Goal: Task Accomplishment & Management: Complete application form

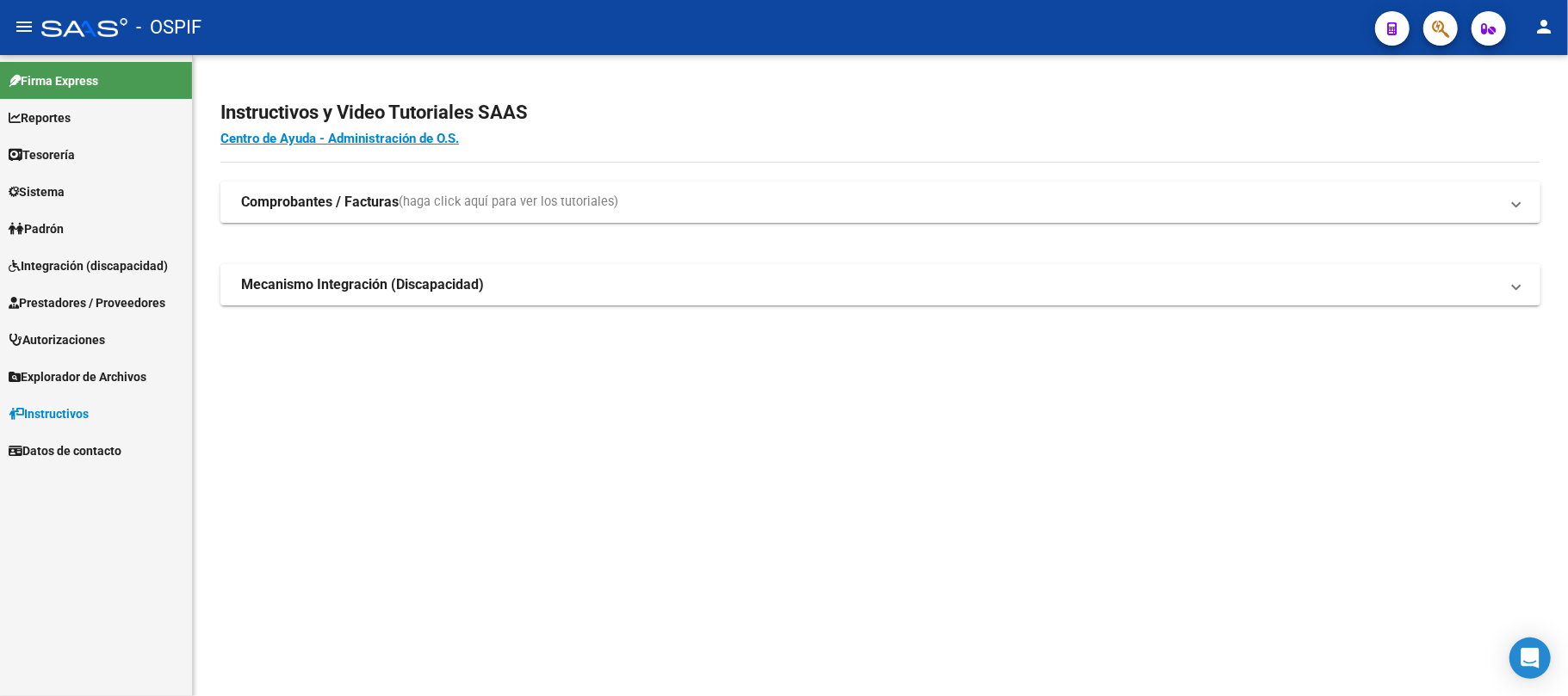
click at [119, 301] on span "Prestadores / Proveedores" at bounding box center [87, 303] width 157 height 19
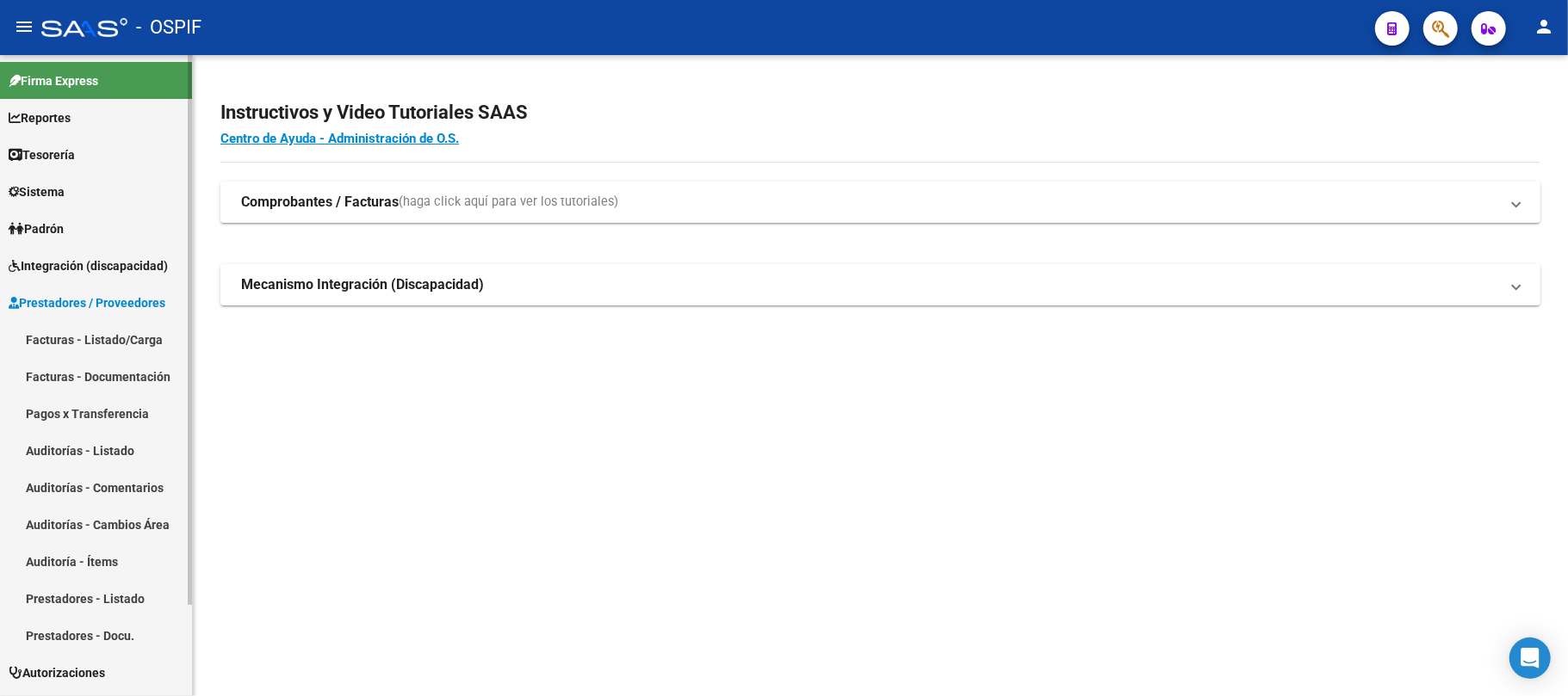
click at [124, 346] on link "Facturas - Listado/Carga" at bounding box center [95, 339] width 192 height 37
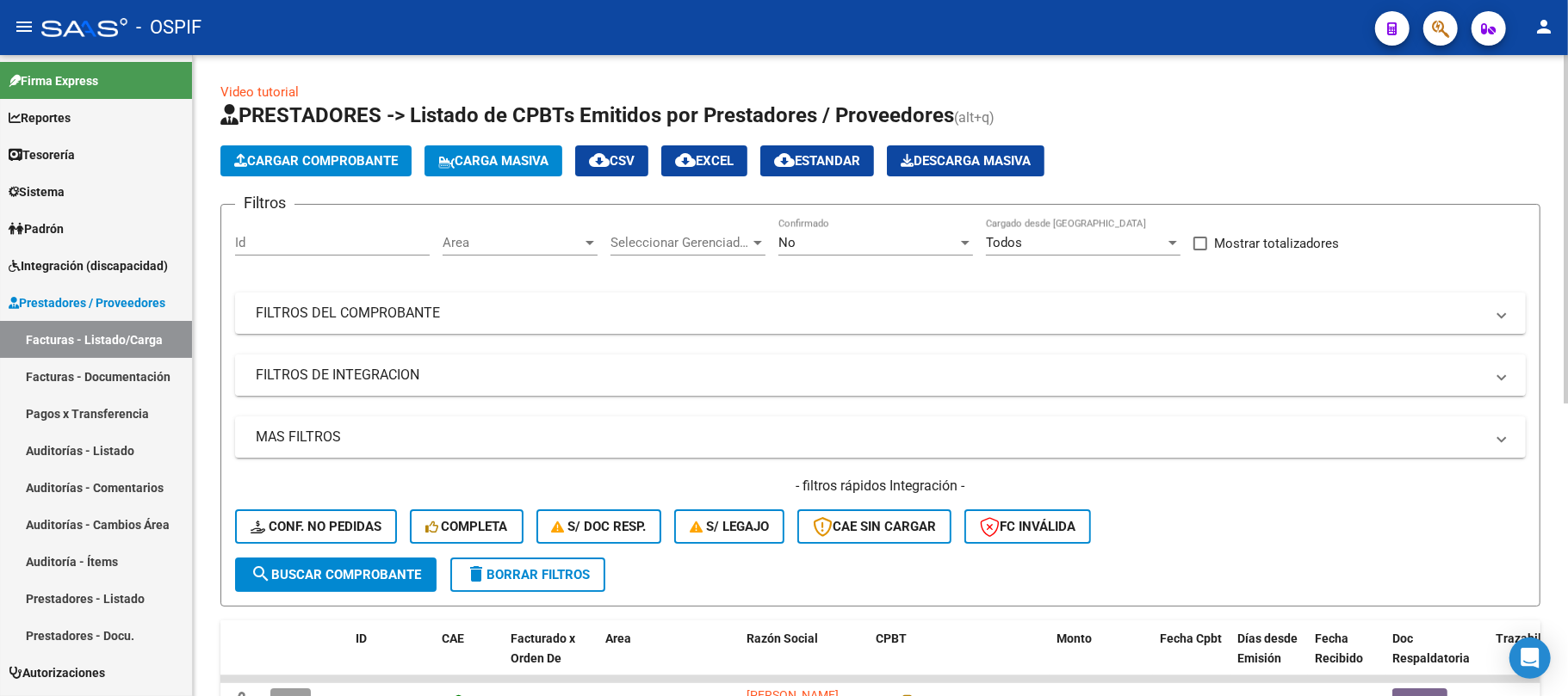
click at [404, 376] on mat-panel-title "FILTROS DE INTEGRACION" at bounding box center [870, 375] width 1229 height 19
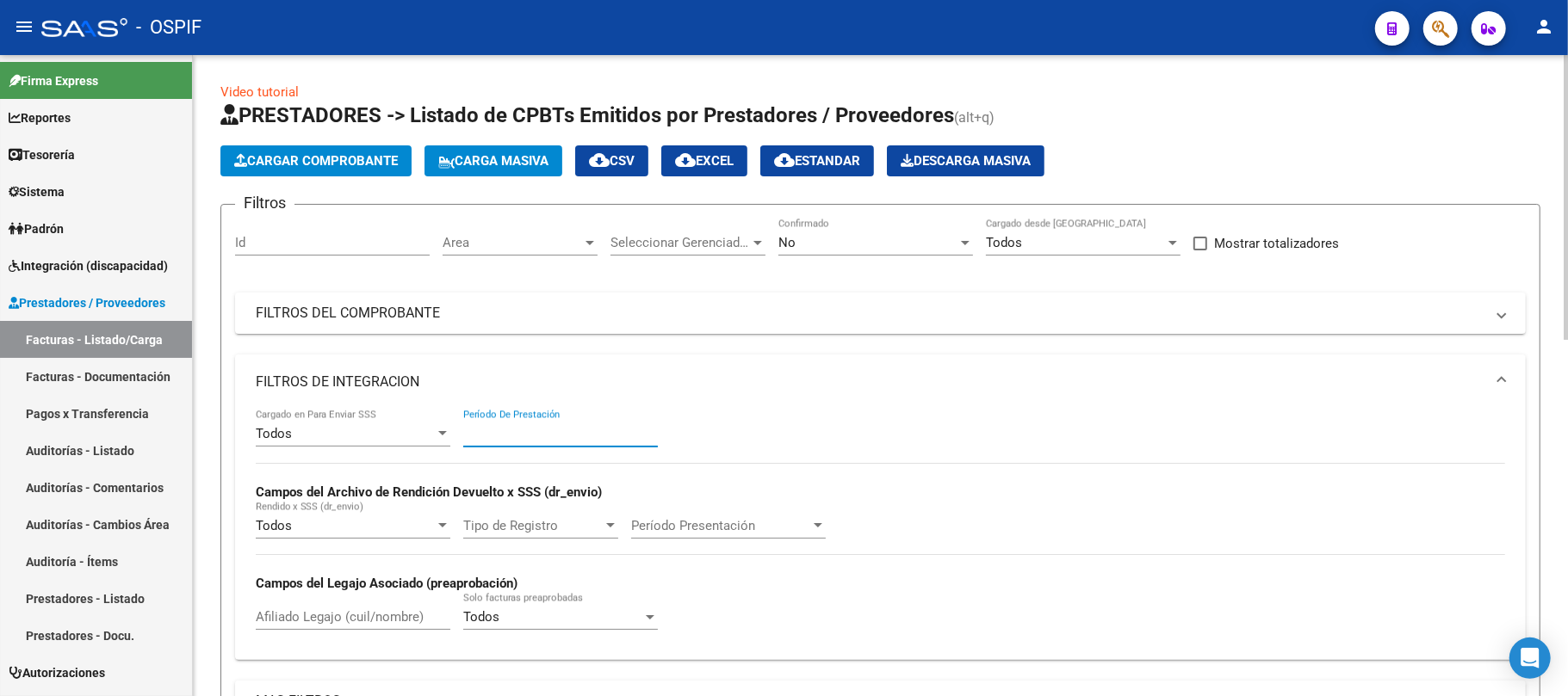
click at [618, 433] on input "Período De Prestación" at bounding box center [560, 433] width 195 height 15
type input "202507"
click at [566, 377] on mat-panel-title "FILTROS DE INTEGRACION" at bounding box center [870, 382] width 1229 height 19
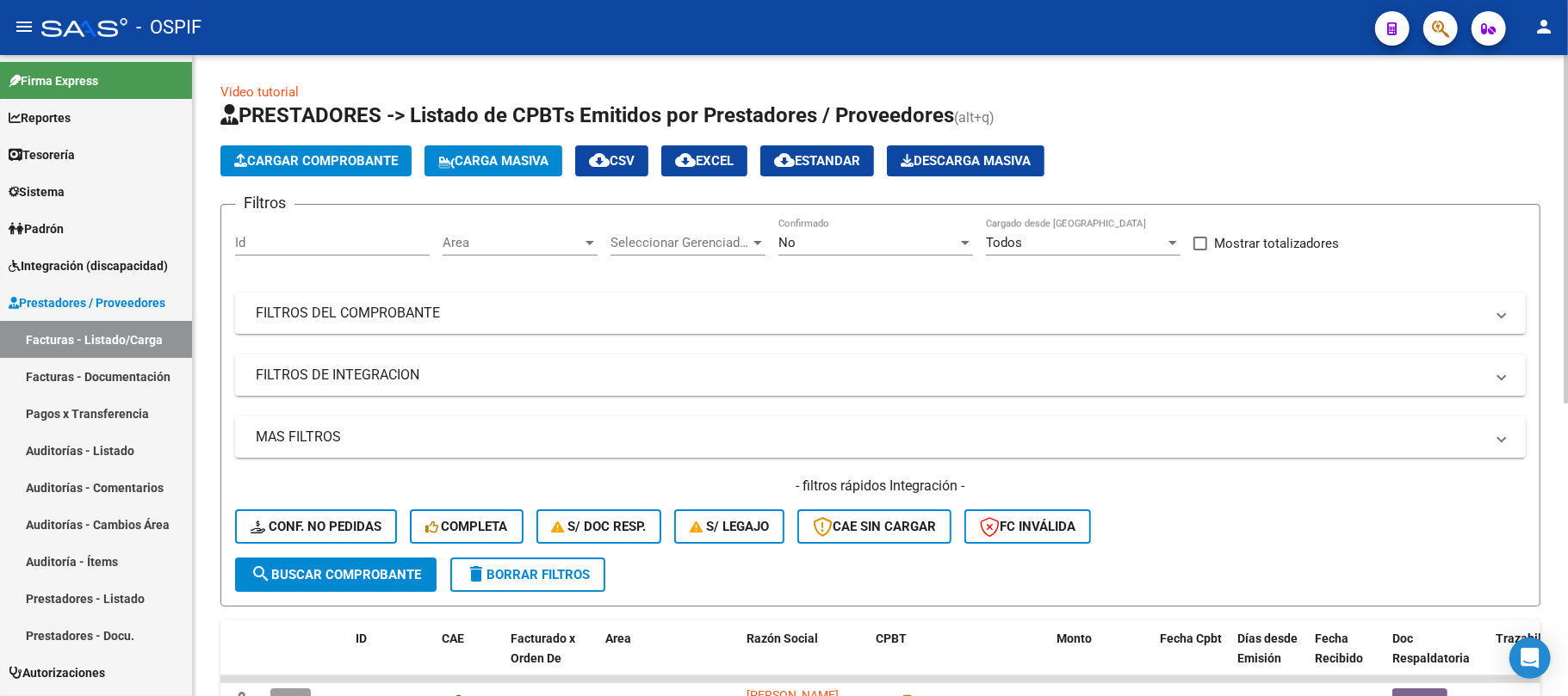
click at [376, 589] on button "search Buscar Comprobante" at bounding box center [335, 575] width 201 height 34
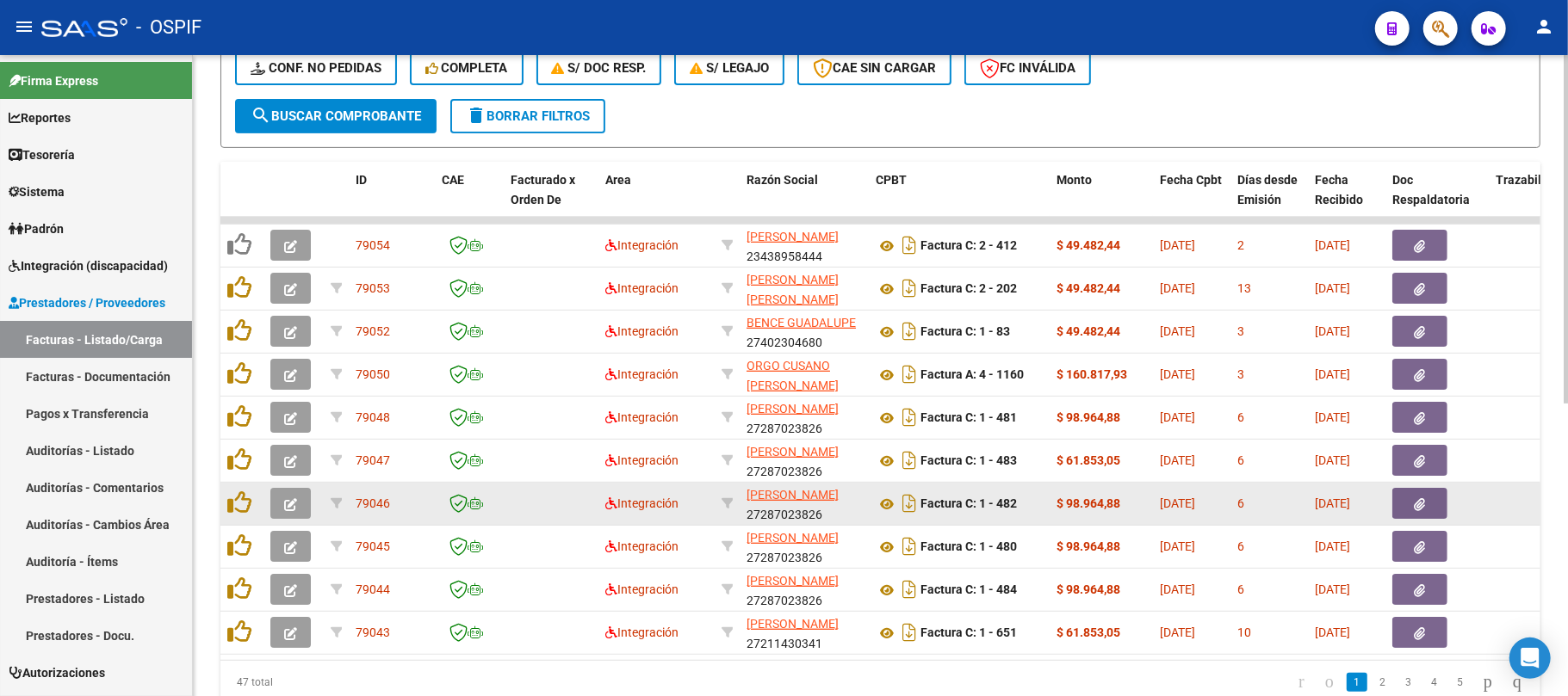
scroll to position [537, 0]
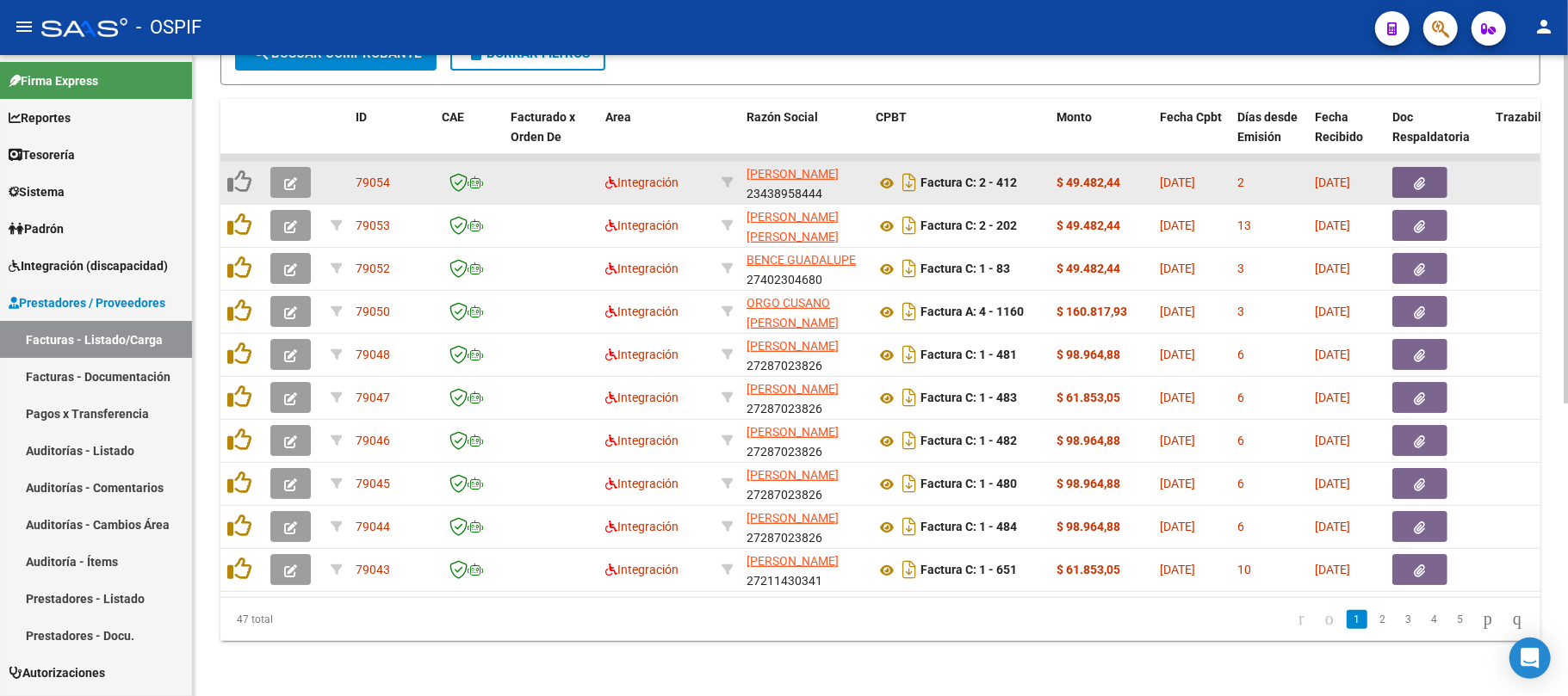
click at [289, 178] on icon "button" at bounding box center [291, 184] width 13 height 13
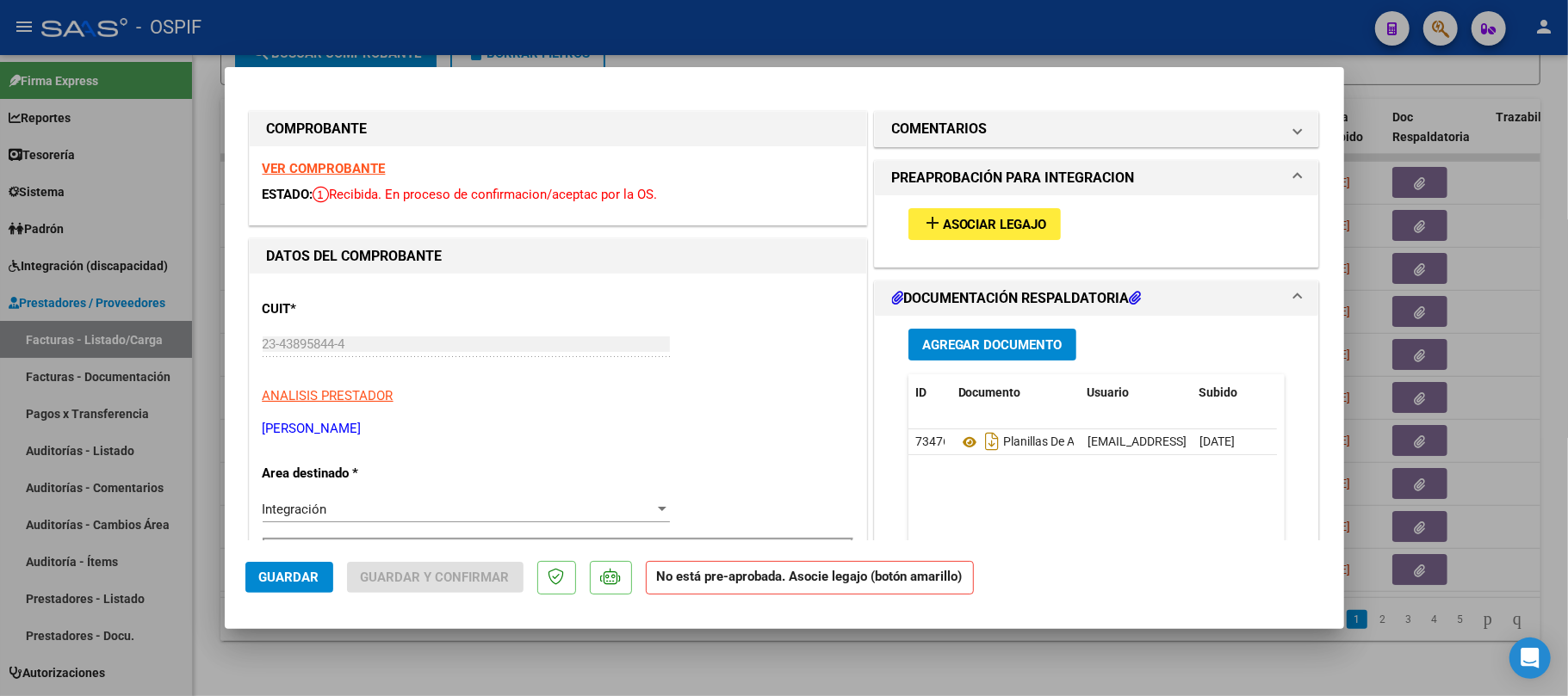
click at [976, 232] on button "add Asociar Legajo" at bounding box center [984, 225] width 152 height 32
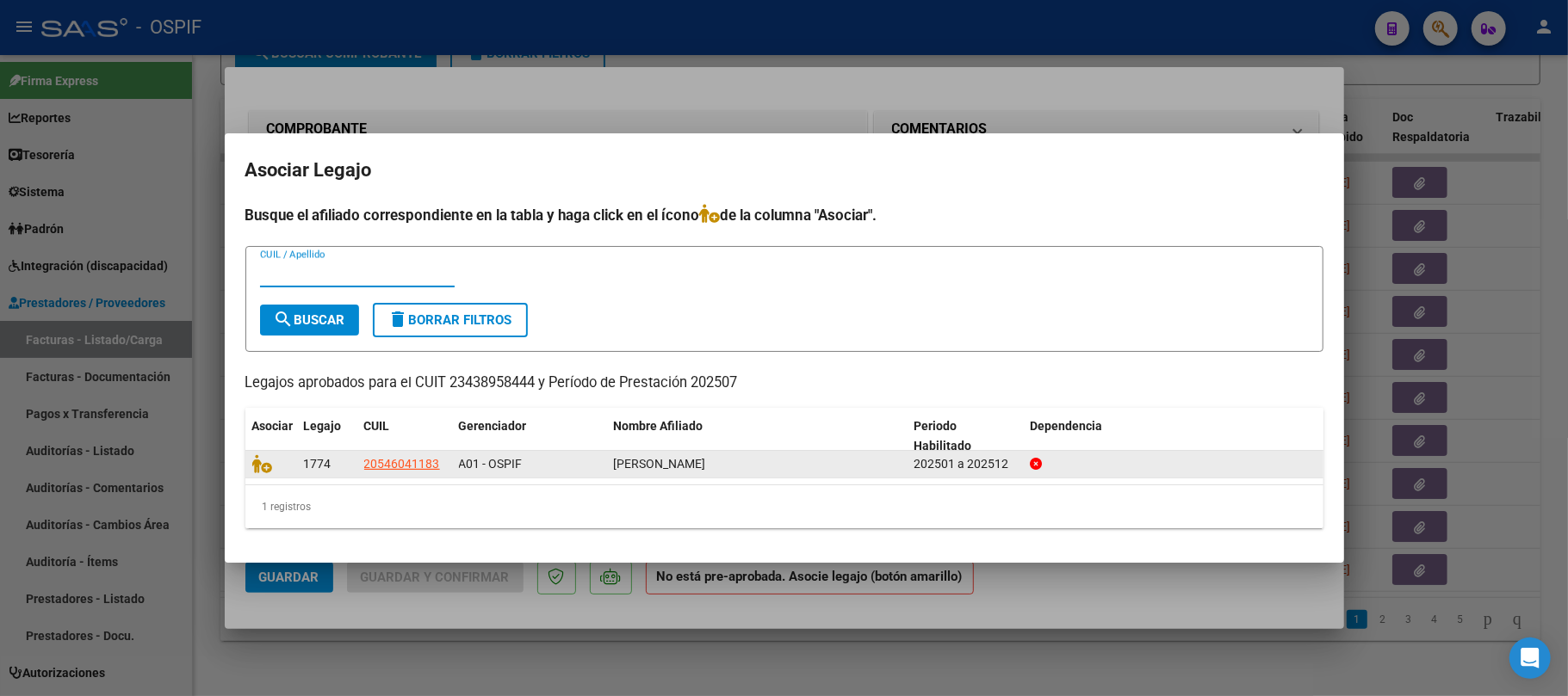
click at [263, 459] on icon at bounding box center [263, 464] width 21 height 19
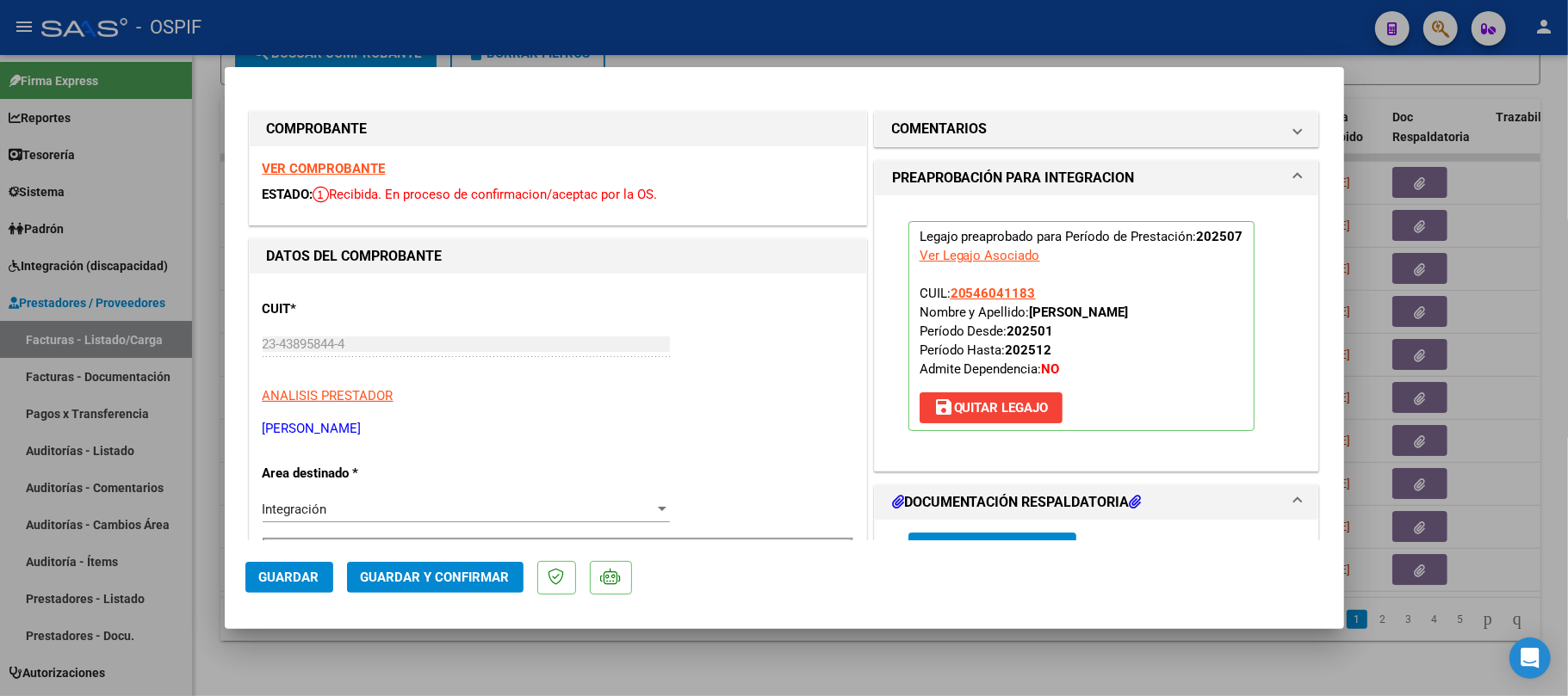
click at [477, 572] on span "Guardar y Confirmar" at bounding box center [435, 577] width 149 height 15
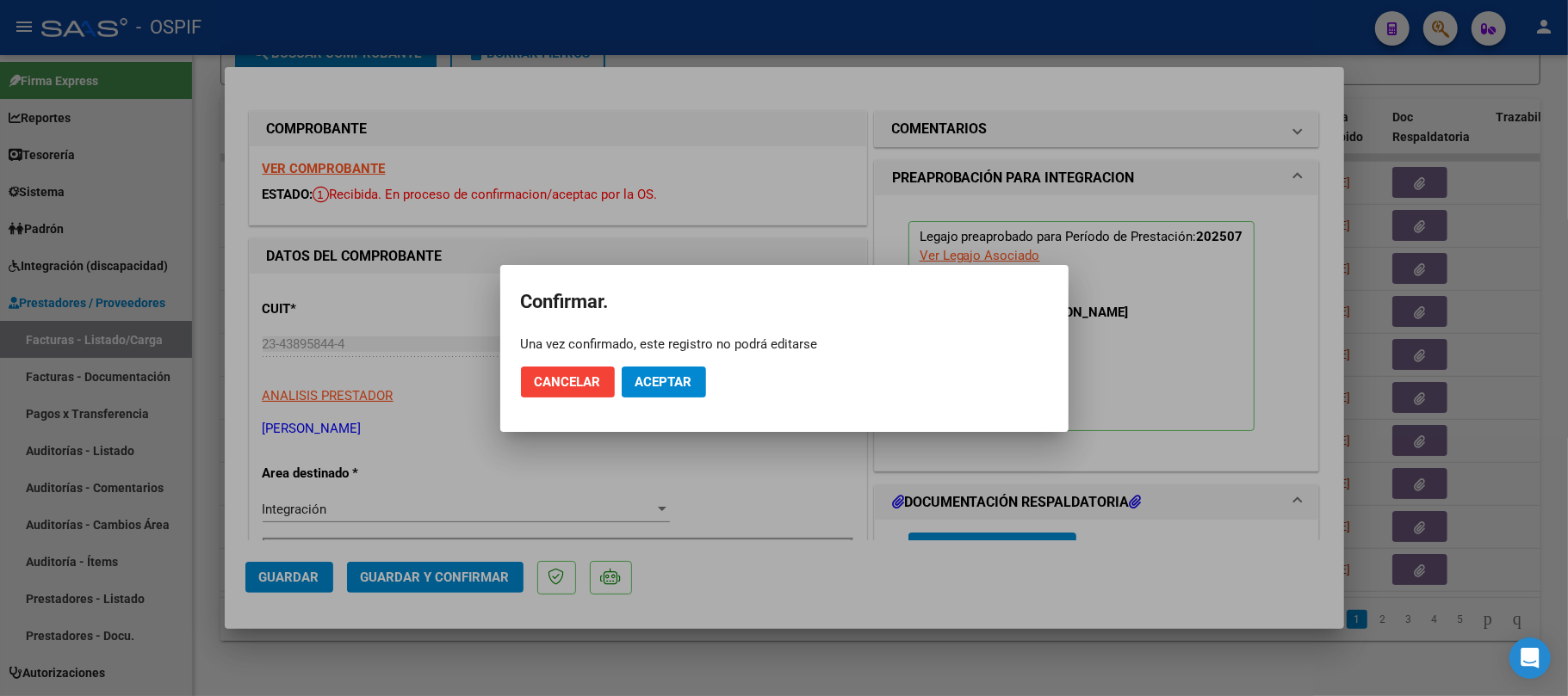
click at [706, 380] on mat-dialog-actions "Cancelar Aceptar" at bounding box center [784, 382] width 527 height 59
click at [687, 380] on span "Aceptar" at bounding box center [664, 382] width 57 height 15
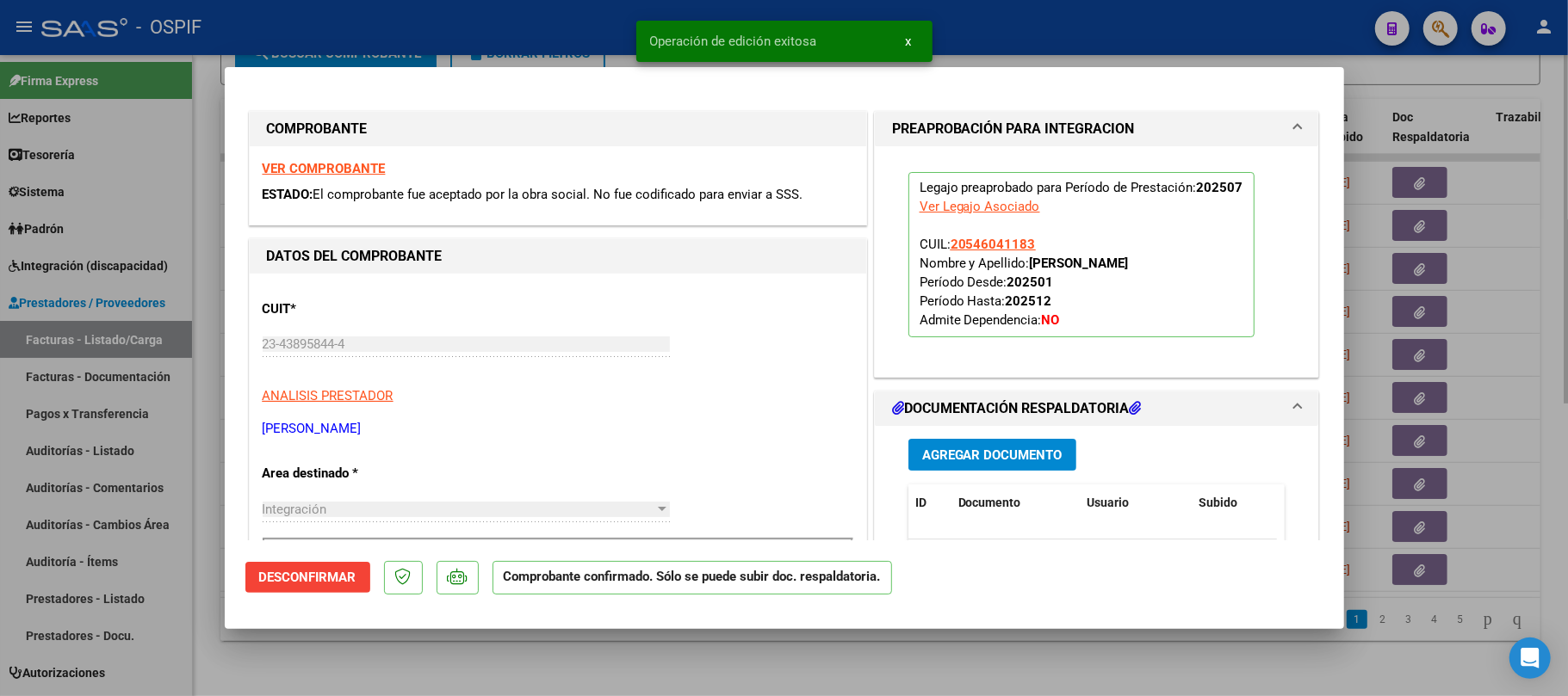
drag, startPoint x: 844, startPoint y: 678, endPoint x: 831, endPoint y: 676, distance: 13.2
click at [844, 672] on div at bounding box center [784, 348] width 1568 height 696
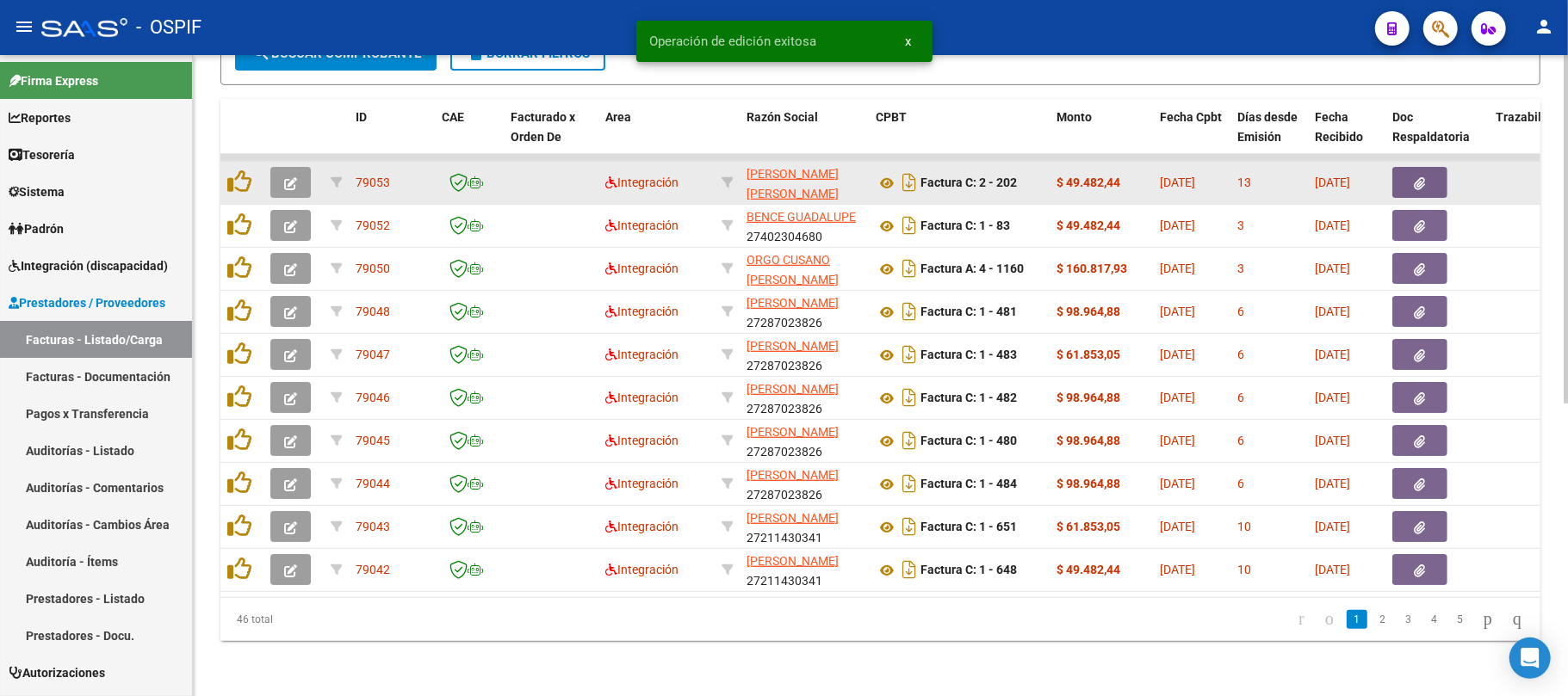
click at [286, 177] on button "button" at bounding box center [290, 182] width 41 height 31
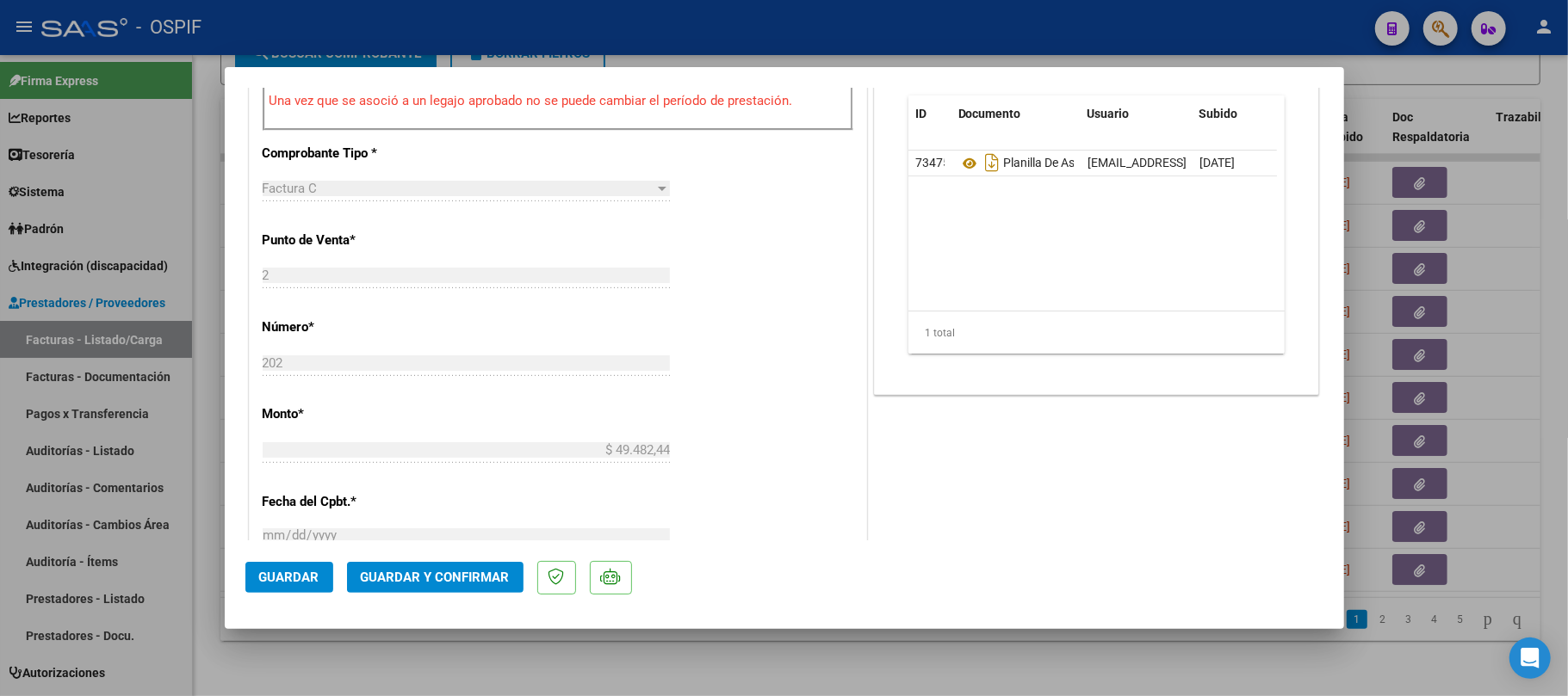
scroll to position [0, 0]
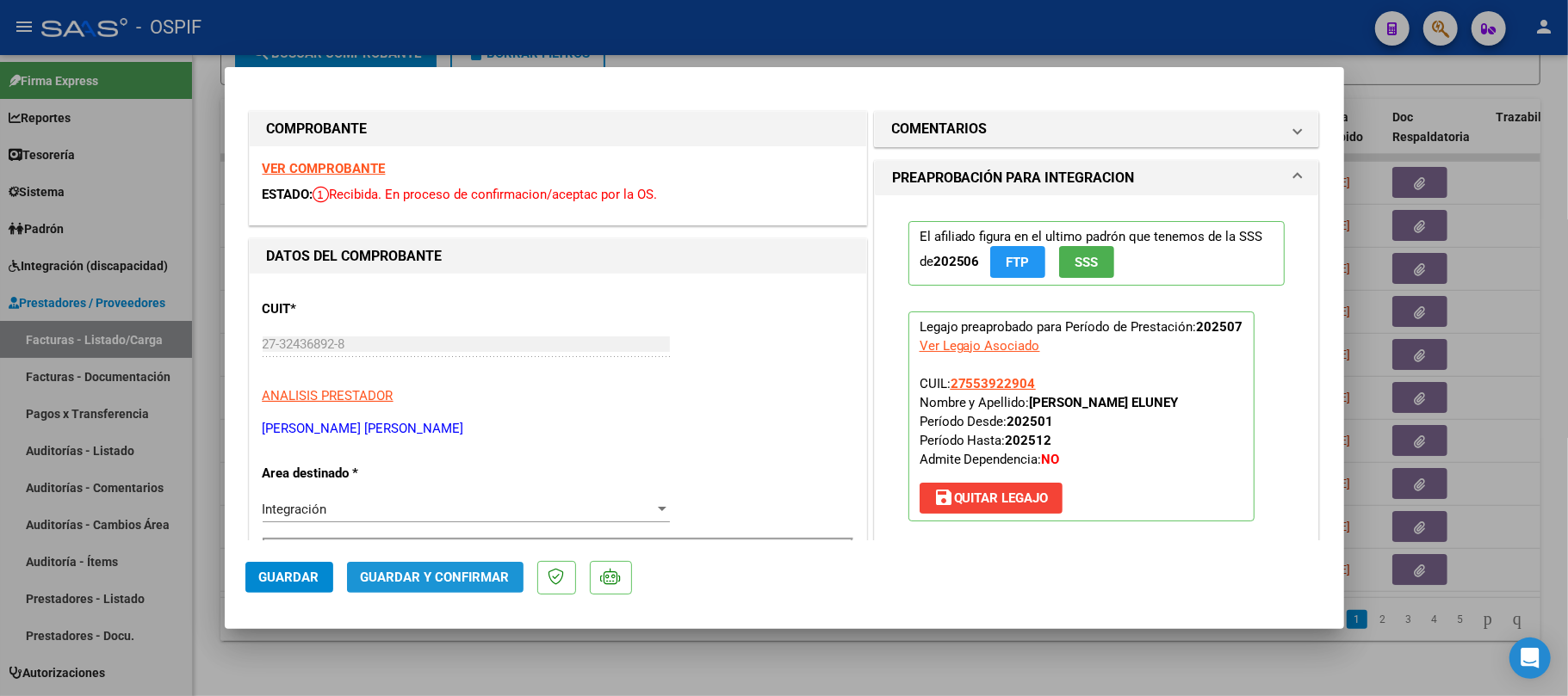
click at [449, 582] on span "Guardar y Confirmar" at bounding box center [435, 577] width 149 height 15
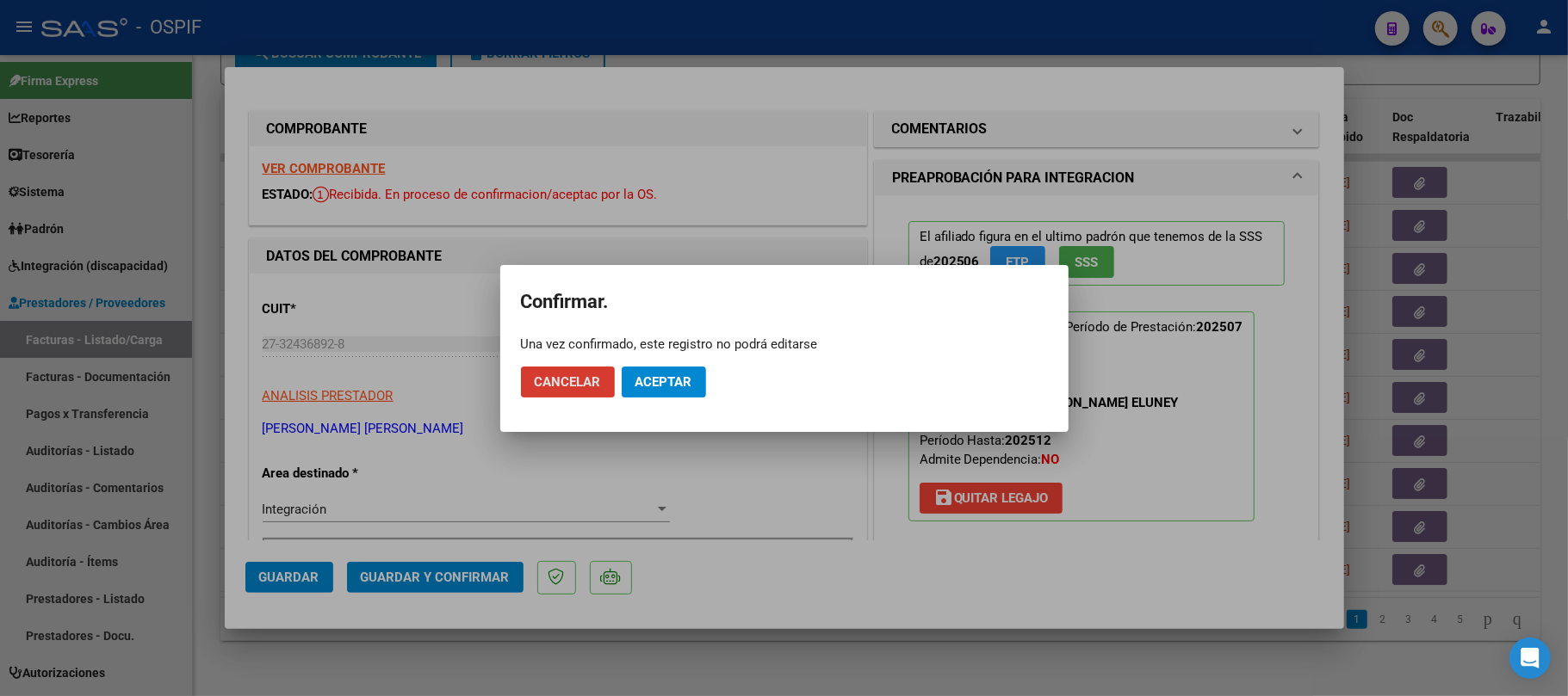
click at [656, 404] on mat-dialog-actions "Cancelar Aceptar" at bounding box center [784, 382] width 527 height 59
click at [658, 386] on span "Aceptar" at bounding box center [664, 382] width 57 height 15
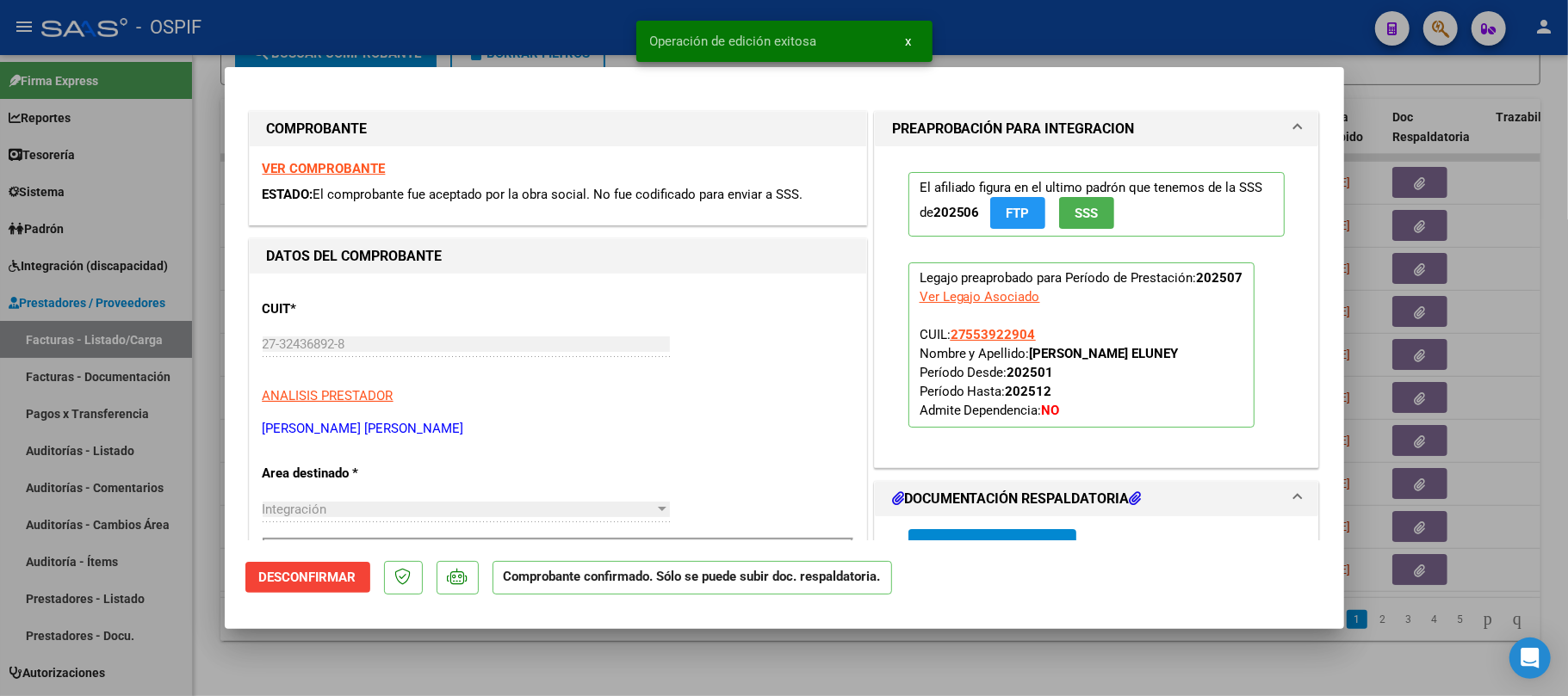
click at [737, 666] on div at bounding box center [784, 348] width 1568 height 696
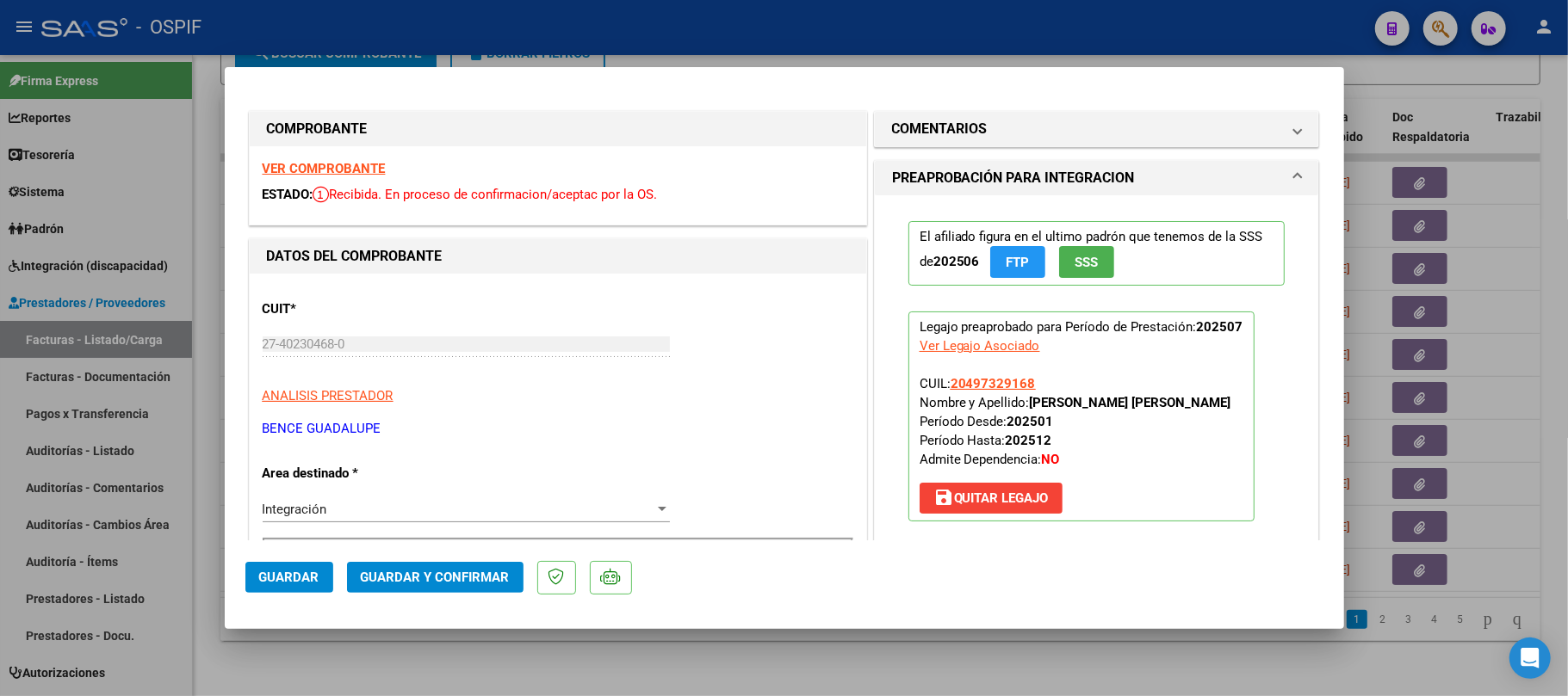
click at [439, 572] on span "Guardar y Confirmar" at bounding box center [435, 577] width 149 height 15
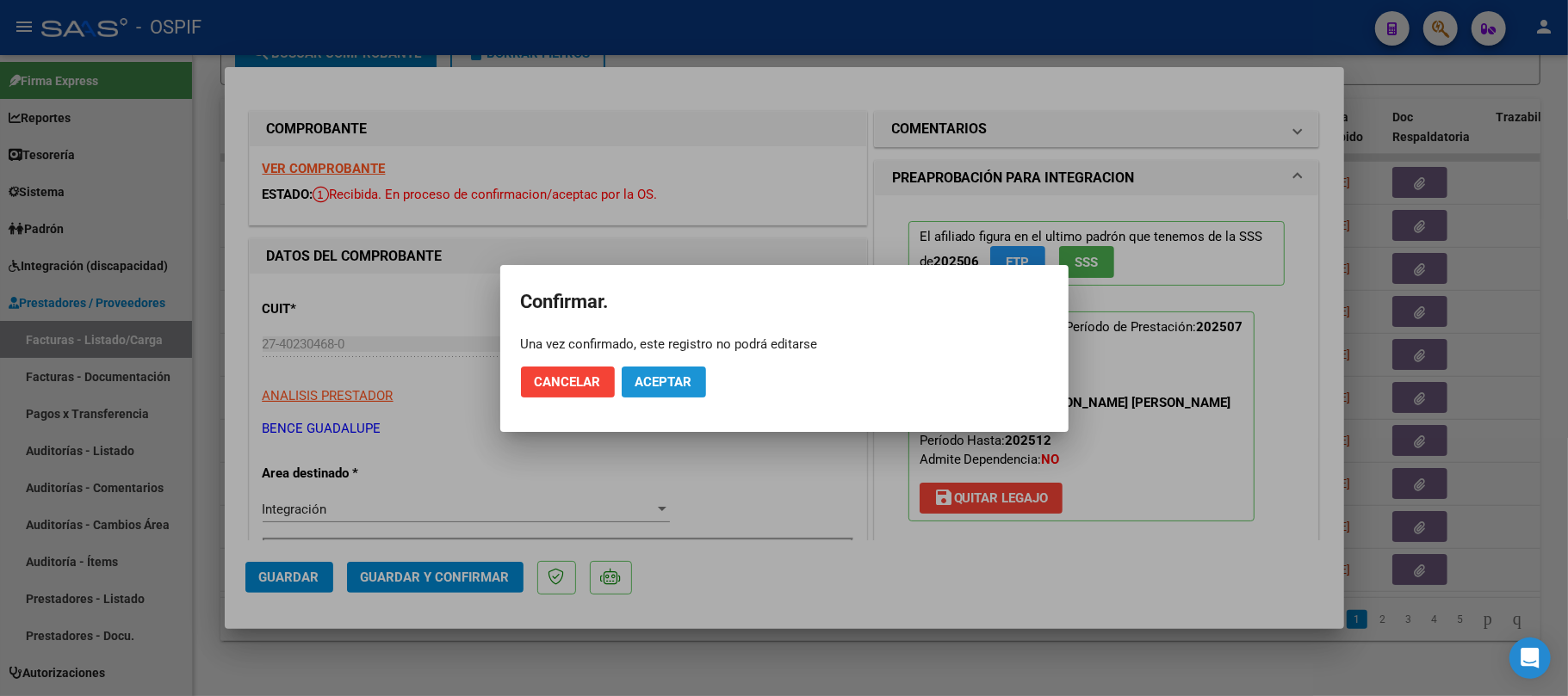
click at [665, 370] on button "Aceptar" at bounding box center [663, 382] width 84 height 31
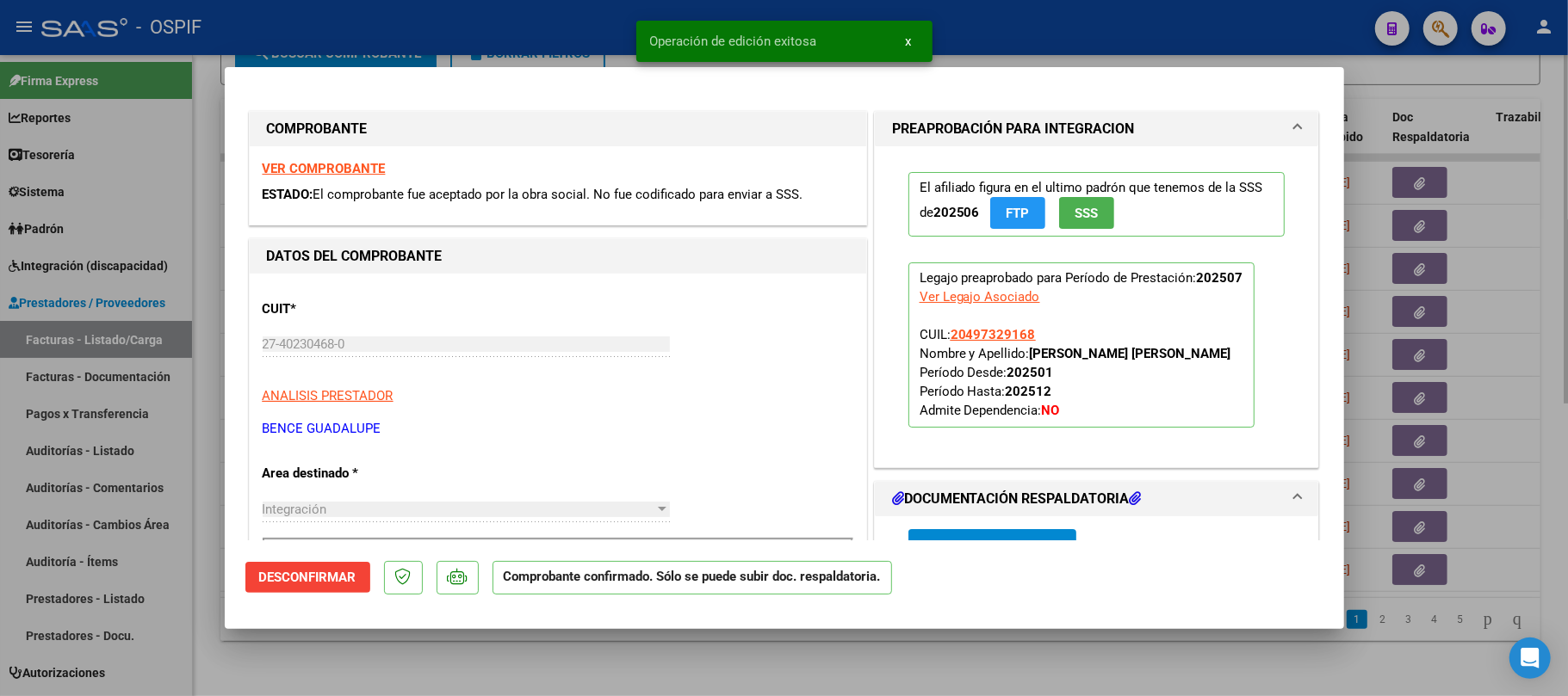
click at [1567, 229] on div at bounding box center [784, 348] width 1568 height 696
click at [1548, 220] on div "Video tutorial PRESTADORES -> Listado de CPBTs Emitidos por Prestadores / Prove…" at bounding box center [880, 115] width 1375 height 1163
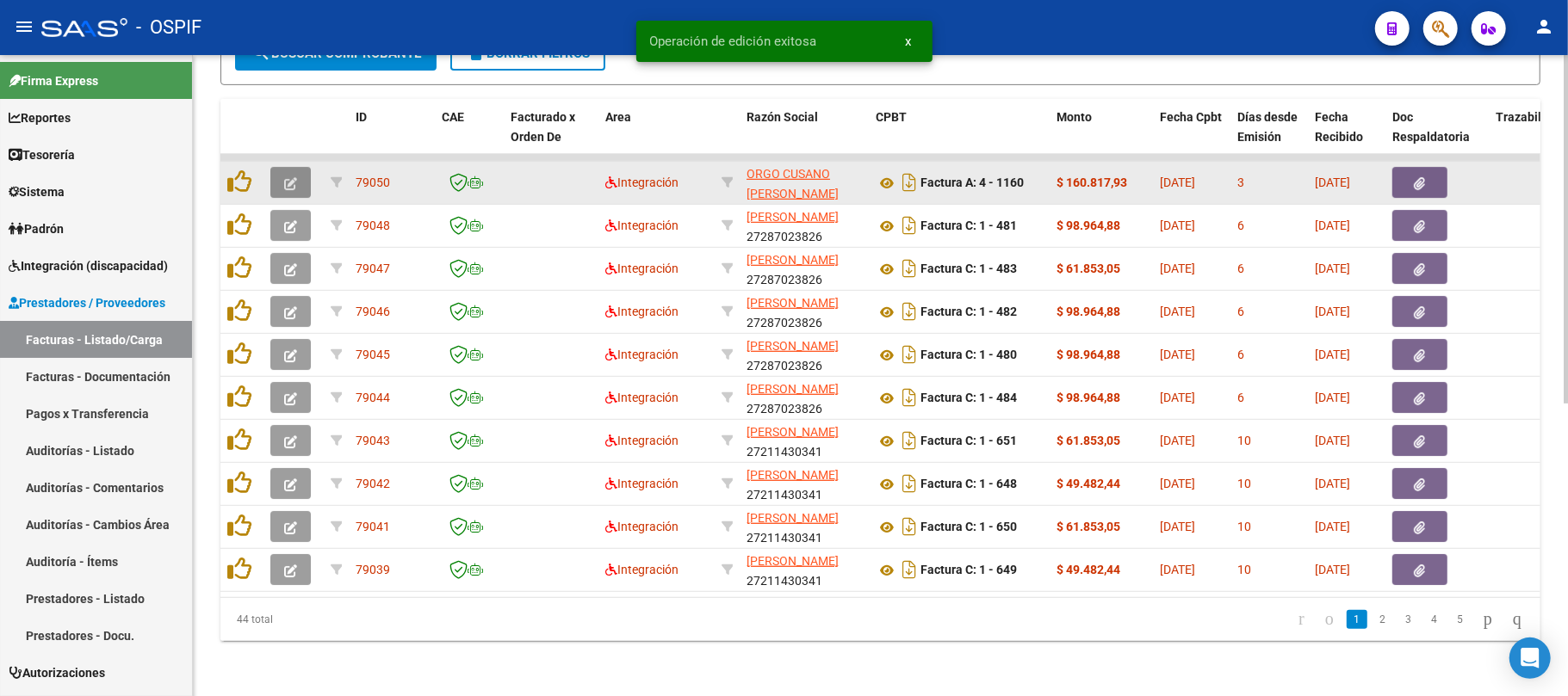
click at [295, 178] on icon "button" at bounding box center [291, 184] width 13 height 13
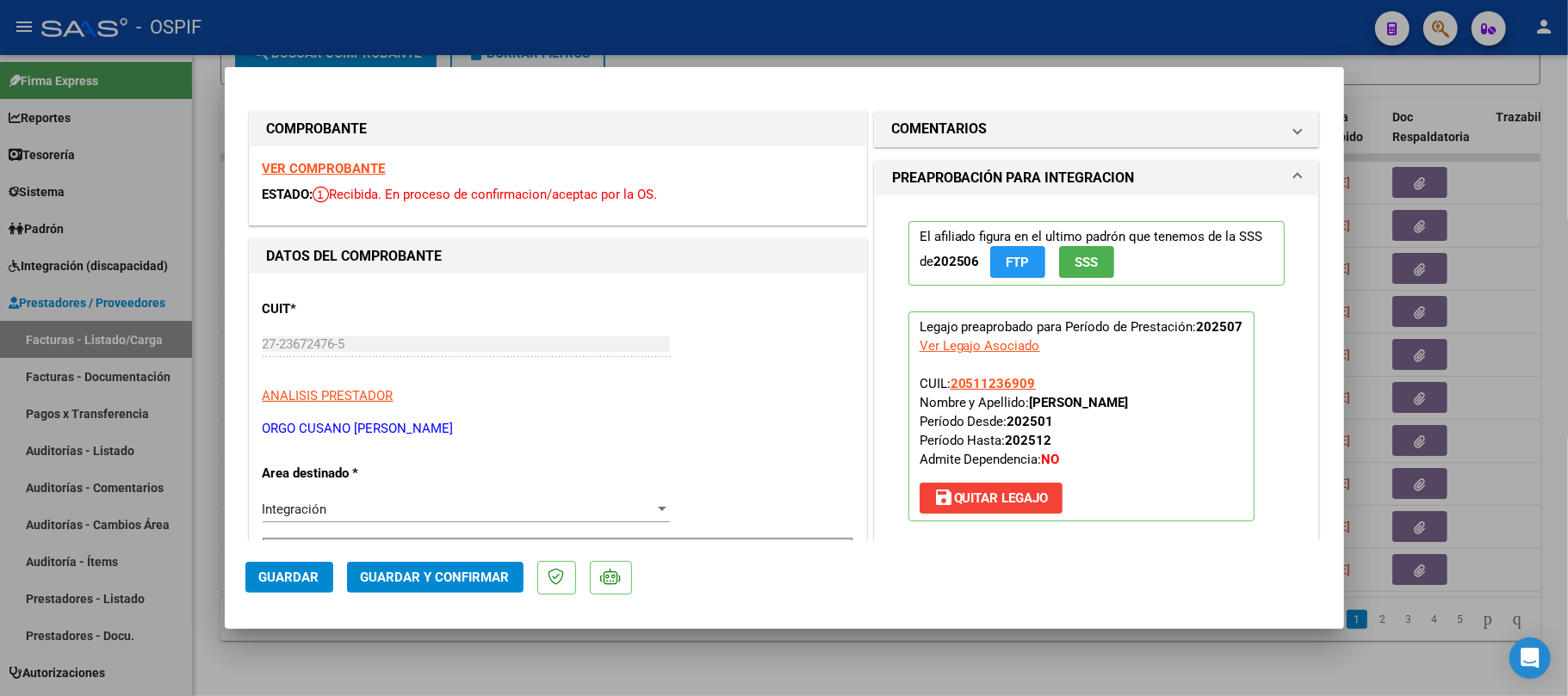
click at [293, 161] on strong "VER COMPROBANTE" at bounding box center [324, 168] width 123 height 15
click at [415, 555] on mat-dialog-actions "Guardar Guardar y Confirmar" at bounding box center [784, 574] width 1078 height 68
click at [415, 558] on mat-dialog-actions "Guardar Guardar y Confirmar" at bounding box center [784, 574] width 1078 height 68
click at [438, 579] on span "Guardar y Confirmar" at bounding box center [435, 577] width 149 height 15
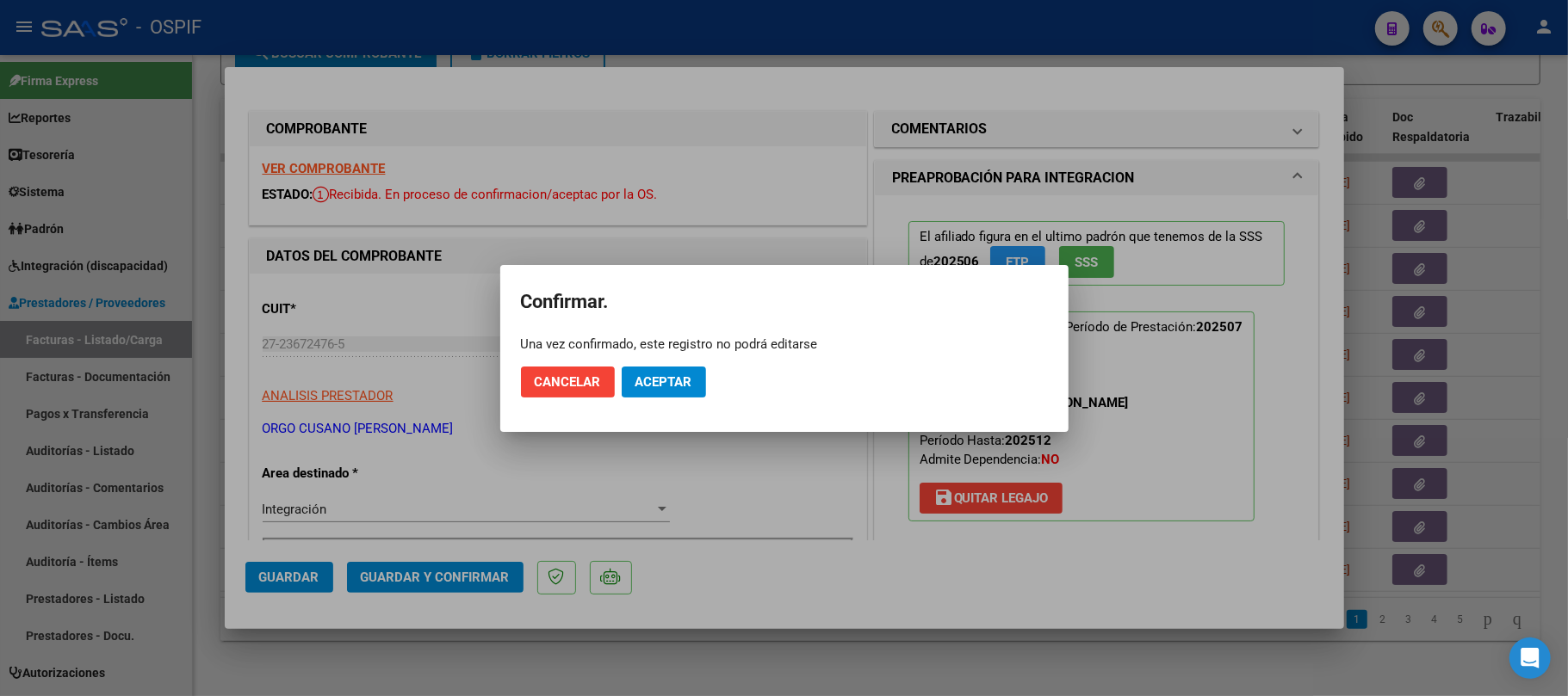
click at [653, 379] on app-popup "Confirmar. Una vez confirmado, este registro no podrá editarse Cancelar Aceptar" at bounding box center [784, 348] width 527 height 126
click at [658, 382] on span "Aceptar" at bounding box center [664, 382] width 57 height 15
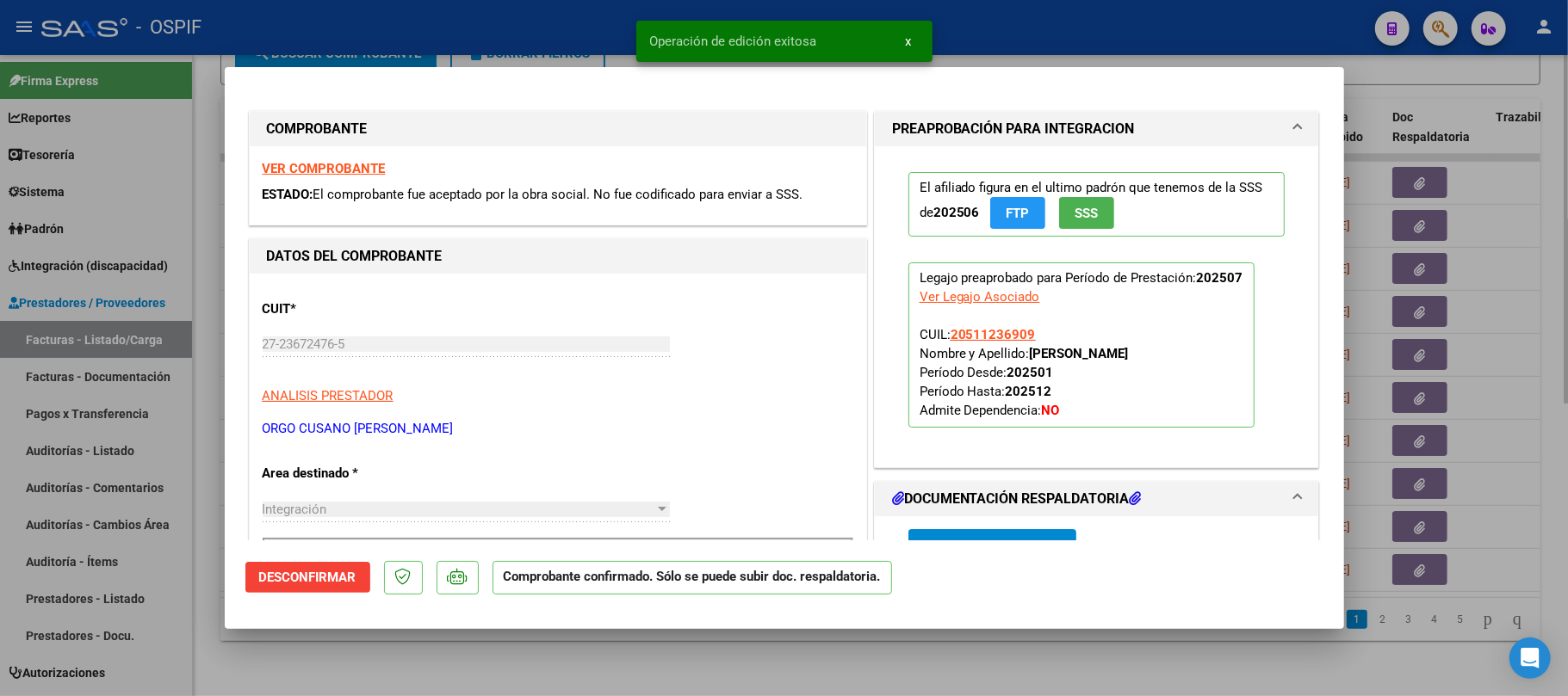
click at [738, 678] on div at bounding box center [784, 348] width 1568 height 696
type input "$ 0,00"
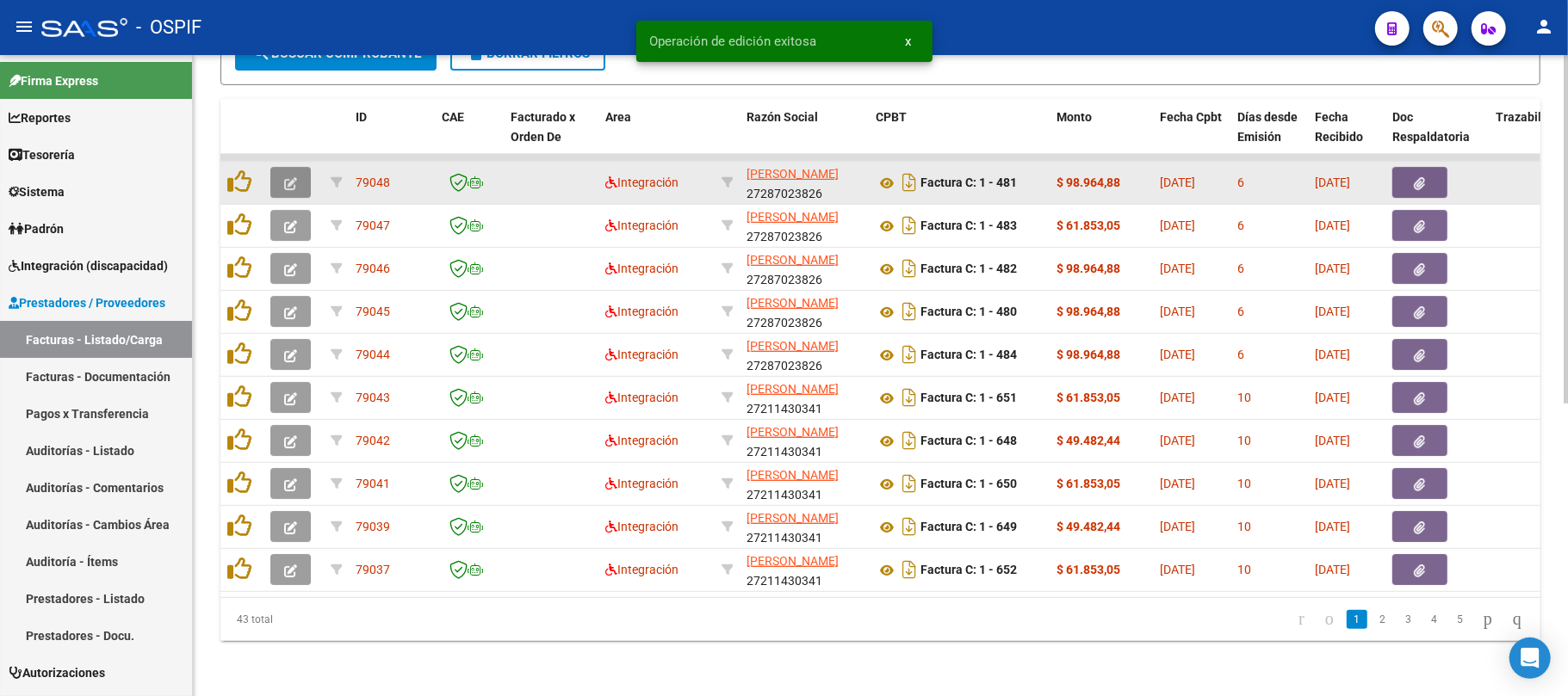
click at [293, 176] on button "button" at bounding box center [290, 182] width 41 height 31
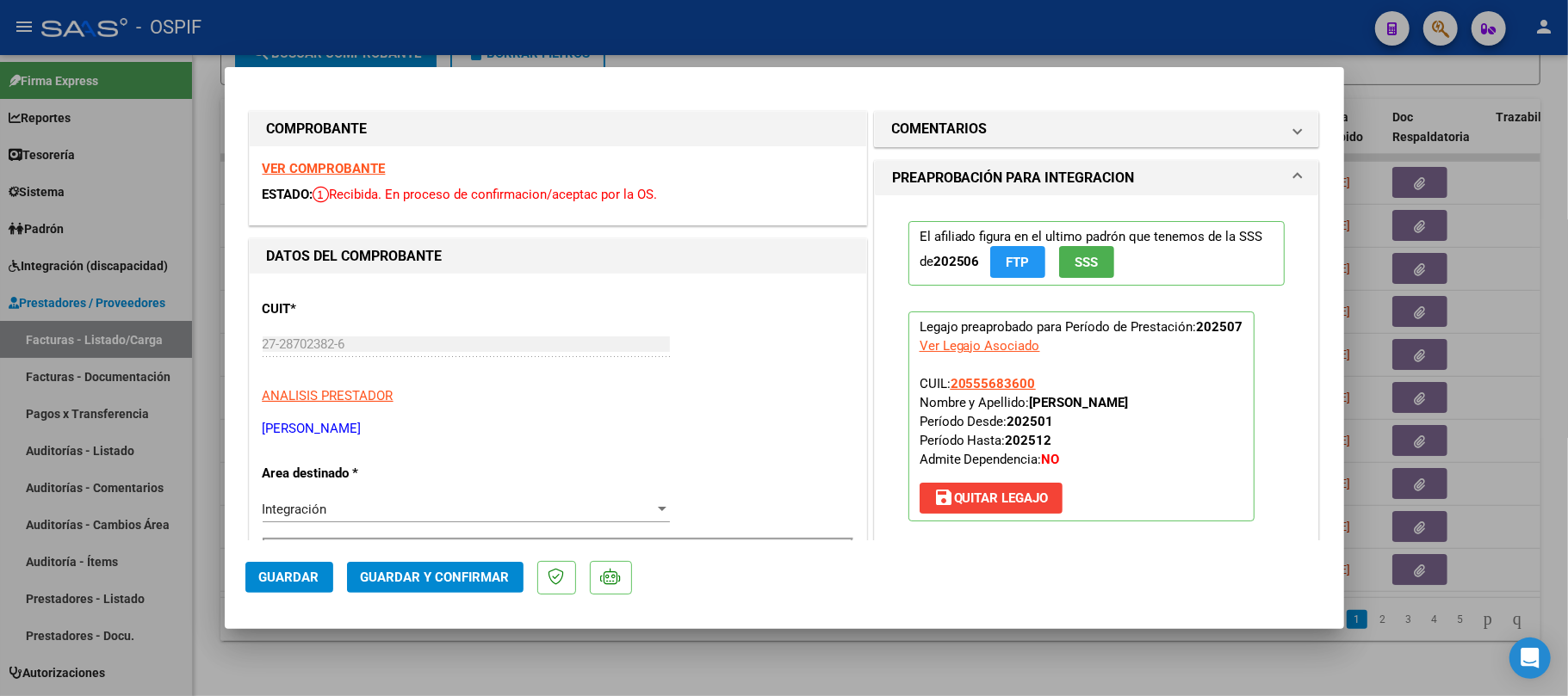
click at [427, 579] on span "Guardar y Confirmar" at bounding box center [435, 577] width 149 height 15
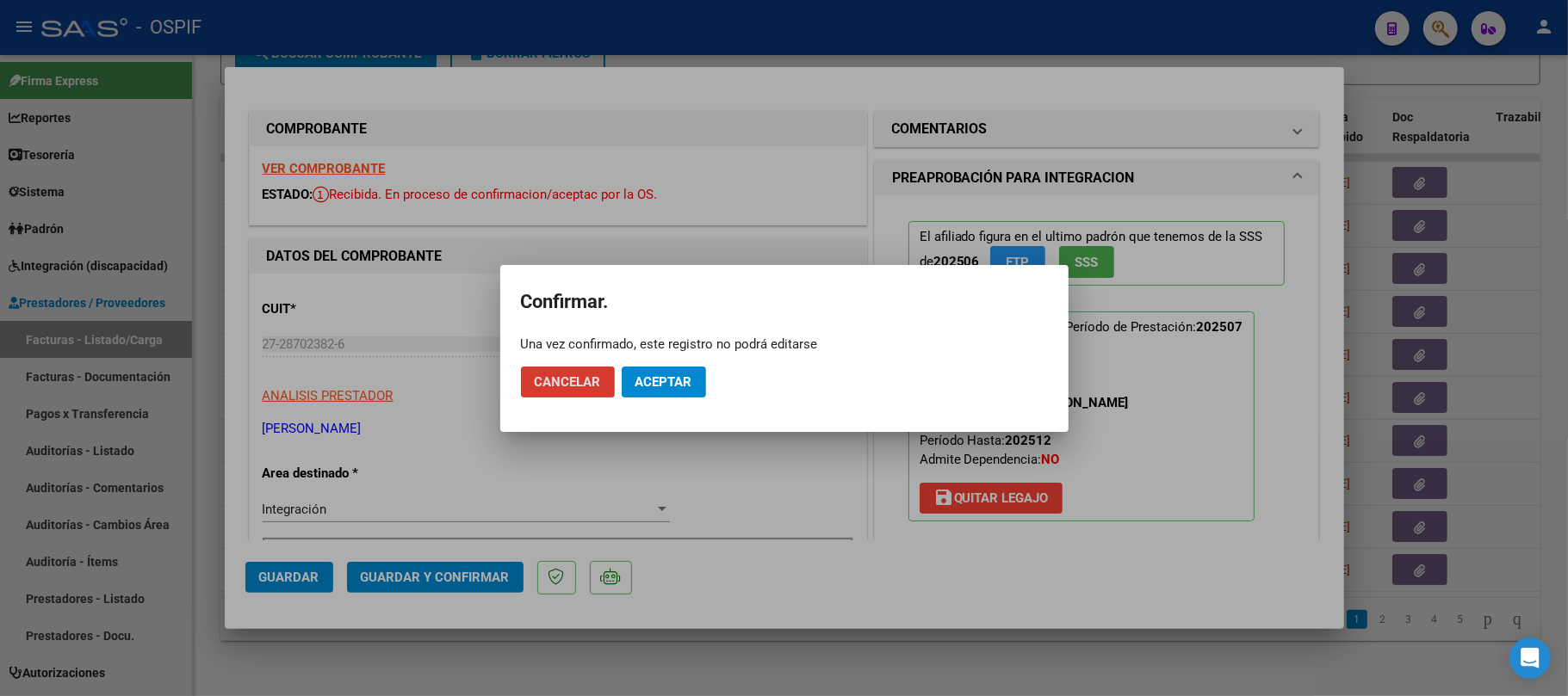
click at [658, 370] on button "Aceptar" at bounding box center [663, 382] width 84 height 31
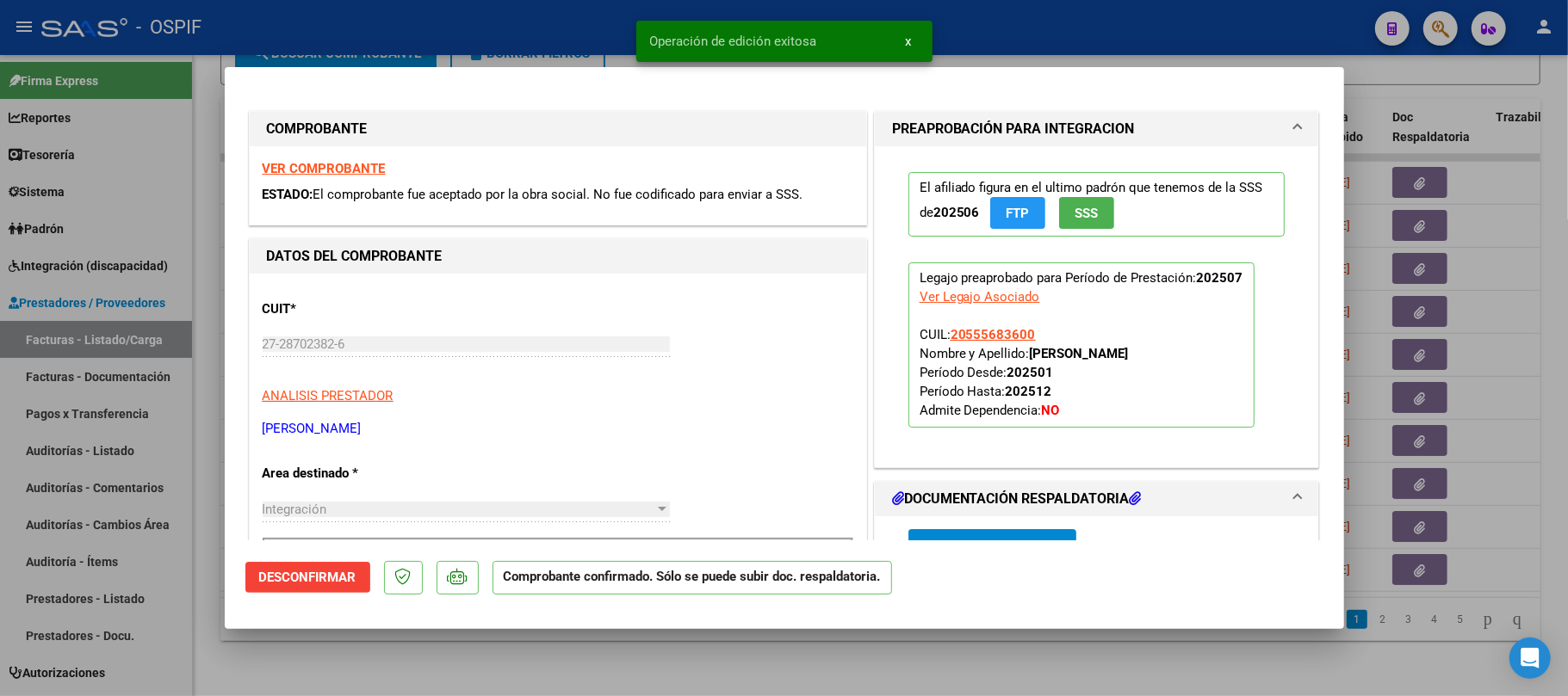
click at [554, 654] on div at bounding box center [784, 348] width 1568 height 696
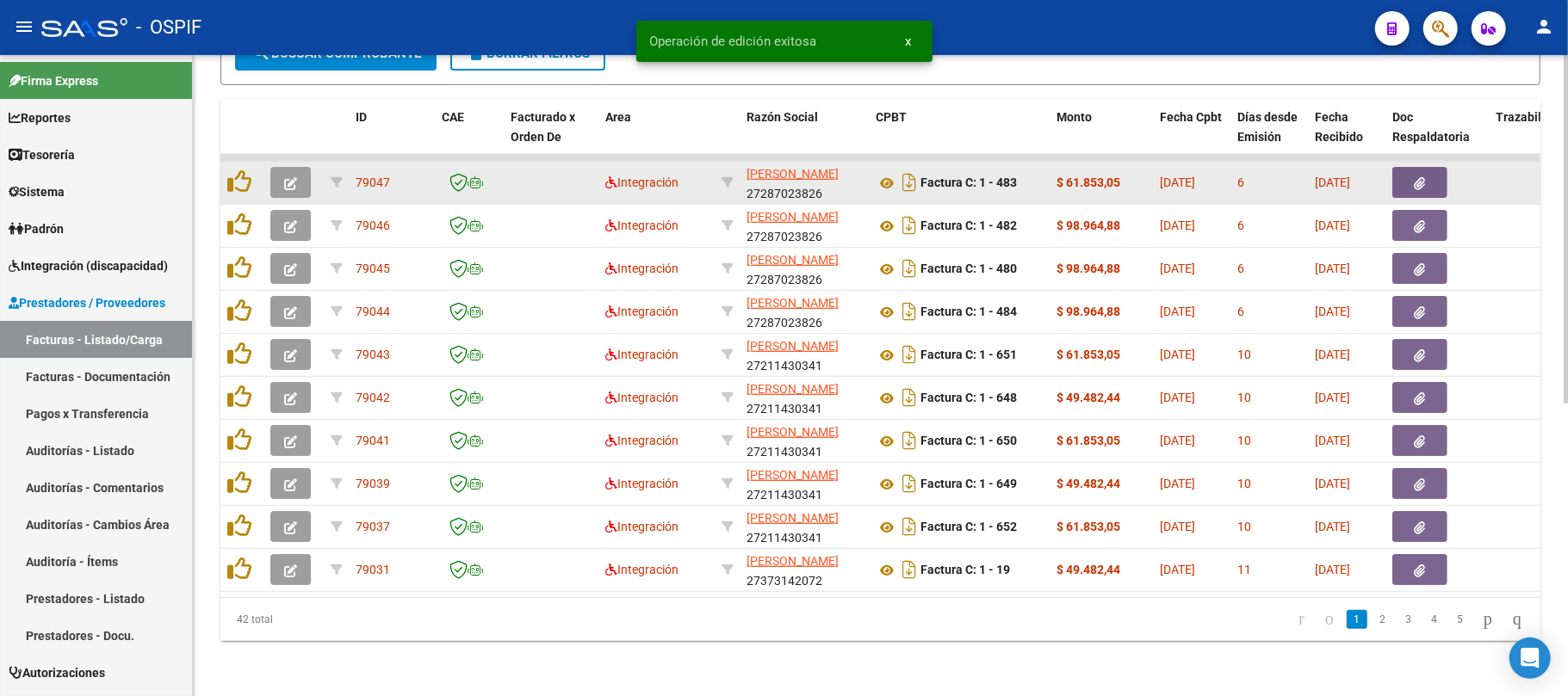
click at [300, 167] on button "button" at bounding box center [290, 182] width 41 height 31
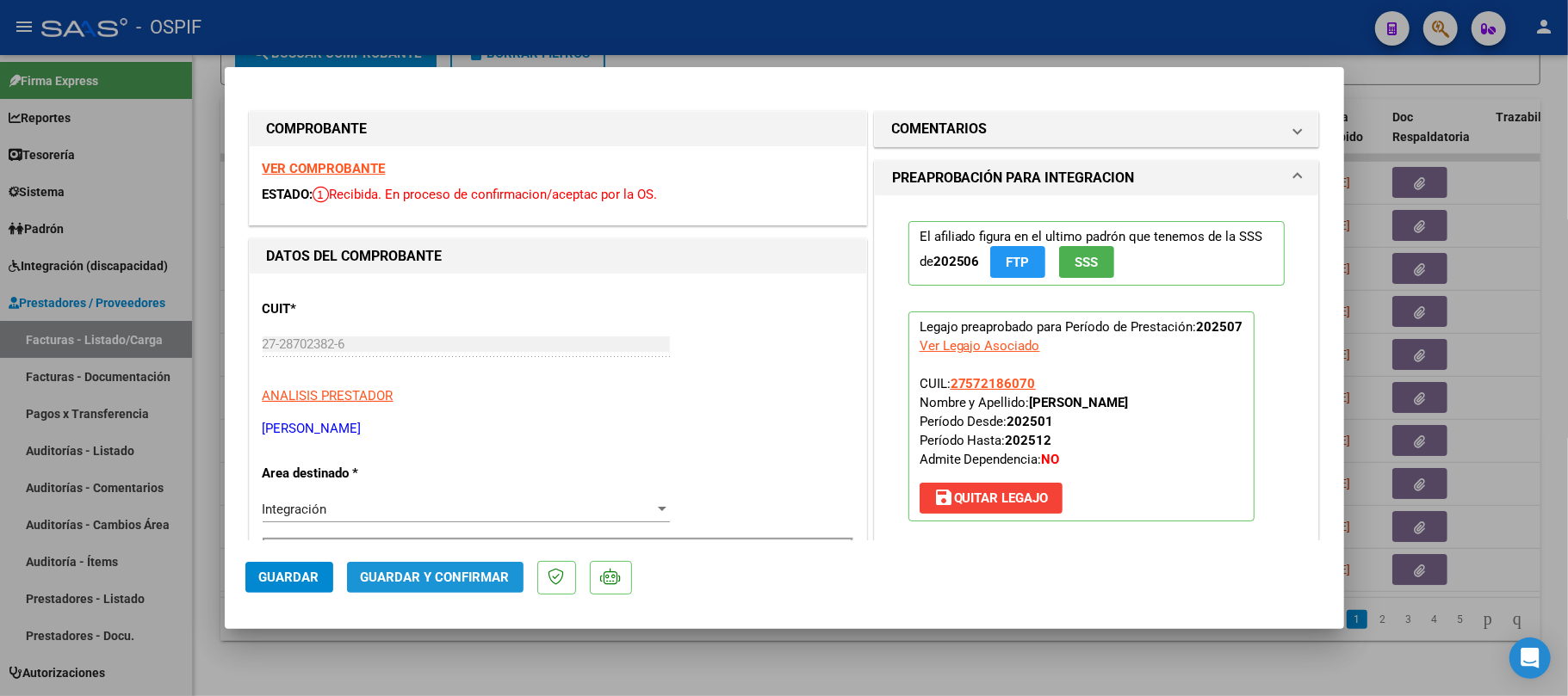
click at [458, 563] on button "Guardar y Confirmar" at bounding box center [435, 577] width 177 height 31
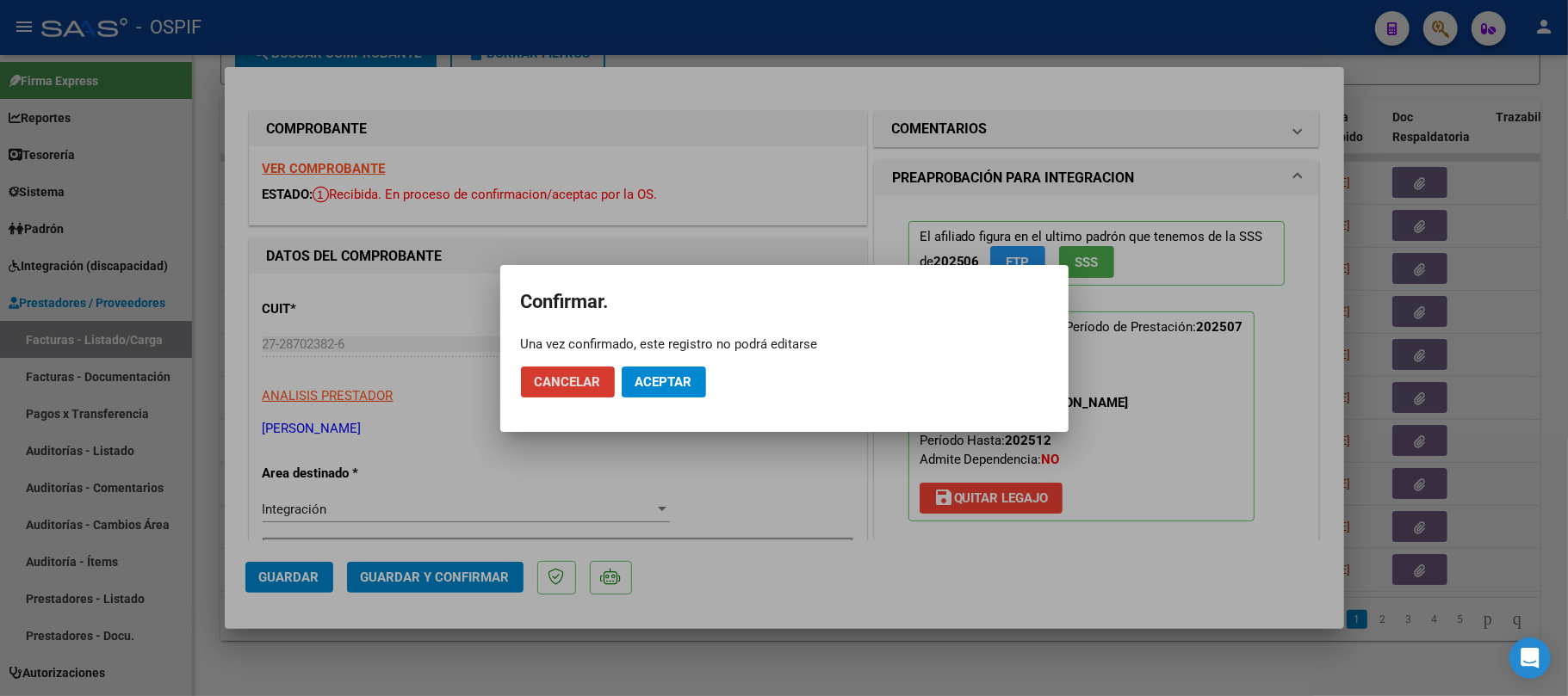
click at [662, 377] on span "Aceptar" at bounding box center [664, 382] width 57 height 15
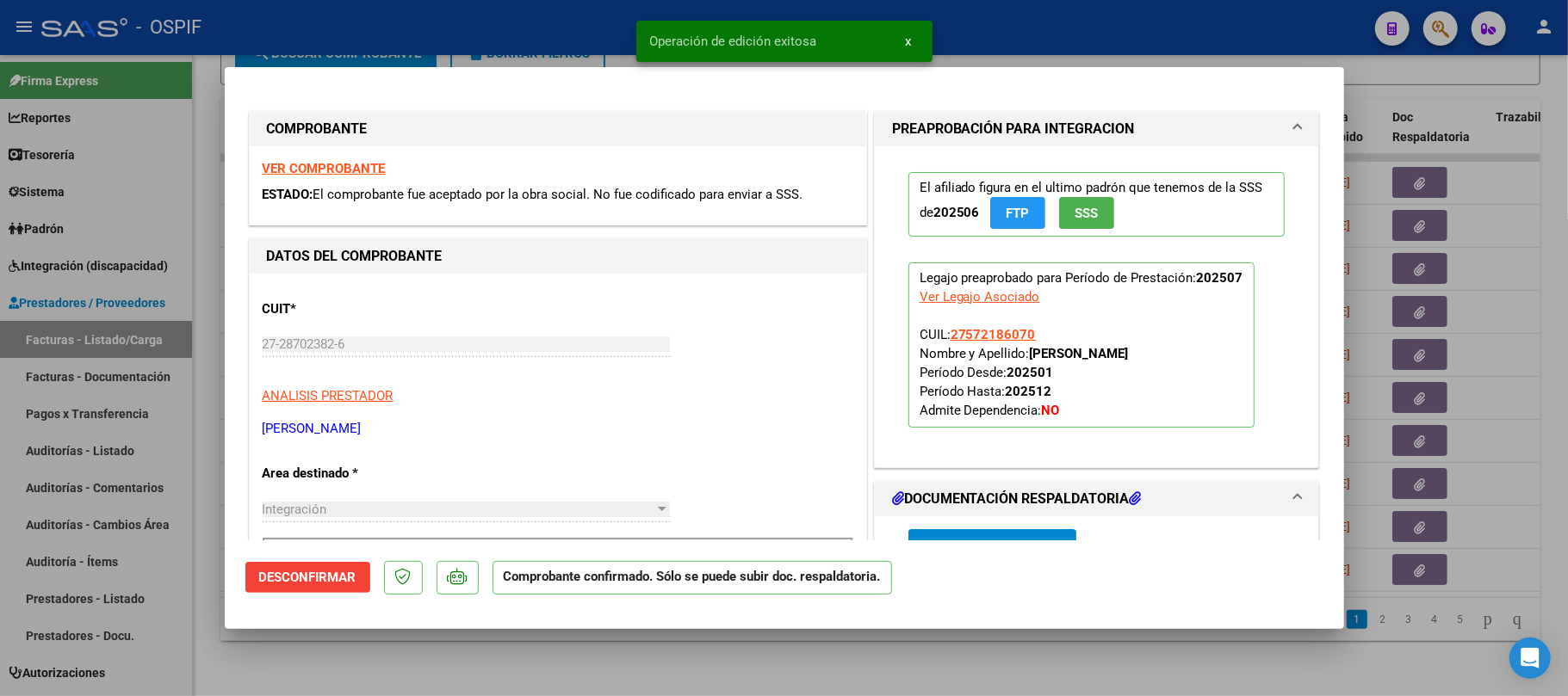
click at [248, 666] on div at bounding box center [784, 348] width 1568 height 696
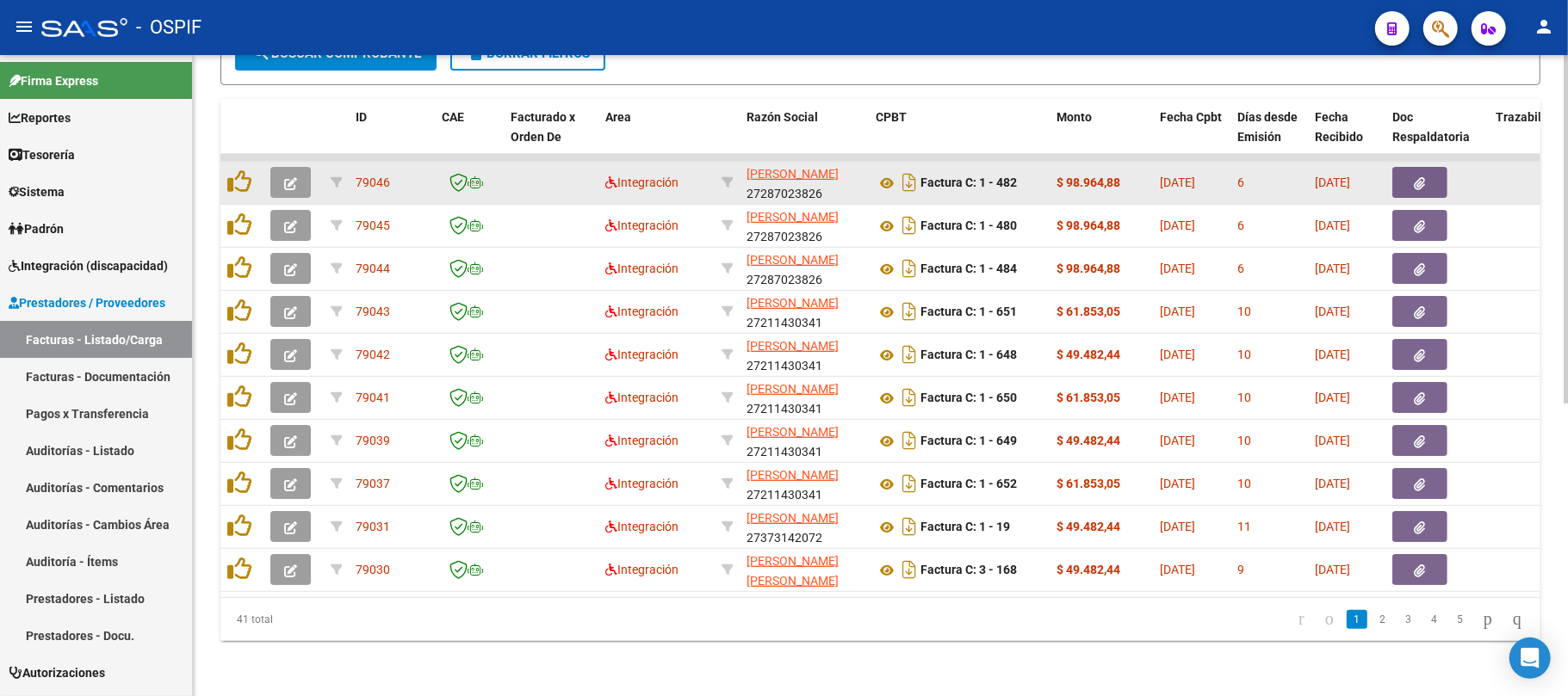
click at [284, 178] on icon "button" at bounding box center [291, 184] width 13 height 13
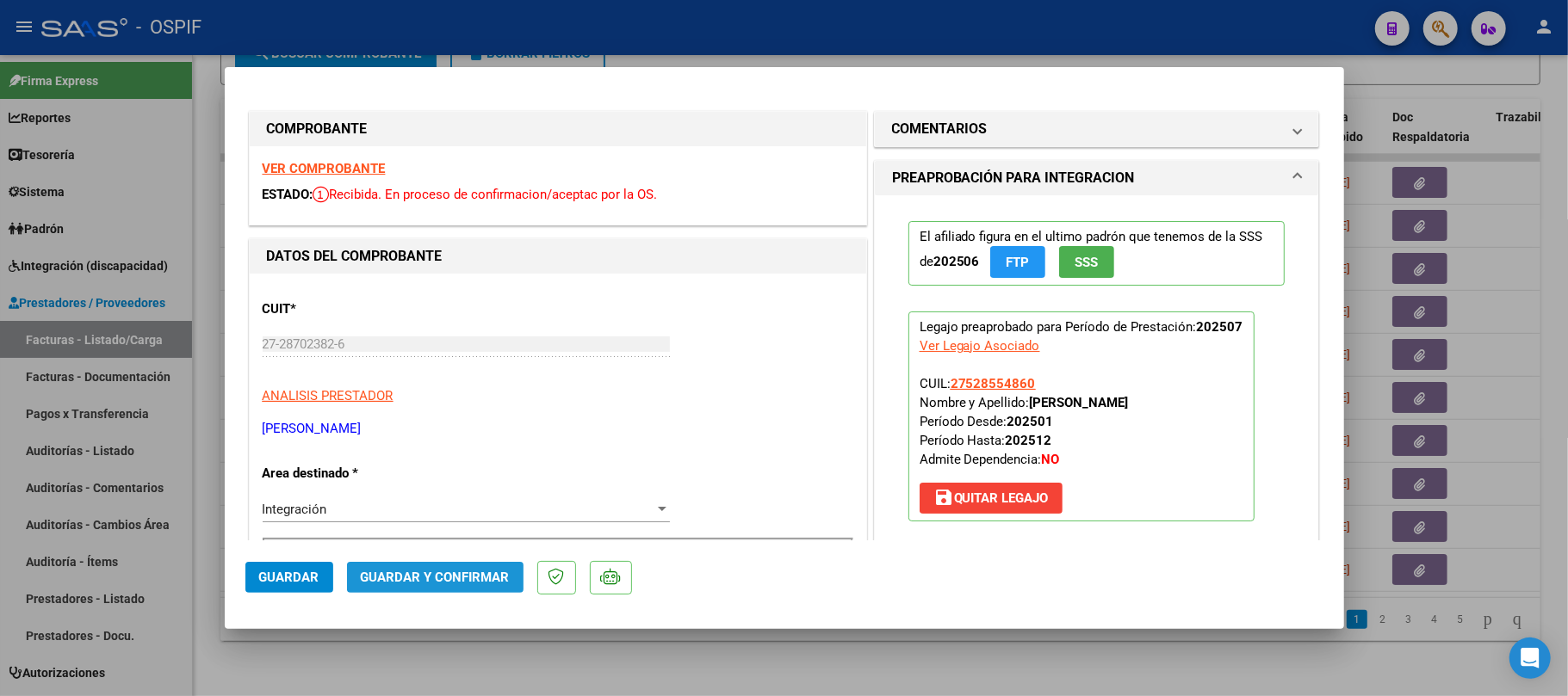
click at [481, 577] on span "Guardar y Confirmar" at bounding box center [435, 577] width 149 height 15
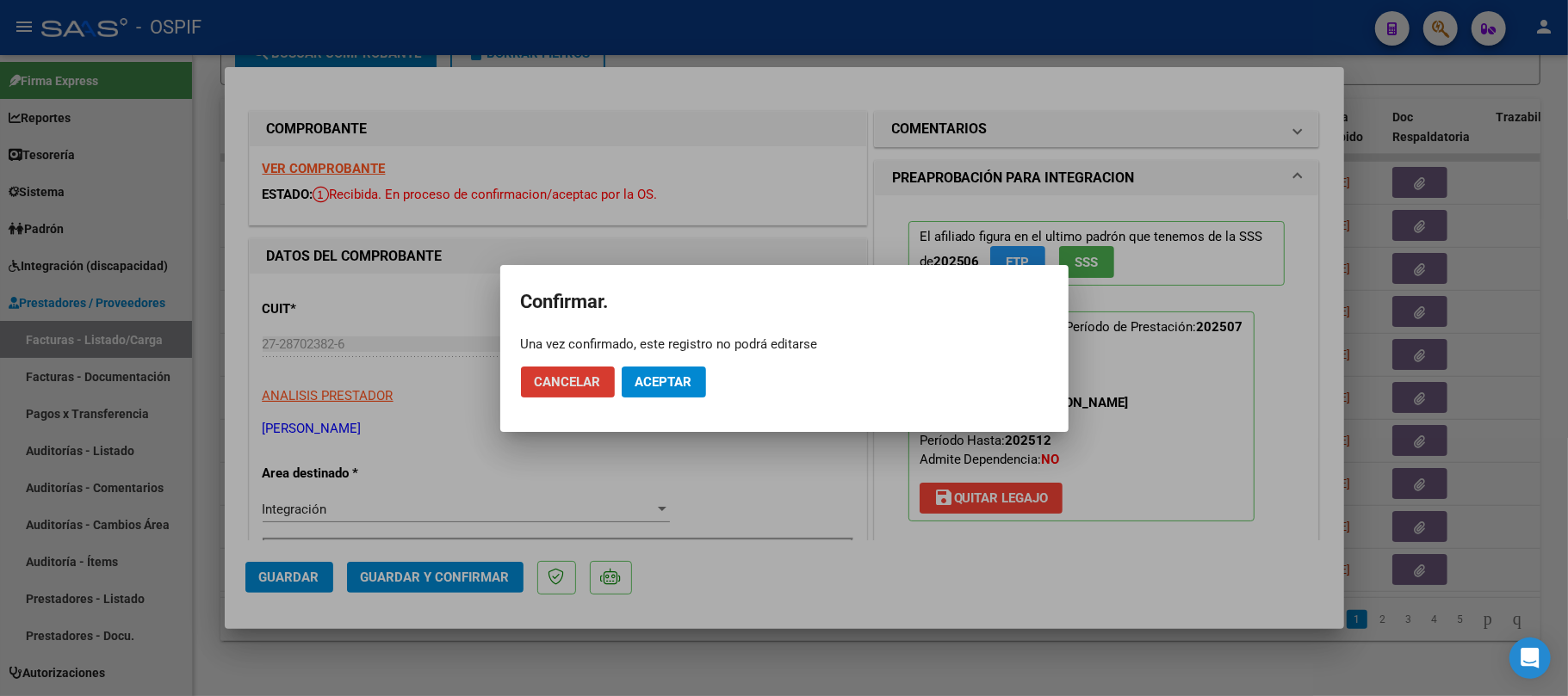
click at [692, 363] on mat-dialog-actions "Cancelar Aceptar" at bounding box center [784, 382] width 527 height 59
click at [692, 365] on mat-dialog-actions "Cancelar Aceptar" at bounding box center [784, 382] width 527 height 59
click at [692, 380] on span "Aceptar" at bounding box center [664, 382] width 57 height 15
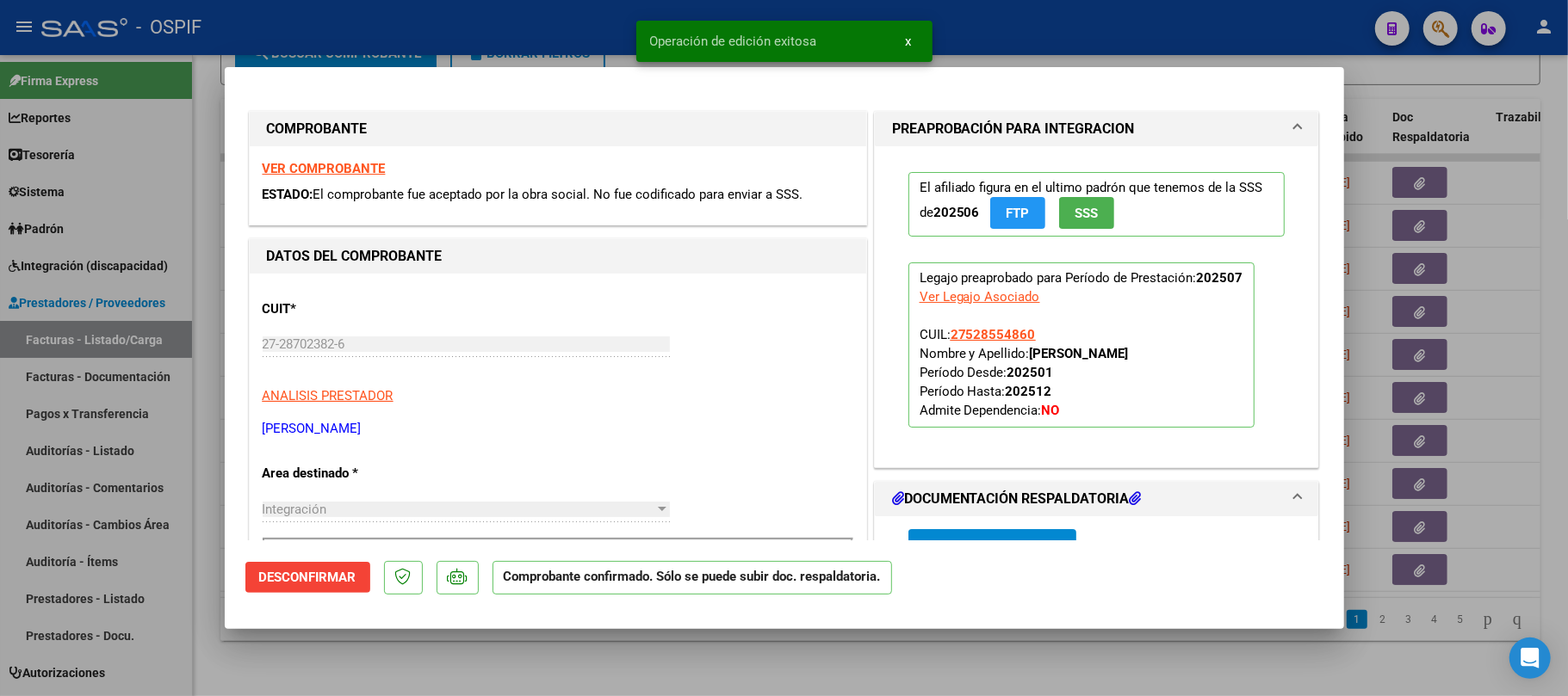
click at [504, 671] on div at bounding box center [784, 348] width 1568 height 696
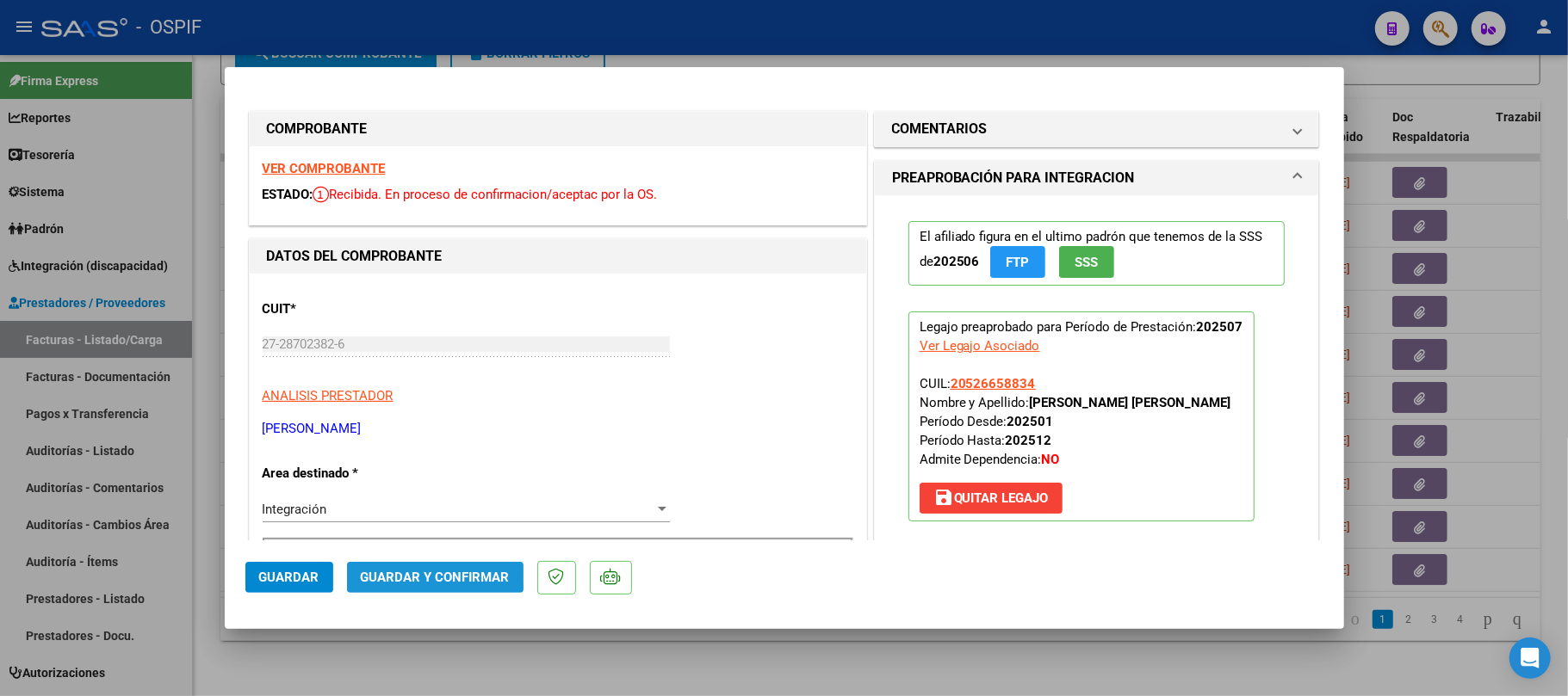
click at [414, 569] on span "Guardar y Confirmar" at bounding box center [435, 577] width 149 height 15
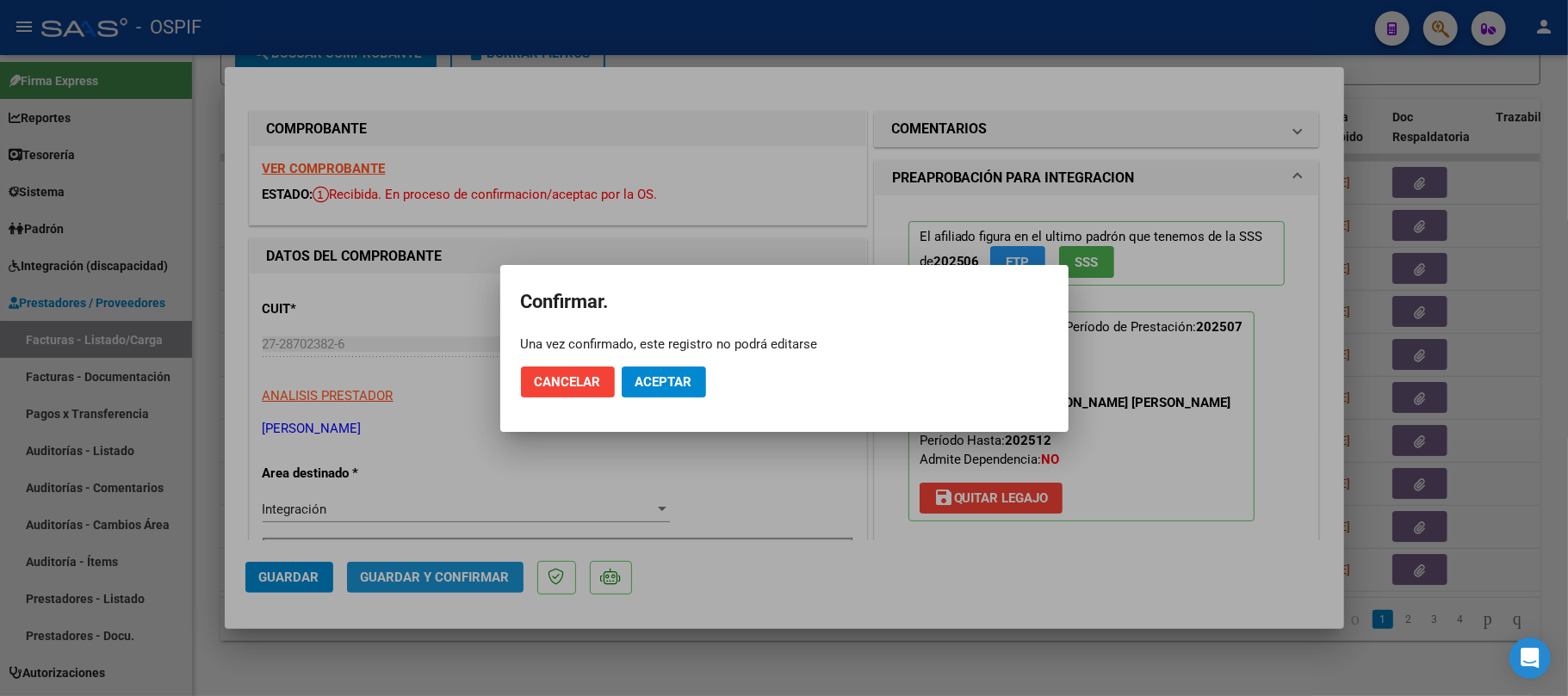
click at [692, 400] on mat-dialog-actions "Cancelar Aceptar" at bounding box center [784, 382] width 527 height 59
click at [663, 383] on span "Aceptar" at bounding box center [664, 382] width 57 height 15
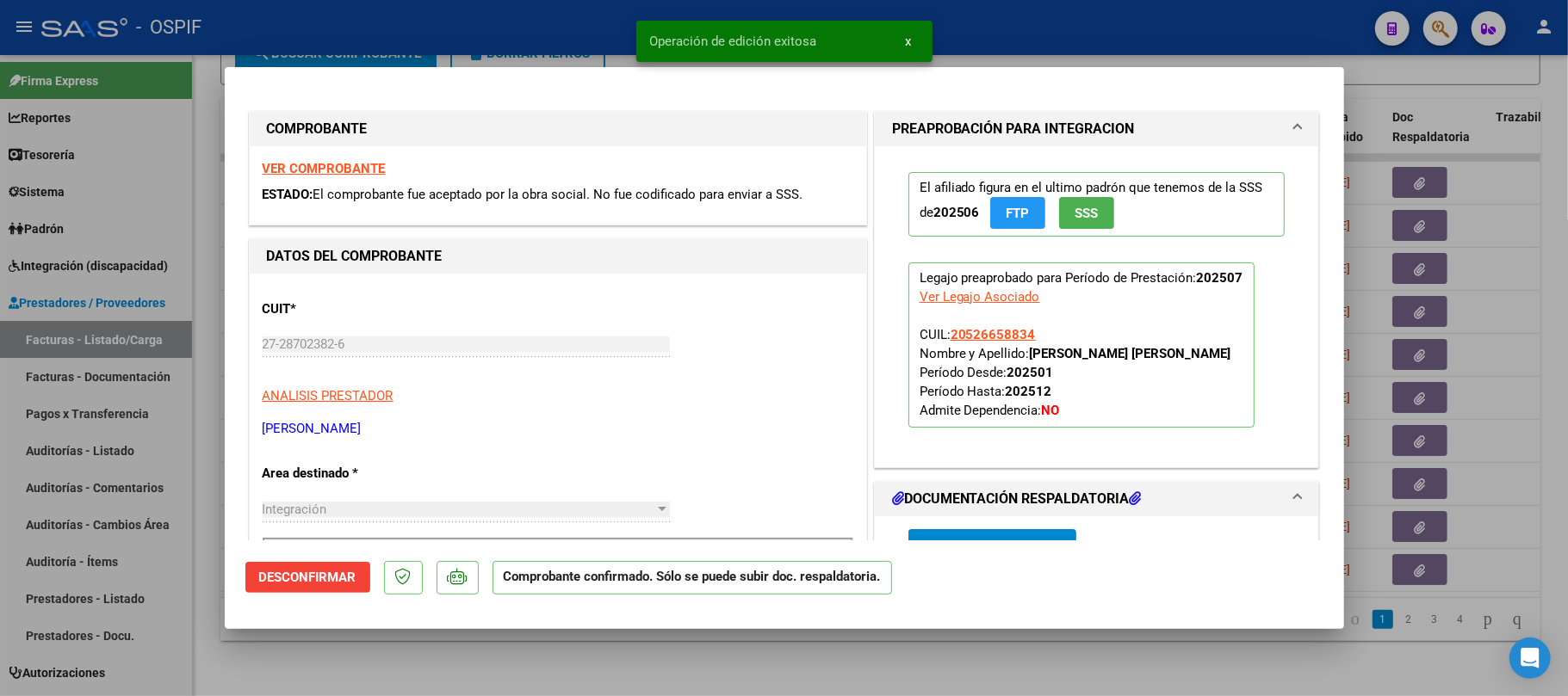
click at [706, 654] on div at bounding box center [784, 348] width 1568 height 696
type input "$ 0,00"
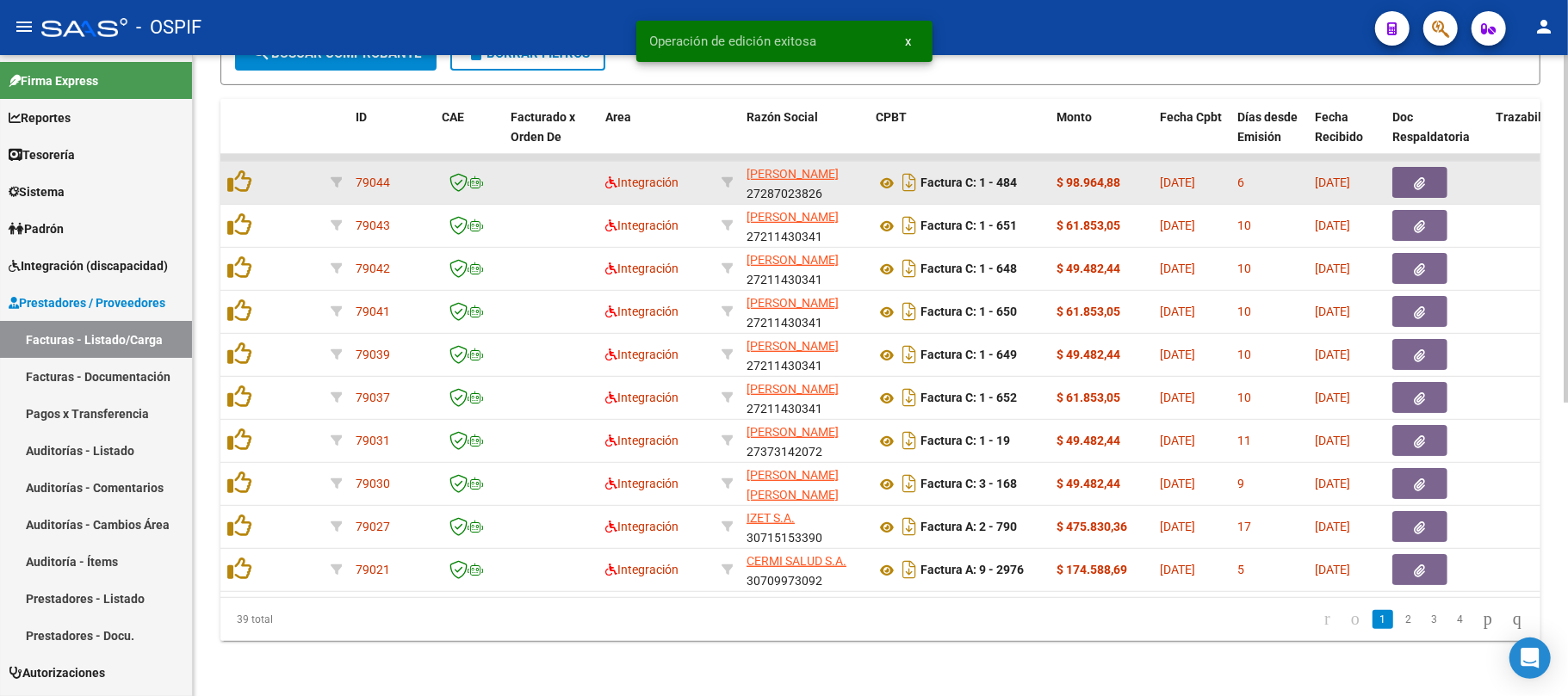
click at [298, 180] on datatable-body-cell at bounding box center [294, 182] width 60 height 42
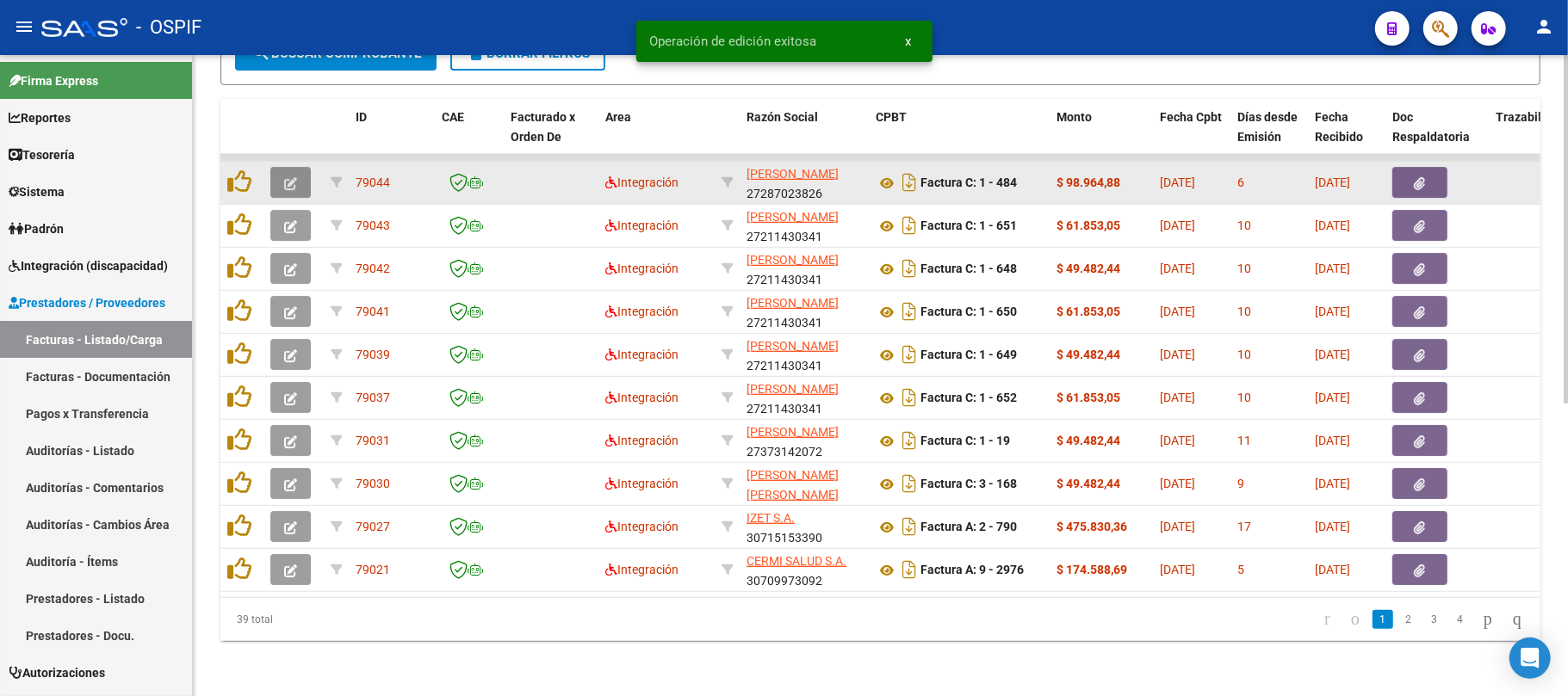
click at [295, 173] on button "button" at bounding box center [290, 182] width 41 height 31
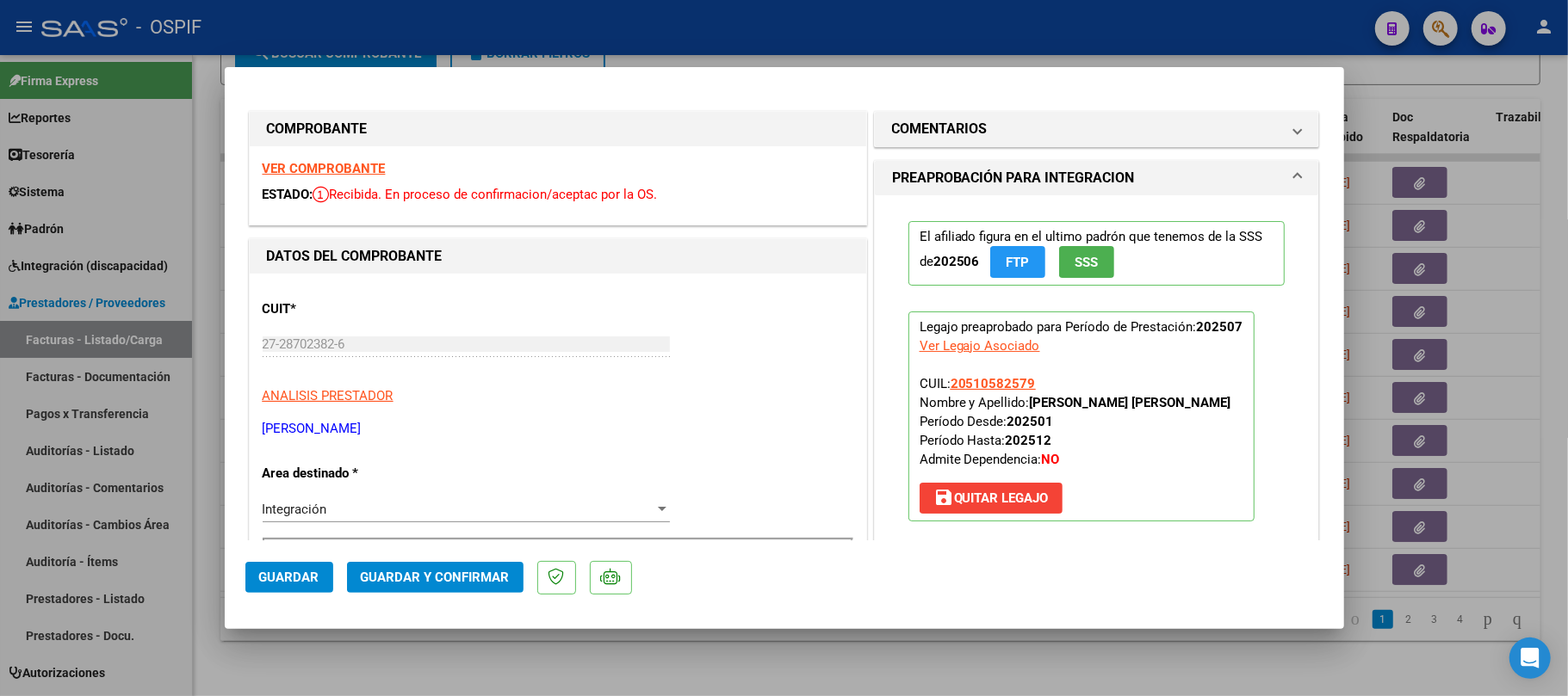
click at [445, 579] on span "Guardar y Confirmar" at bounding box center [435, 577] width 149 height 15
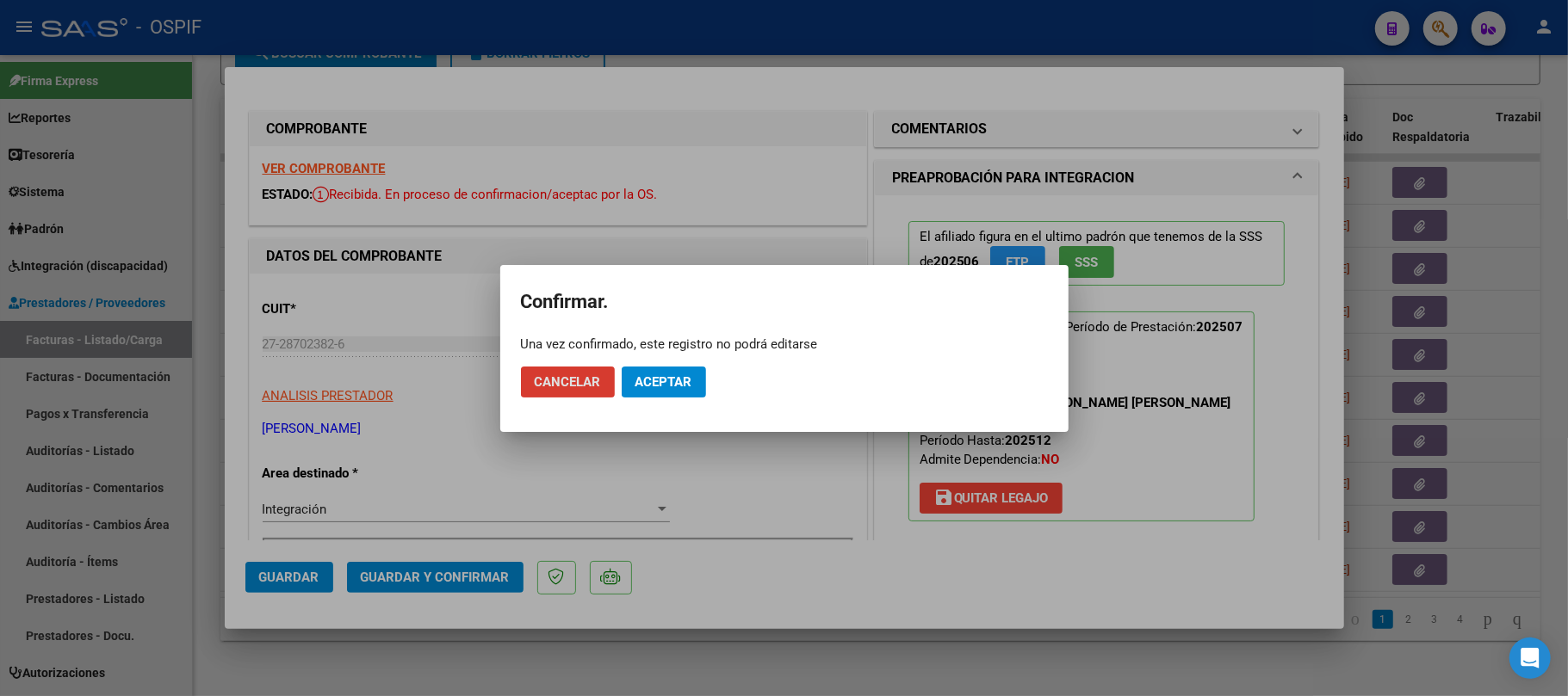
click at [676, 390] on button "Aceptar" at bounding box center [663, 382] width 84 height 31
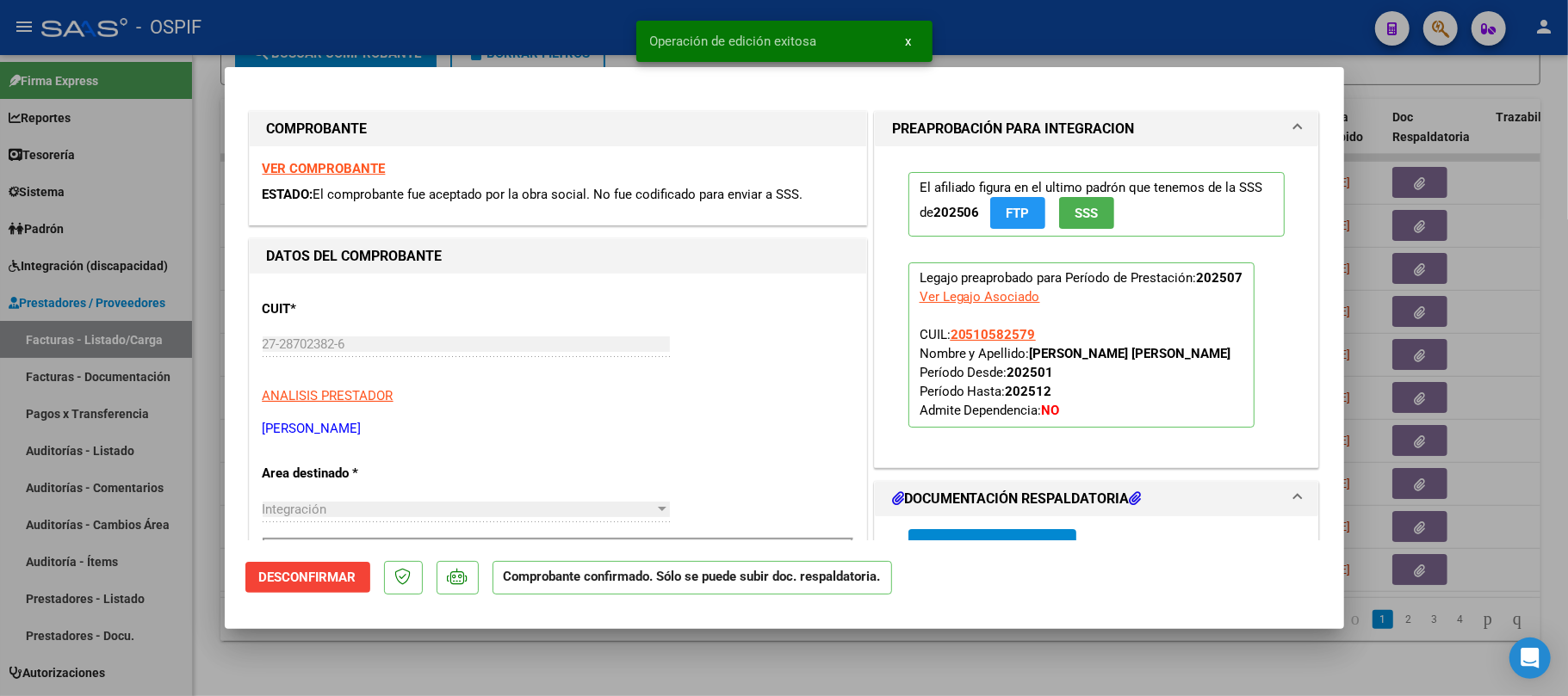
click at [590, 655] on div at bounding box center [784, 348] width 1568 height 696
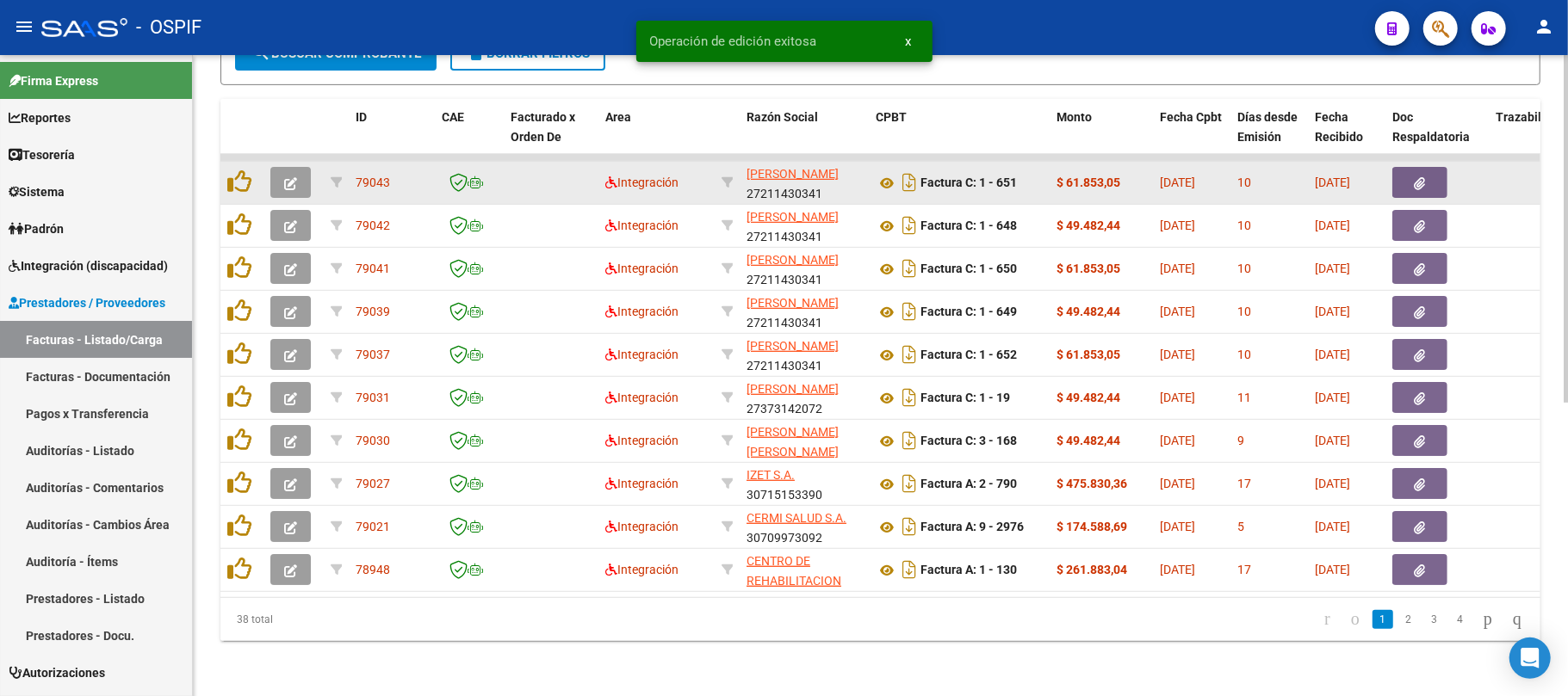
click at [294, 178] on icon "button" at bounding box center [291, 184] width 13 height 13
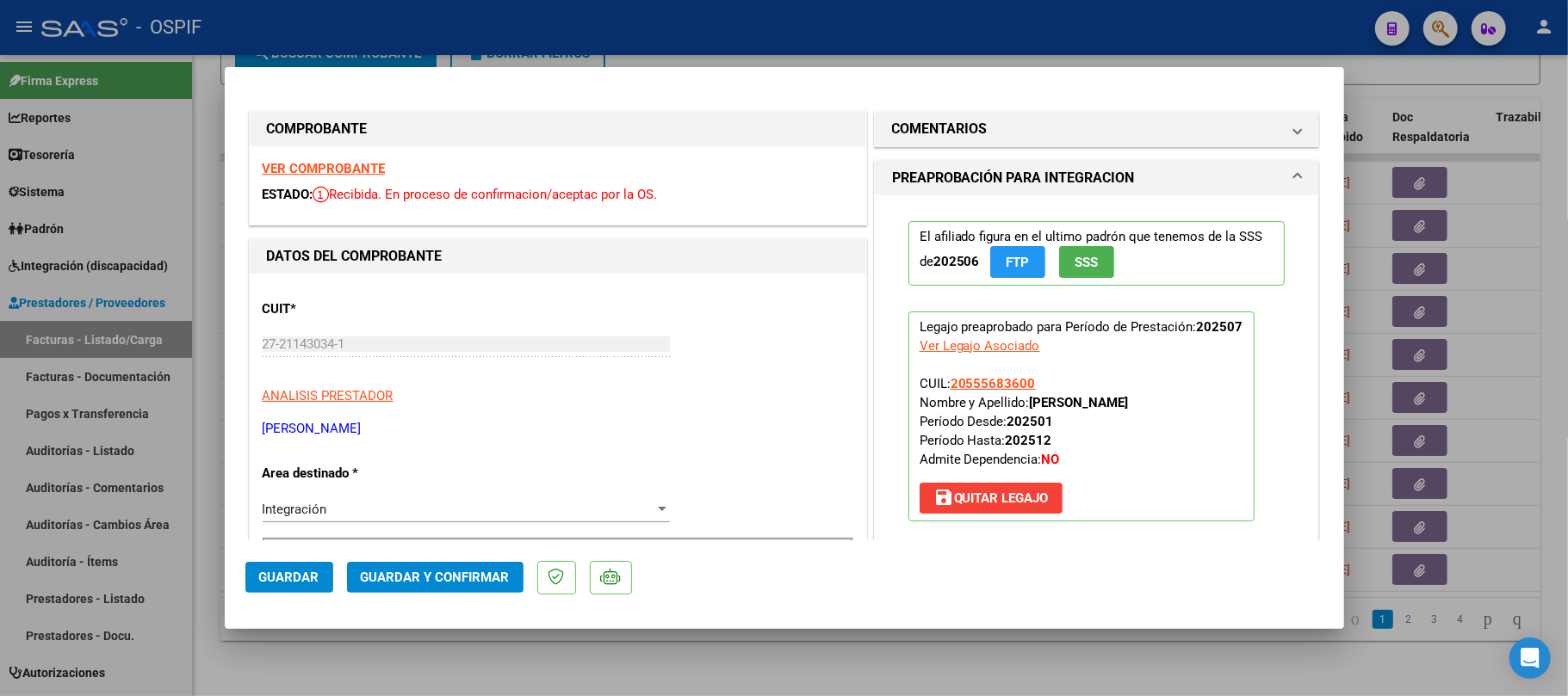
click at [458, 563] on button "Guardar y Confirmar" at bounding box center [435, 577] width 177 height 31
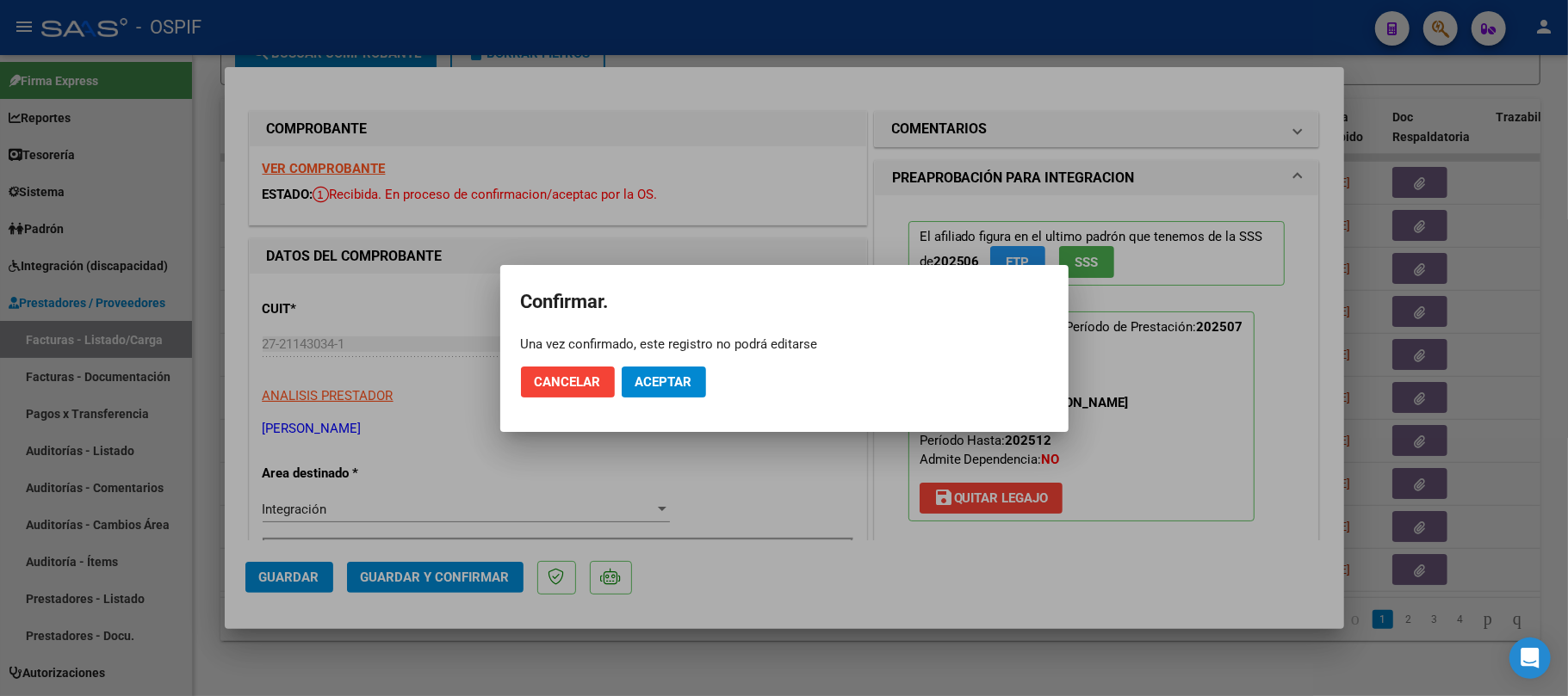
click at [656, 363] on mat-dialog-actions "Cancelar Aceptar" at bounding box center [784, 382] width 527 height 59
click at [661, 372] on button "Aceptar" at bounding box center [663, 382] width 84 height 31
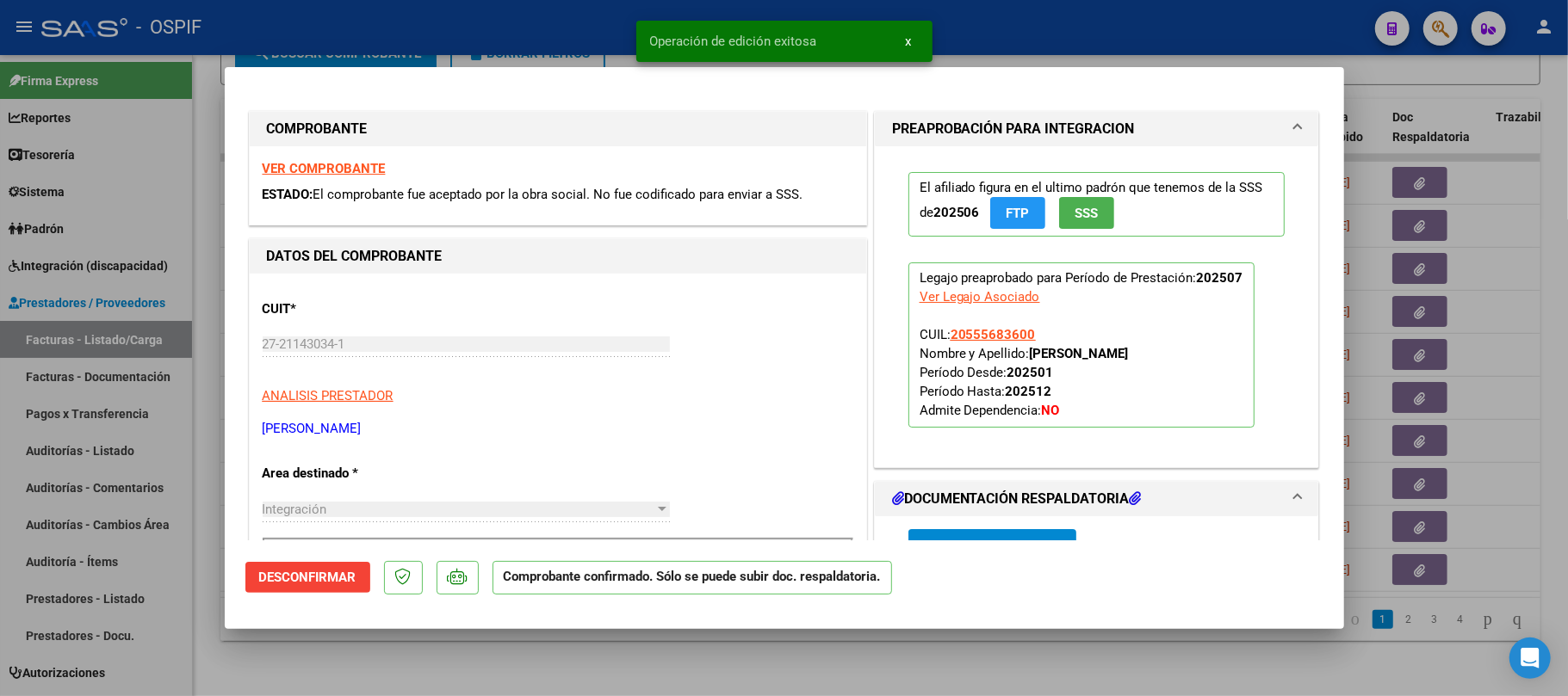
click at [755, 649] on div at bounding box center [784, 348] width 1568 height 696
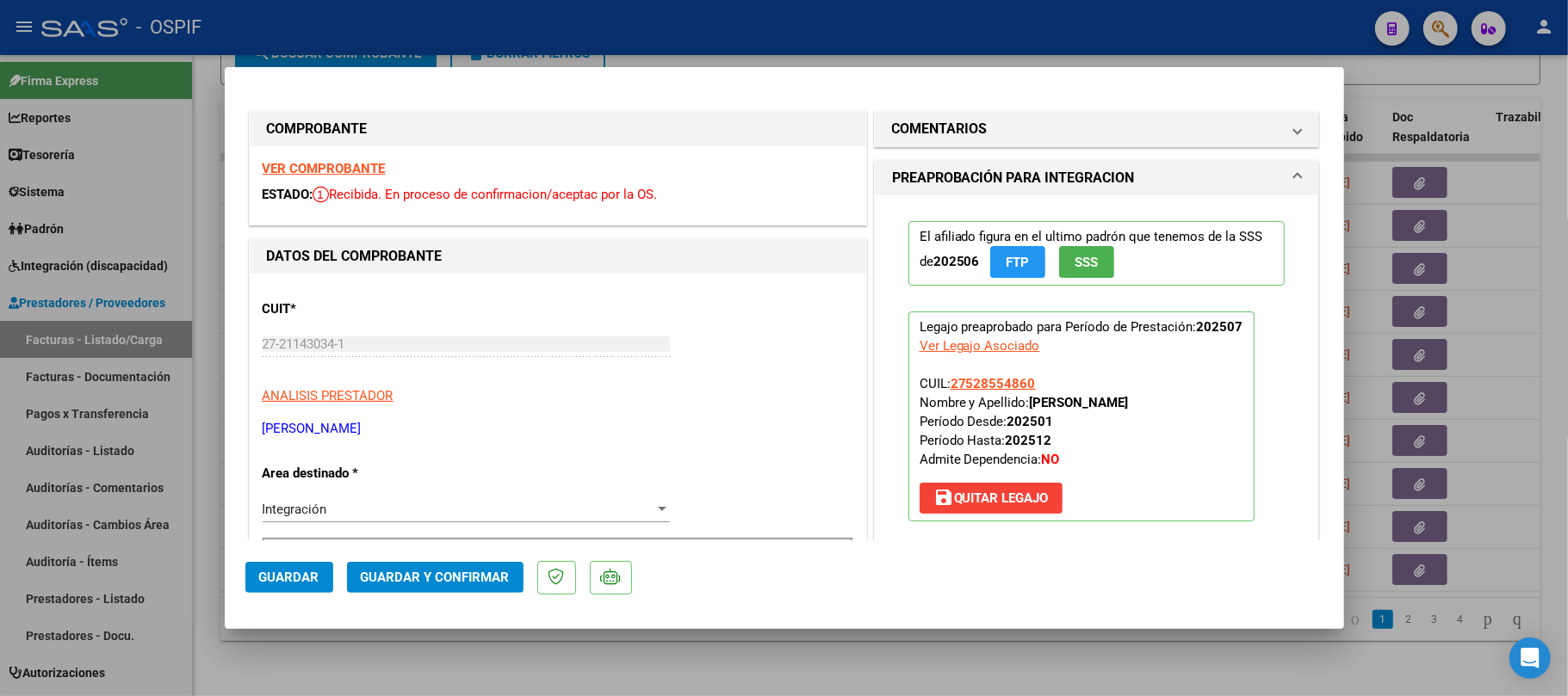
drag, startPoint x: 349, startPoint y: 173, endPoint x: 375, endPoint y: 177, distance: 26.3
click at [394, 571] on span "Guardar y Confirmar" at bounding box center [435, 577] width 149 height 15
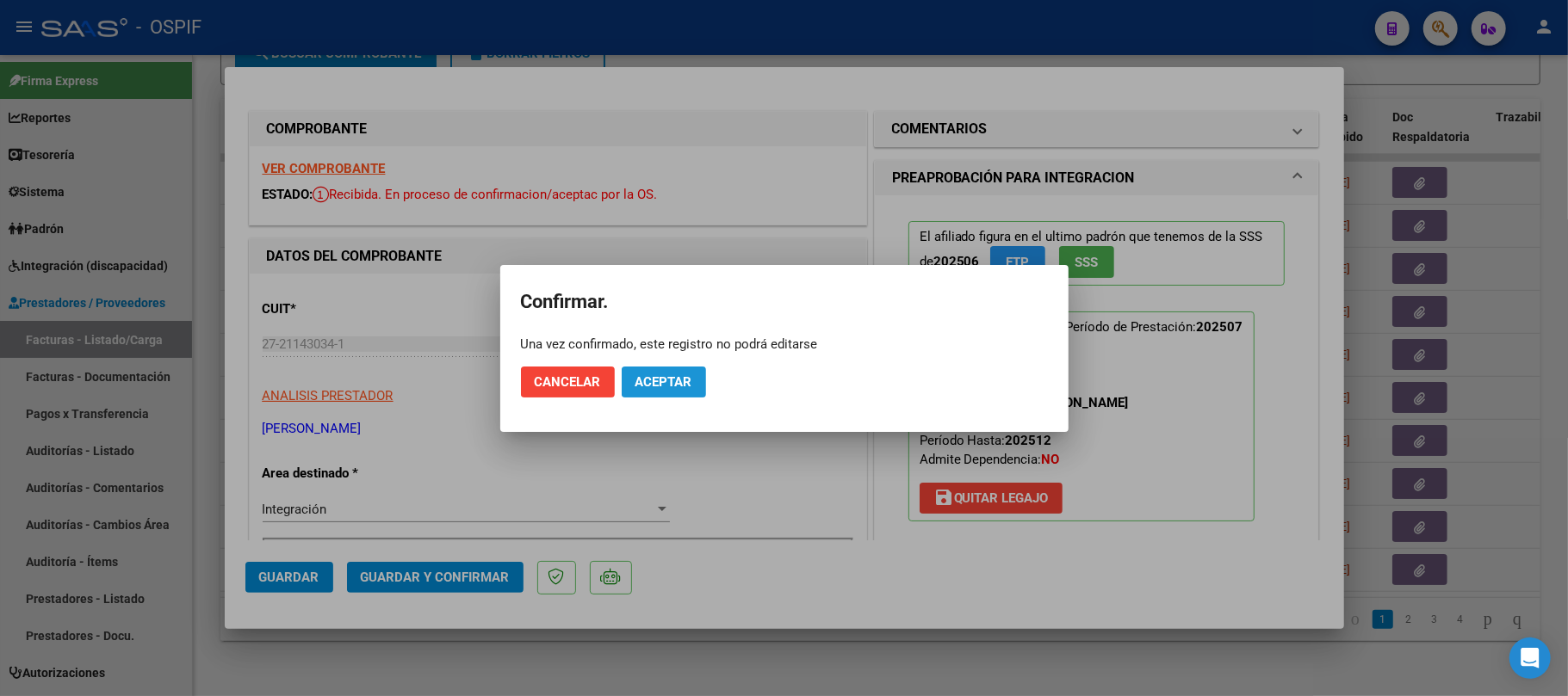
click at [673, 391] on button "Aceptar" at bounding box center [663, 382] width 84 height 31
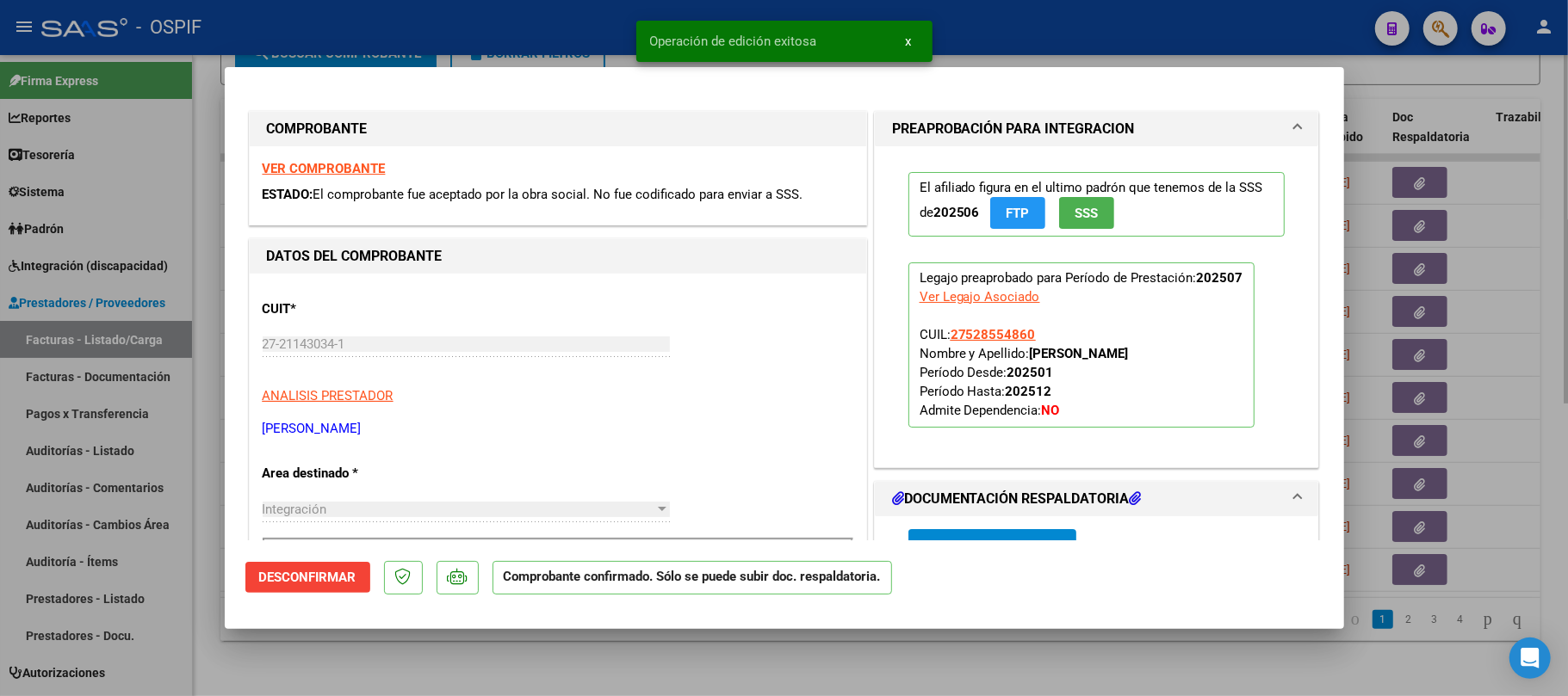
drag, startPoint x: 497, startPoint y: 661, endPoint x: 336, endPoint y: 696, distance: 164.8
click at [496, 662] on div at bounding box center [784, 348] width 1568 height 696
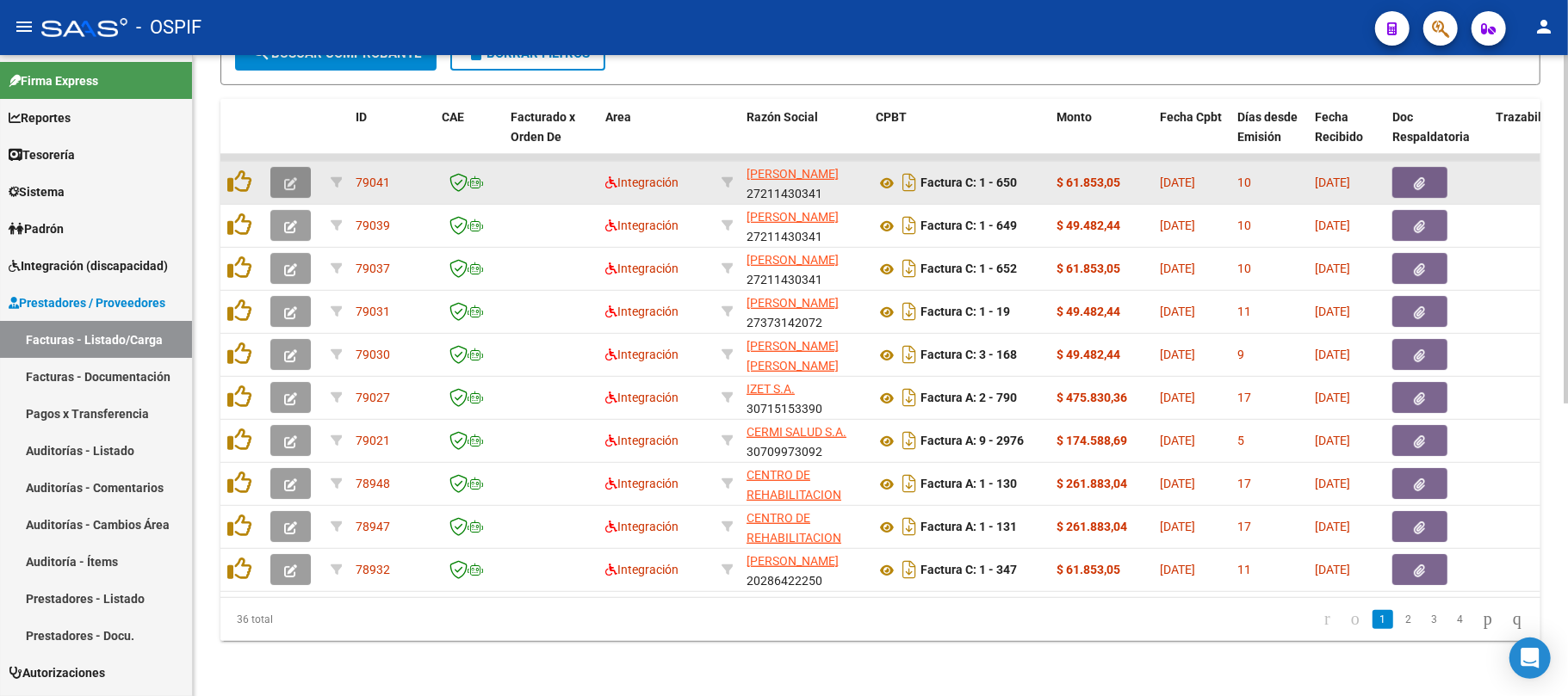
click at [293, 178] on icon "button" at bounding box center [291, 184] width 13 height 13
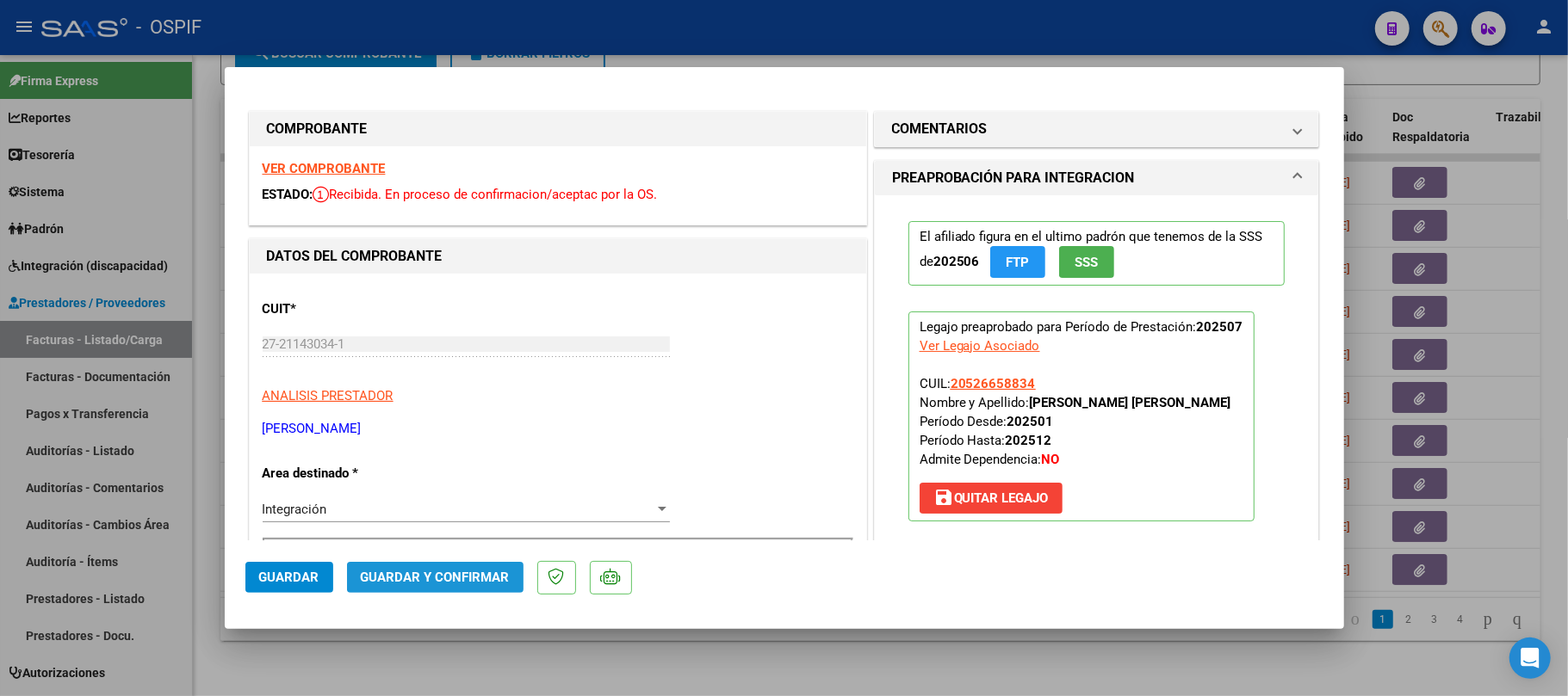
click at [459, 579] on span "Guardar y Confirmar" at bounding box center [435, 577] width 149 height 15
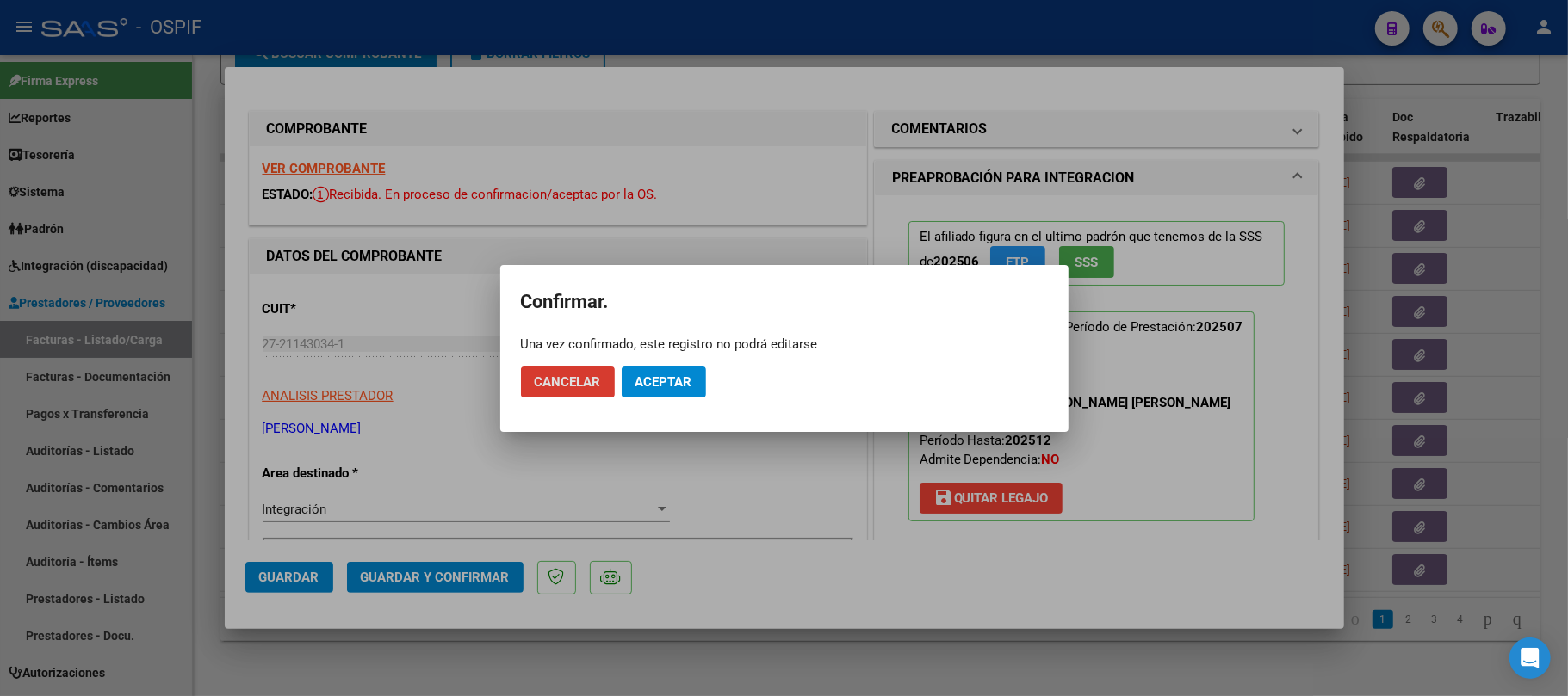
click at [672, 385] on button "Aceptar" at bounding box center [663, 382] width 84 height 31
click at [670, 389] on span "Aceptar" at bounding box center [664, 382] width 57 height 15
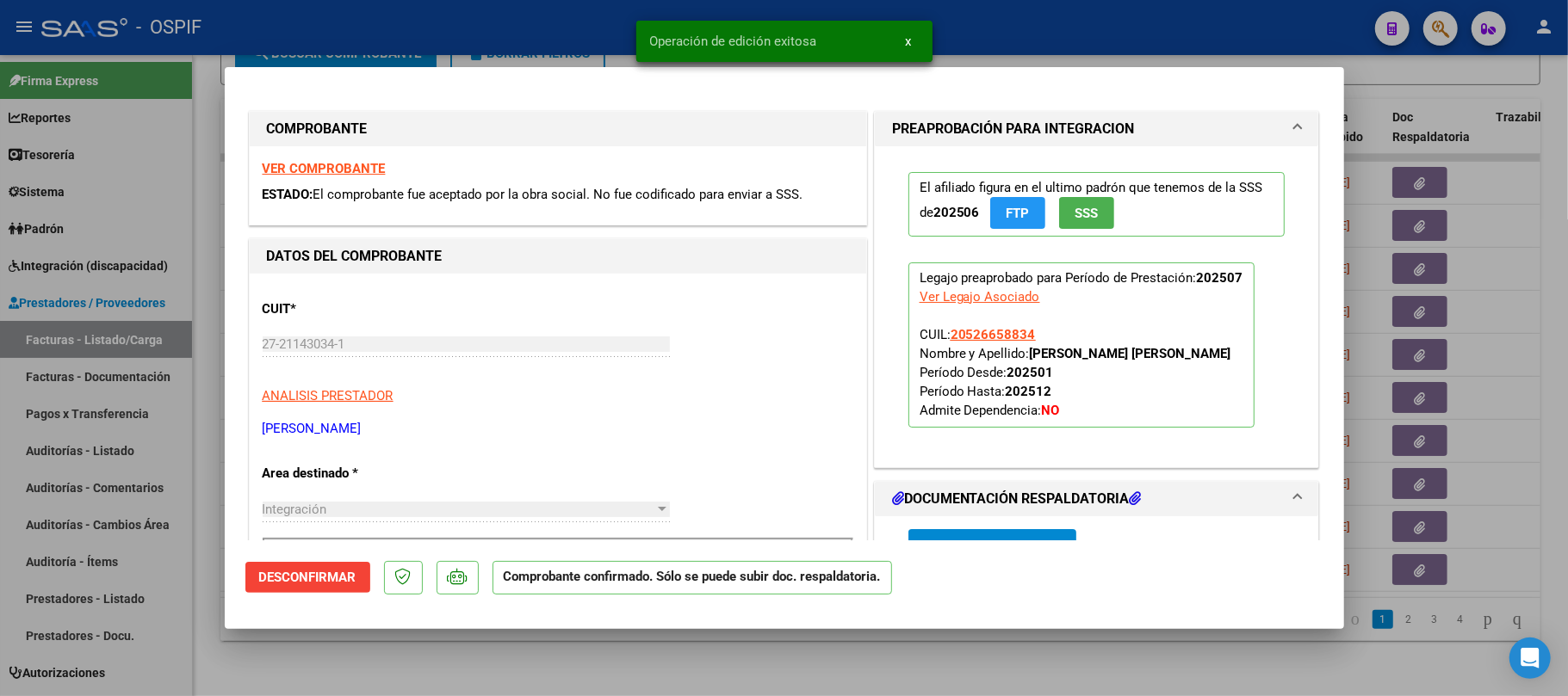
click at [661, 689] on div at bounding box center [784, 348] width 1568 height 696
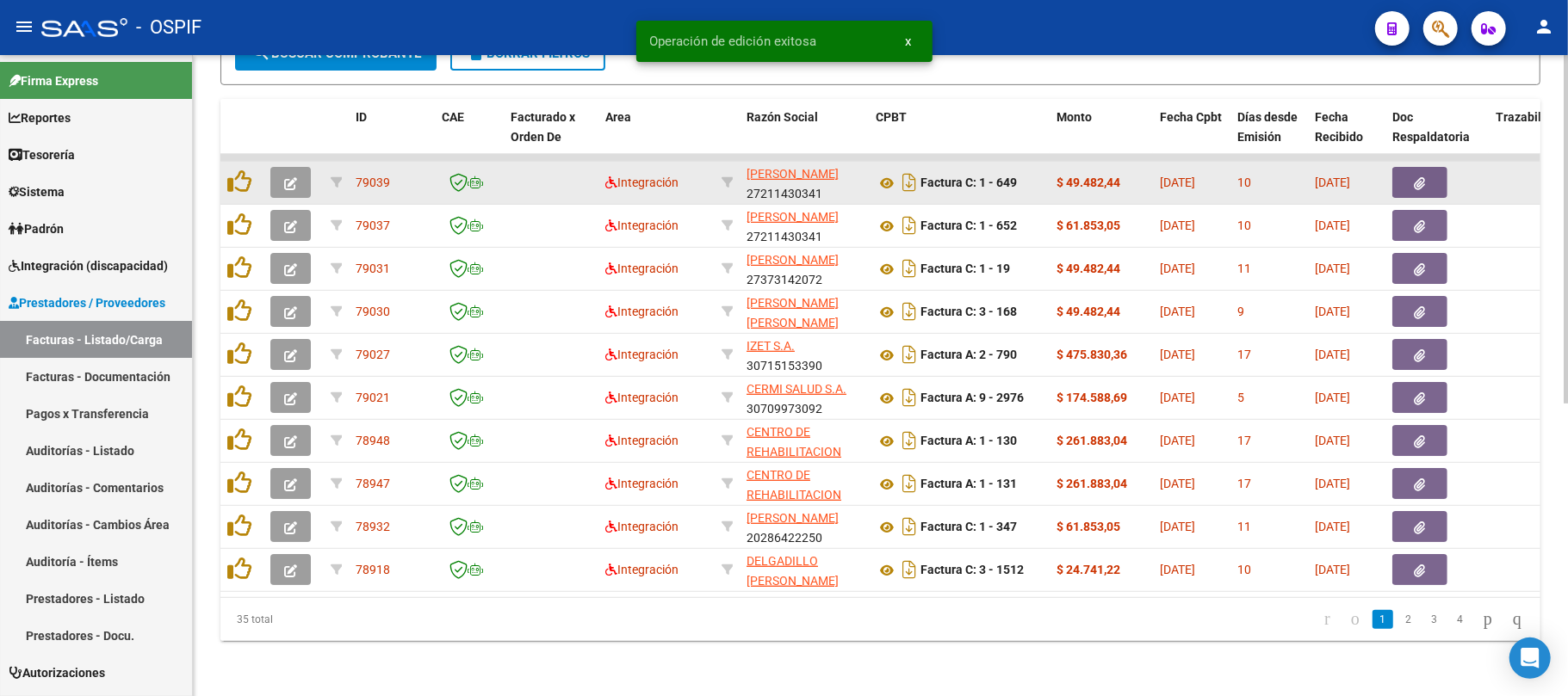
click at [299, 170] on button "button" at bounding box center [290, 182] width 41 height 31
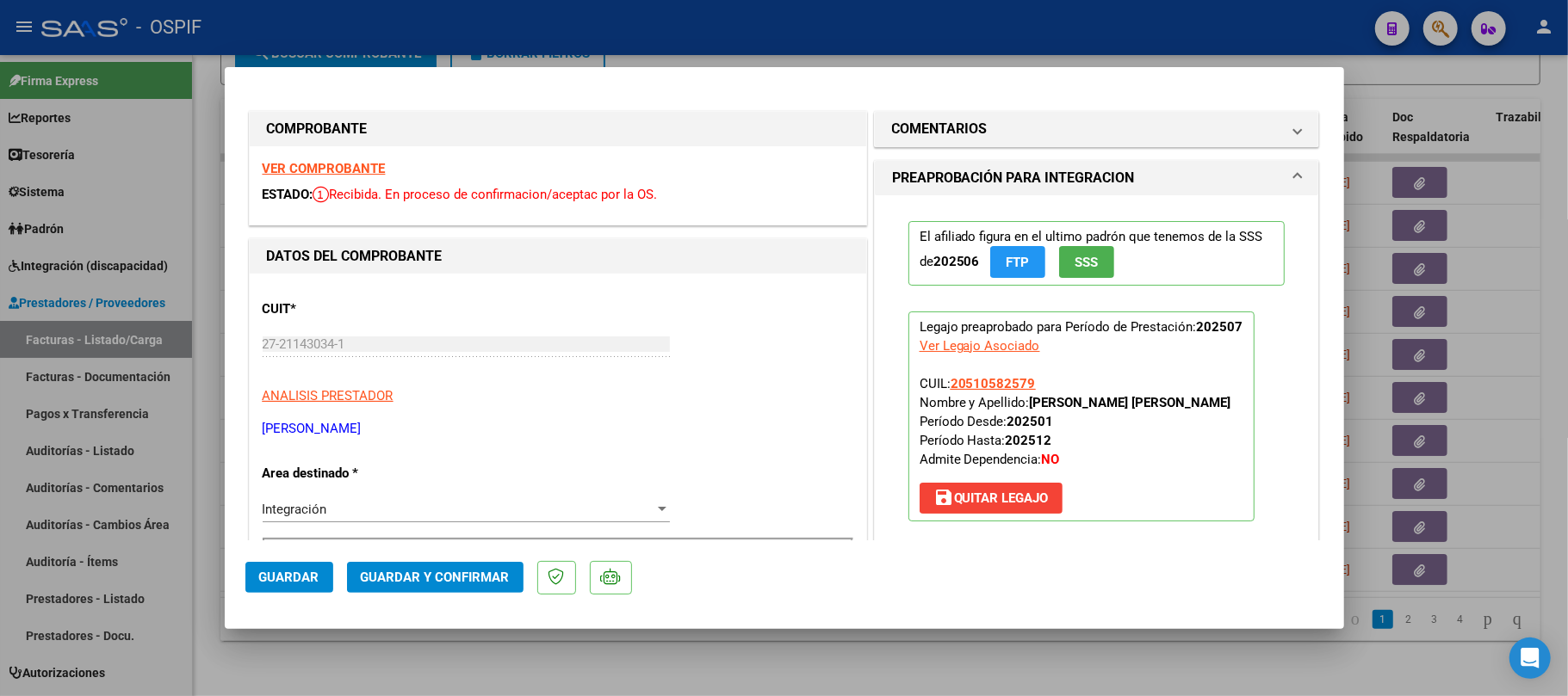
click at [460, 583] on span "Guardar y Confirmar" at bounding box center [435, 577] width 149 height 15
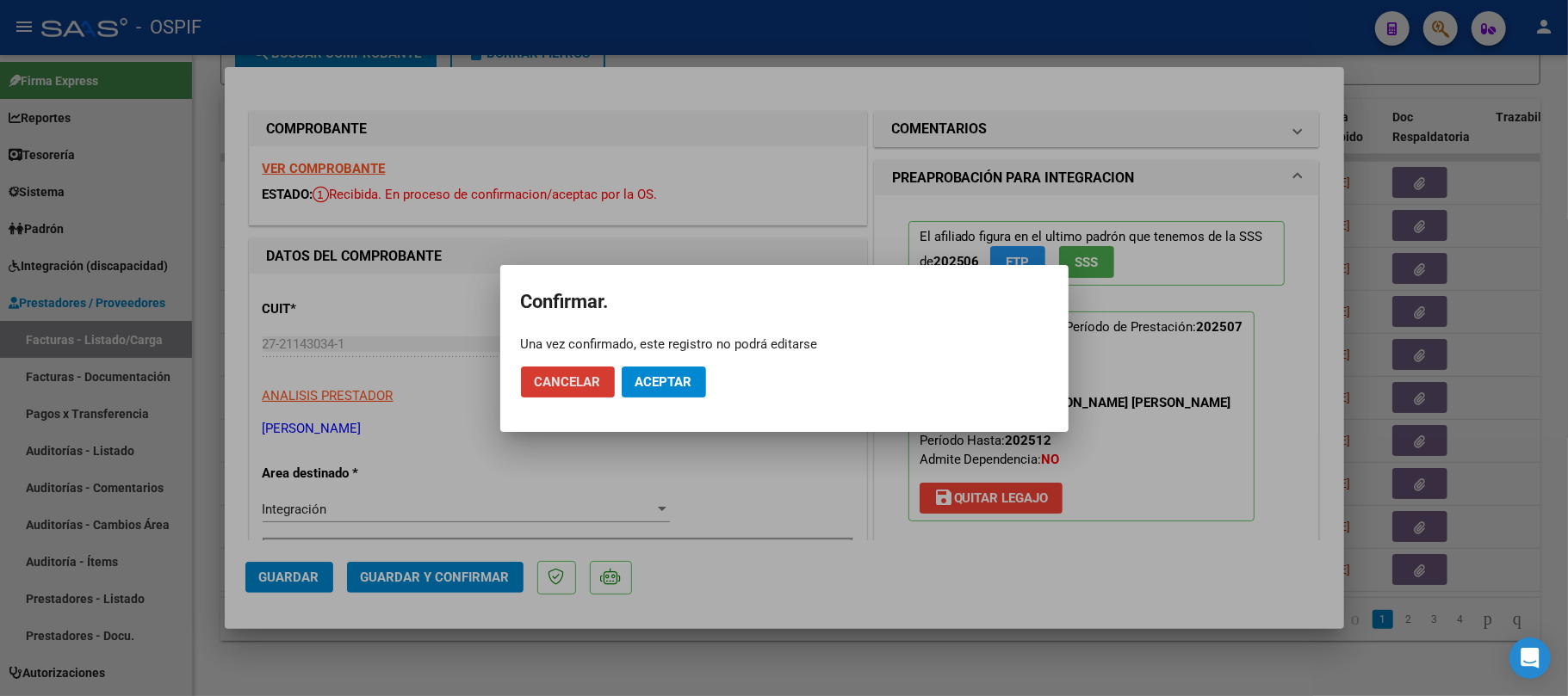
drag, startPoint x: 645, startPoint y: 381, endPoint x: 678, endPoint y: 696, distance: 316.7
click at [644, 381] on span "Aceptar" at bounding box center [664, 382] width 57 height 15
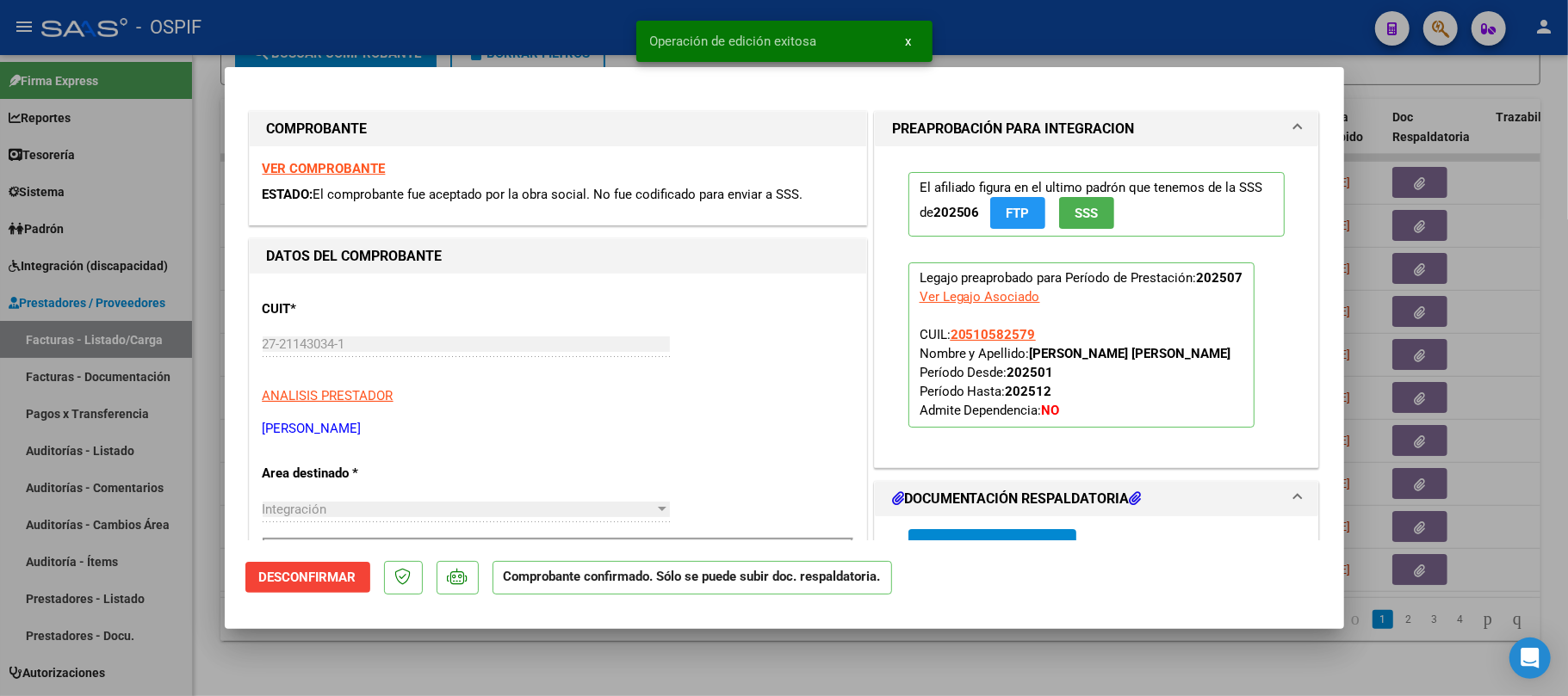
click at [638, 651] on div at bounding box center [784, 348] width 1568 height 696
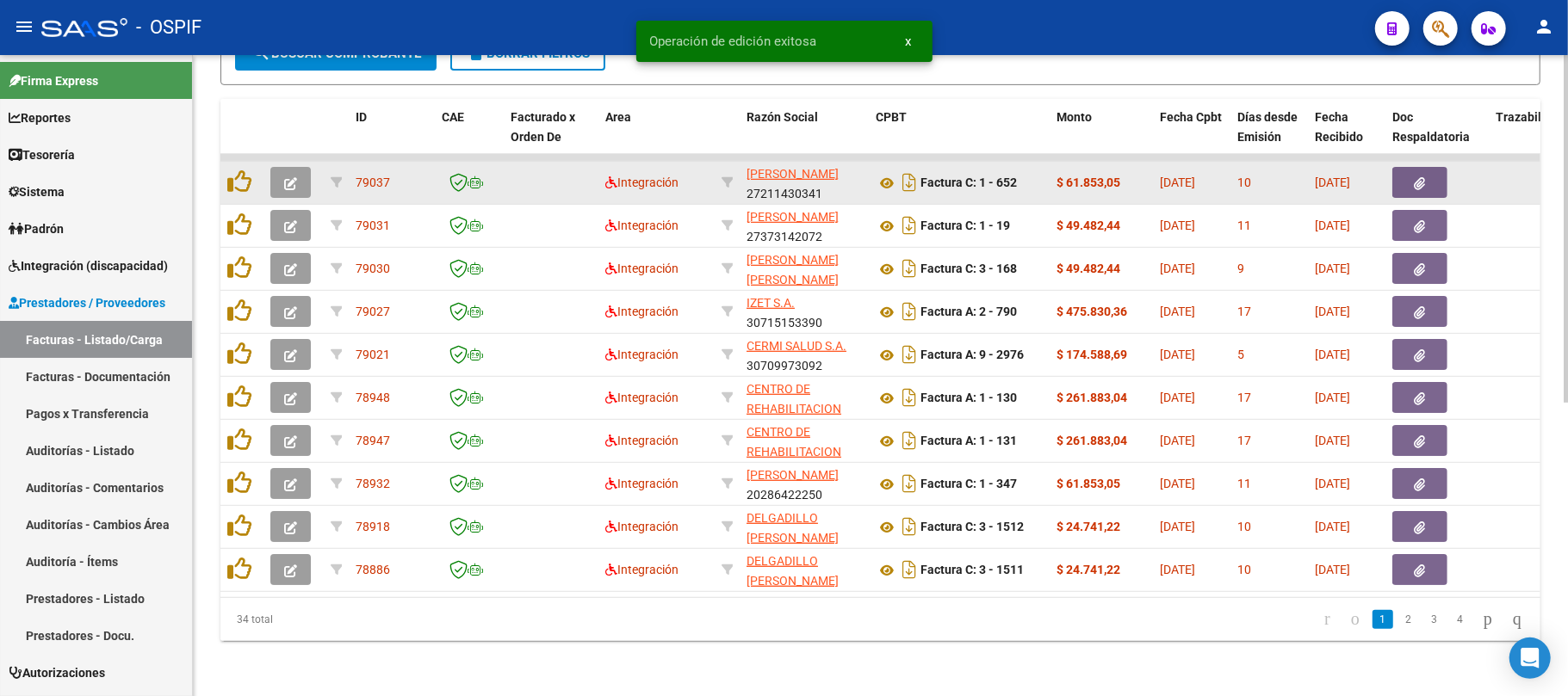
click at [289, 178] on icon "button" at bounding box center [291, 184] width 13 height 13
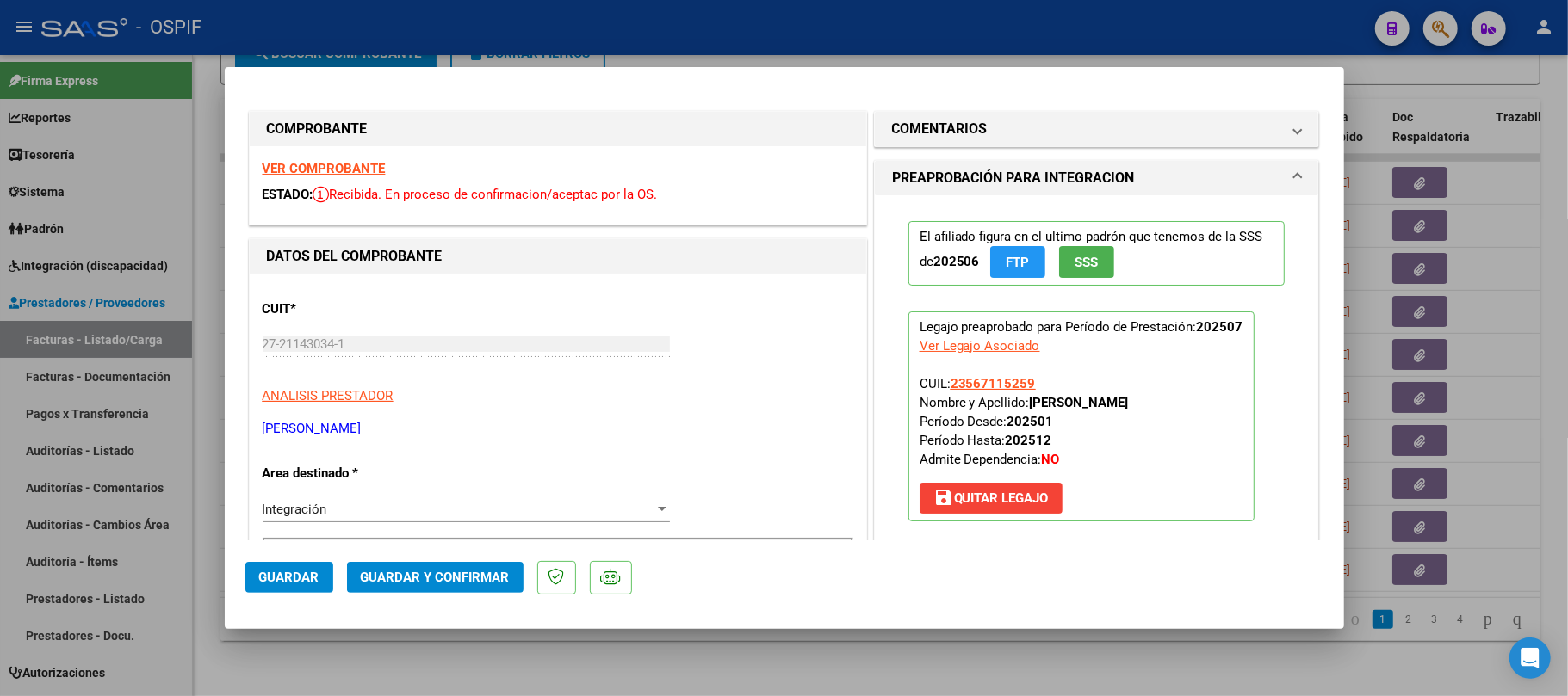
click at [444, 567] on button "Guardar y Confirmar" at bounding box center [435, 577] width 177 height 31
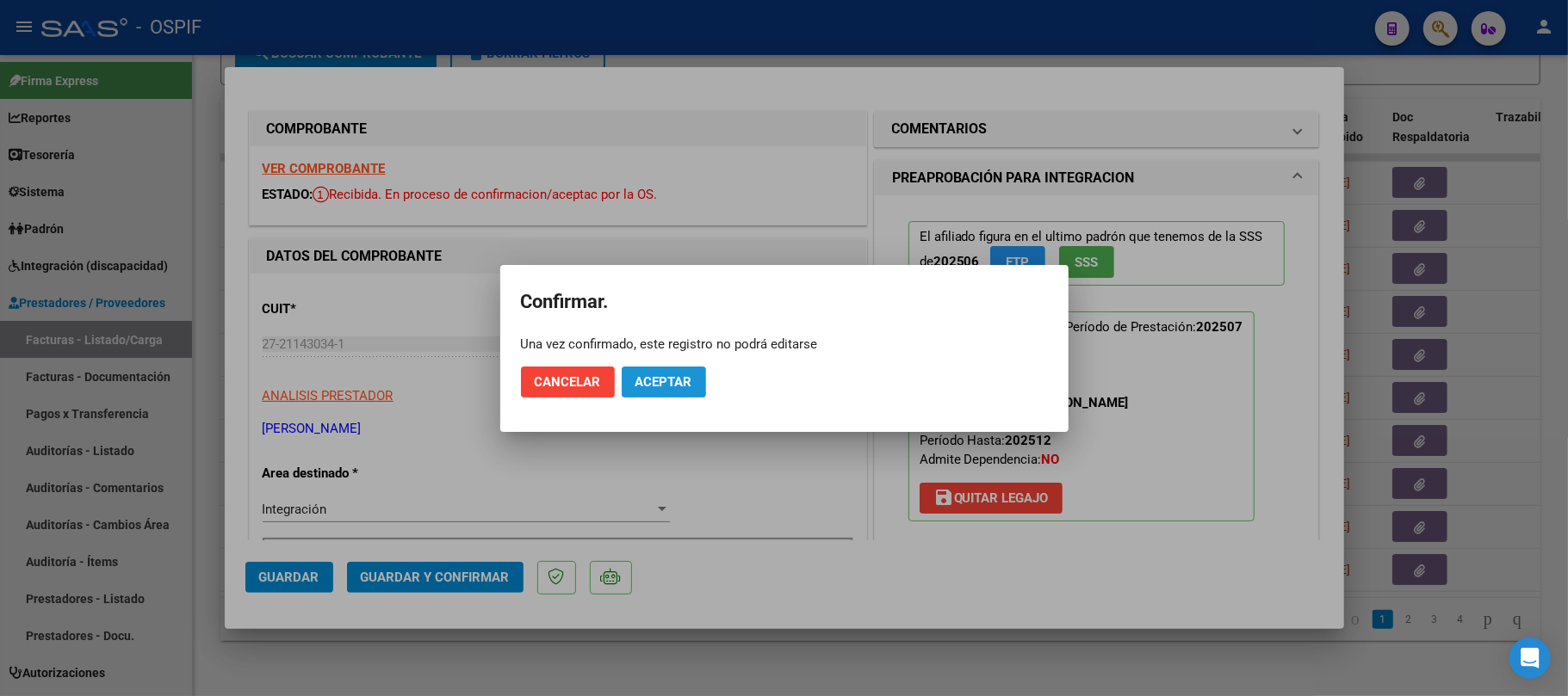
click at [655, 381] on span "Aceptar" at bounding box center [664, 382] width 57 height 15
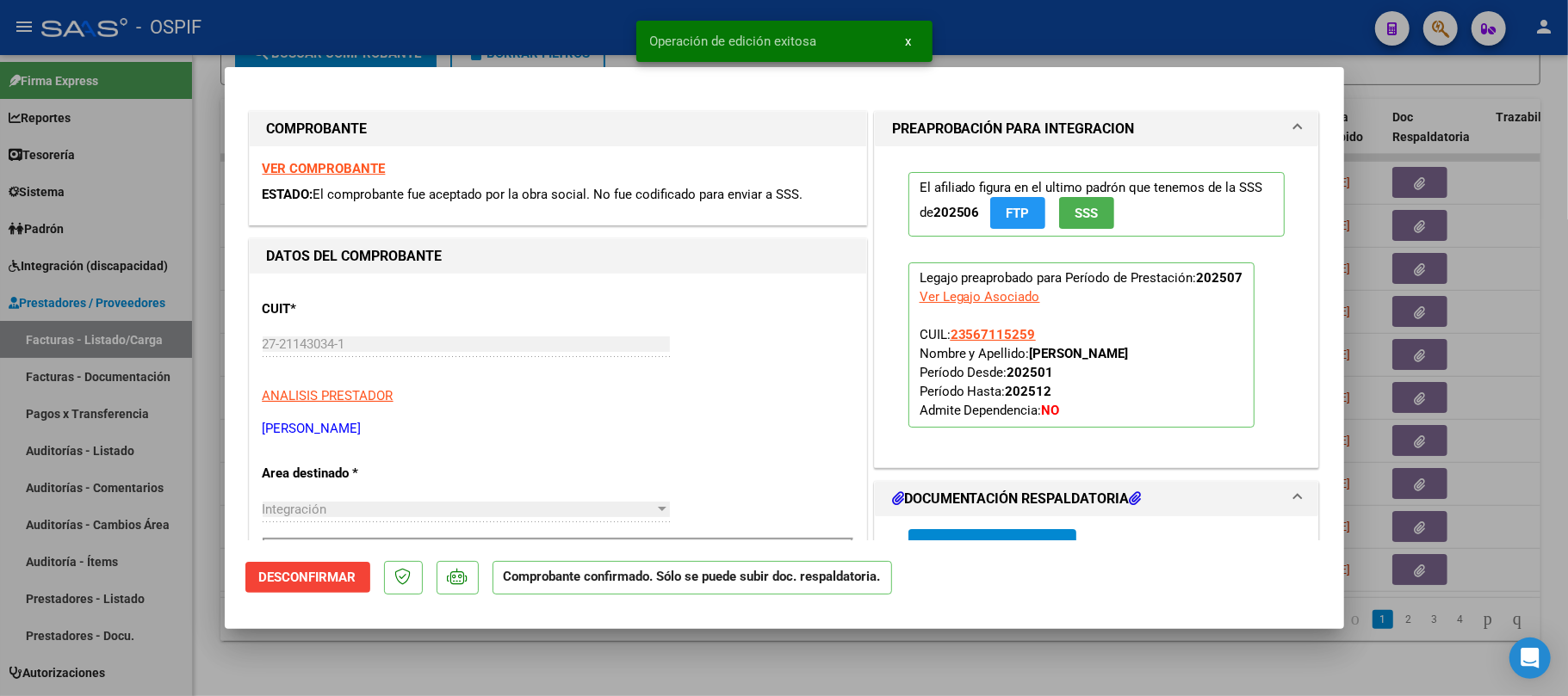
click at [537, 655] on div at bounding box center [784, 348] width 1568 height 696
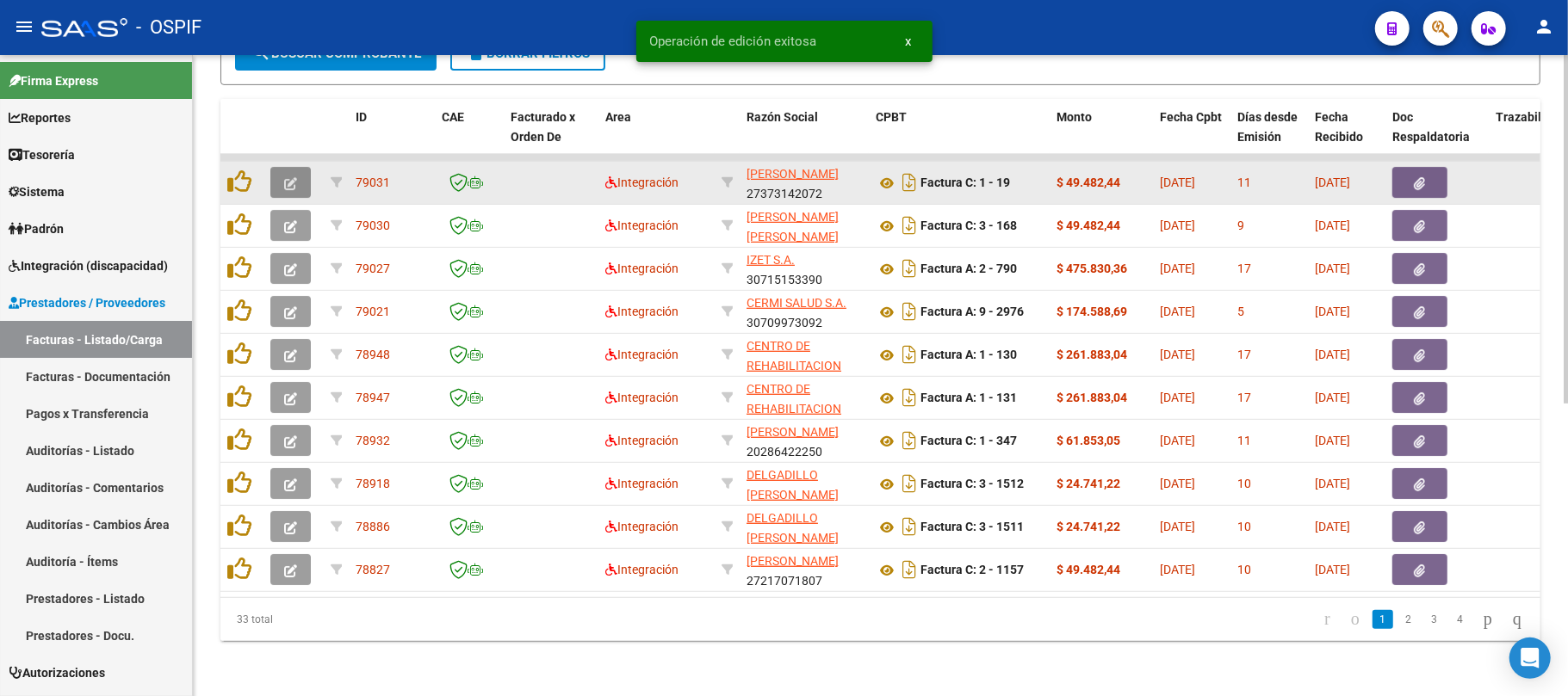
click at [284, 178] on icon "button" at bounding box center [291, 184] width 13 height 13
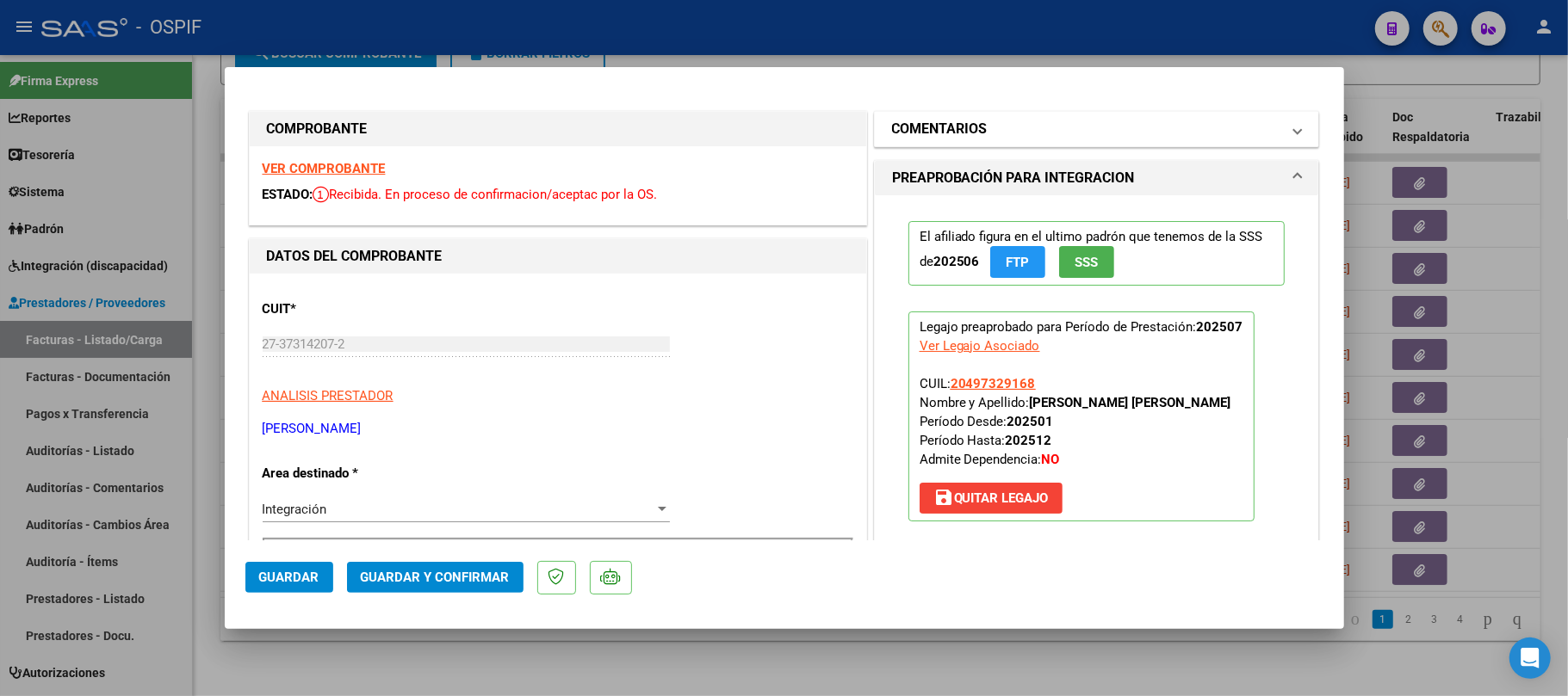
click at [1034, 132] on mat-panel-title "COMENTARIOS" at bounding box center [1086, 129] width 389 height 21
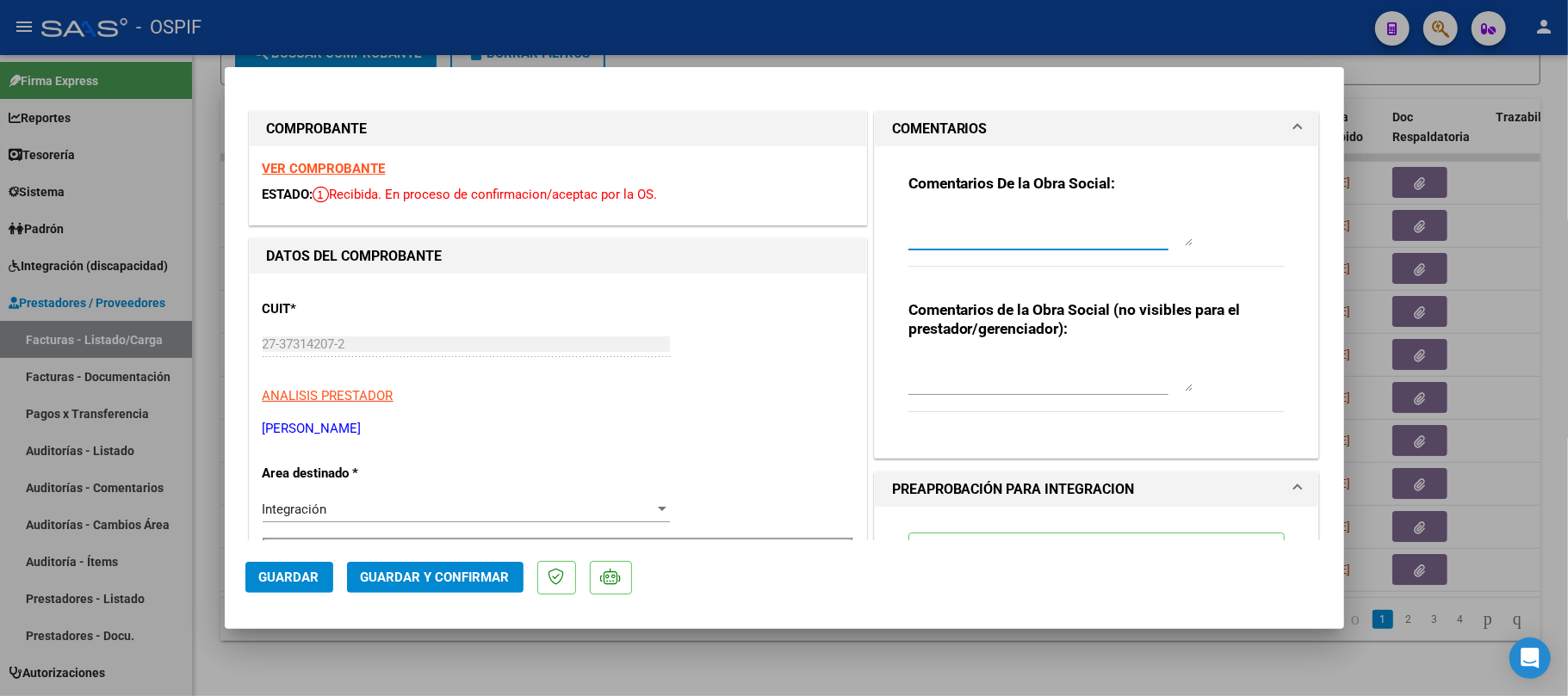
click at [1063, 238] on textarea at bounding box center [1050, 229] width 284 height 34
type textarea "anulada por nc"
click at [415, 497] on div "Integración Seleccionar Area" at bounding box center [466, 509] width 407 height 25
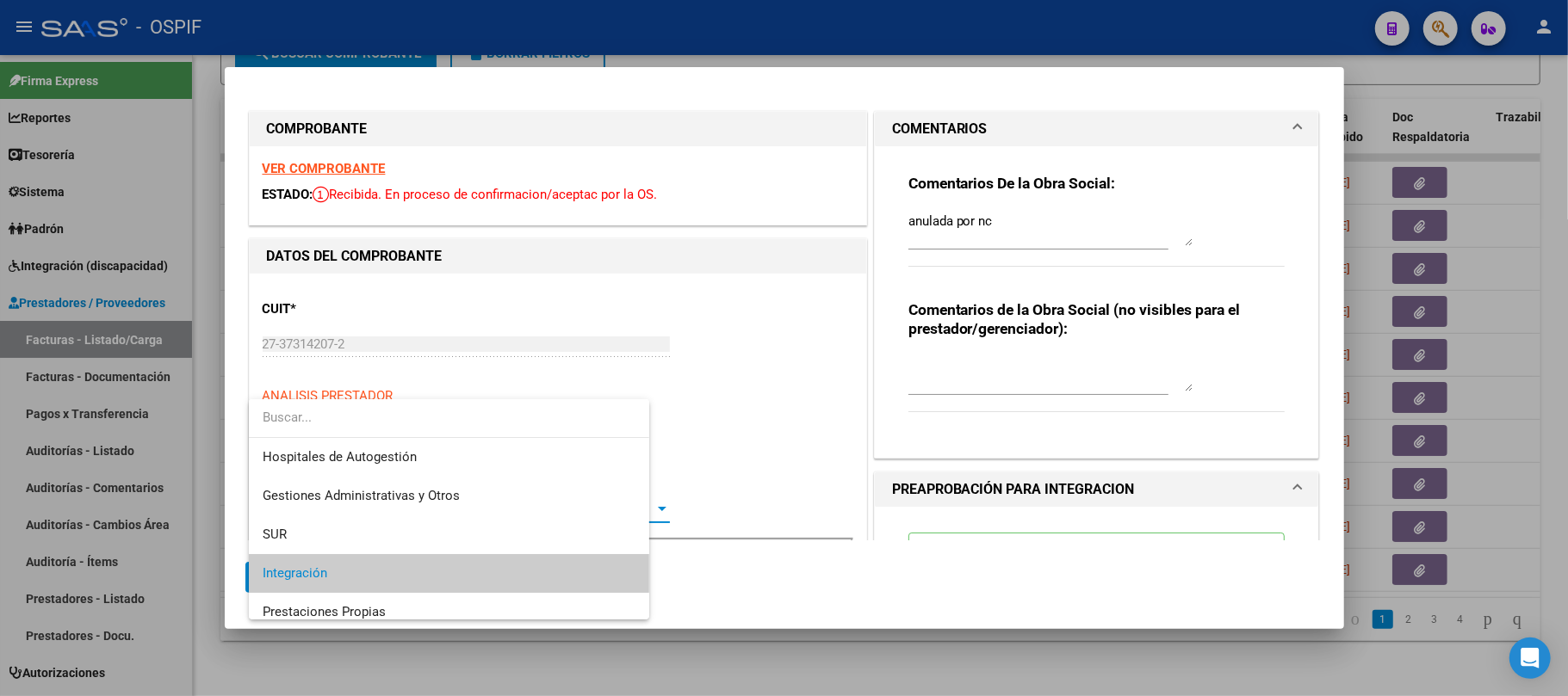
scroll to position [179, 0]
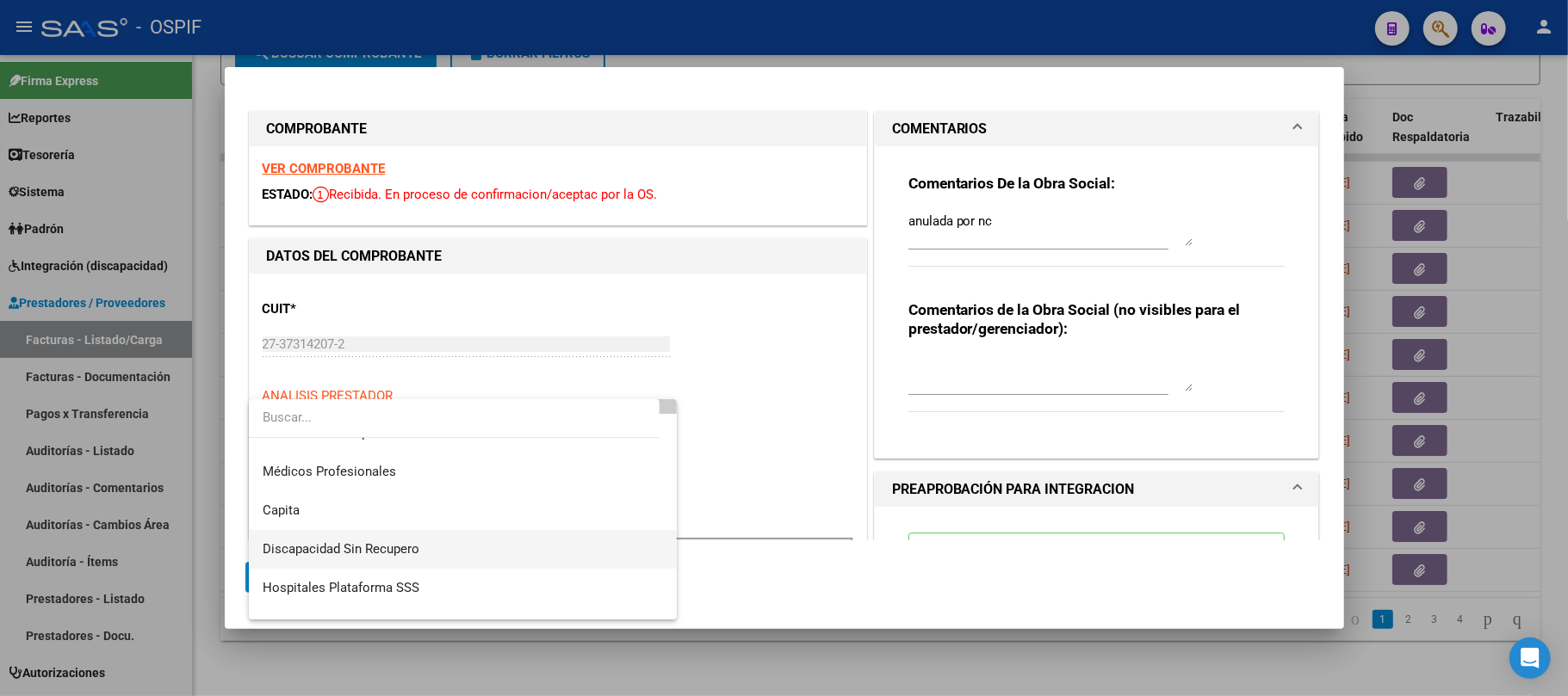
click at [407, 542] on span "Discapacidad Sin Recupero" at bounding box center [341, 549] width 157 height 15
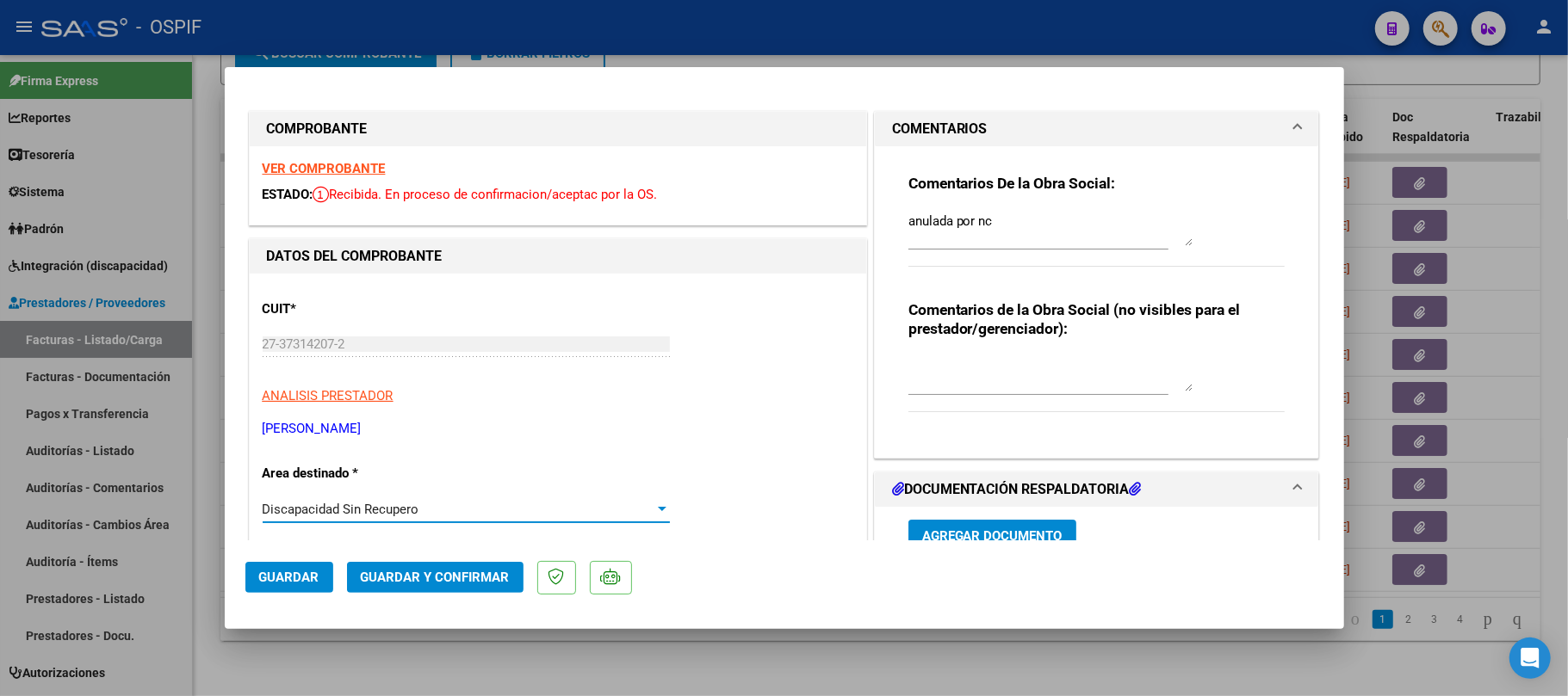
click at [431, 579] on span "Guardar y Confirmar" at bounding box center [435, 577] width 149 height 15
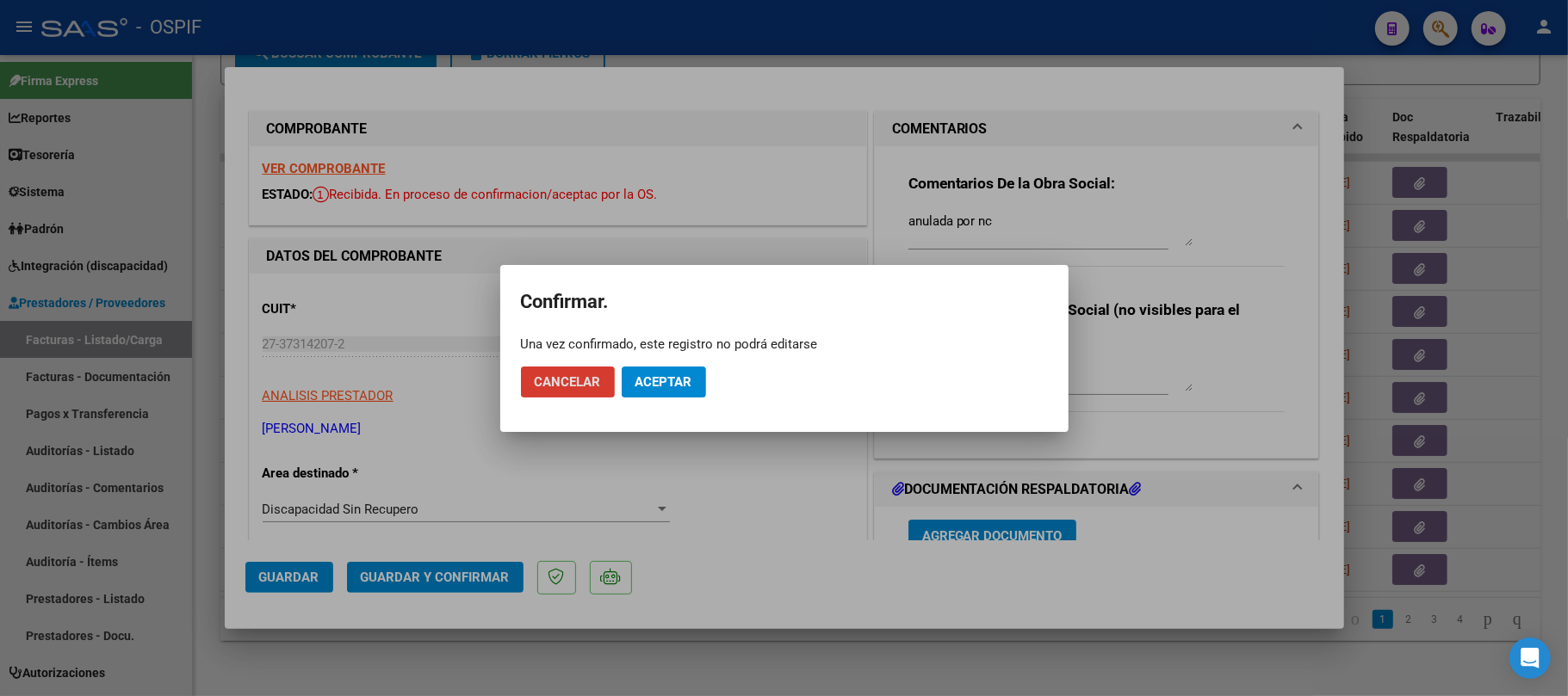
click at [690, 375] on span "Aceptar" at bounding box center [664, 382] width 57 height 15
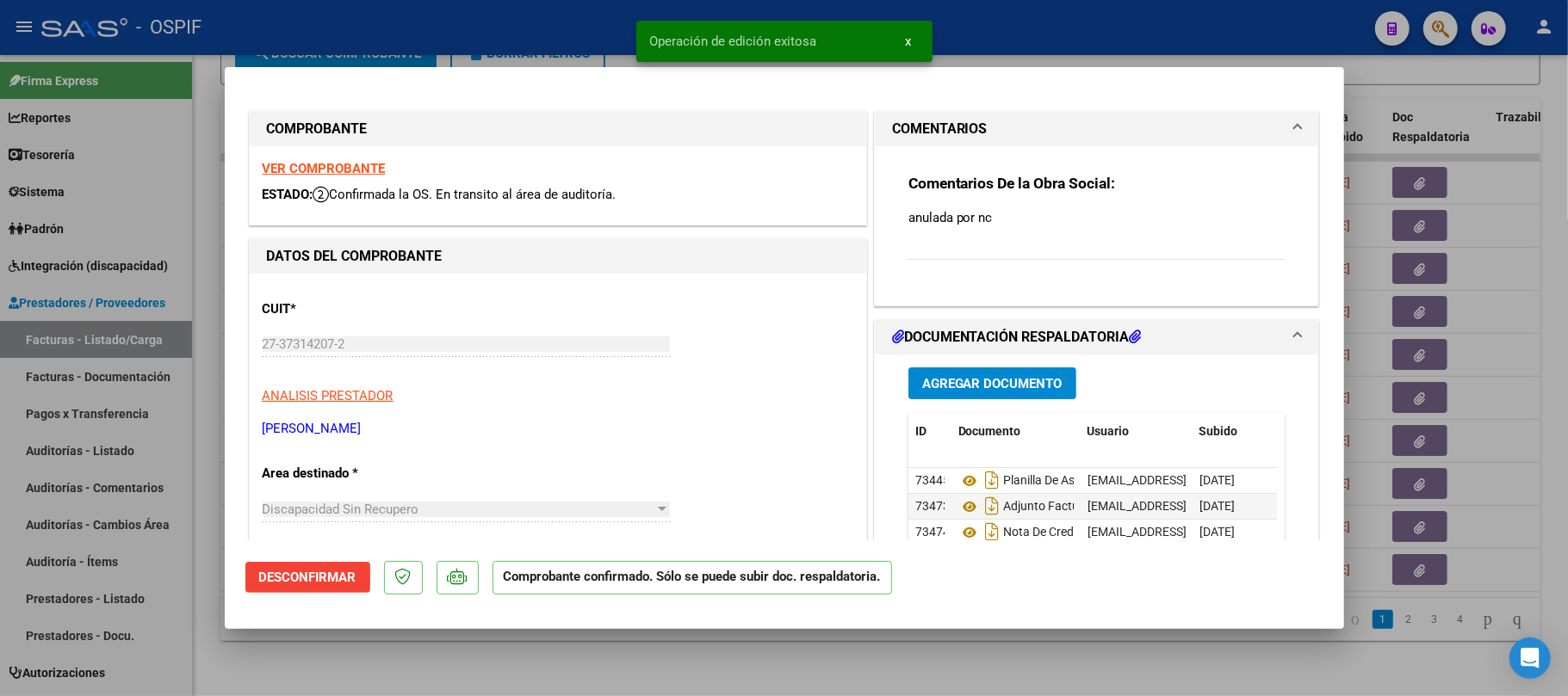
click at [630, 682] on div at bounding box center [784, 348] width 1568 height 696
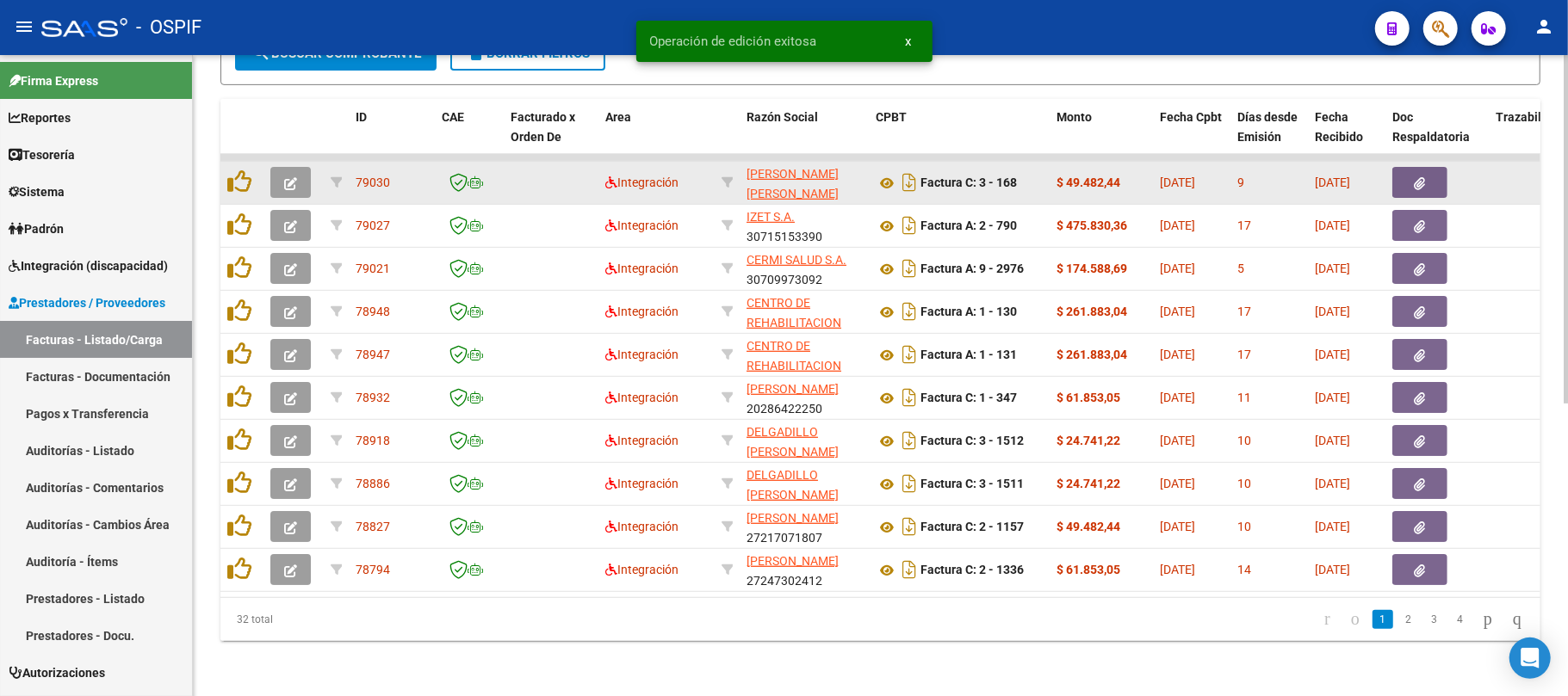
click at [287, 178] on icon "button" at bounding box center [291, 184] width 13 height 13
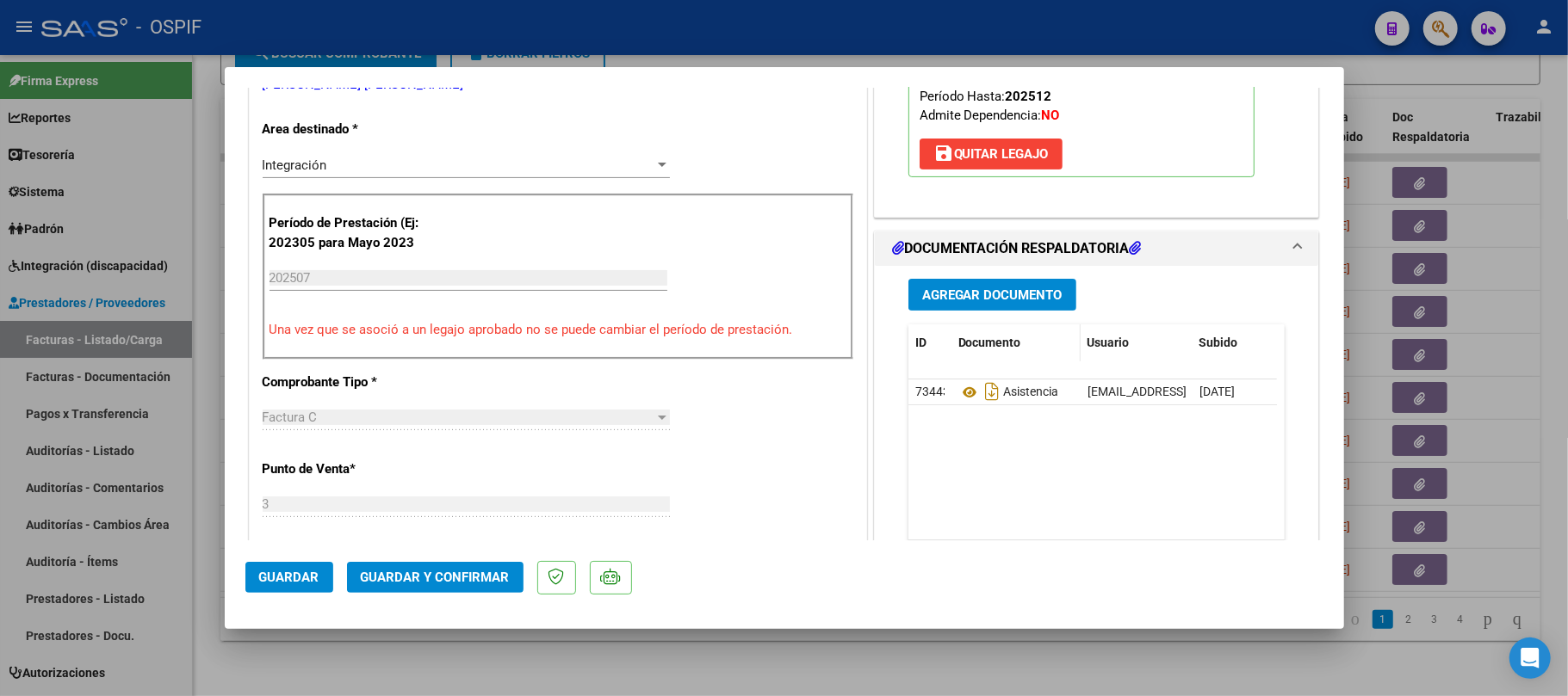
scroll to position [0, 0]
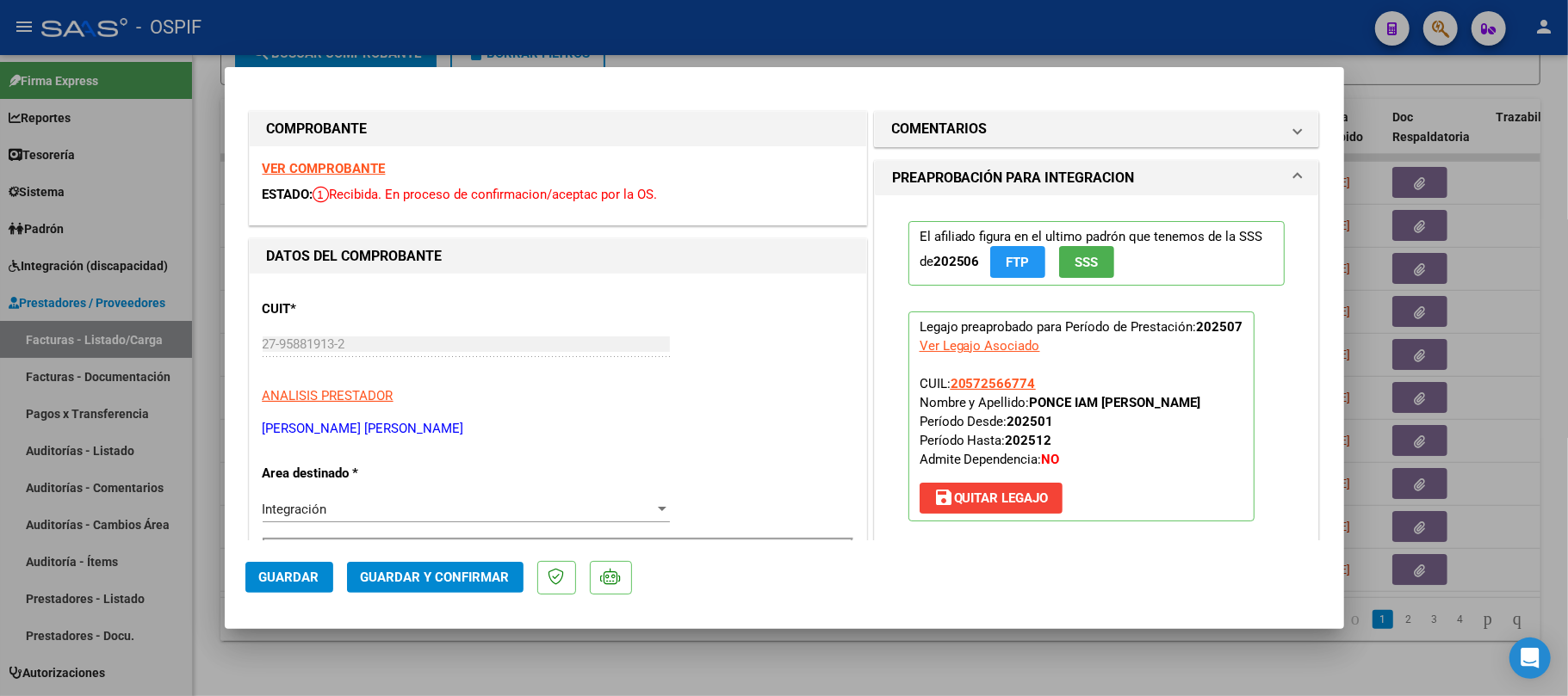
click at [438, 571] on span "Guardar y Confirmar" at bounding box center [435, 577] width 149 height 15
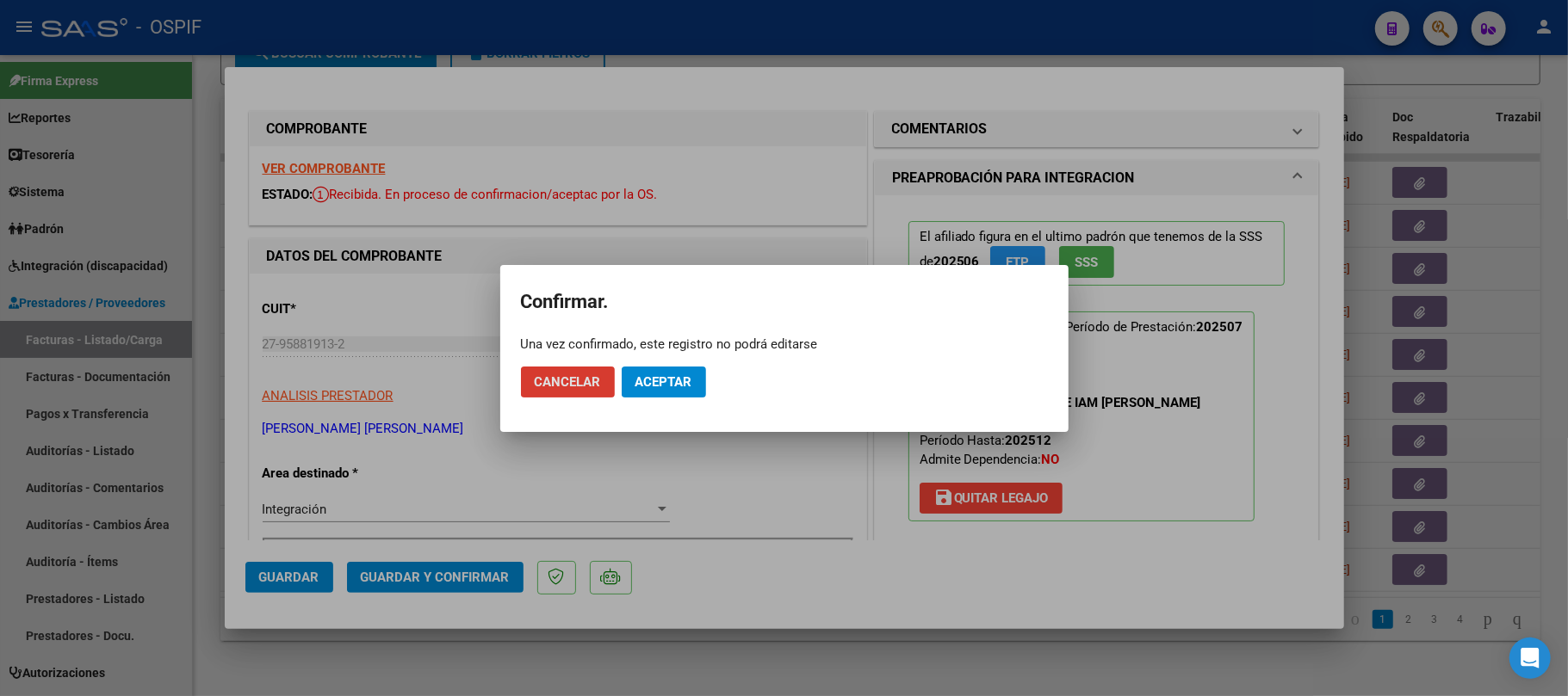
click at [680, 375] on span "Aceptar" at bounding box center [664, 382] width 57 height 15
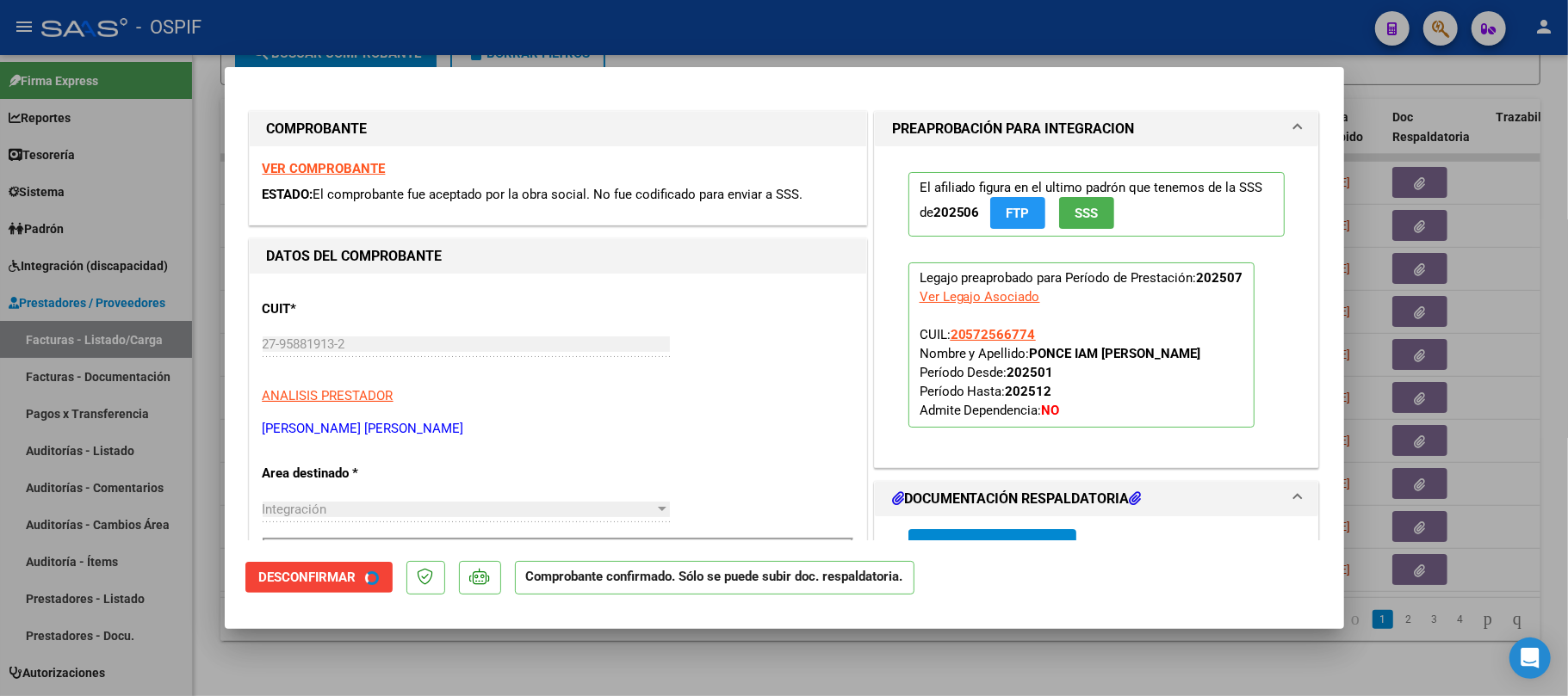
click at [705, 645] on div at bounding box center [784, 348] width 1568 height 696
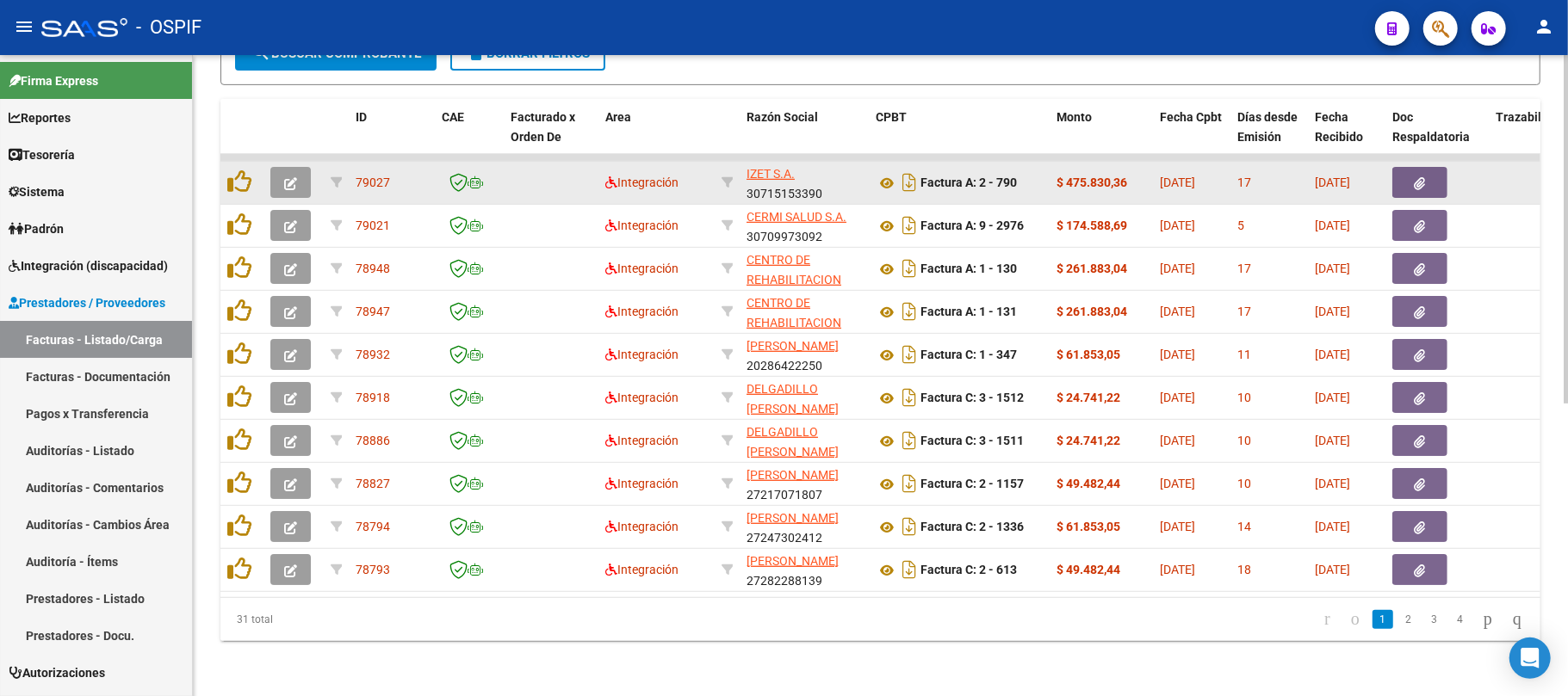
click at [286, 178] on icon "button" at bounding box center [291, 184] width 13 height 13
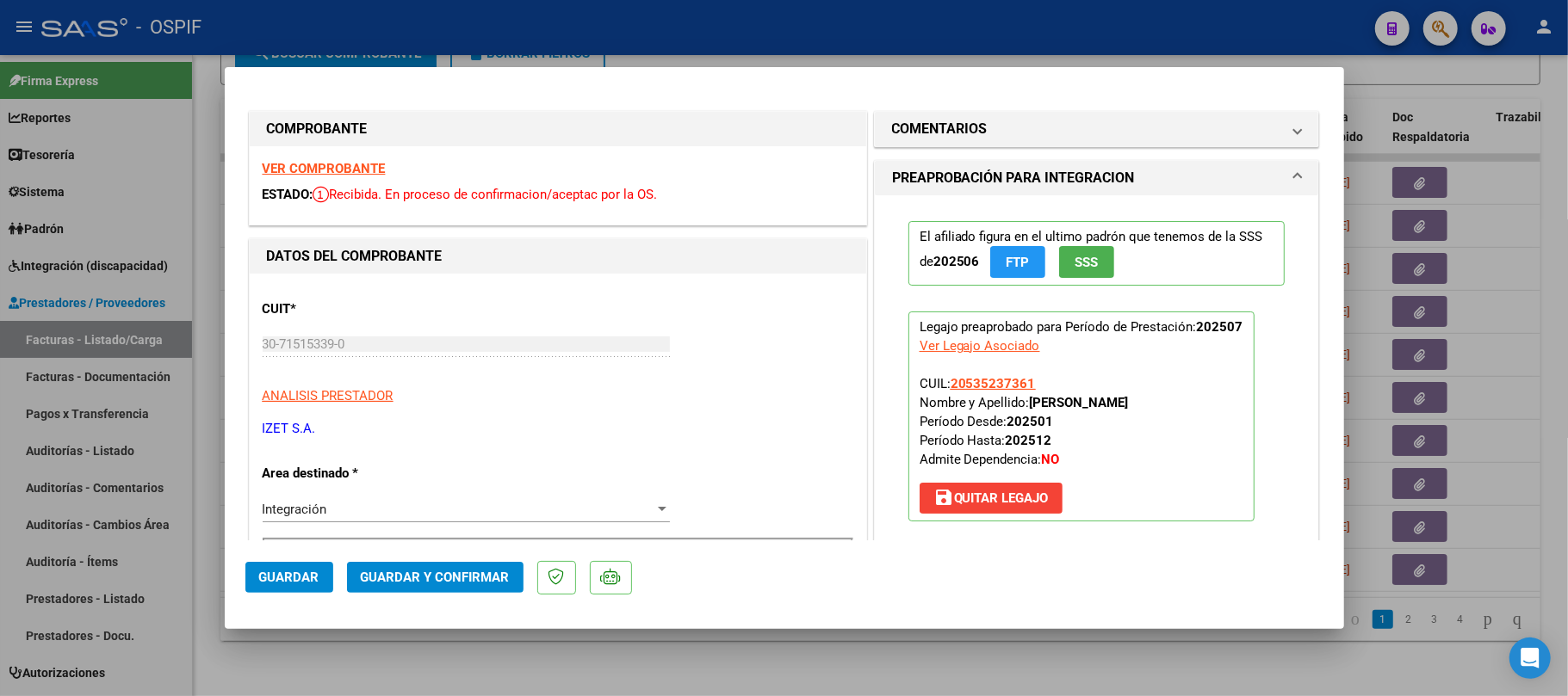
click at [477, 569] on span "Guardar y Confirmar" at bounding box center [435, 577] width 149 height 15
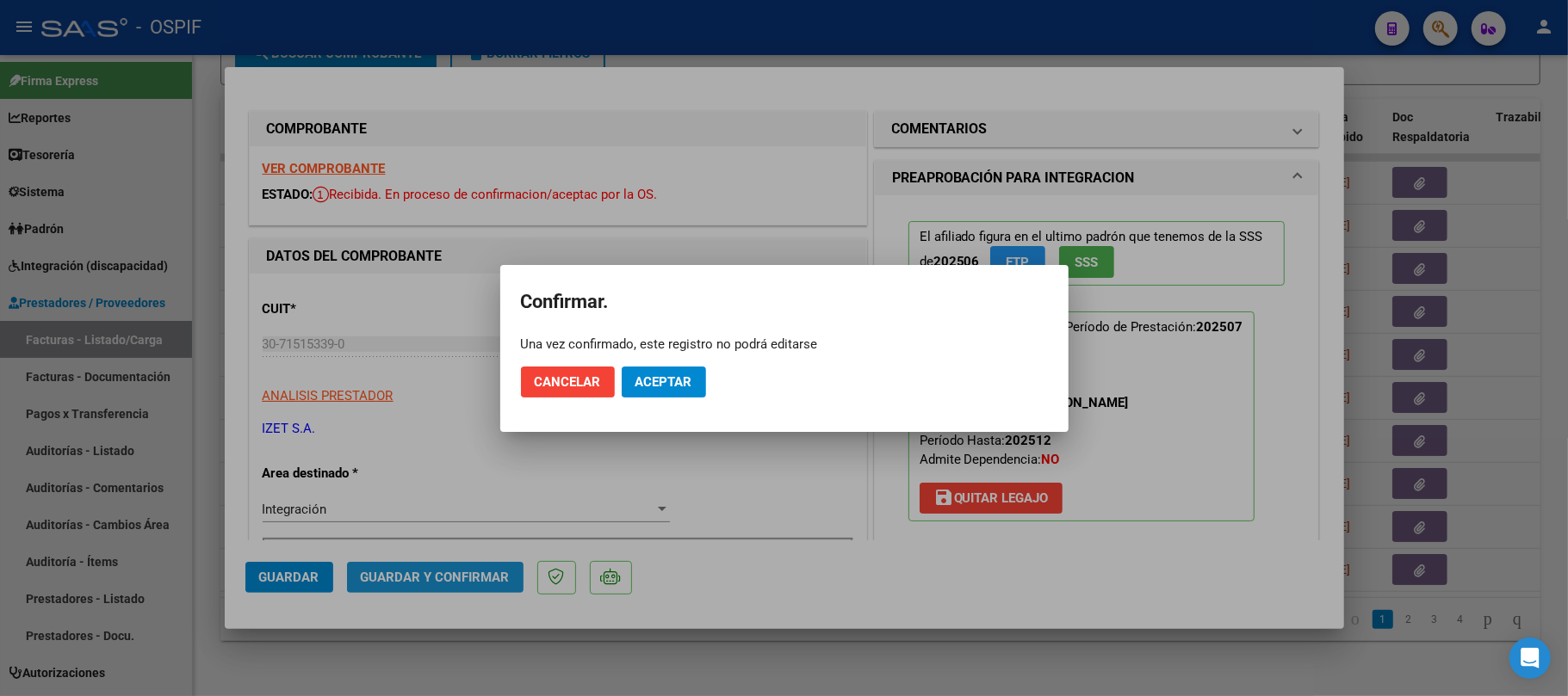
click at [696, 366] on button "Aceptar" at bounding box center [663, 382] width 84 height 31
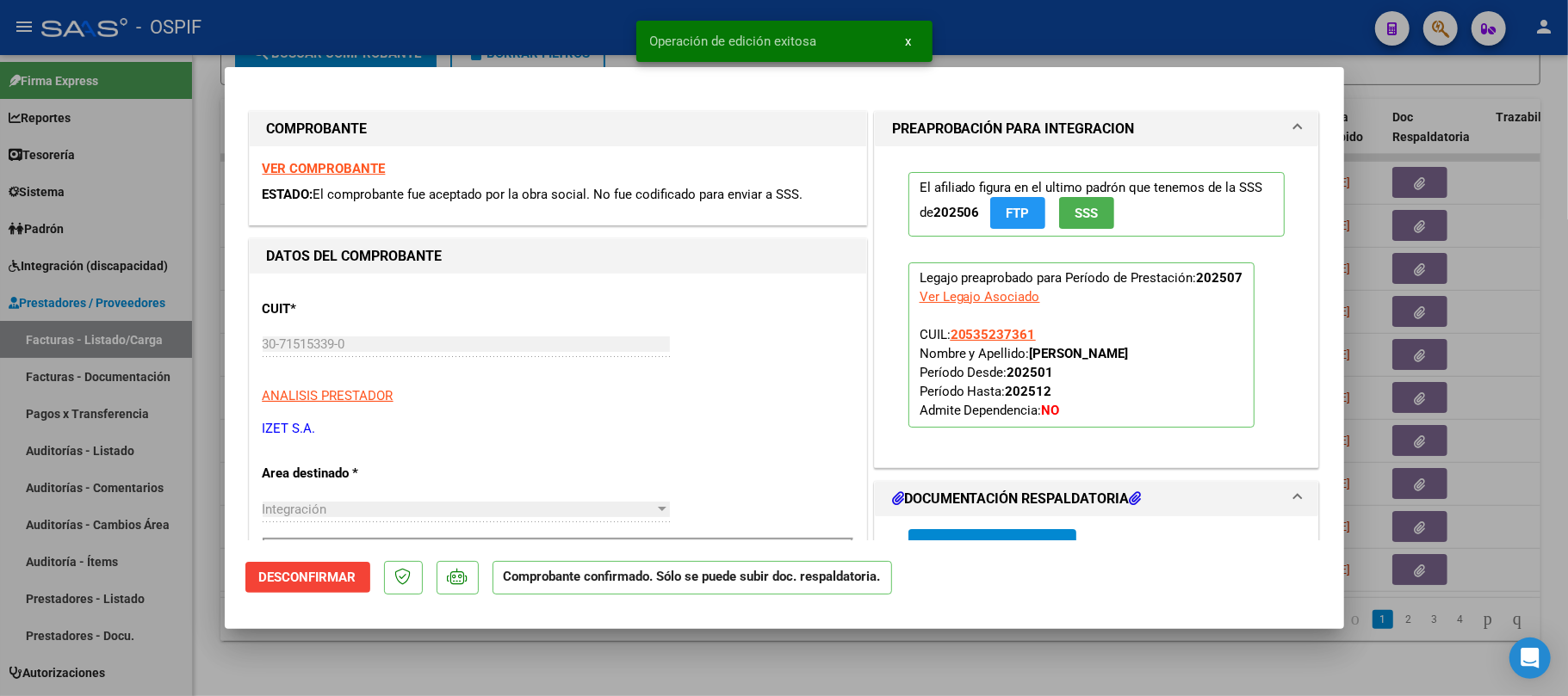
click at [607, 670] on div at bounding box center [784, 348] width 1568 height 696
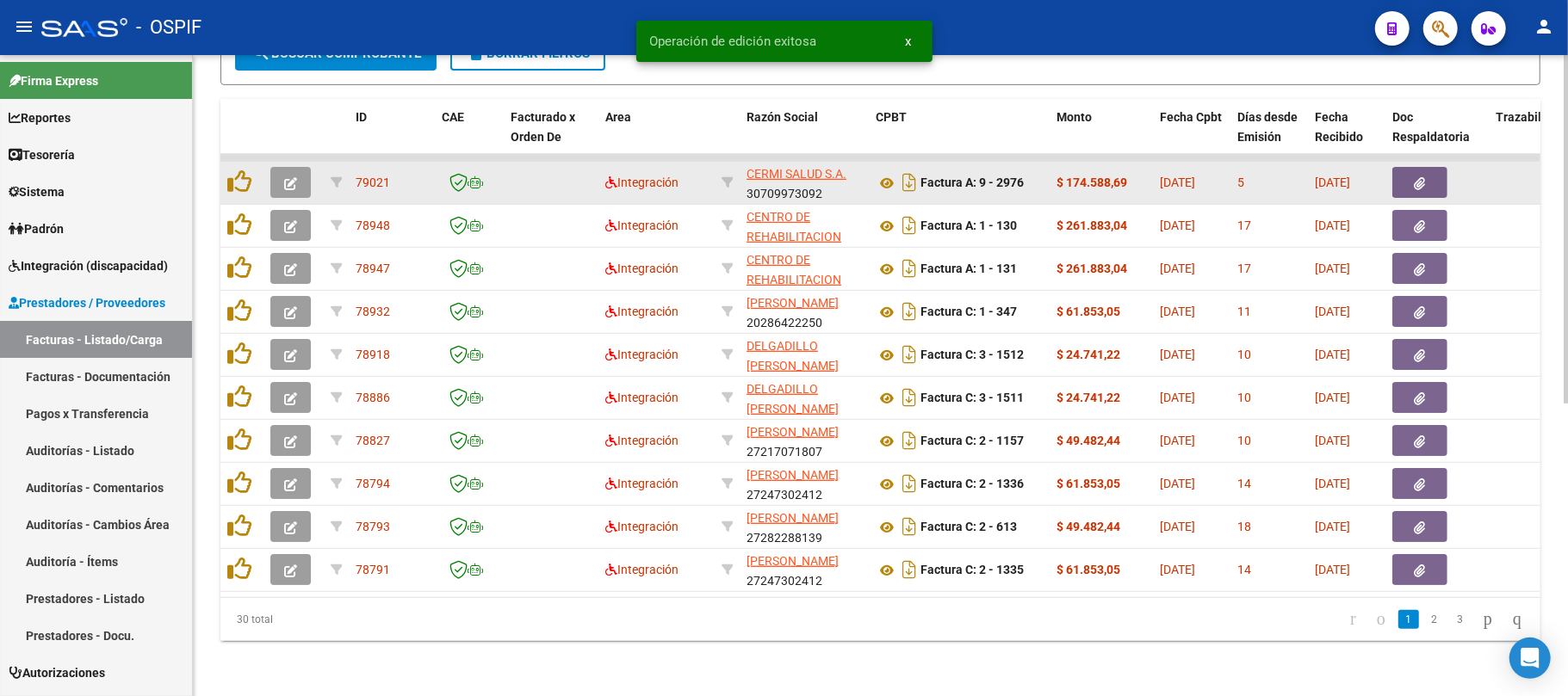
click at [291, 178] on icon "button" at bounding box center [291, 184] width 13 height 13
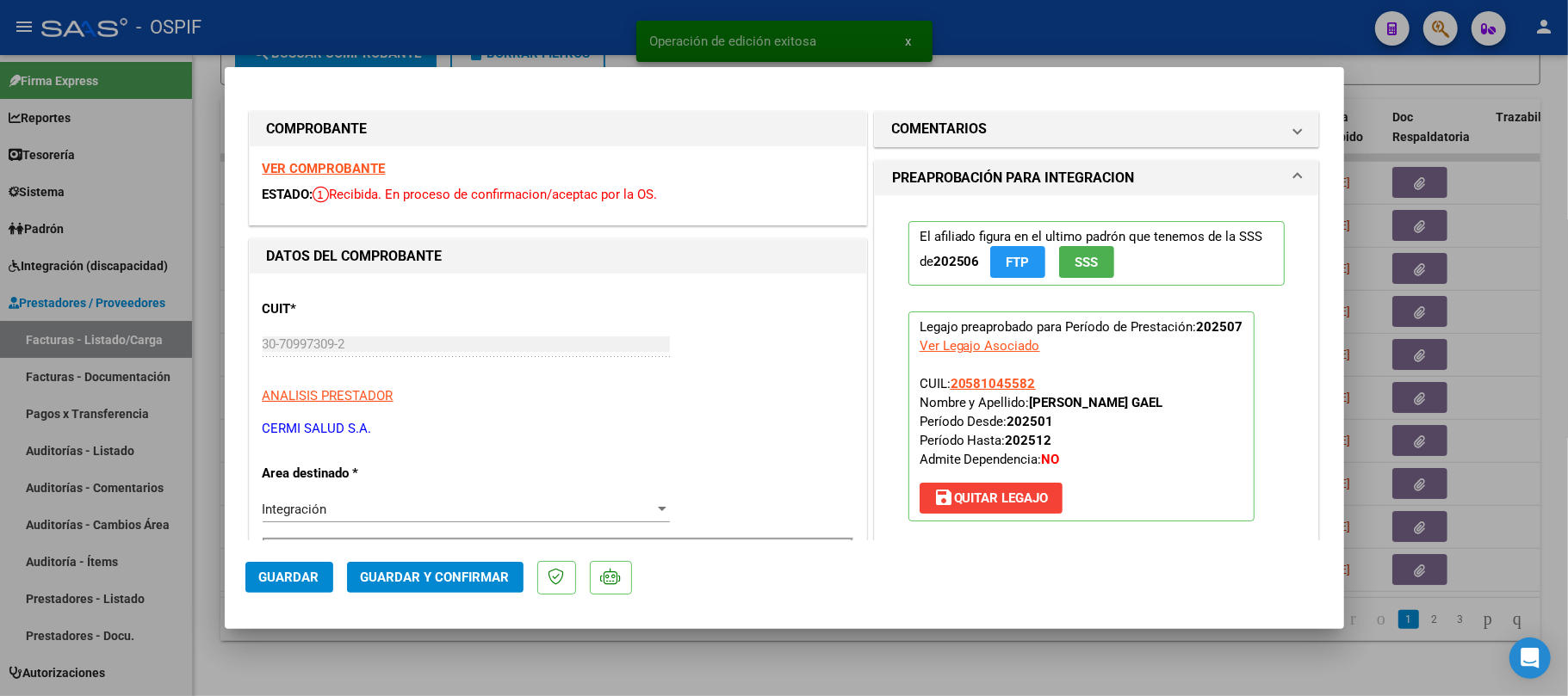
click at [749, 314] on div "CUIT * 30-70997309-2 Ingresar CUIT ANALISIS PRESTADOR CERMI SALUD S.A. ARCA Pad…" at bounding box center [557, 363] width 590 height 151
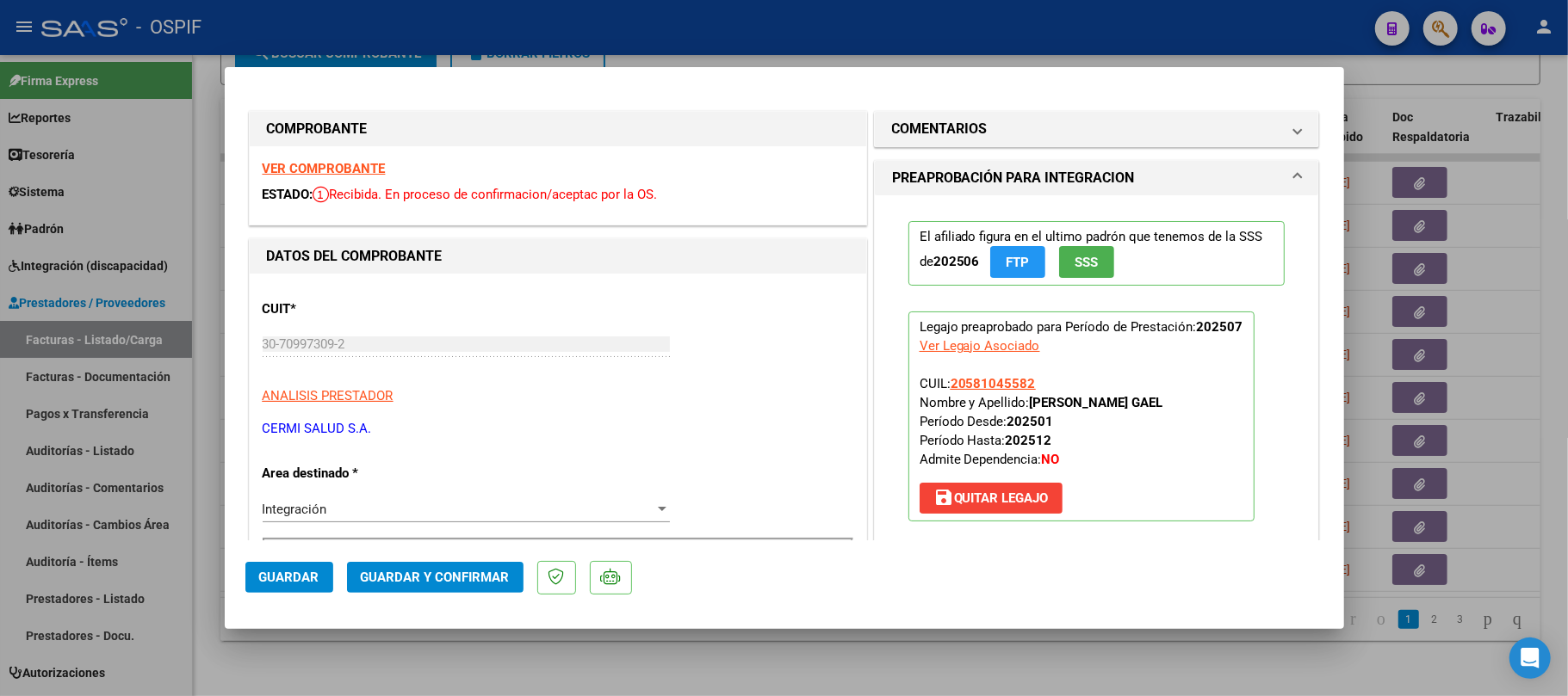
click at [454, 571] on span "Guardar y Confirmar" at bounding box center [435, 577] width 149 height 15
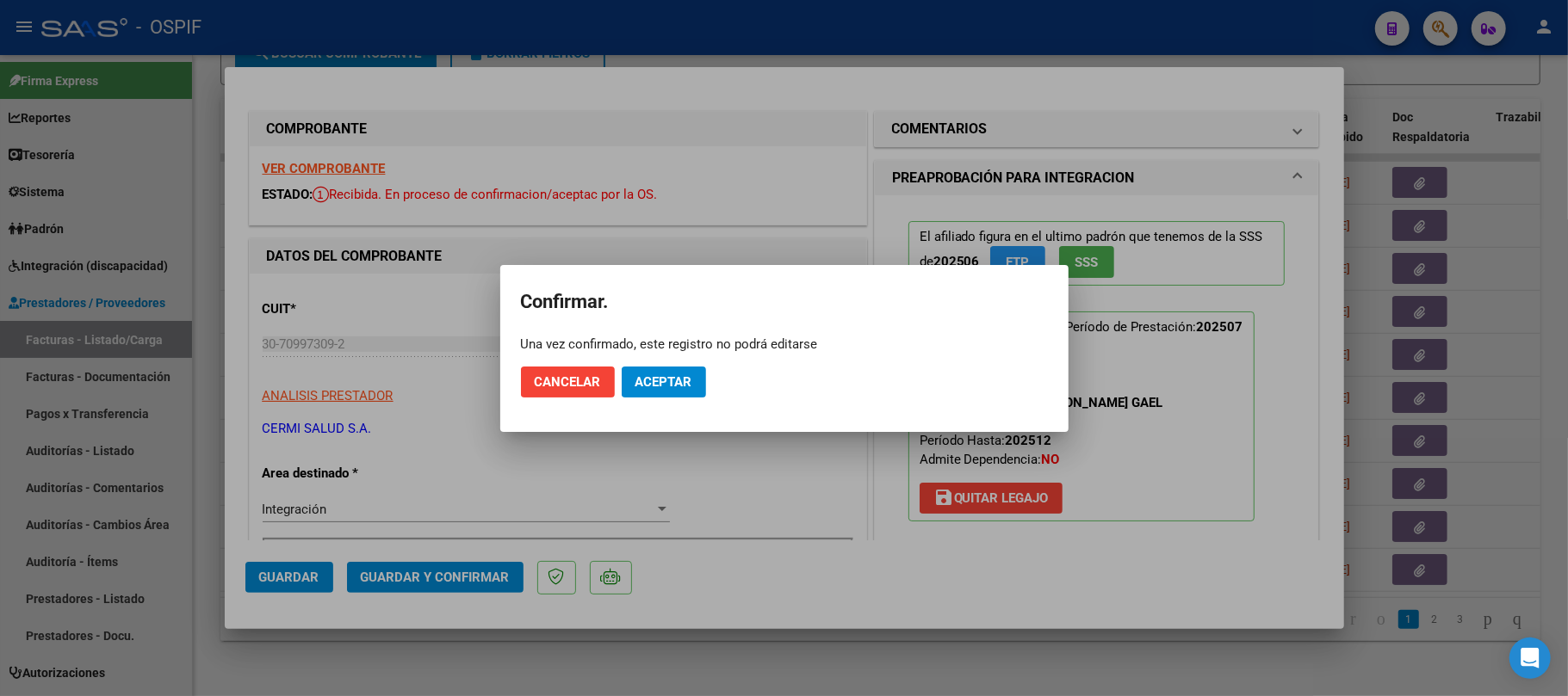
drag, startPoint x: 692, startPoint y: 412, endPoint x: 692, endPoint y: 376, distance: 36.0
click at [693, 408] on mat-dialog-container "Confirmar. Una vez confirmado, este registro no podrá editarse Cancelar Aceptar" at bounding box center [785, 348] width 569 height 167
click at [692, 376] on span "Aceptar" at bounding box center [664, 382] width 57 height 15
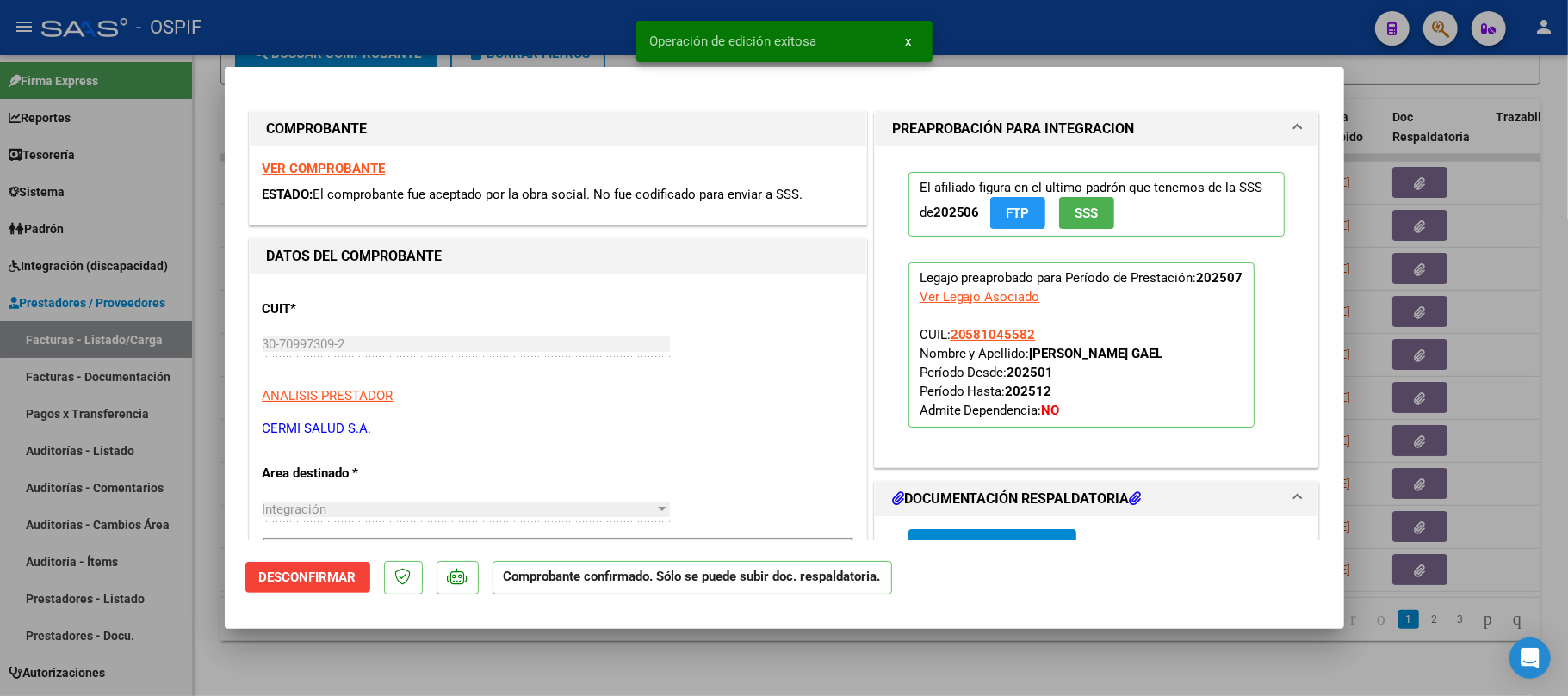
drag, startPoint x: 646, startPoint y: 651, endPoint x: 540, endPoint y: 513, distance: 174.0
click at [647, 651] on div at bounding box center [784, 348] width 1568 height 696
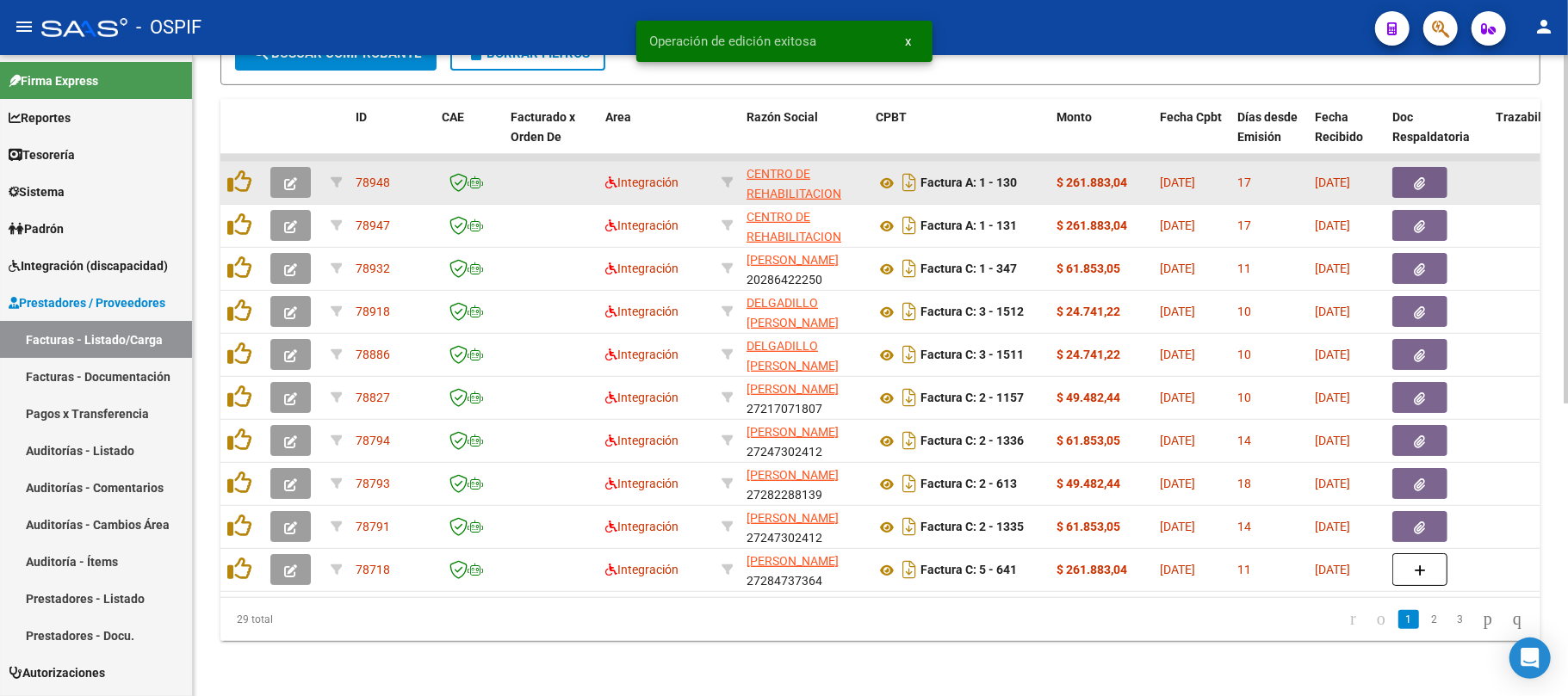
click at [284, 178] on icon "button" at bounding box center [291, 184] width 13 height 13
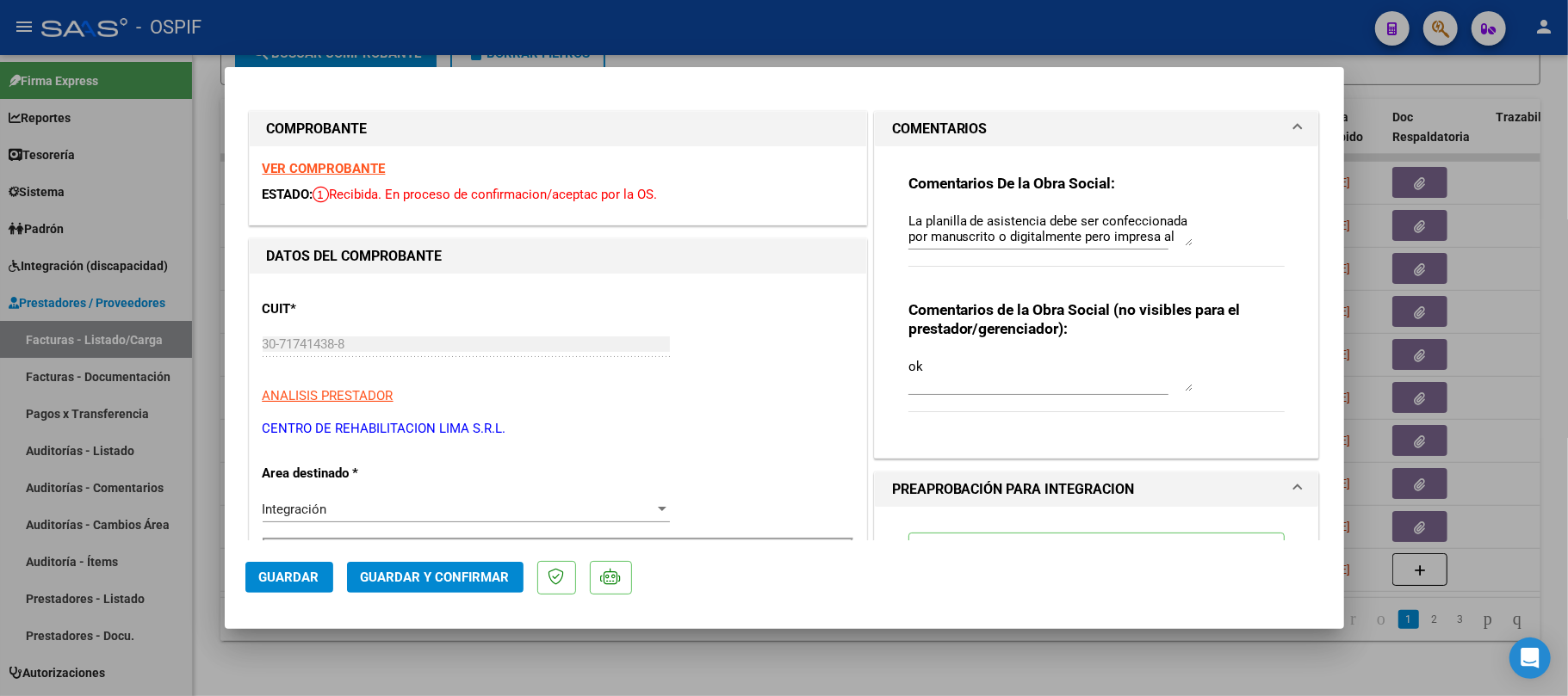
click at [958, 663] on div at bounding box center [784, 348] width 1568 height 696
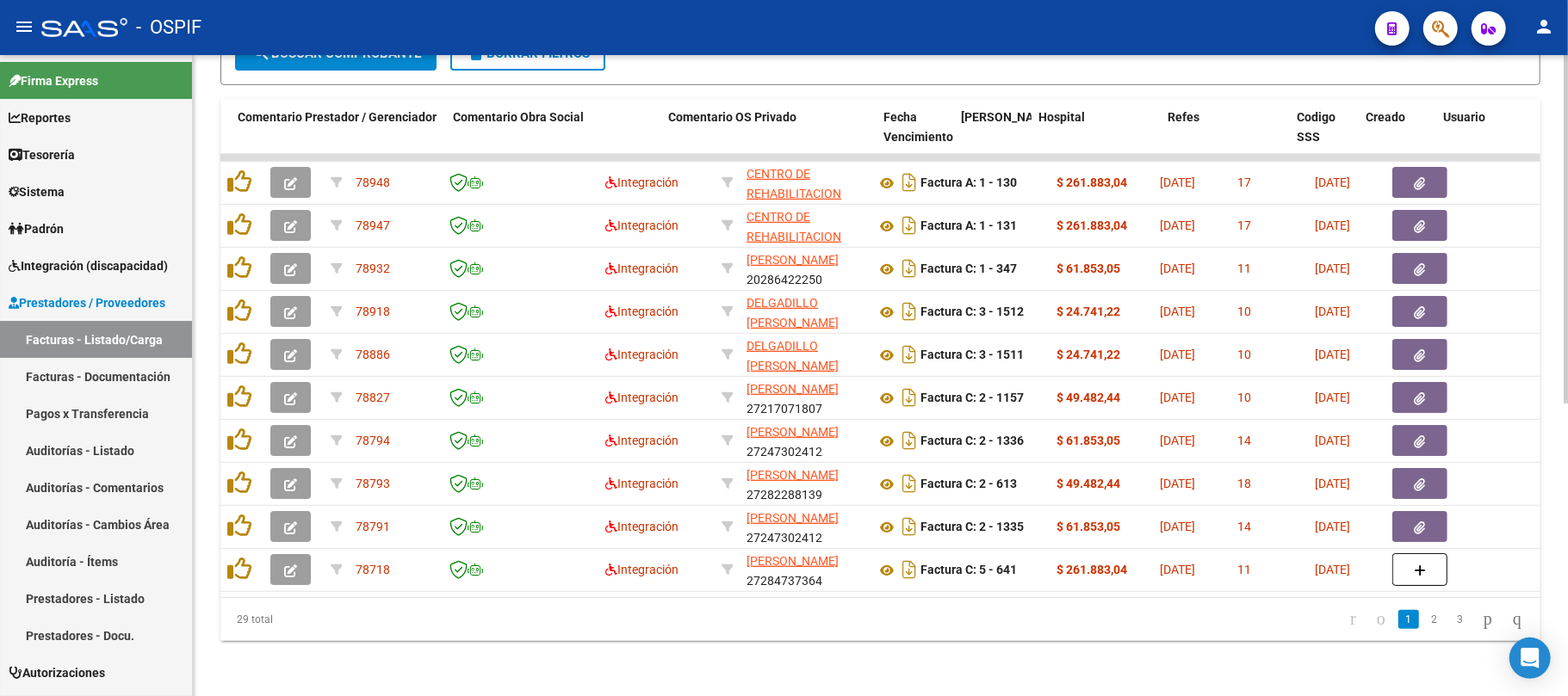
scroll to position [0, 2764]
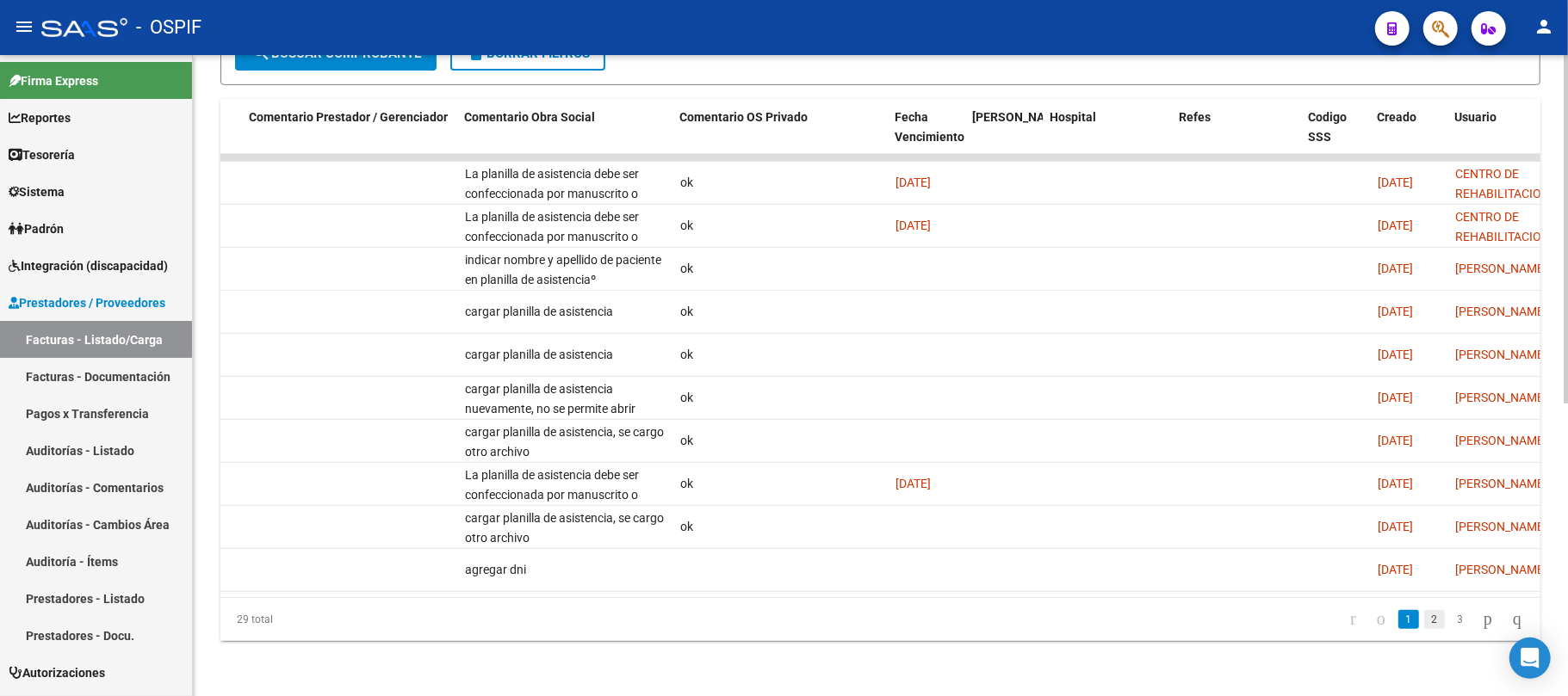
click at [1424, 621] on link "2" at bounding box center [1435, 620] width 21 height 19
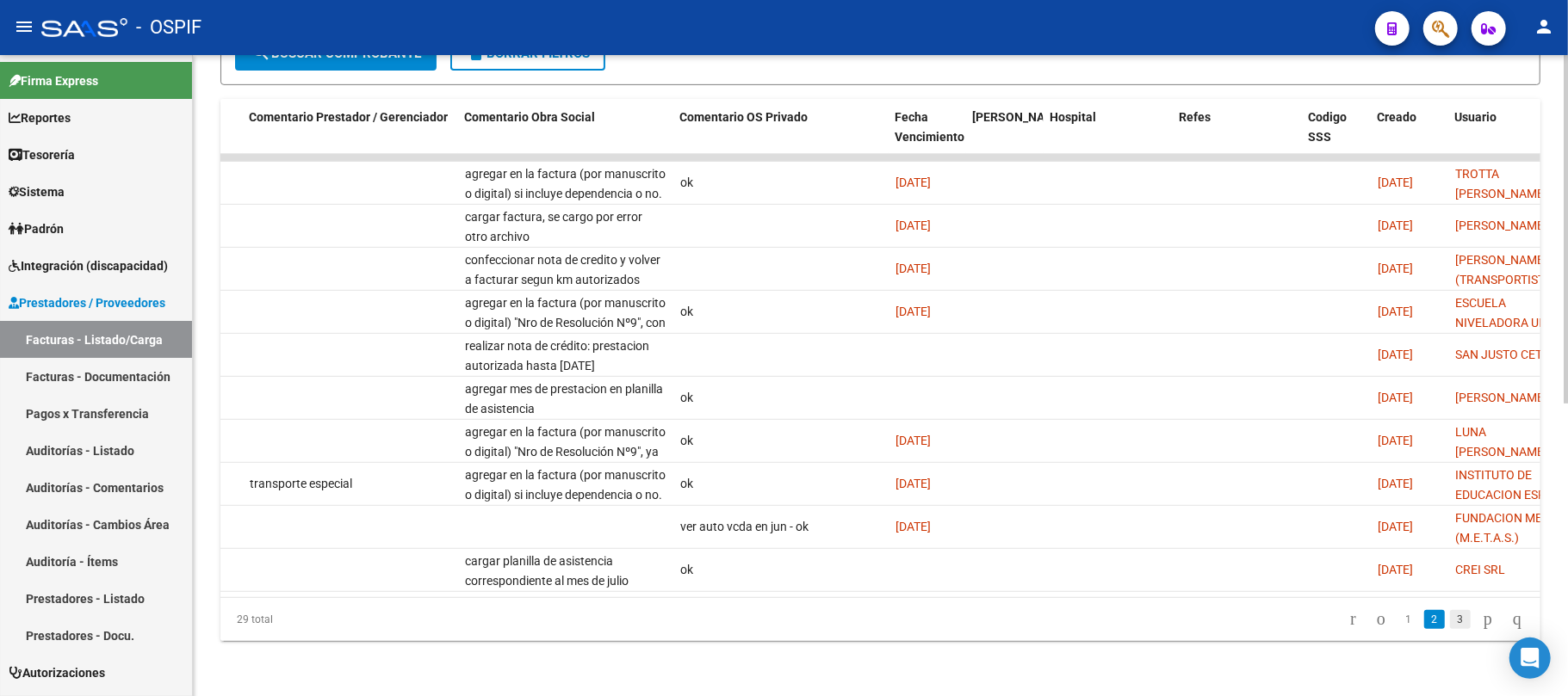
click at [1450, 621] on link "3" at bounding box center [1460, 620] width 21 height 19
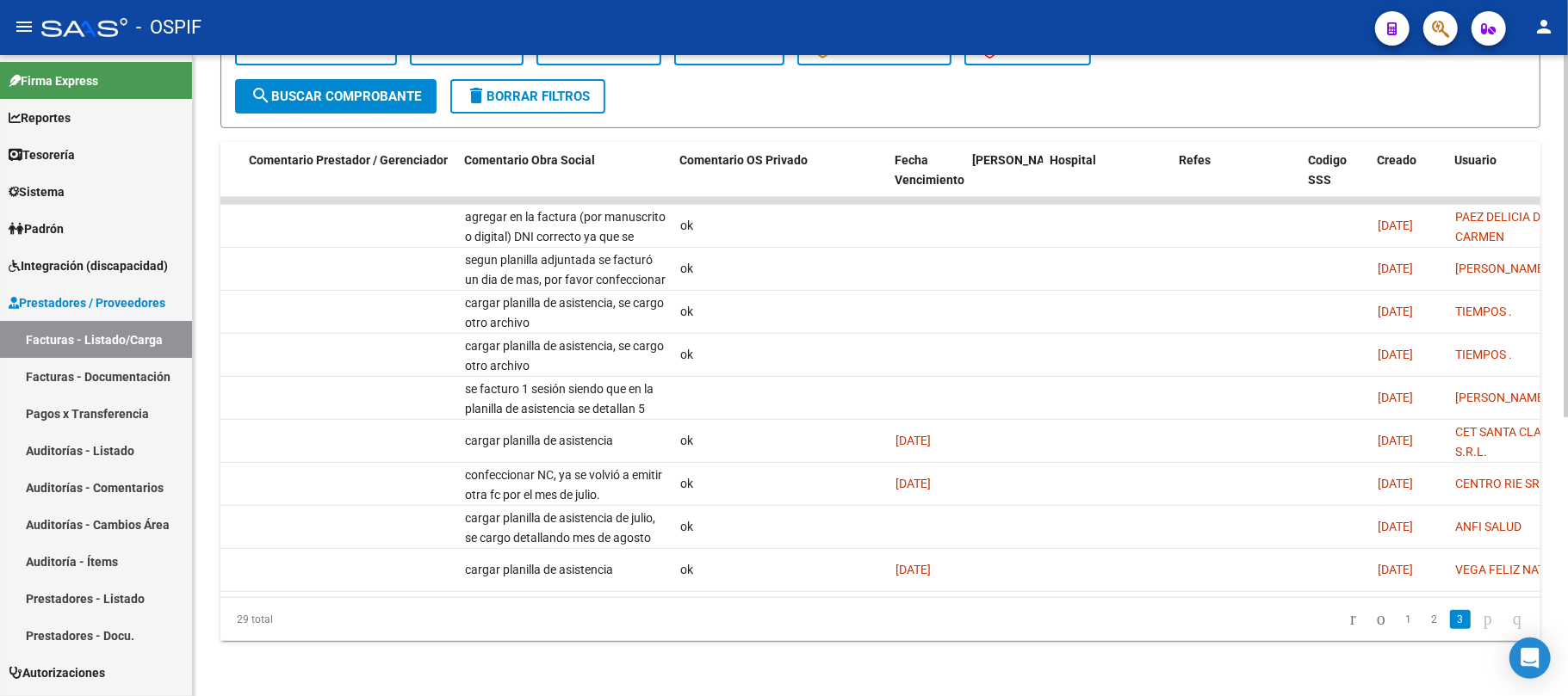
scroll to position [494, 0]
click at [1424, 624] on link "2" at bounding box center [1435, 620] width 21 height 19
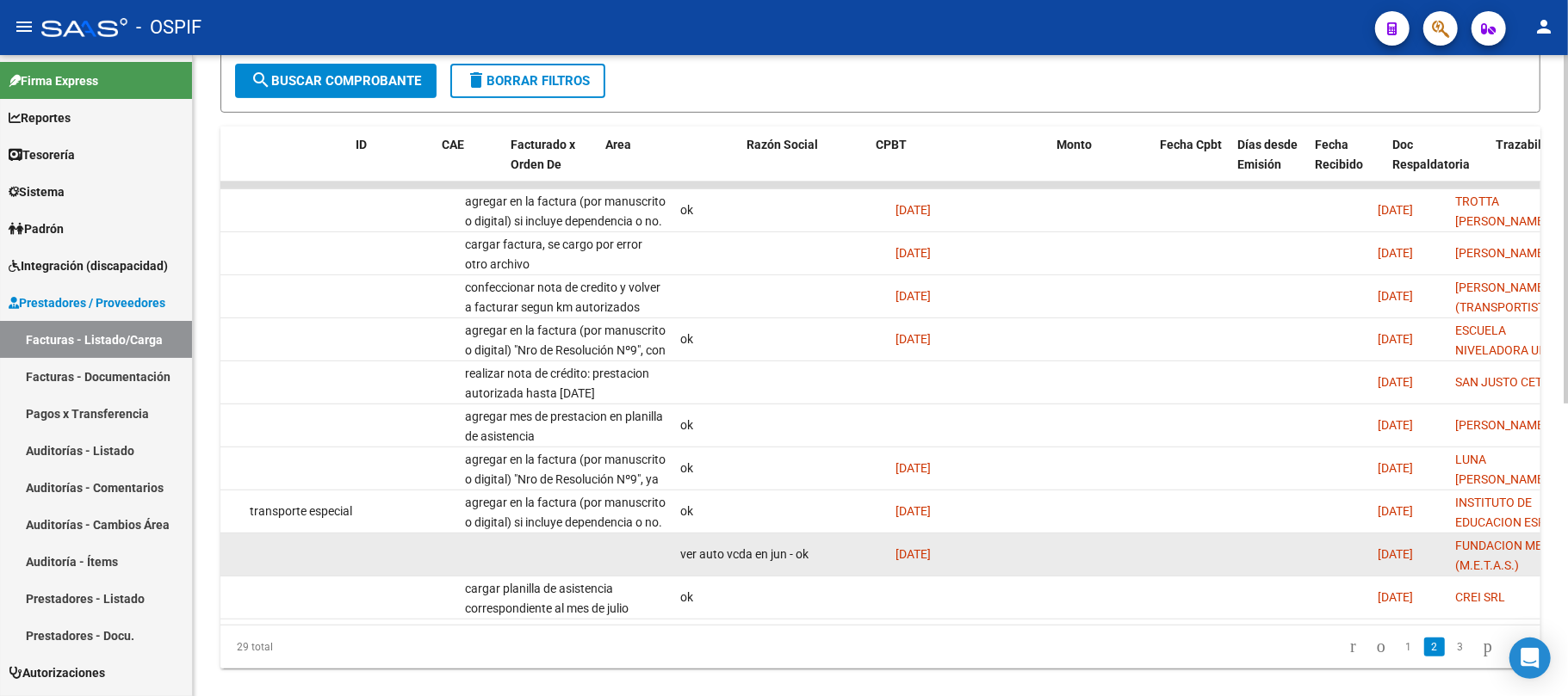
scroll to position [0, 0]
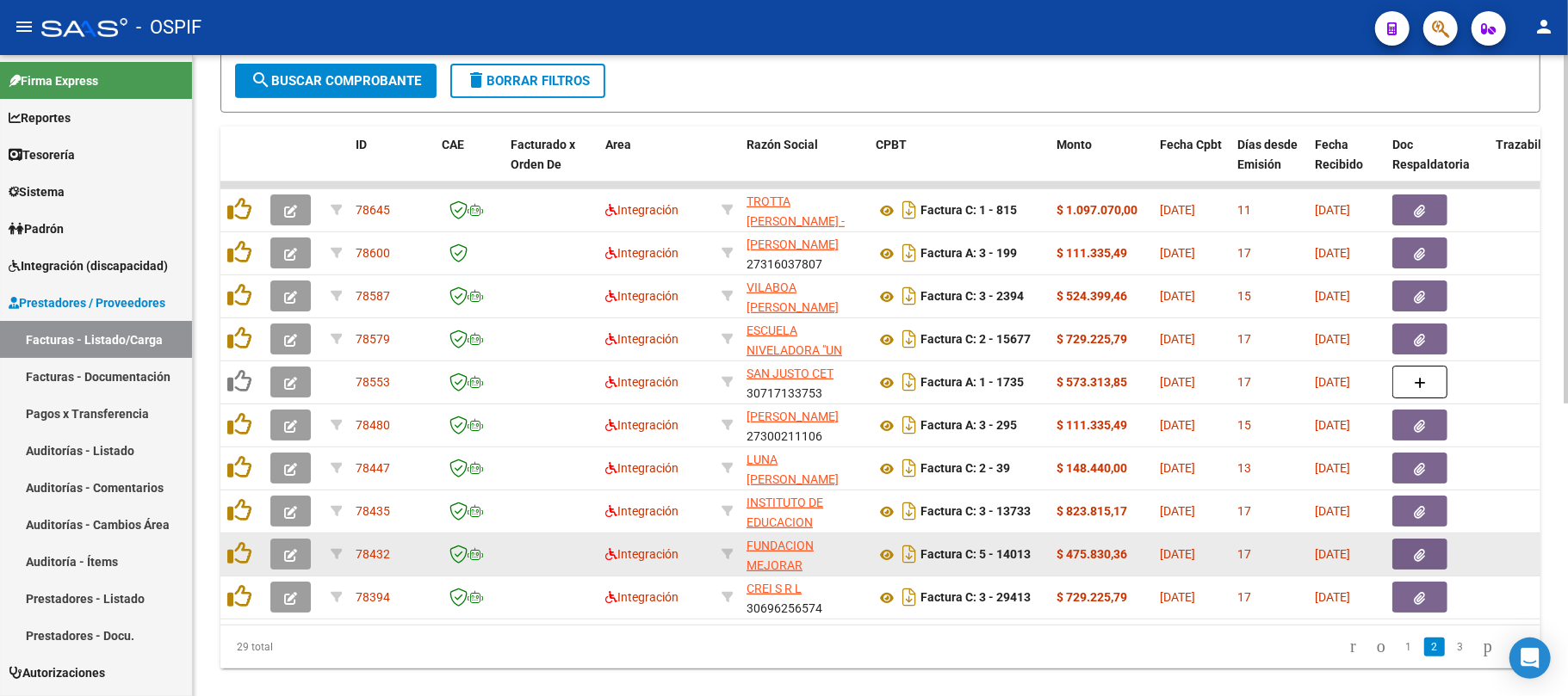
click at [291, 558] on icon "button" at bounding box center [291, 556] width 13 height 13
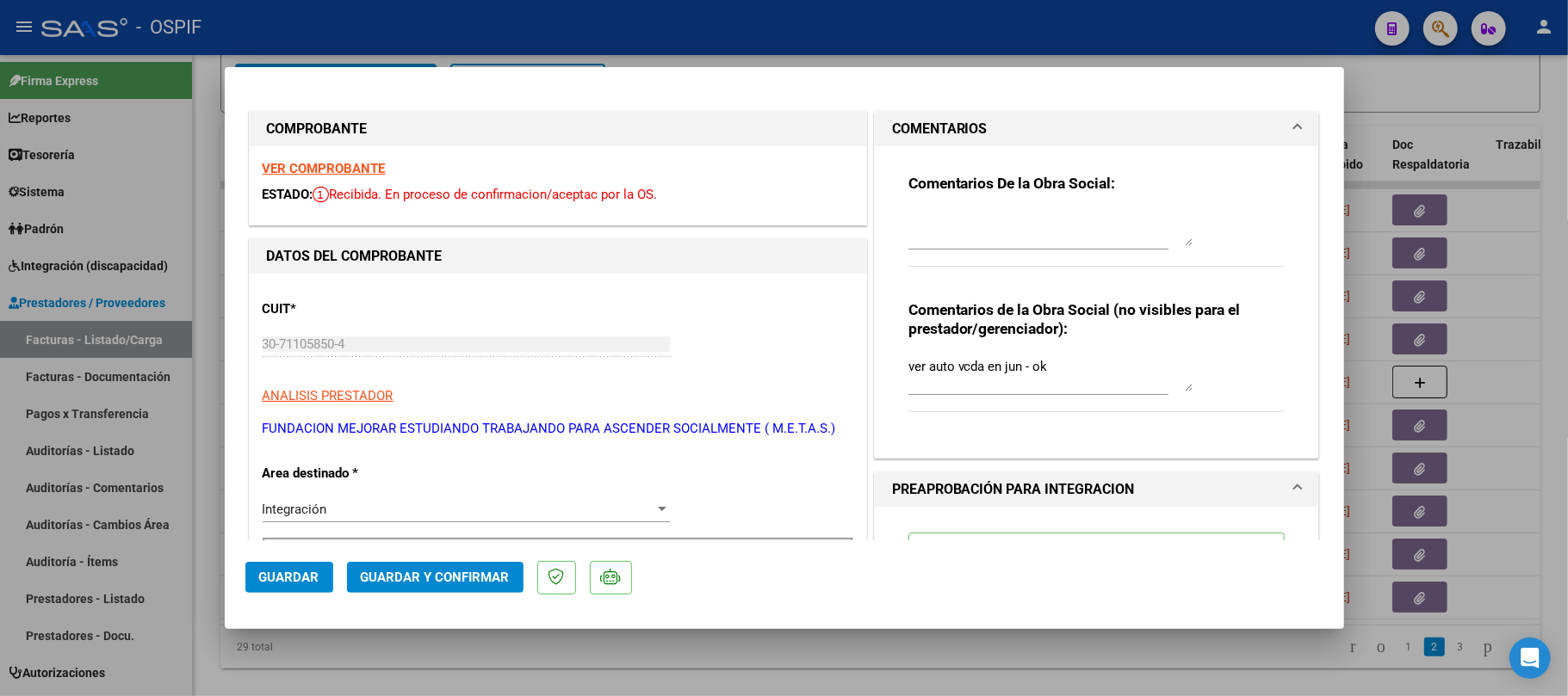
click at [1017, 218] on textarea at bounding box center [1050, 229] width 284 height 34
type textarea "a"
drag, startPoint x: 997, startPoint y: 210, endPoint x: 981, endPoint y: 224, distance: 21.3
click at [980, 222] on textarea "realizar nota de credito: prestacion autorizada hasta junio 2025." at bounding box center [1050, 229] width 284 height 34
click at [1045, 242] on textarea "realizar nota de crédito: prestacion autorizada hasta junio 2025." at bounding box center [1050, 229] width 284 height 34
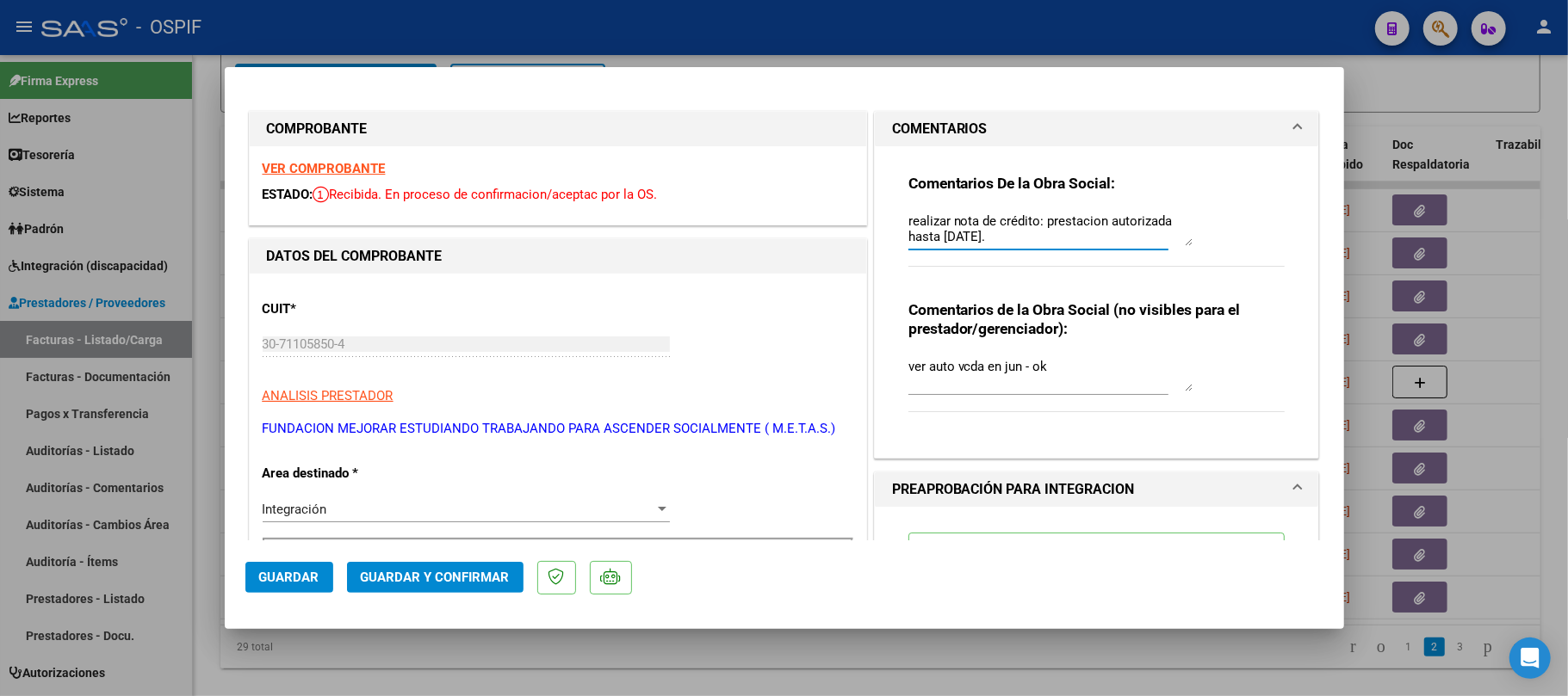
type textarea "realizar nota de crédito: prestacion autorizada hasta junio 2025."
click at [291, 580] on span "Guardar" at bounding box center [289, 577] width 60 height 15
click at [301, 569] on button "Guardar" at bounding box center [289, 577] width 88 height 31
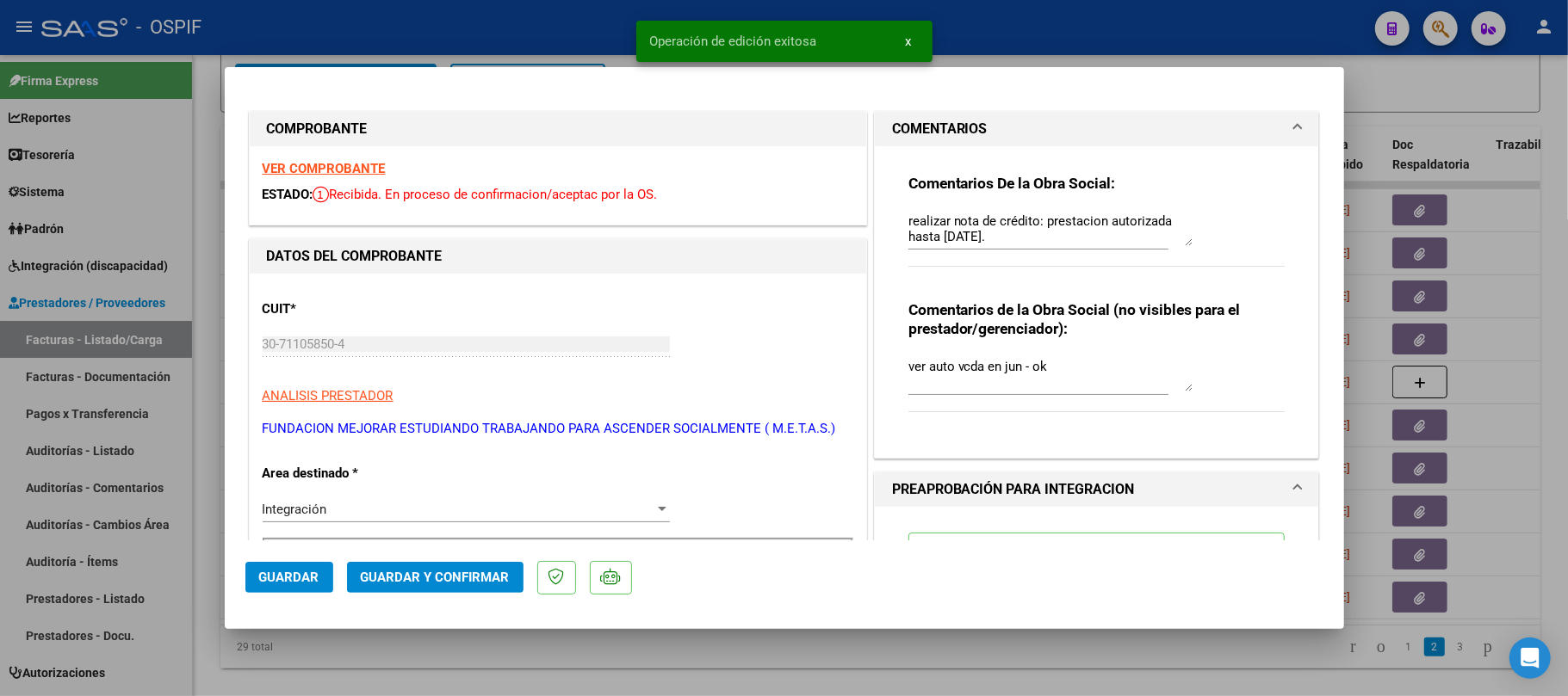
click at [503, 656] on div at bounding box center [784, 348] width 1568 height 696
type input "$ 0,00"
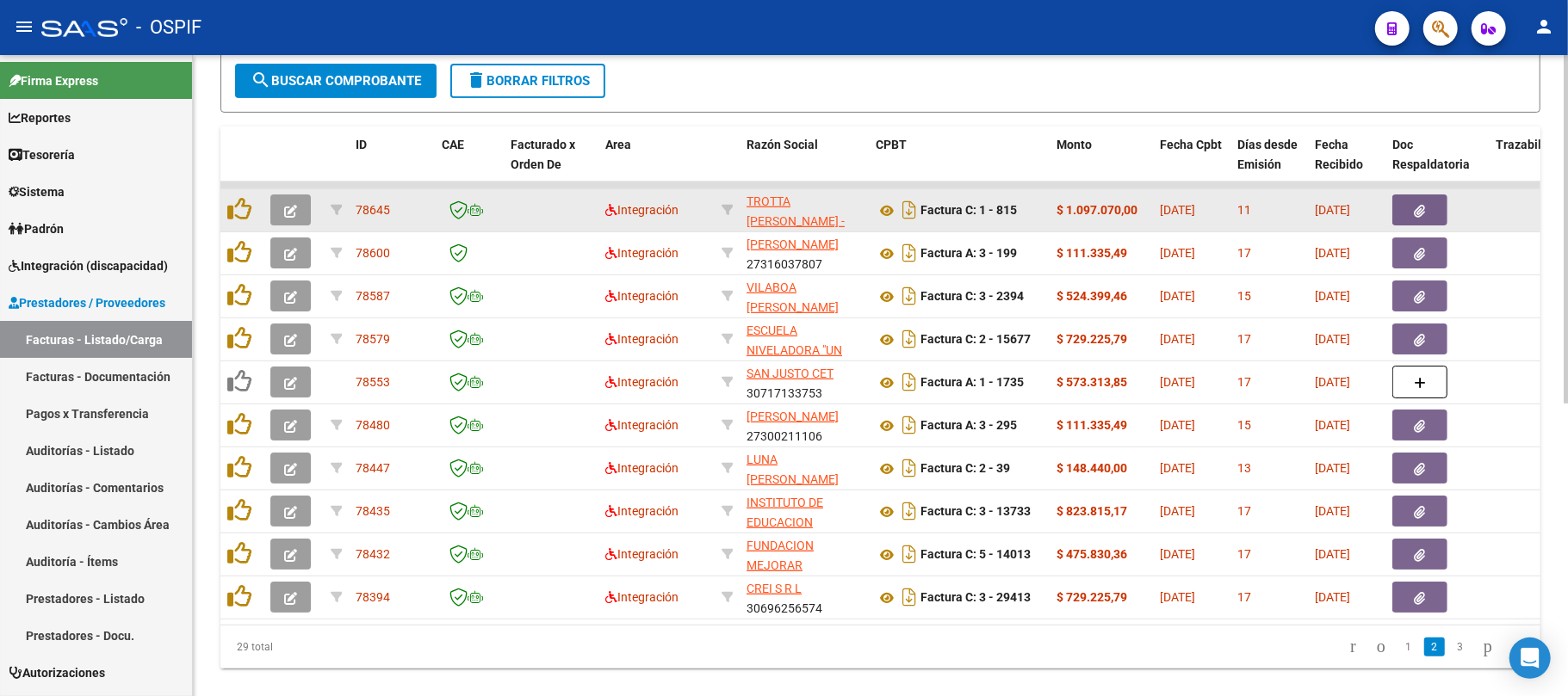
click at [286, 205] on icon "button" at bounding box center [291, 212] width 13 height 13
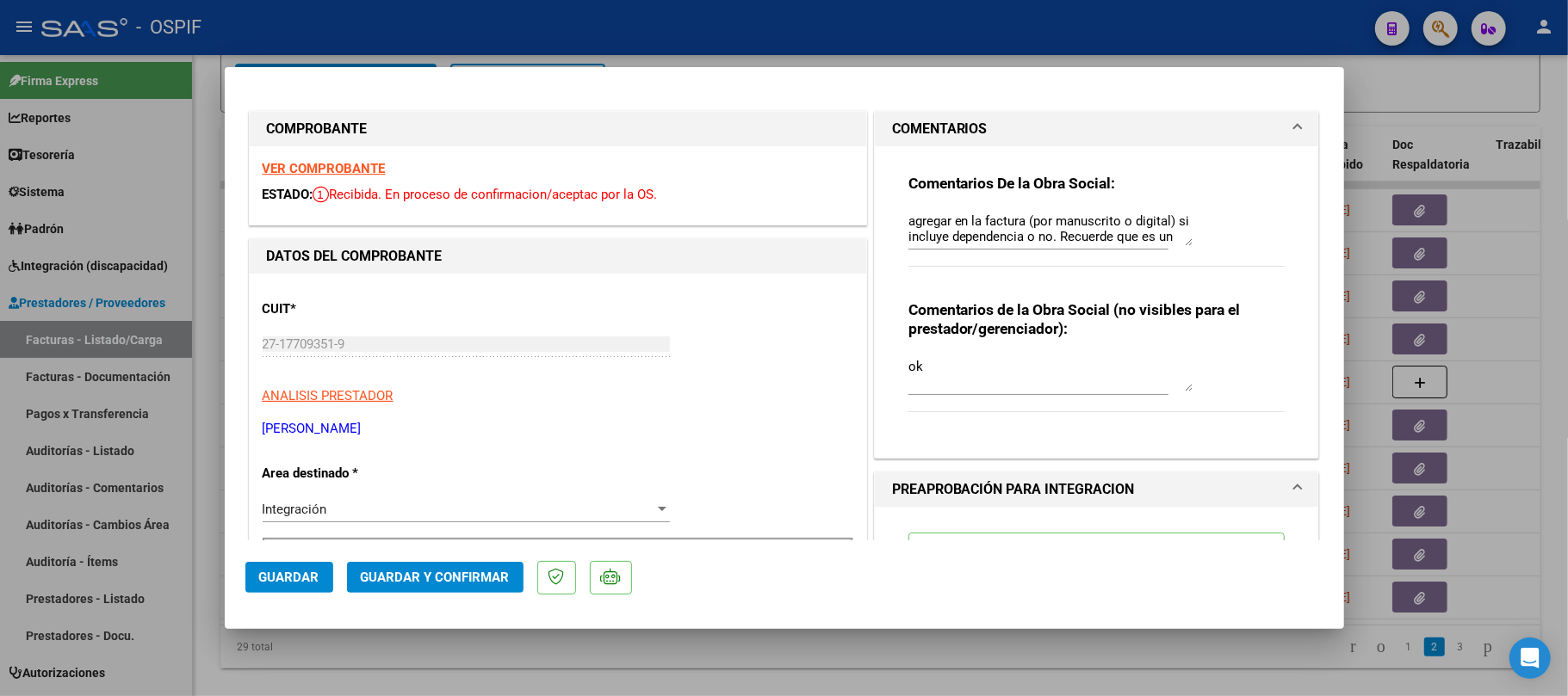
click at [899, 651] on div at bounding box center [784, 348] width 1568 height 696
type input "$ 0,00"
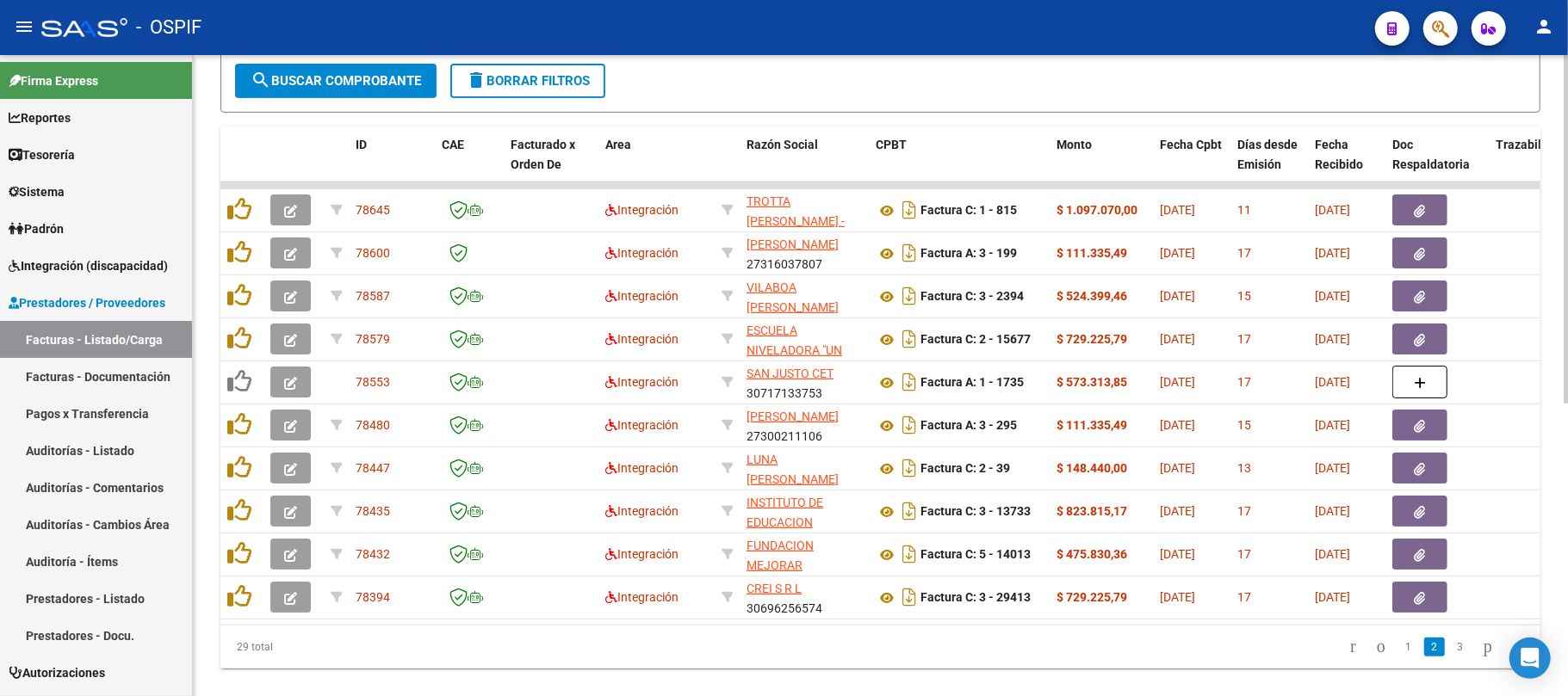
scroll to position [35, 0]
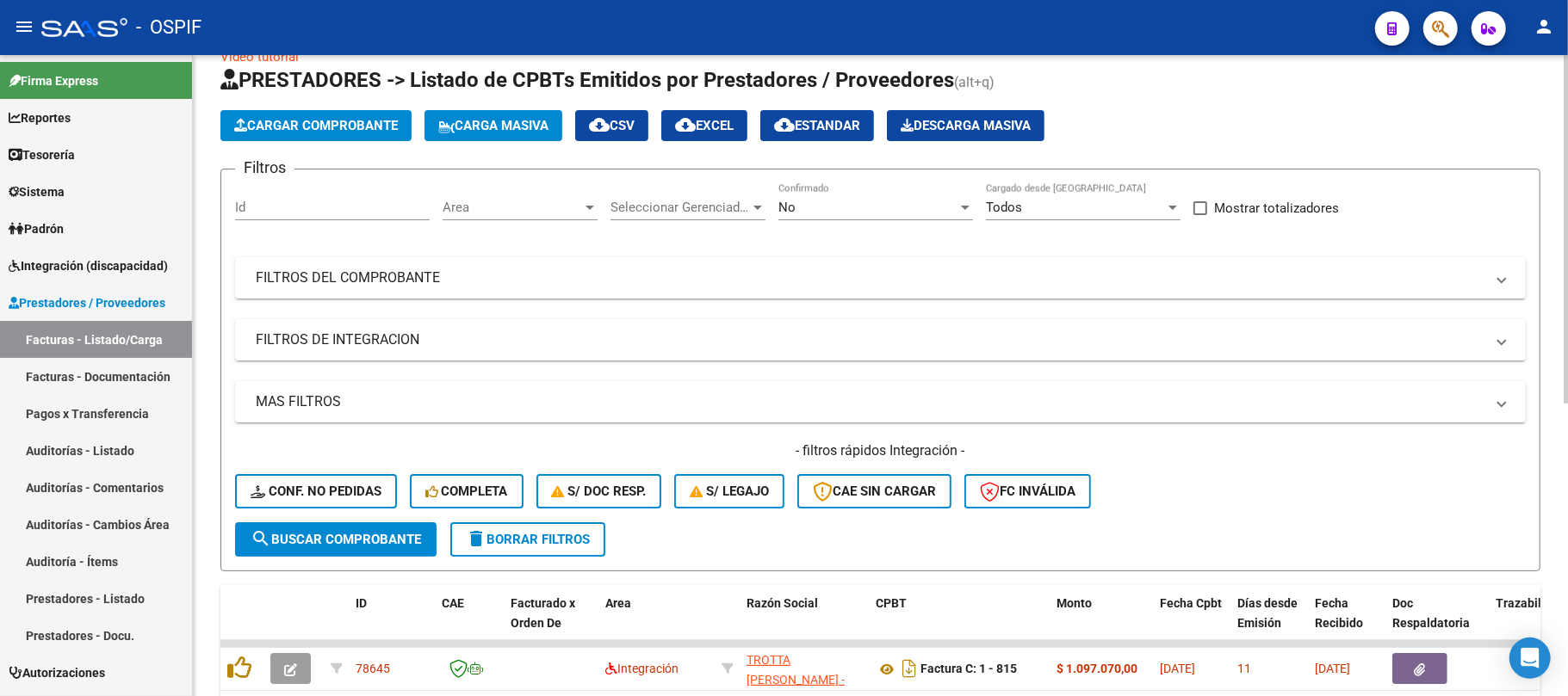
click at [394, 346] on mat-panel-title "FILTROS DE INTEGRACION" at bounding box center [870, 340] width 1229 height 19
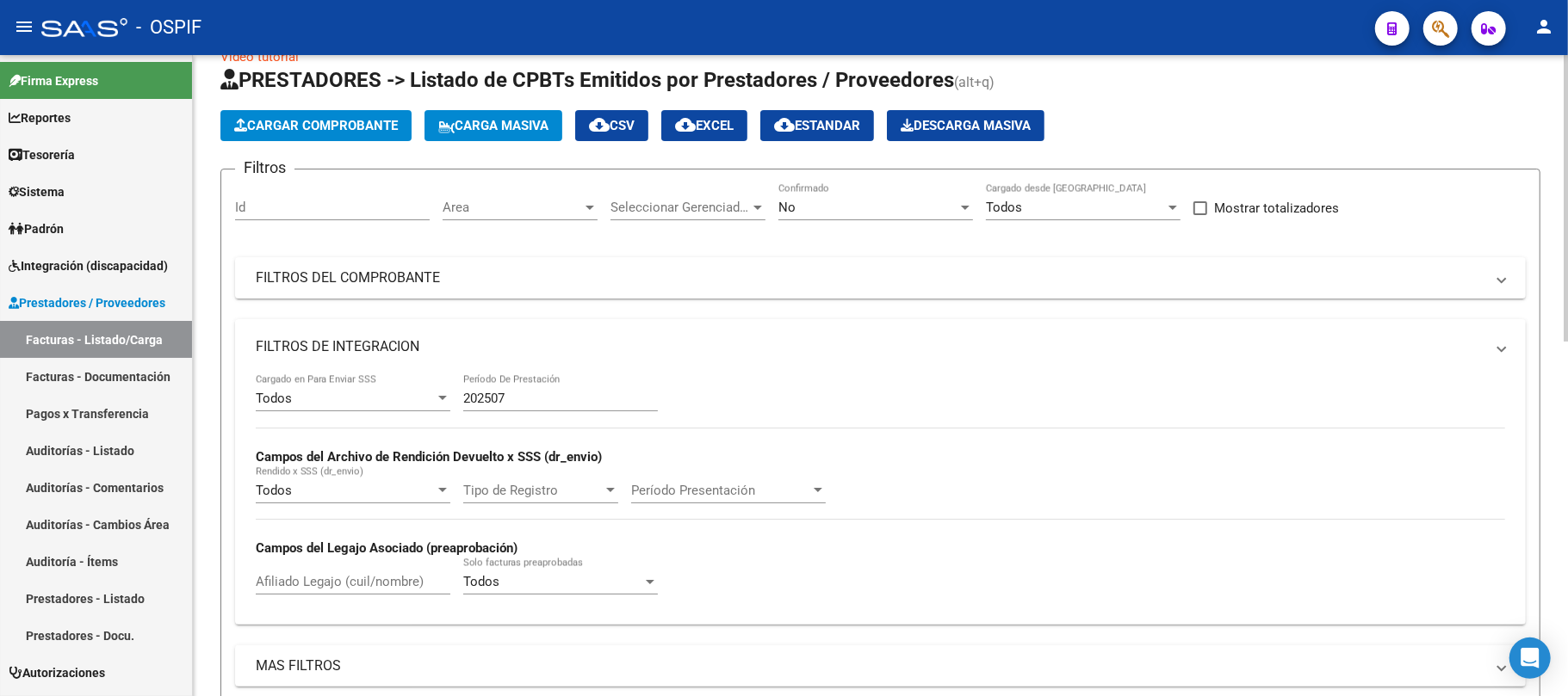
click at [520, 391] on div "202507 Período De Prestación" at bounding box center [560, 393] width 195 height 37
click at [521, 394] on input "202507" at bounding box center [560, 399] width 195 height 15
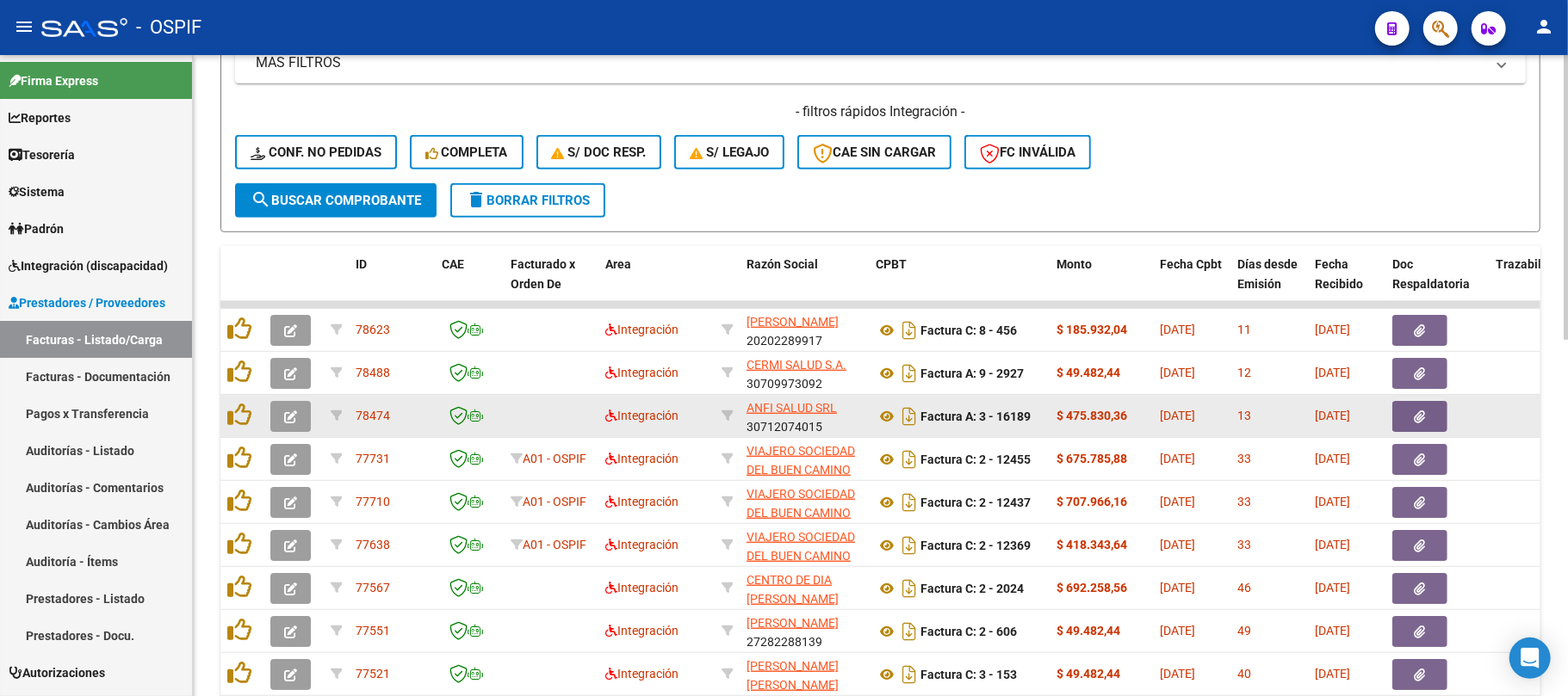
scroll to position [724, 0]
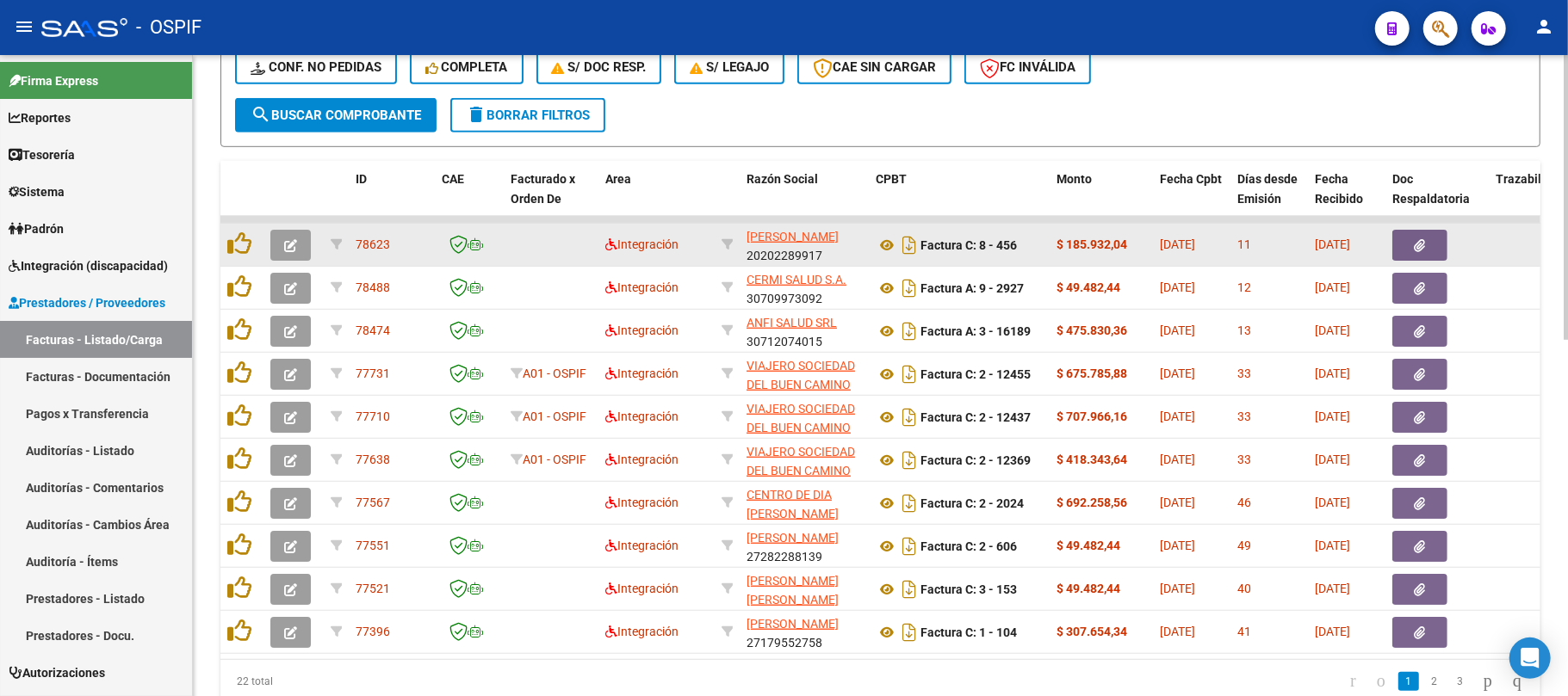
type input "202506"
click at [301, 249] on button "button" at bounding box center [290, 245] width 41 height 31
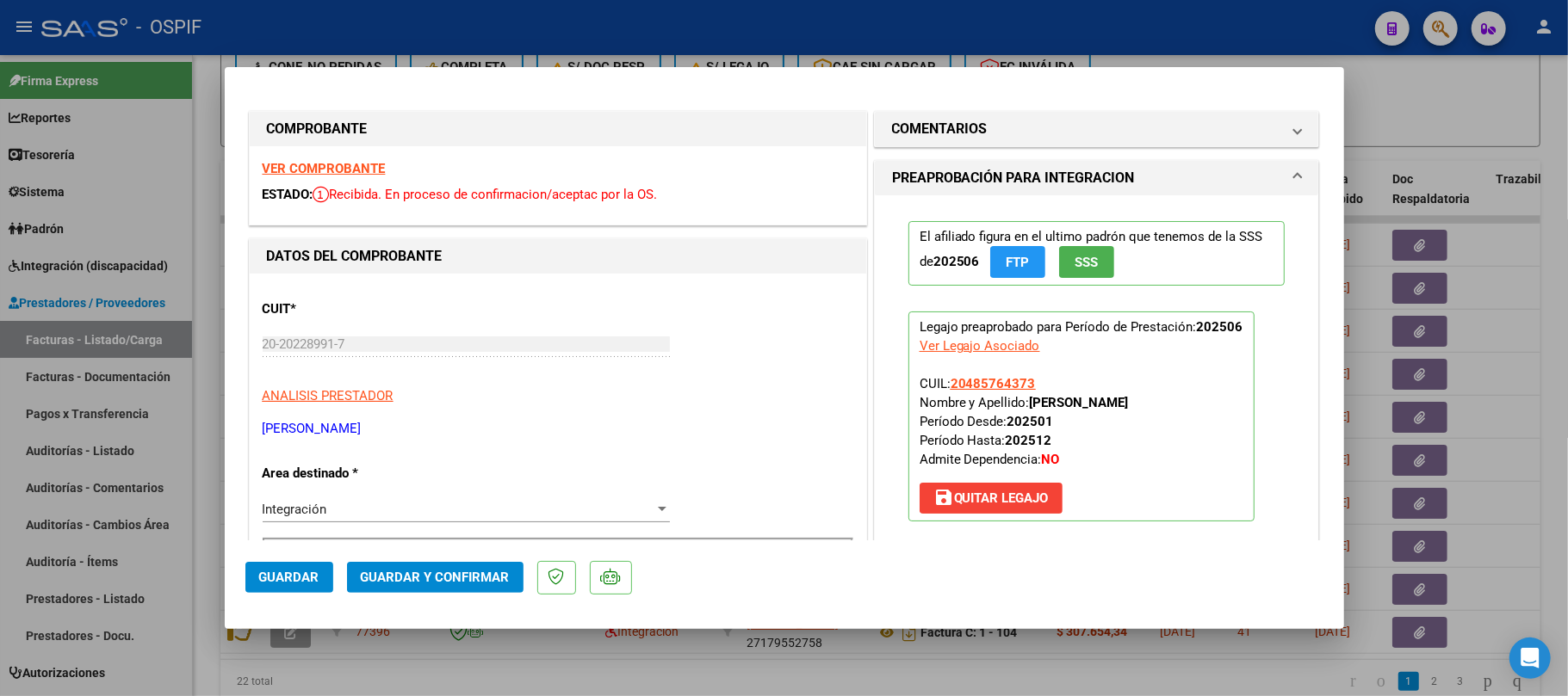
drag, startPoint x: 878, startPoint y: 435, endPoint x: 869, endPoint y: 433, distance: 9.2
click at [878, 435] on div "El afiliado figura en el ultimo padrón que tenemos de la SSS de 202506 FTP SSS …" at bounding box center [1097, 378] width 444 height 365
drag, startPoint x: 339, startPoint y: 173, endPoint x: 349, endPoint y: 170, distance: 10.4
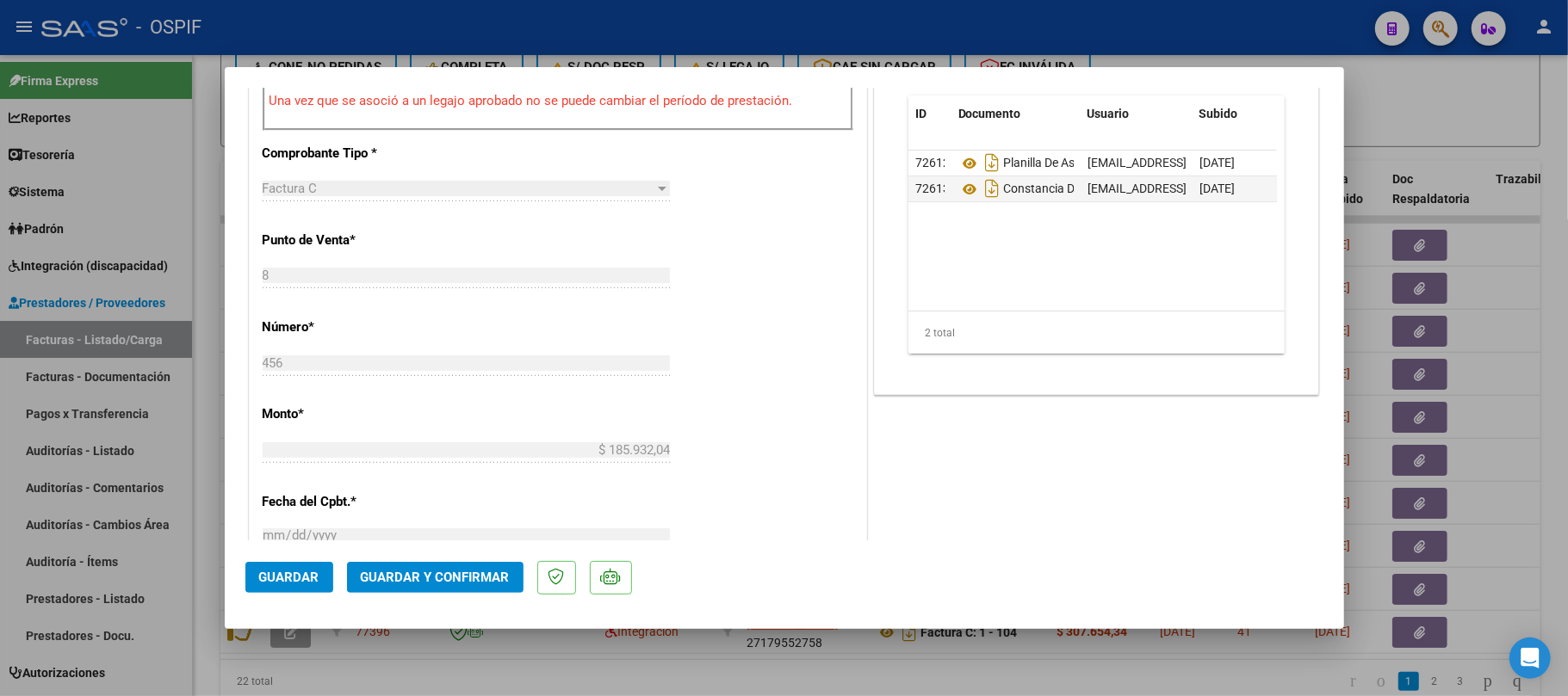
scroll to position [0, 0]
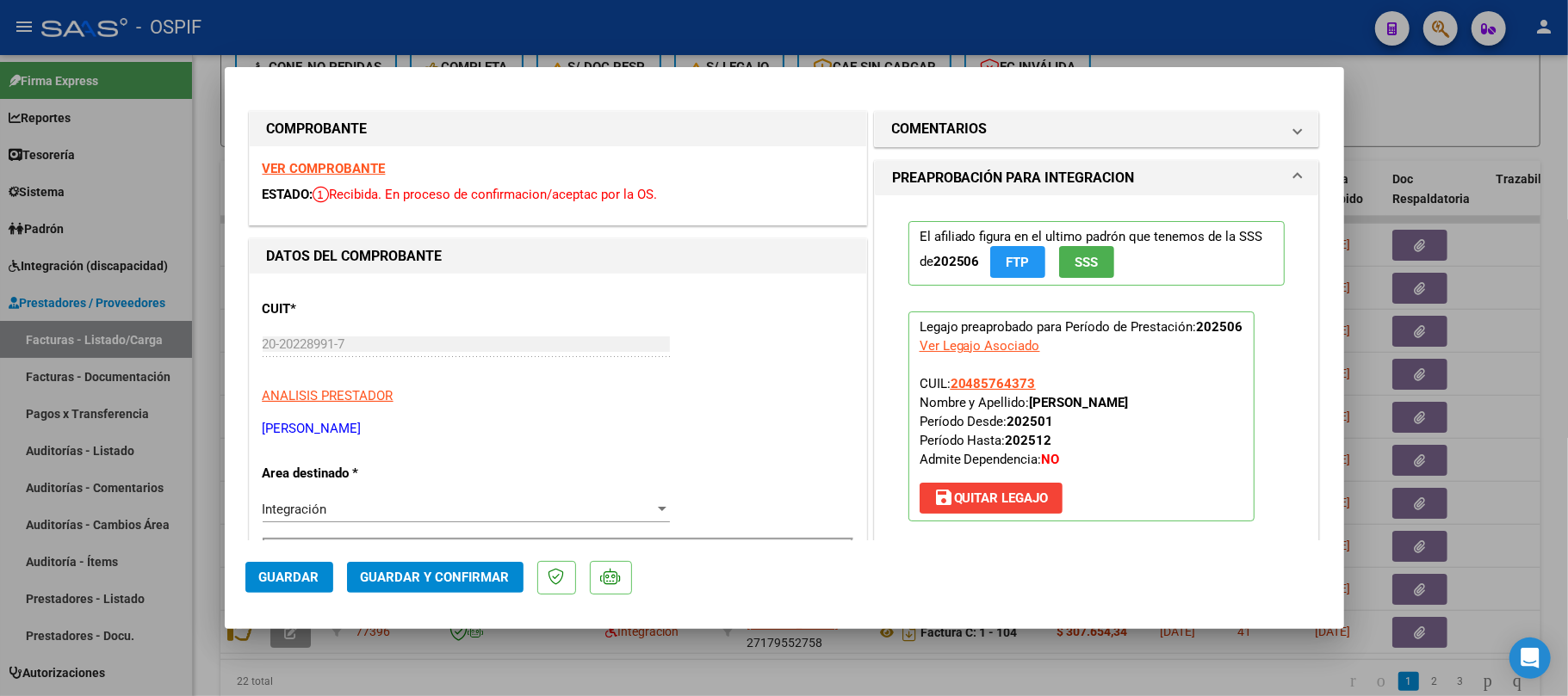
click at [428, 584] on span "Guardar y Confirmar" at bounding box center [435, 577] width 149 height 15
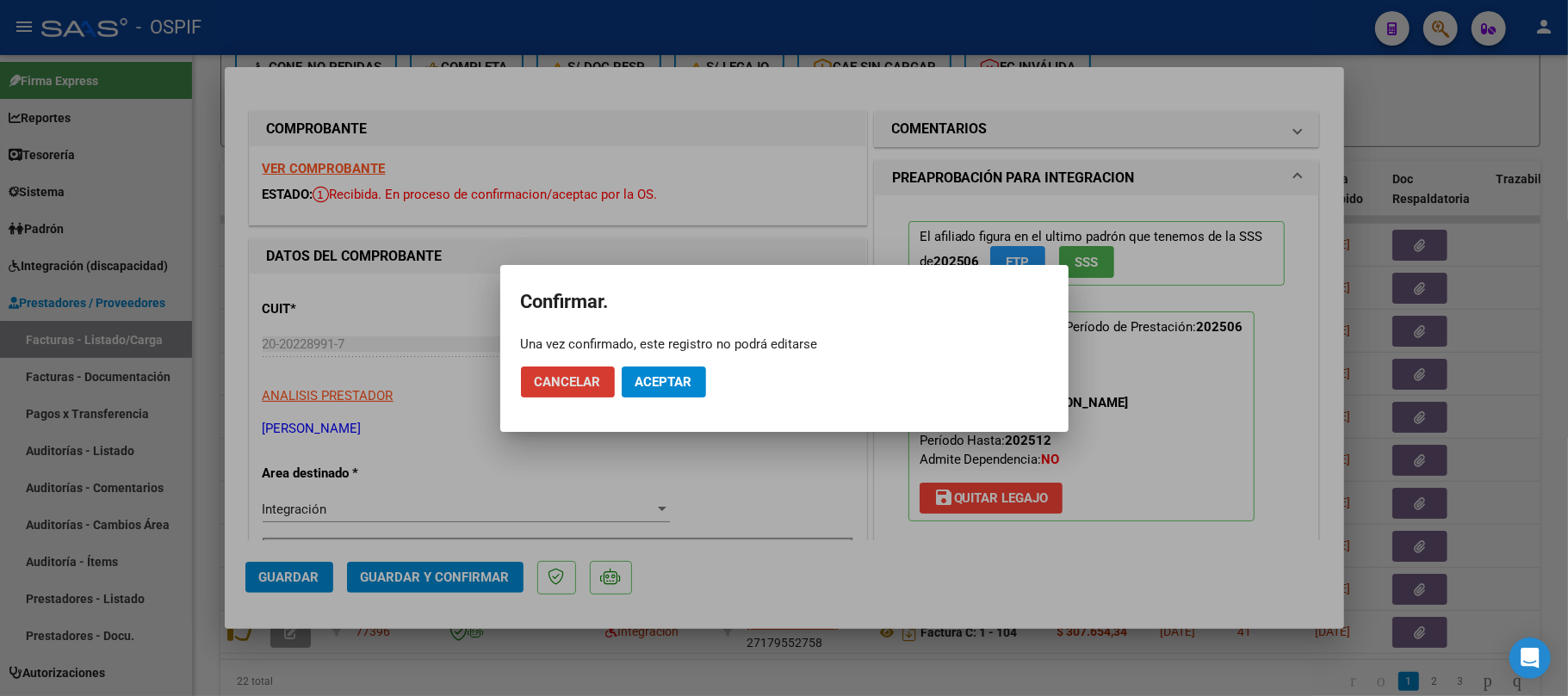
click at [676, 377] on span "Aceptar" at bounding box center [664, 382] width 57 height 15
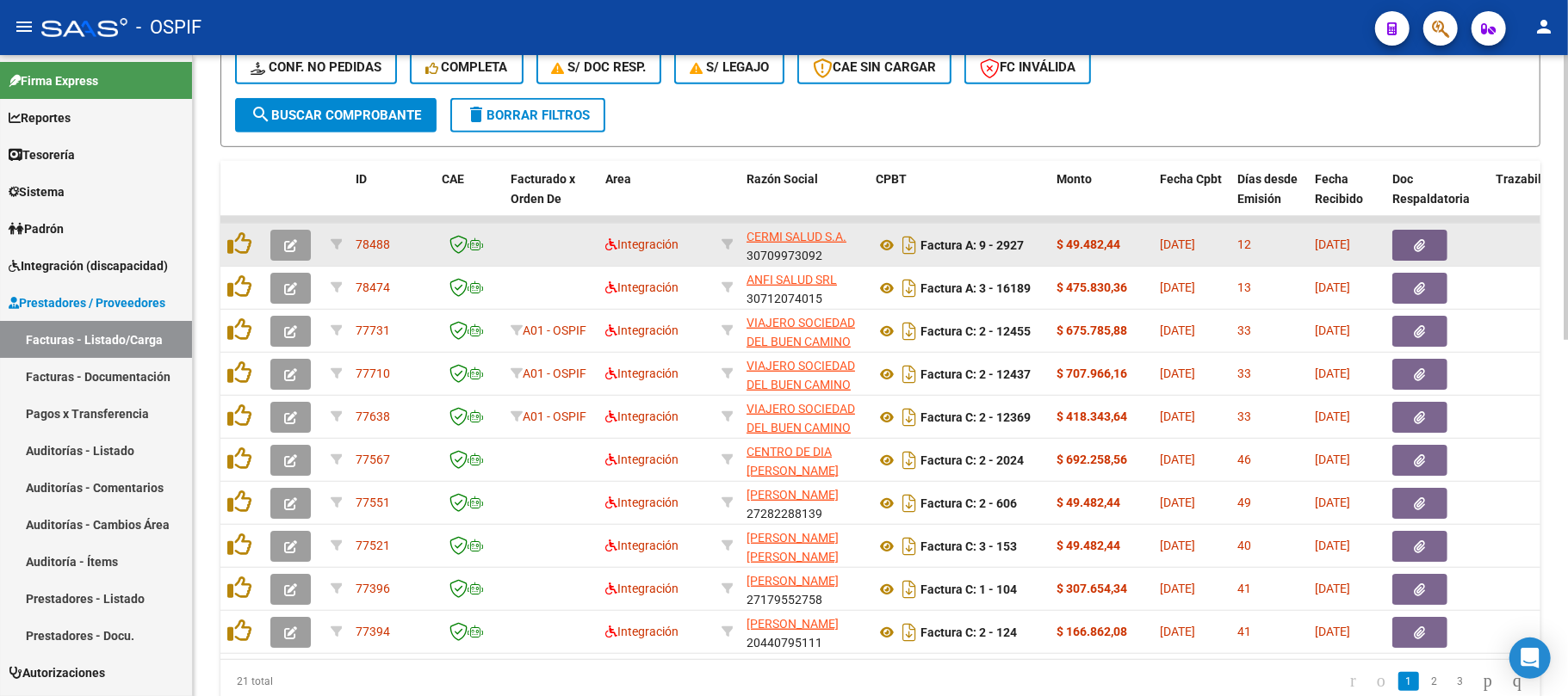
click at [284, 239] on icon "button" at bounding box center [291, 246] width 13 height 13
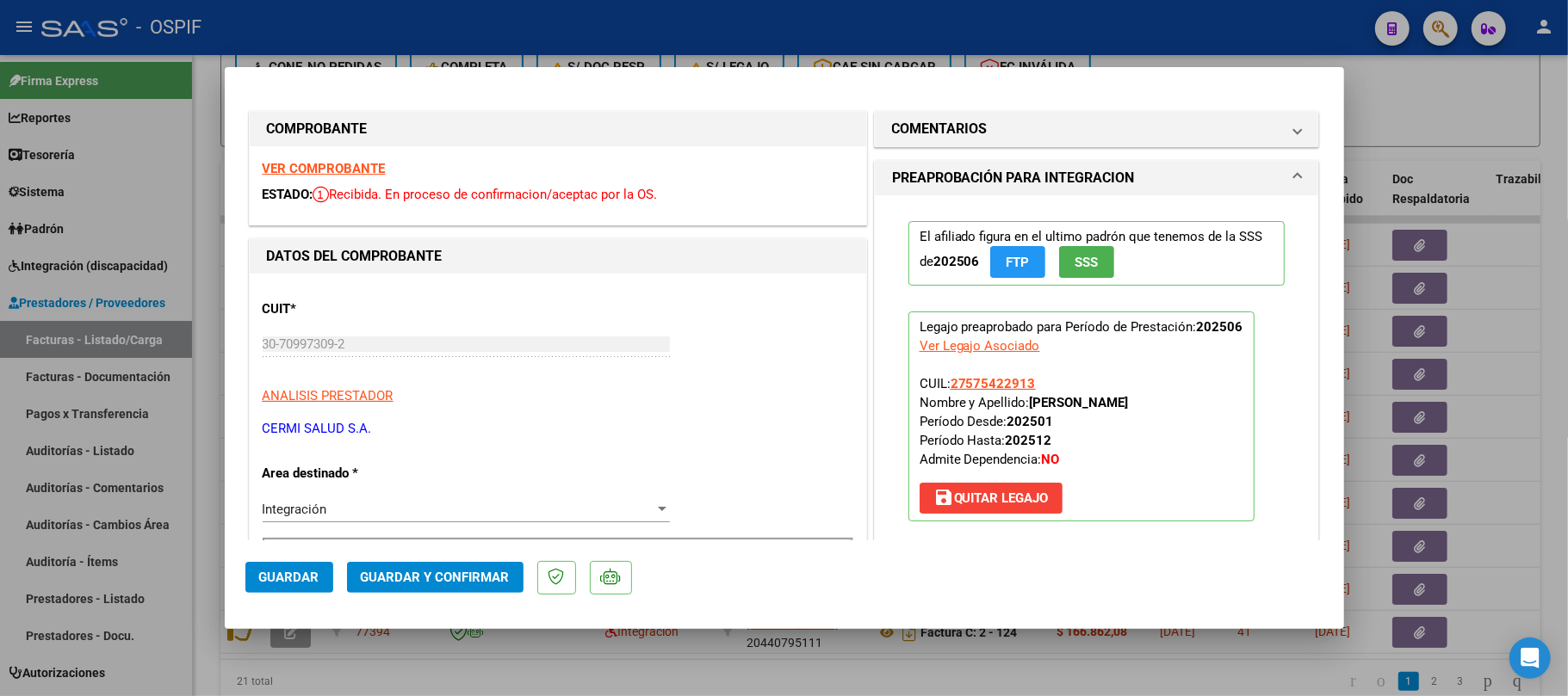
scroll to position [345, 0]
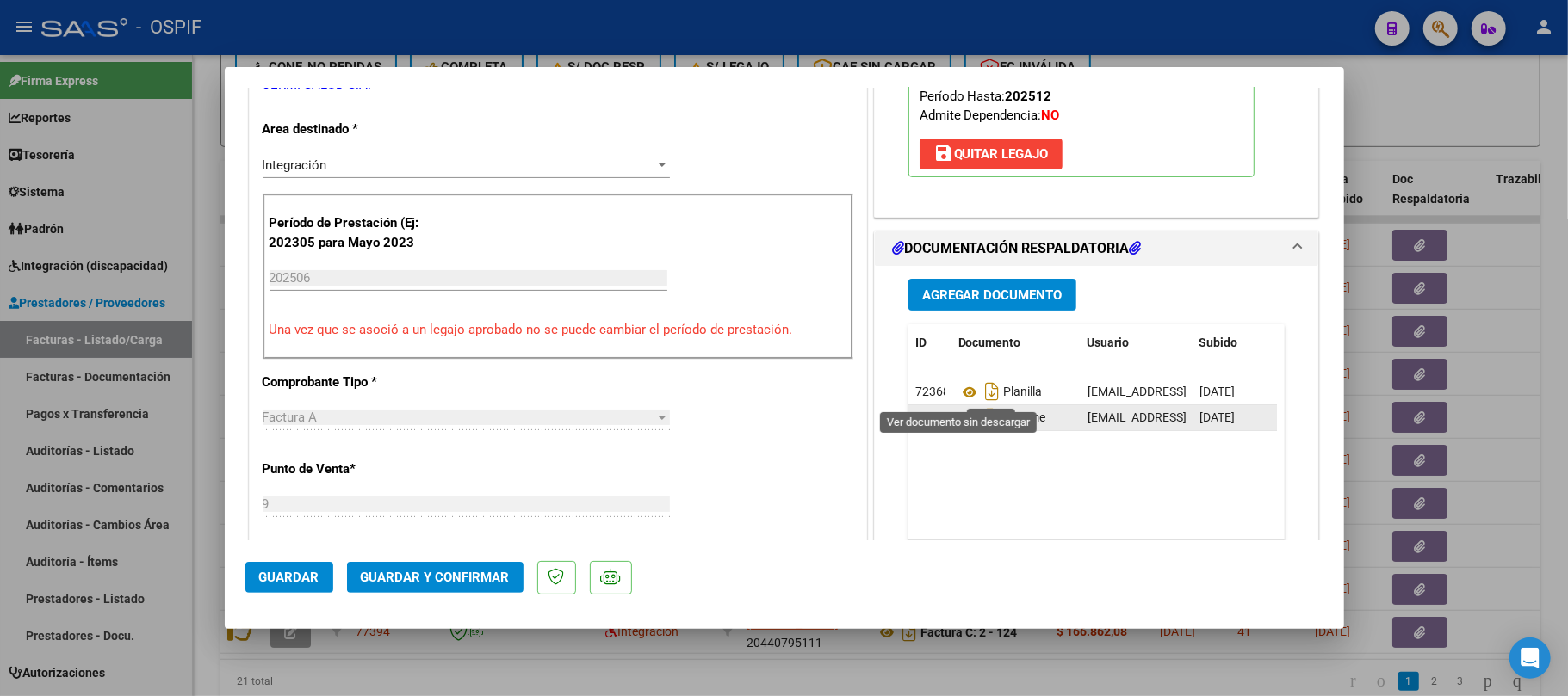
drag, startPoint x: 963, startPoint y: 393, endPoint x: 952, endPoint y: 410, distance: 20.2
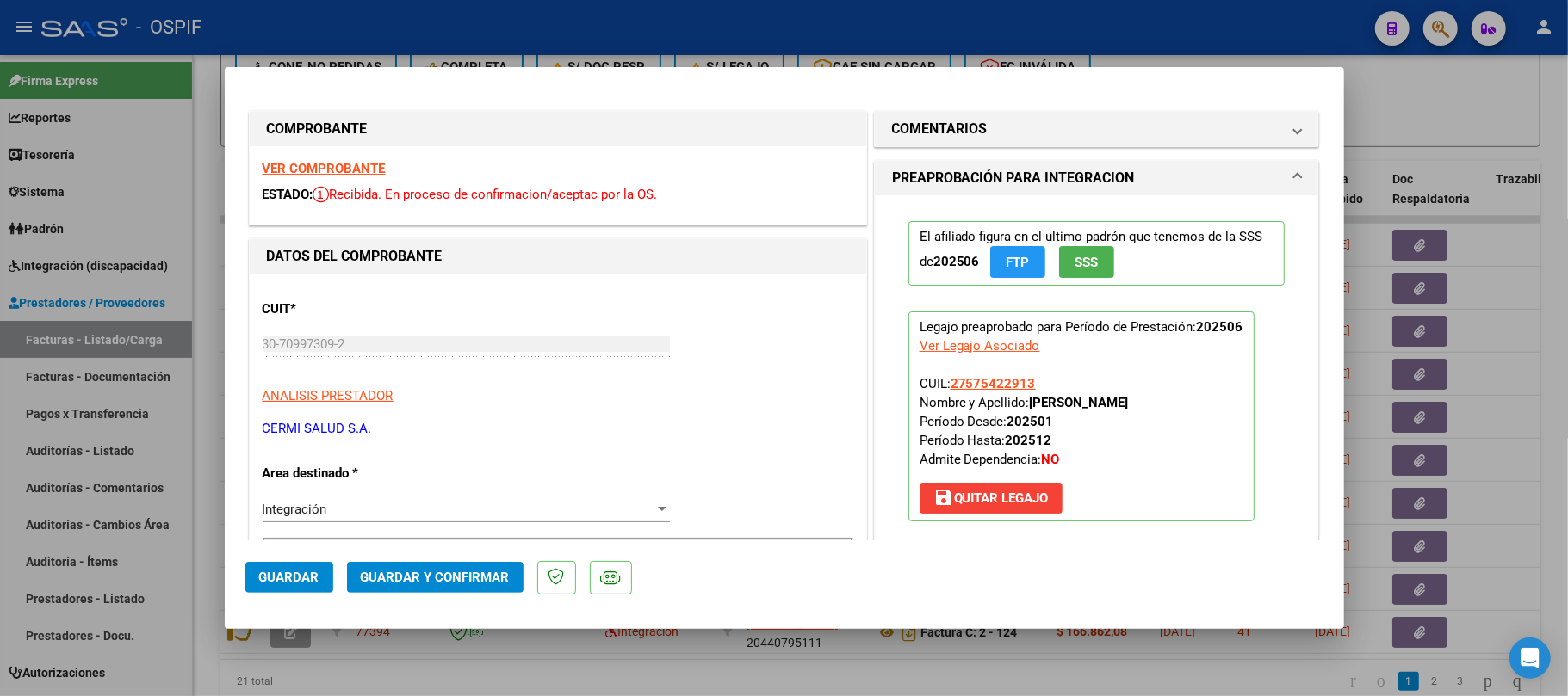
drag, startPoint x: 365, startPoint y: 449, endPoint x: 374, endPoint y: 470, distance: 22.8
click at [406, 513] on div "Integración" at bounding box center [458, 509] width 392 height 15
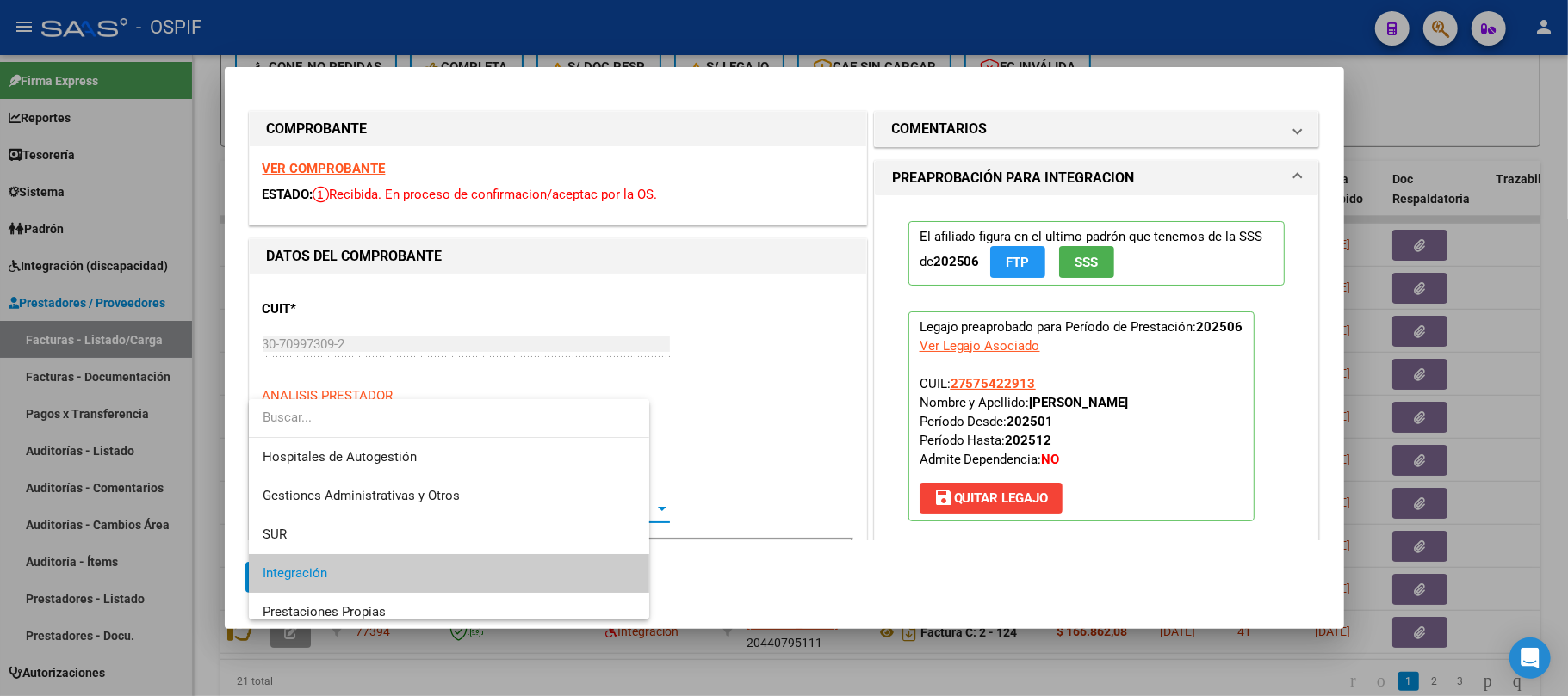
click at [422, 632] on span "Médicos Profesionales" at bounding box center [449, 651] width 373 height 39
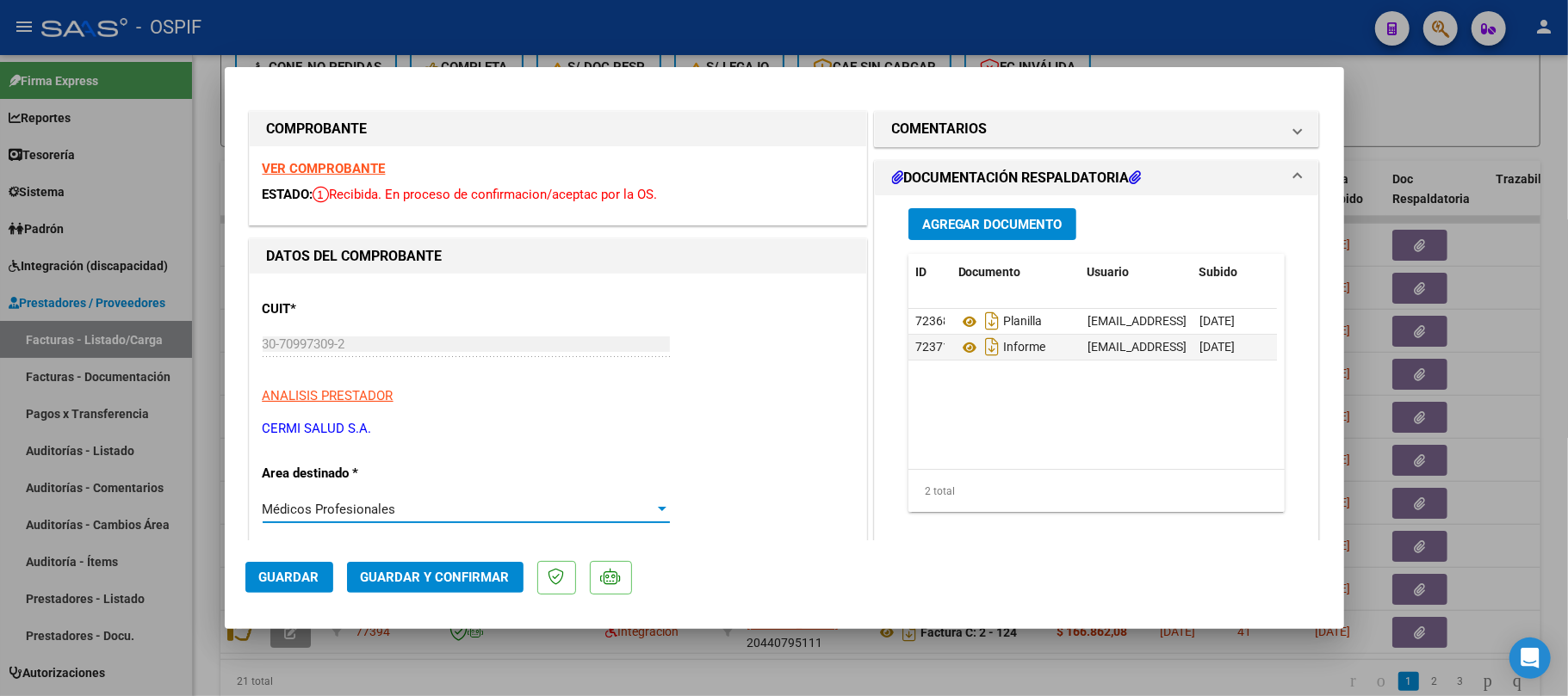
drag, startPoint x: 412, startPoint y: 524, endPoint x: 415, endPoint y: 508, distance: 16.3
click at [412, 520] on div "Médicos Profesionales Seleccionar Area" at bounding box center [466, 518] width 407 height 42
click at [415, 508] on div "Médicos Profesionales" at bounding box center [458, 509] width 392 height 15
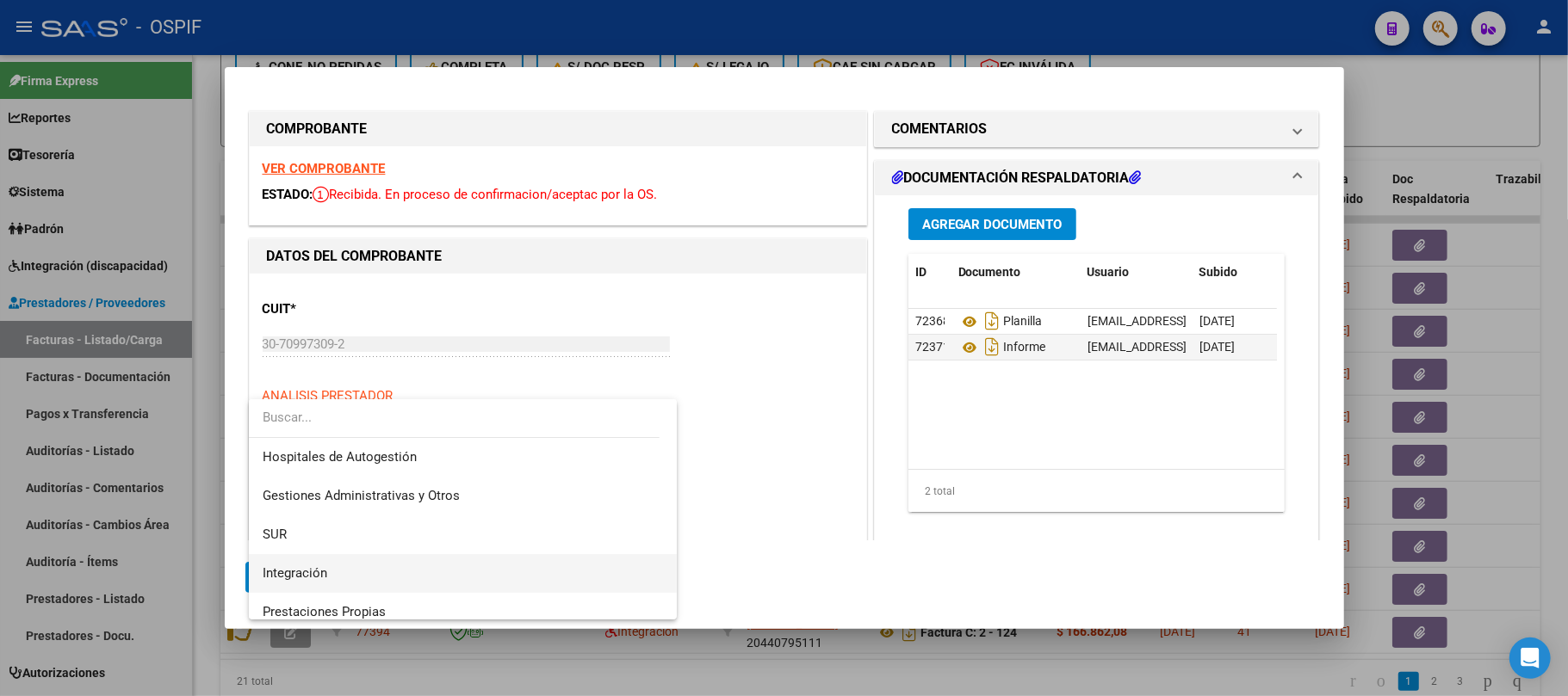
click at [369, 569] on span "Integración" at bounding box center [463, 573] width 401 height 39
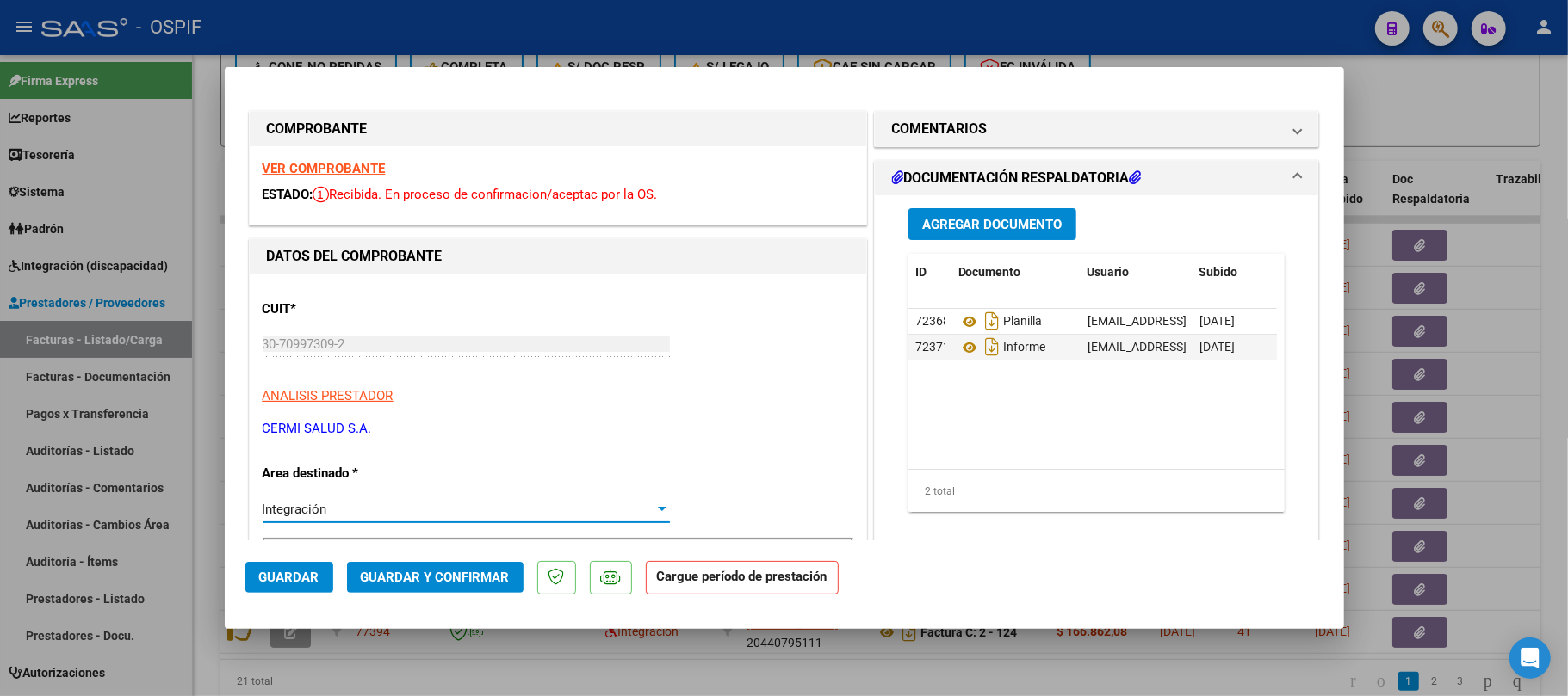
click at [1027, 236] on button "Agregar Documento" at bounding box center [993, 225] width 168 height 32
click at [300, 587] on button "Guardar" at bounding box center [289, 577] width 88 height 31
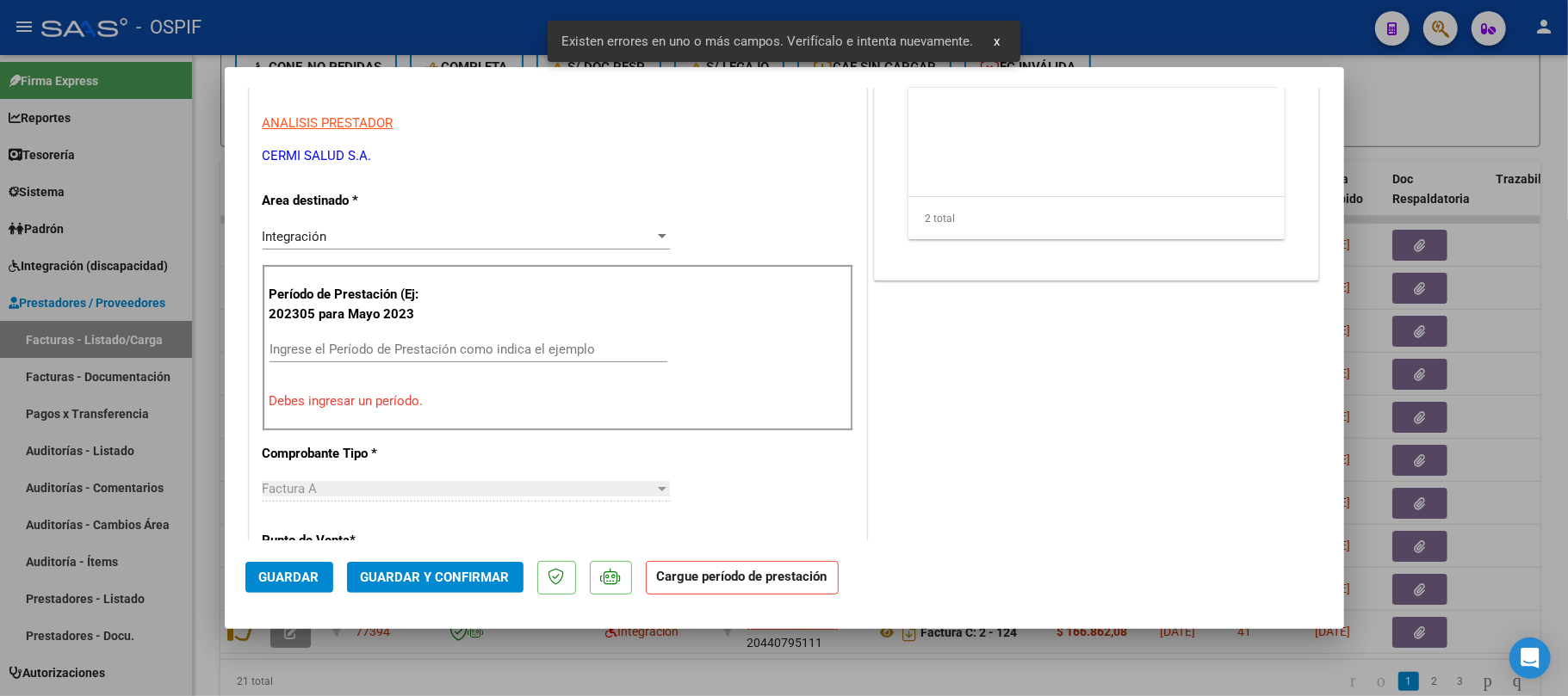
scroll to position [293, 0]
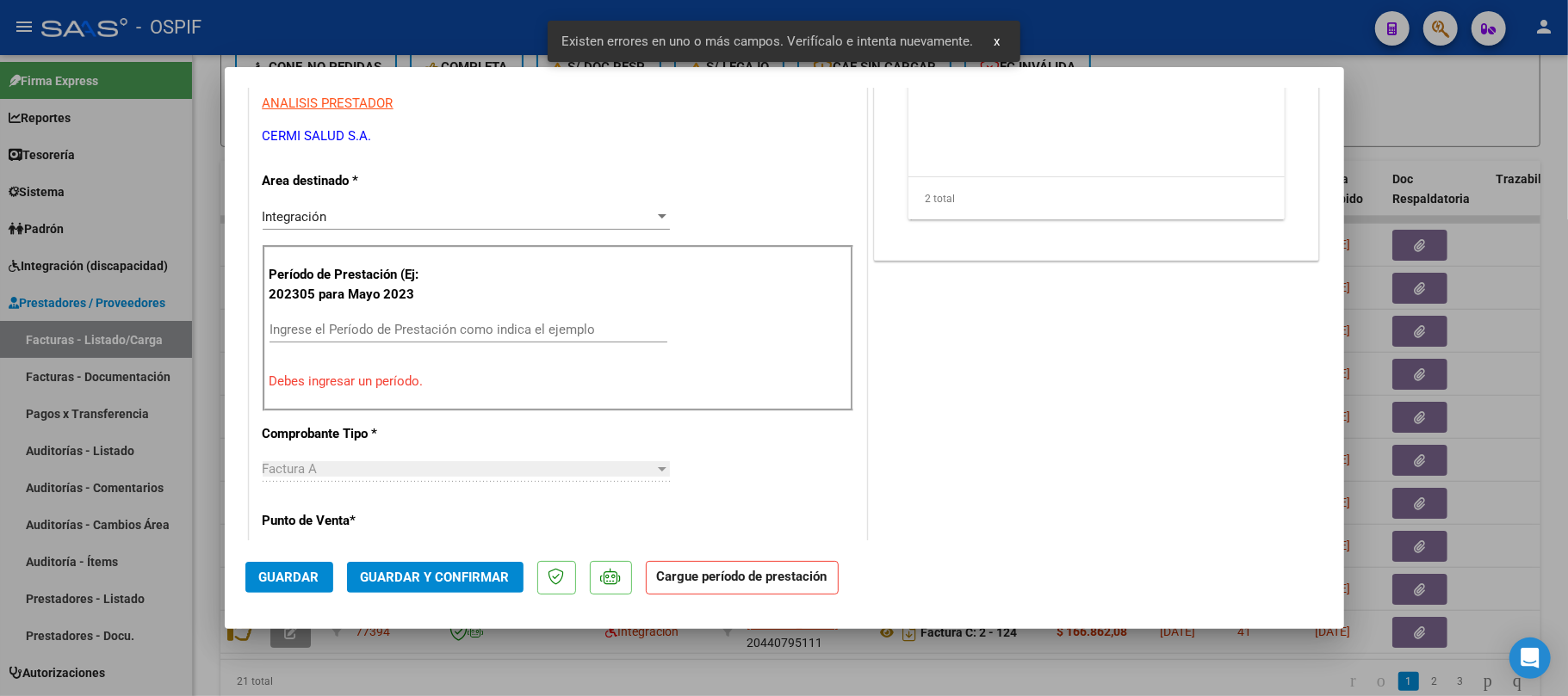
click at [446, 328] on input "Ingrese el Período de Prestación como indica el ejemplo" at bounding box center [468, 330] width 398 height 15
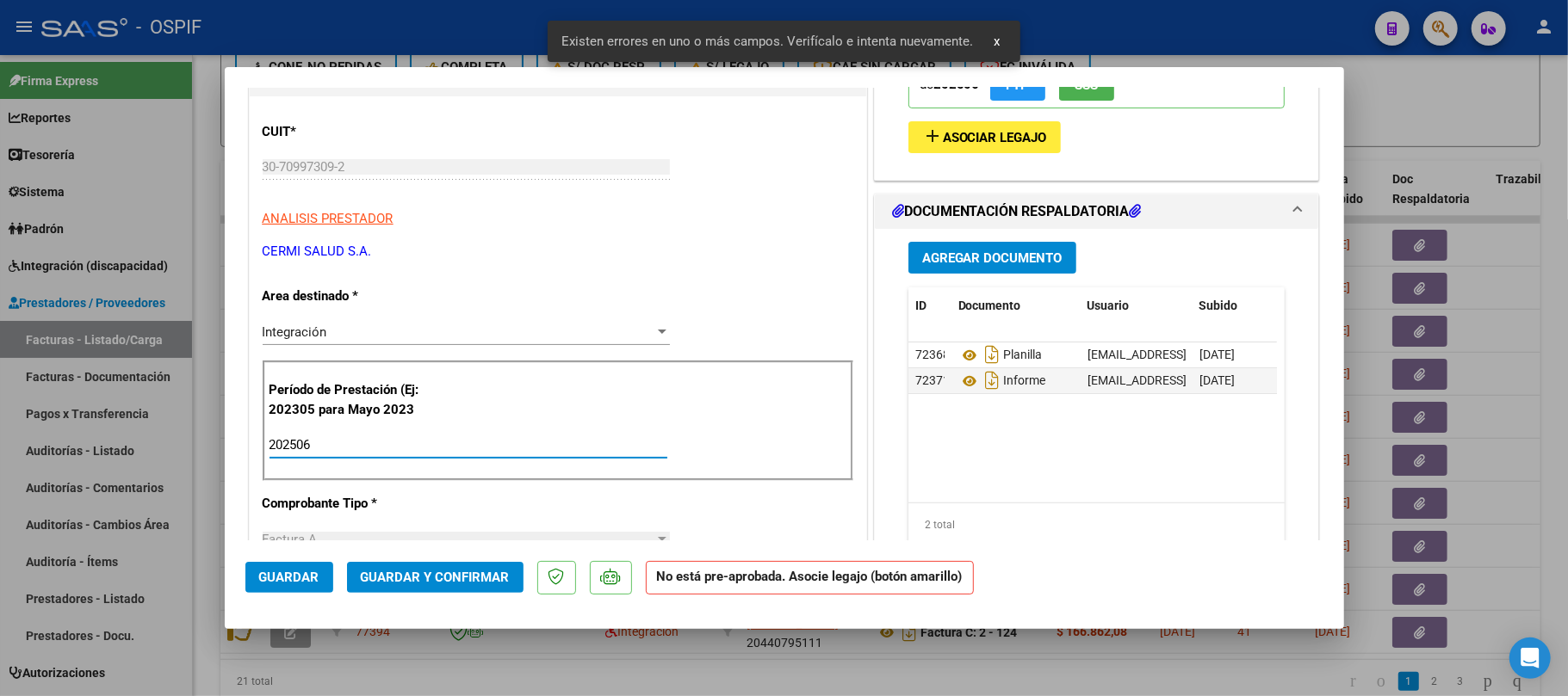
scroll to position [63, 0]
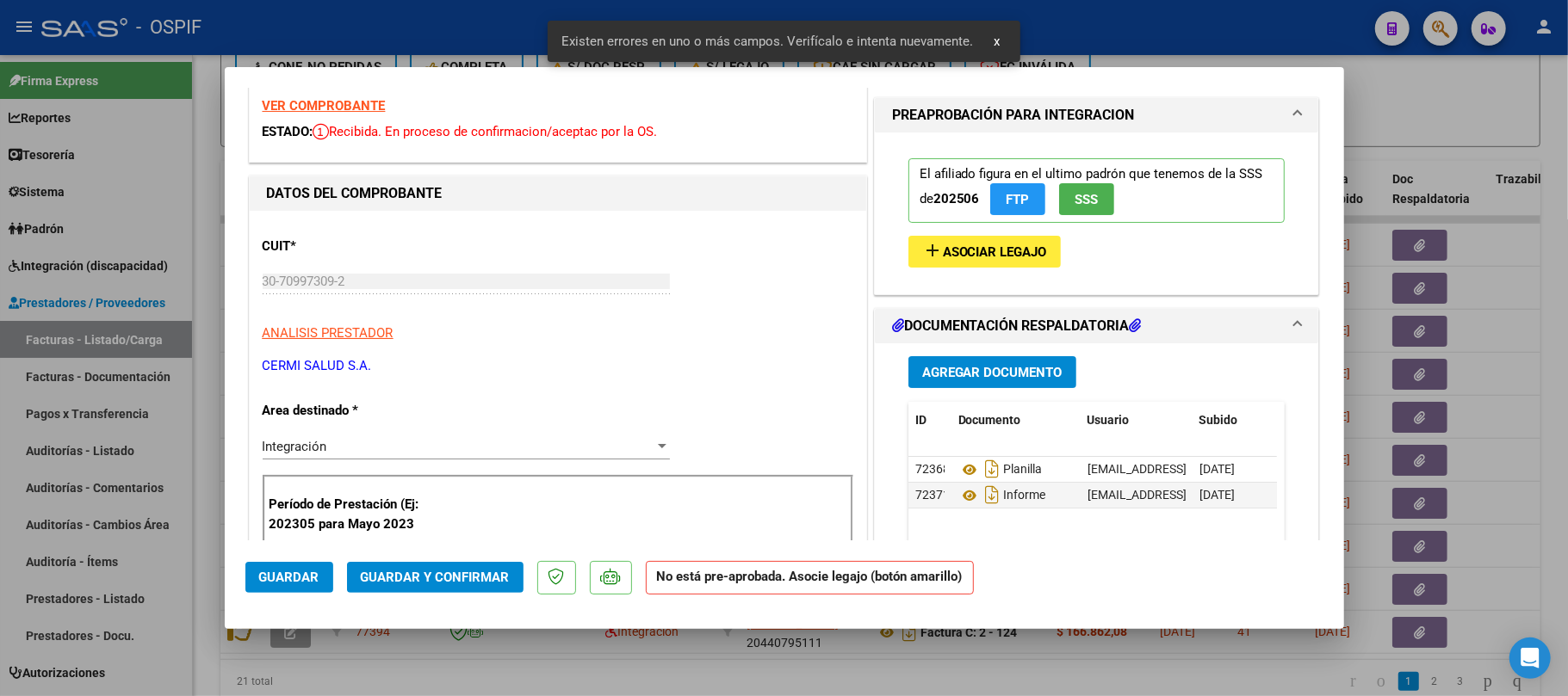
type input "202506"
click at [949, 246] on span "Asociar Legajo" at bounding box center [995, 252] width 104 height 15
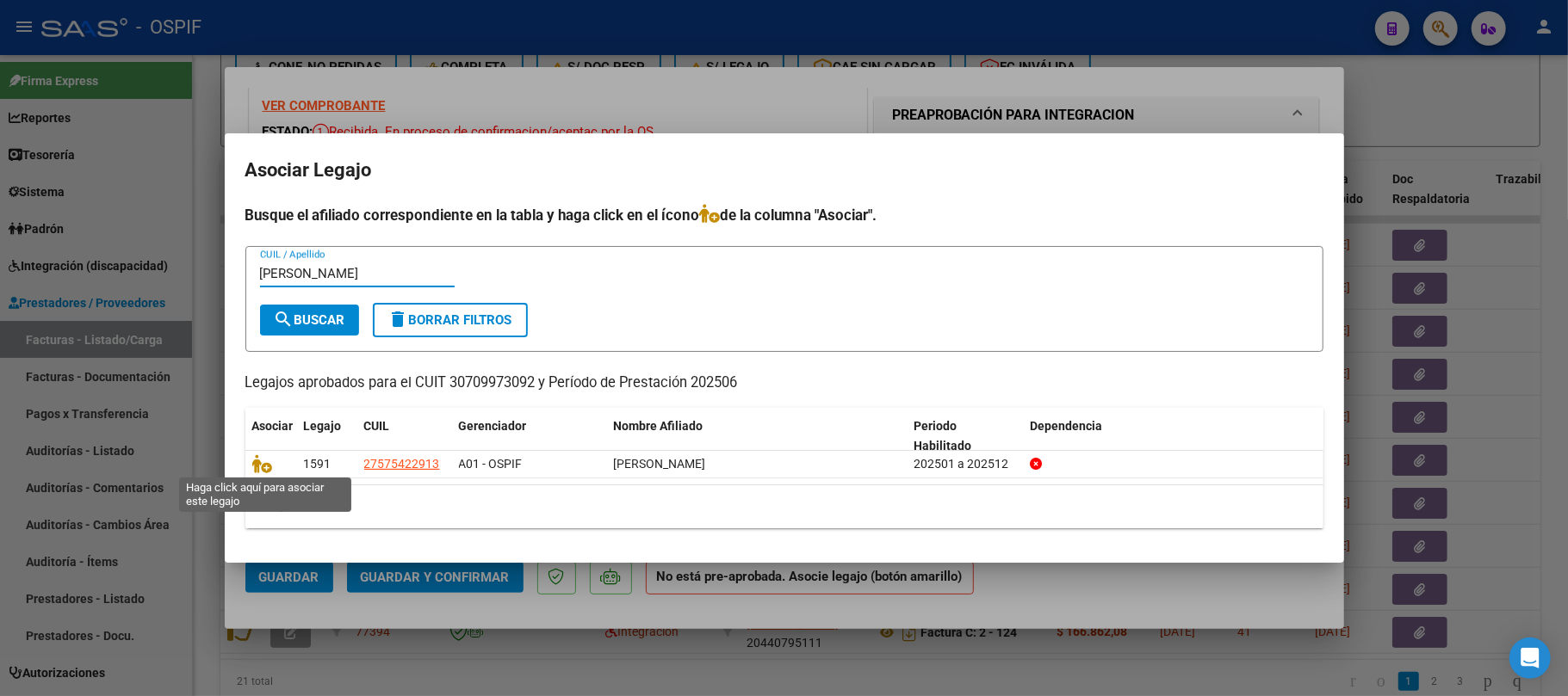
type input "lopez"
click at [257, 460] on icon at bounding box center [263, 464] width 21 height 19
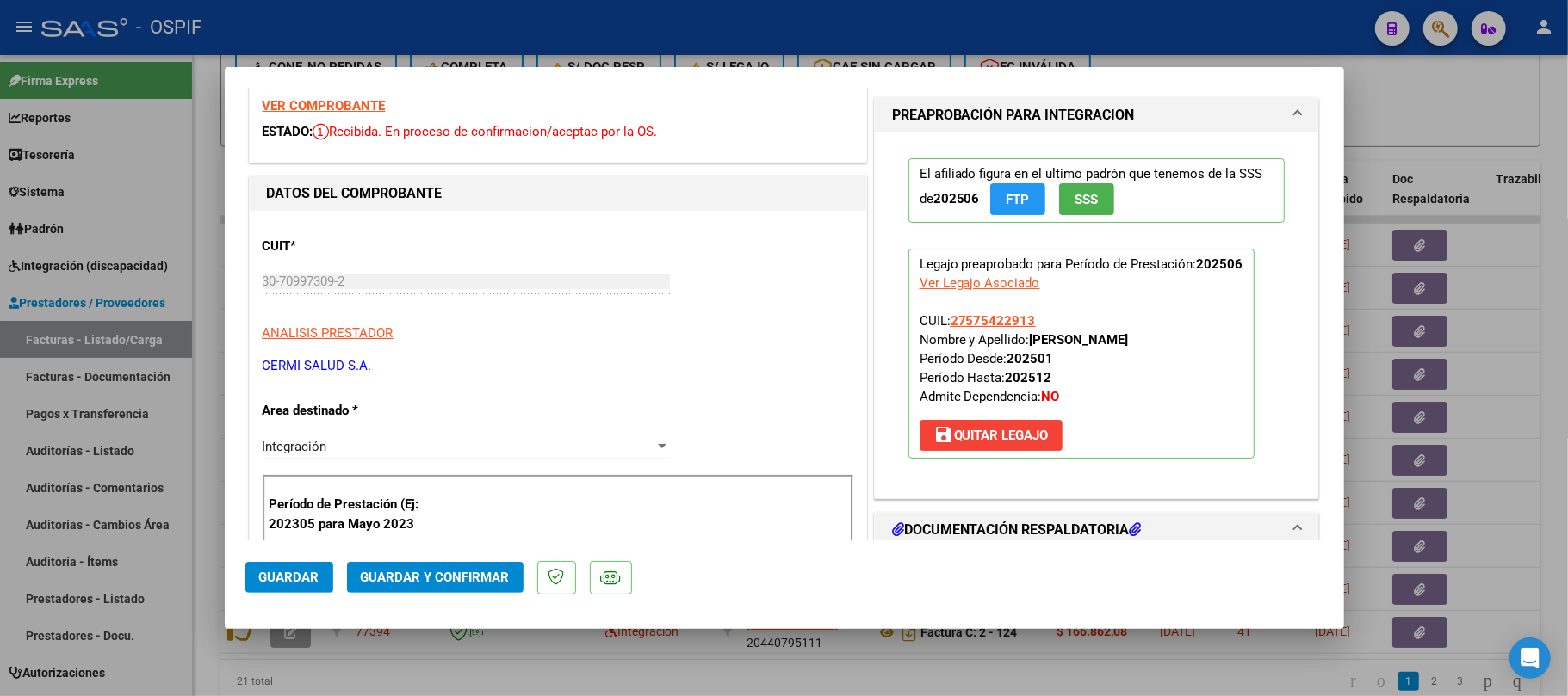
drag, startPoint x: 1175, startPoint y: 346, endPoint x: 1027, endPoint y: 345, distance: 148.0
click at [1027, 345] on p "Legajo preaprobado para Período de Prestación: 202506 Ver Legajo Asociado CUIL:…" at bounding box center [1082, 353] width 346 height 210
click at [1030, 348] on strong "LOPEZ BRIHANA AYLEN" at bounding box center [1079, 340] width 99 height 15
click at [1033, 343] on strong "LOPEZ BRIHANA AYLEN" at bounding box center [1079, 340] width 99 height 15
drag, startPoint x: 1033, startPoint y: 343, endPoint x: 1130, endPoint y: 338, distance: 97.1
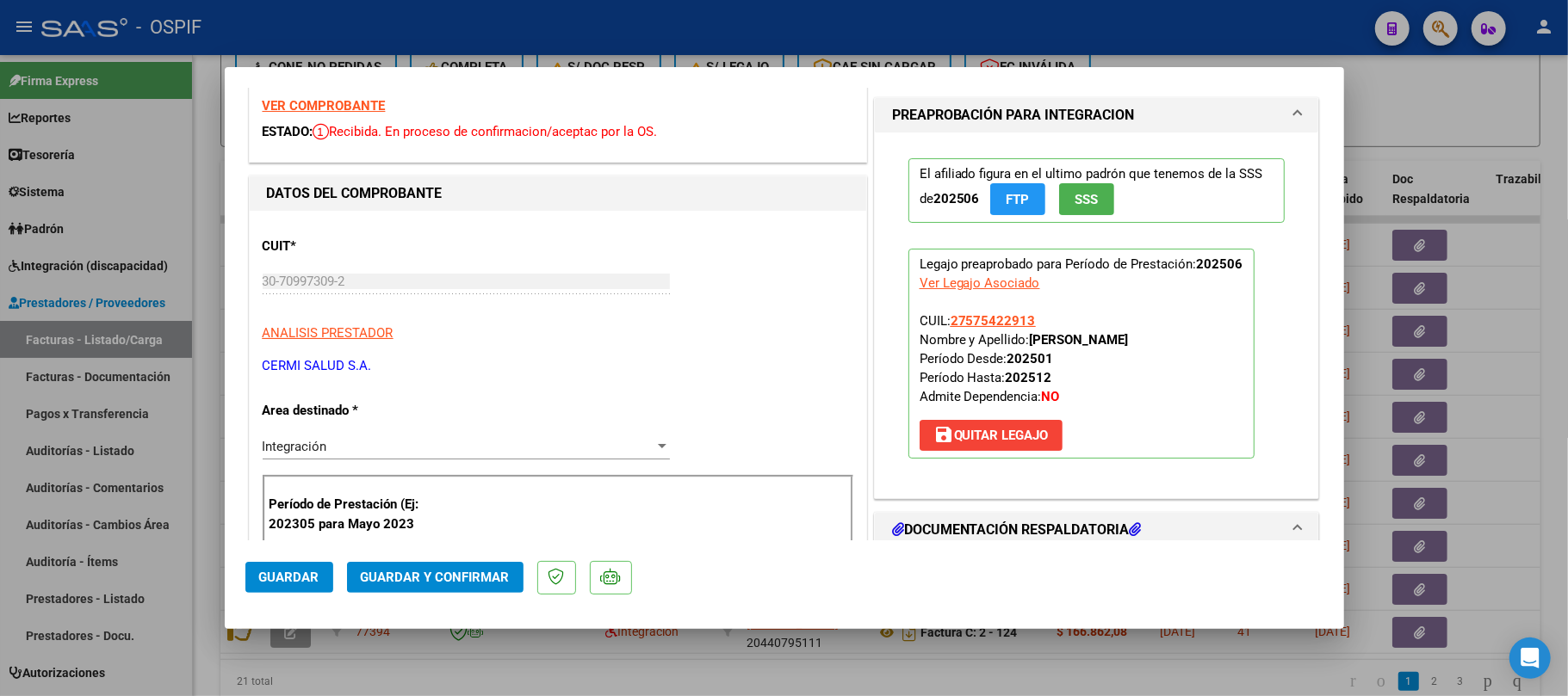
click at [1129, 338] on strong "LOPEZ BRIHANA AYLEN" at bounding box center [1079, 340] width 99 height 15
copy strong "LOPEZ BRIHANA AYLEN"
click at [442, 579] on span "Guardar y Confirmar" at bounding box center [435, 577] width 149 height 15
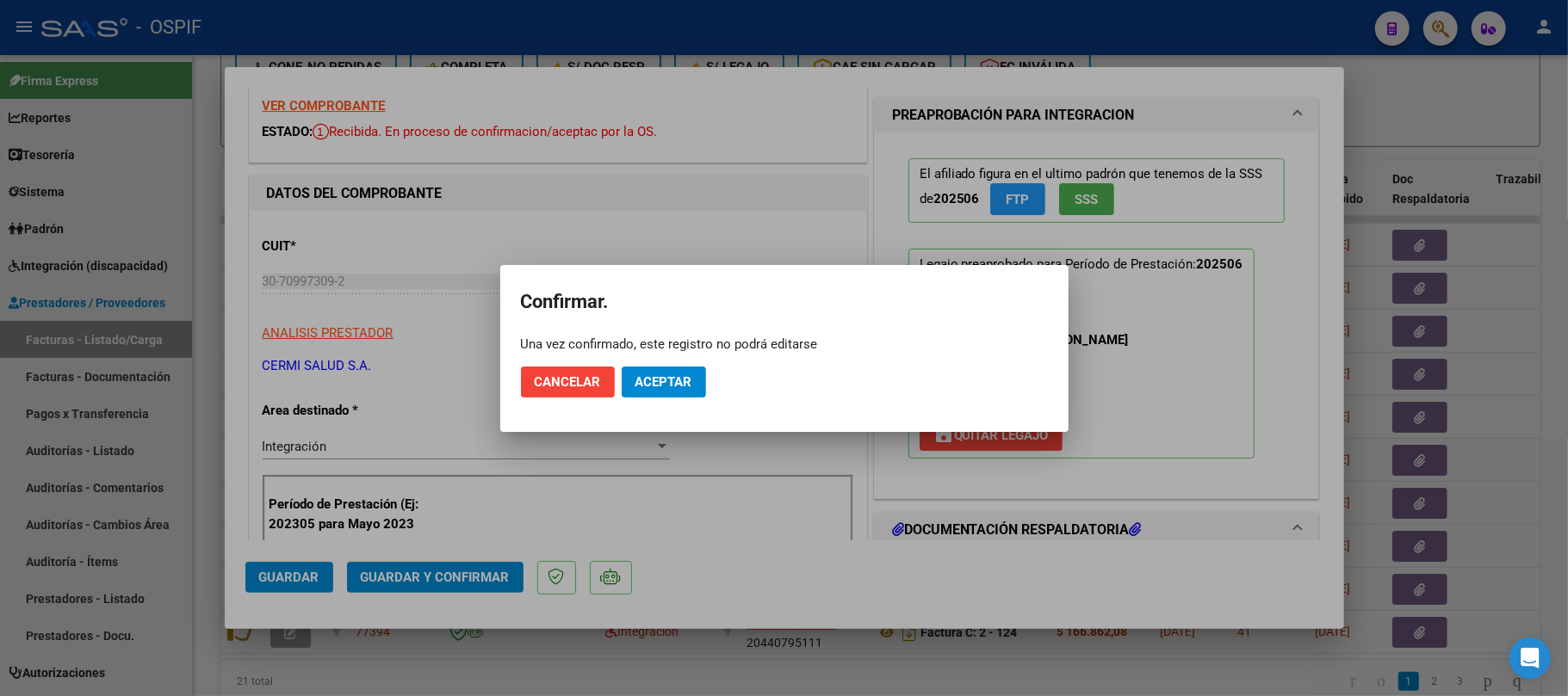
click at [640, 383] on span "Aceptar" at bounding box center [664, 382] width 57 height 15
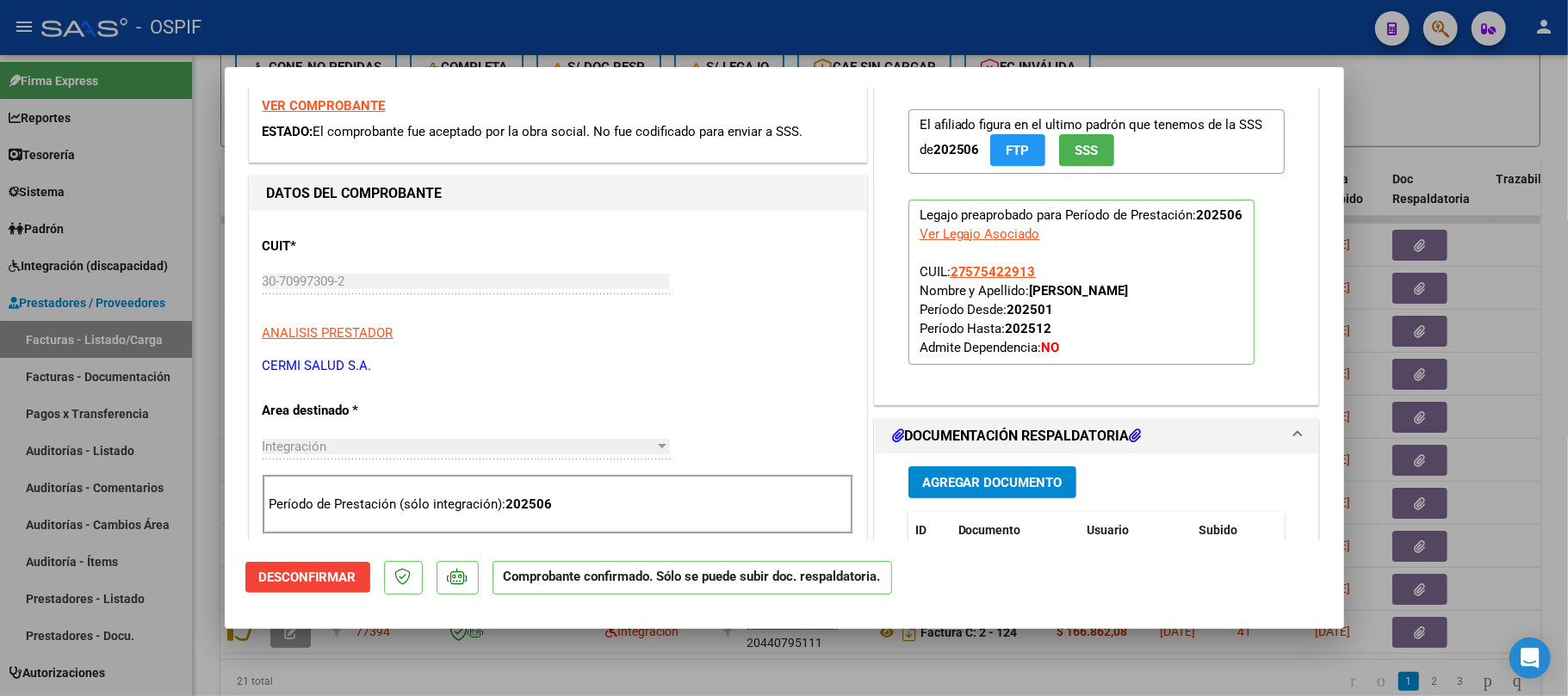
click at [1408, 213] on div at bounding box center [784, 348] width 1568 height 696
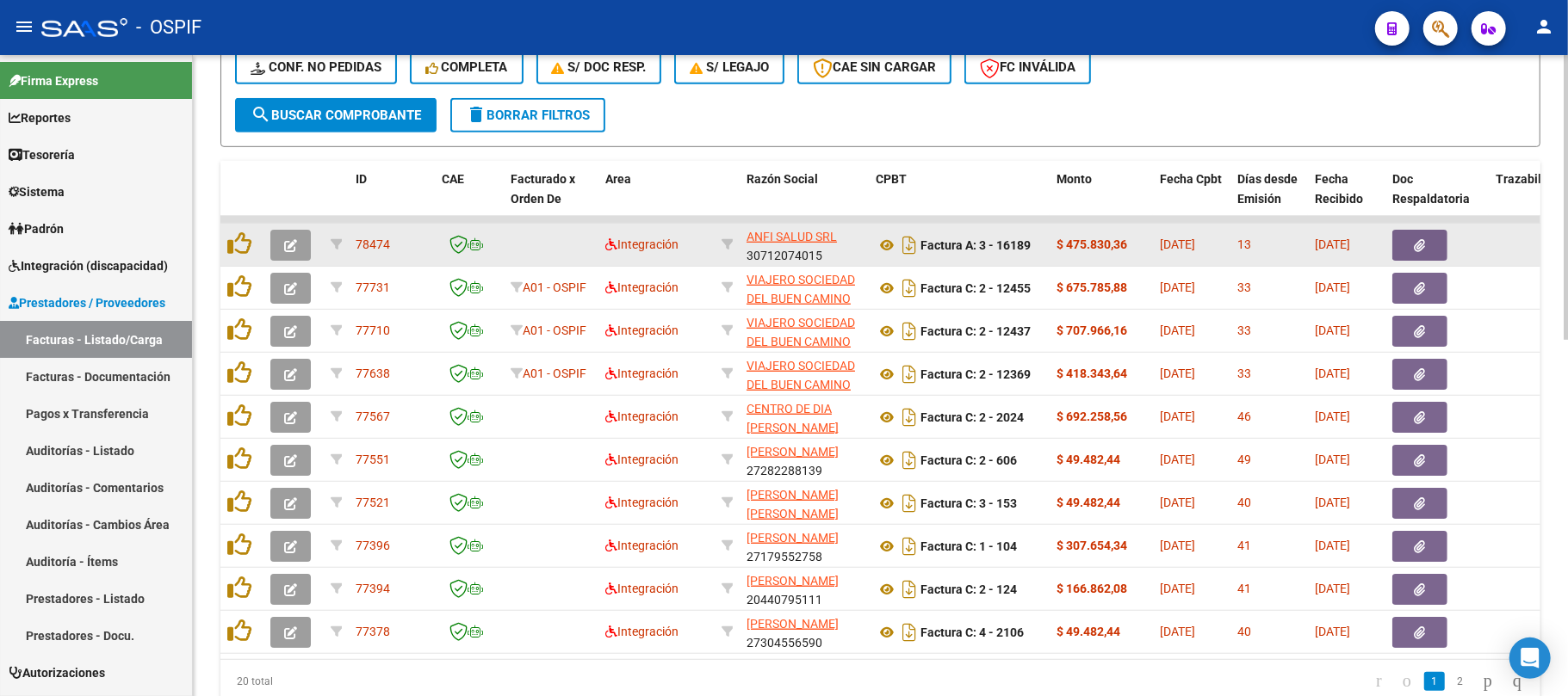
click at [293, 252] on button "button" at bounding box center [290, 245] width 41 height 31
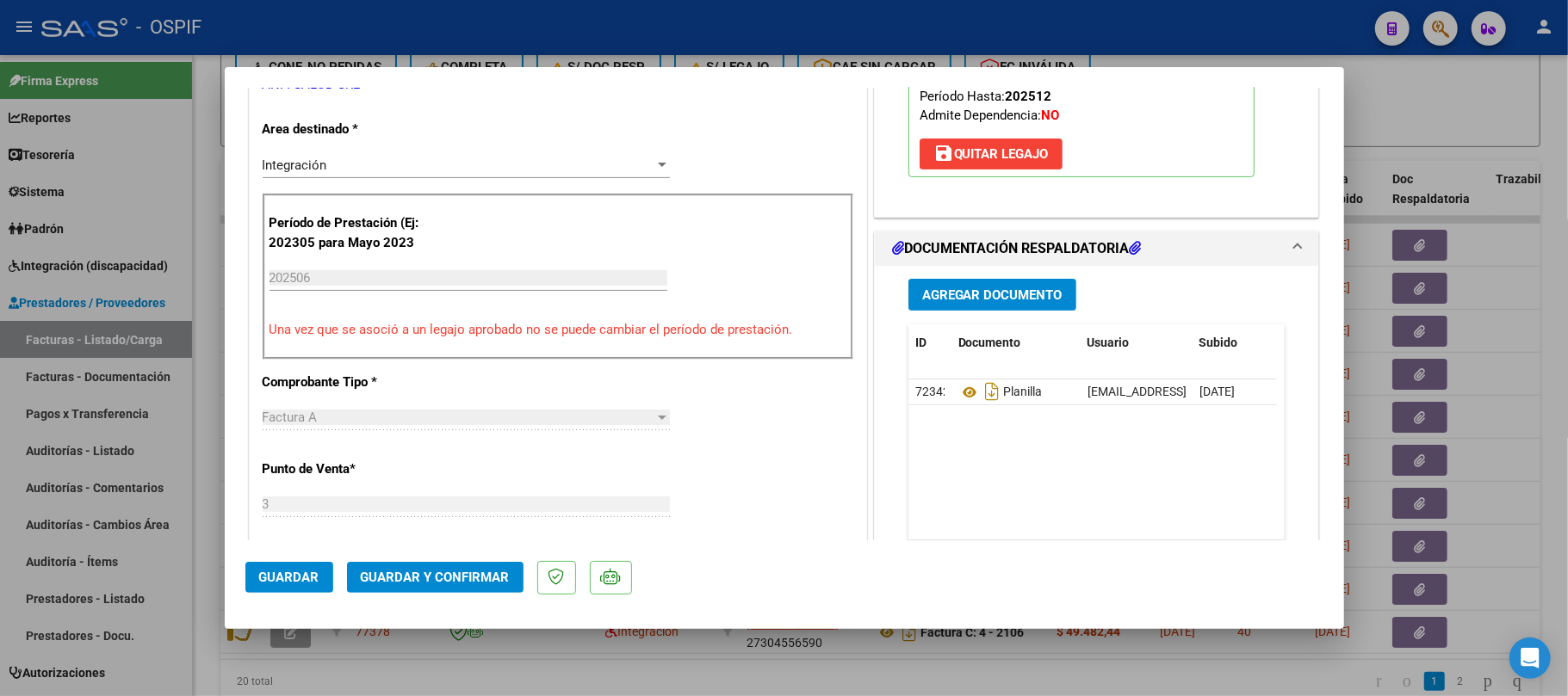
scroll to position [0, 0]
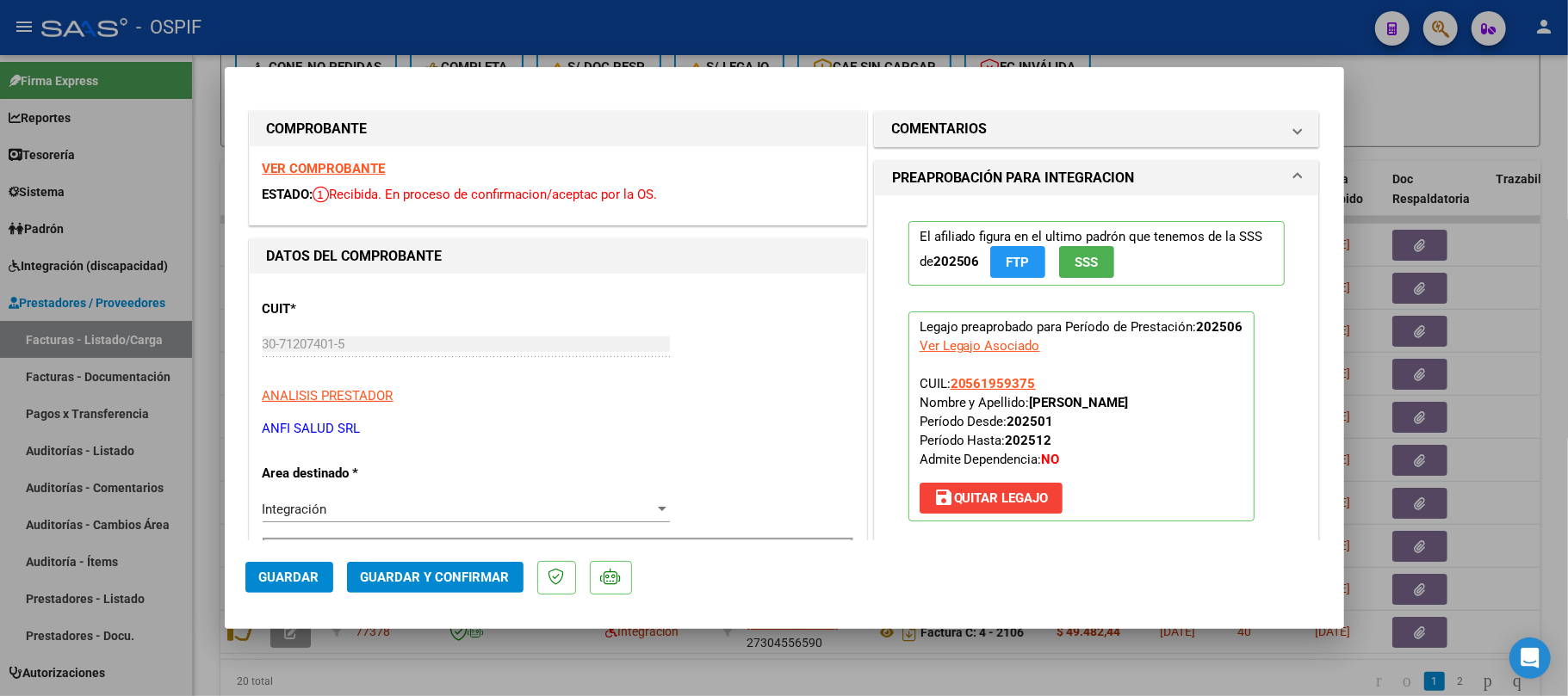
click at [444, 565] on mat-dialog-actions "Guardar Guardar y Confirmar" at bounding box center [784, 574] width 1078 height 68
click at [442, 573] on span "Guardar y Confirmar" at bounding box center [435, 577] width 149 height 15
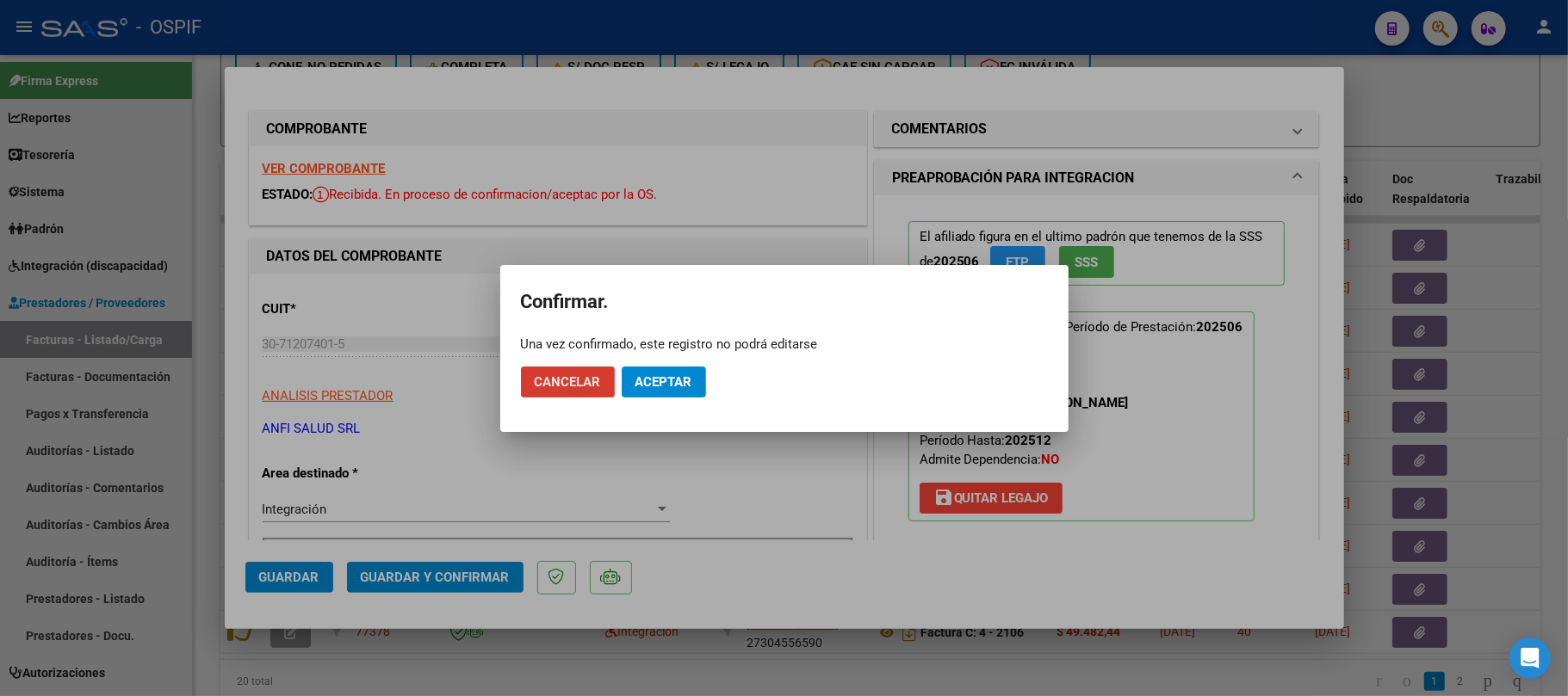
click at [678, 352] on app-popup "Confirmar. Una vez confirmado, este registro no podrá editarse Cancelar Aceptar" at bounding box center [784, 348] width 527 height 126
click at [656, 383] on span "Aceptar" at bounding box center [664, 382] width 57 height 15
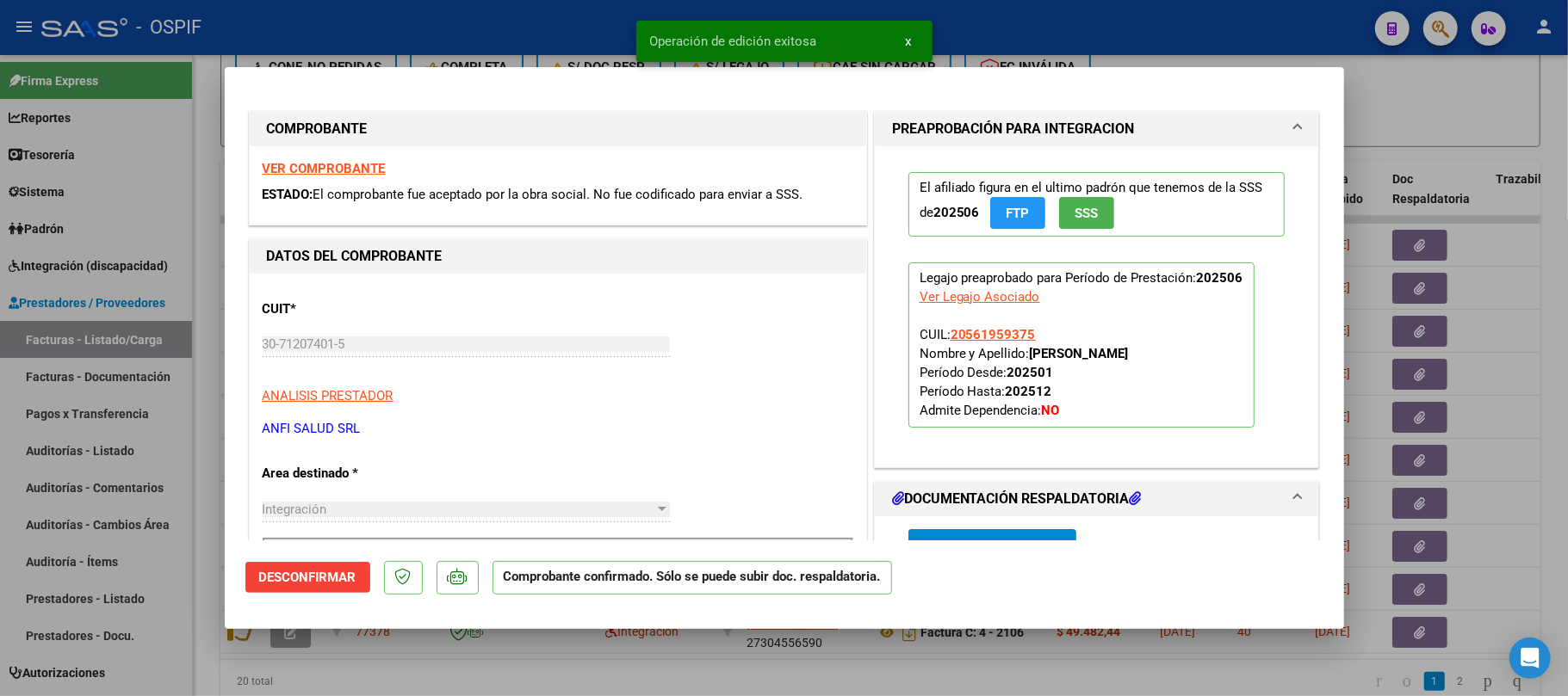
drag, startPoint x: 546, startPoint y: 688, endPoint x: 542, endPoint y: 707, distance: 19.4
click at [542, 696] on html "menu - OSPIF person Firma Express Reportes Egresos Devengados Comprobantes Reci…" at bounding box center [784, 348] width 1568 height 696
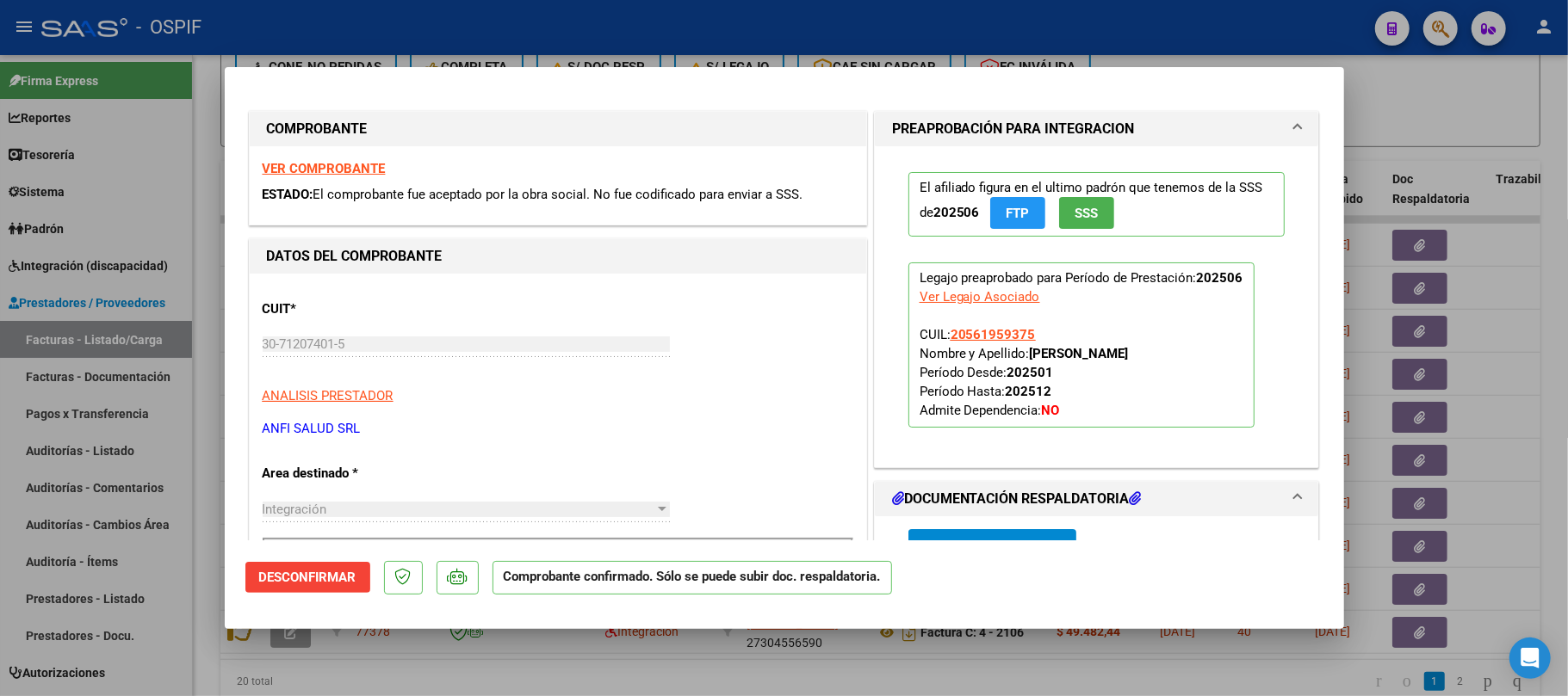
click at [577, 355] on div "30-71207401-5 Ingresar CUIT" at bounding box center [466, 344] width 407 height 25
click at [673, 659] on div at bounding box center [784, 348] width 1568 height 696
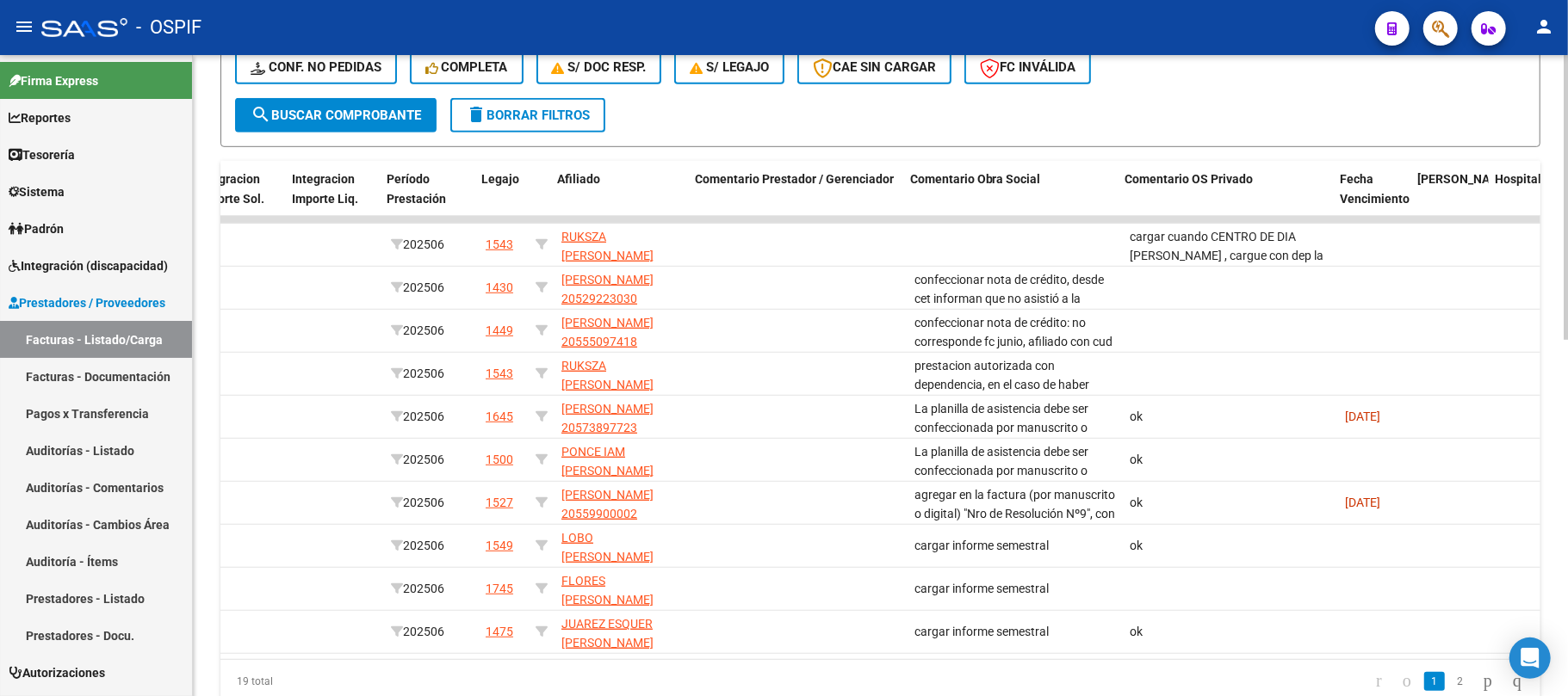
scroll to position [0, 2319]
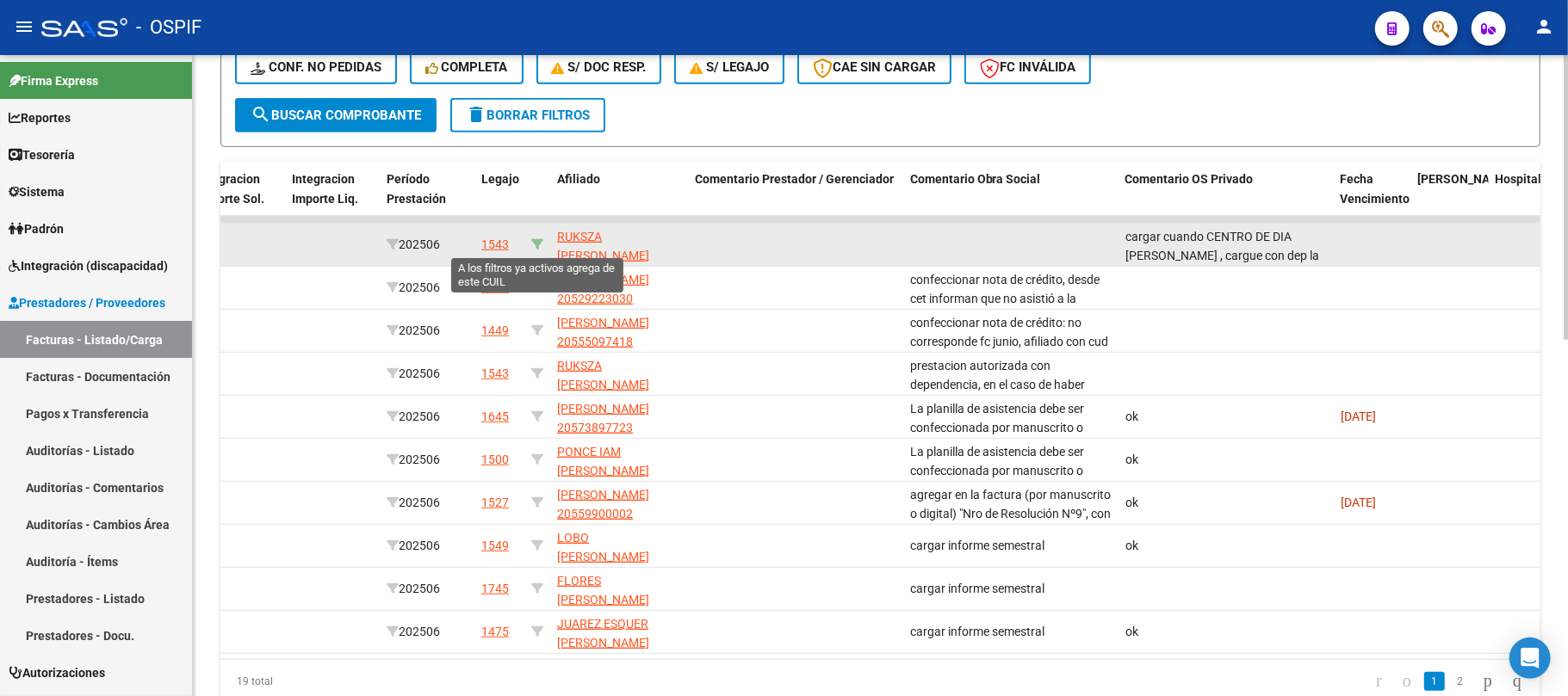
click at [539, 241] on icon at bounding box center [537, 244] width 12 height 12
type input "27342761297"
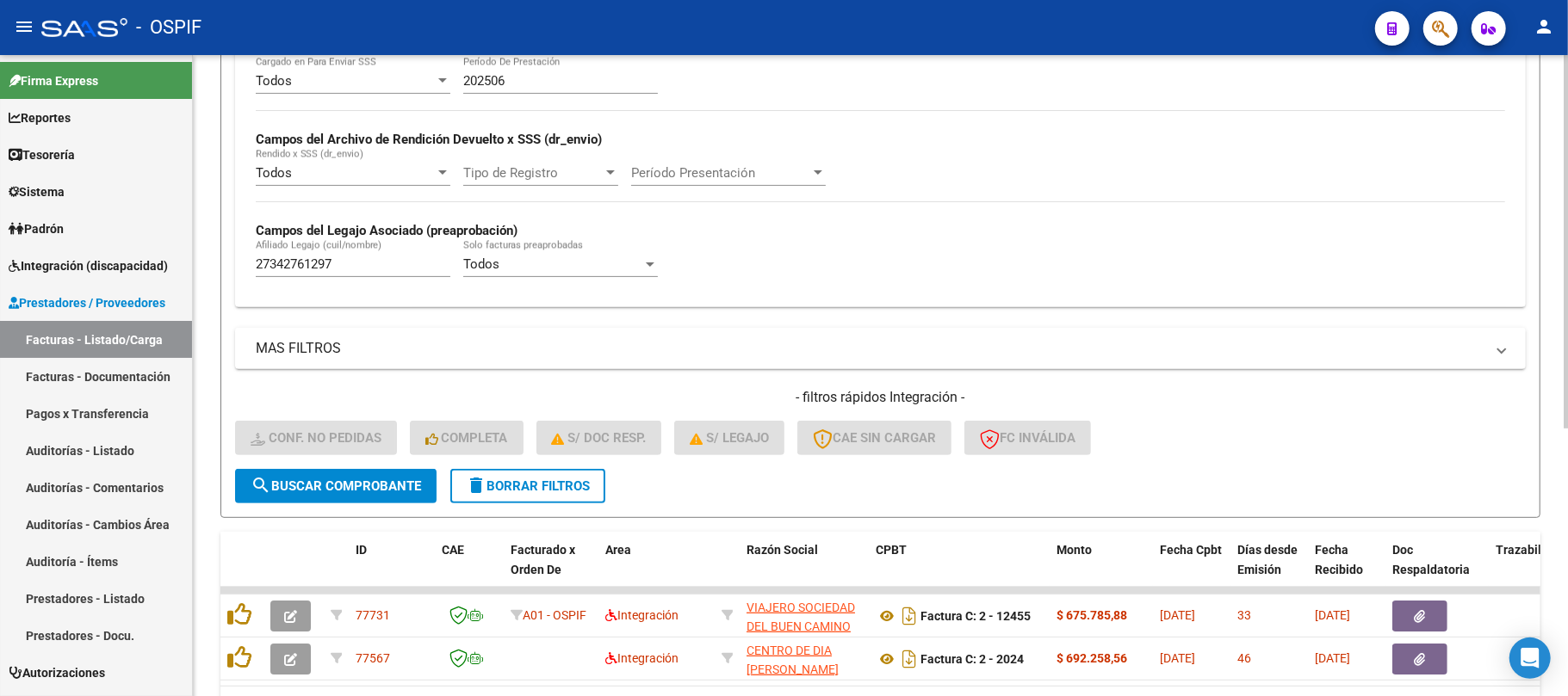
scroll to position [229, 0]
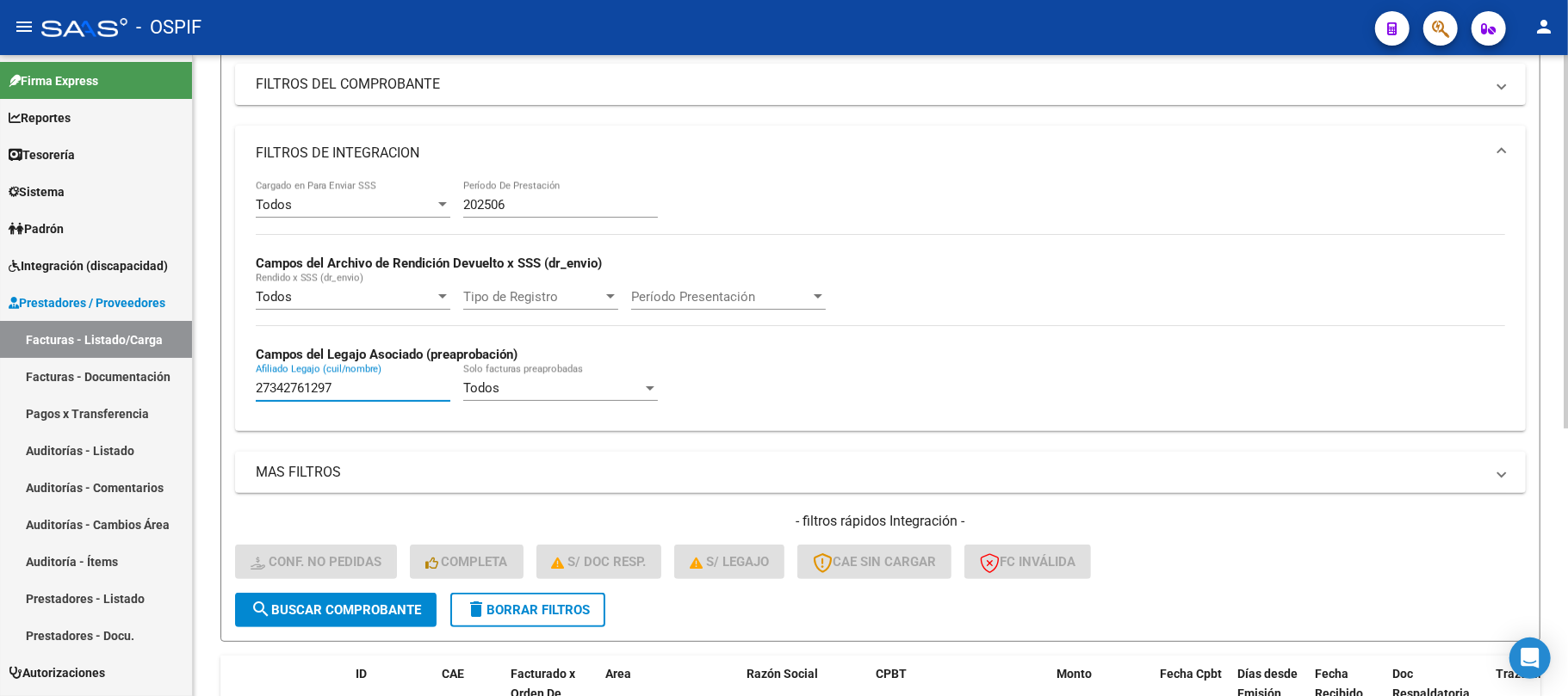
click at [355, 396] on input "27342761297" at bounding box center [353, 388] width 195 height 15
click at [539, 199] on input "202506" at bounding box center [560, 205] width 195 height 15
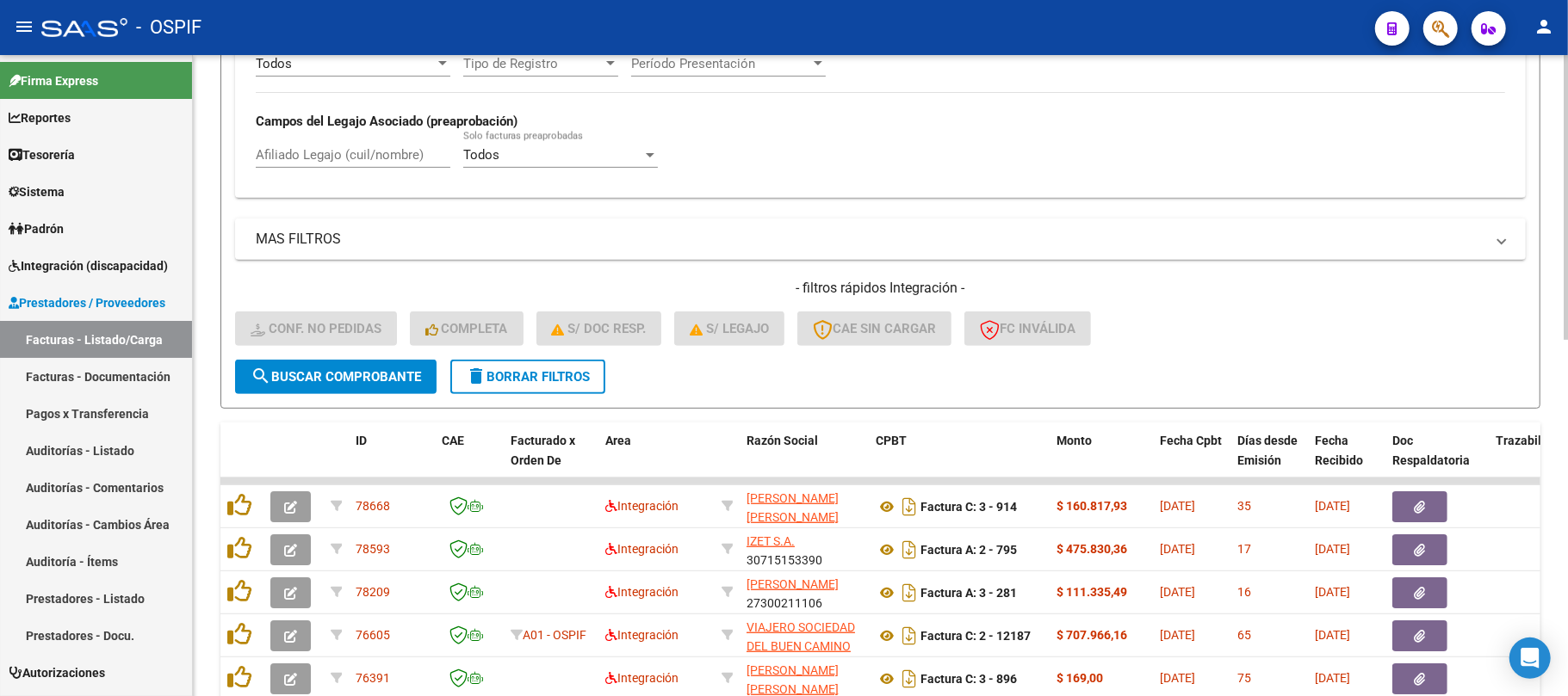
scroll to position [463, 0]
type input "202505"
click at [346, 381] on span "search Buscar Comprobante" at bounding box center [335, 376] width 170 height 15
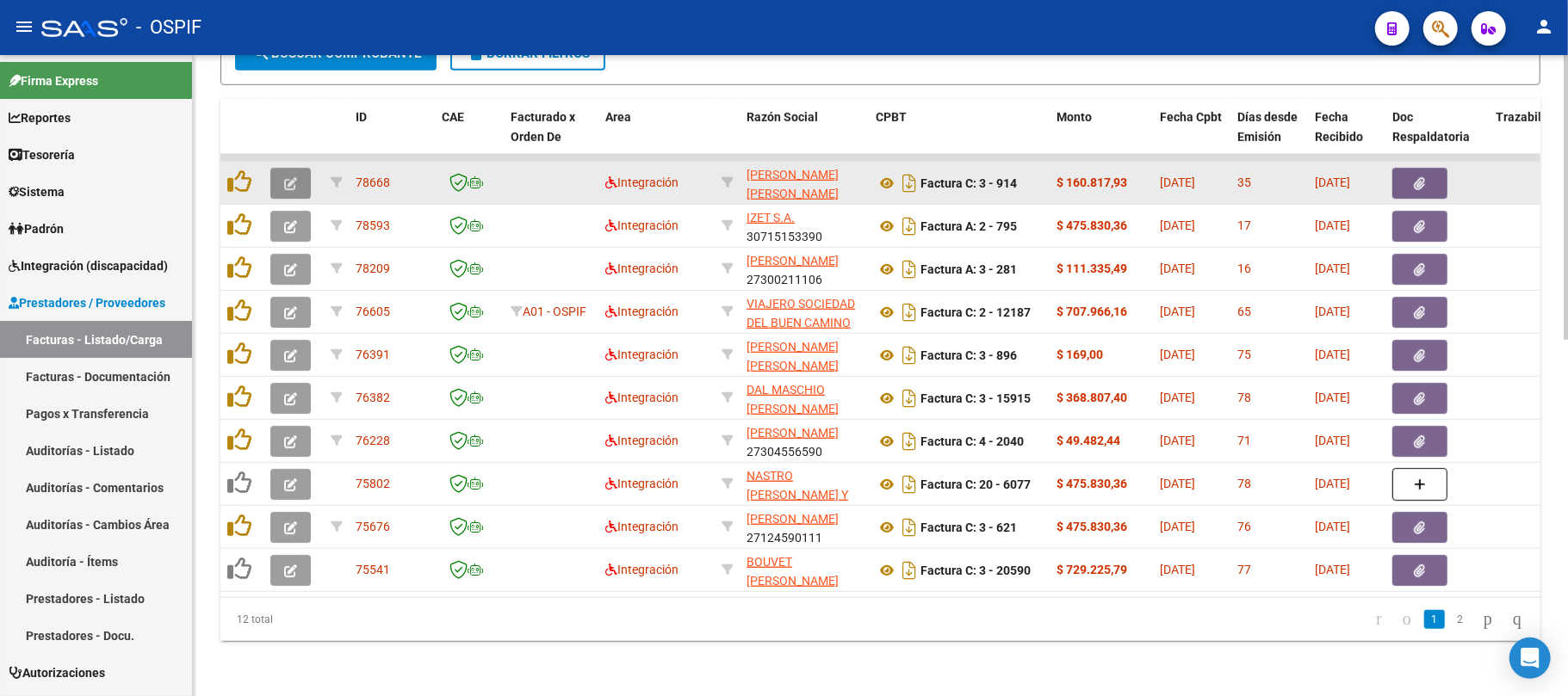
click at [284, 176] on span "button" at bounding box center [291, 183] width 13 height 15
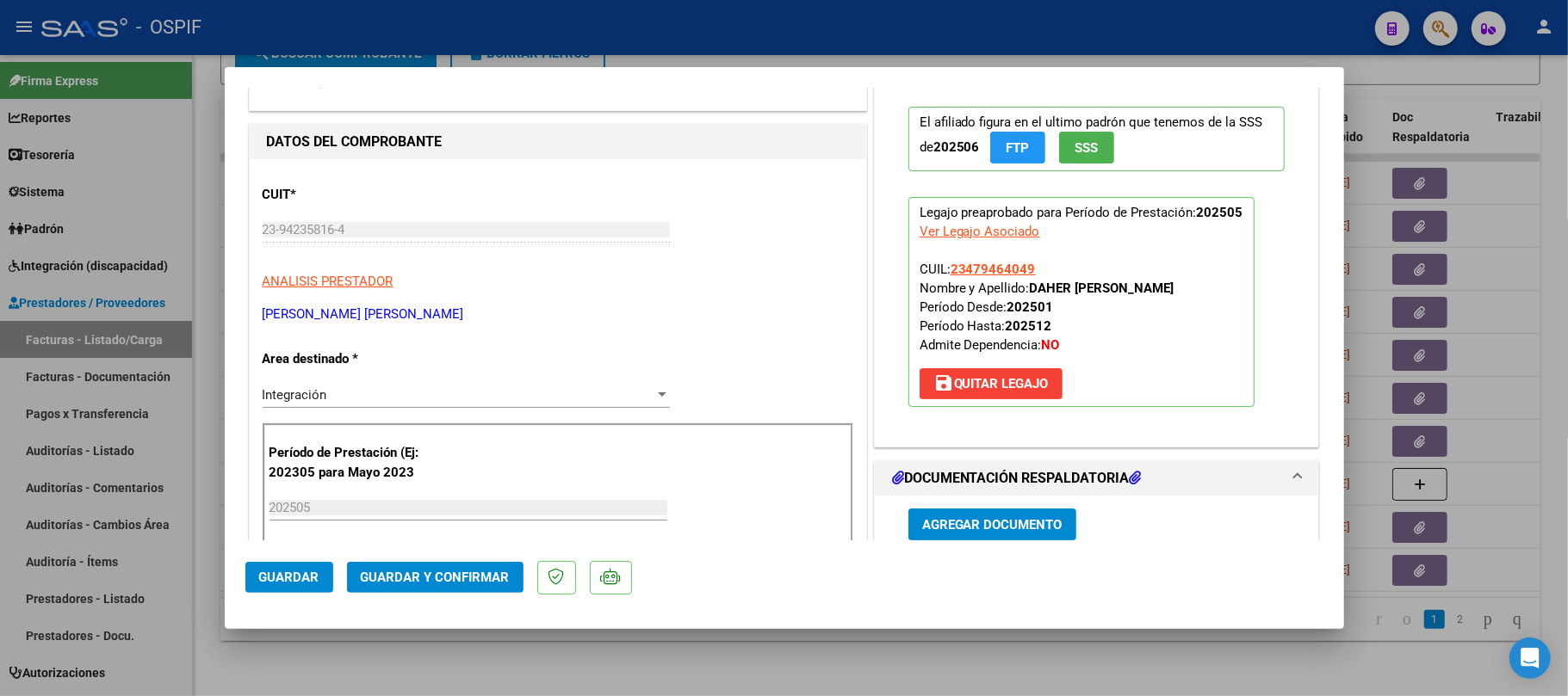
scroll to position [0, 0]
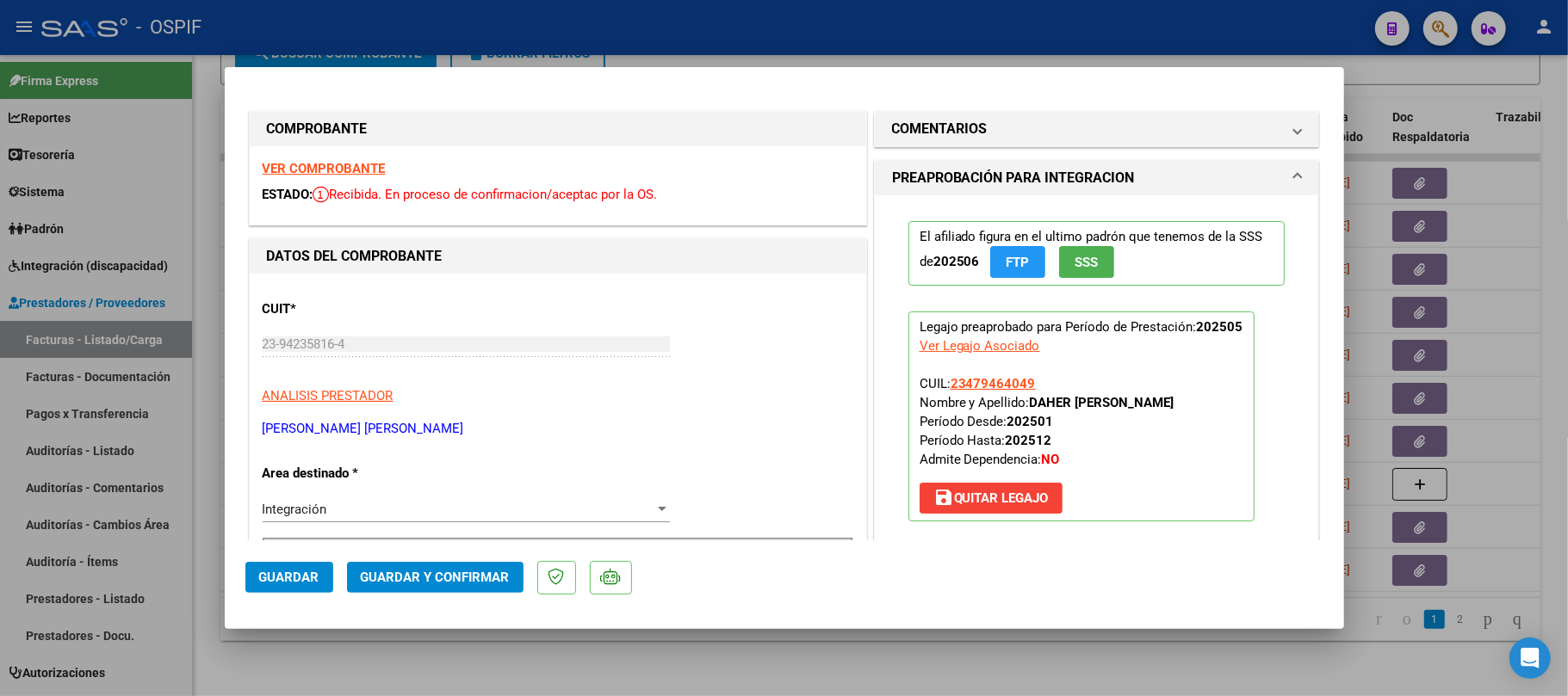
click at [443, 566] on button "Guardar y Confirmar" at bounding box center [435, 577] width 177 height 31
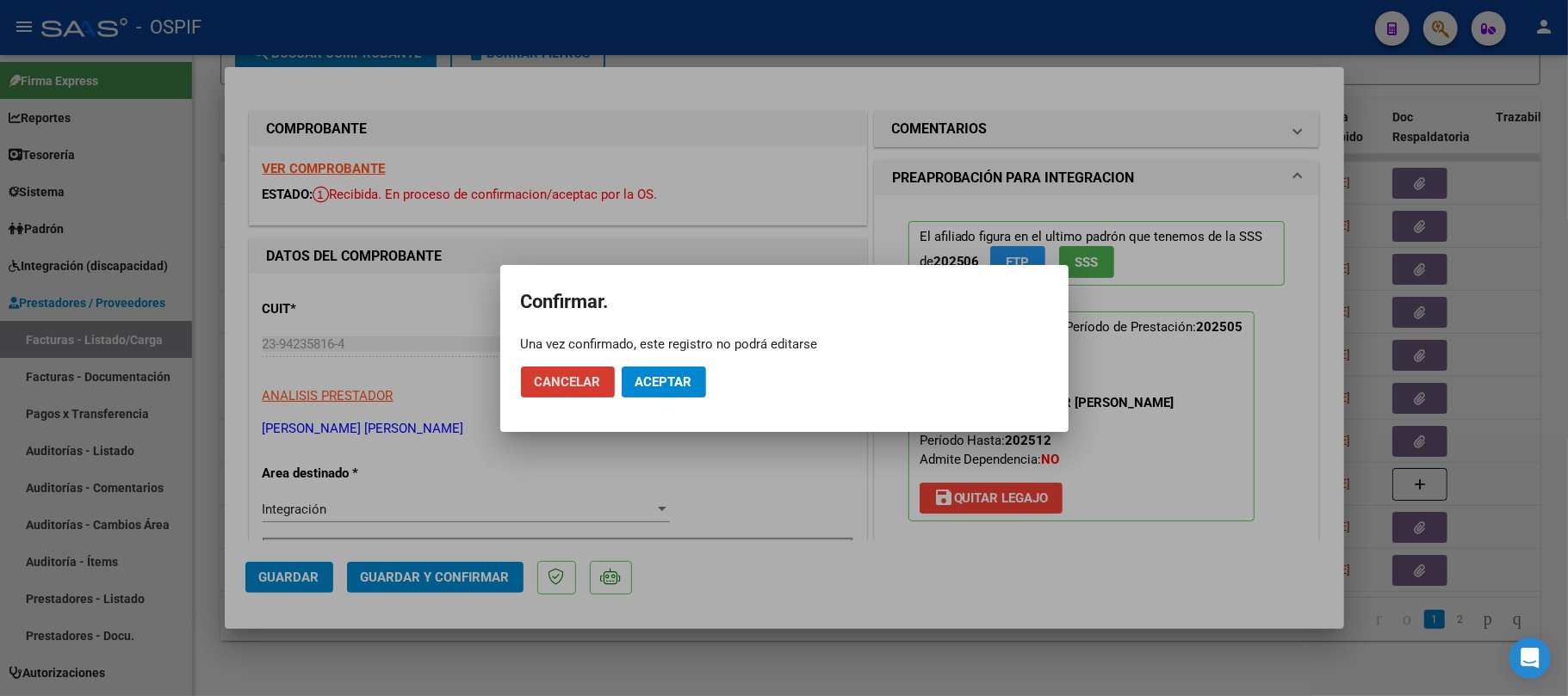
click at [670, 398] on mat-dialog-actions "Cancelar Aceptar" at bounding box center [784, 382] width 527 height 59
click at [686, 386] on span "Aceptar" at bounding box center [664, 382] width 57 height 15
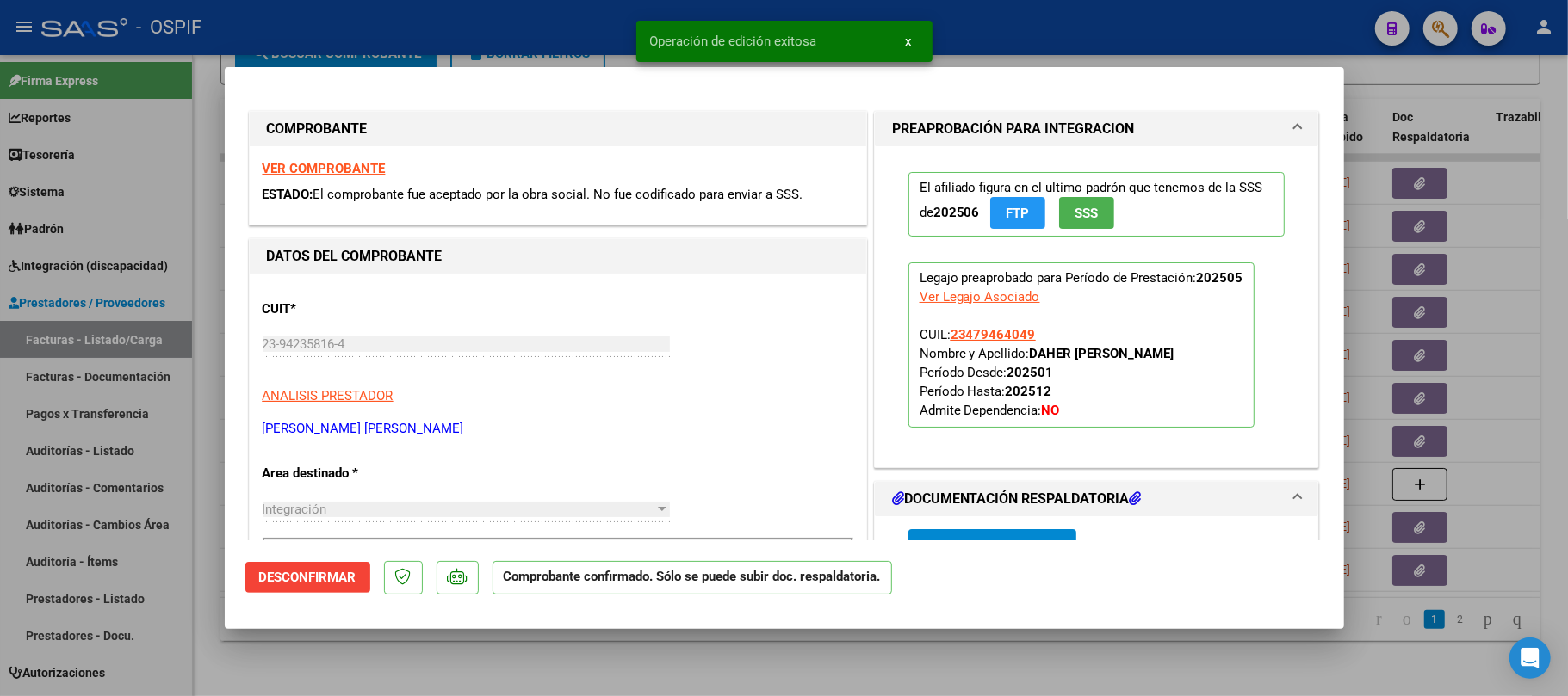
click at [549, 670] on div at bounding box center [784, 348] width 1568 height 696
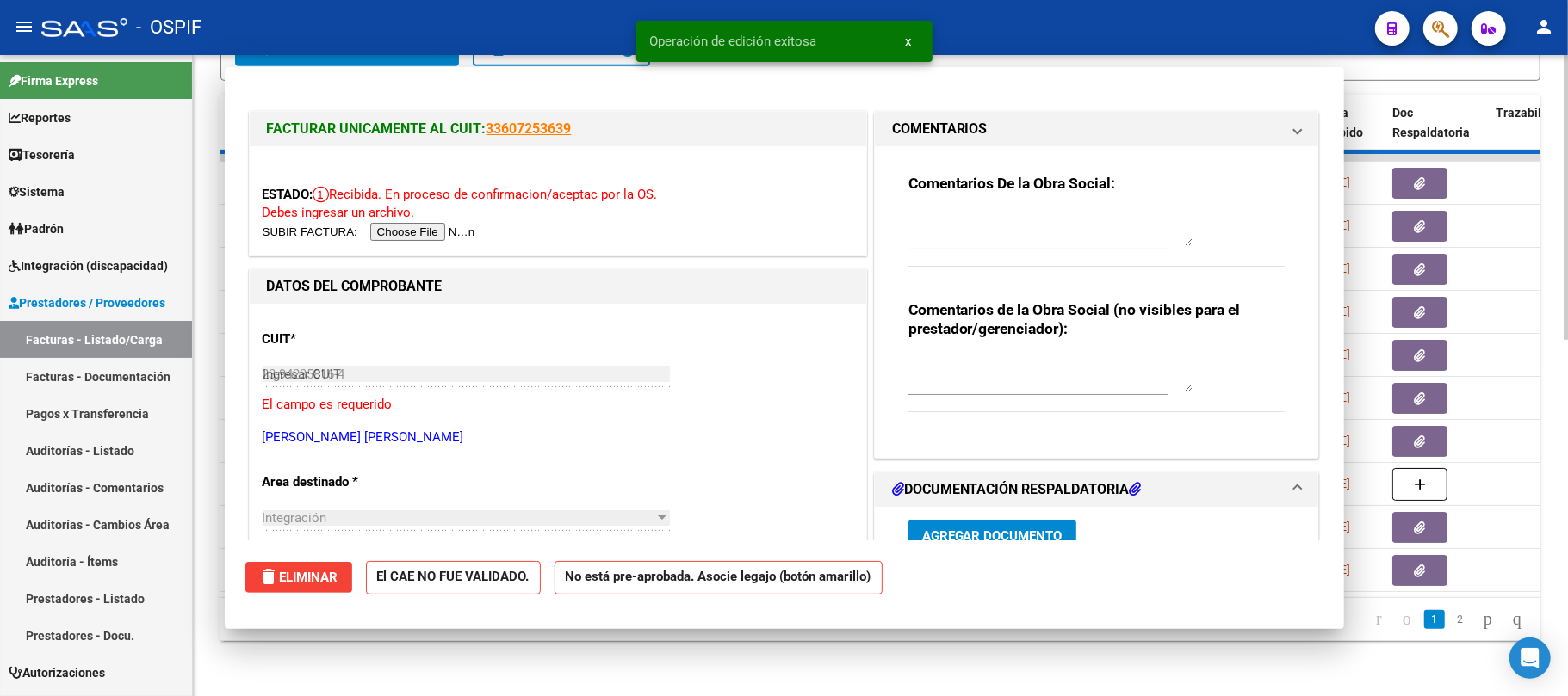
type input "$ 0,00"
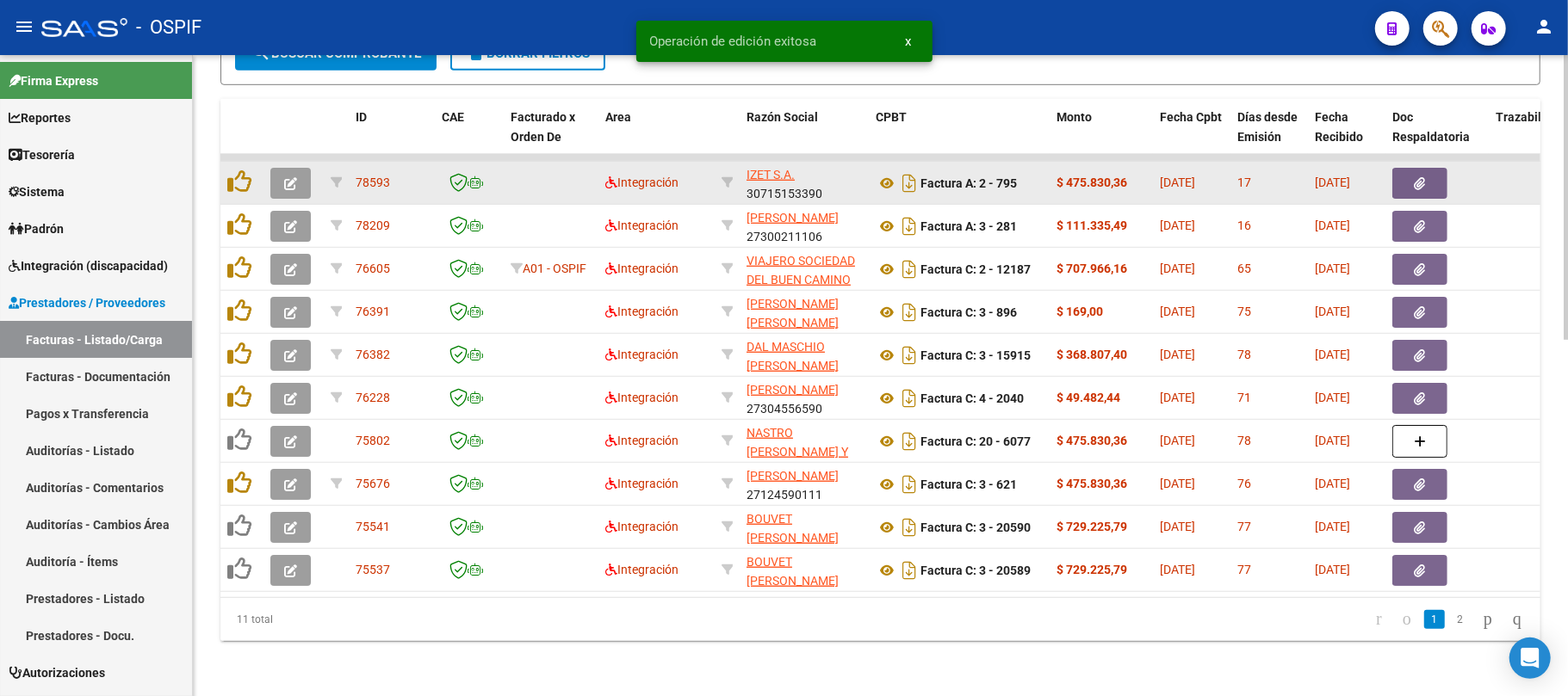
click at [287, 178] on icon "button" at bounding box center [291, 184] width 13 height 13
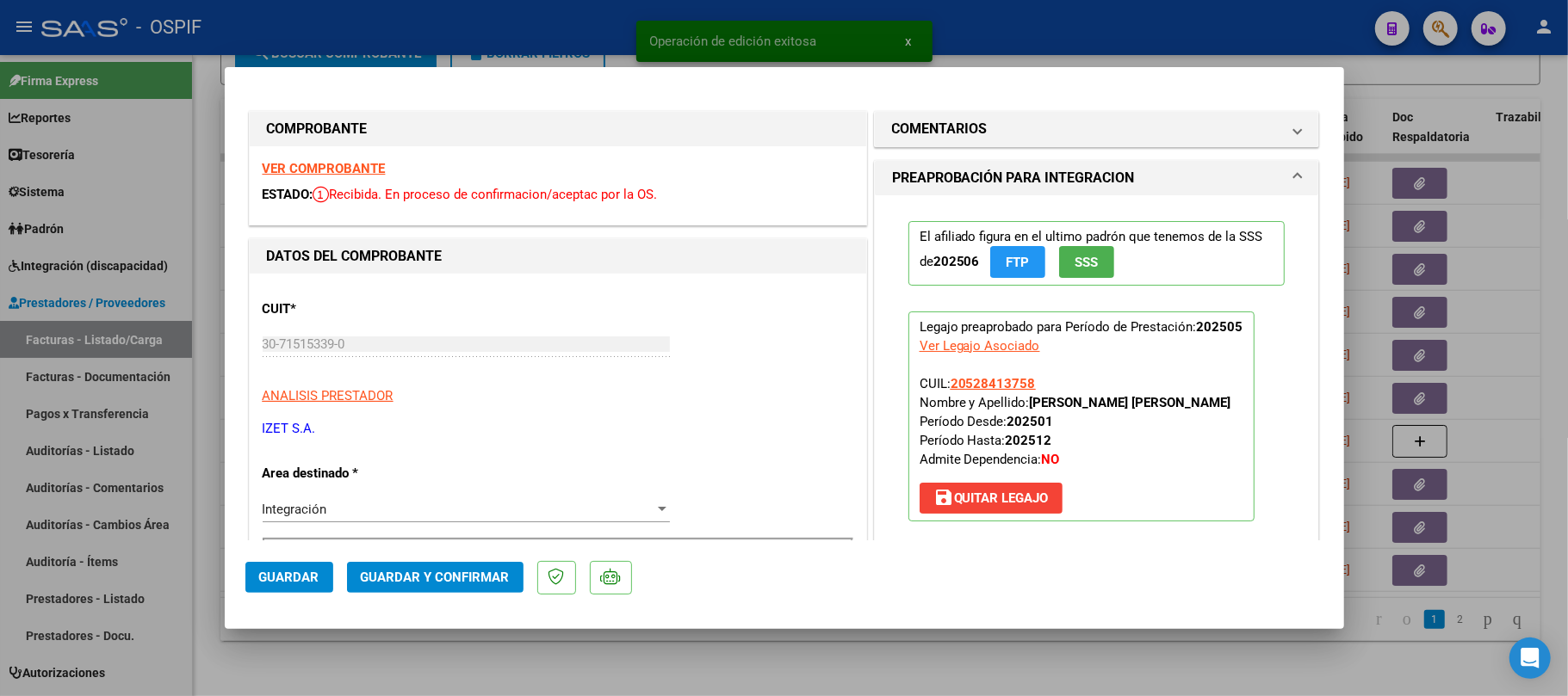
drag, startPoint x: 281, startPoint y: 165, endPoint x: 328, endPoint y: 170, distance: 47.3
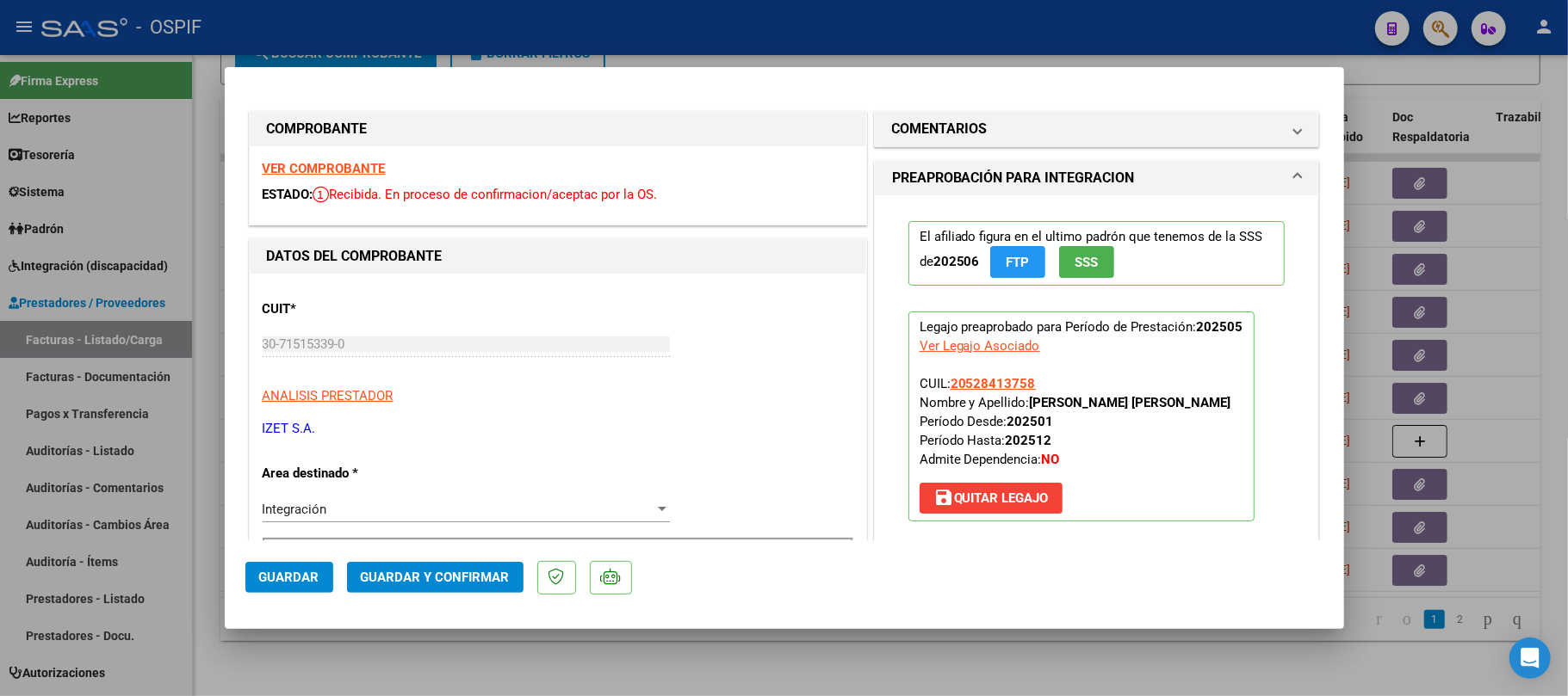
click at [458, 582] on span "Guardar y Confirmar" at bounding box center [435, 577] width 149 height 15
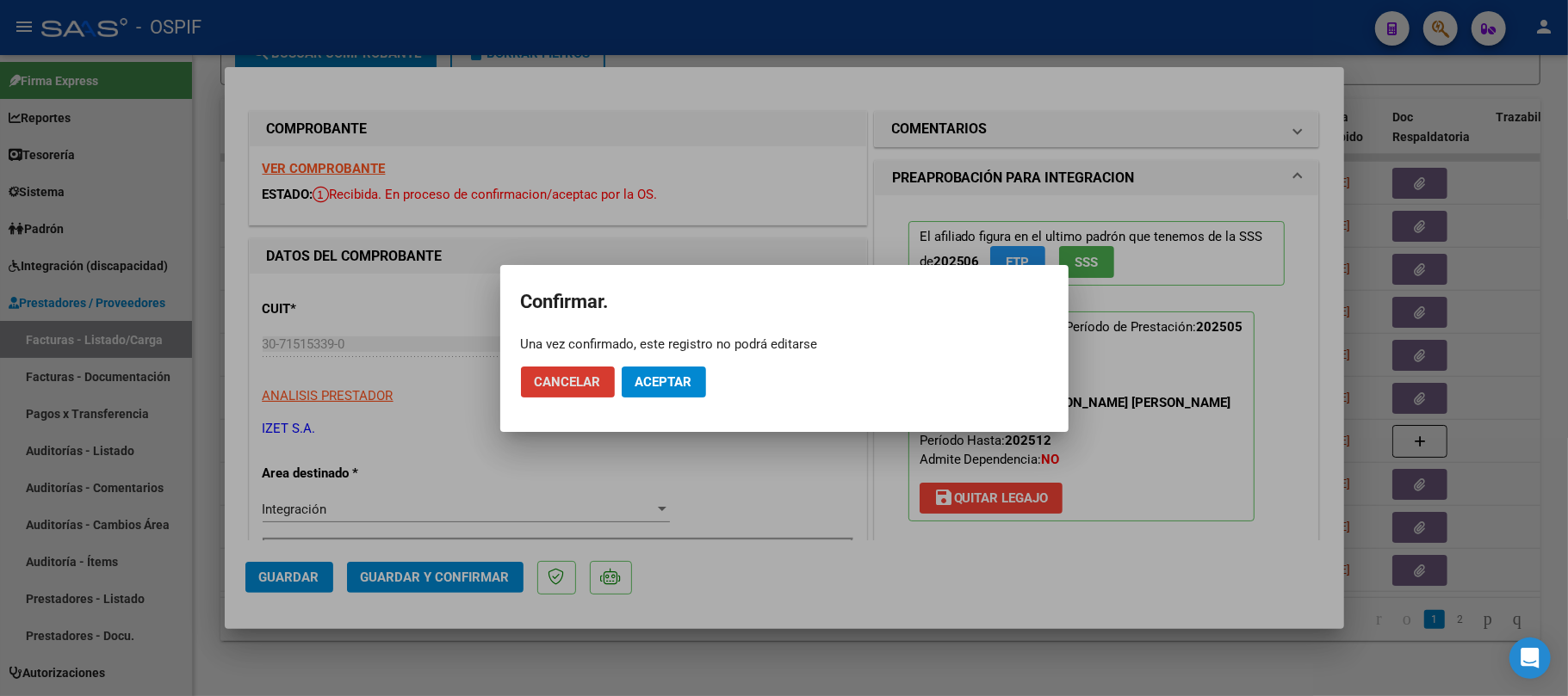
click at [653, 370] on button "Aceptar" at bounding box center [663, 382] width 84 height 31
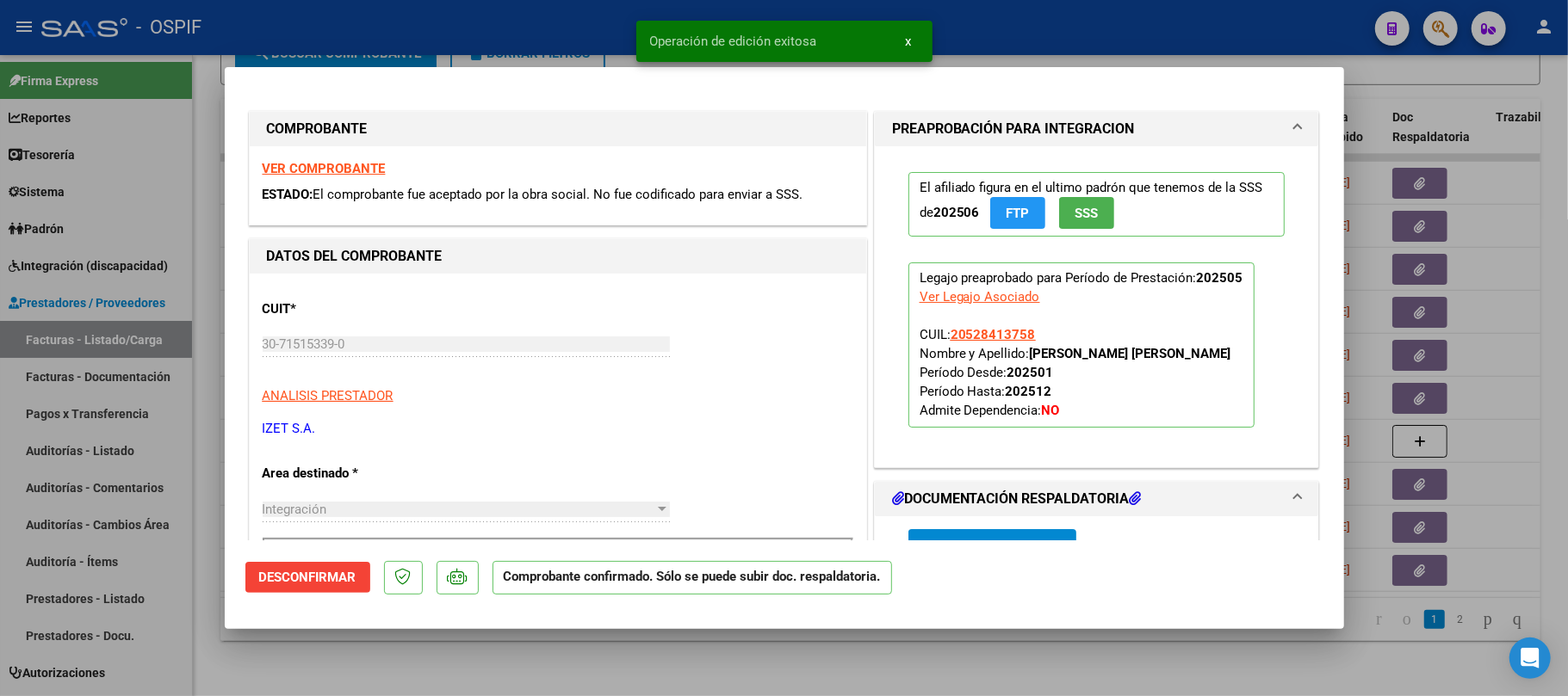
click at [704, 658] on div at bounding box center [784, 348] width 1568 height 696
type input "$ 0,00"
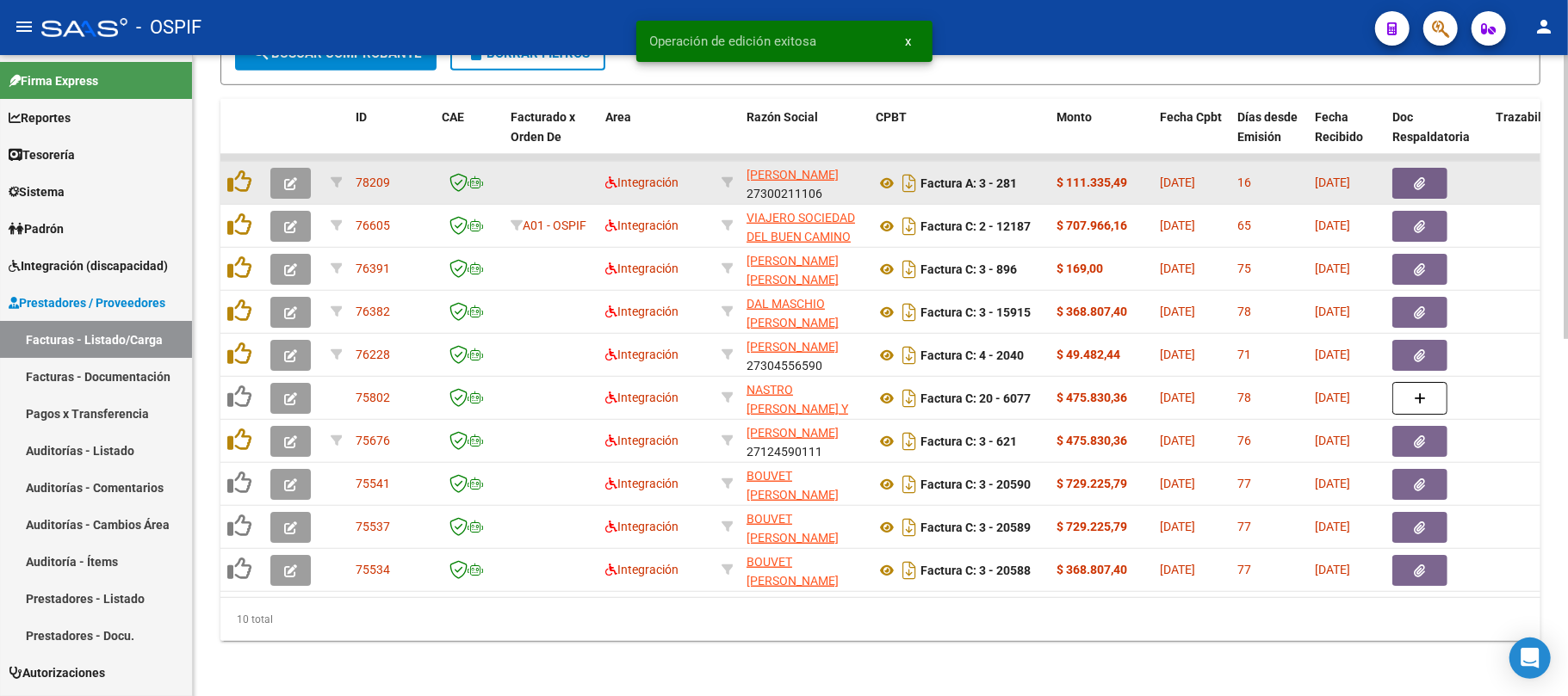
click at [286, 178] on icon "button" at bounding box center [291, 184] width 13 height 13
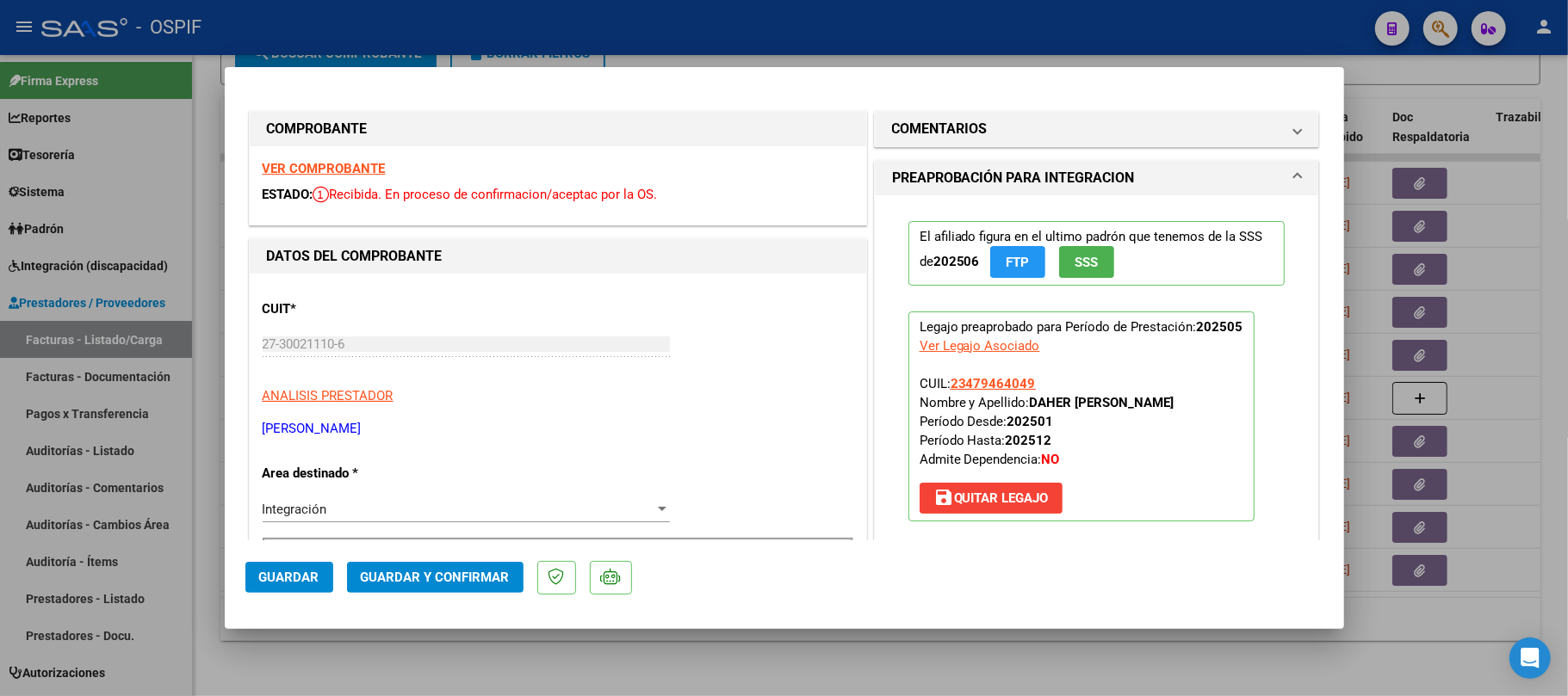
click at [1033, 404] on strong "[PERSON_NAME]" at bounding box center [1101, 402] width 145 height 15
drag, startPoint x: 1033, startPoint y: 404, endPoint x: 1151, endPoint y: 404, distance: 118.0
click at [1151, 404] on strong "[PERSON_NAME]" at bounding box center [1101, 402] width 145 height 15
copy strong "[PERSON_NAME]"
click at [608, 670] on div at bounding box center [784, 348] width 1568 height 696
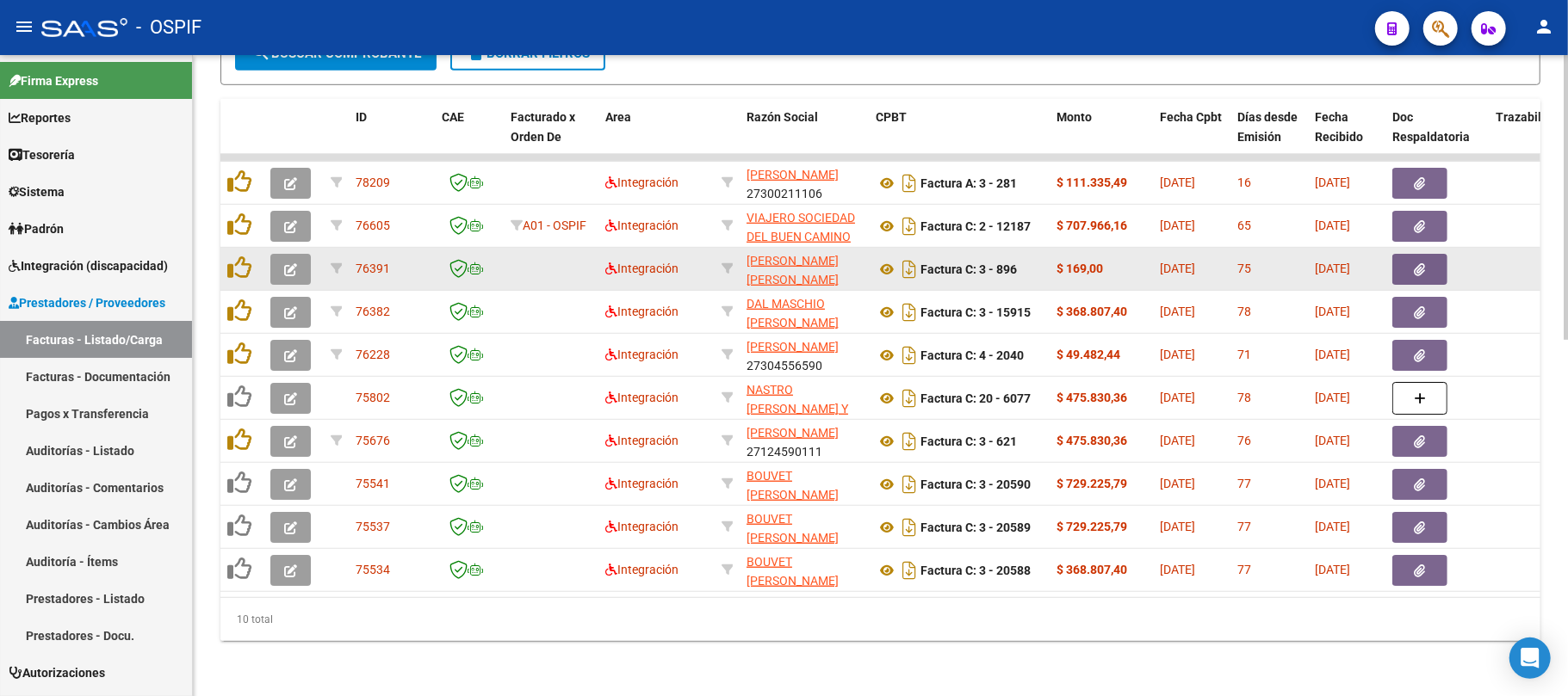
click at [1430, 254] on button "button" at bounding box center [1420, 269] width 55 height 31
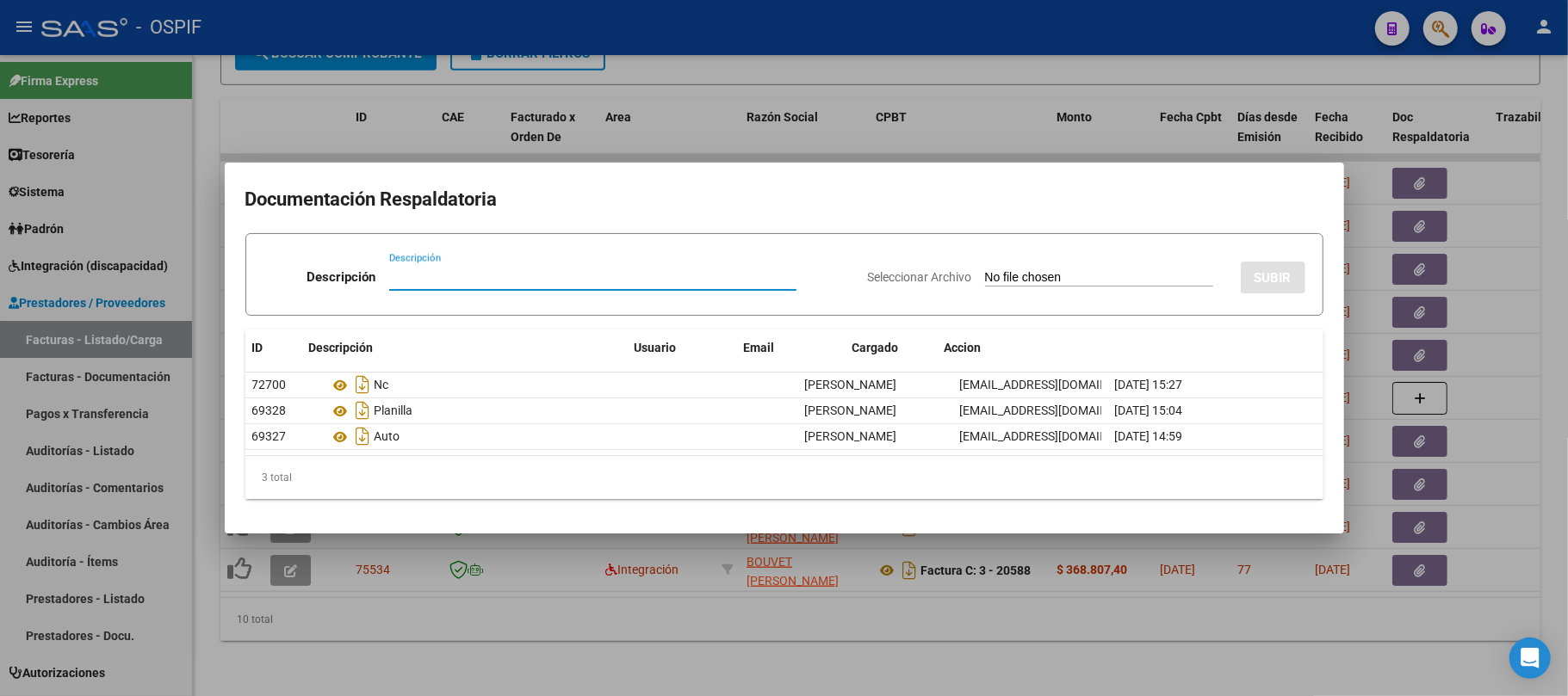
click at [1287, 655] on div at bounding box center [784, 348] width 1568 height 696
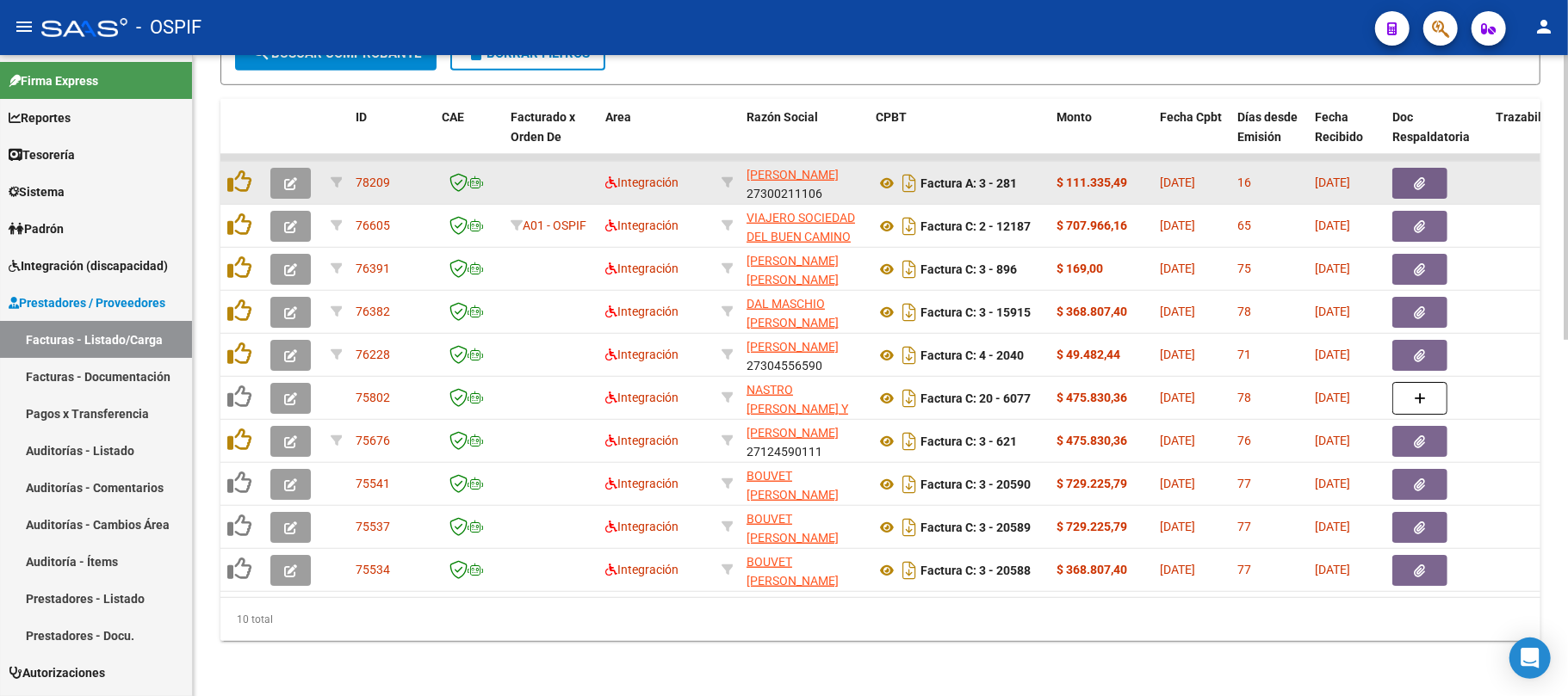
click at [287, 178] on icon "button" at bounding box center [291, 184] width 13 height 13
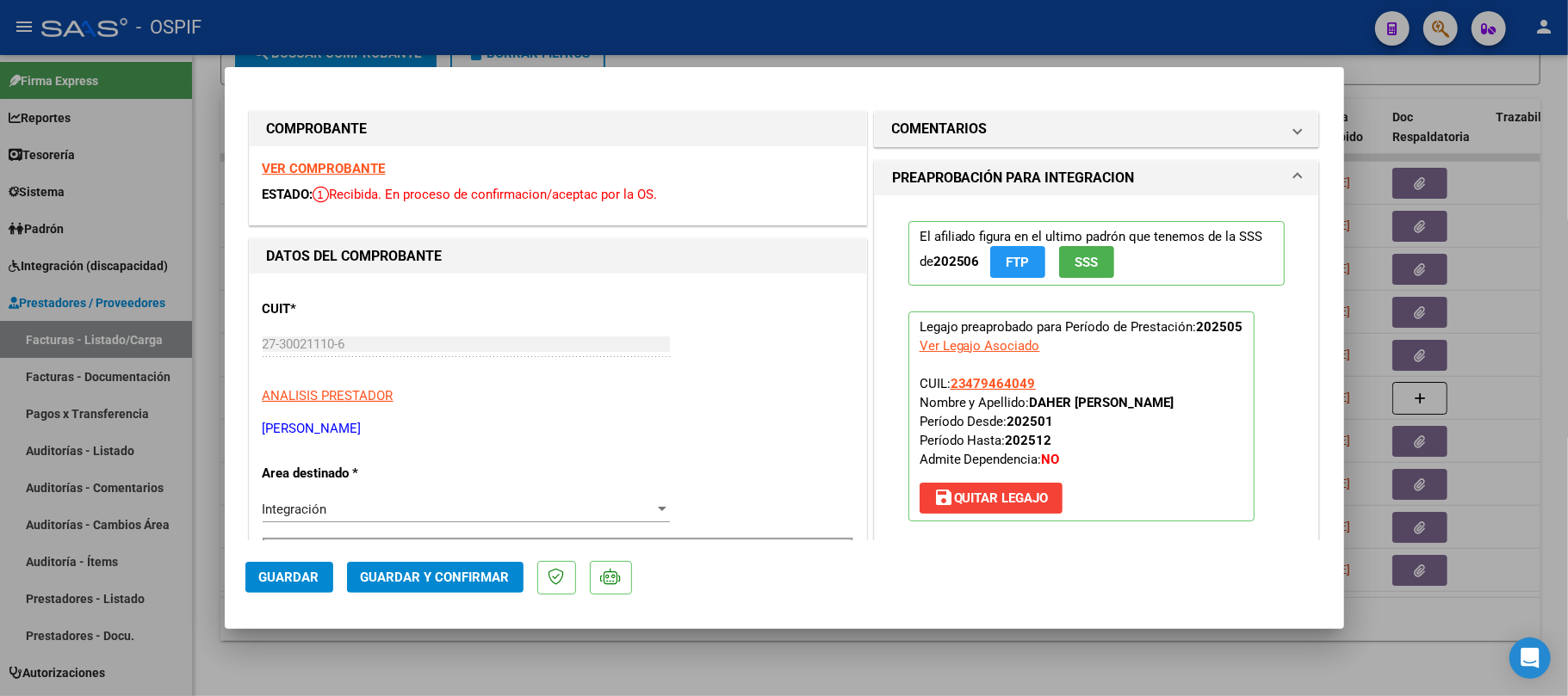
click at [493, 573] on span "Guardar y Confirmar" at bounding box center [435, 577] width 149 height 15
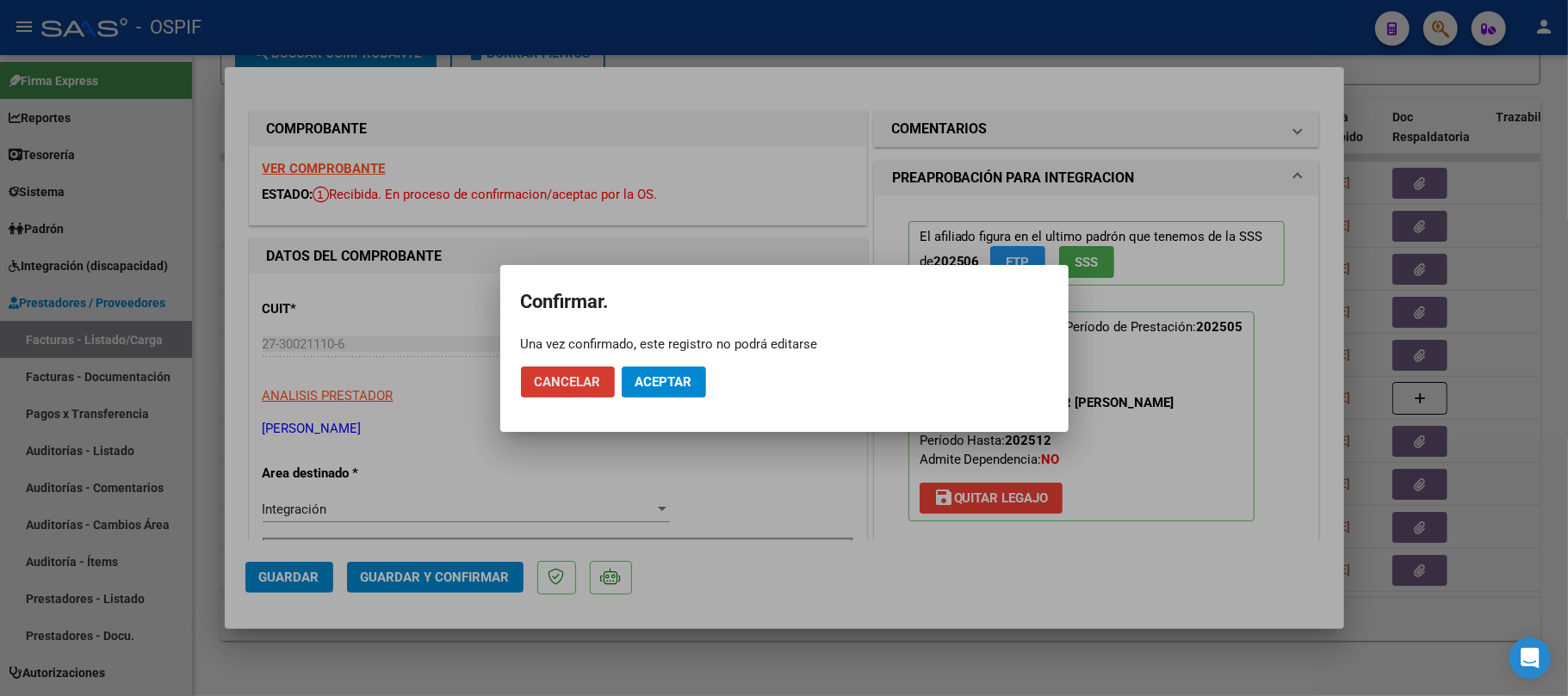
click at [683, 397] on button "Aceptar" at bounding box center [663, 382] width 84 height 31
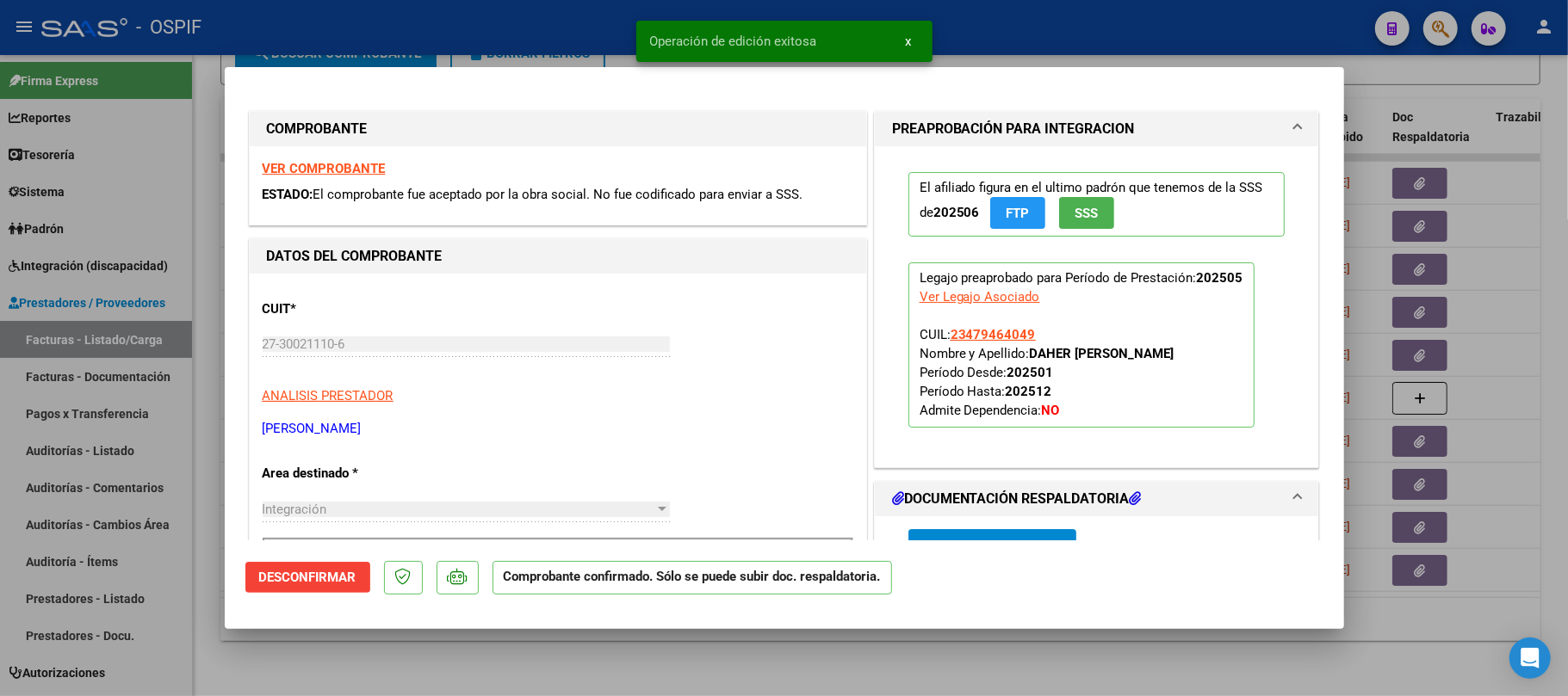
click at [803, 696] on div at bounding box center [784, 348] width 1568 height 696
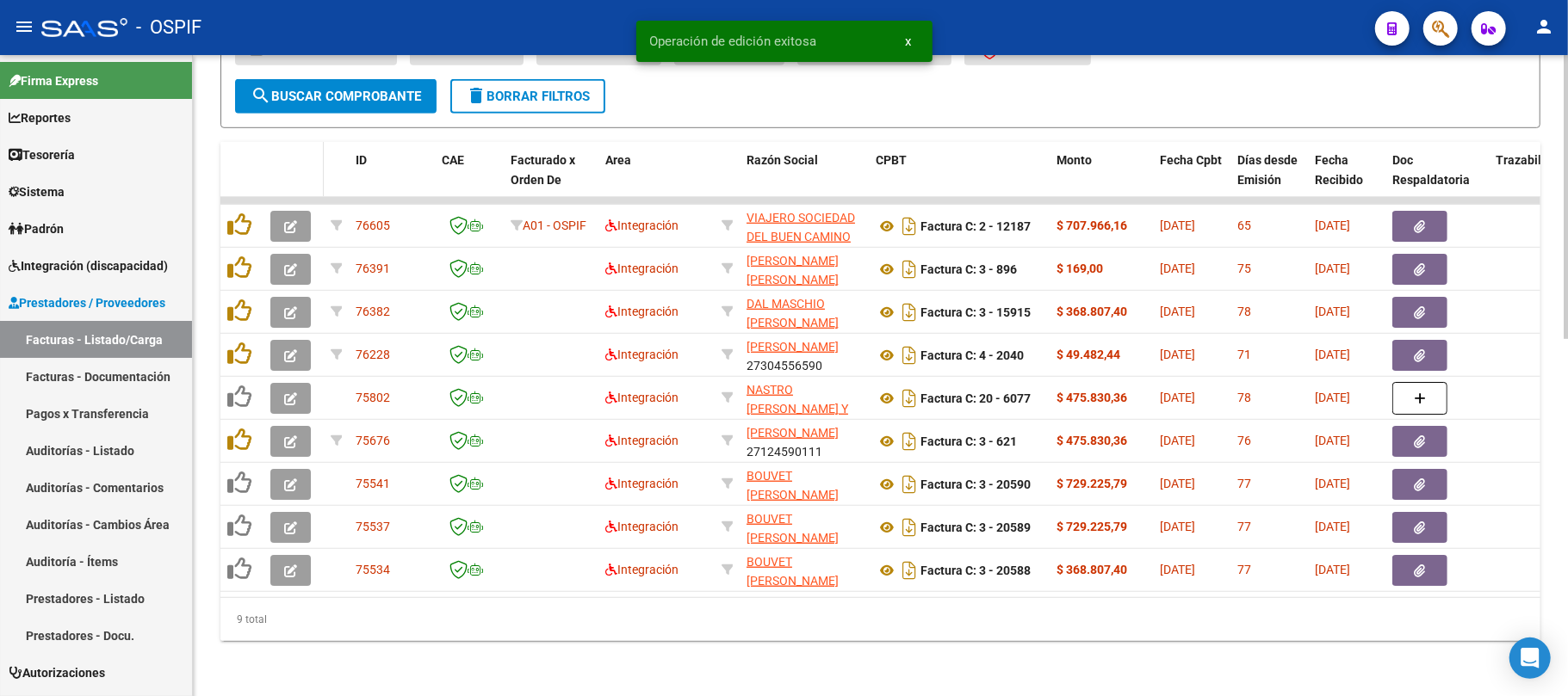
click at [284, 162] on datatable-header-cell at bounding box center [294, 179] width 60 height 76
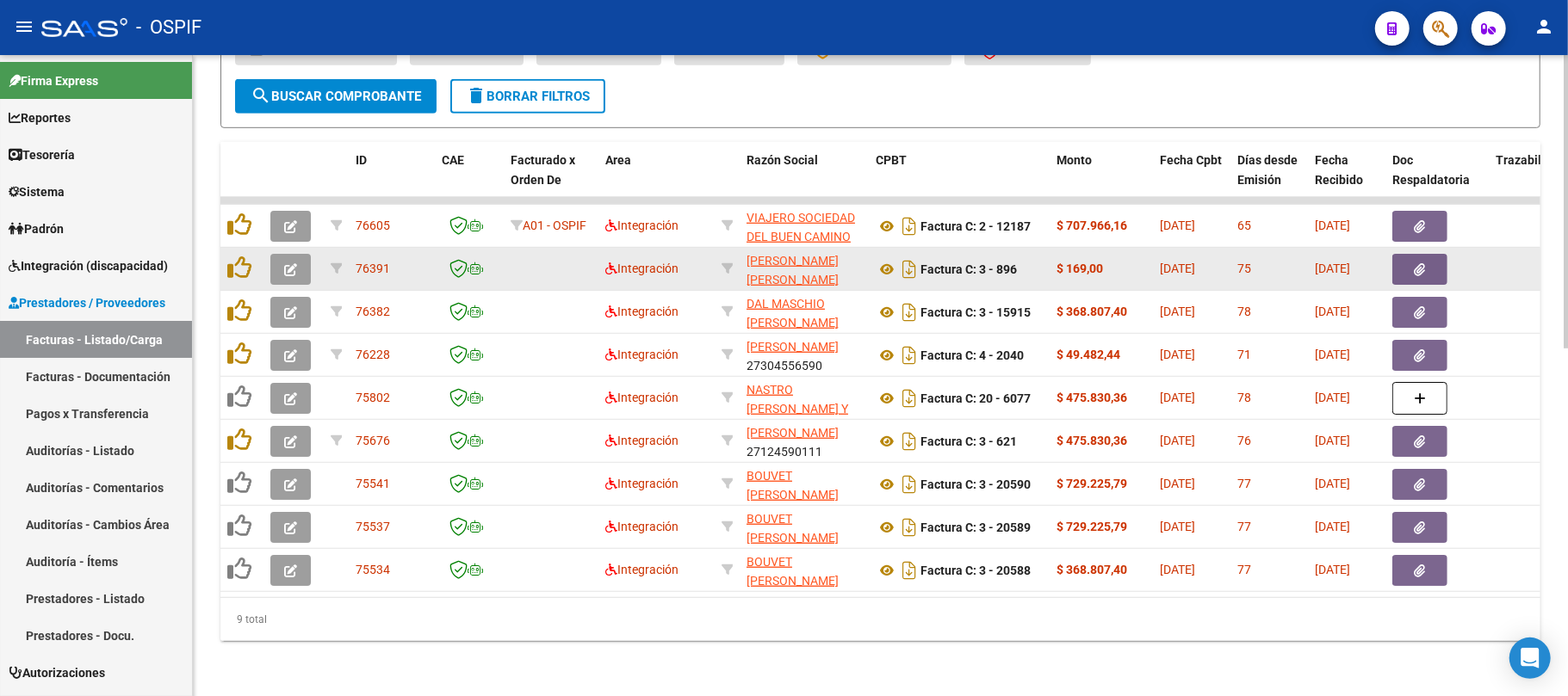
click at [291, 263] on icon "button" at bounding box center [291, 270] width 13 height 13
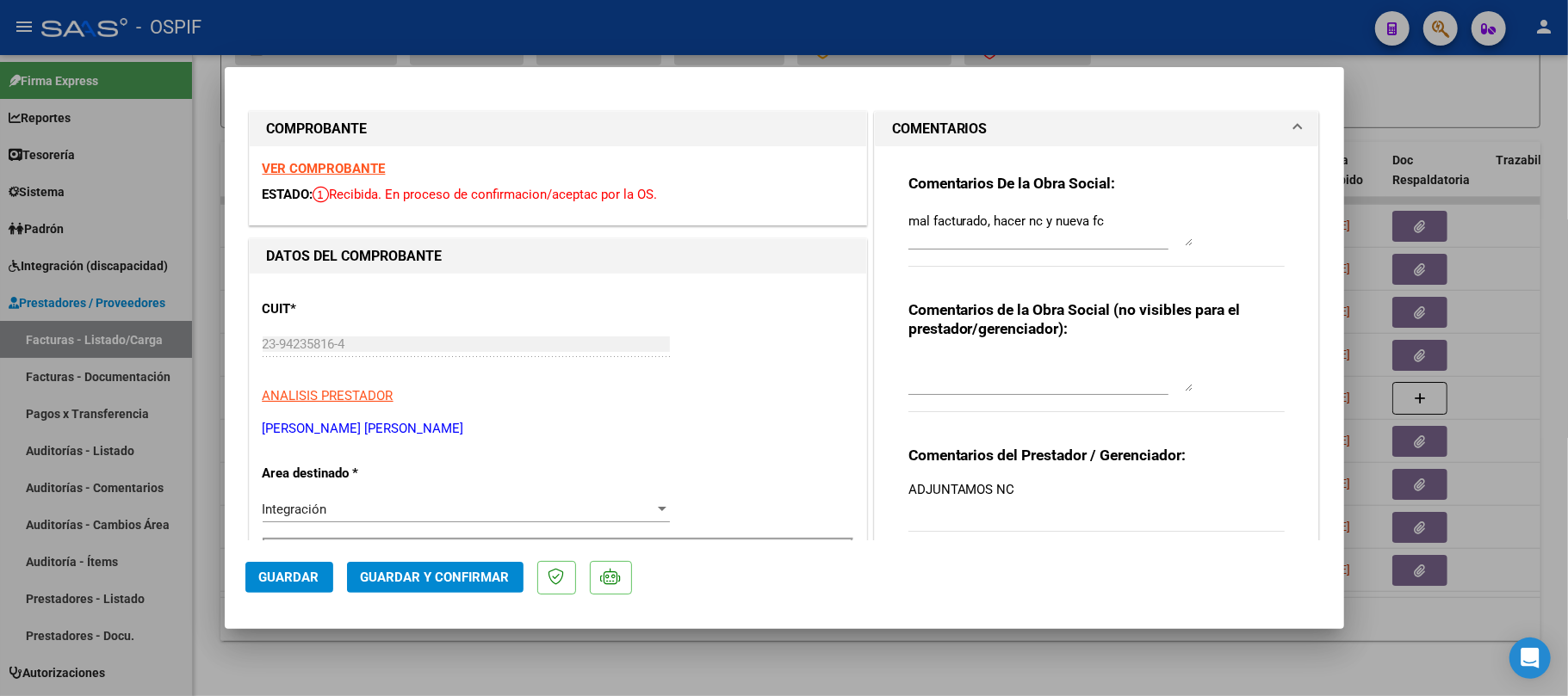
drag, startPoint x: 1115, startPoint y: 225, endPoint x: 876, endPoint y: 204, distance: 239.9
click at [877, 204] on div "Comentarios De la Obra Social: mal facturado, hacer nc y nueva fc Comentarios d…" at bounding box center [1097, 362] width 444 height 432
type textarea "anulada por nc"
click at [315, 506] on span "Integración" at bounding box center [295, 509] width 64 height 15
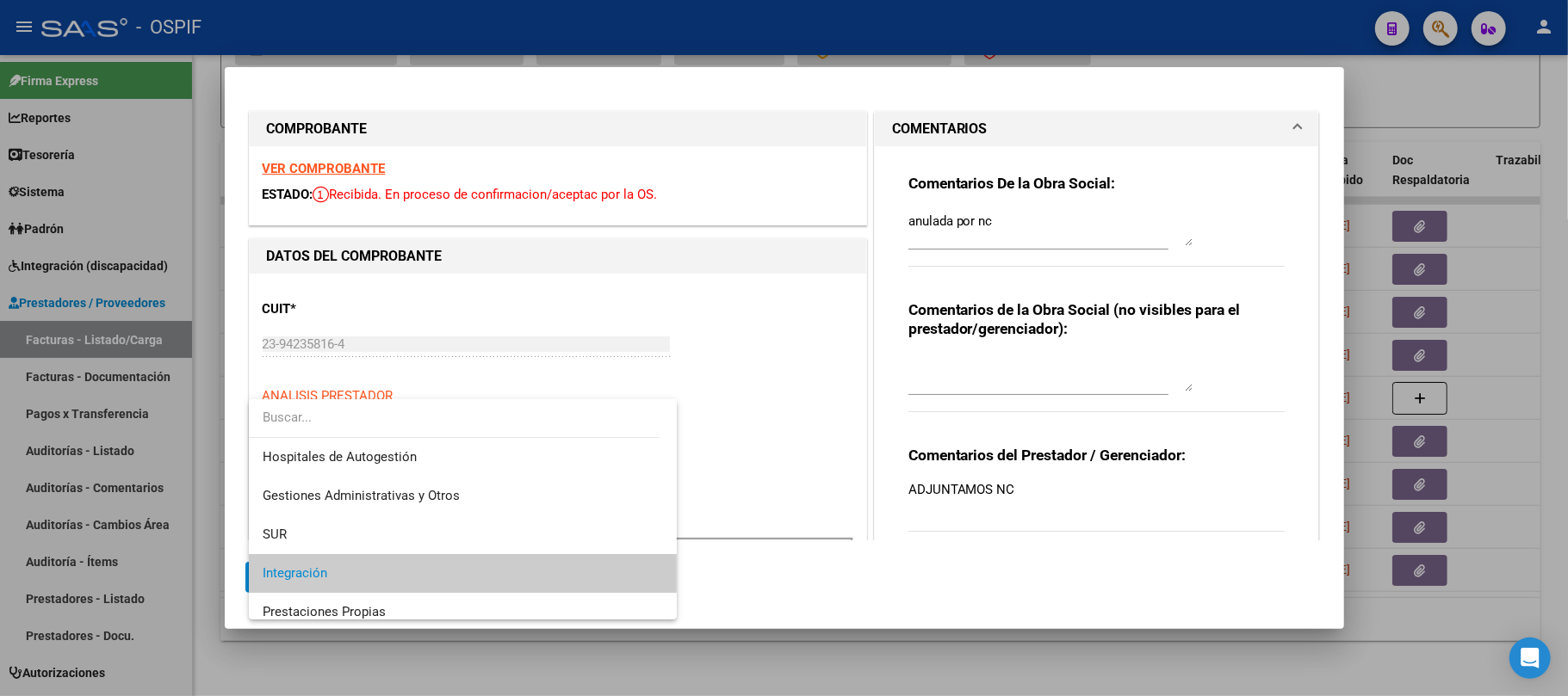
scroll to position [179, 0]
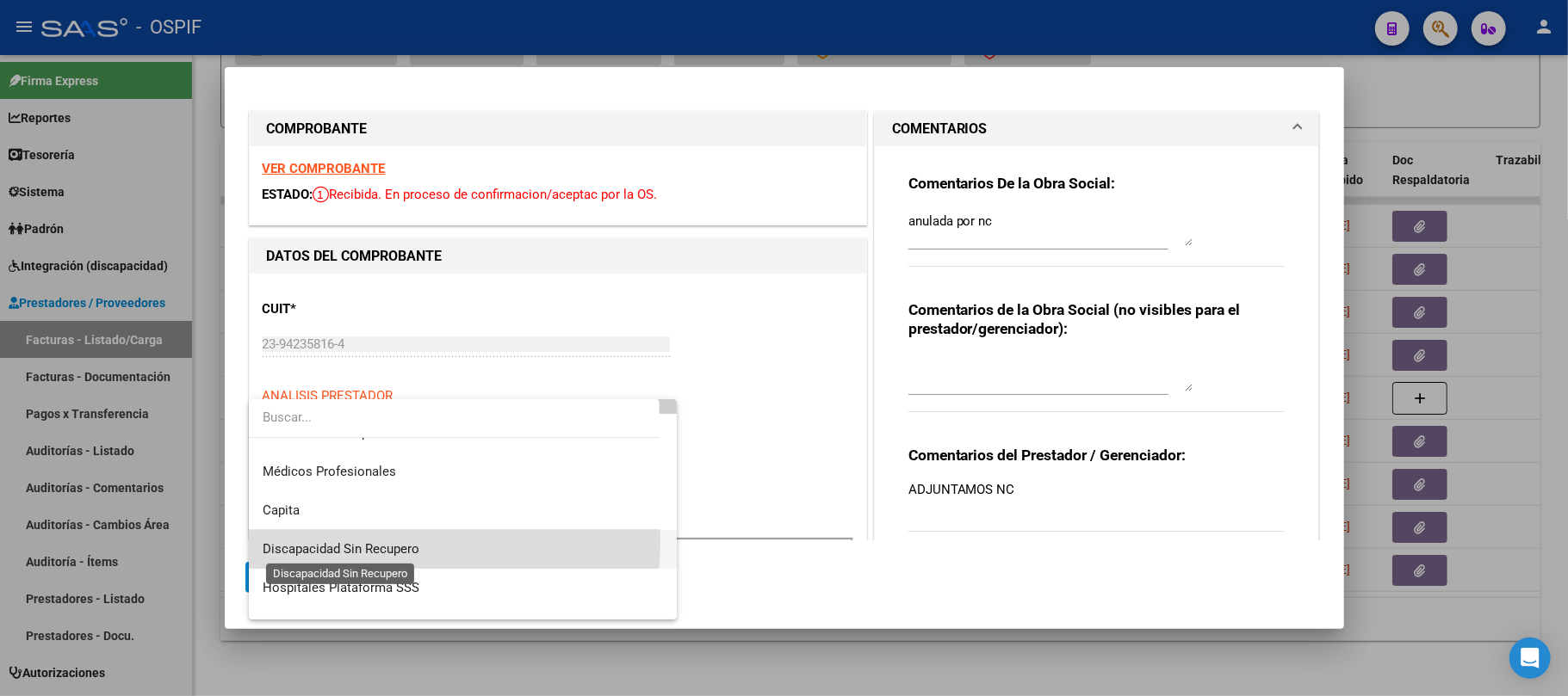
click at [363, 541] on span "Discapacidad Sin Recupero" at bounding box center [341, 549] width 157 height 15
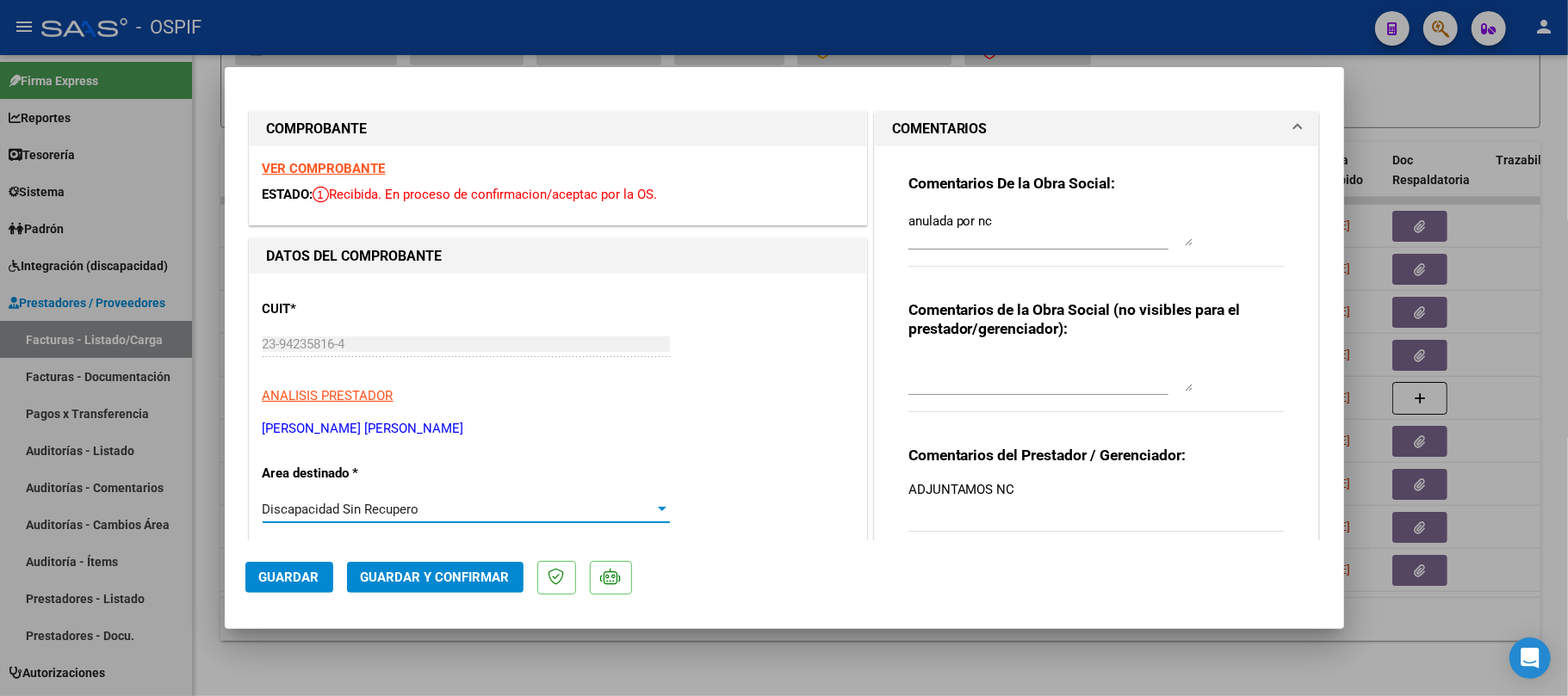
click at [403, 586] on span "Guardar y Confirmar" at bounding box center [435, 577] width 149 height 15
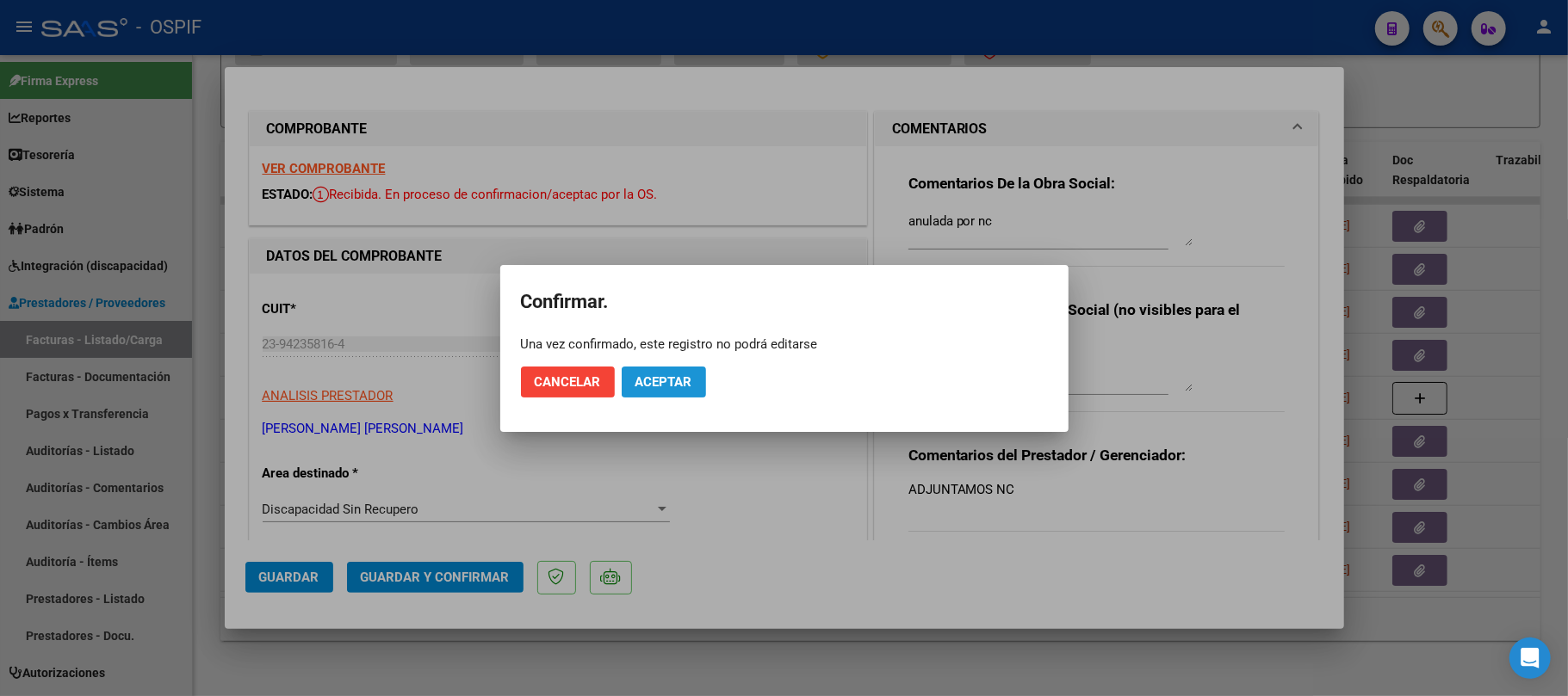
click at [675, 375] on span "Aceptar" at bounding box center [664, 382] width 57 height 15
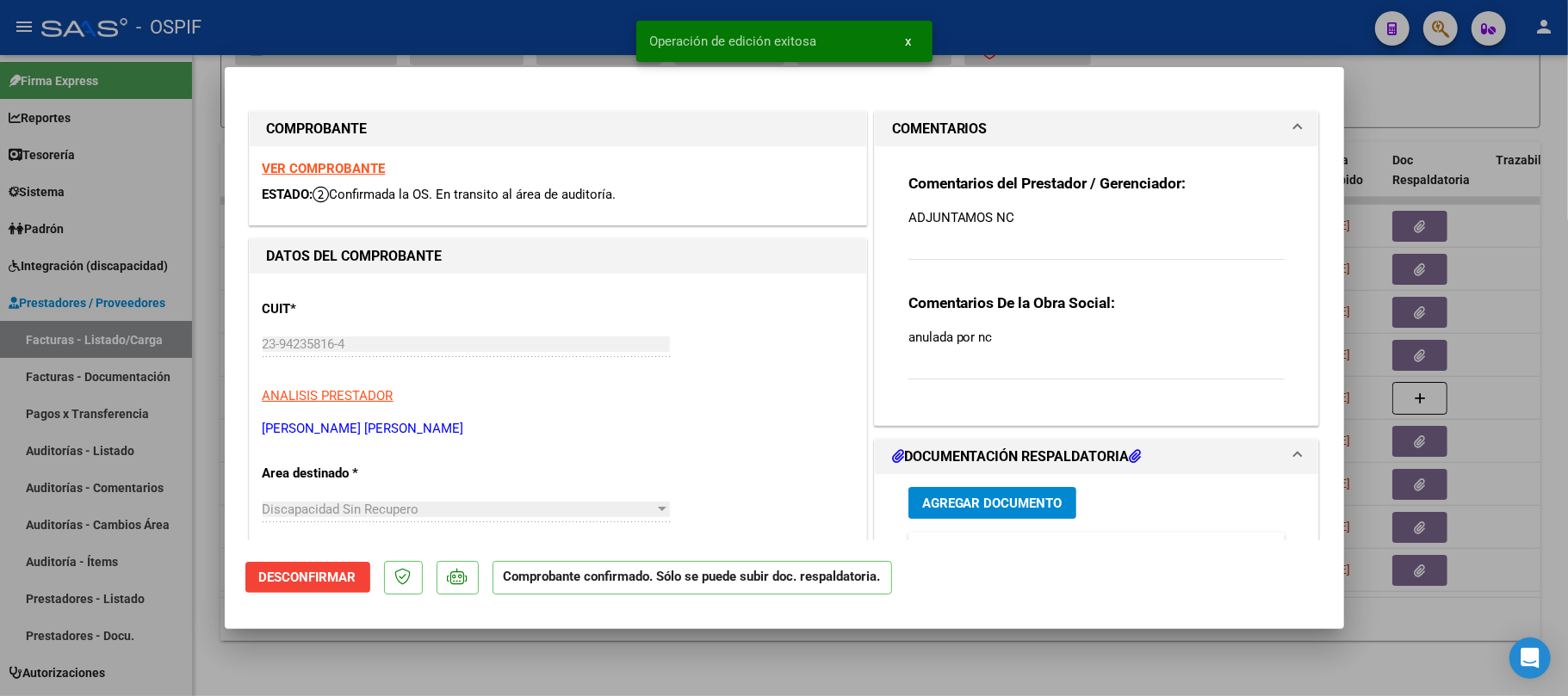
click at [921, 648] on div at bounding box center [784, 348] width 1568 height 696
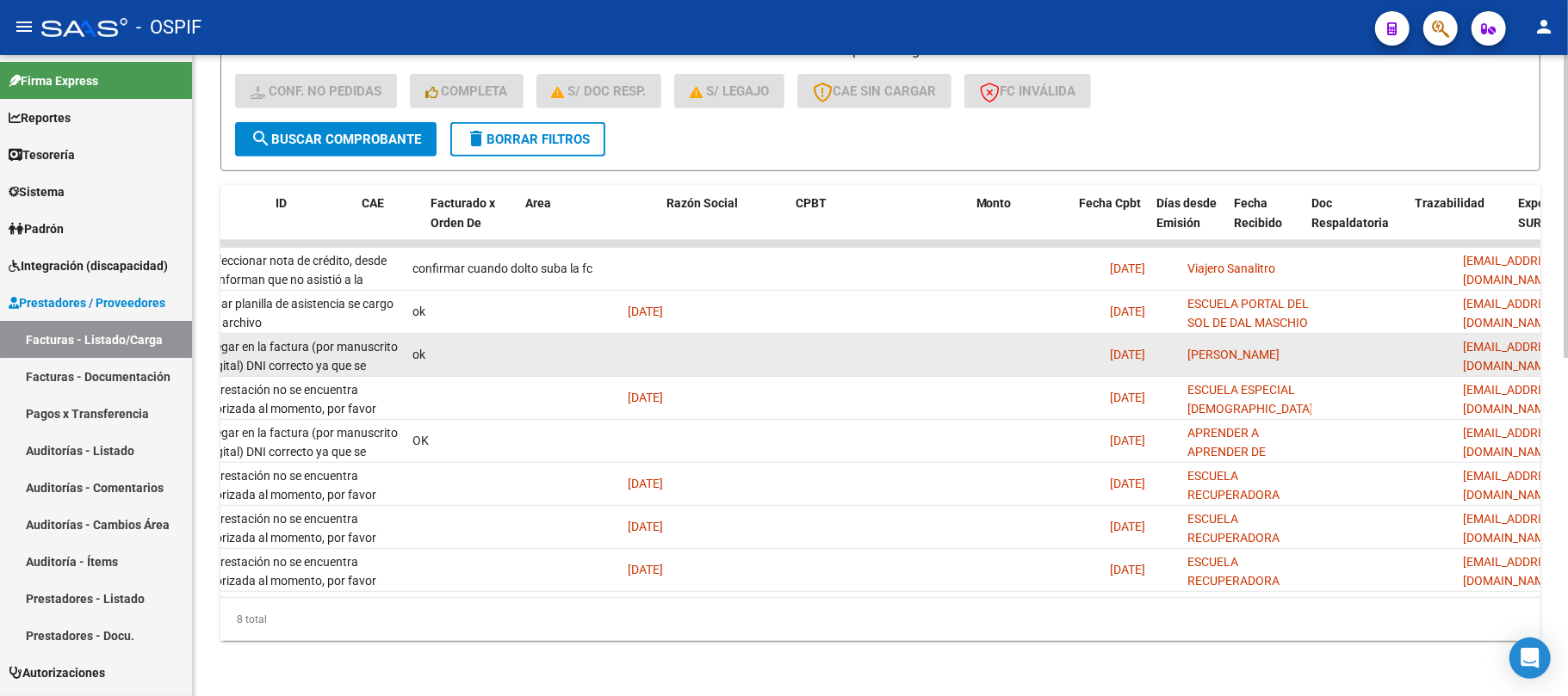
scroll to position [0, 0]
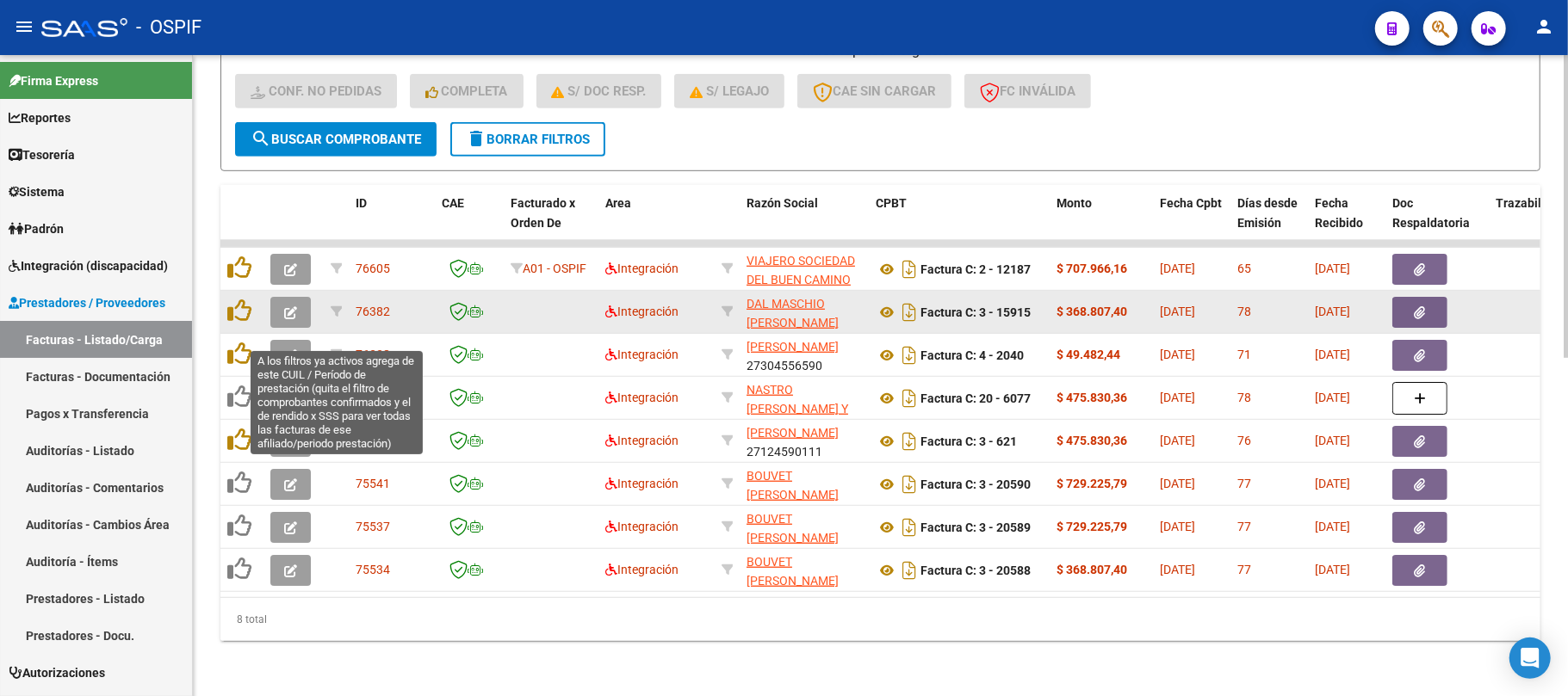
click at [294, 305] on span "button" at bounding box center [291, 313] width 13 height 15
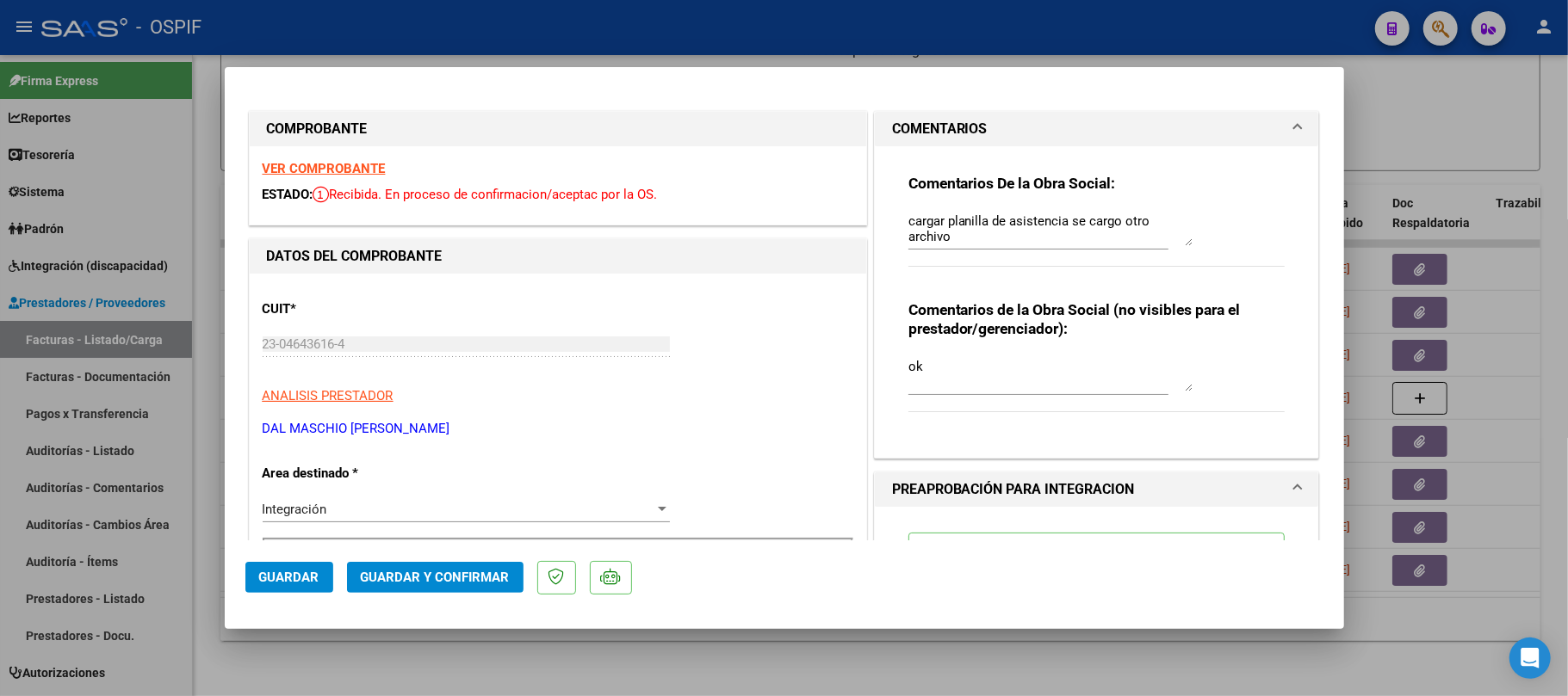
click at [806, 669] on div at bounding box center [784, 348] width 1568 height 696
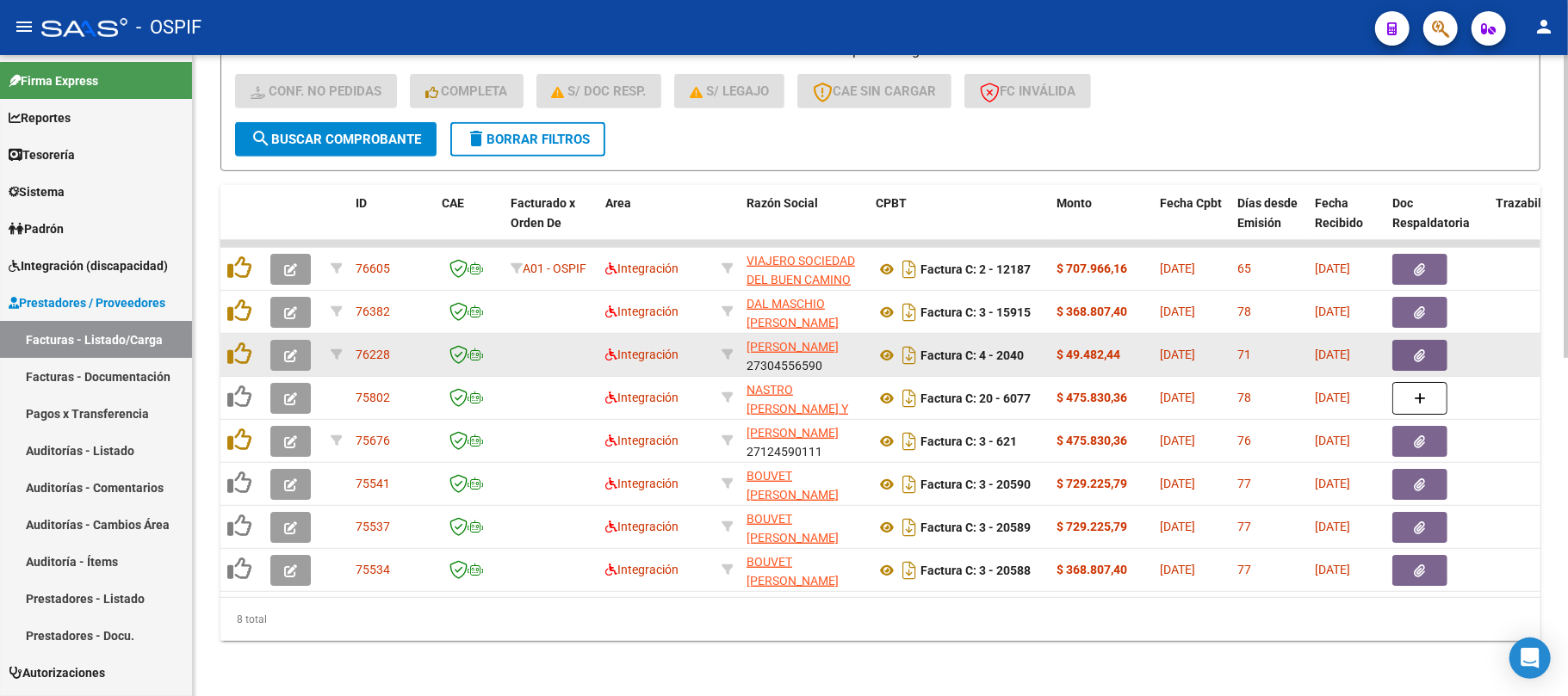
click at [287, 349] on icon "button" at bounding box center [291, 356] width 13 height 13
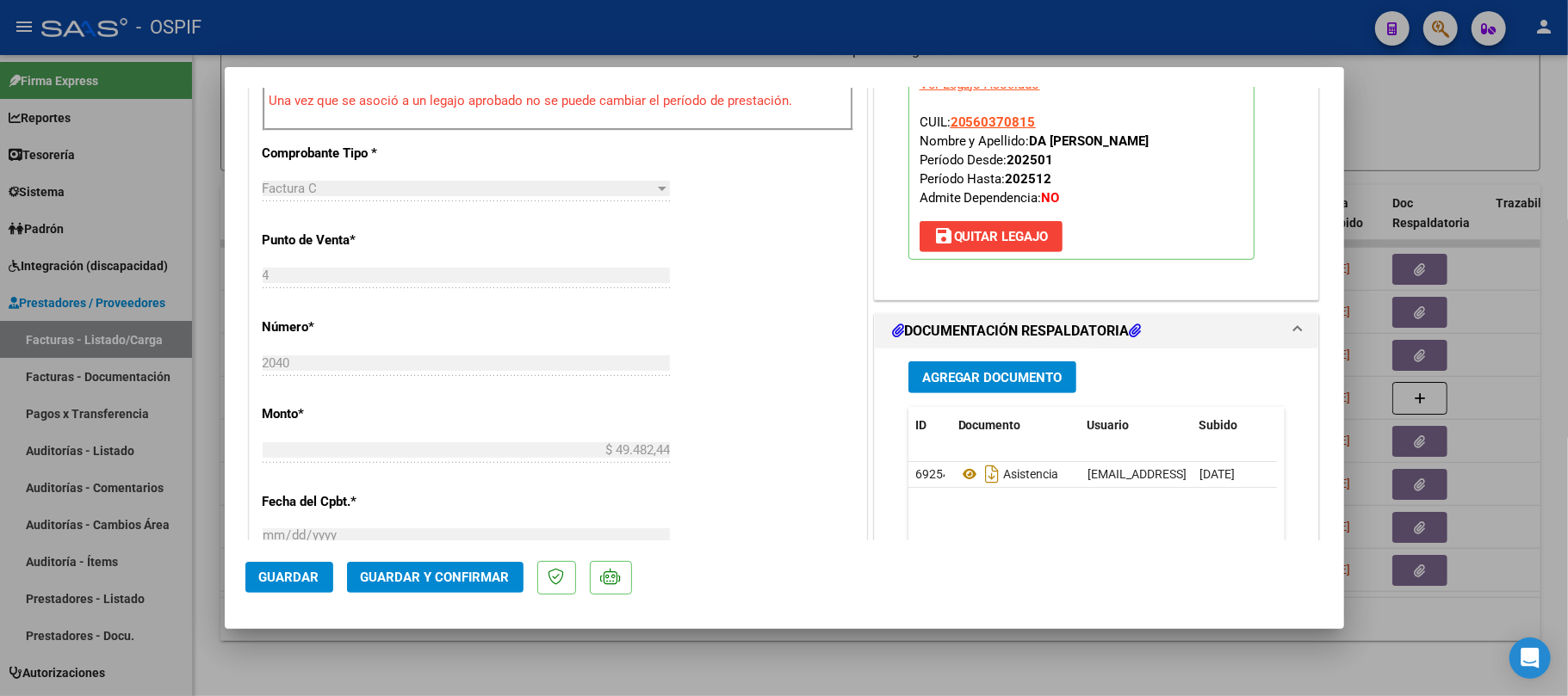
scroll to position [803, 0]
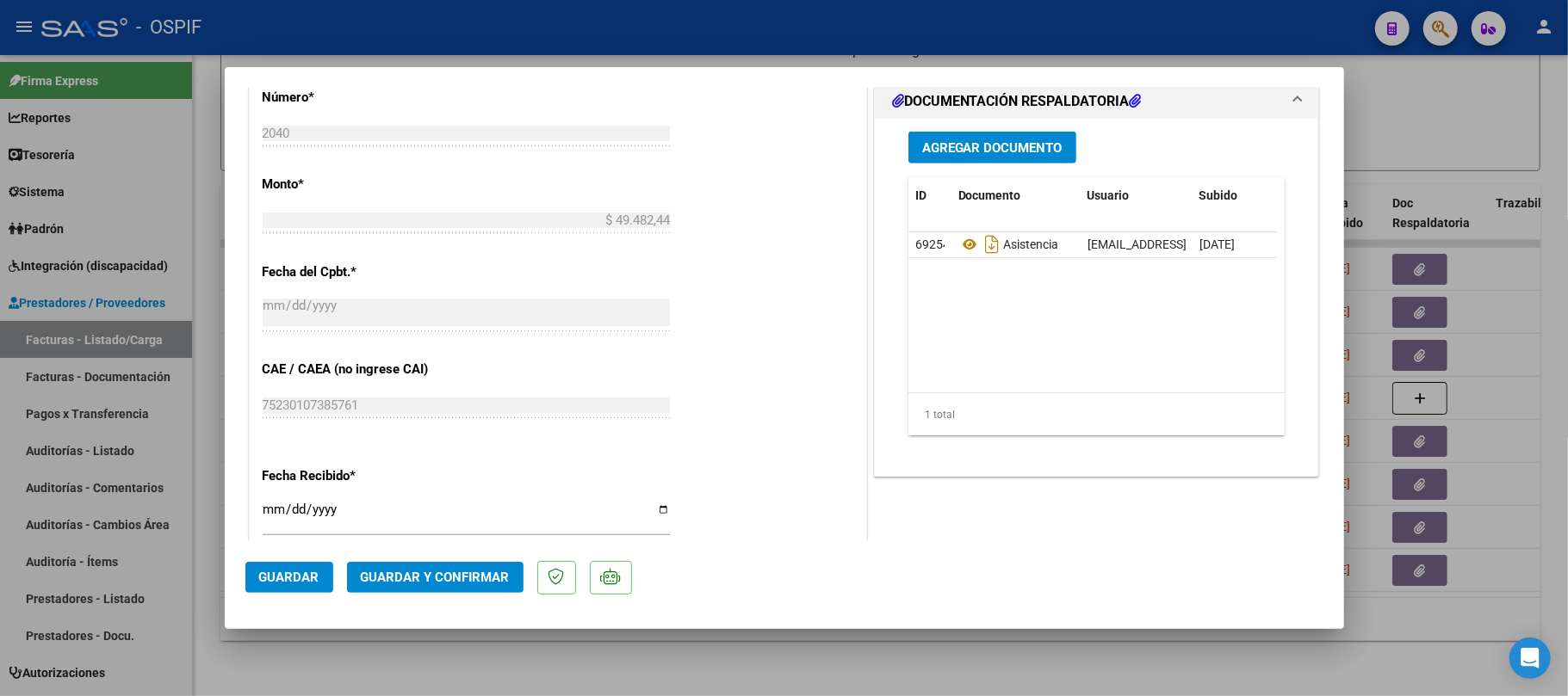
click at [977, 666] on div at bounding box center [784, 348] width 1568 height 696
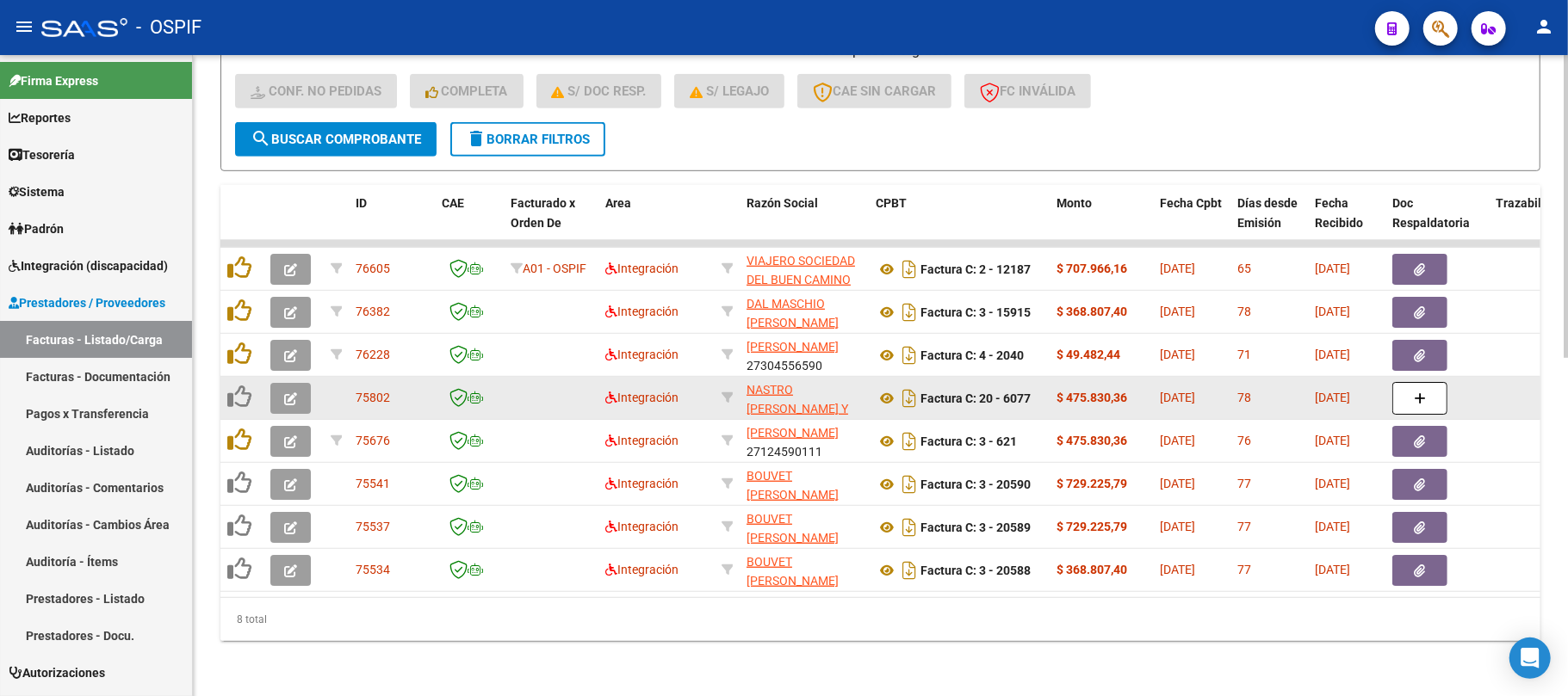
click at [282, 391] on button "button" at bounding box center [290, 399] width 41 height 31
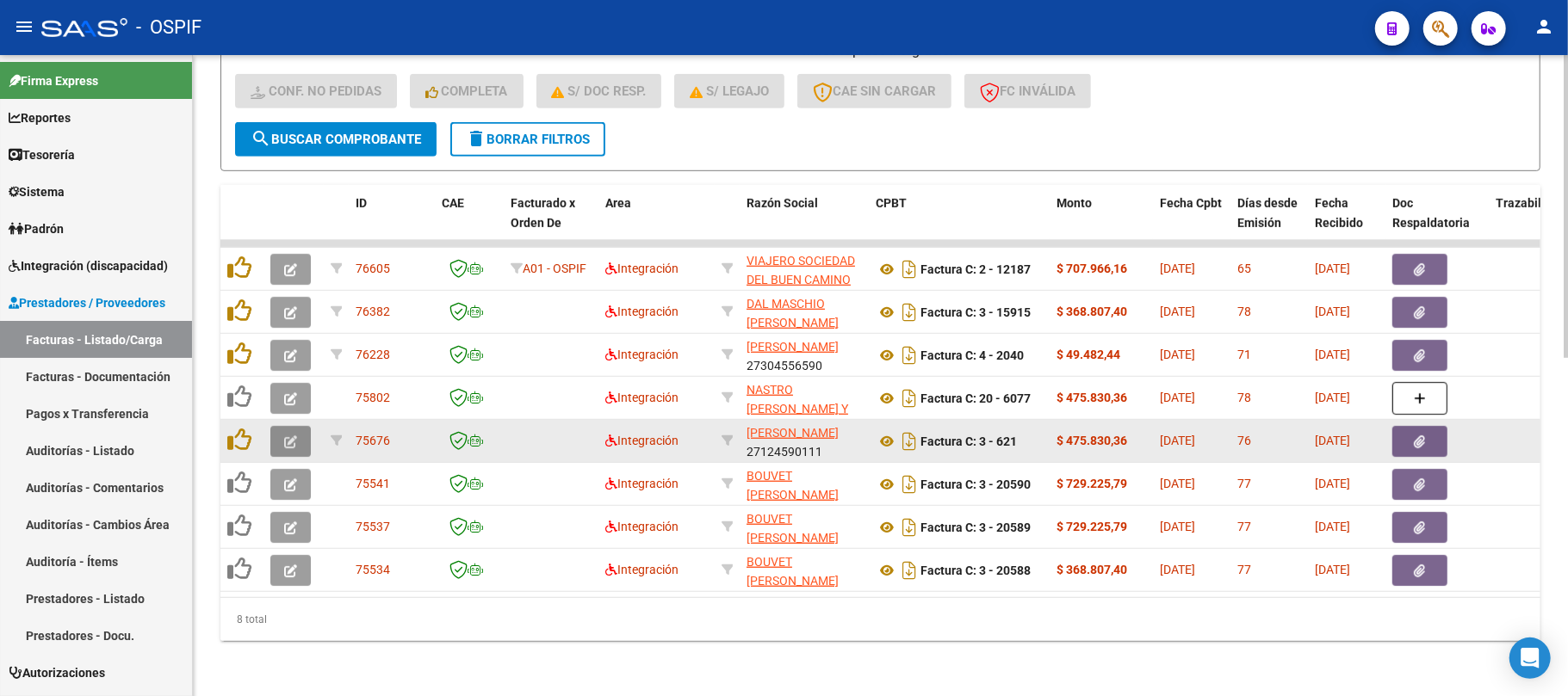
click at [291, 435] on icon "button" at bounding box center [291, 442] width 13 height 13
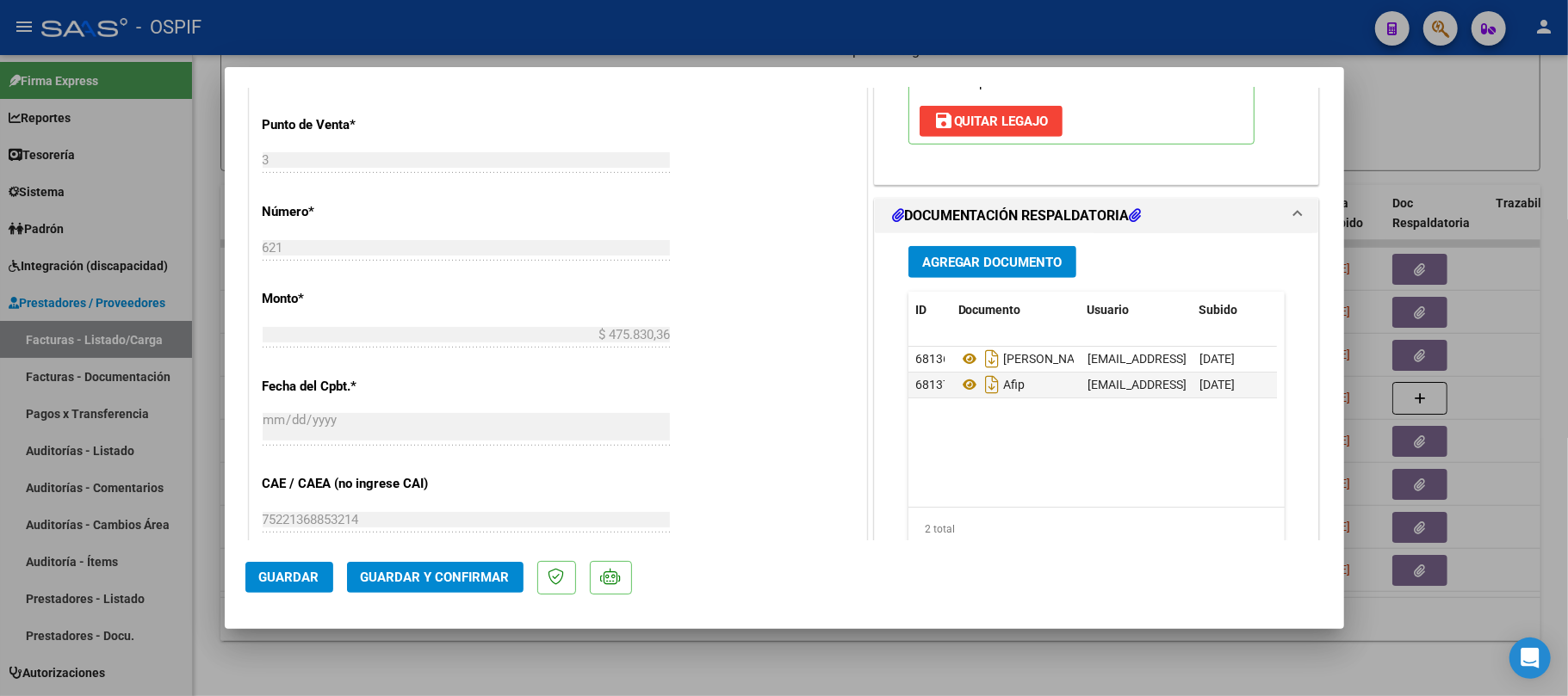
scroll to position [0, 0]
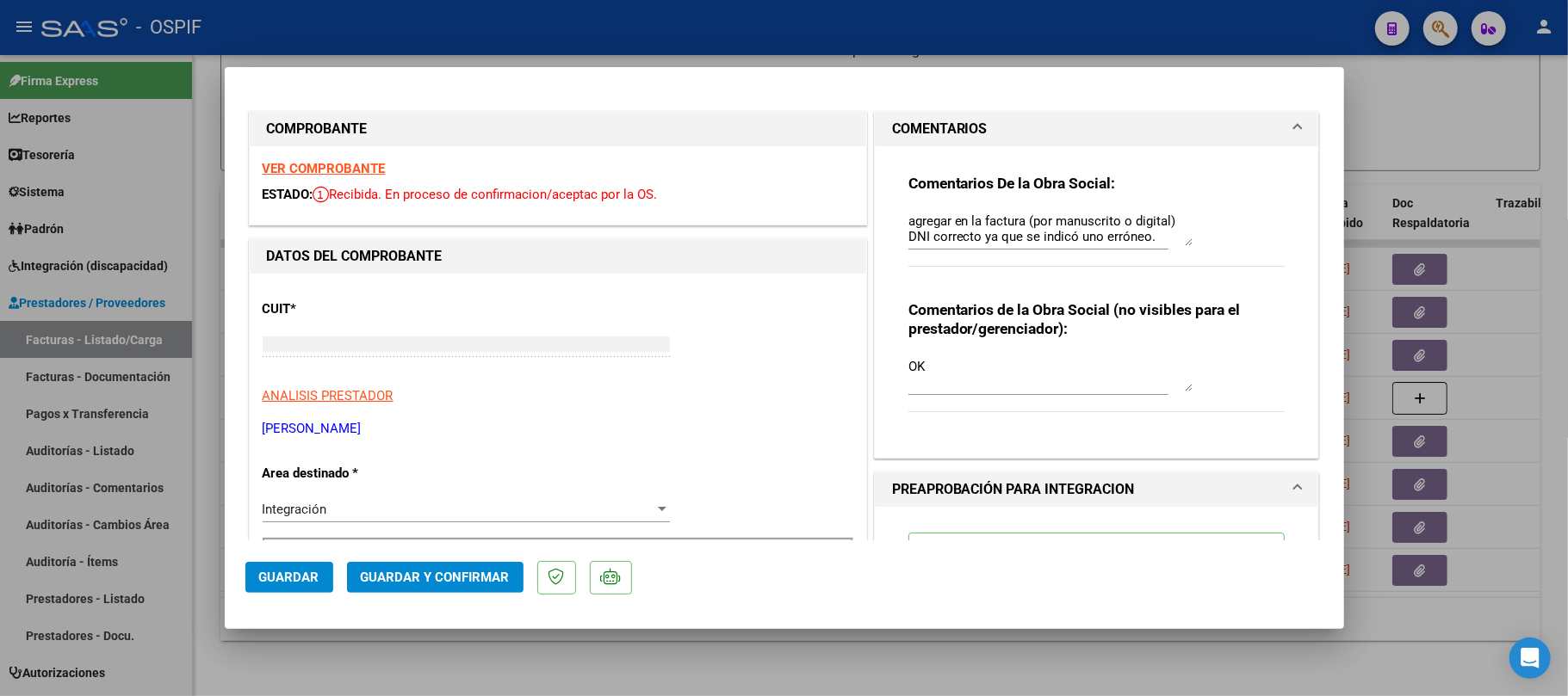
type input "$ 0,00"
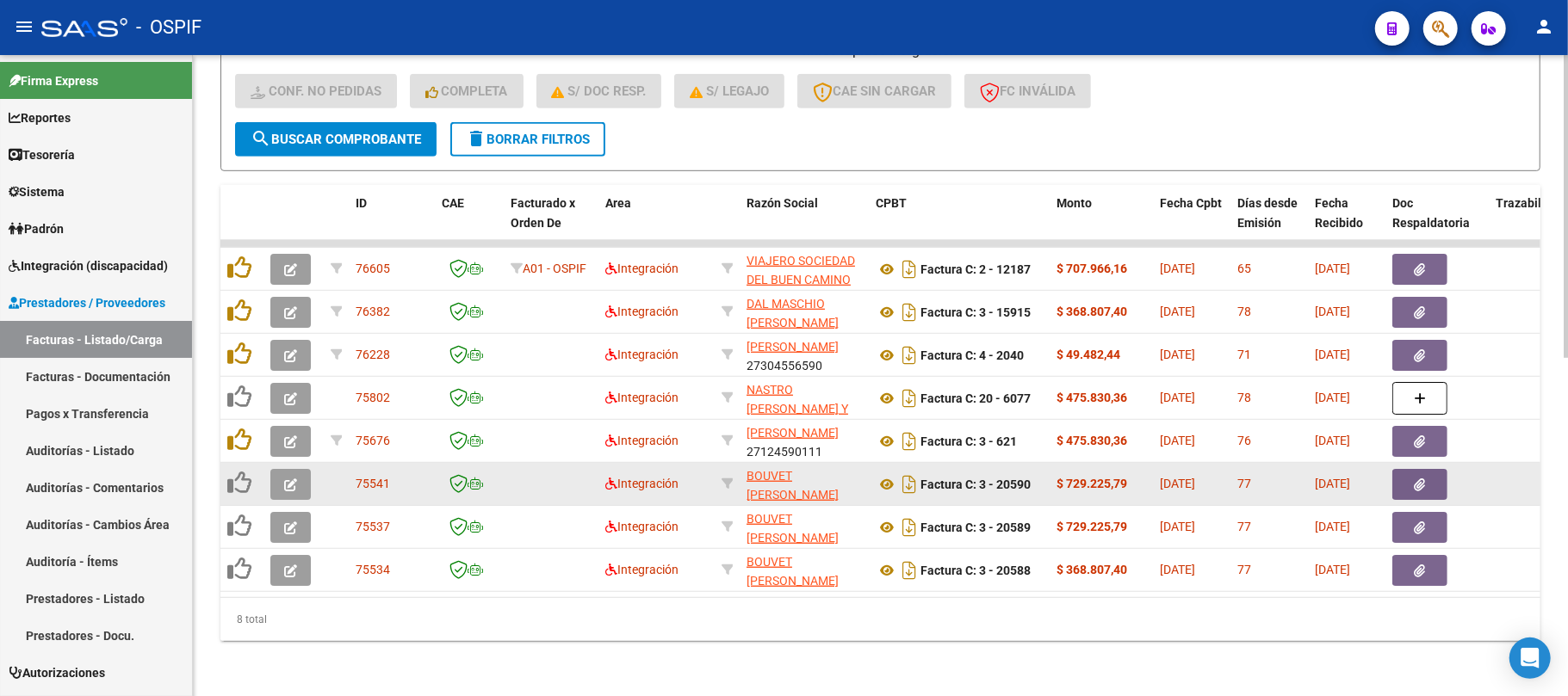
click at [1417, 470] on button "button" at bounding box center [1420, 484] width 55 height 31
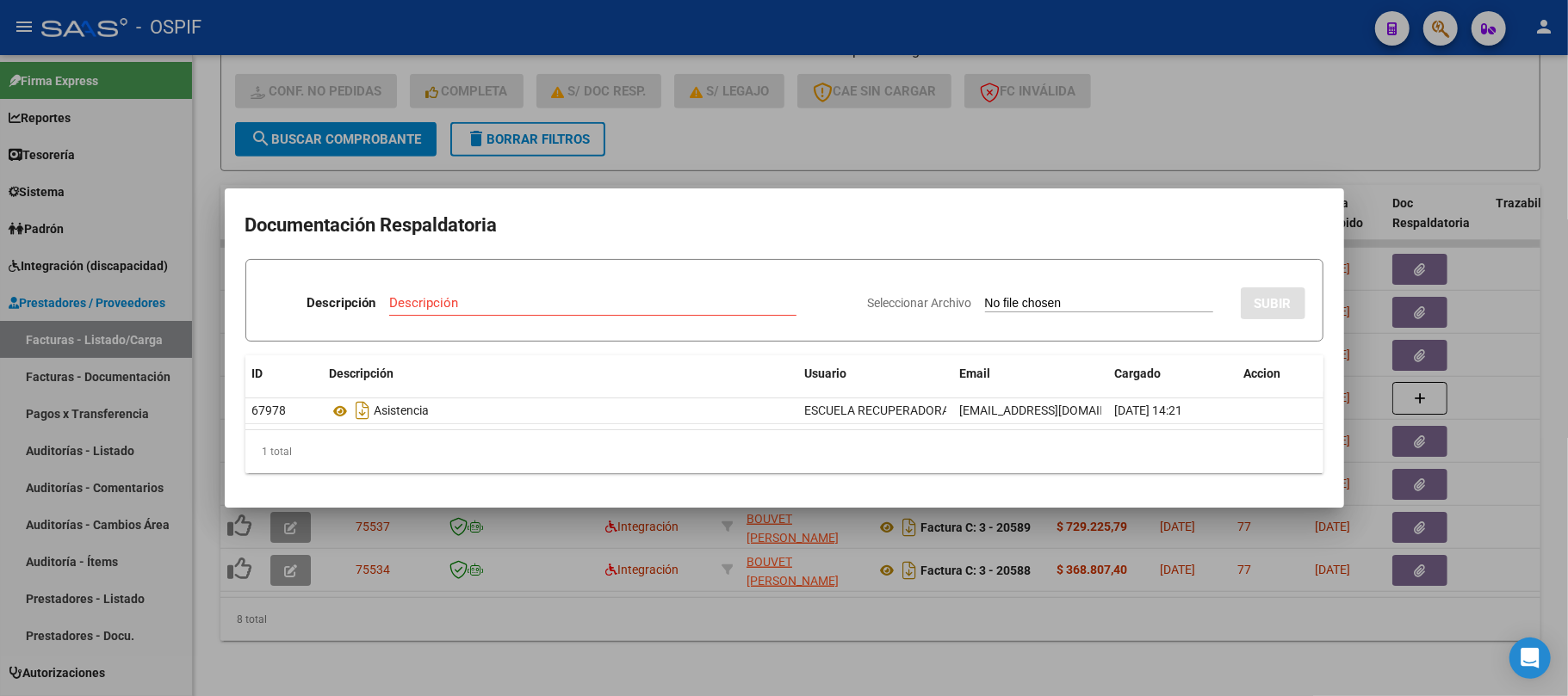
click at [745, 638] on div at bounding box center [784, 348] width 1568 height 696
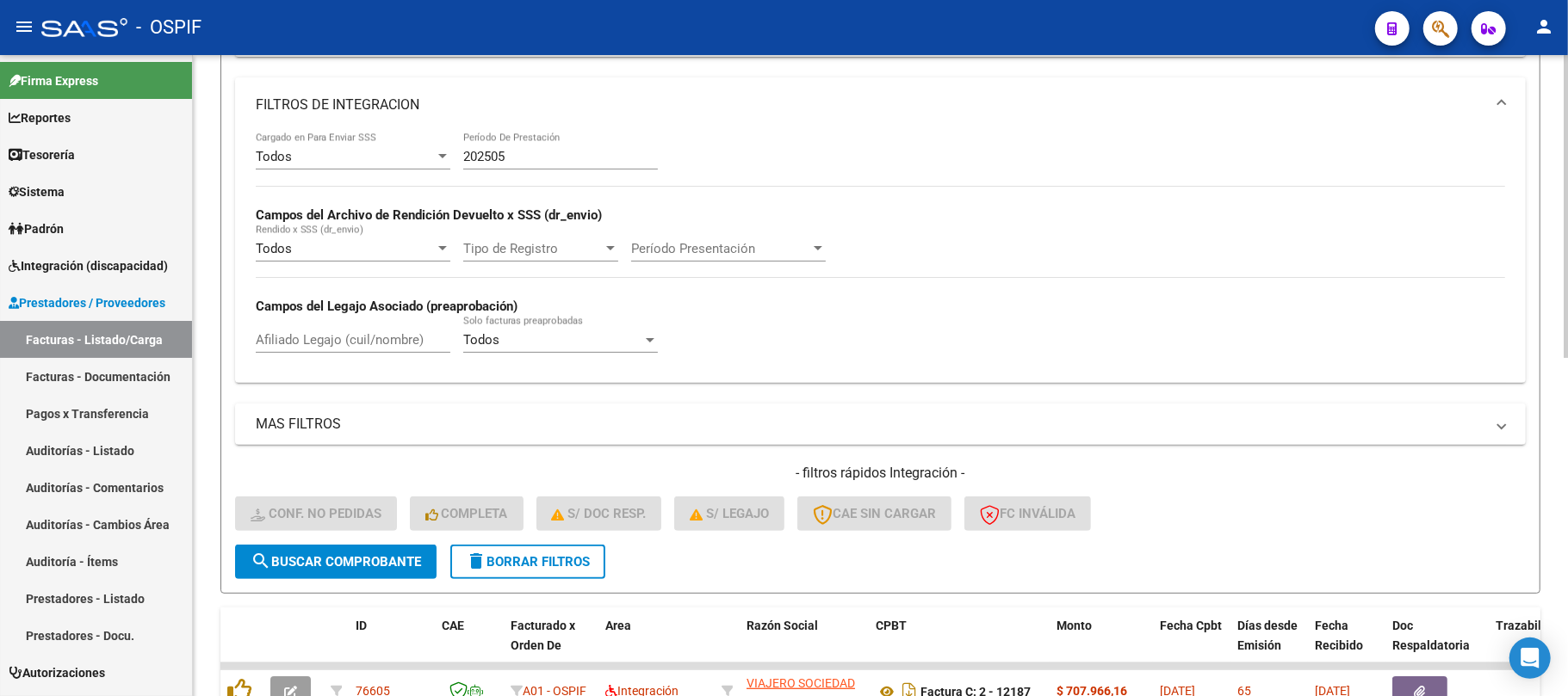
scroll to position [258, 0]
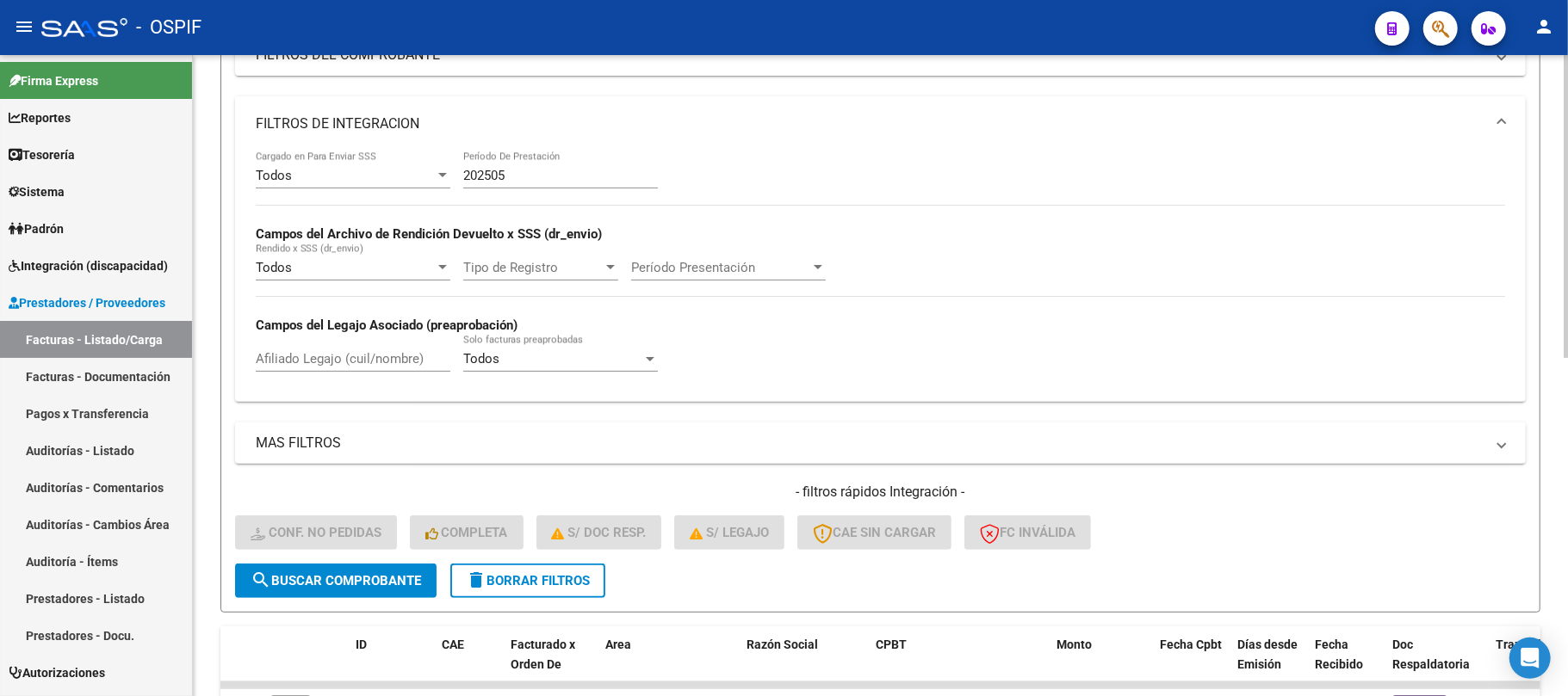
click at [560, 180] on input "202505" at bounding box center [560, 176] width 195 height 15
click at [550, 580] on span "delete Borrar Filtros" at bounding box center [527, 581] width 124 height 15
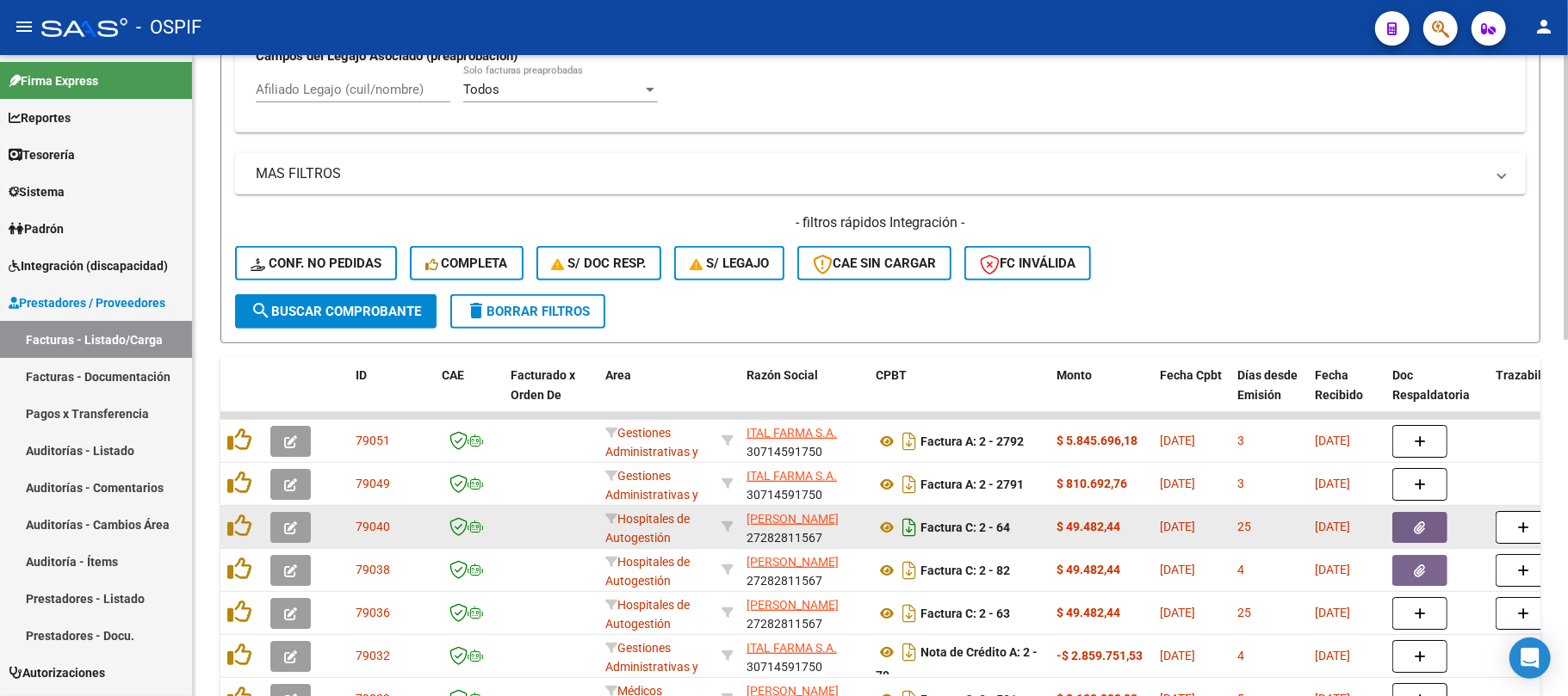
scroll to position [603, 0]
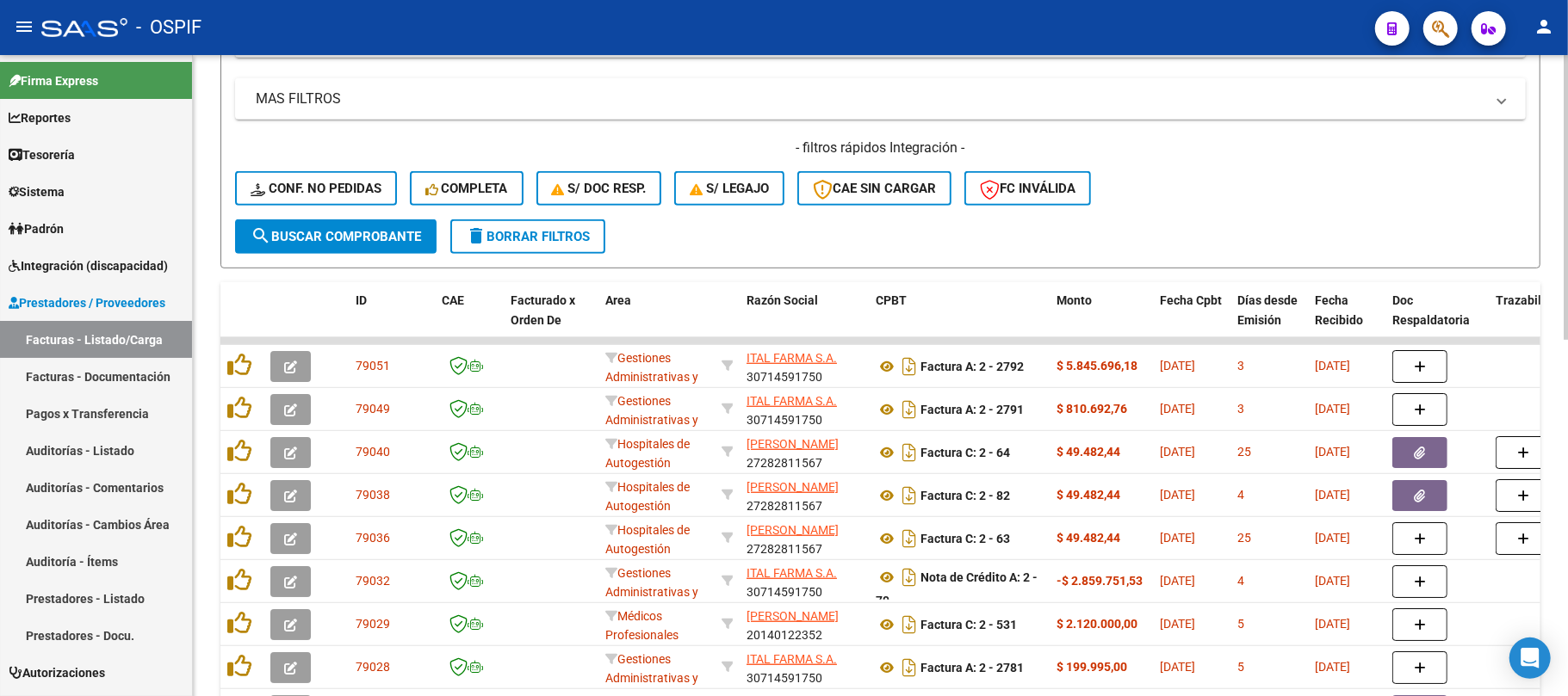
click at [534, 224] on button "delete Borrar Filtros" at bounding box center [528, 236] width 155 height 34
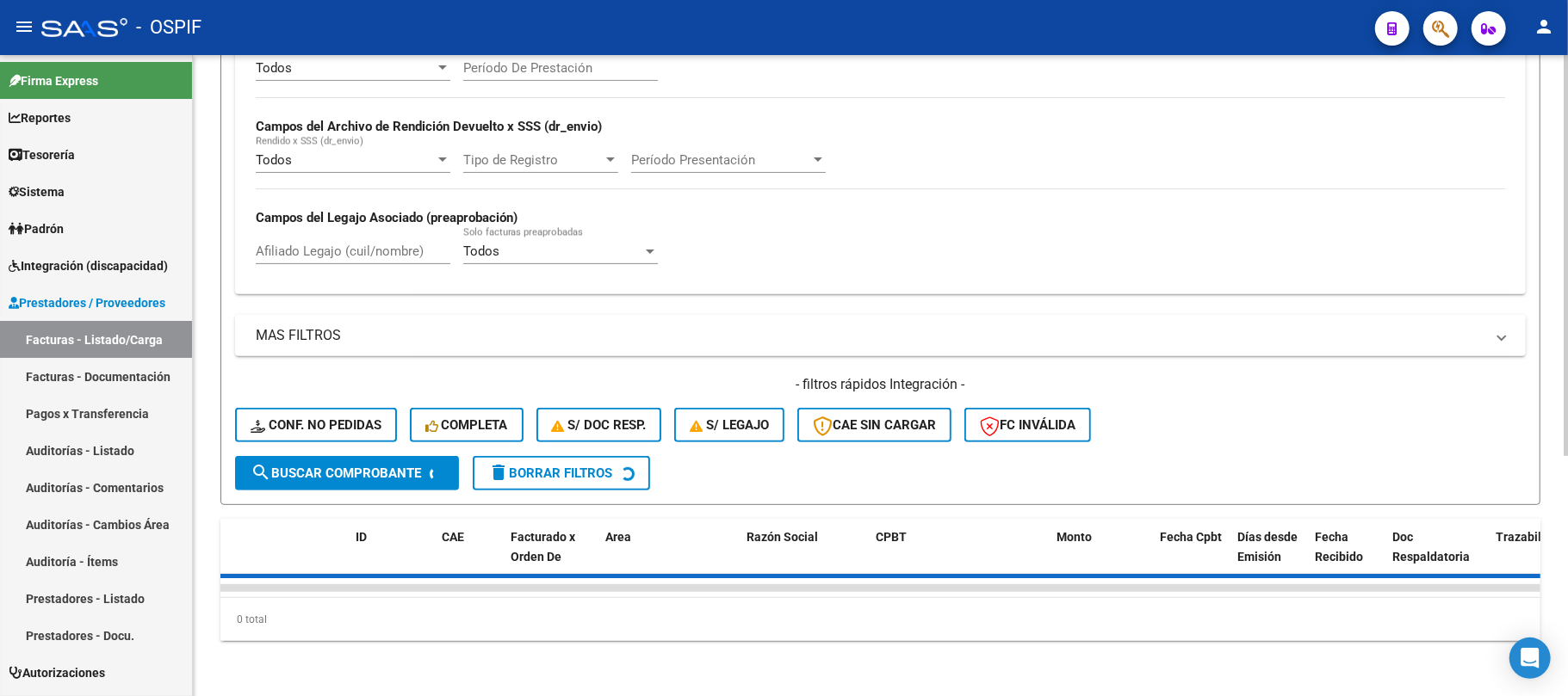
scroll to position [8, 0]
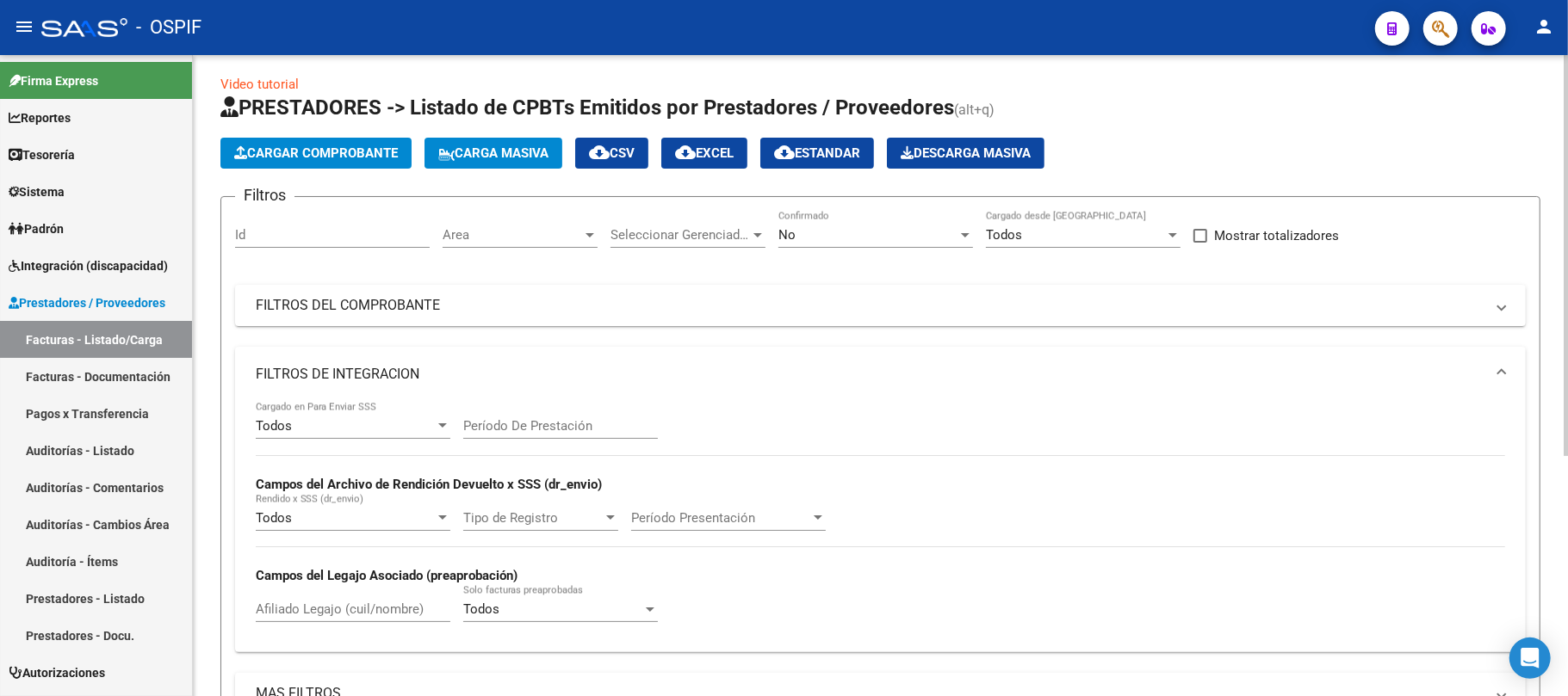
click at [511, 243] on span "Area" at bounding box center [513, 235] width 140 height 15
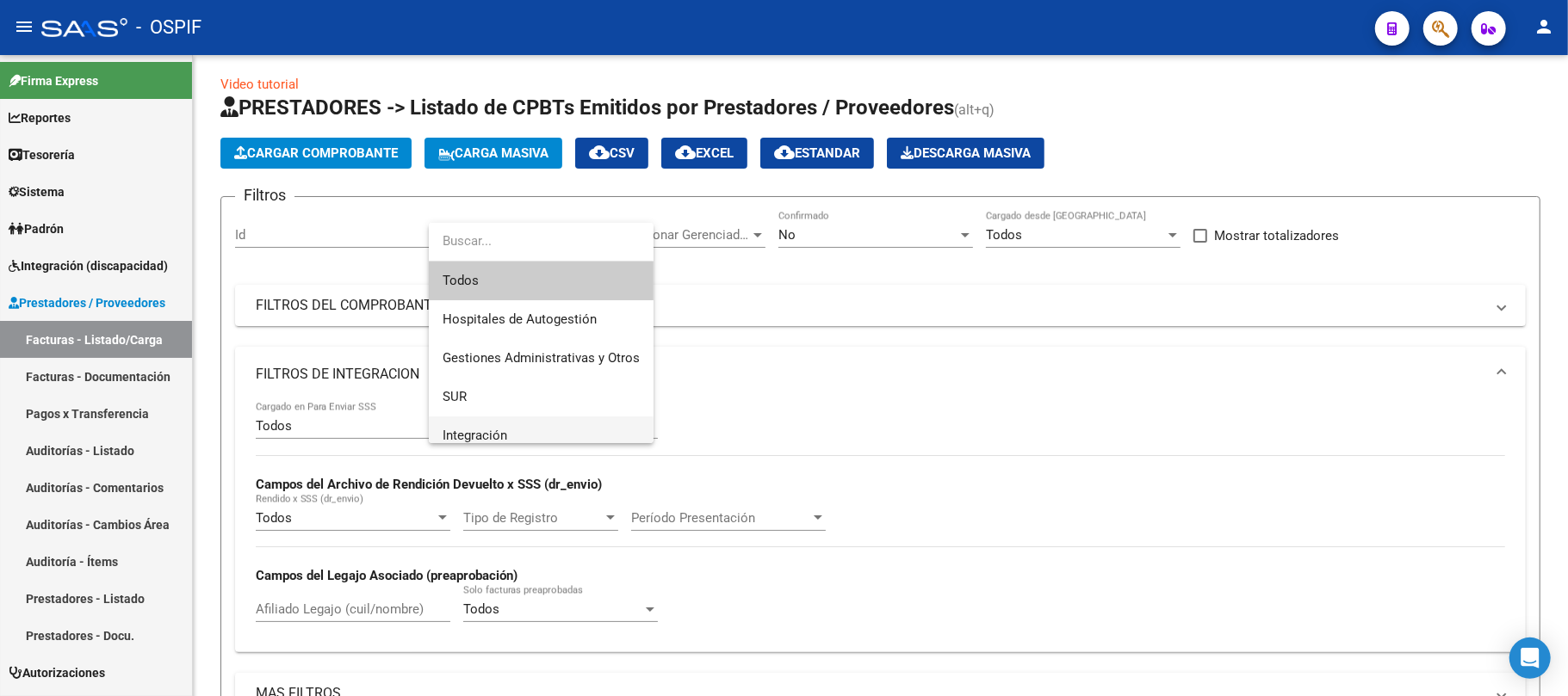
scroll to position [0, 0]
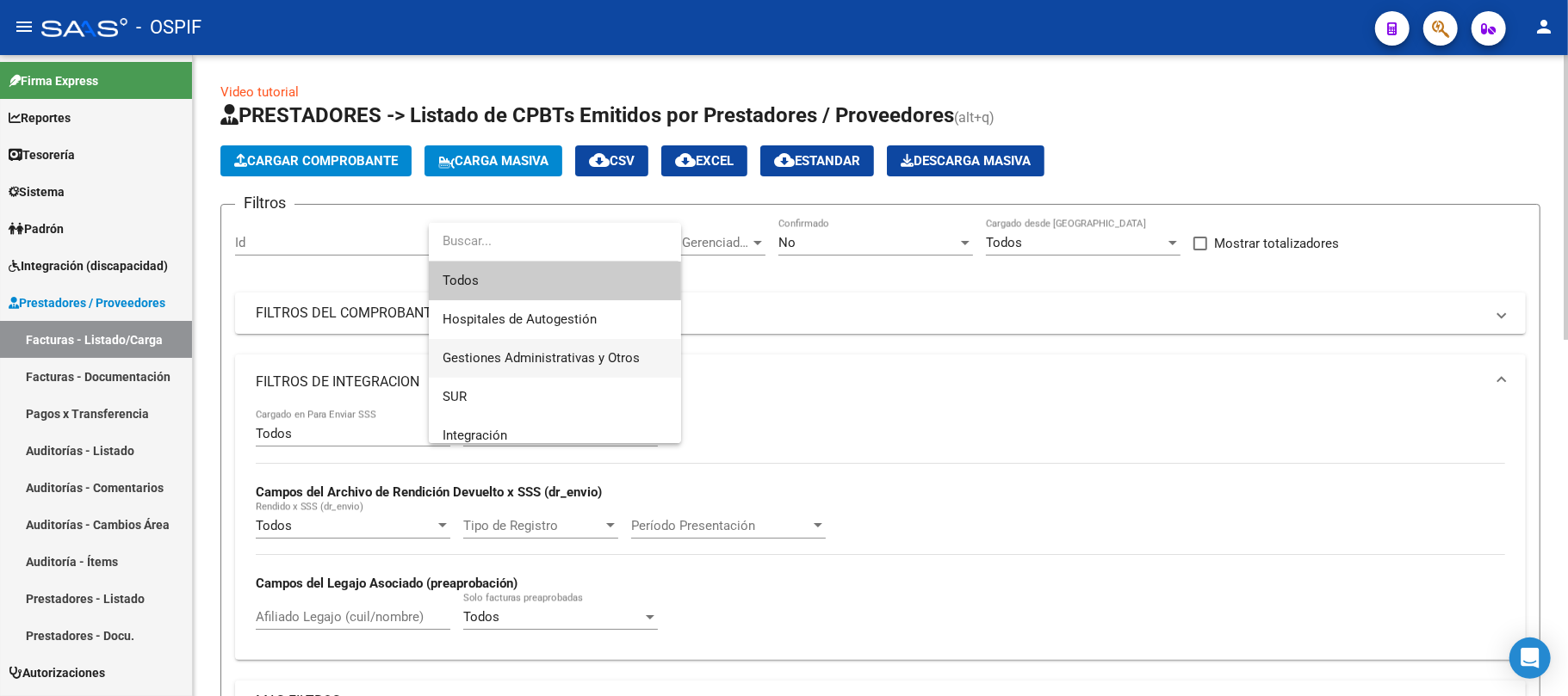
click at [539, 359] on span "Gestiones Administrativas y Otros" at bounding box center [541, 358] width 197 height 15
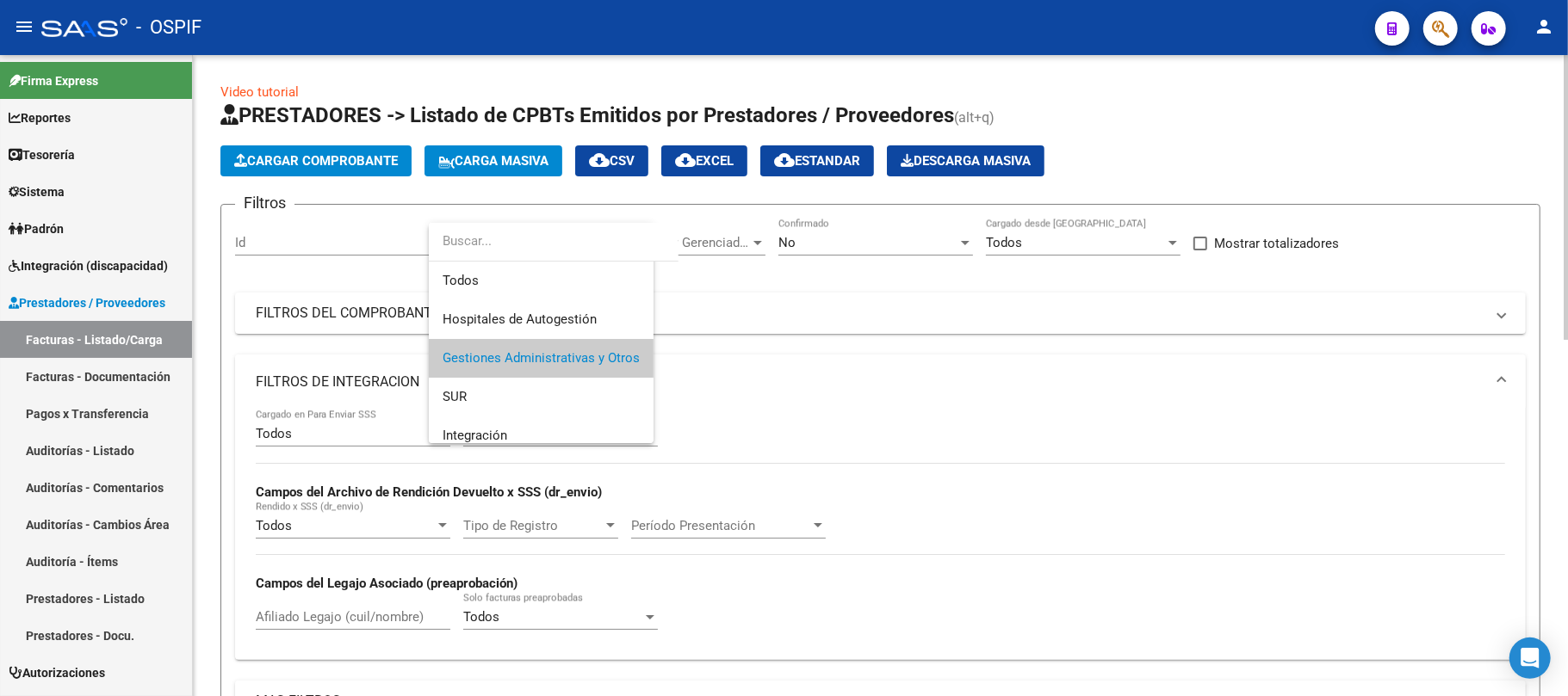
click at [295, 374] on mat-panel-title "FILTROS DE INTEGRACION" at bounding box center [870, 382] width 1229 height 19
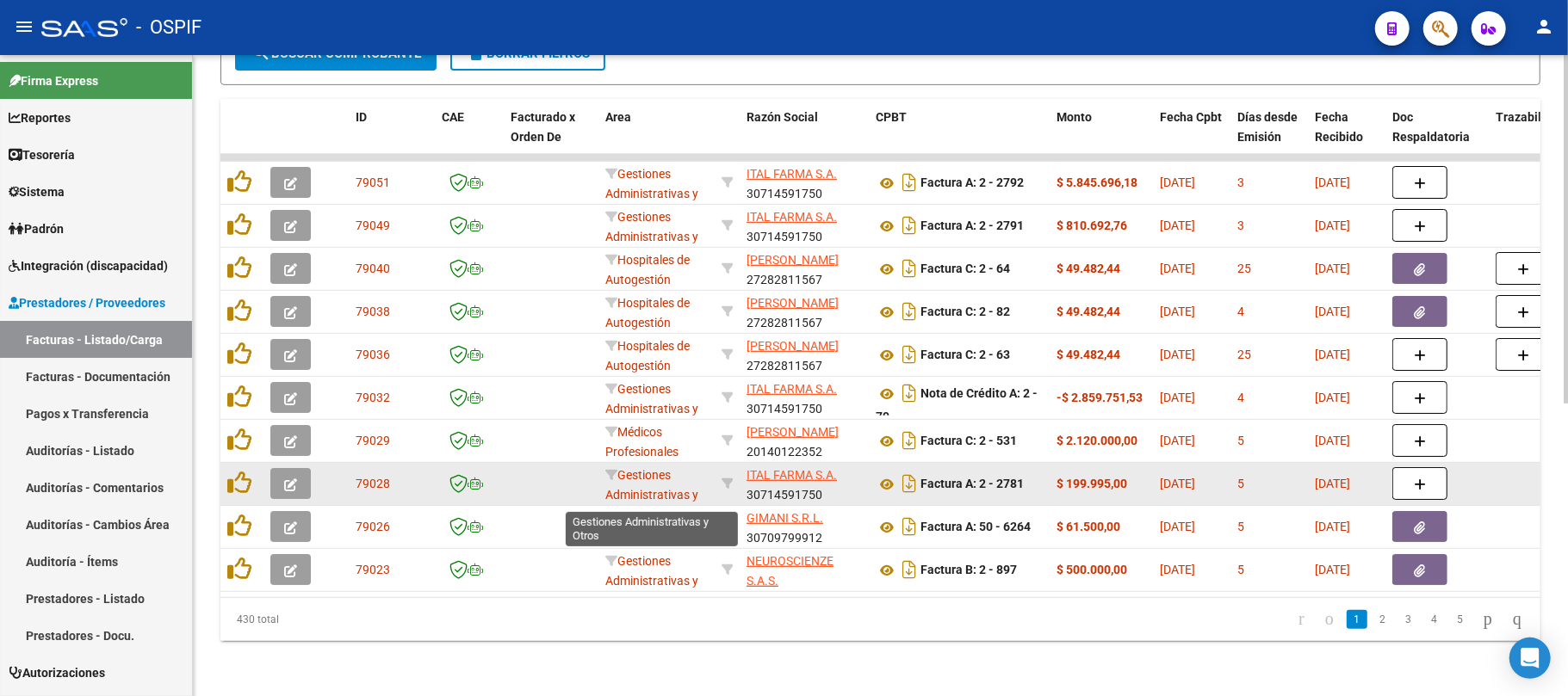
scroll to position [537, 0]
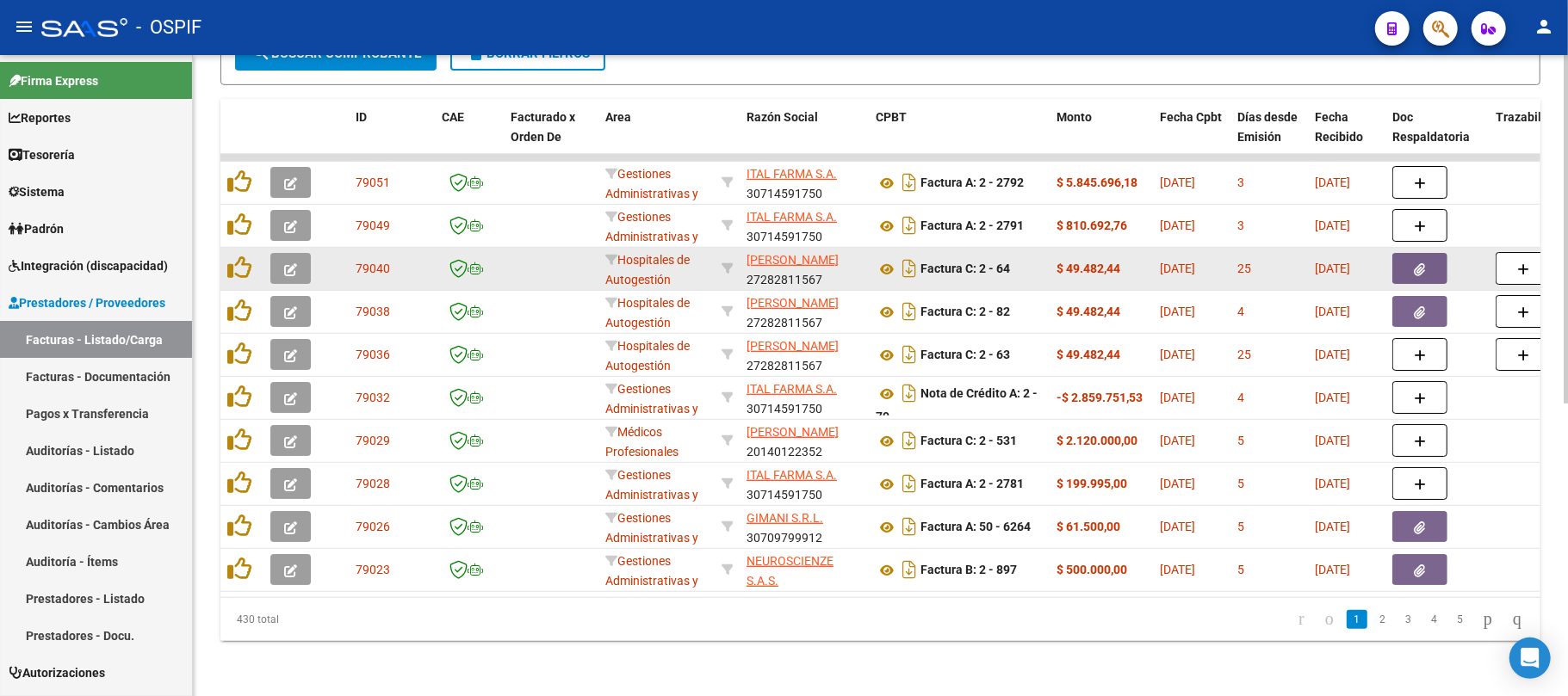
click at [297, 263] on icon "button" at bounding box center [291, 270] width 13 height 13
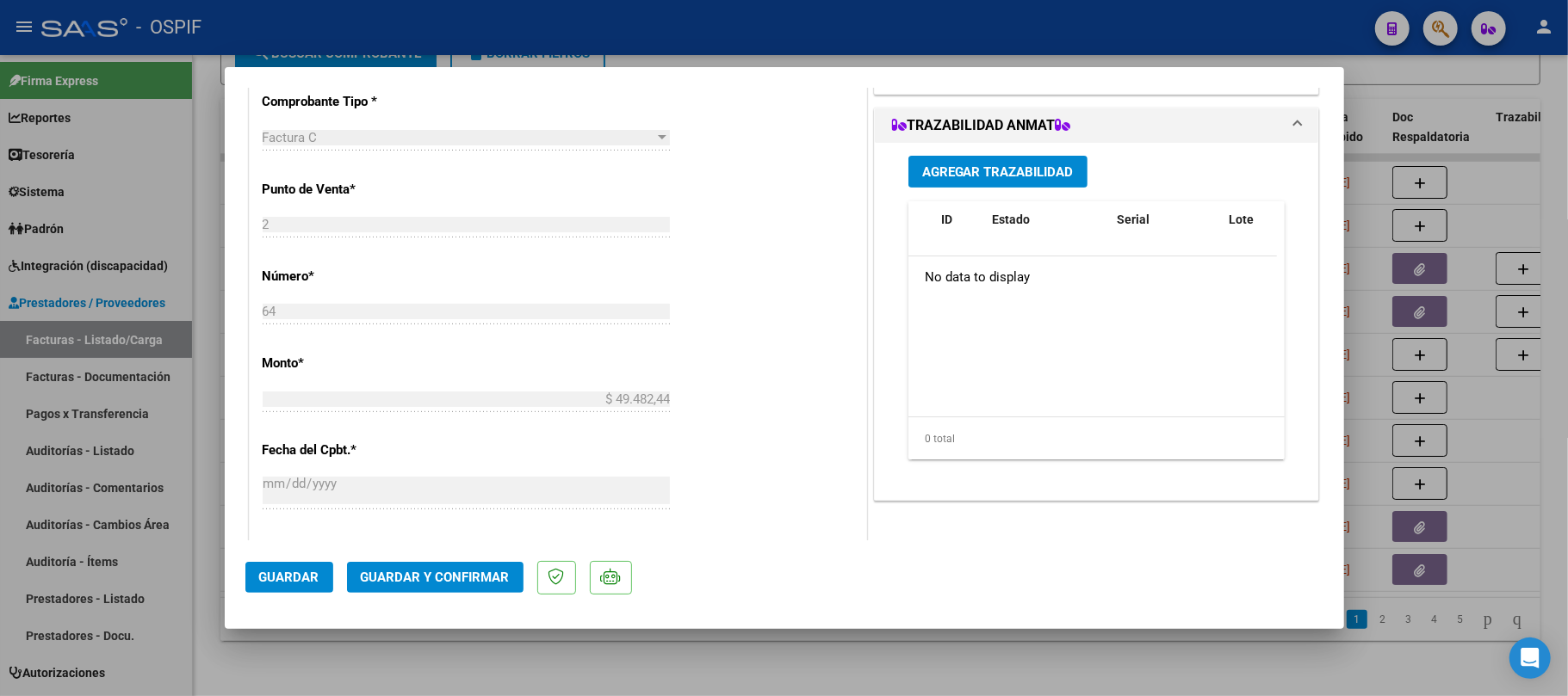
scroll to position [0, 0]
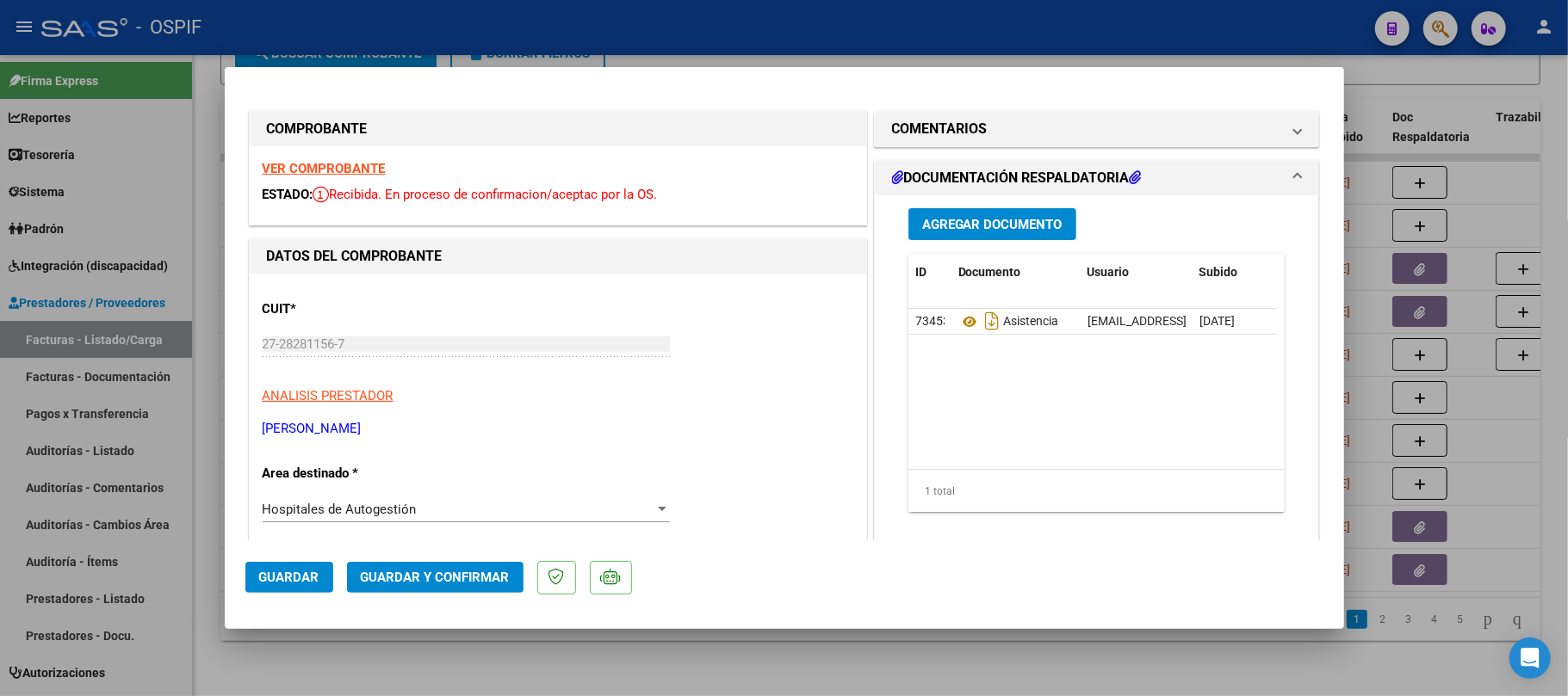
drag, startPoint x: 348, startPoint y: 170, endPoint x: 355, endPoint y: 165, distance: 8.6
click at [1035, 139] on mat-panel-title "COMENTARIOS" at bounding box center [1086, 129] width 389 height 21
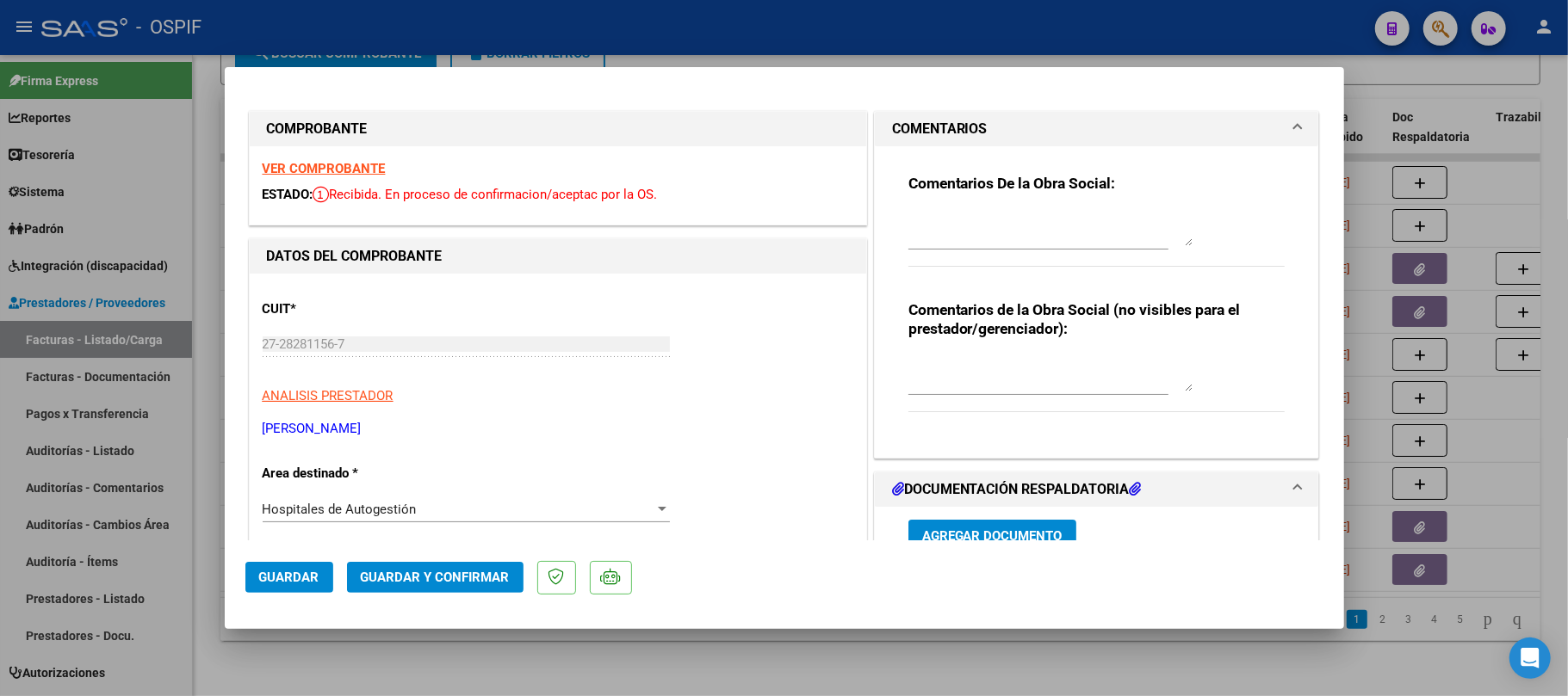
click at [1028, 235] on textarea at bounding box center [1050, 229] width 284 height 34
type textarea "i"
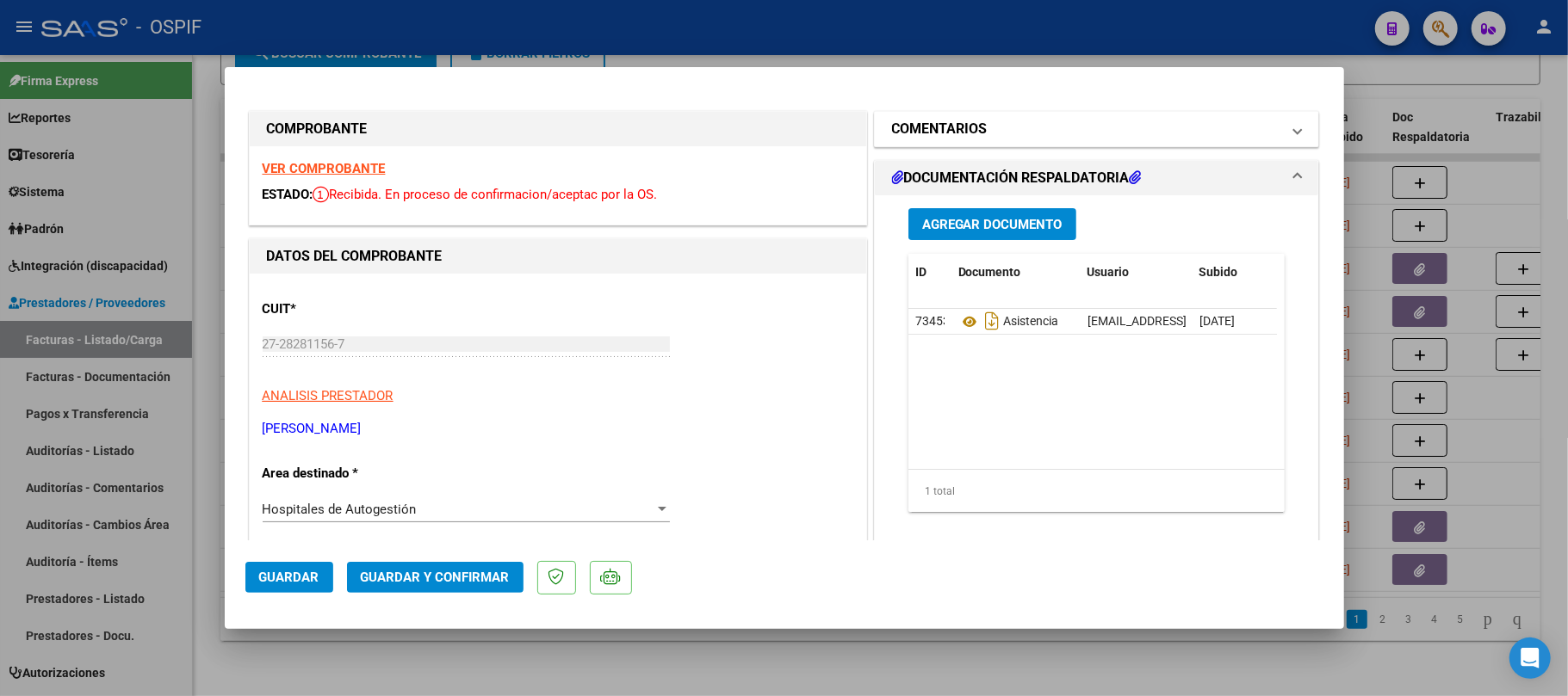
click at [1131, 122] on mat-panel-title "COMENTARIOS" at bounding box center [1086, 129] width 389 height 21
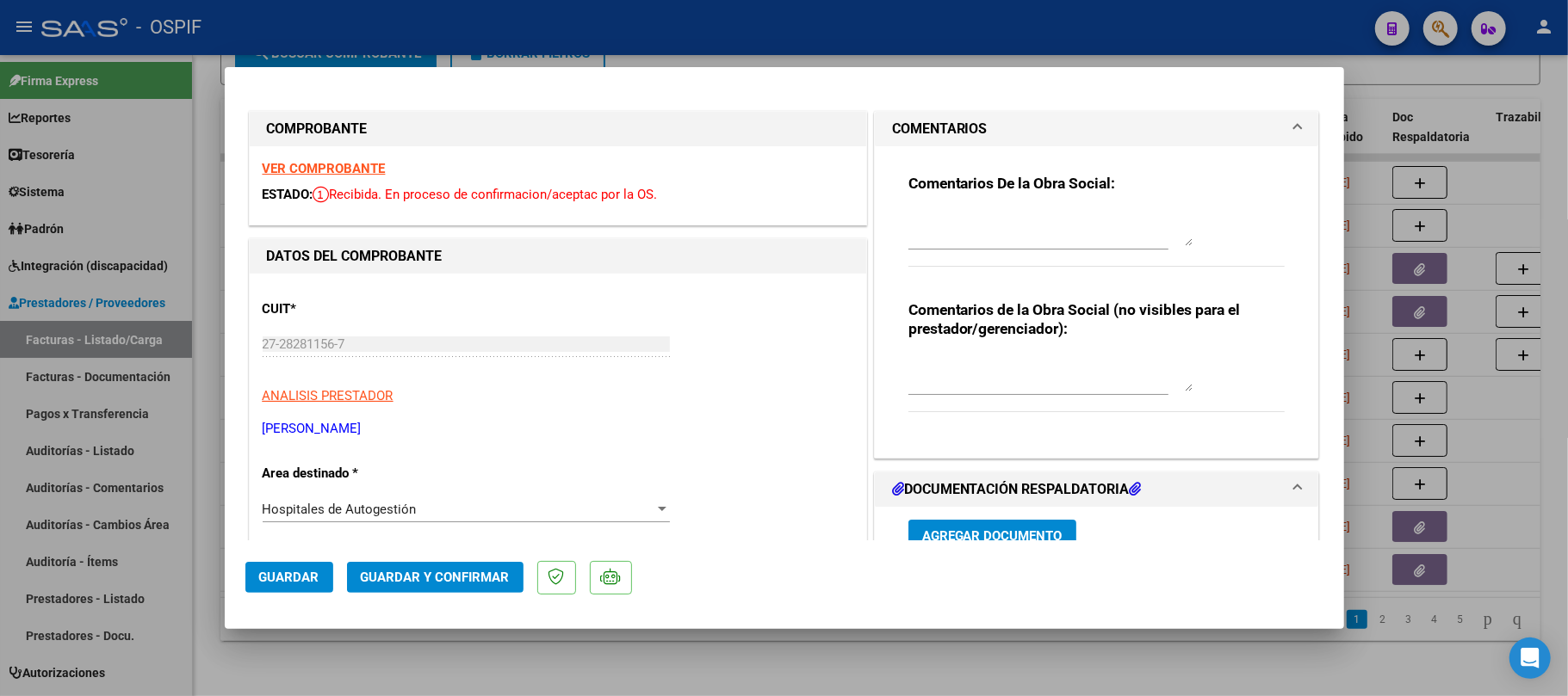
click at [1076, 248] on div at bounding box center [1050, 229] width 284 height 42
click at [1085, 245] on textarea at bounding box center [1050, 229] width 284 height 34
type textarea "Debe agregar en la factura por manuscrito con firma y sello: mes de prestación …"
type textarea "ok"
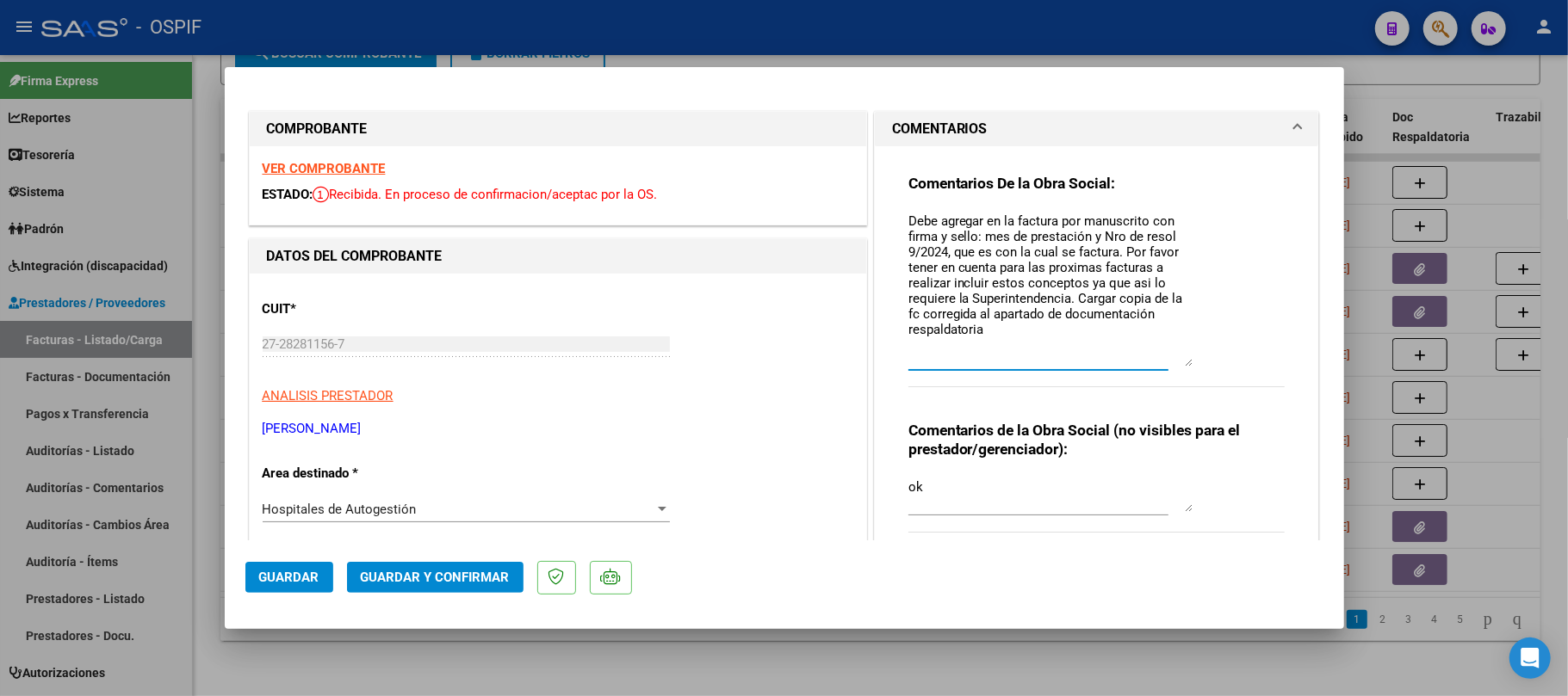
scroll to position [0, 0]
drag, startPoint x: 1195, startPoint y: 314, endPoint x: 1211, endPoint y: 364, distance: 52.5
click at [1211, 364] on div "Comentarios De la Obra Social: Debe agregar en la factura por manuscrito con fi…" at bounding box center [1097, 289] width 377 height 231
drag, startPoint x: 1083, startPoint y: 348, endPoint x: 885, endPoint y: 190, distance: 253.3
click at [895, 190] on div "Comentarios De la Obra Social: Debe agregar en la factura por manuscrito con fi…" at bounding box center [1097, 355] width 403 height 418
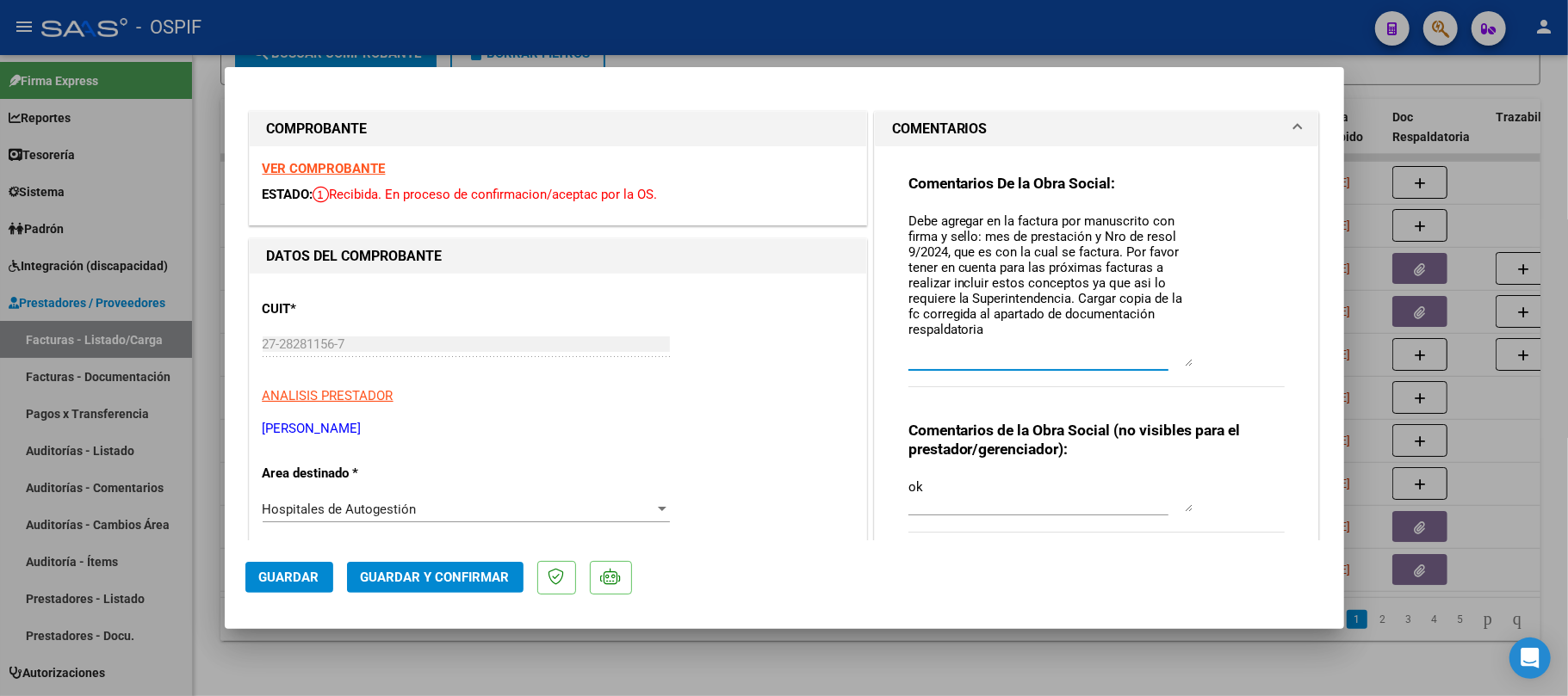
type textarea "Debe agregar en la factura por manuscrito con firma y sello: mes de prestación …"
click at [377, 498] on div "Hospitales de Autogestión Seleccionar Area" at bounding box center [466, 509] width 407 height 25
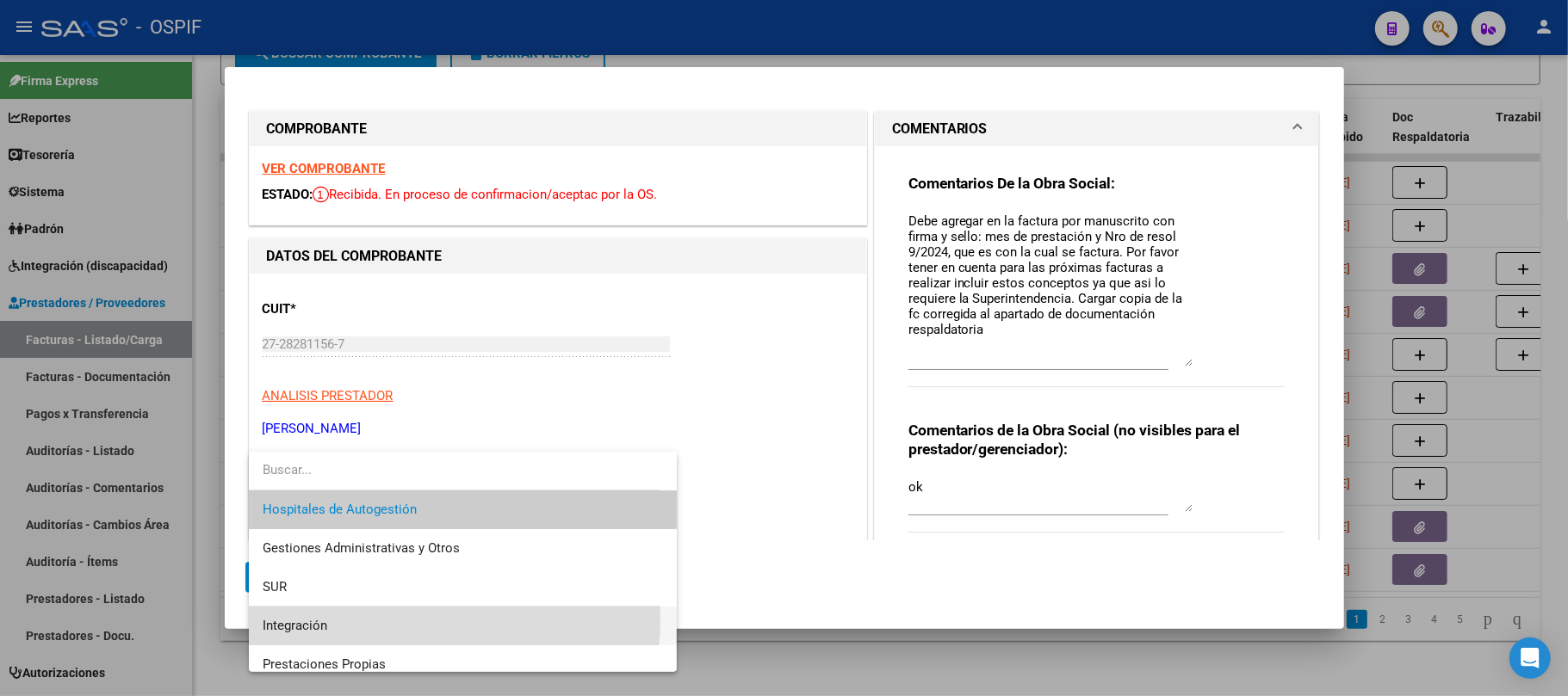
click at [397, 620] on span "Integración" at bounding box center [463, 626] width 401 height 39
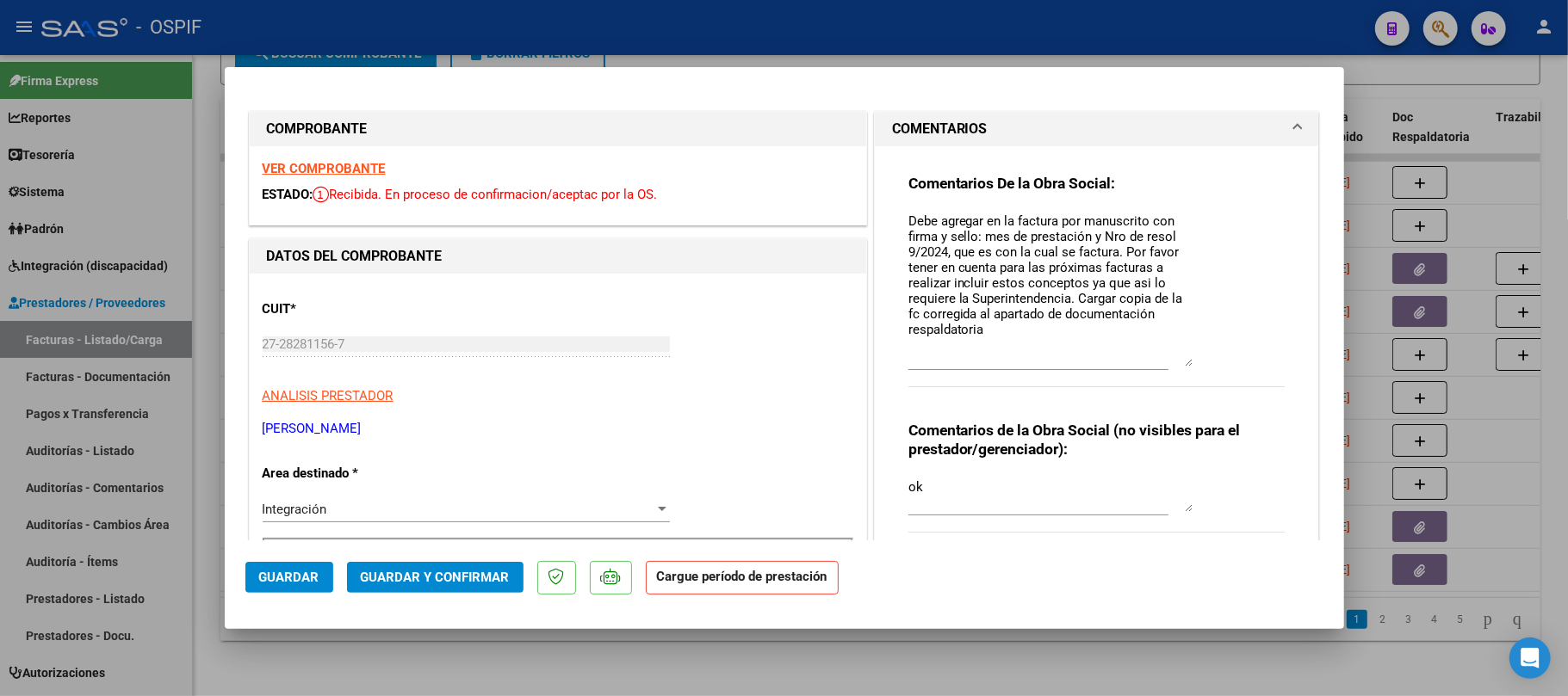
scroll to position [459, 0]
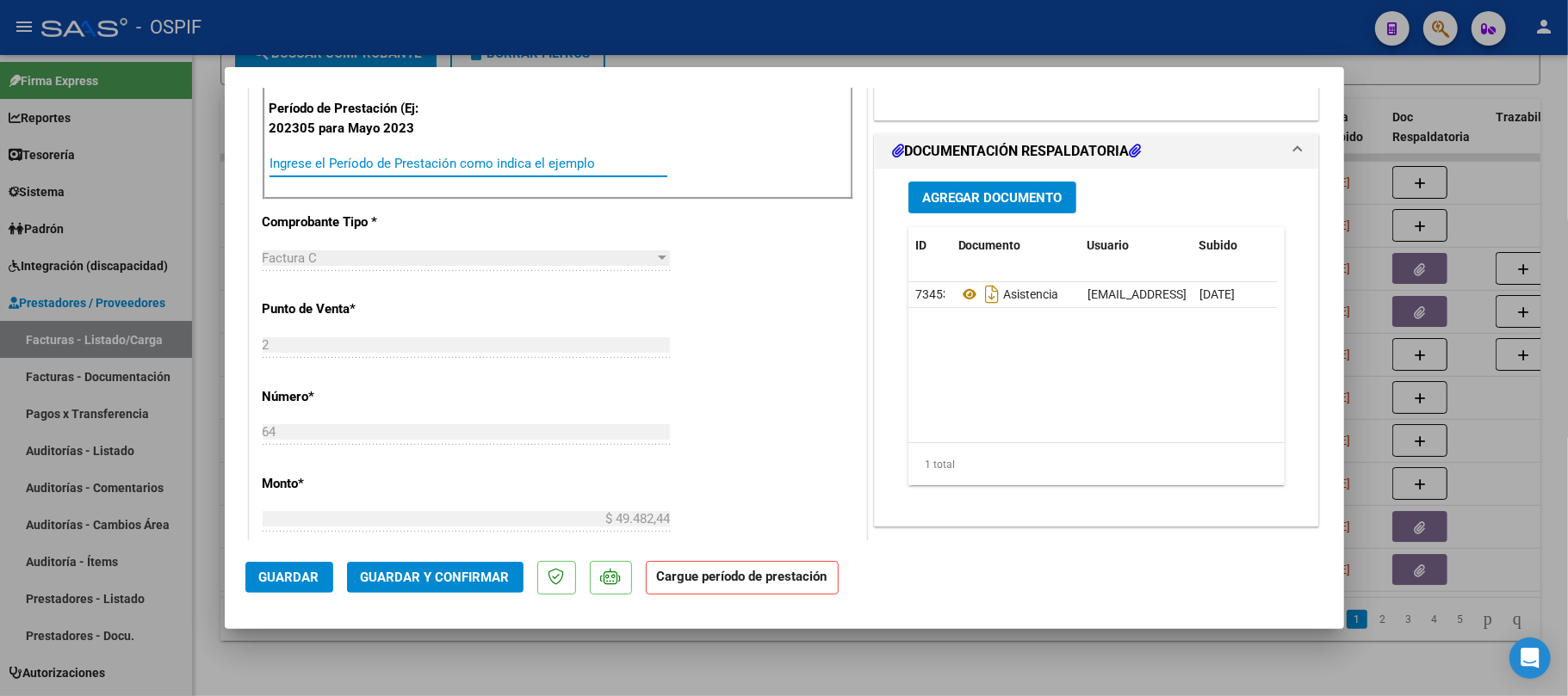
click at [406, 166] on input "Ingrese el Período de Prestación como indica el ejemplo" at bounding box center [468, 163] width 398 height 15
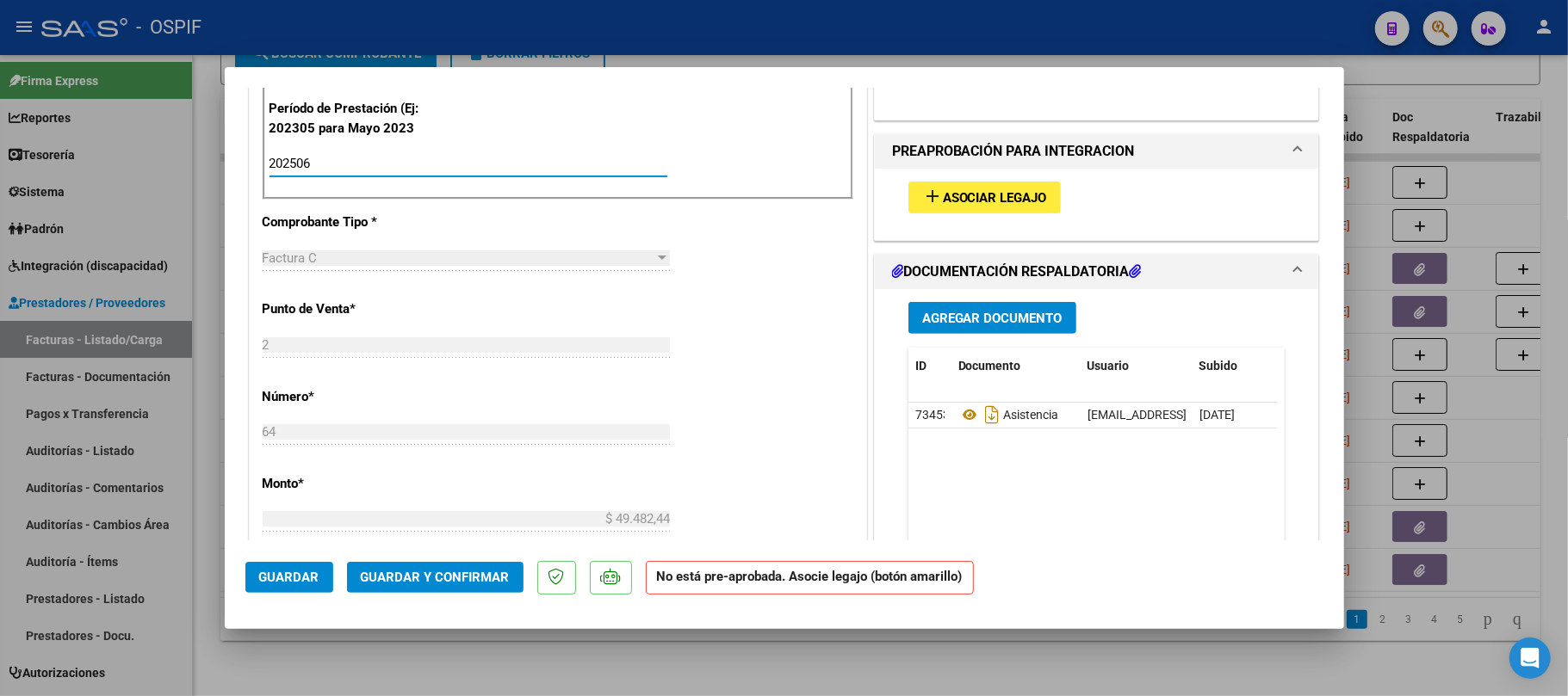
type input "202506"
click at [979, 207] on button "add Asociar Legajo" at bounding box center [984, 197] width 152 height 32
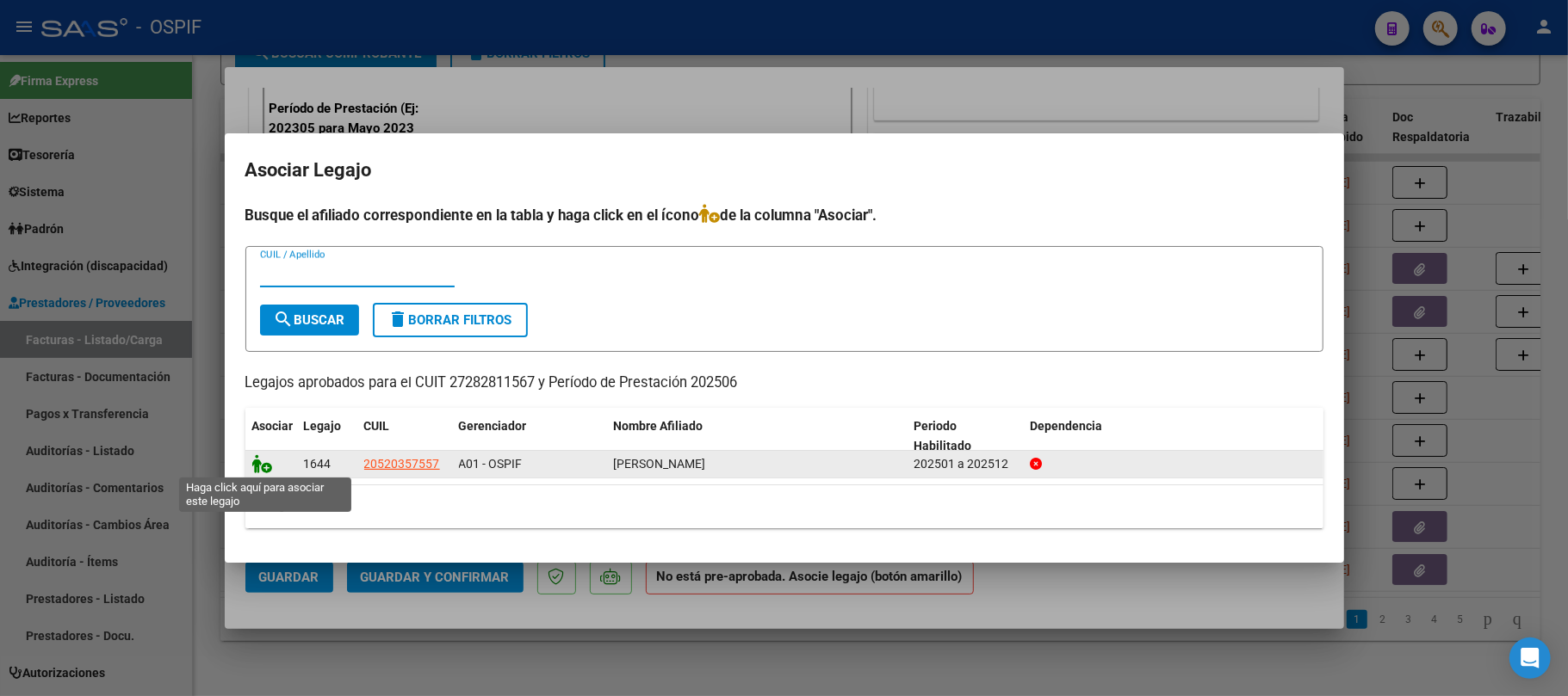
click at [262, 459] on icon at bounding box center [263, 464] width 21 height 19
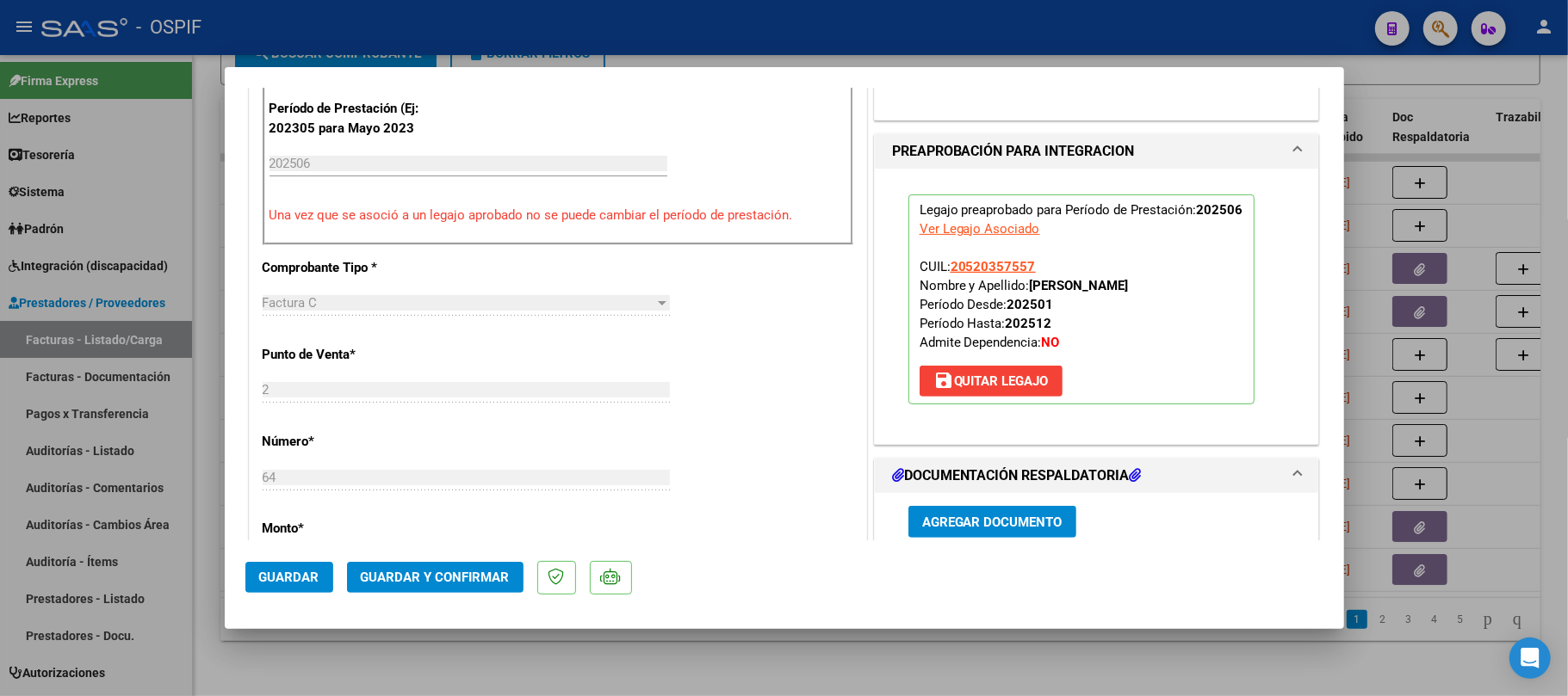
click at [280, 572] on span "Guardar" at bounding box center [289, 577] width 60 height 15
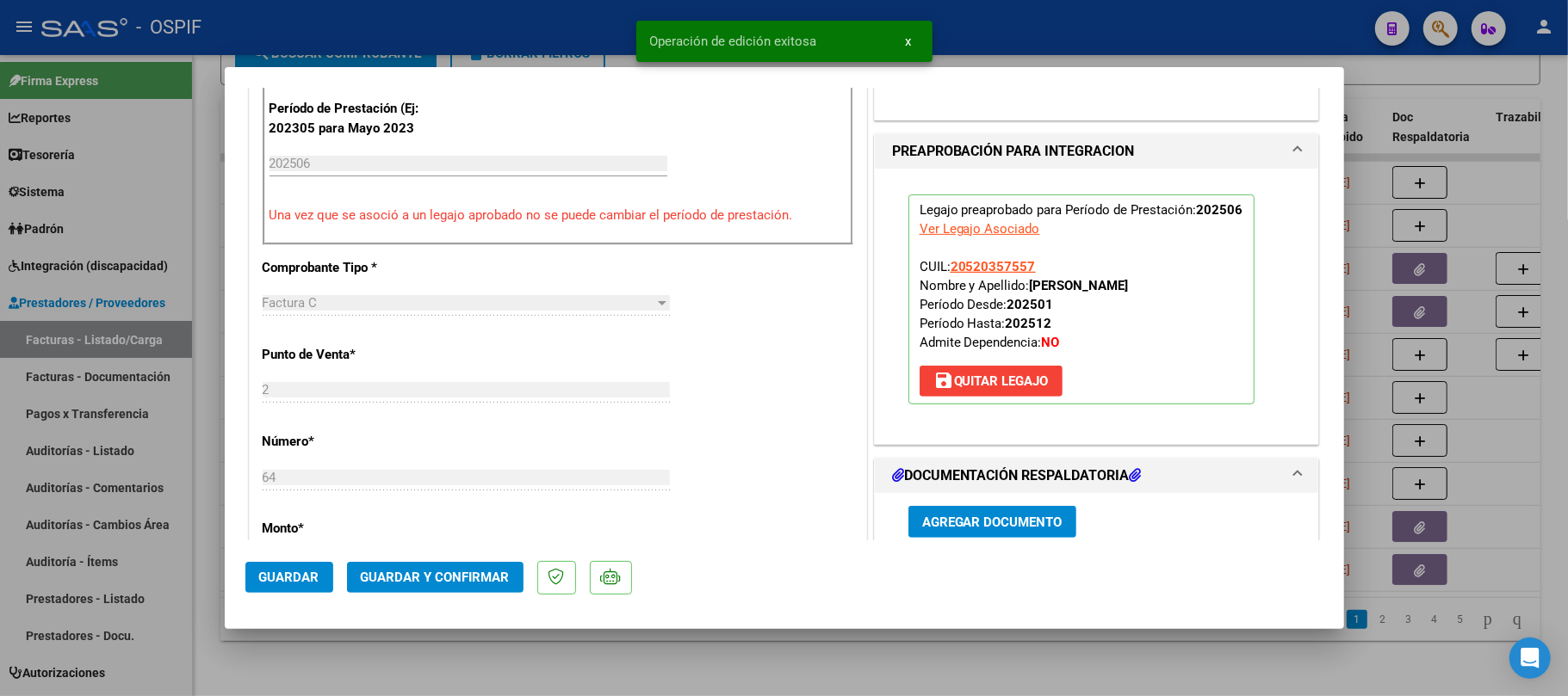
scroll to position [0, 0]
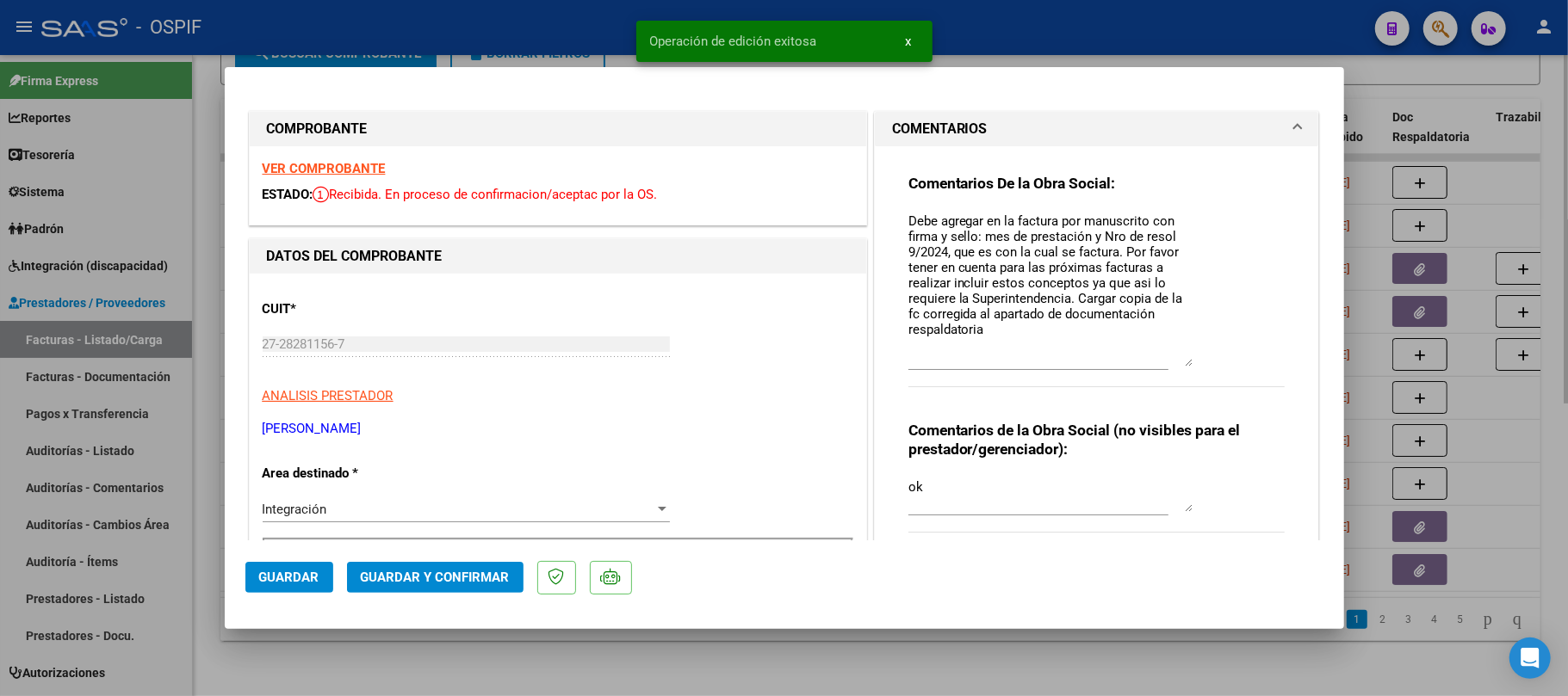
drag, startPoint x: 573, startPoint y: 657, endPoint x: 523, endPoint y: 669, distance: 51.4
click at [572, 658] on div at bounding box center [784, 348] width 1568 height 696
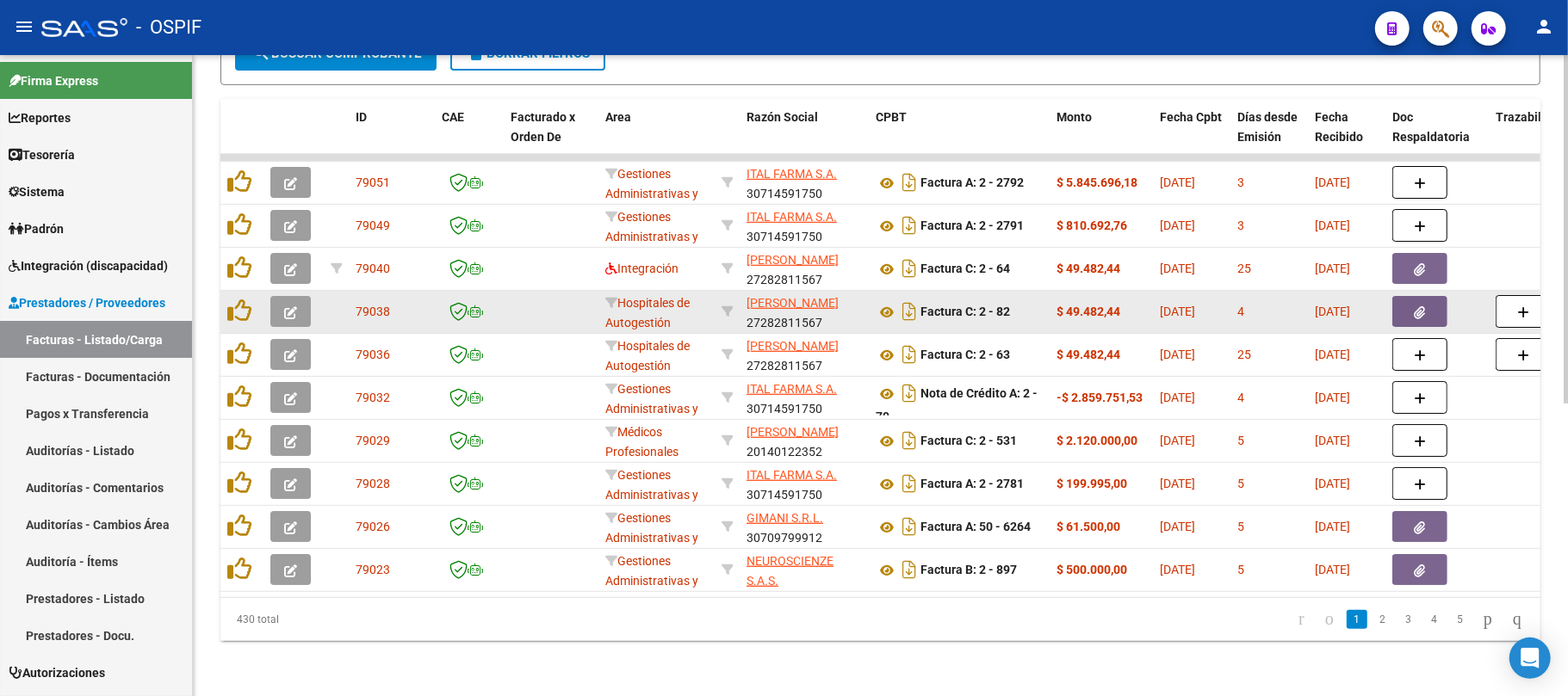
click at [286, 307] on icon "button" at bounding box center [291, 314] width 13 height 13
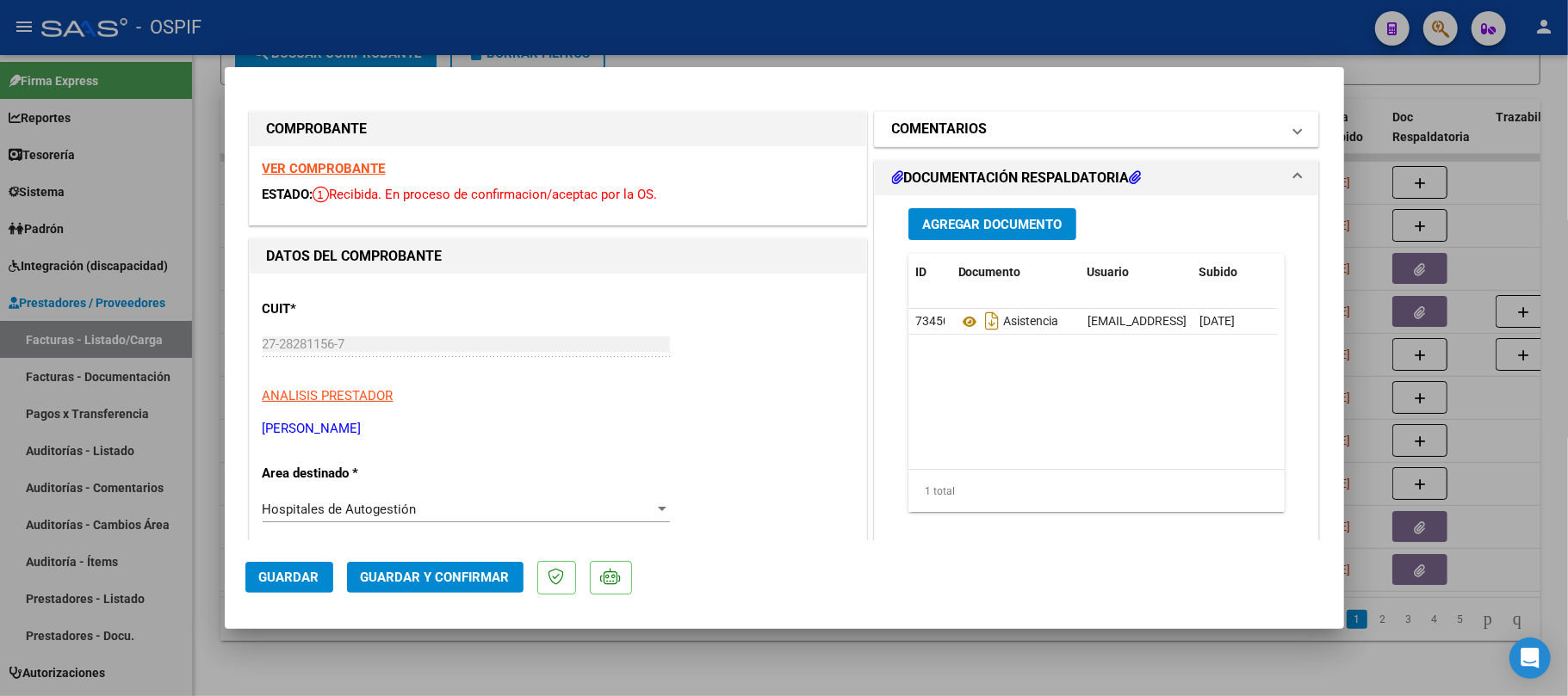
click at [1055, 119] on mat-panel-title "COMENTARIOS" at bounding box center [1086, 129] width 389 height 21
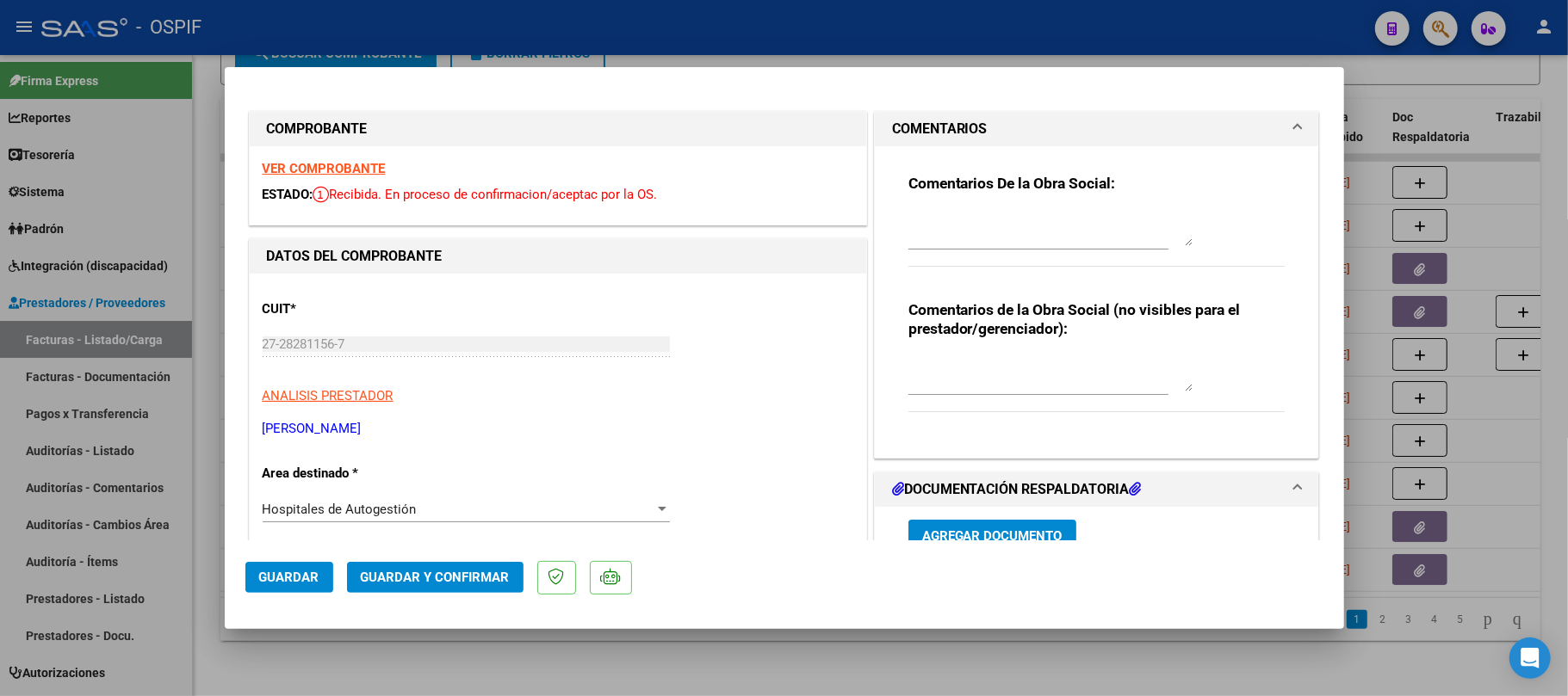
click at [1069, 235] on textarea at bounding box center [1050, 229] width 284 height 34
paste textarea "agregar en la factura (por manuscrito o digital) "Nro de Resolución Nº9", con l…"
type textarea "cargar planilla de asistencia correspondiente al mes de julio y agregar en la f…"
click at [1010, 375] on textarea at bounding box center [1050, 374] width 284 height 34
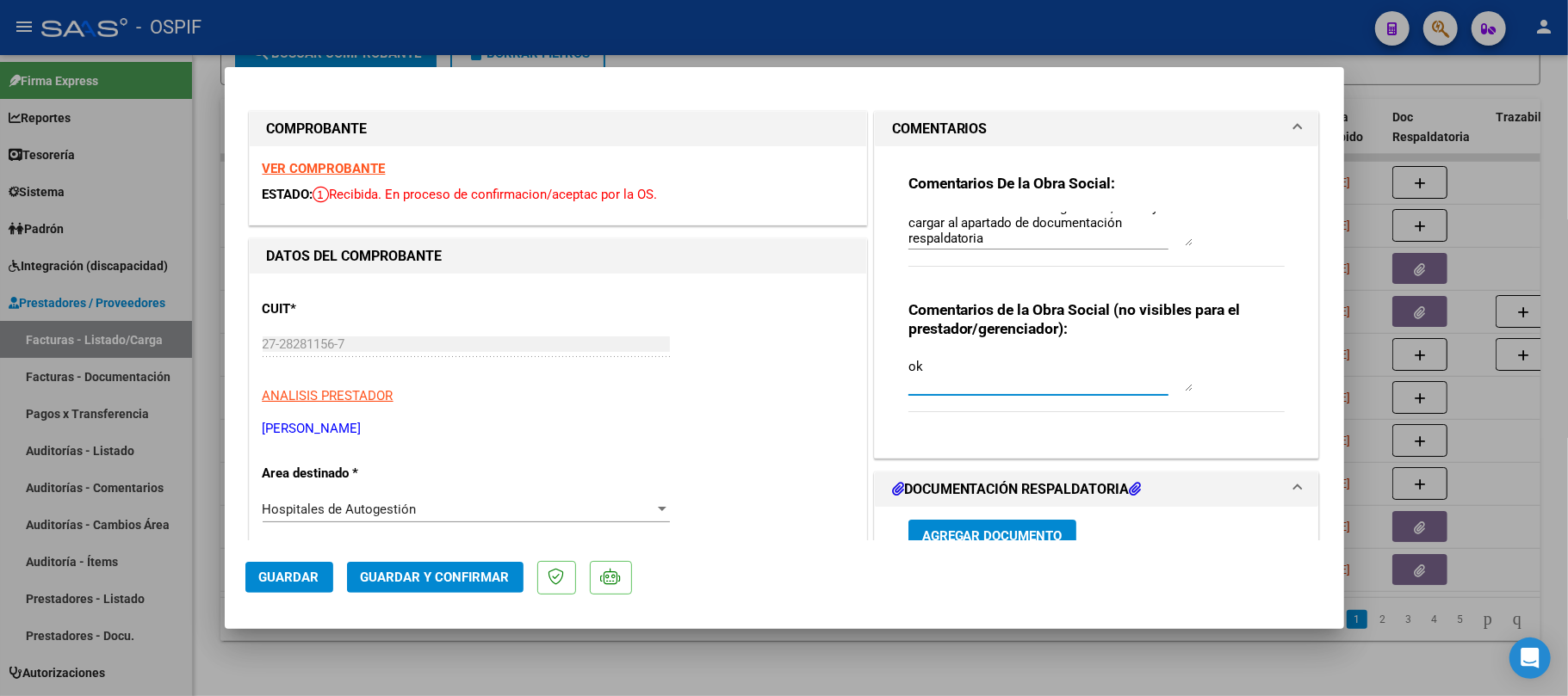
type textarea "ok"
click at [315, 510] on span "Hospitales de Autogestión" at bounding box center [339, 509] width 154 height 15
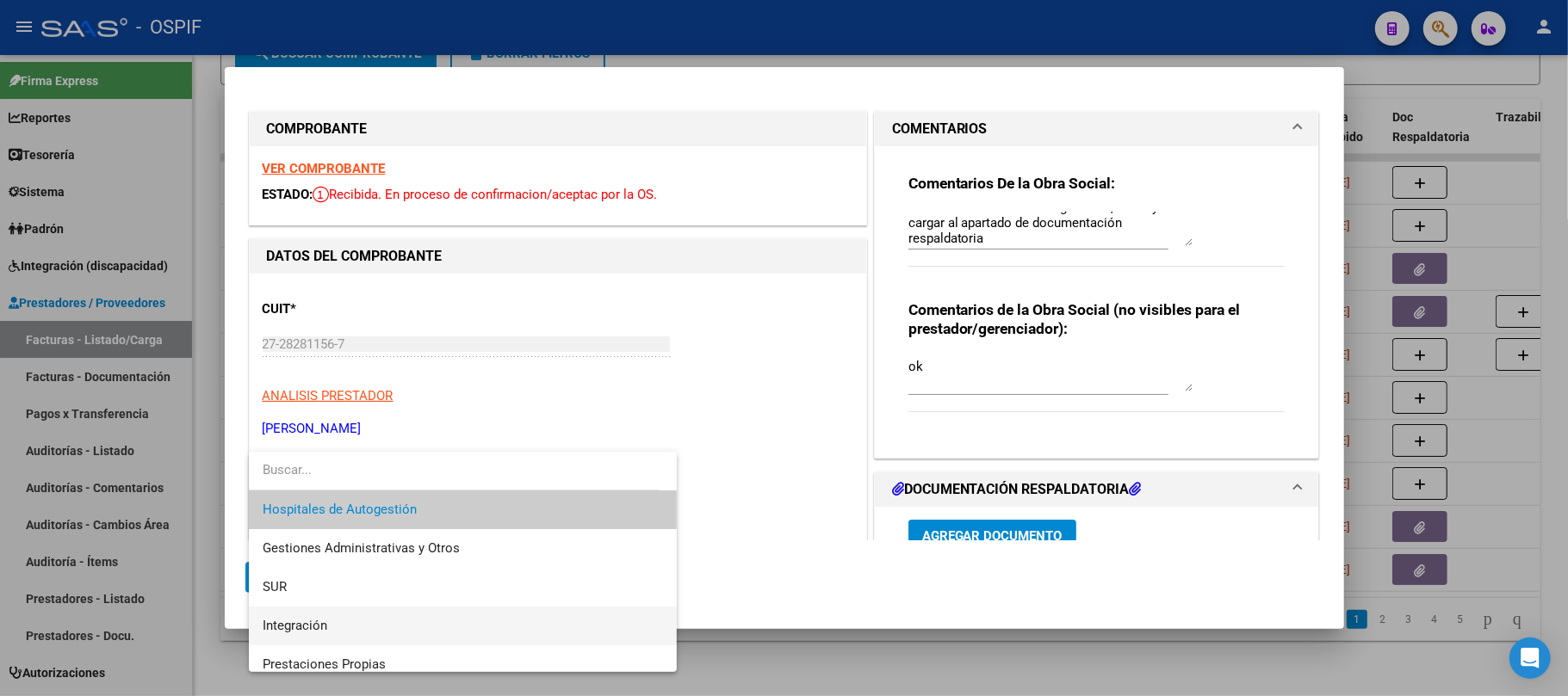
drag, startPoint x: 362, startPoint y: 620, endPoint x: 345, endPoint y: 299, distance: 321.4
click at [360, 620] on span "Integración" at bounding box center [463, 626] width 401 height 39
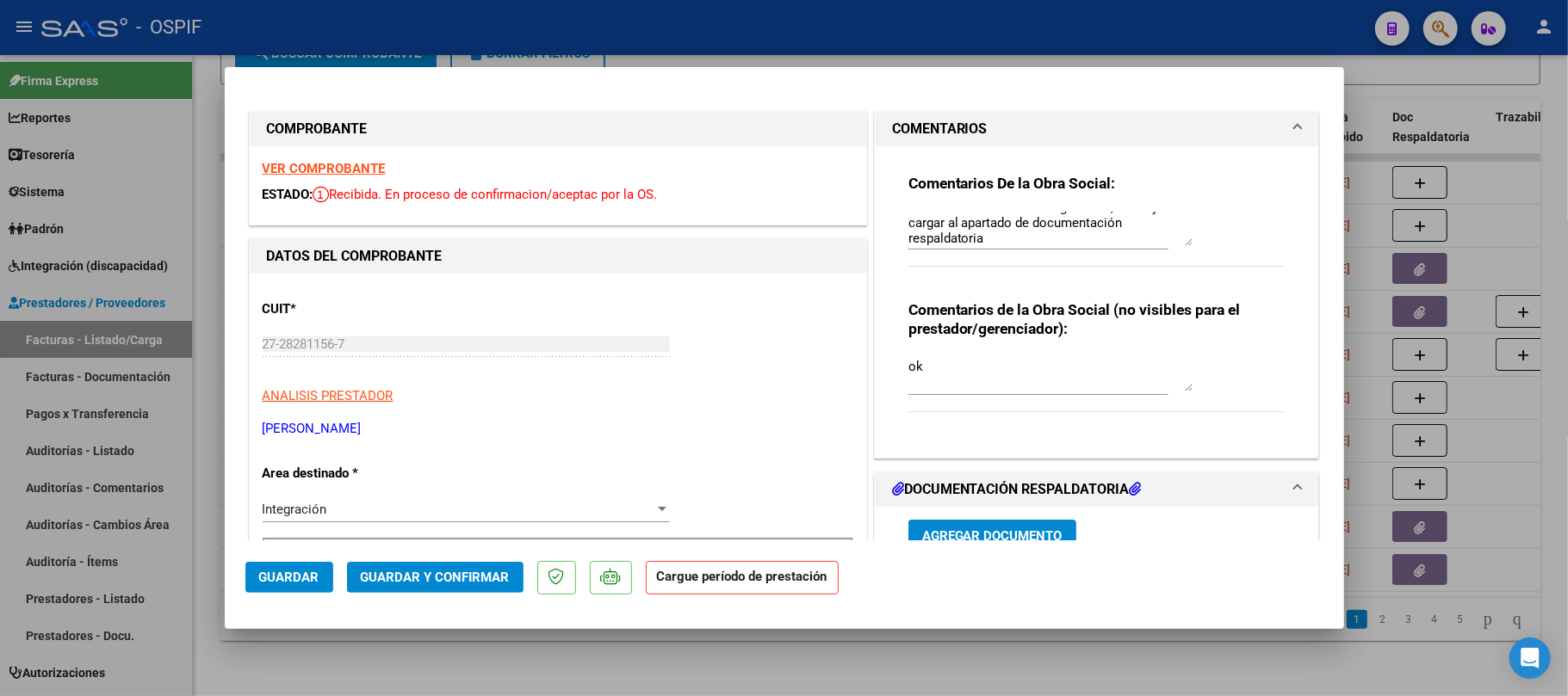
scroll to position [459, 0]
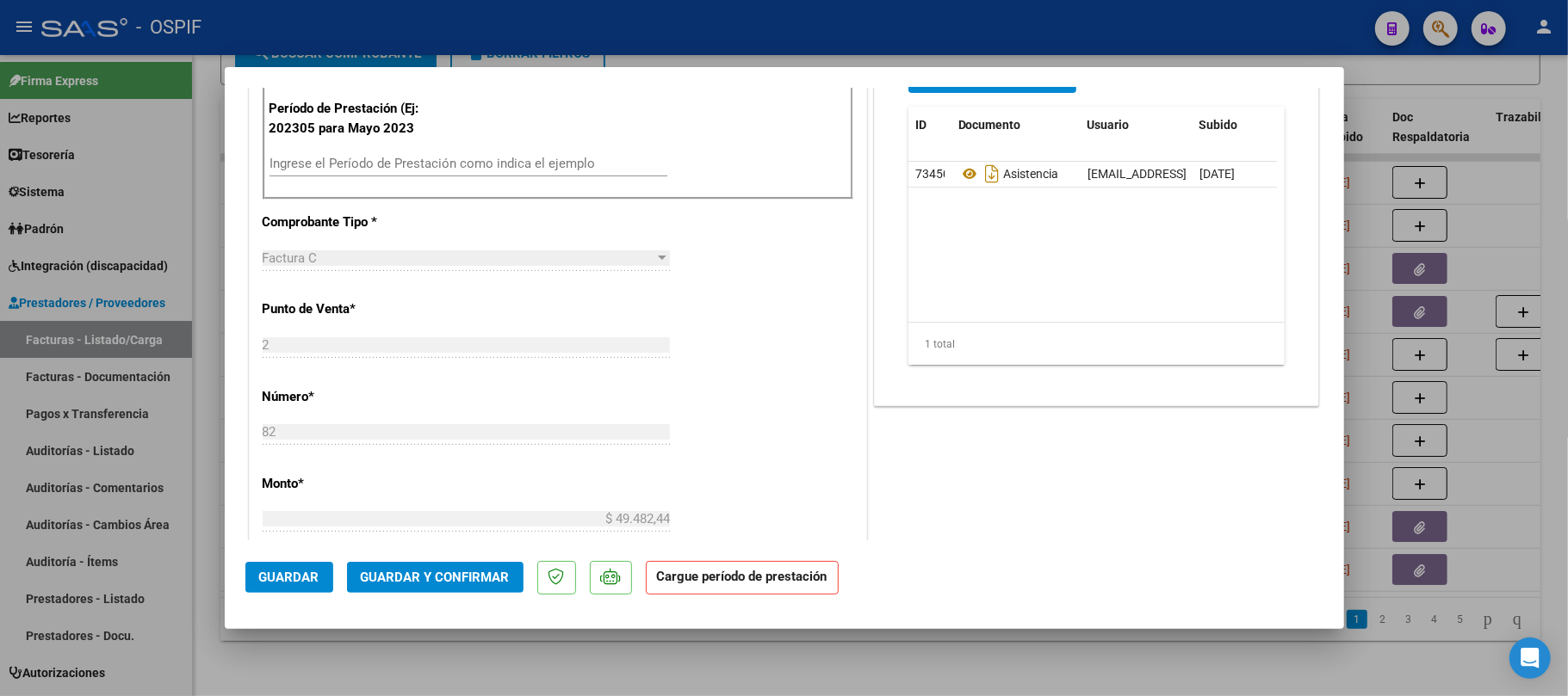
click at [506, 166] on input "Ingrese el Período de Prestación como indica el ejemplo" at bounding box center [468, 163] width 398 height 15
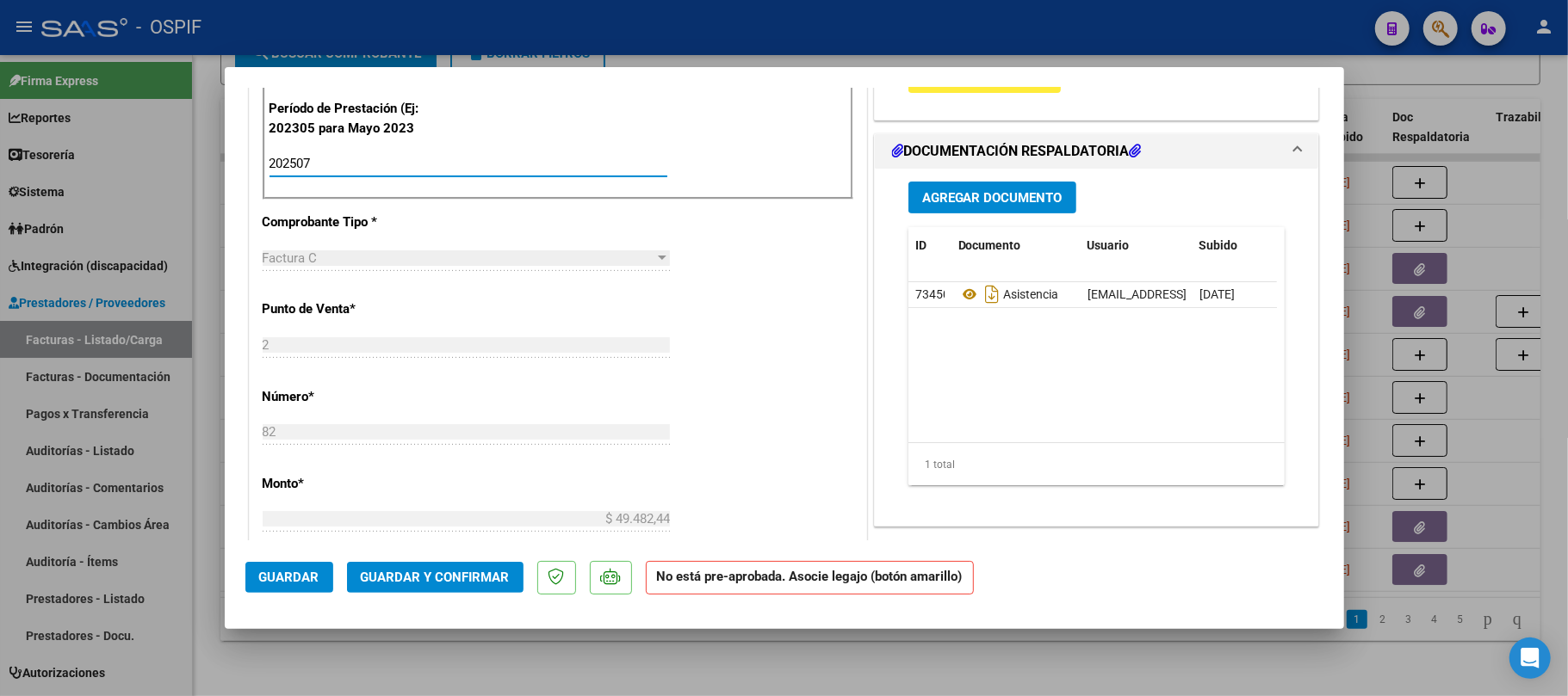
type input "202507"
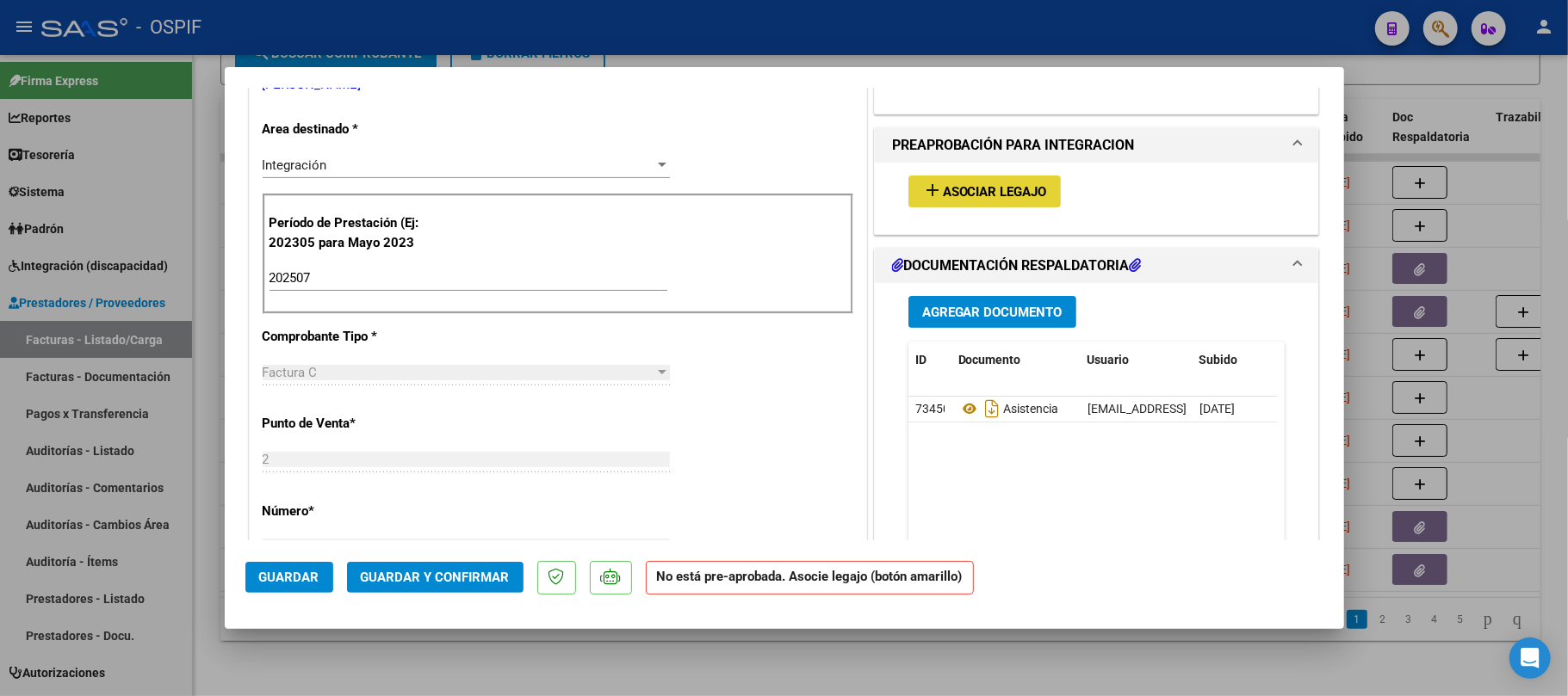
click at [1020, 194] on span "Asociar Legajo" at bounding box center [995, 192] width 104 height 15
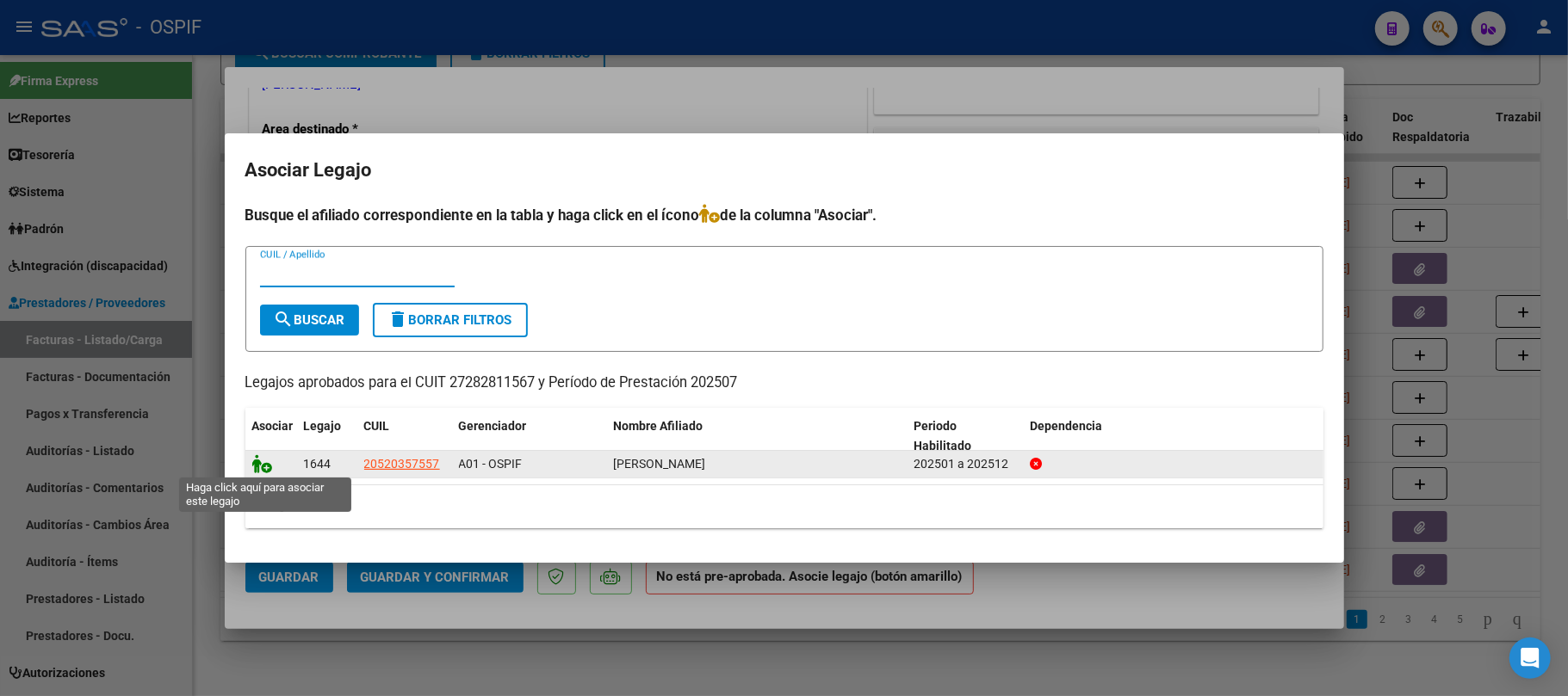
click at [264, 466] on icon at bounding box center [263, 464] width 21 height 19
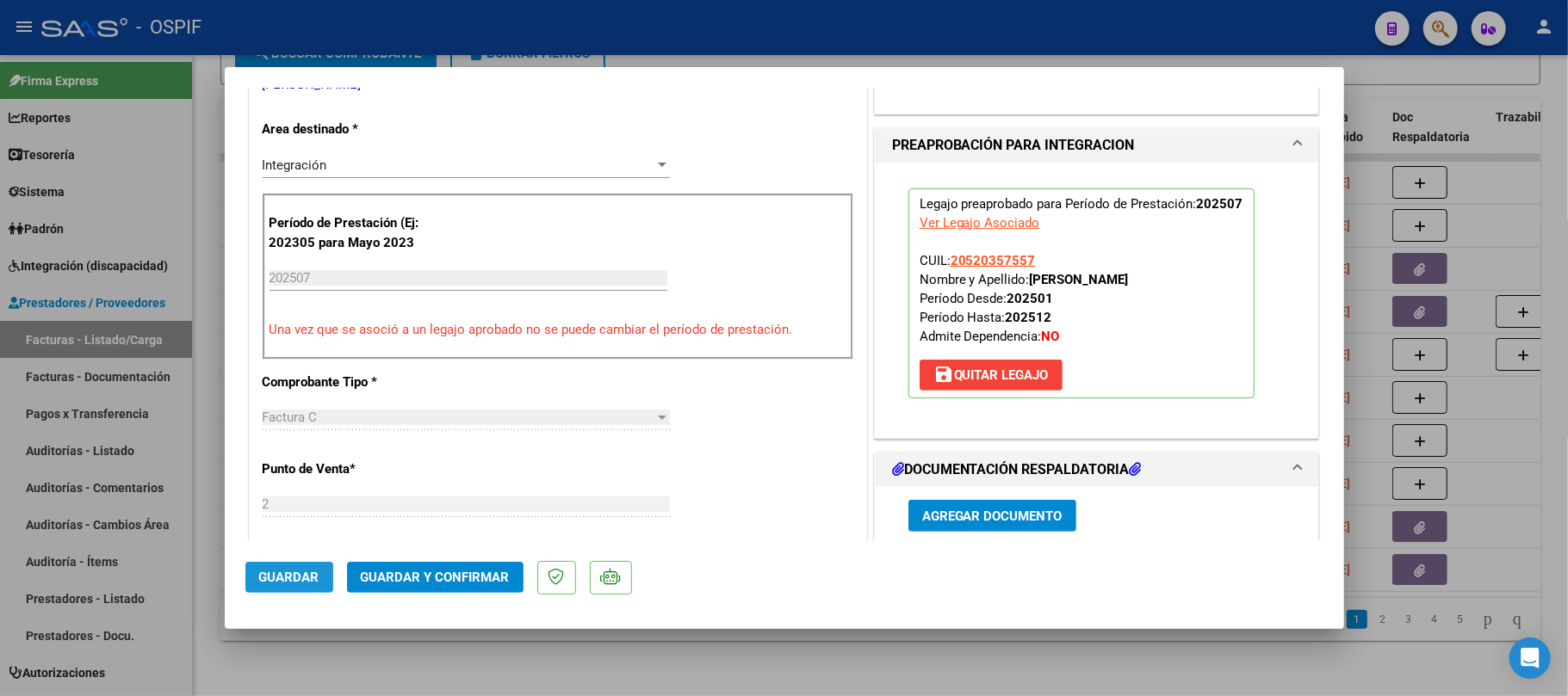
click at [318, 586] on button "Guardar" at bounding box center [289, 577] width 88 height 31
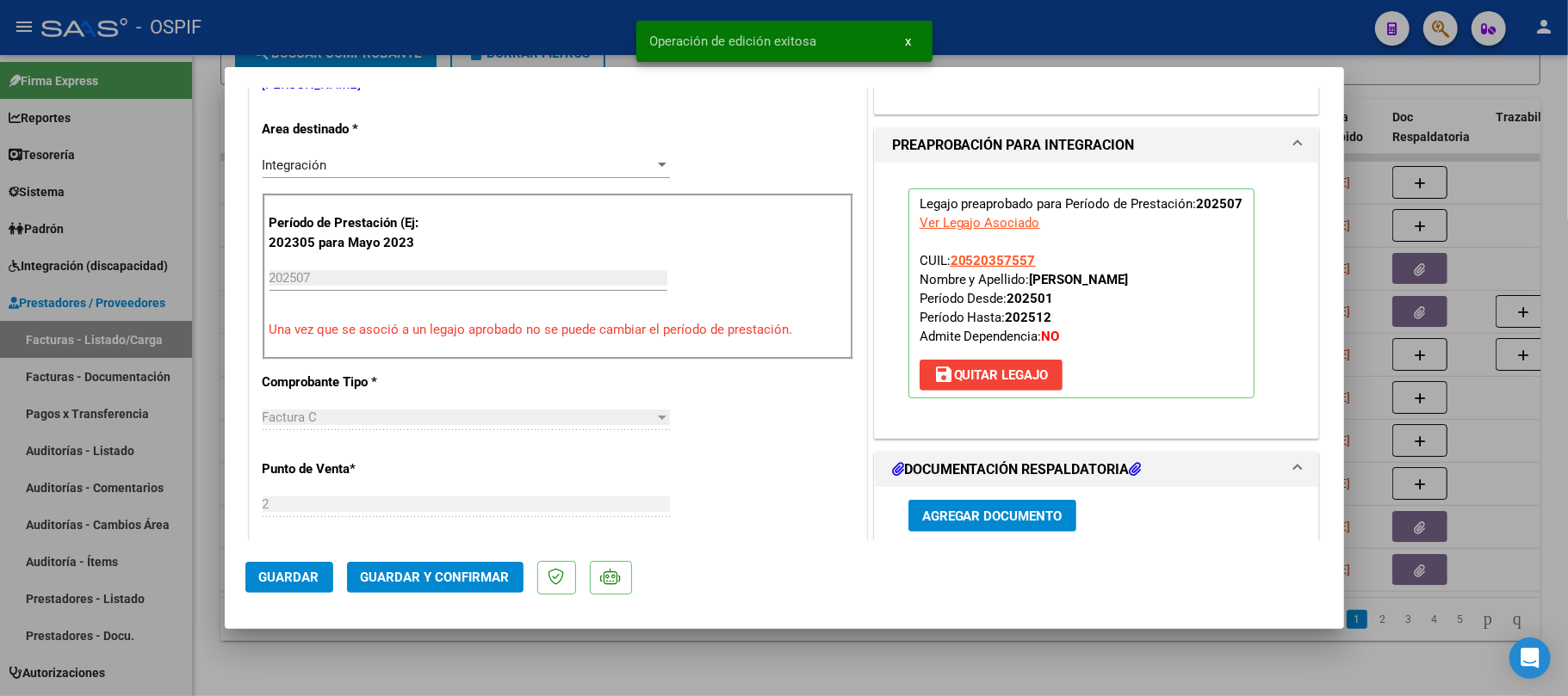
scroll to position [0, 0]
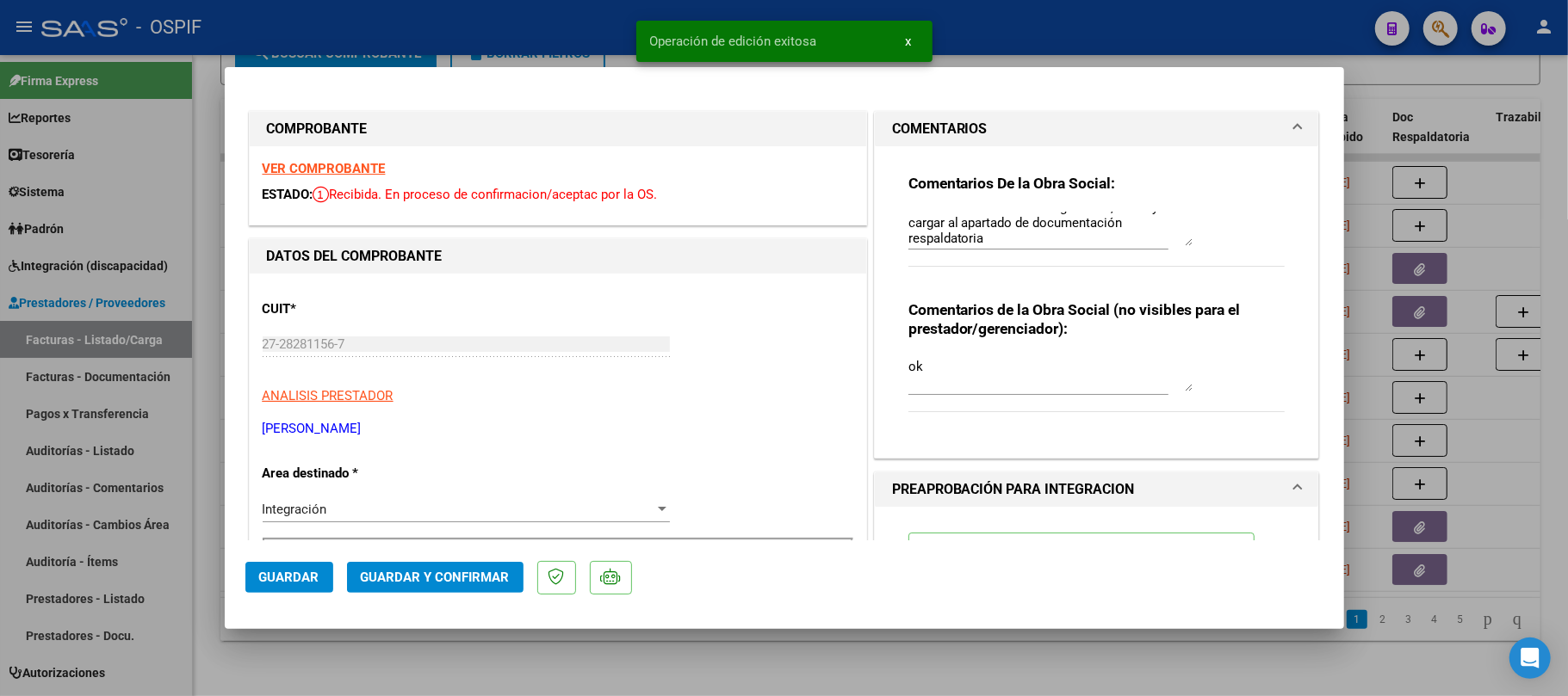
click at [947, 655] on div at bounding box center [784, 348] width 1568 height 696
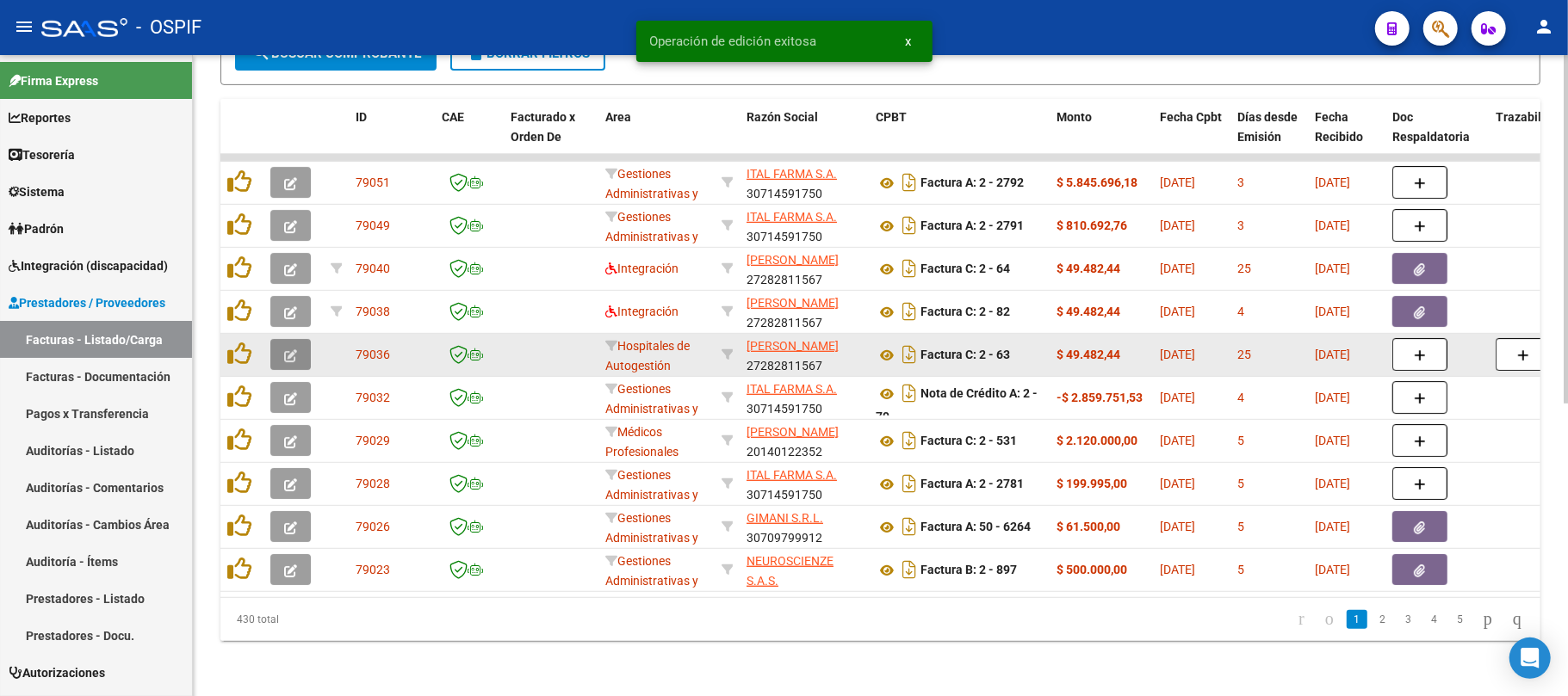
click at [286, 349] on icon "button" at bounding box center [291, 356] width 13 height 13
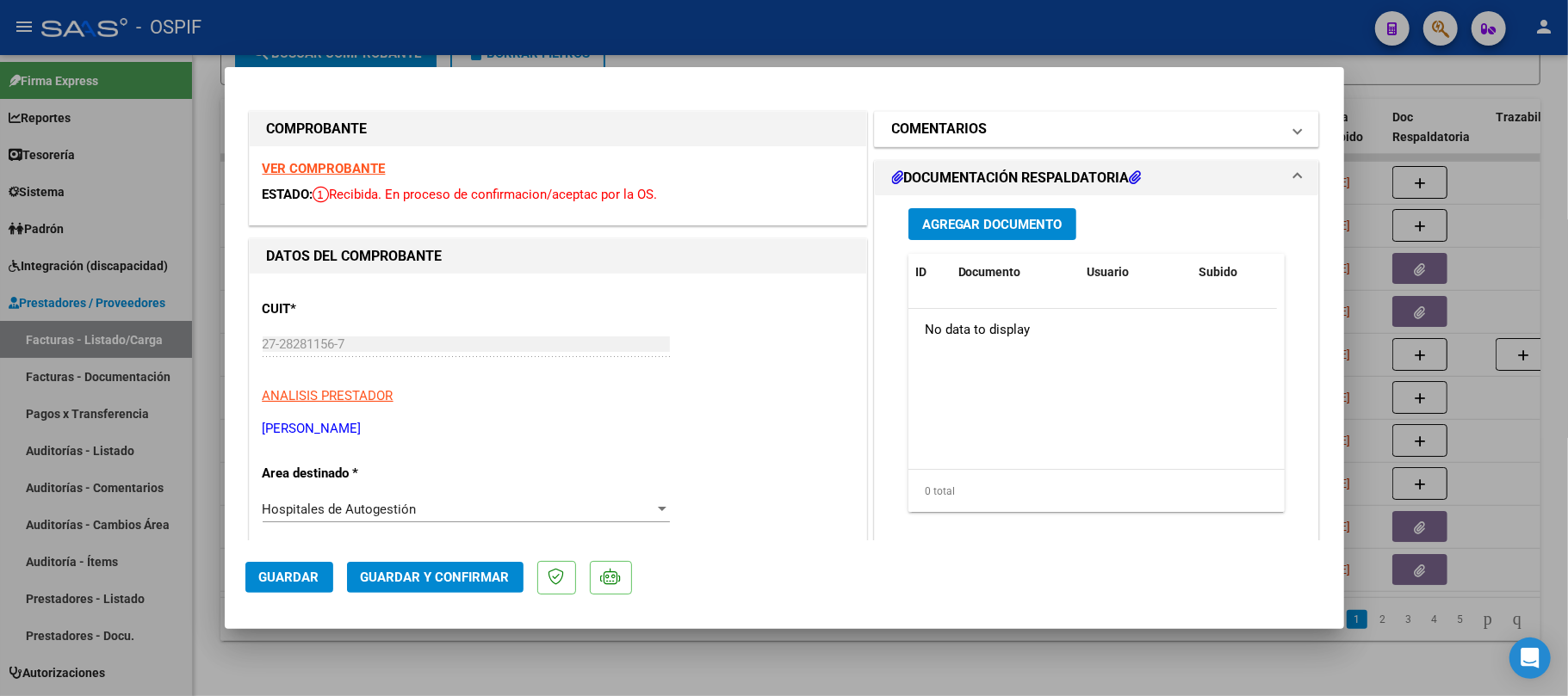
click at [1062, 139] on mat-panel-title "COMENTARIOS" at bounding box center [1086, 129] width 389 height 21
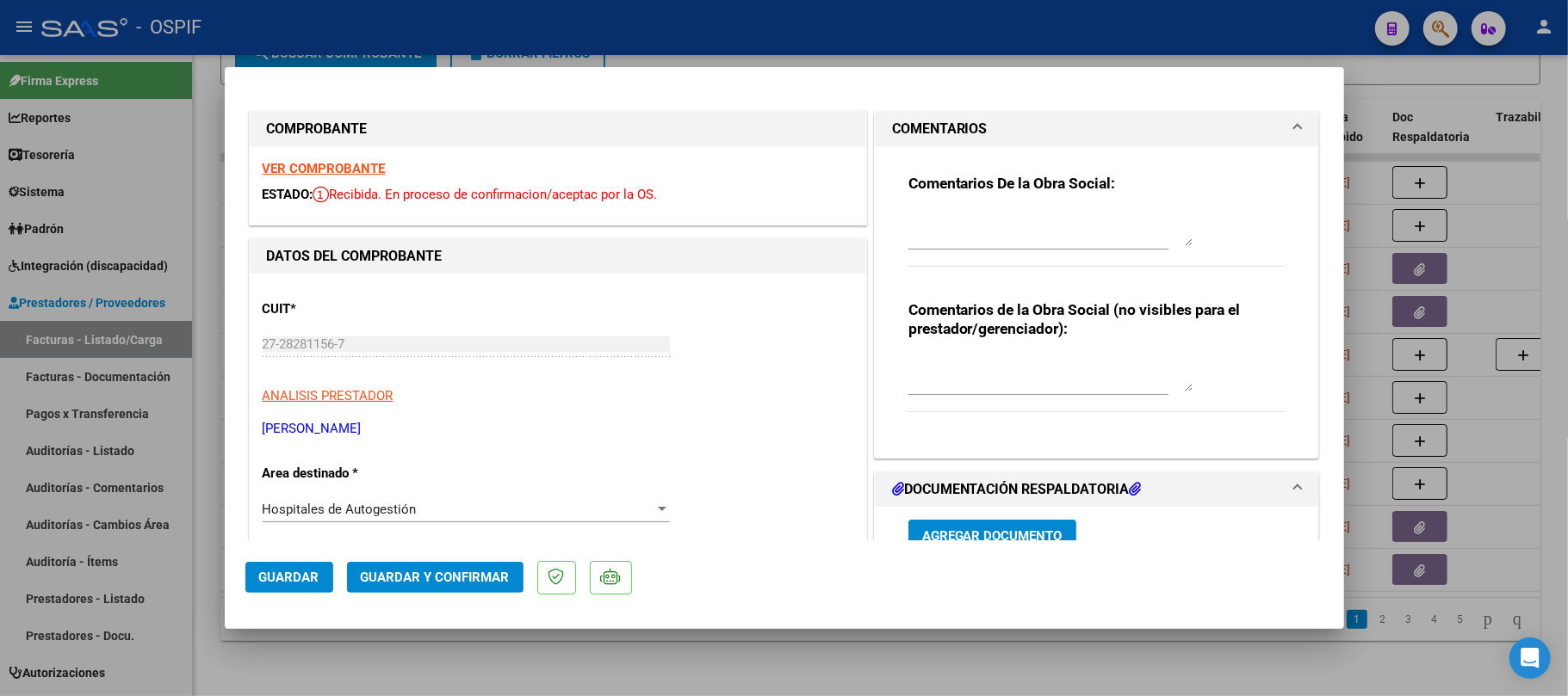
click at [1030, 236] on textarea at bounding box center [1050, 229] width 284 height 34
type textarea "cargar planilla de asistencia"
type textarea "ok"
click at [445, 506] on div "Hospitales de Autogestión" at bounding box center [458, 509] width 392 height 15
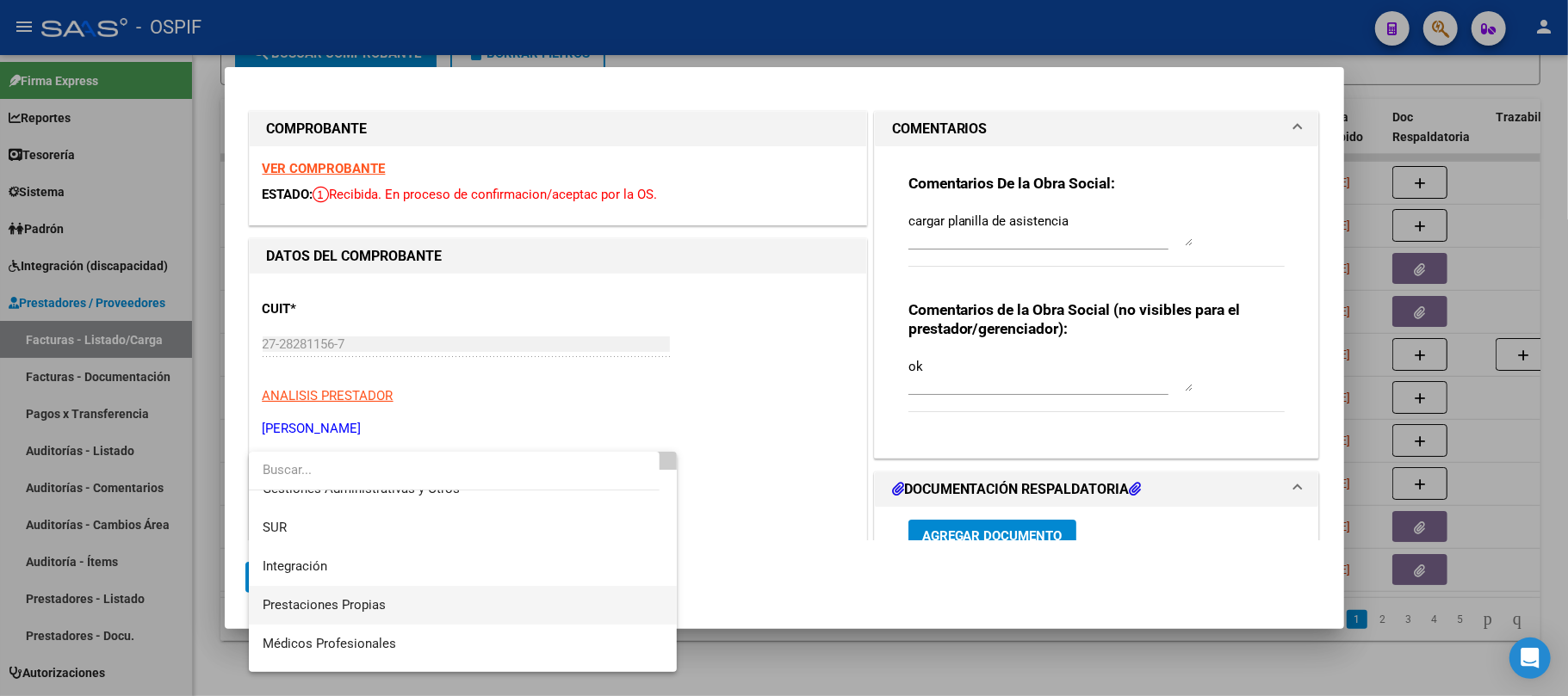
scroll to position [114, 0]
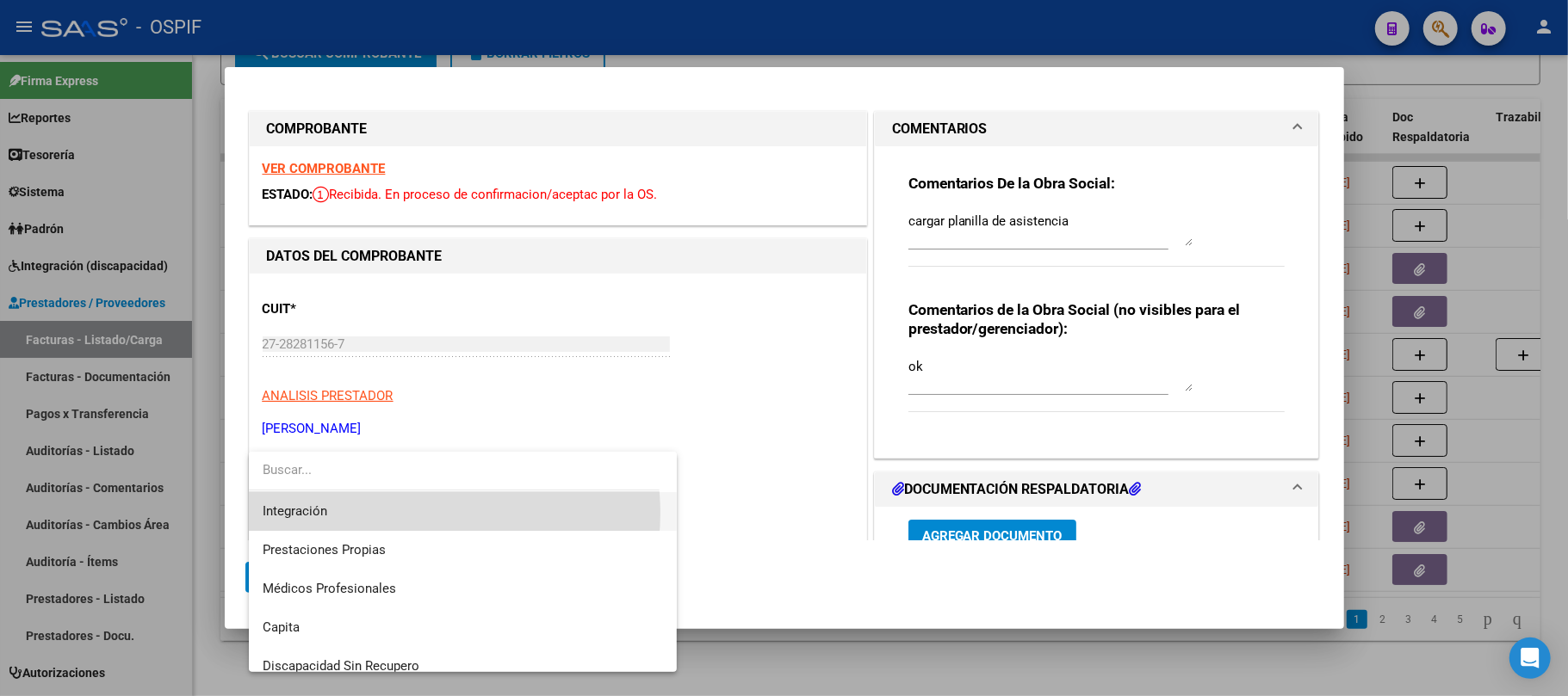
click at [421, 513] on span "Integración" at bounding box center [463, 511] width 401 height 39
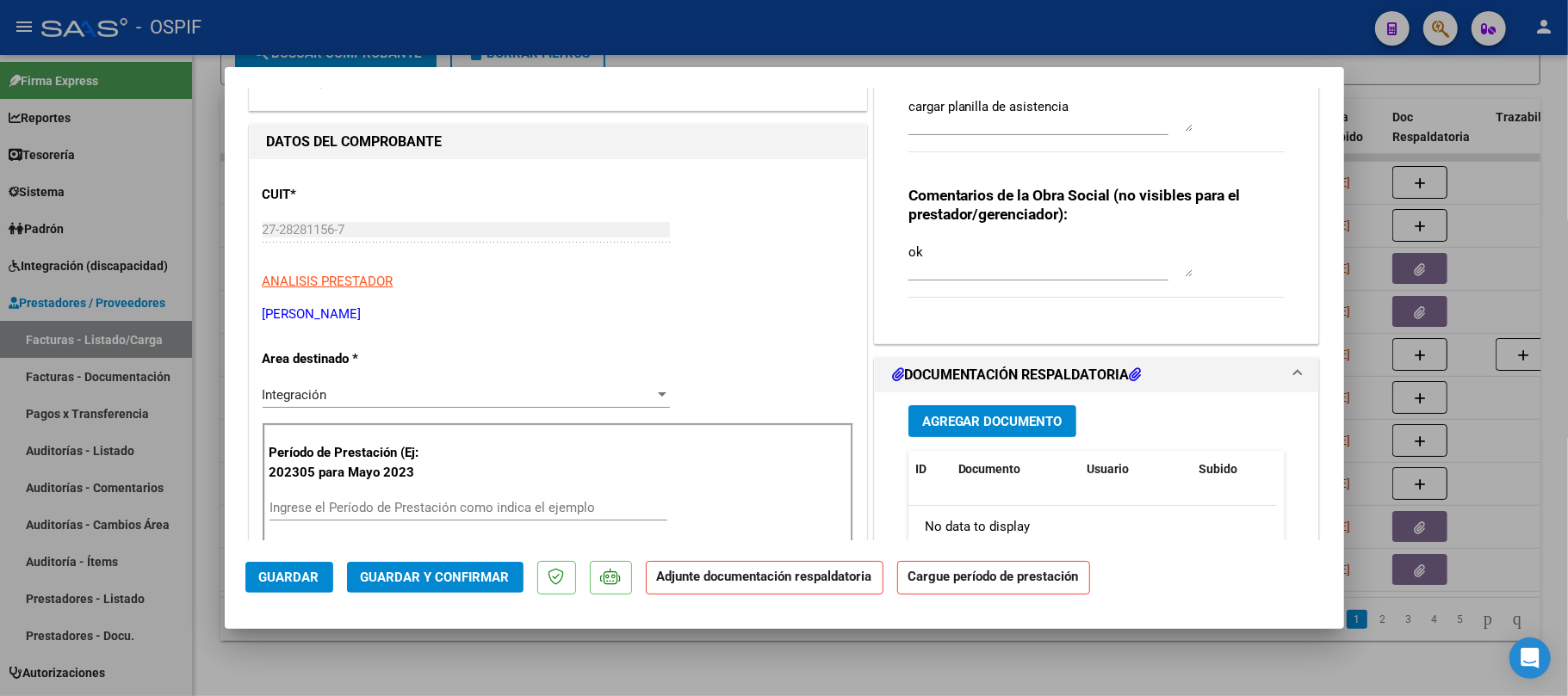
click at [425, 498] on div "Ingrese el Período de Prestación como indica el ejemplo" at bounding box center [468, 507] width 398 height 25
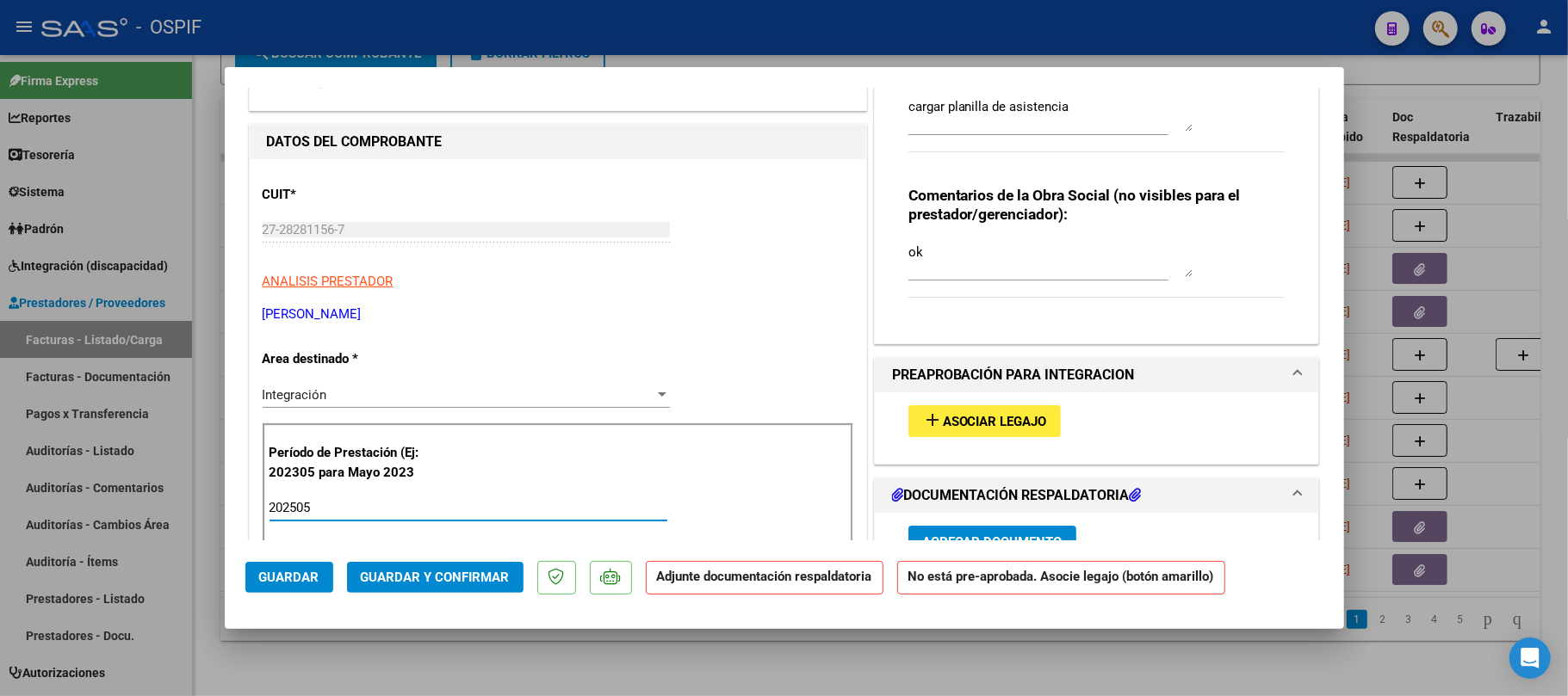
type input "202505"
click at [996, 403] on div "add Asociar Legajo" at bounding box center [1097, 421] width 403 height 58
click at [1009, 424] on span "Asociar Legajo" at bounding box center [995, 421] width 104 height 15
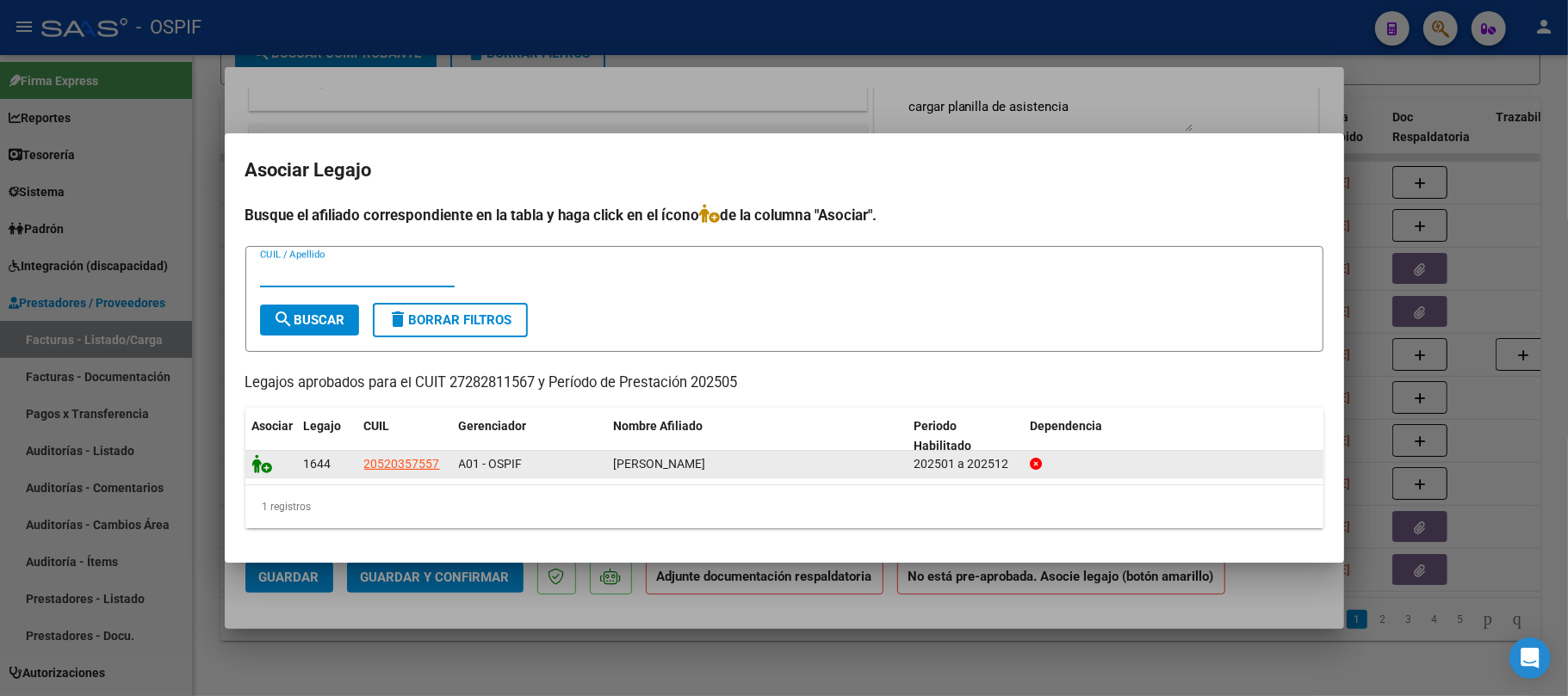
click at [252, 468] on icon at bounding box center [263, 464] width 21 height 19
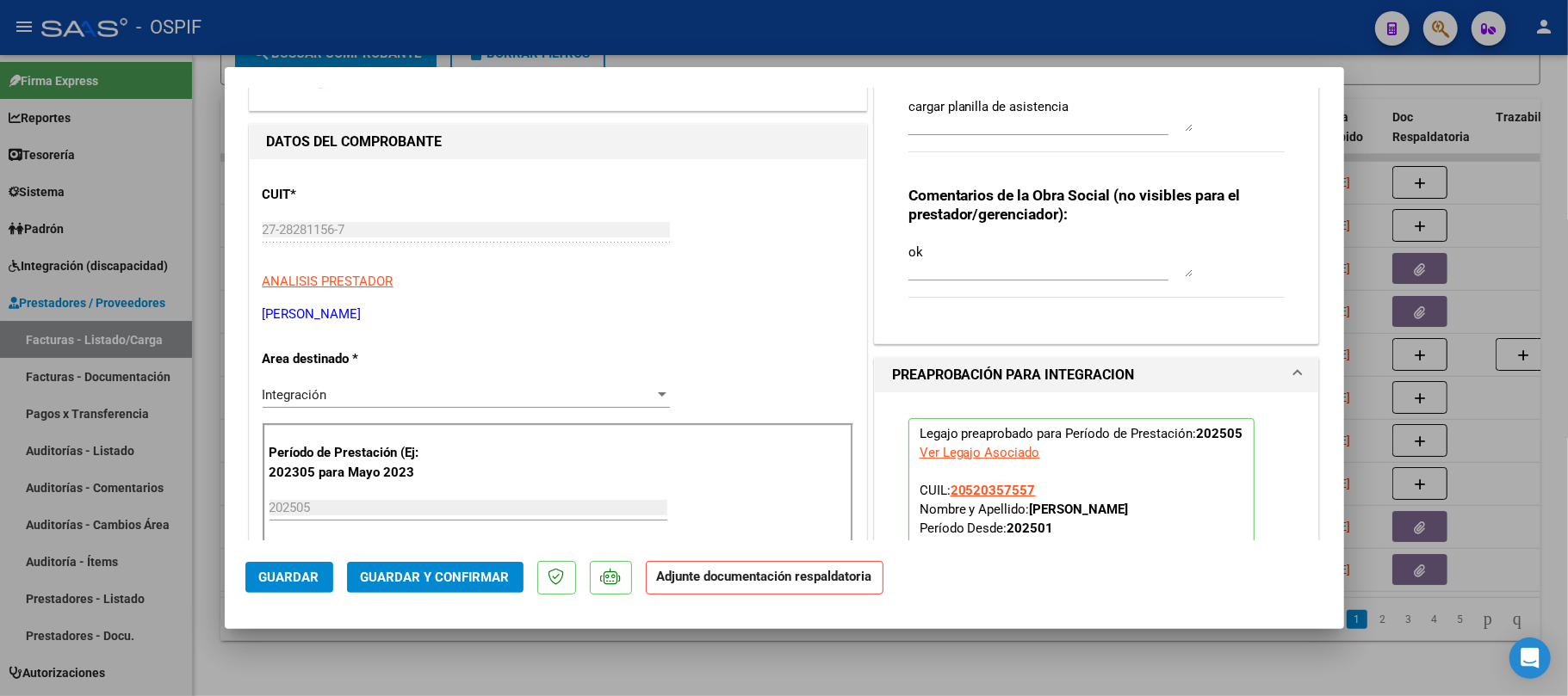
click at [265, 590] on button "Guardar" at bounding box center [289, 577] width 88 height 31
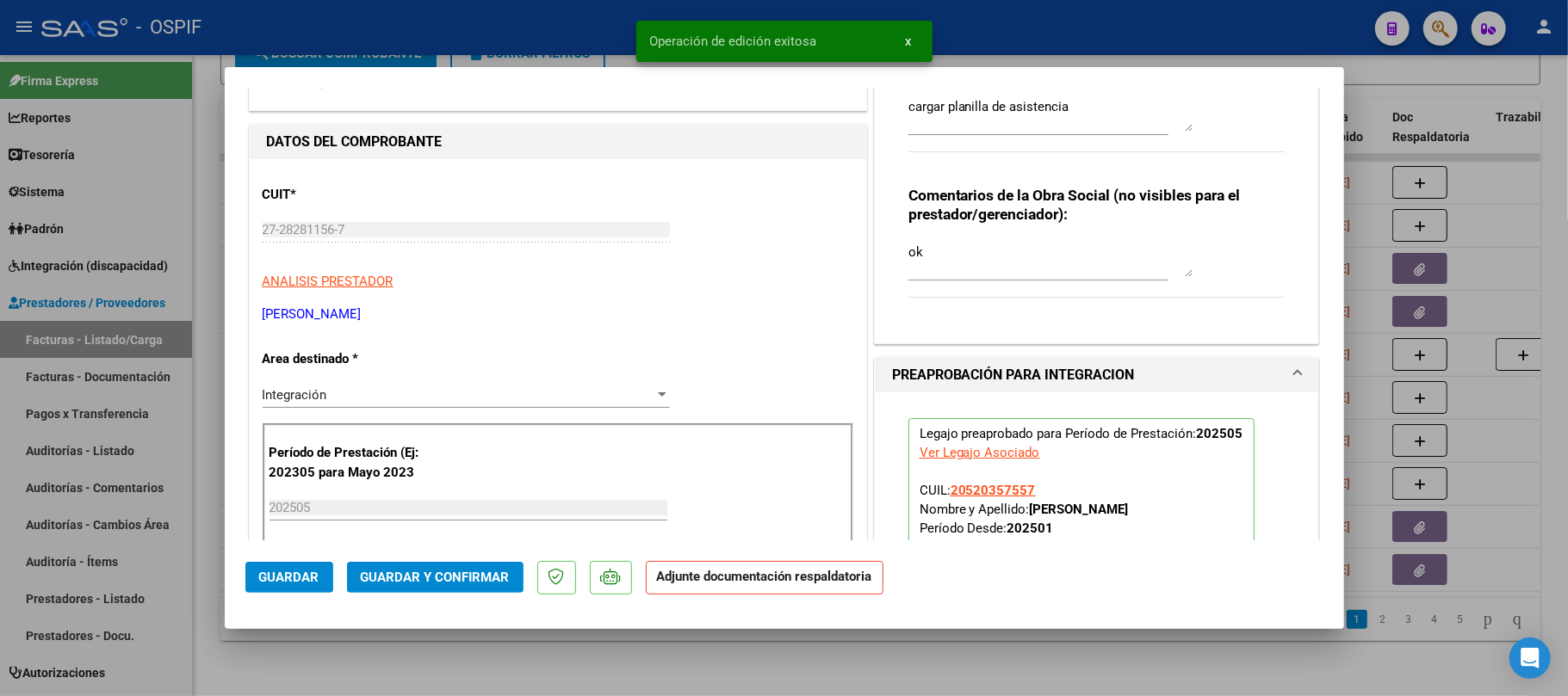
click at [324, 579] on button "Guardar" at bounding box center [289, 577] width 88 height 31
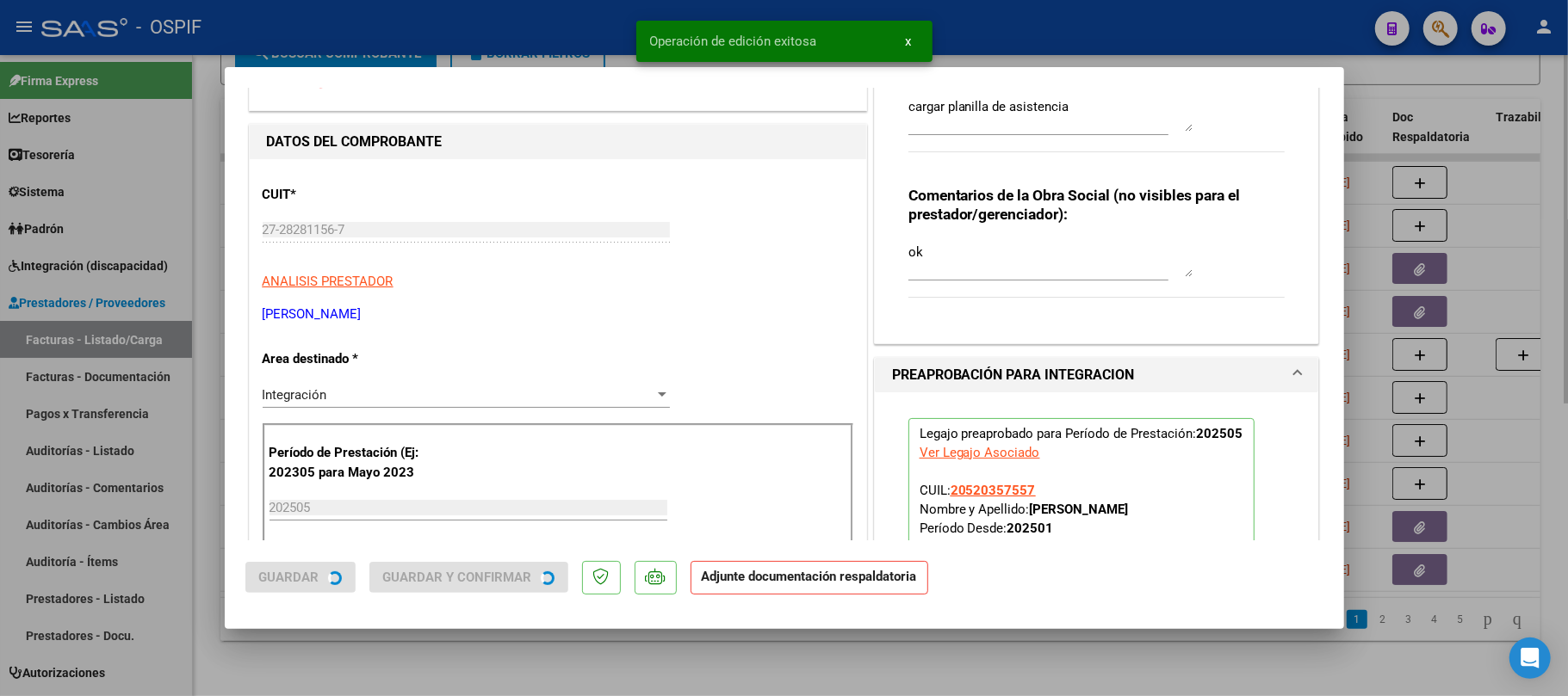
click at [435, 636] on div at bounding box center [784, 348] width 1568 height 696
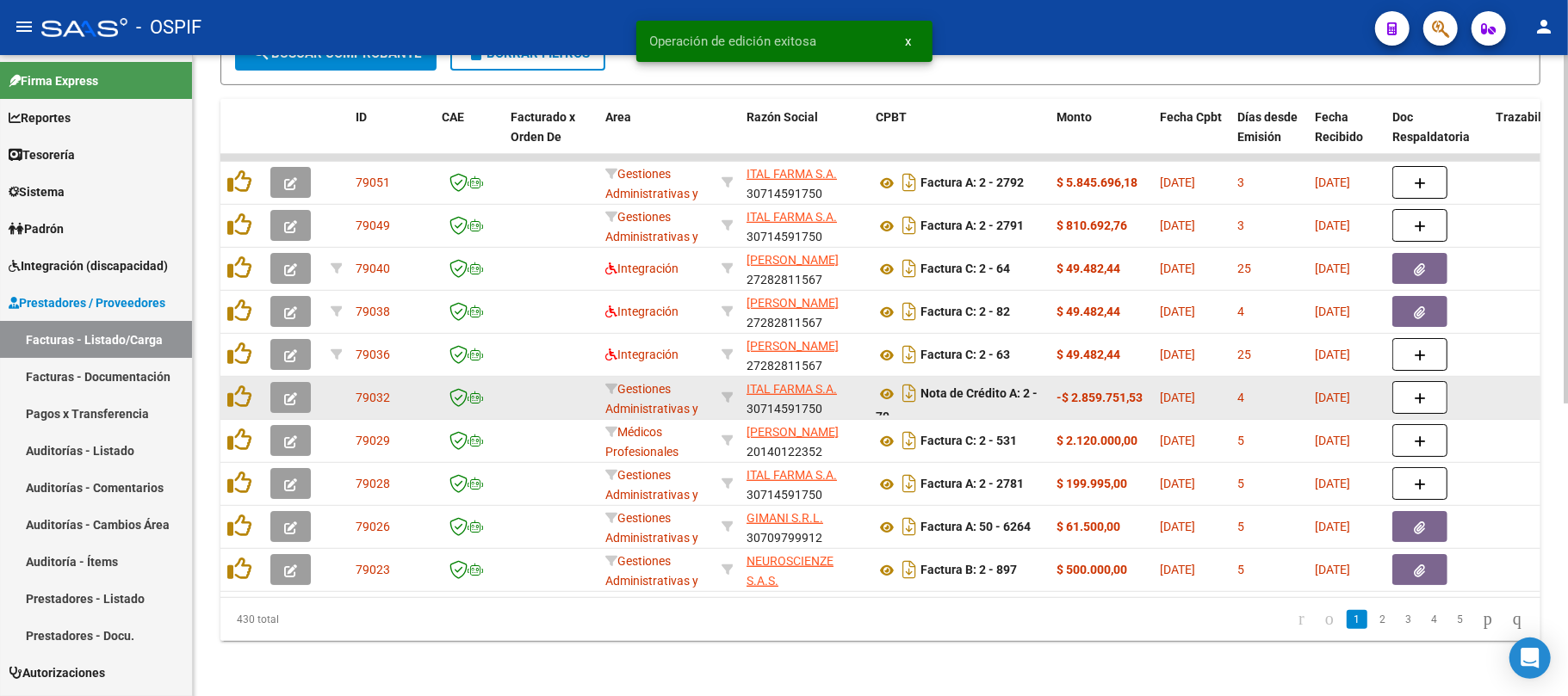
click at [291, 393] on icon "button" at bounding box center [291, 399] width 13 height 13
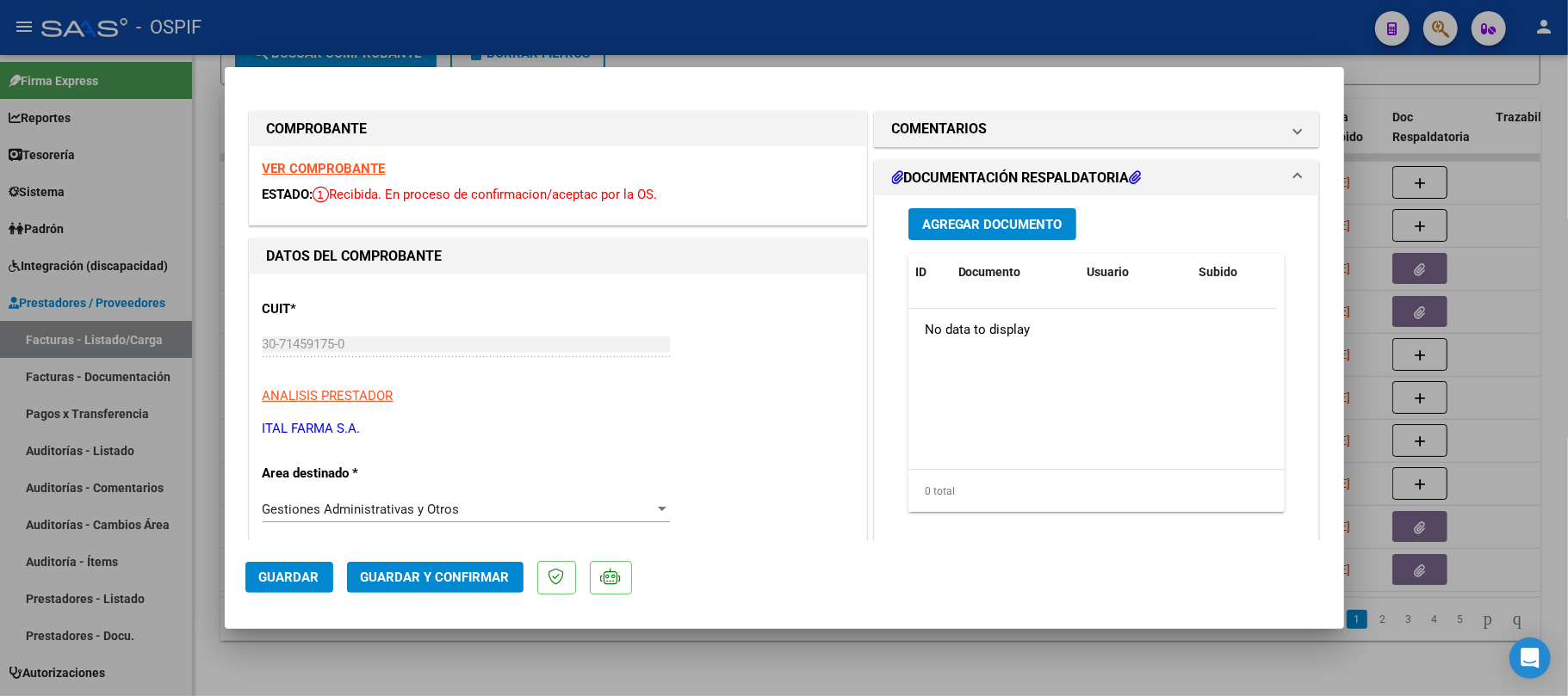
click at [458, 590] on button "Guardar y Confirmar" at bounding box center [435, 577] width 177 height 31
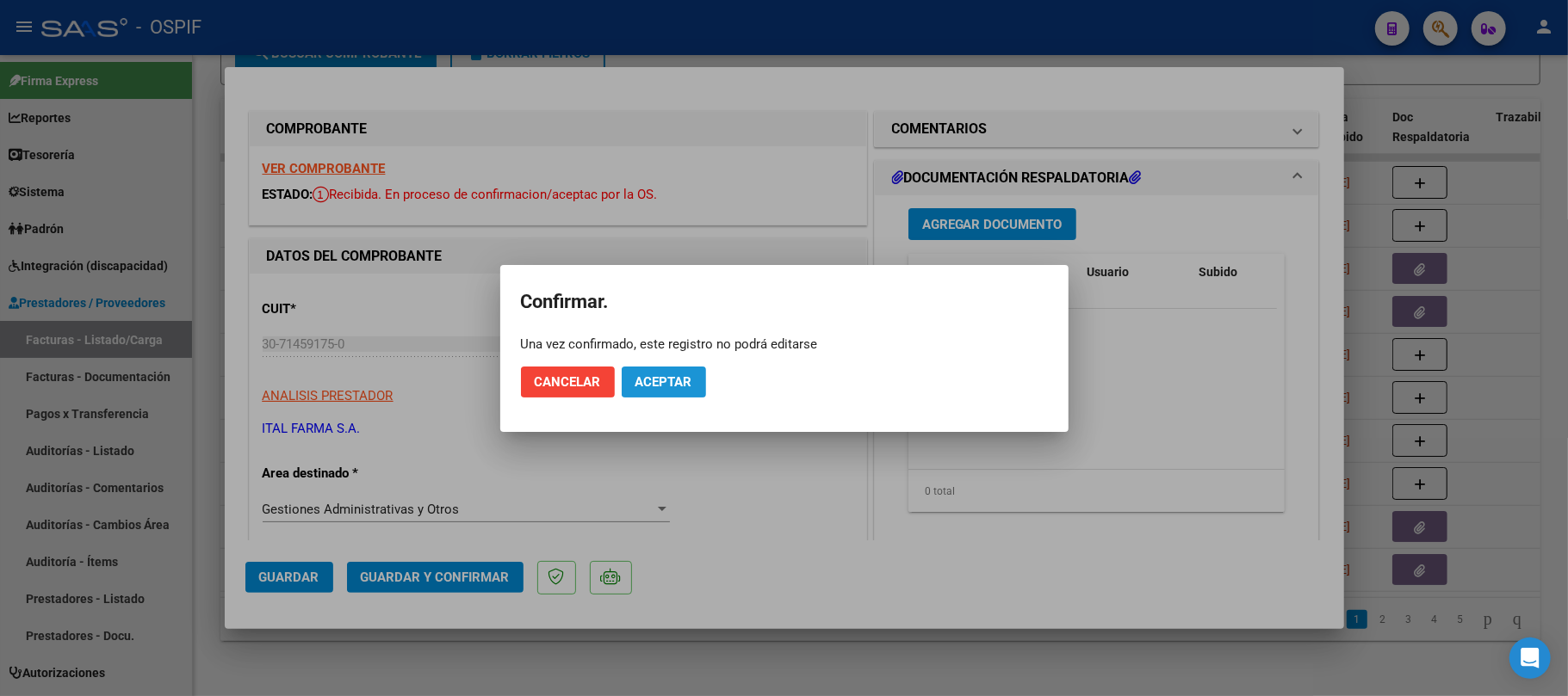
click at [672, 386] on span "Aceptar" at bounding box center [664, 382] width 57 height 15
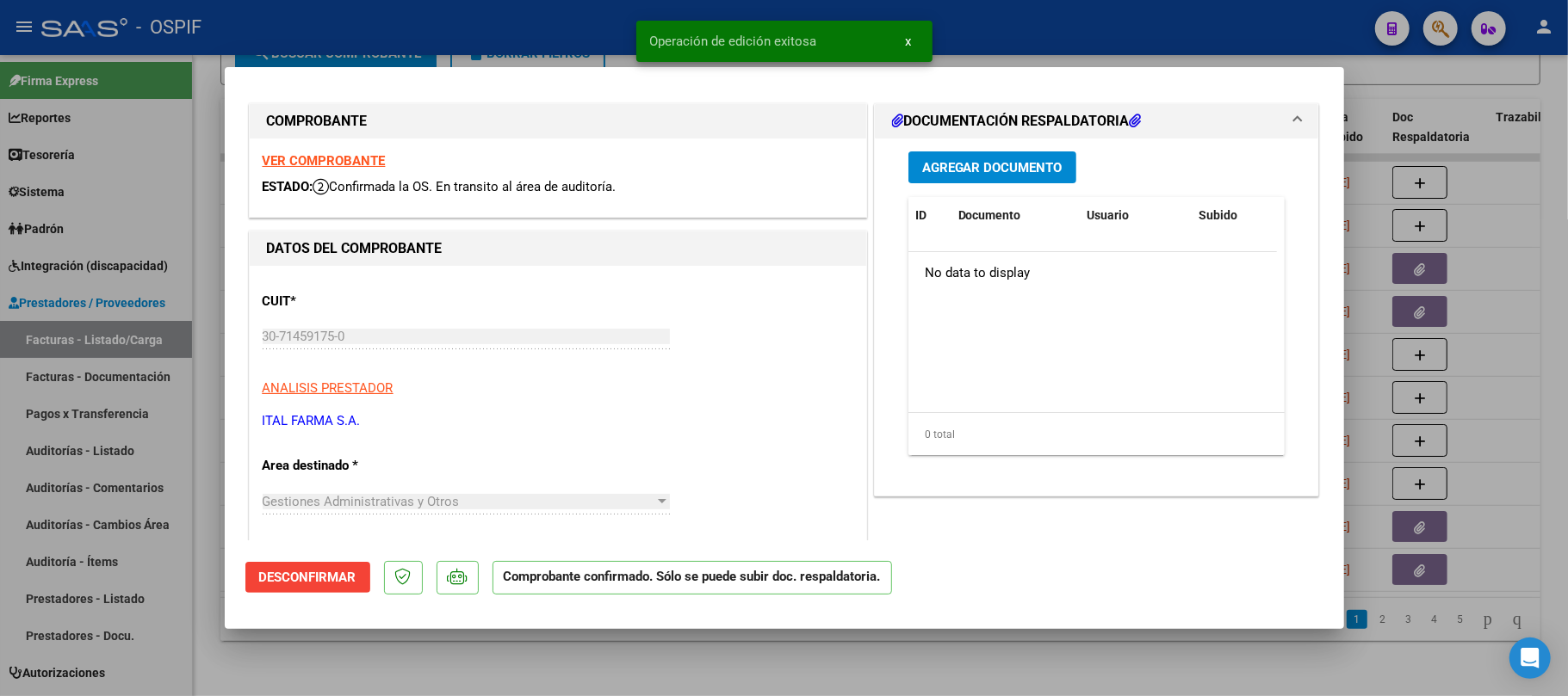
scroll to position [0, 0]
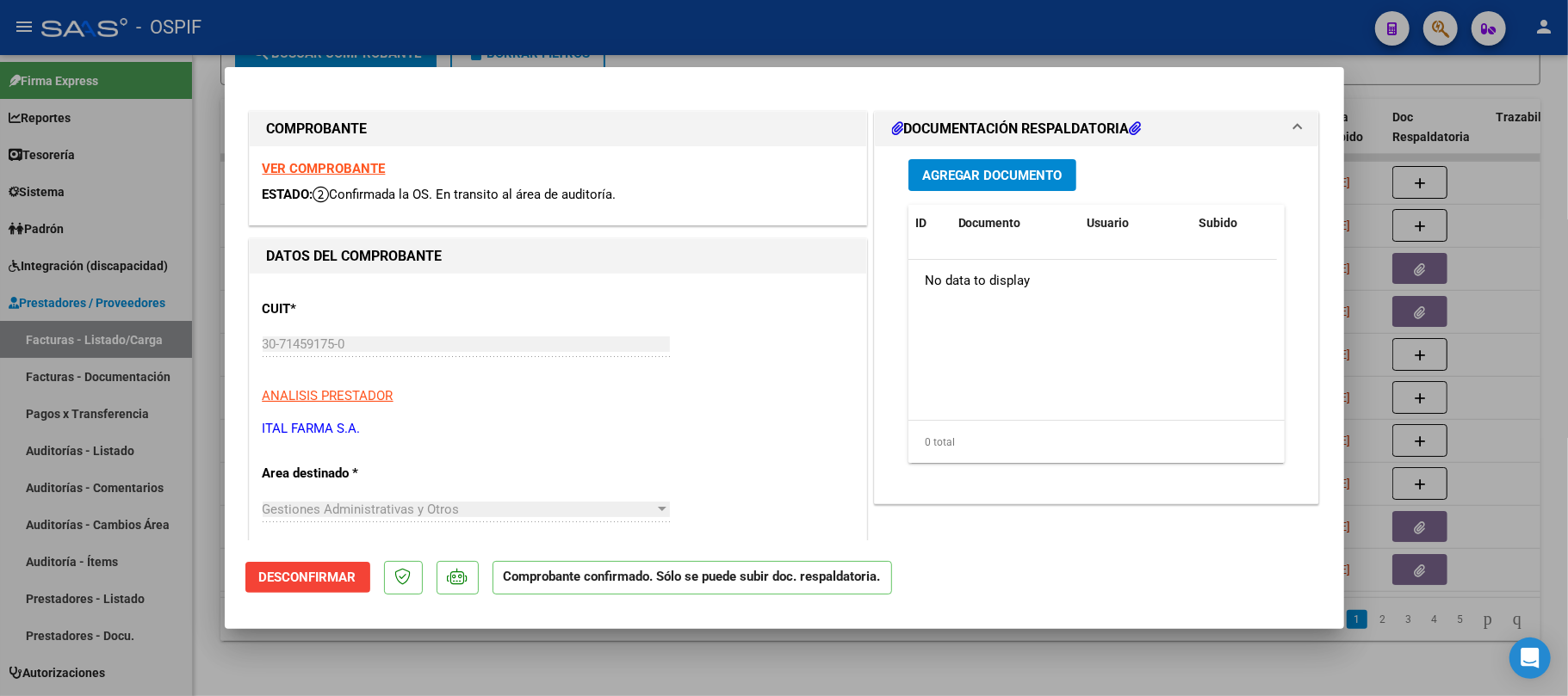
click at [980, 670] on div at bounding box center [784, 348] width 1568 height 696
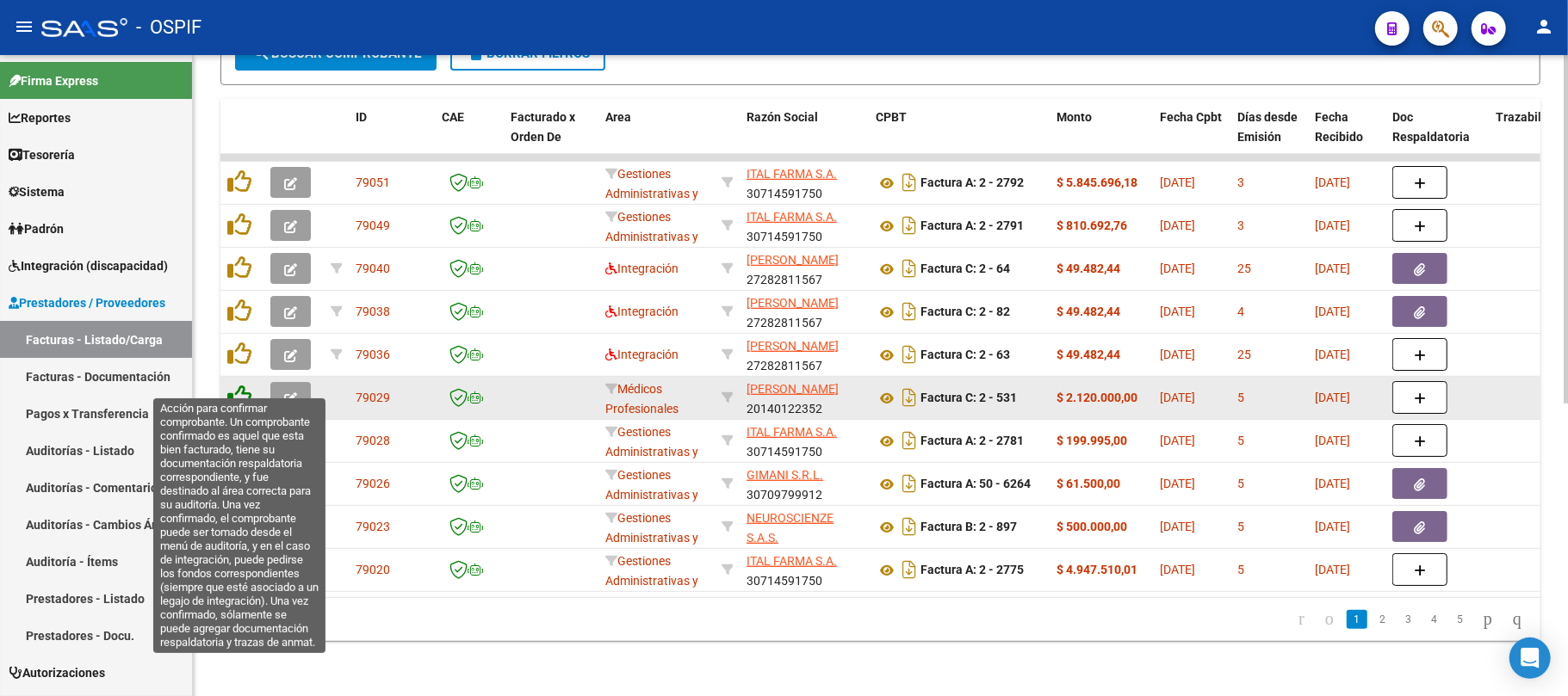
click at [236, 384] on icon at bounding box center [240, 397] width 25 height 25
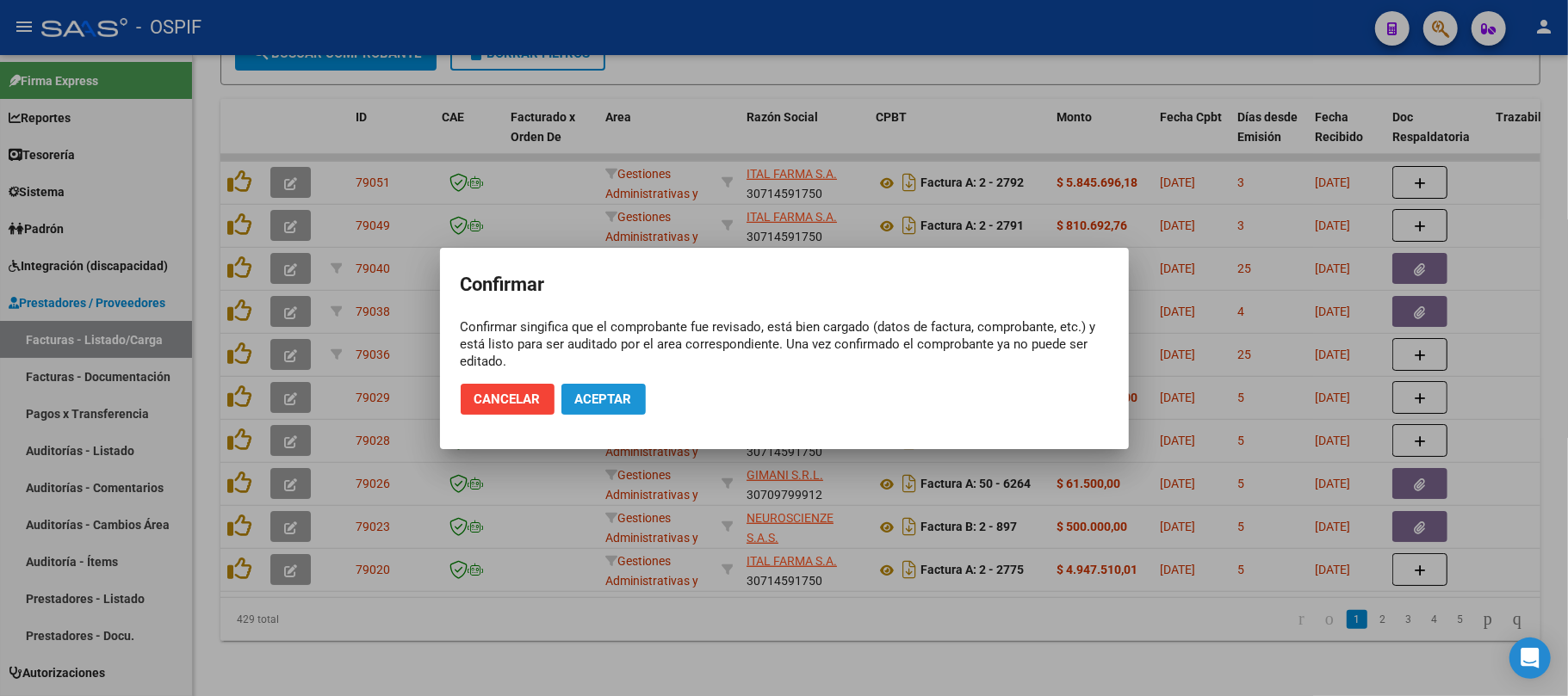
click at [614, 393] on span "Aceptar" at bounding box center [604, 399] width 57 height 15
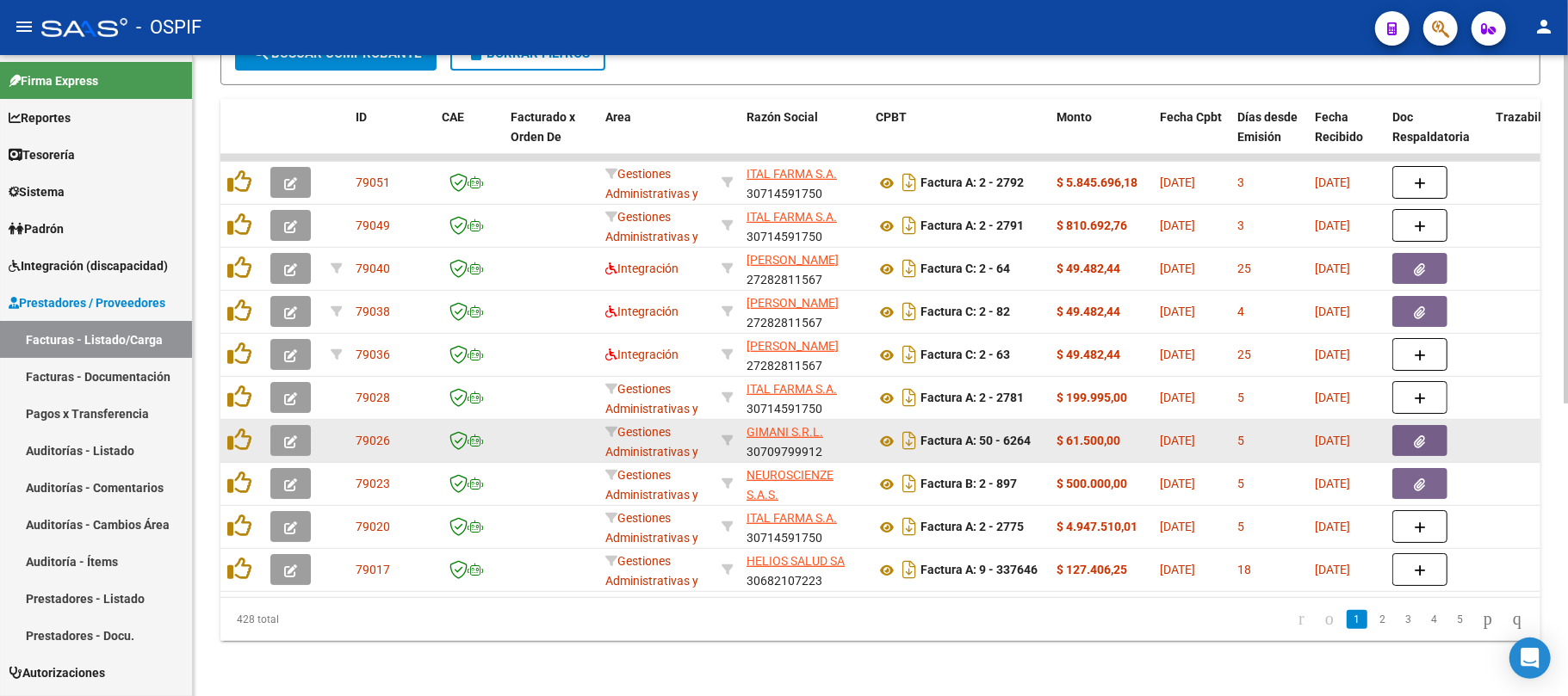
click at [300, 425] on button "button" at bounding box center [290, 440] width 41 height 31
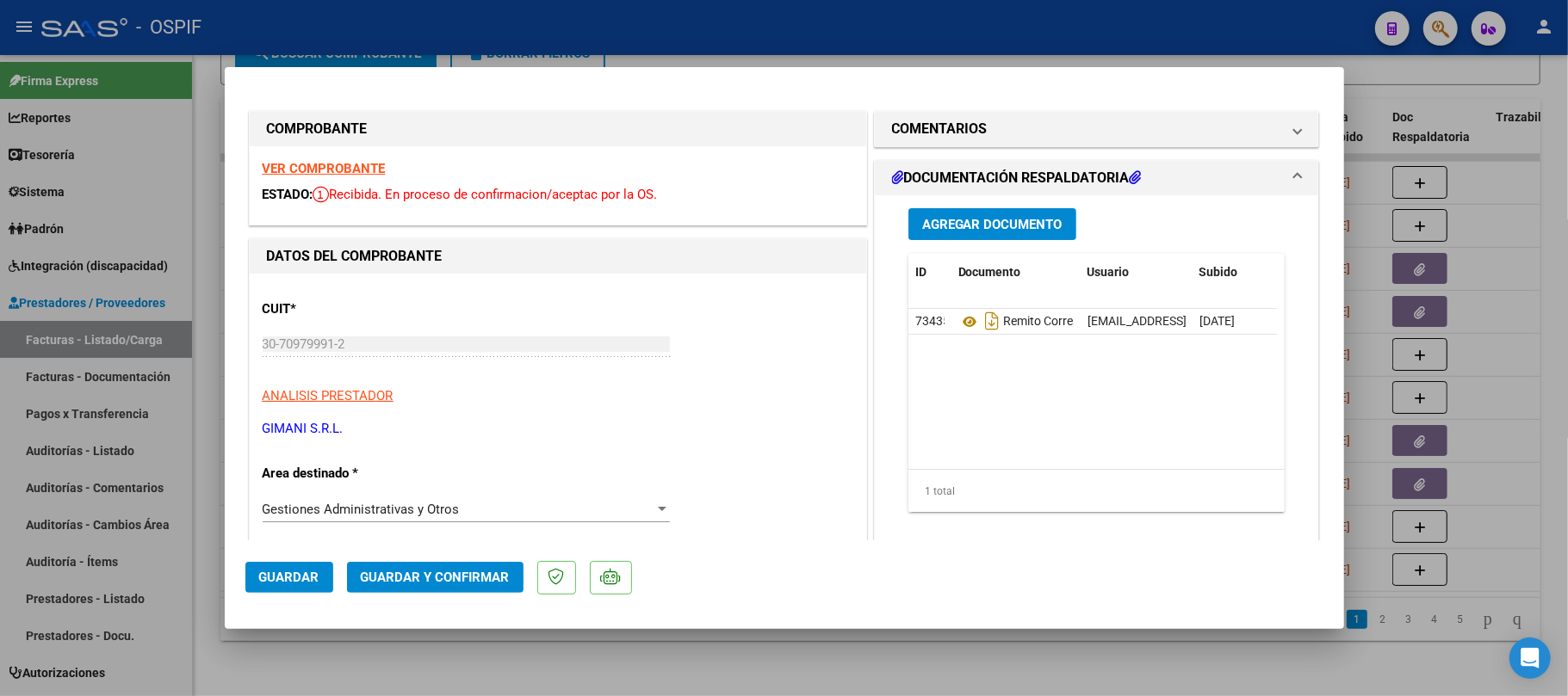
click at [410, 584] on span "Guardar y Confirmar" at bounding box center [435, 577] width 149 height 15
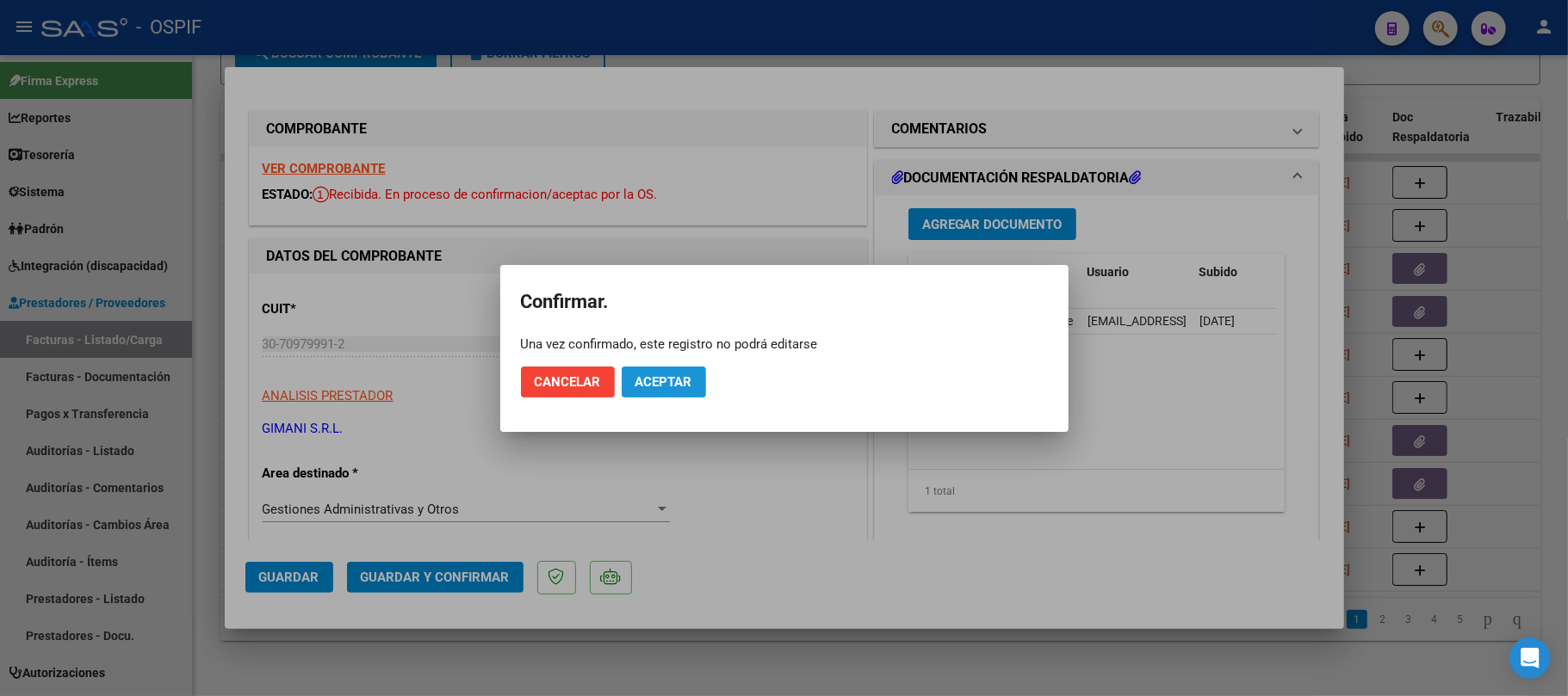
click at [658, 381] on span "Aceptar" at bounding box center [664, 382] width 57 height 15
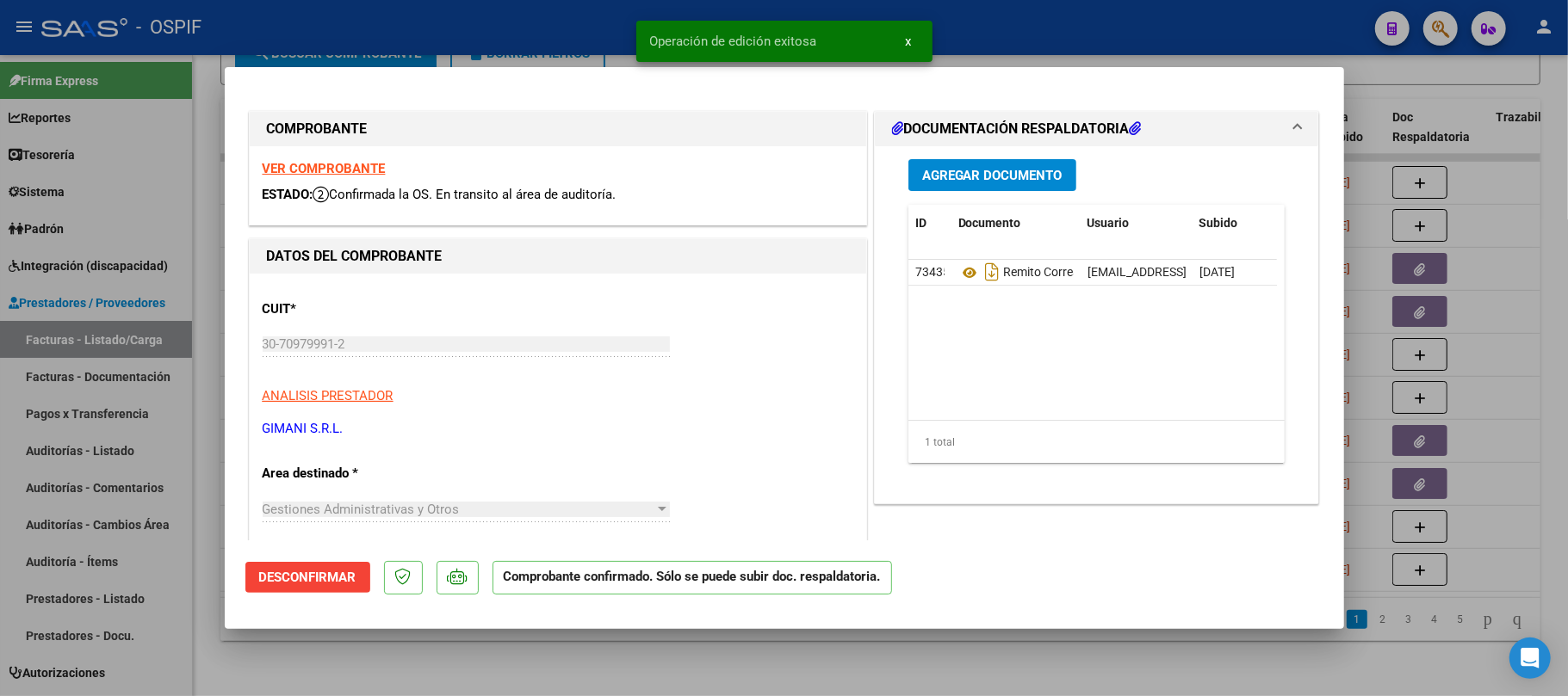
click at [690, 683] on div at bounding box center [784, 348] width 1568 height 696
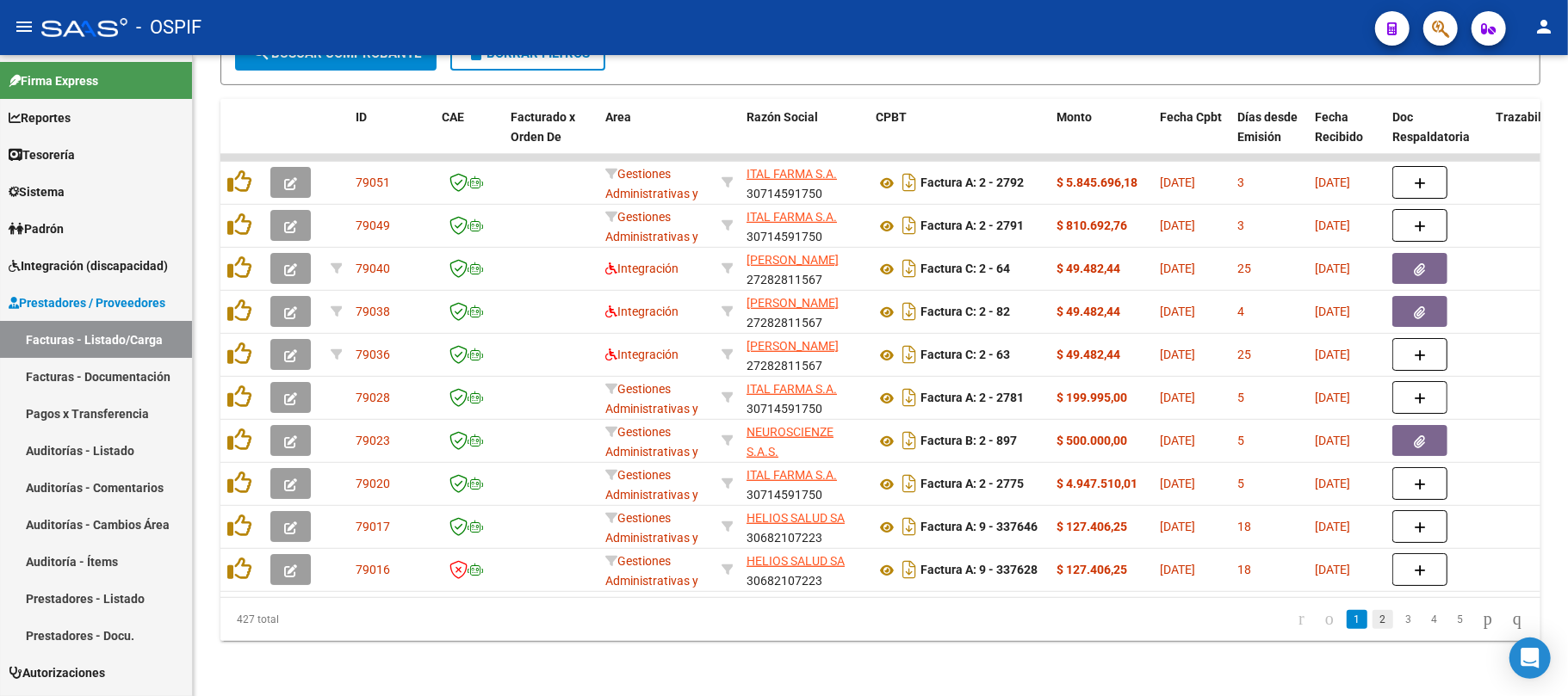
click at [1372, 618] on link "2" at bounding box center [1383, 620] width 21 height 19
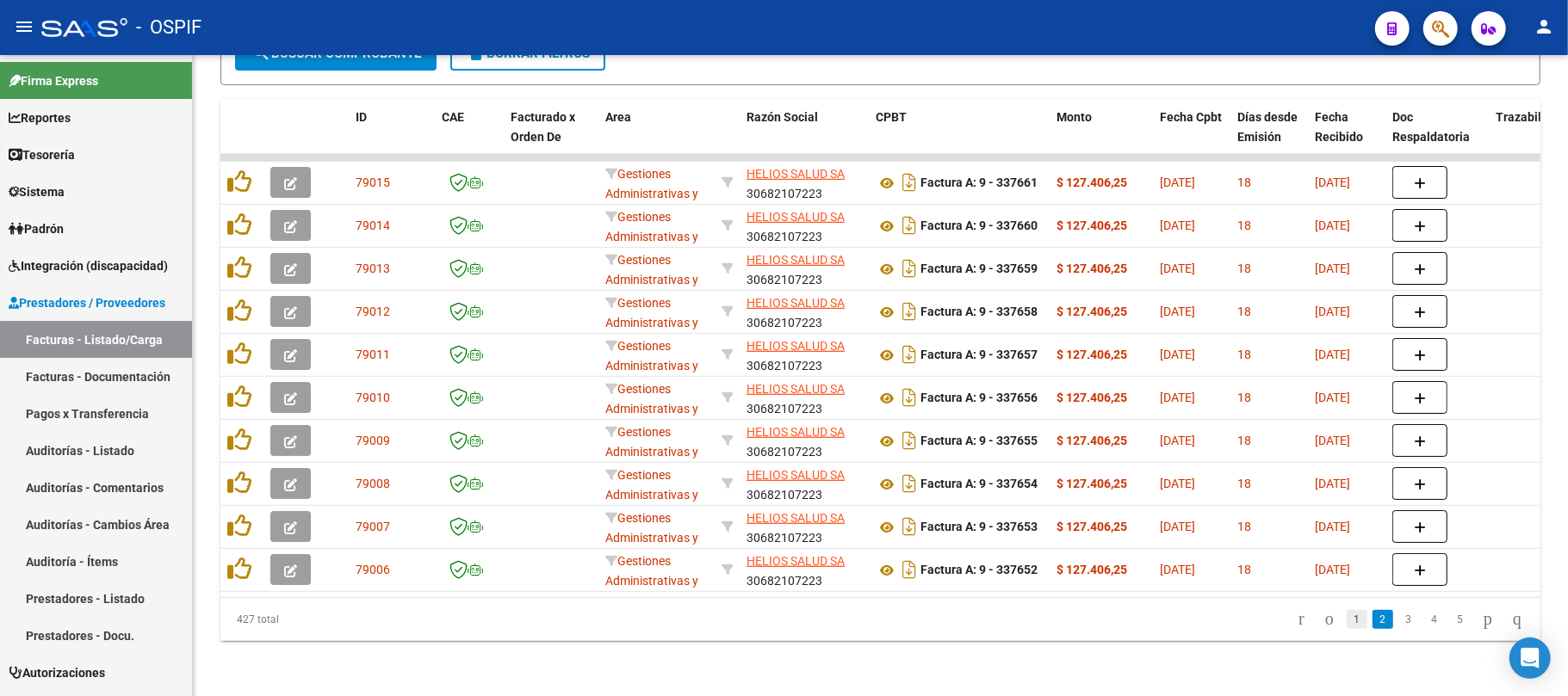
click at [1347, 618] on link "1" at bounding box center [1357, 620] width 21 height 19
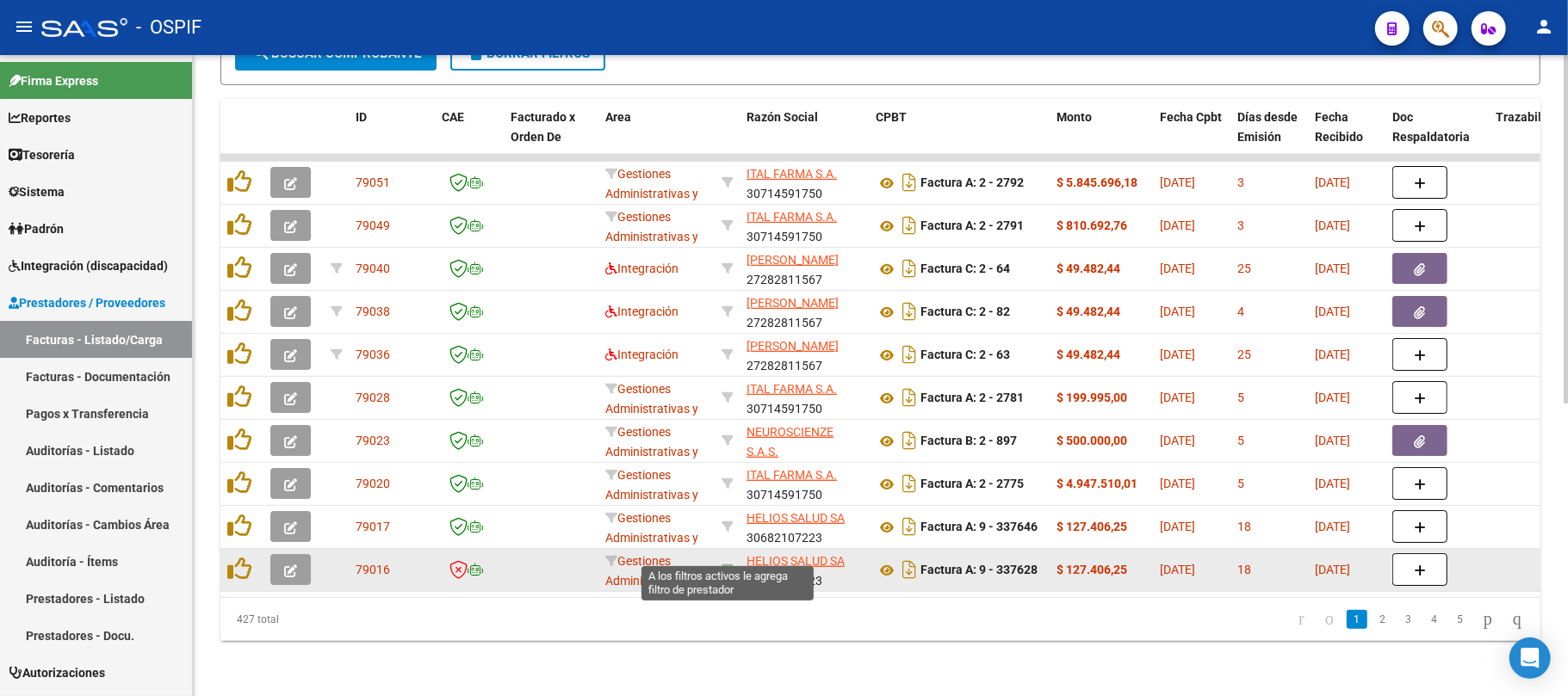
click at [725, 564] on icon at bounding box center [727, 569] width 12 height 12
type input "30682107223"
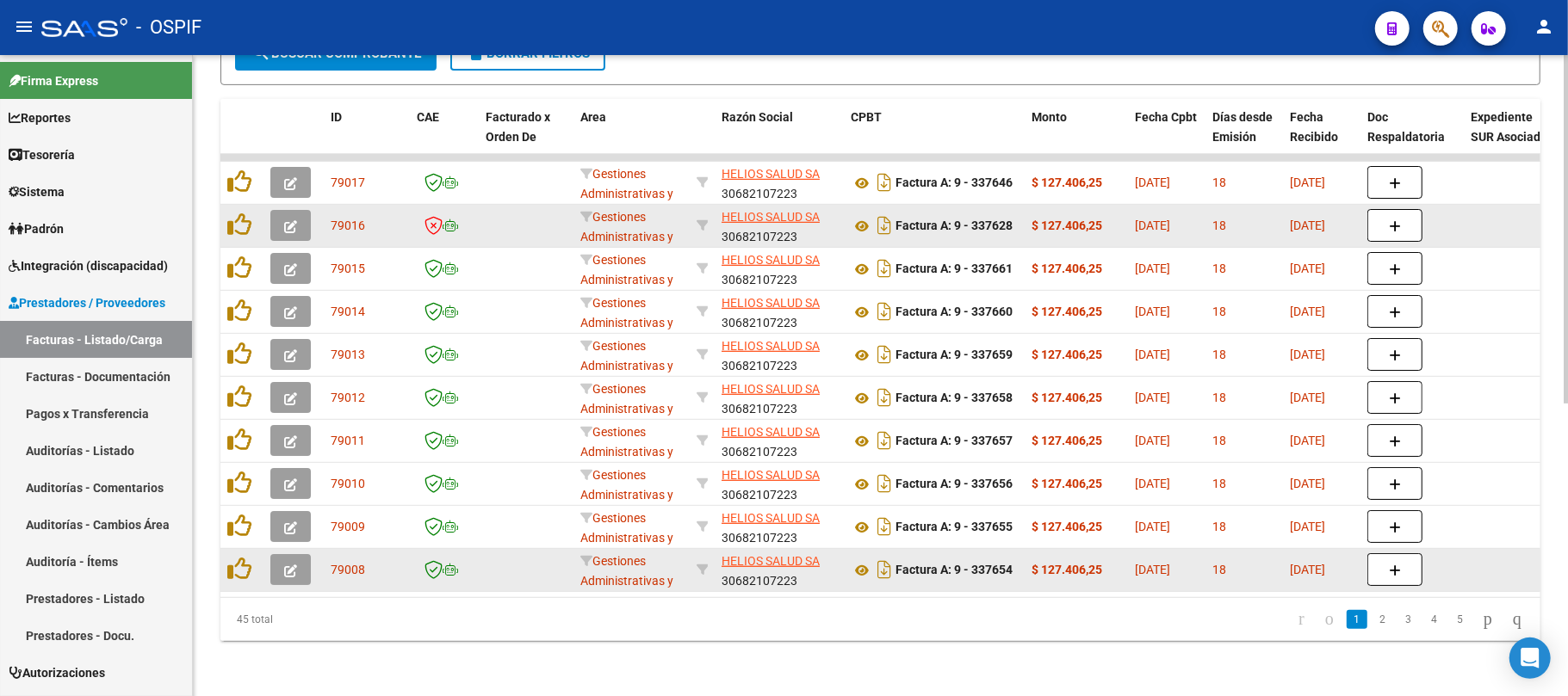
click at [290, 220] on icon "button" at bounding box center [291, 227] width 13 height 13
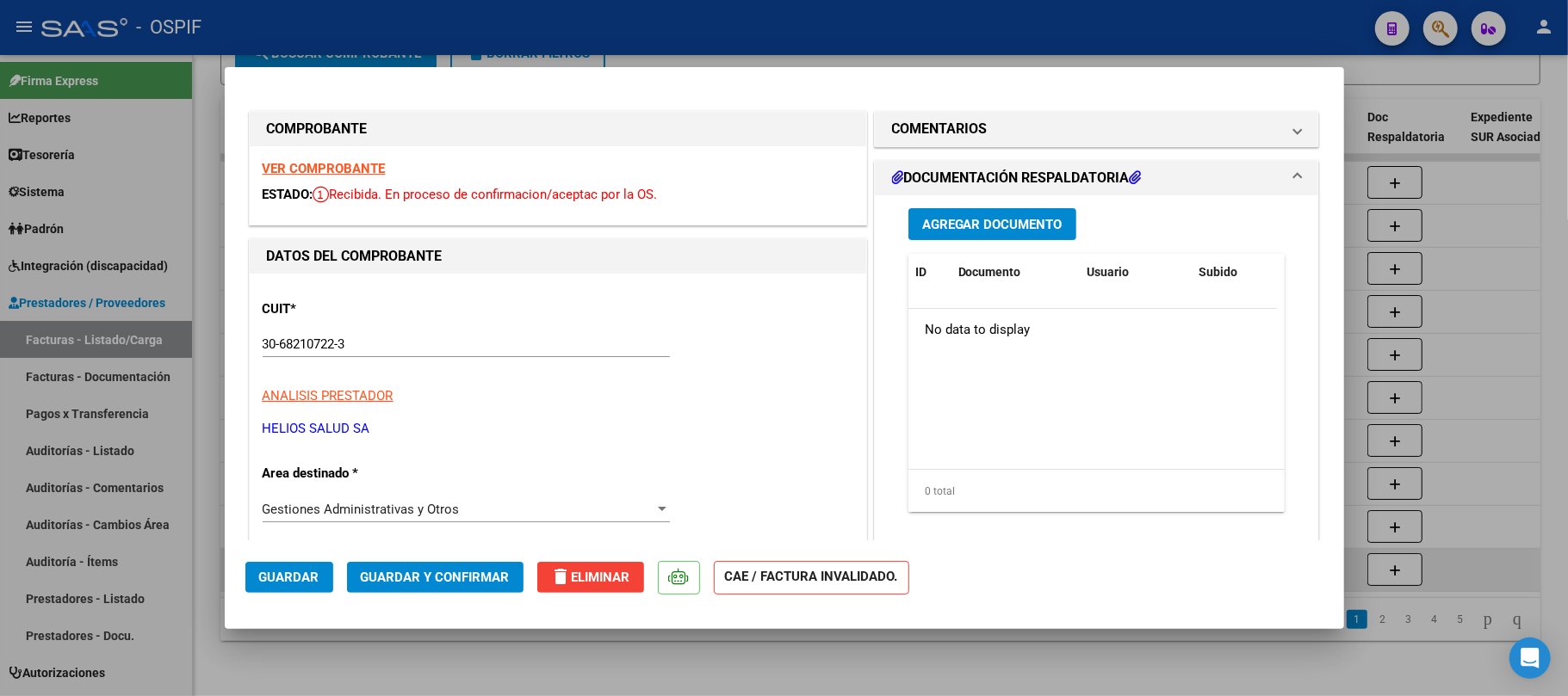
scroll to position [459, 0]
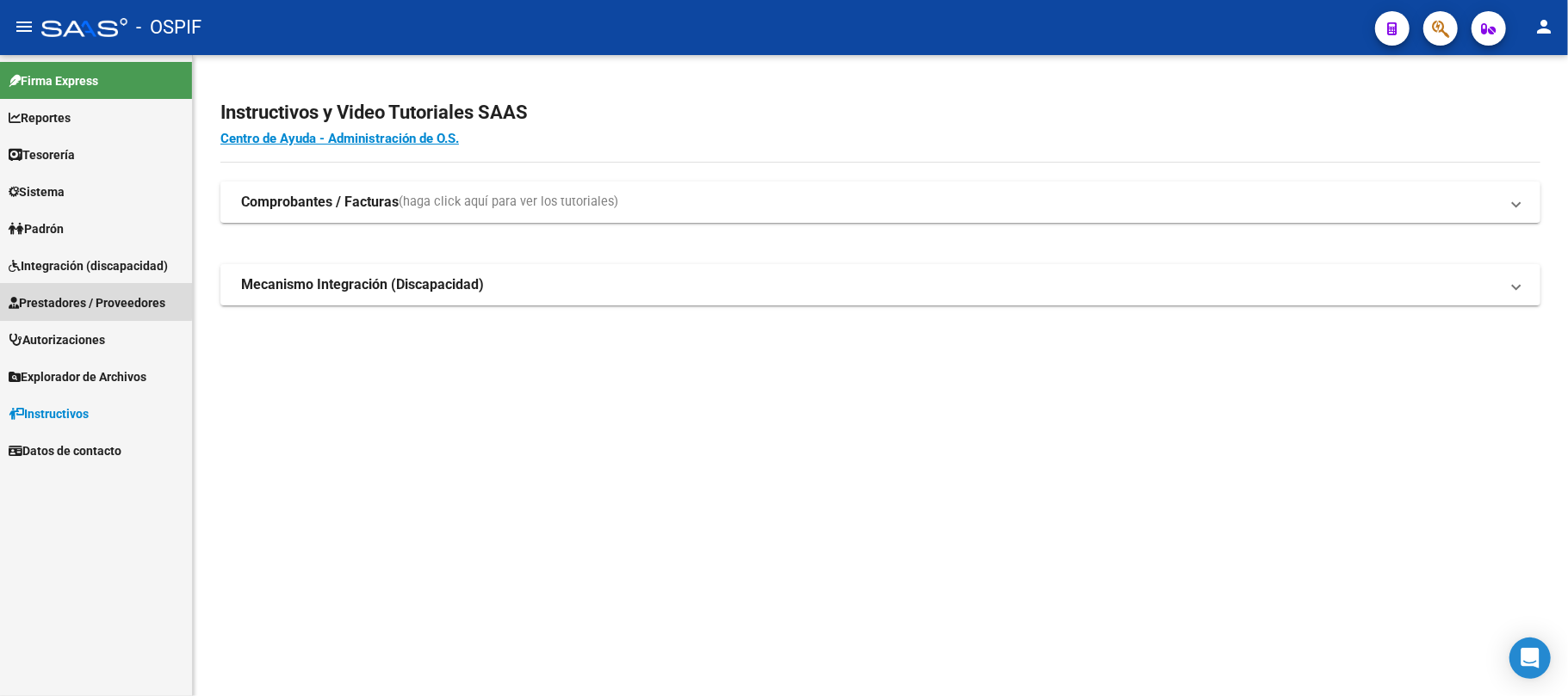
click at [8, 295] on link "Prestadores / Proveedores" at bounding box center [95, 302] width 192 height 37
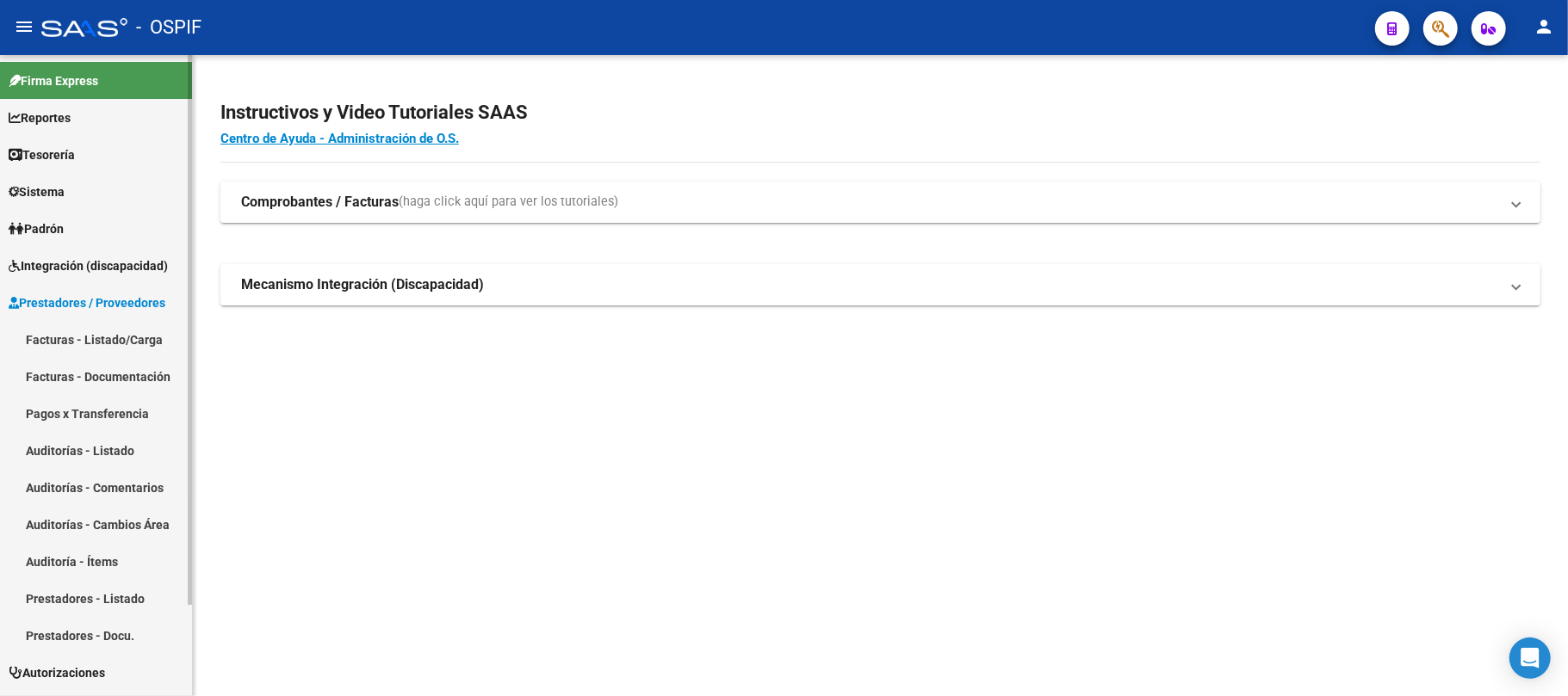
click at [66, 332] on link "Facturas - Listado/Carga" at bounding box center [95, 339] width 192 height 37
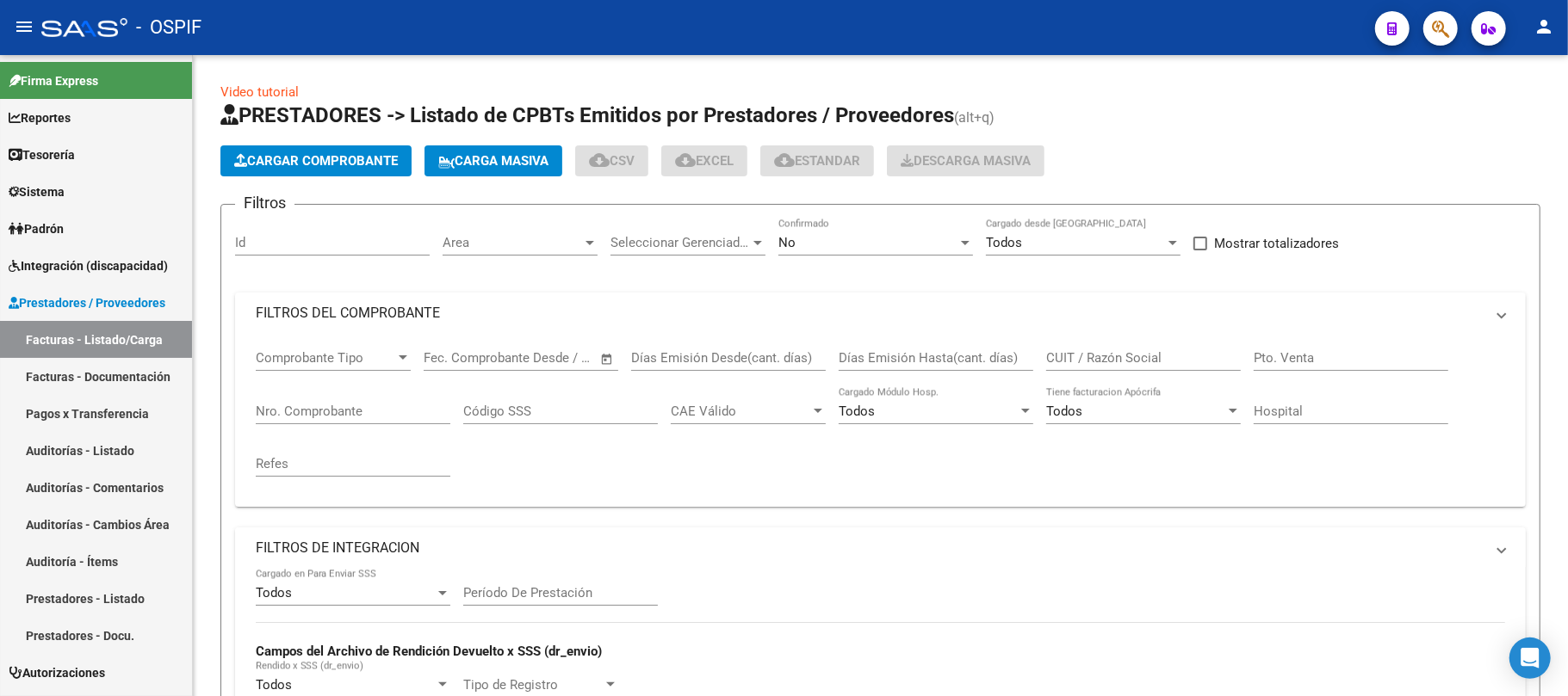
click at [450, 539] on mat-panel-title "FILTROS DE INTEGRACION" at bounding box center [870, 549] width 1229 height 19
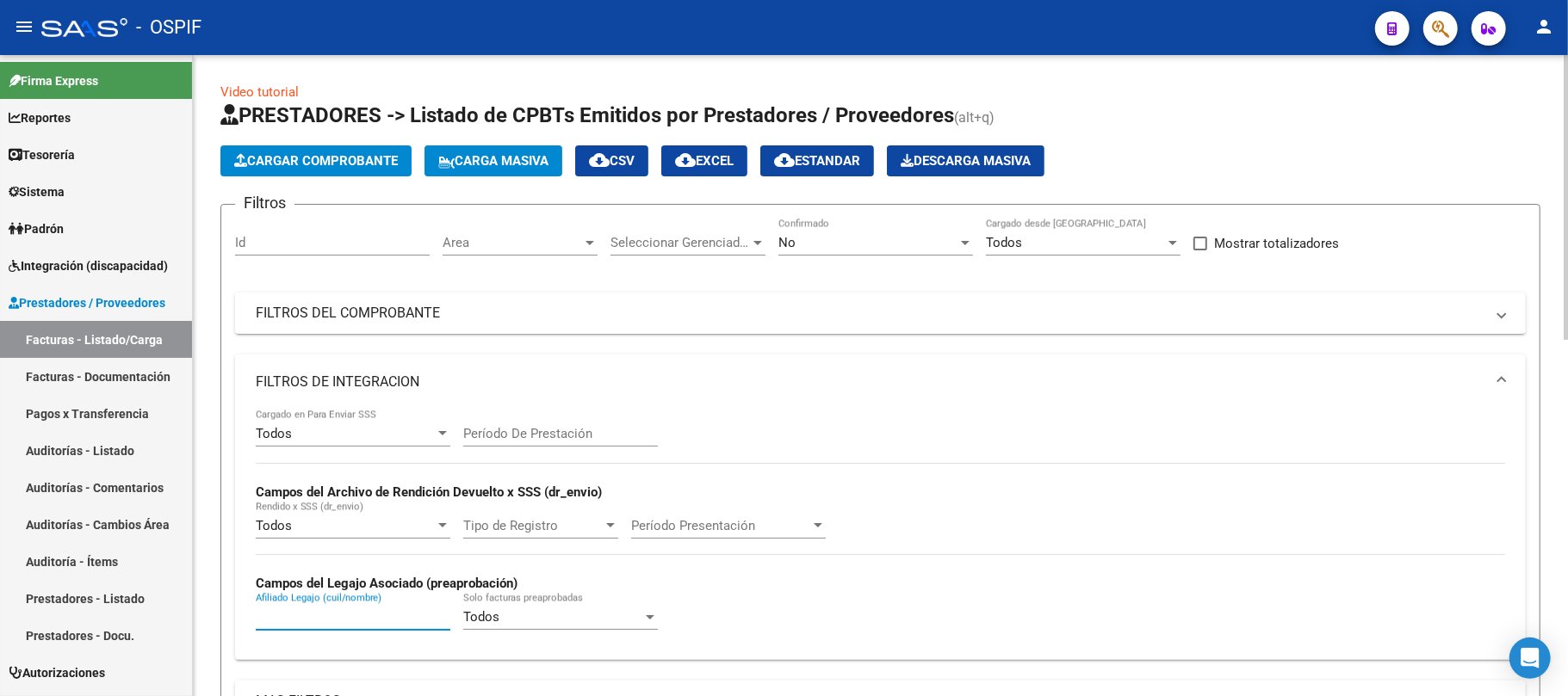
paste input "[PERSON_NAME]"
type input "[PERSON_NAME]"
click at [861, 246] on div "No" at bounding box center [868, 243] width 179 height 15
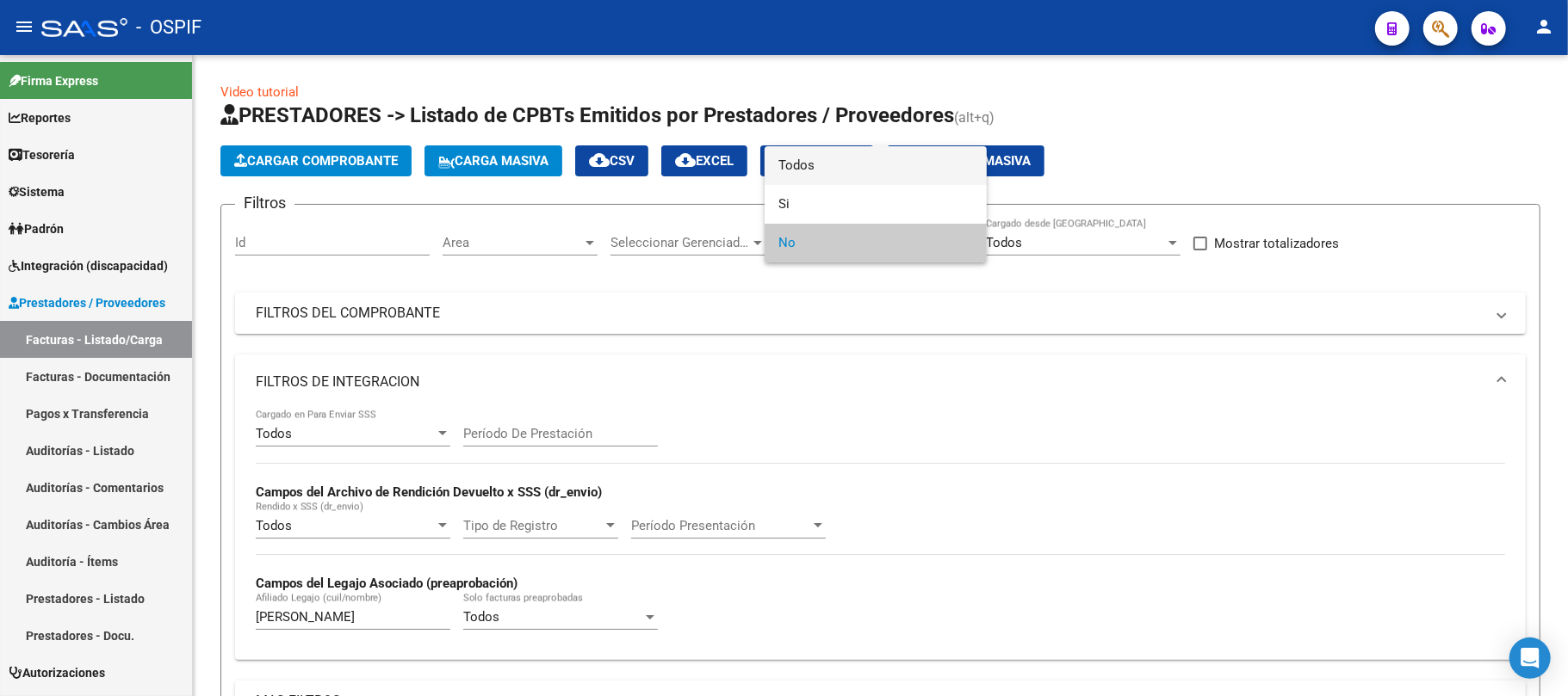
click at [799, 173] on span "Todos" at bounding box center [876, 165] width 195 height 39
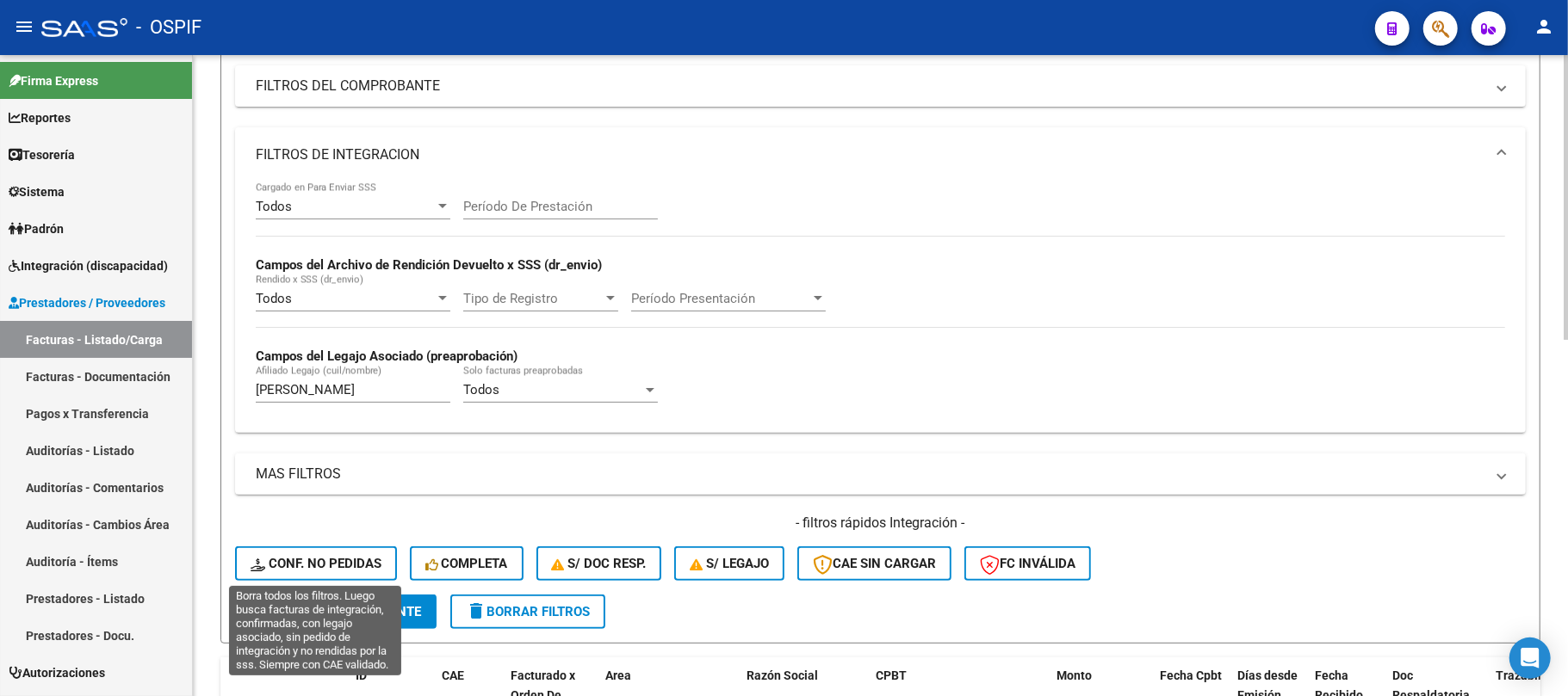
scroll to position [229, 0]
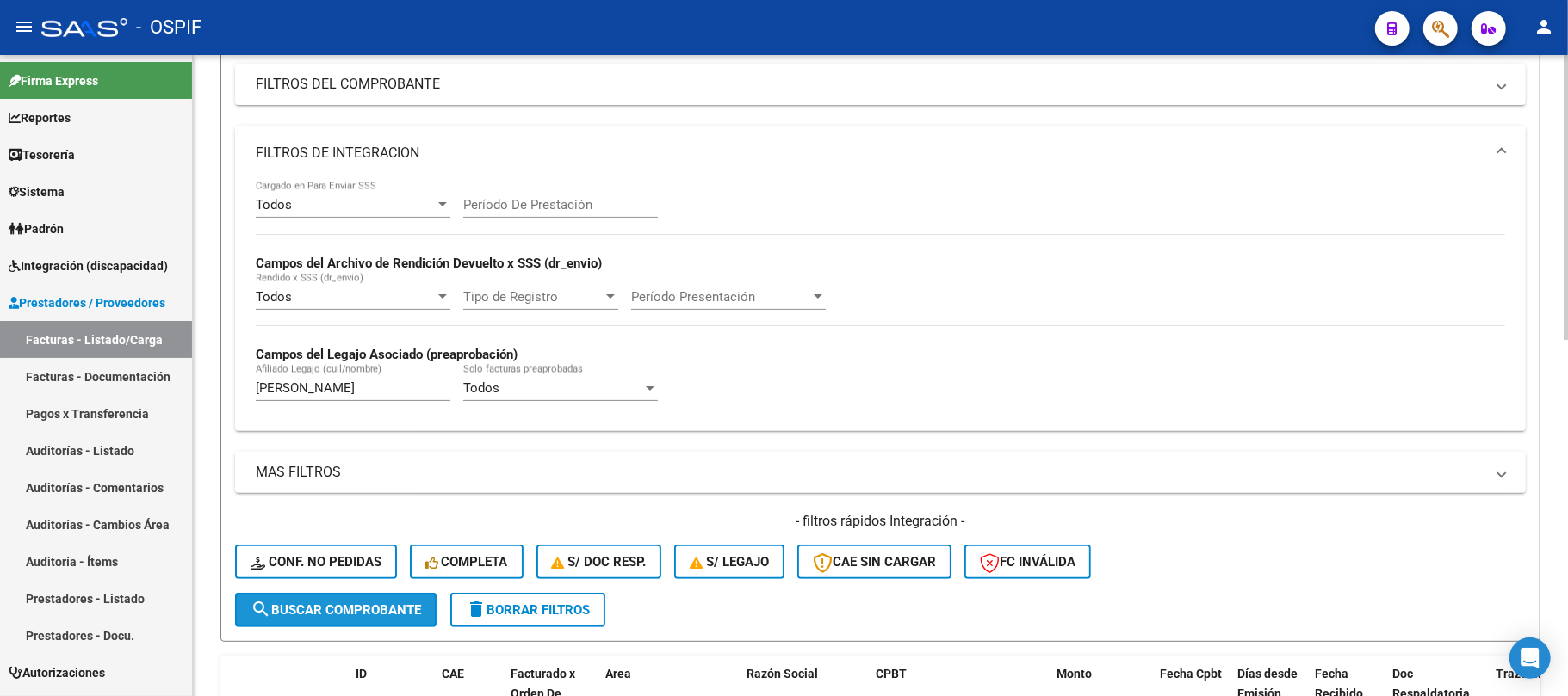
click at [335, 618] on button "search Buscar Comprobante" at bounding box center [335, 610] width 201 height 34
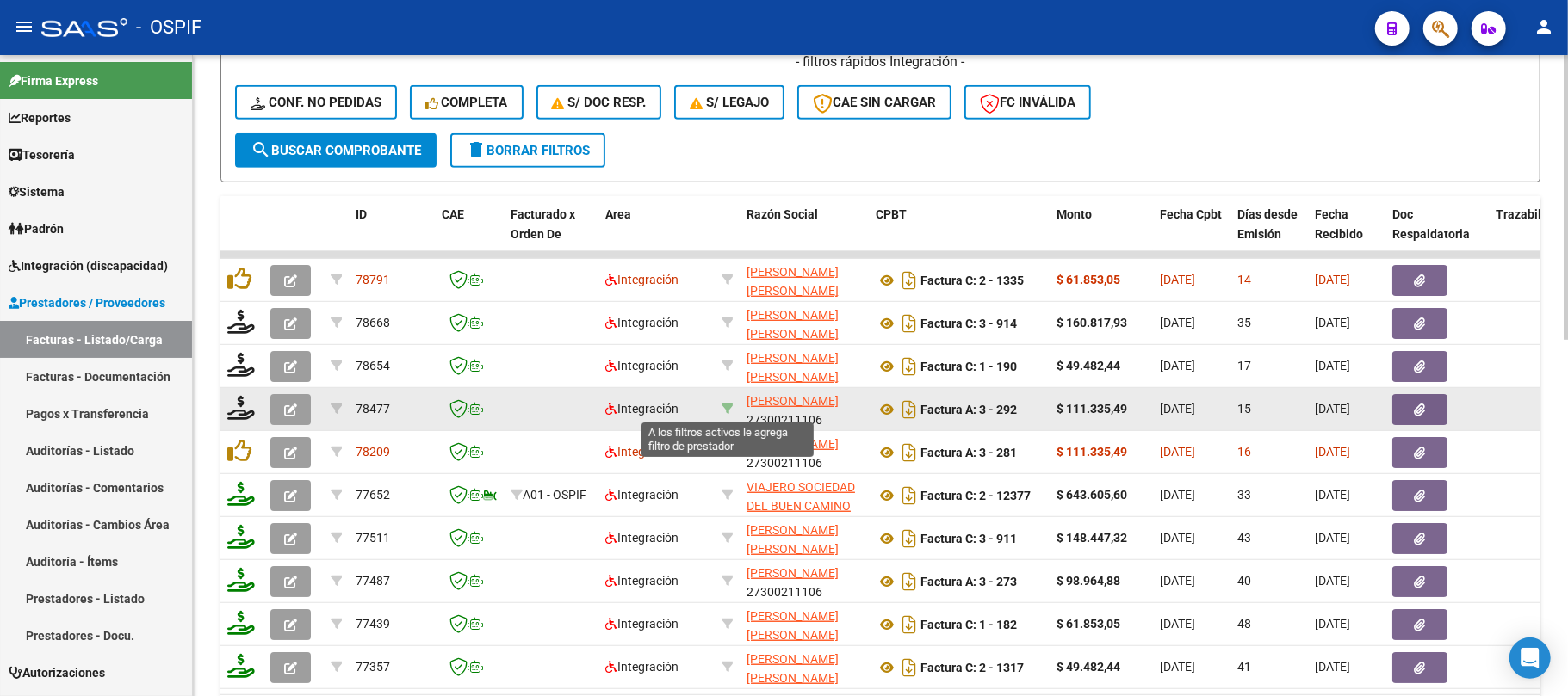
click at [725, 406] on icon at bounding box center [727, 409] width 12 height 12
type input "27300211106"
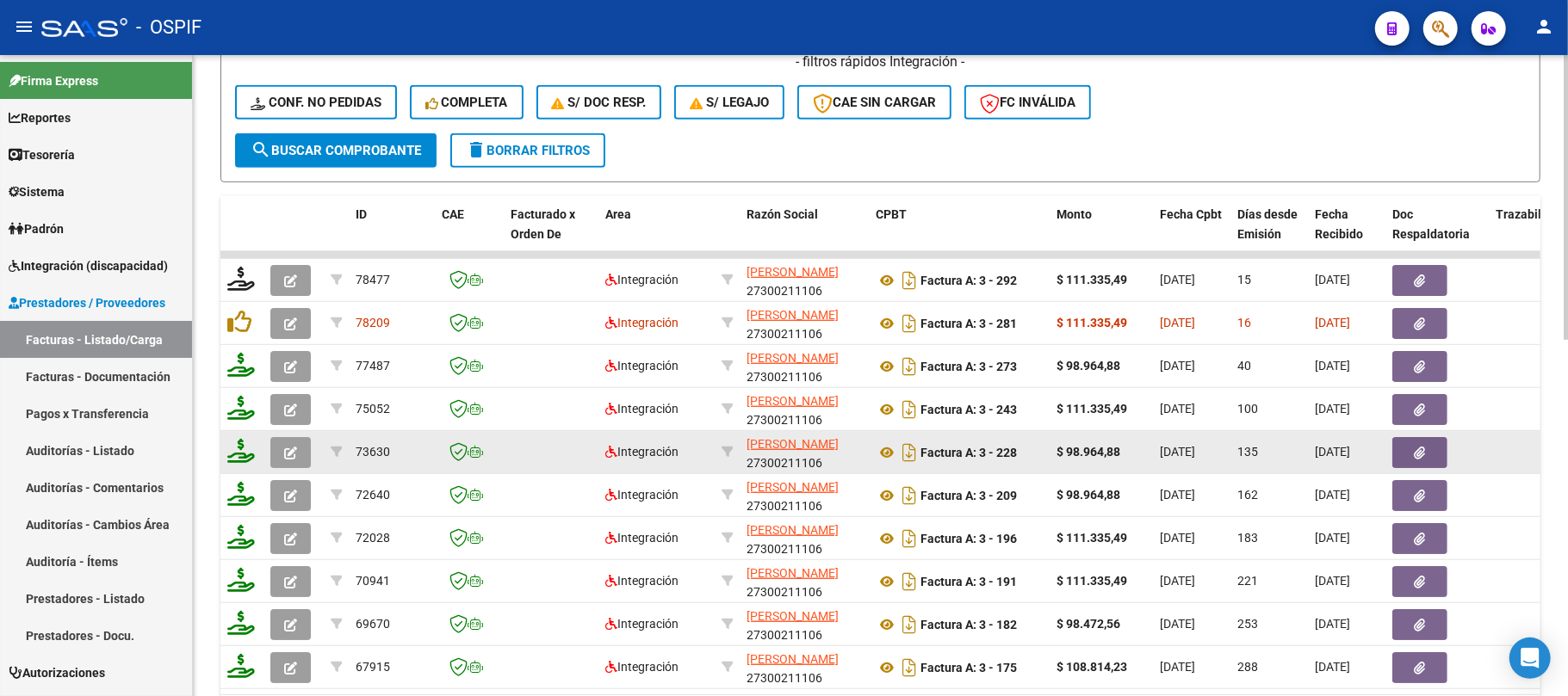
scroll to position [803, 0]
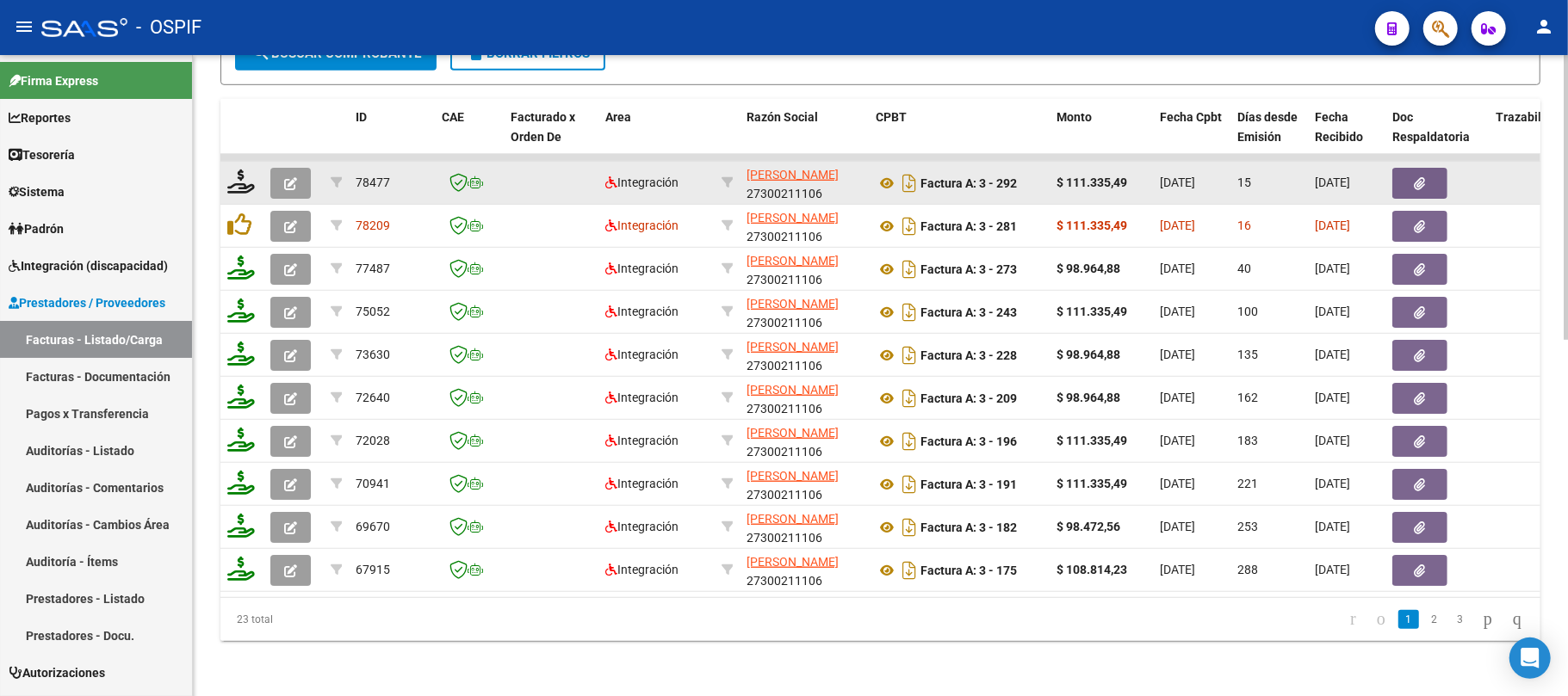
click at [1410, 168] on button "button" at bounding box center [1420, 183] width 55 height 31
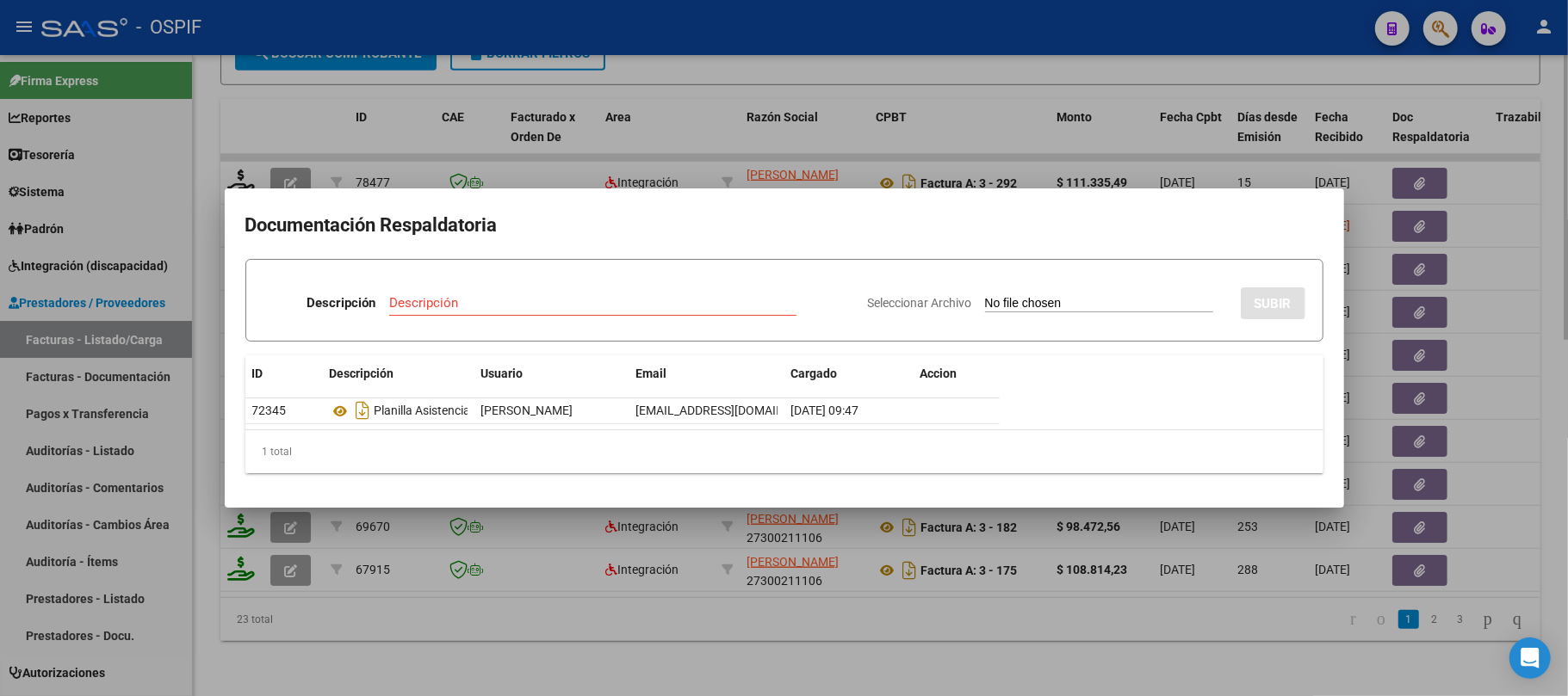
click at [903, 590] on div at bounding box center [784, 348] width 1568 height 696
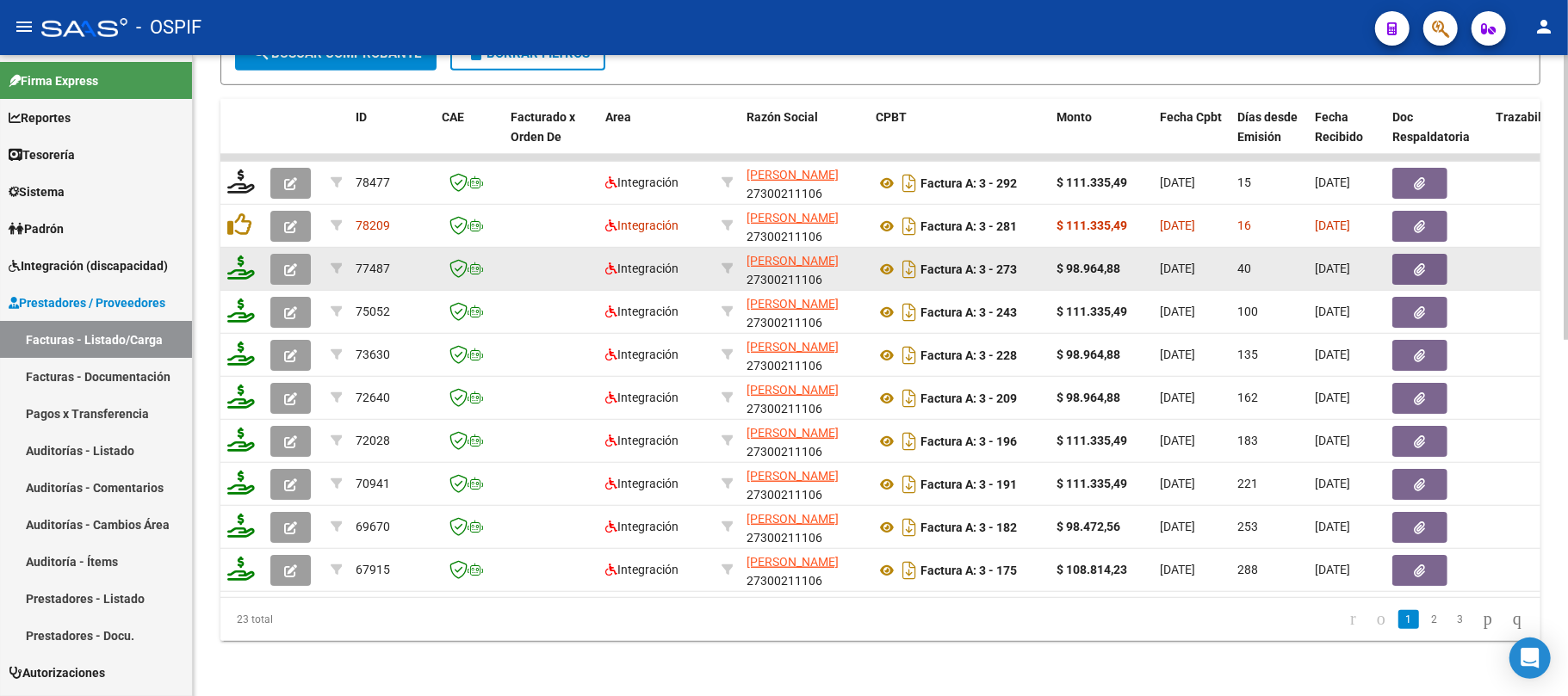
click at [1433, 254] on button "button" at bounding box center [1420, 269] width 55 height 31
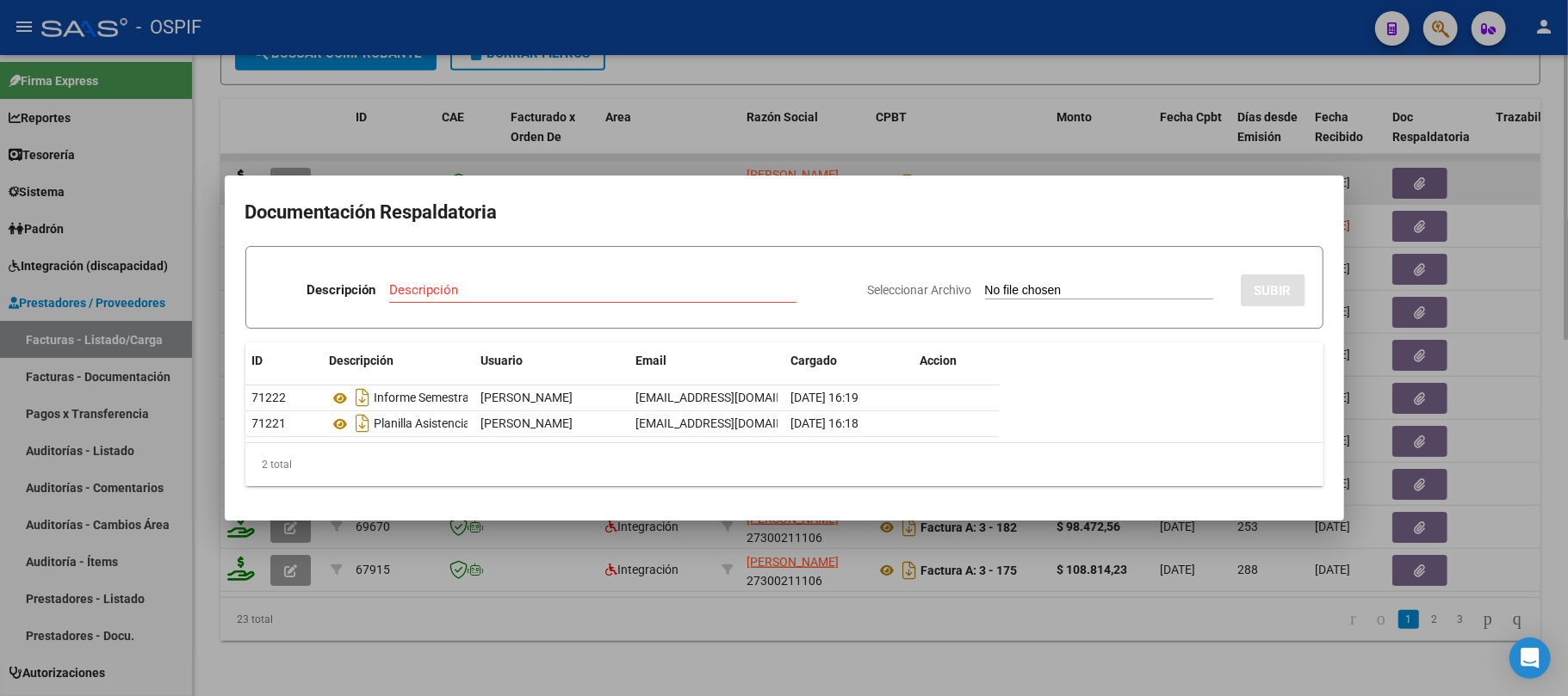
click at [421, 150] on div at bounding box center [784, 348] width 1568 height 696
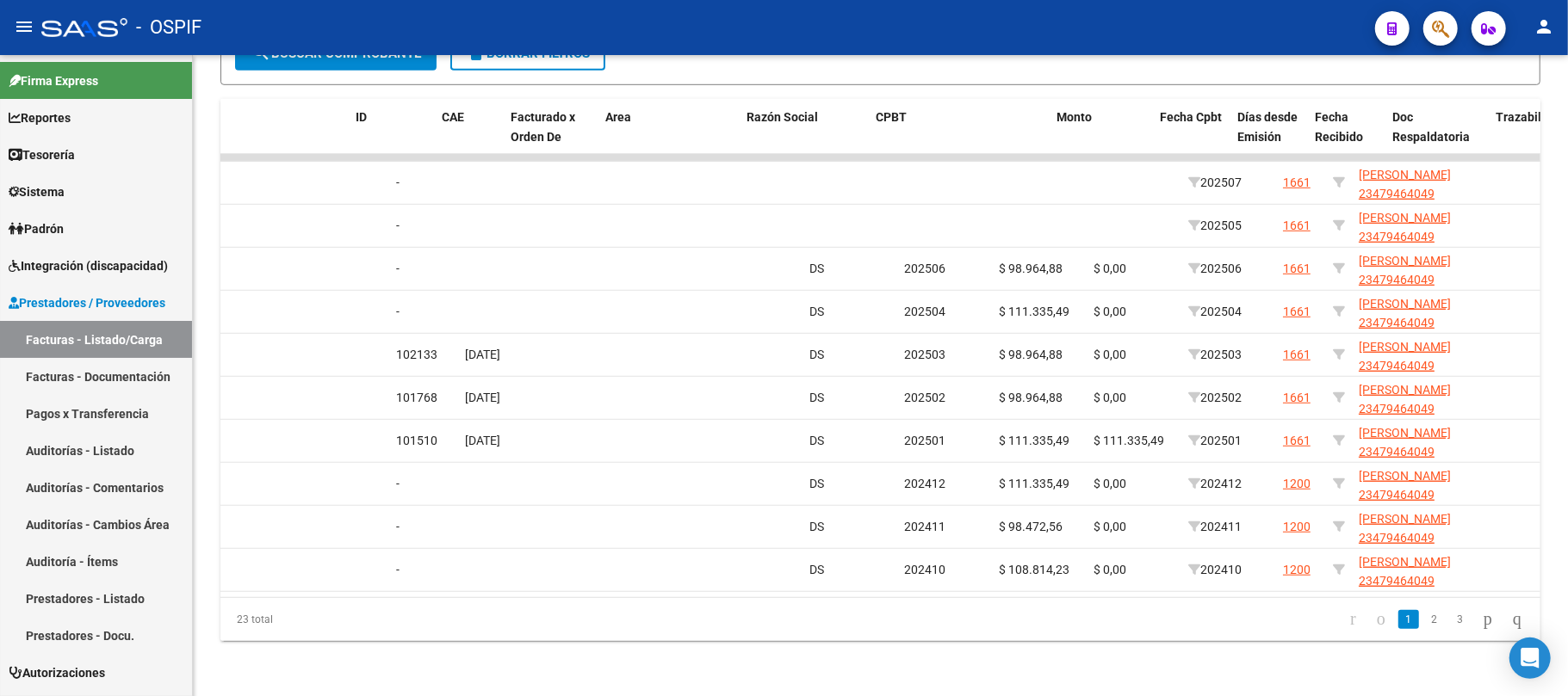
scroll to position [0, 0]
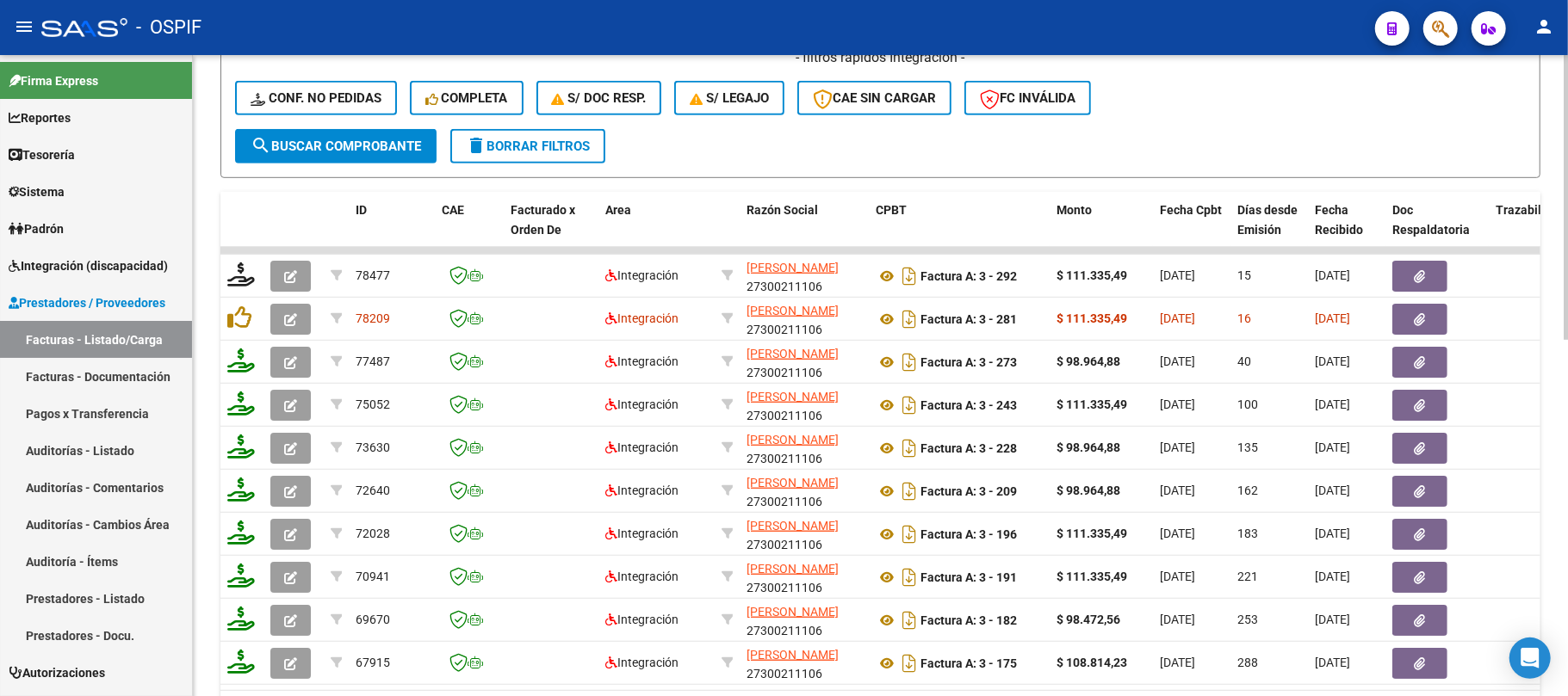
drag, startPoint x: 579, startPoint y: 200, endPoint x: 579, endPoint y: 183, distance: 17.0
click at [579, 195] on datatable-header-cell "Facturado x Orden De" at bounding box center [551, 229] width 94 height 76
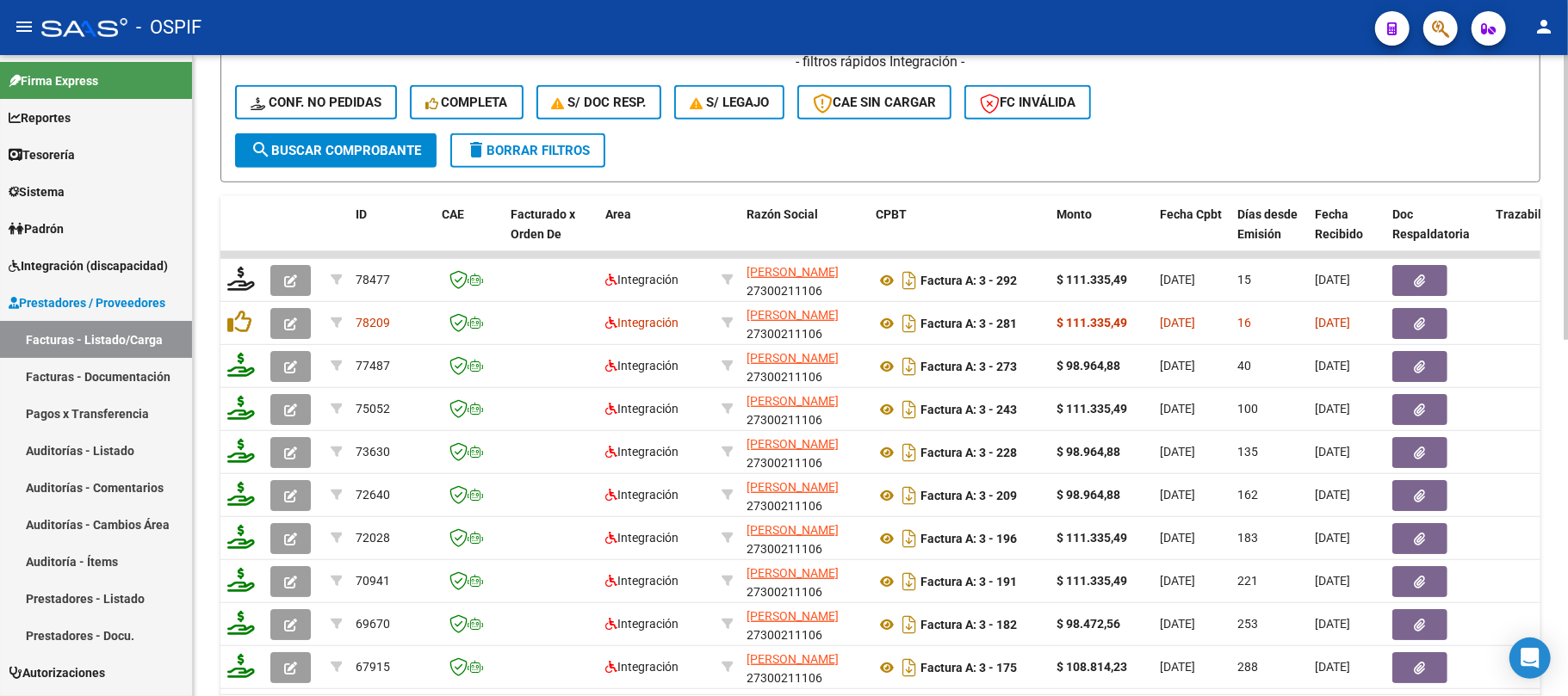
click at [579, 153] on span "delete Borrar Filtros" at bounding box center [527, 150] width 124 height 15
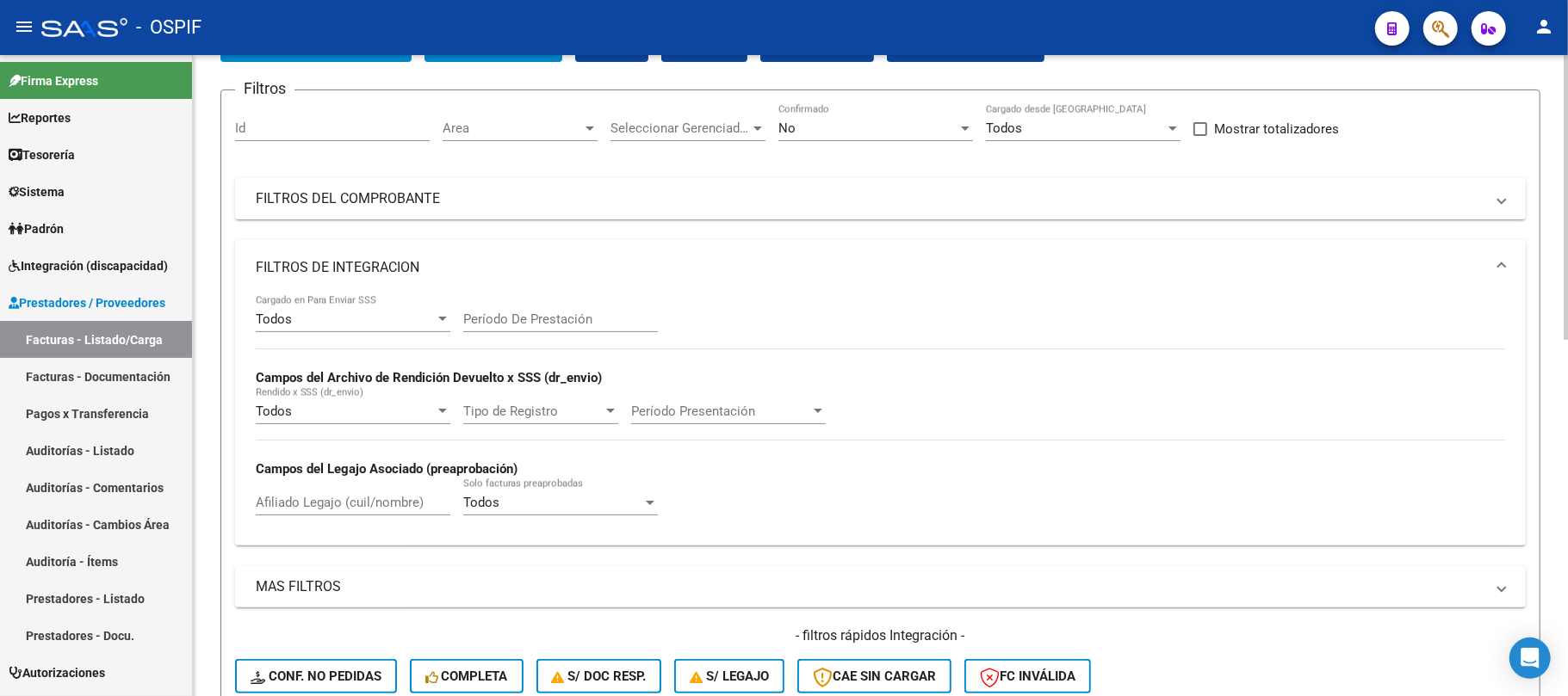
scroll to position [229, 0]
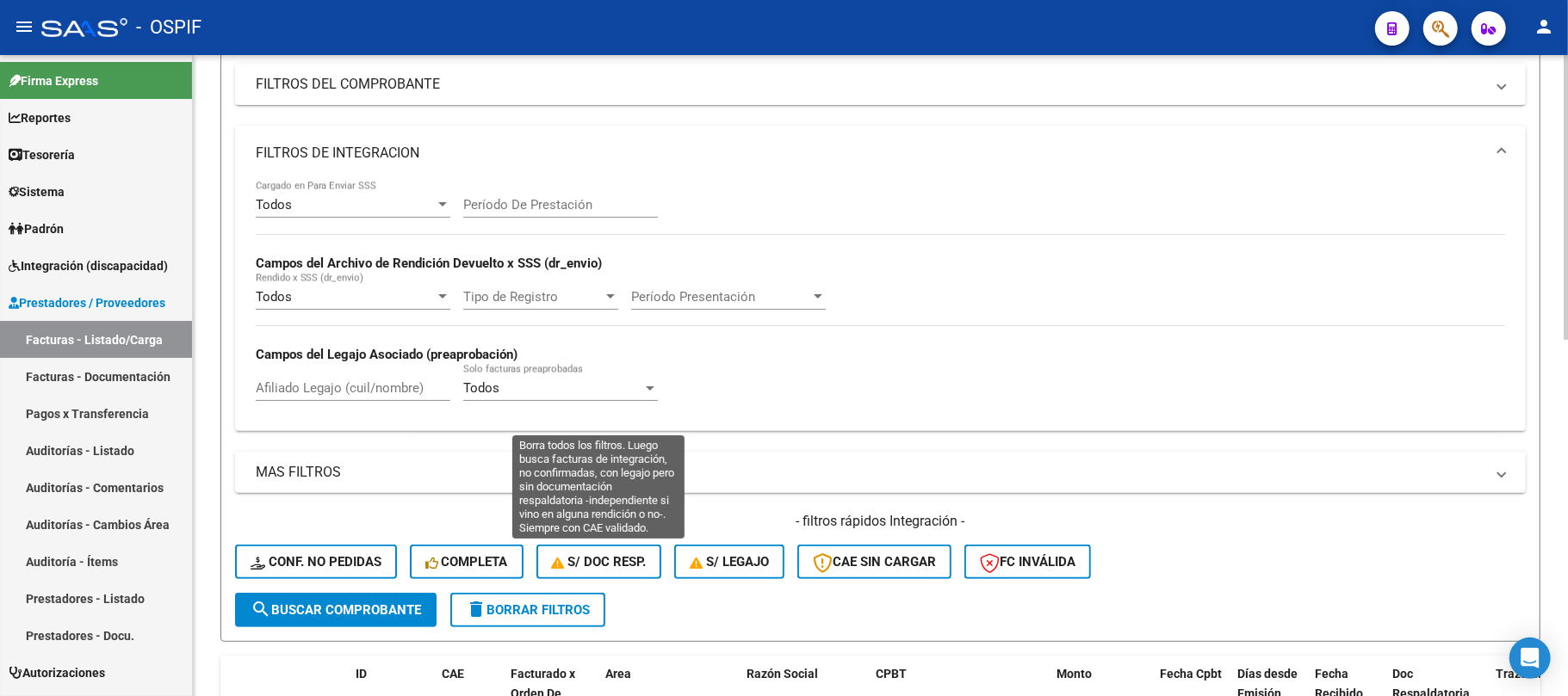
click at [561, 608] on span "delete Borrar Filtros" at bounding box center [527, 610] width 124 height 15
click at [532, 157] on mat-panel-title "FILTROS DE INTEGRACION" at bounding box center [870, 153] width 1229 height 19
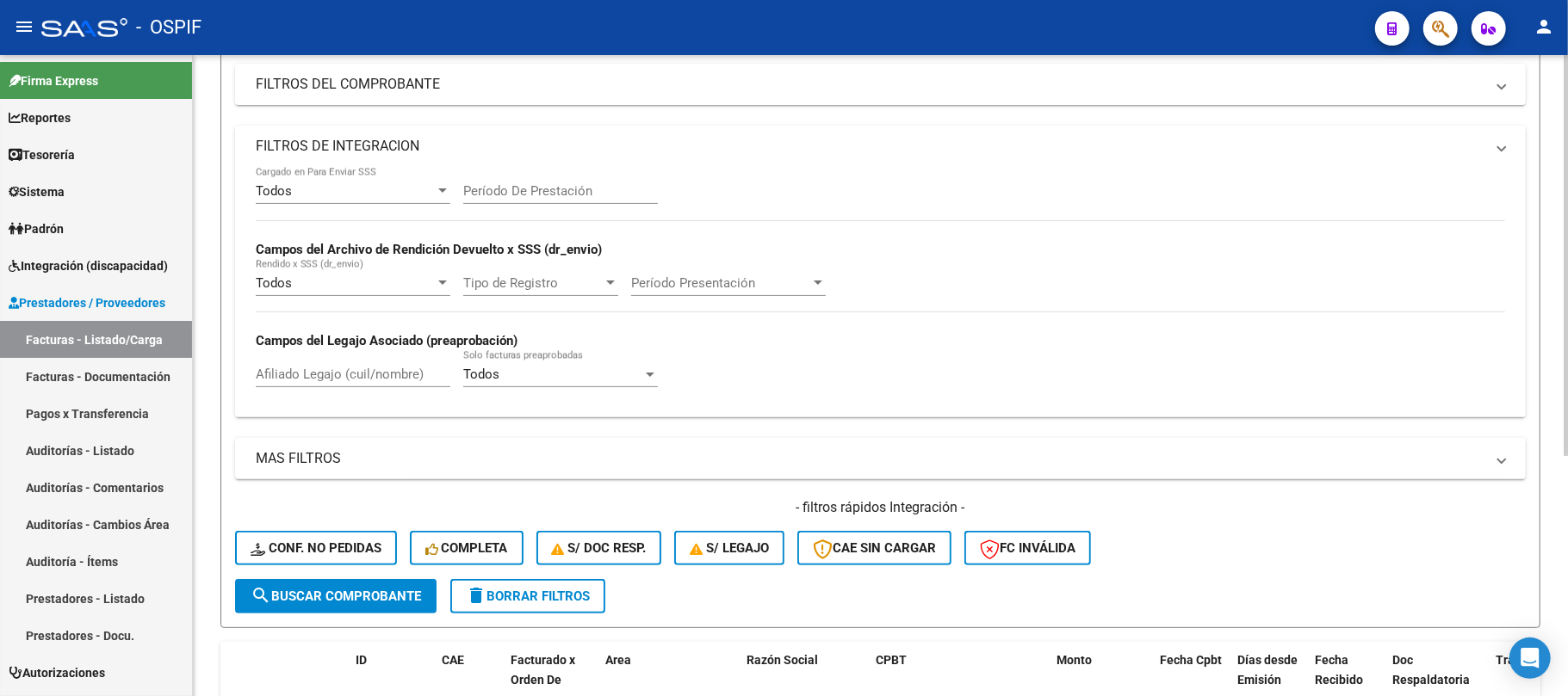
click at [606, 101] on mat-expansion-panel-header "FILTROS DEL COMPROBANTE" at bounding box center [880, 84] width 1290 height 42
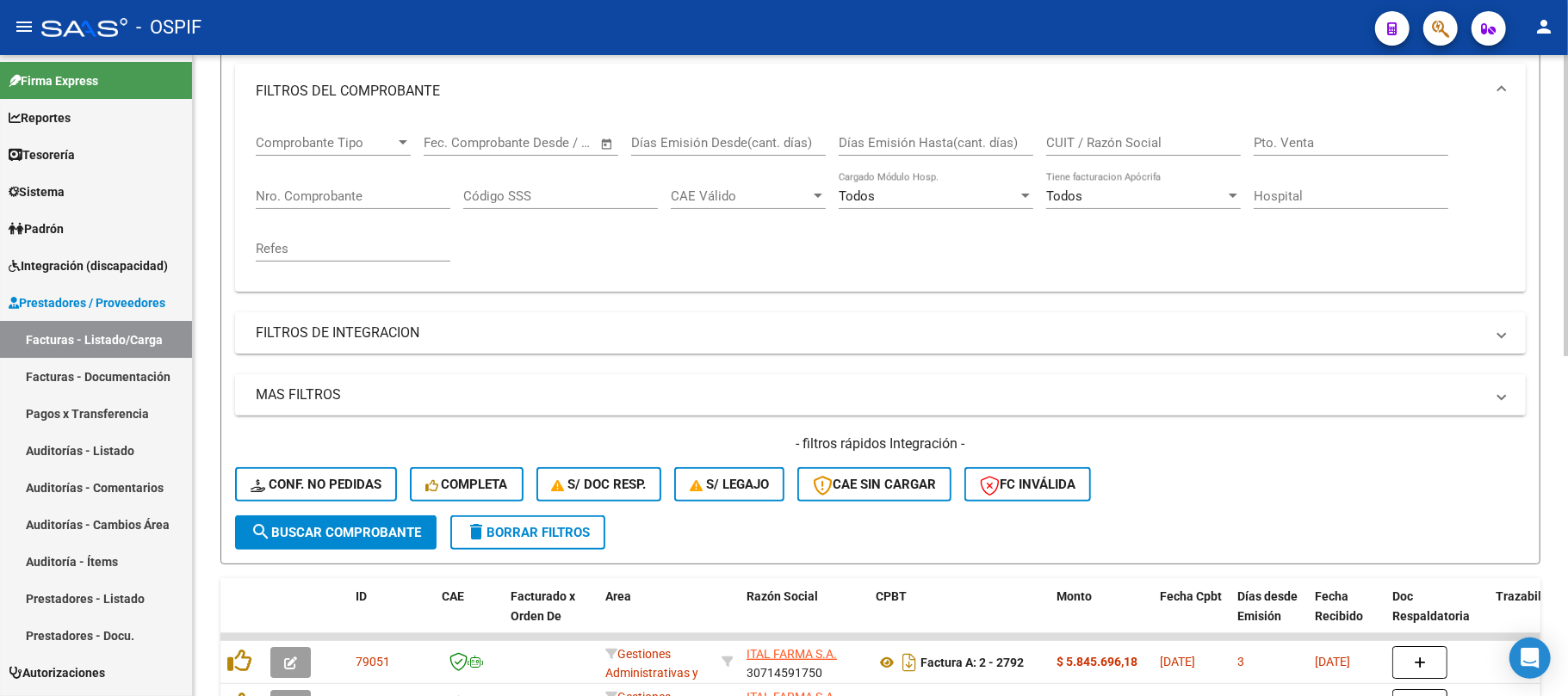
click at [443, 94] on mat-panel-title "FILTROS DEL COMPROBANTE" at bounding box center [870, 92] width 1229 height 19
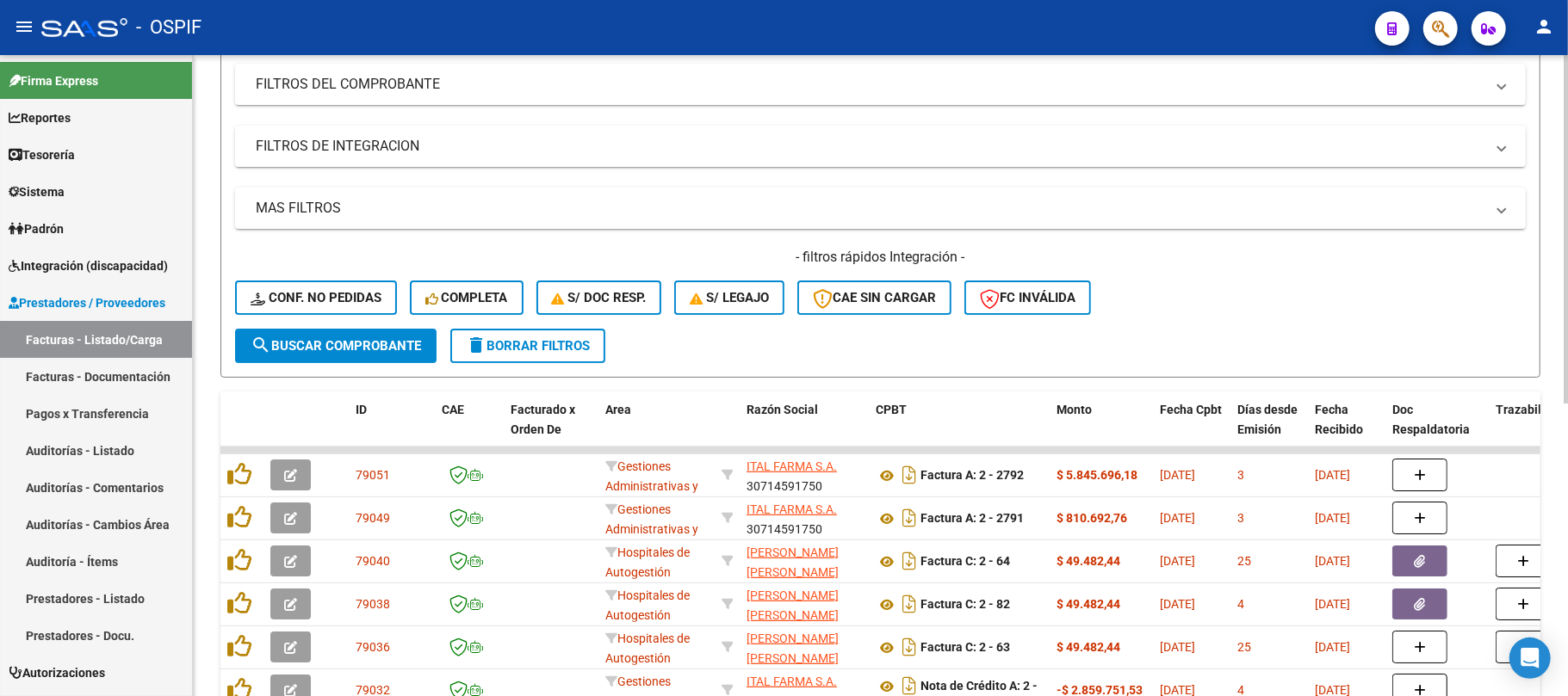
scroll to position [114, 0]
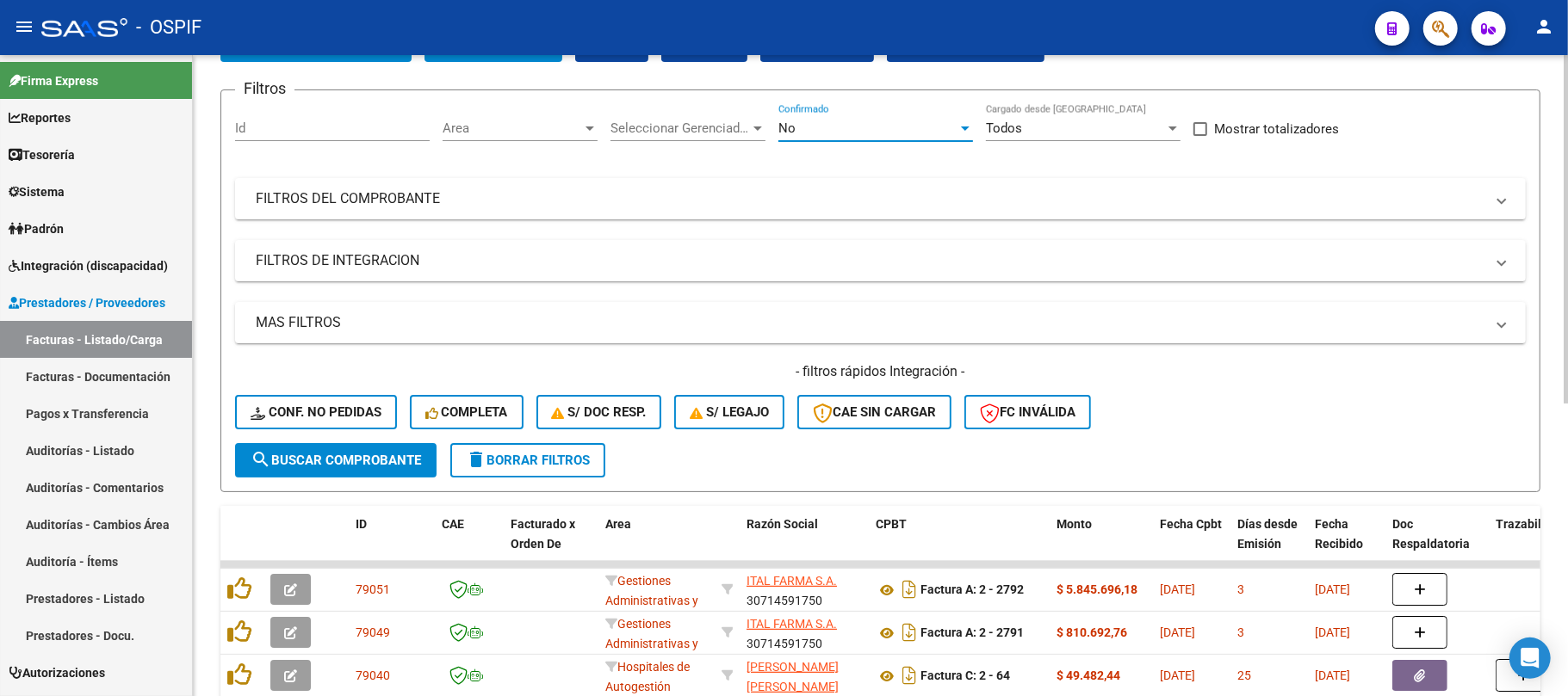
click at [894, 122] on div "No" at bounding box center [868, 128] width 179 height 15
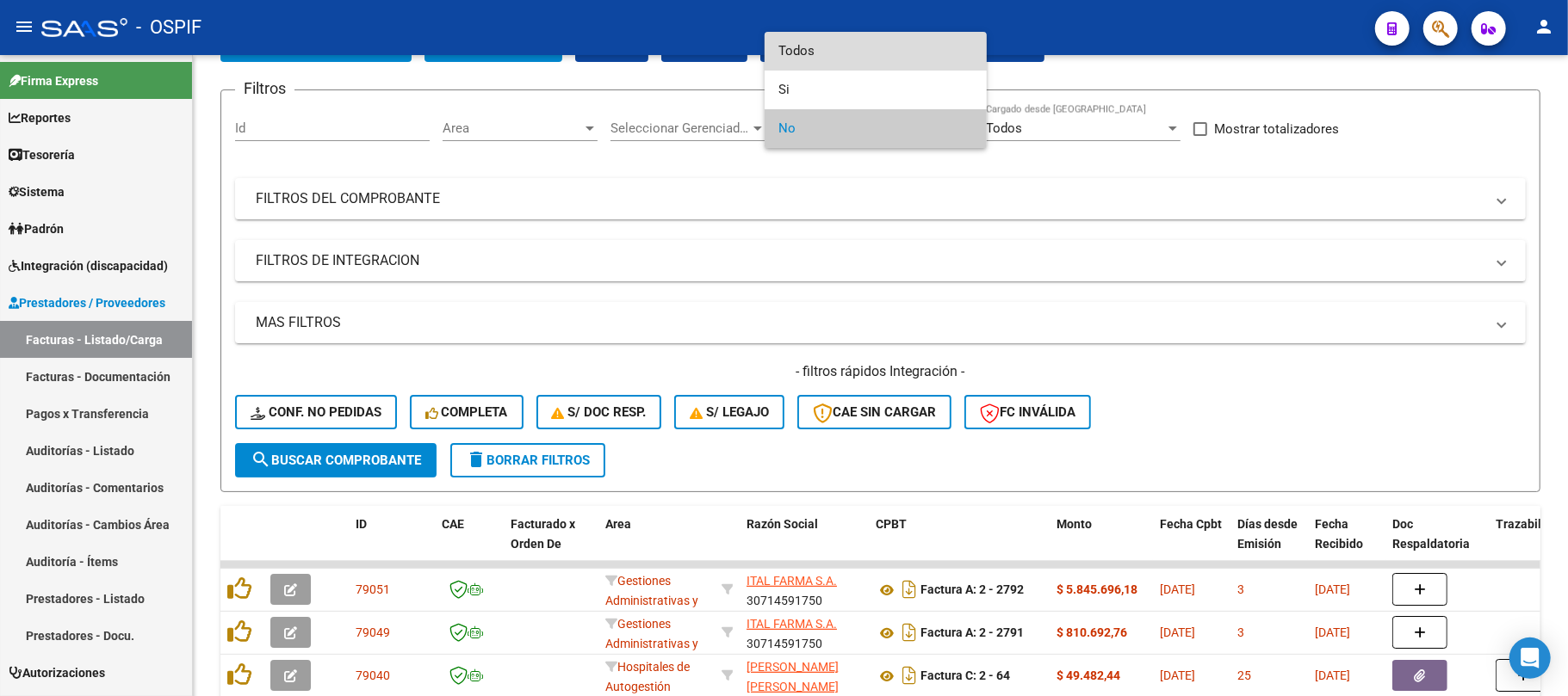
click at [885, 55] on span "Todos" at bounding box center [876, 51] width 195 height 39
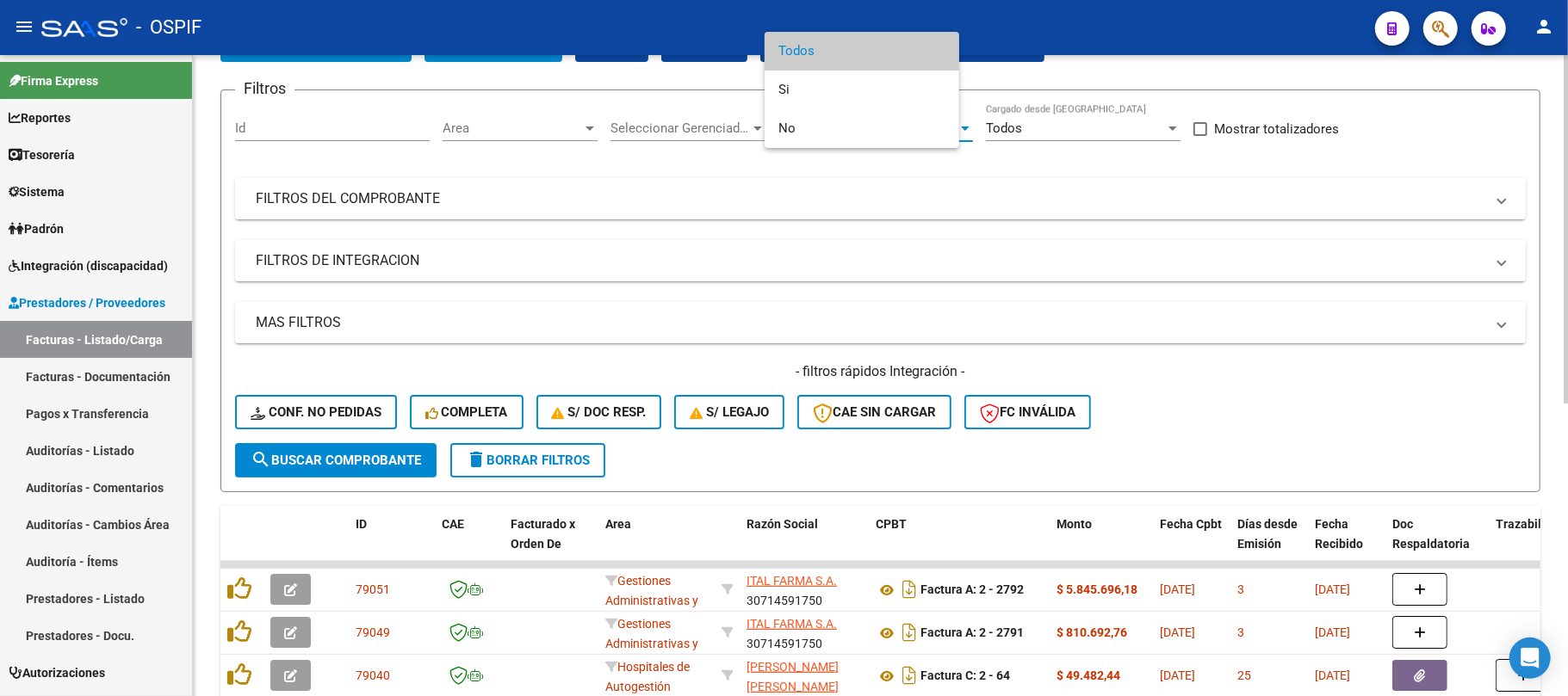
click at [715, 182] on mat-expansion-panel-header "FILTROS DEL COMPROBANTE" at bounding box center [880, 199] width 1290 height 42
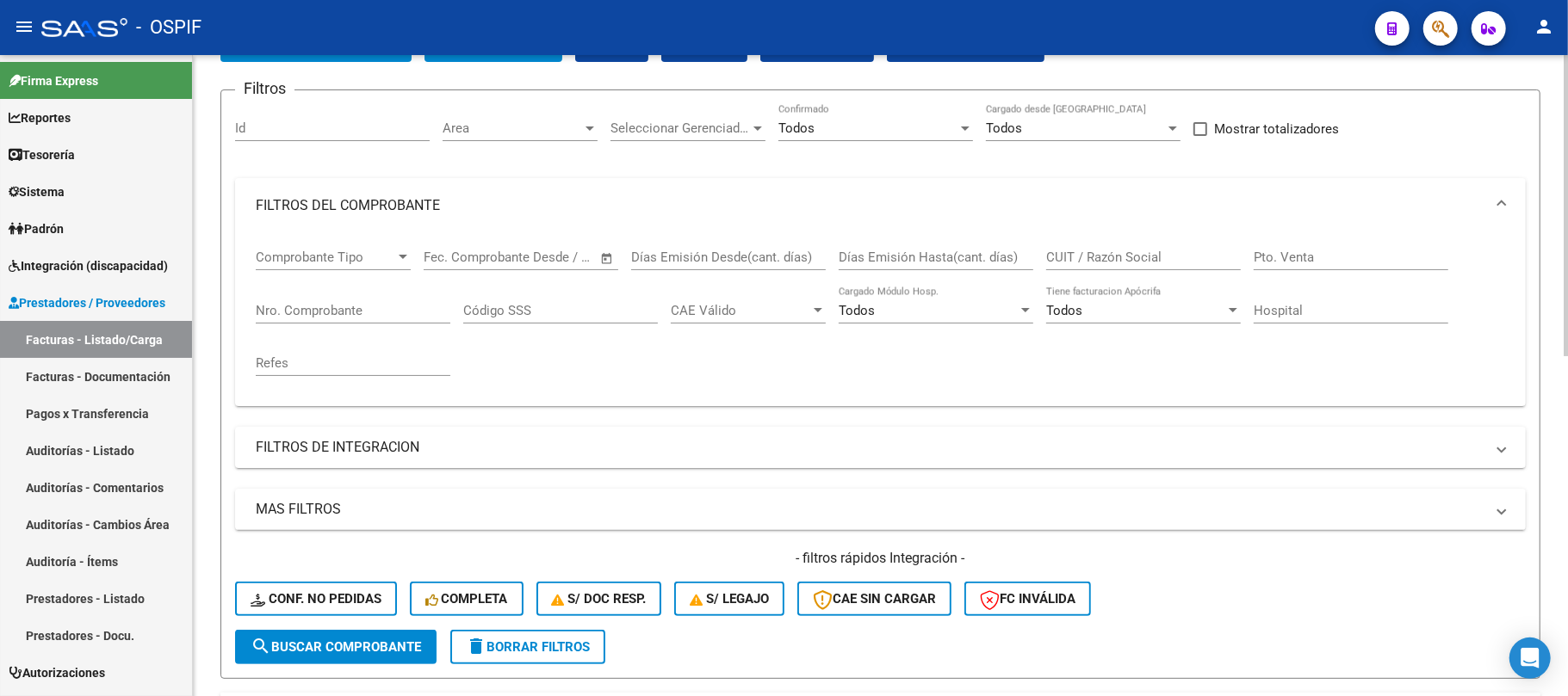
click at [1124, 258] on input "CUIT / Razón Social" at bounding box center [1144, 257] width 195 height 15
type input "unuc"
click at [649, 442] on mat-panel-title "FILTROS DE INTEGRACION" at bounding box center [870, 448] width 1229 height 19
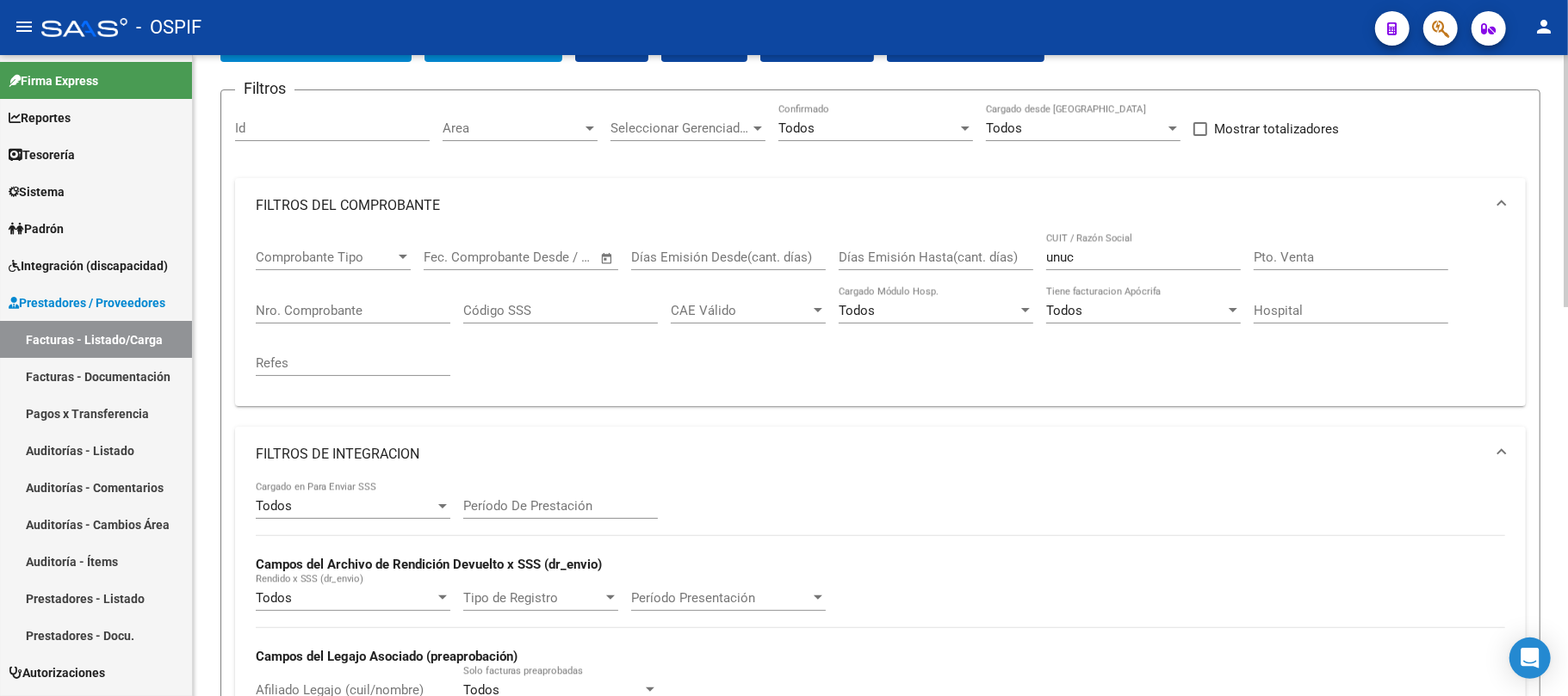
scroll to position [229, 0]
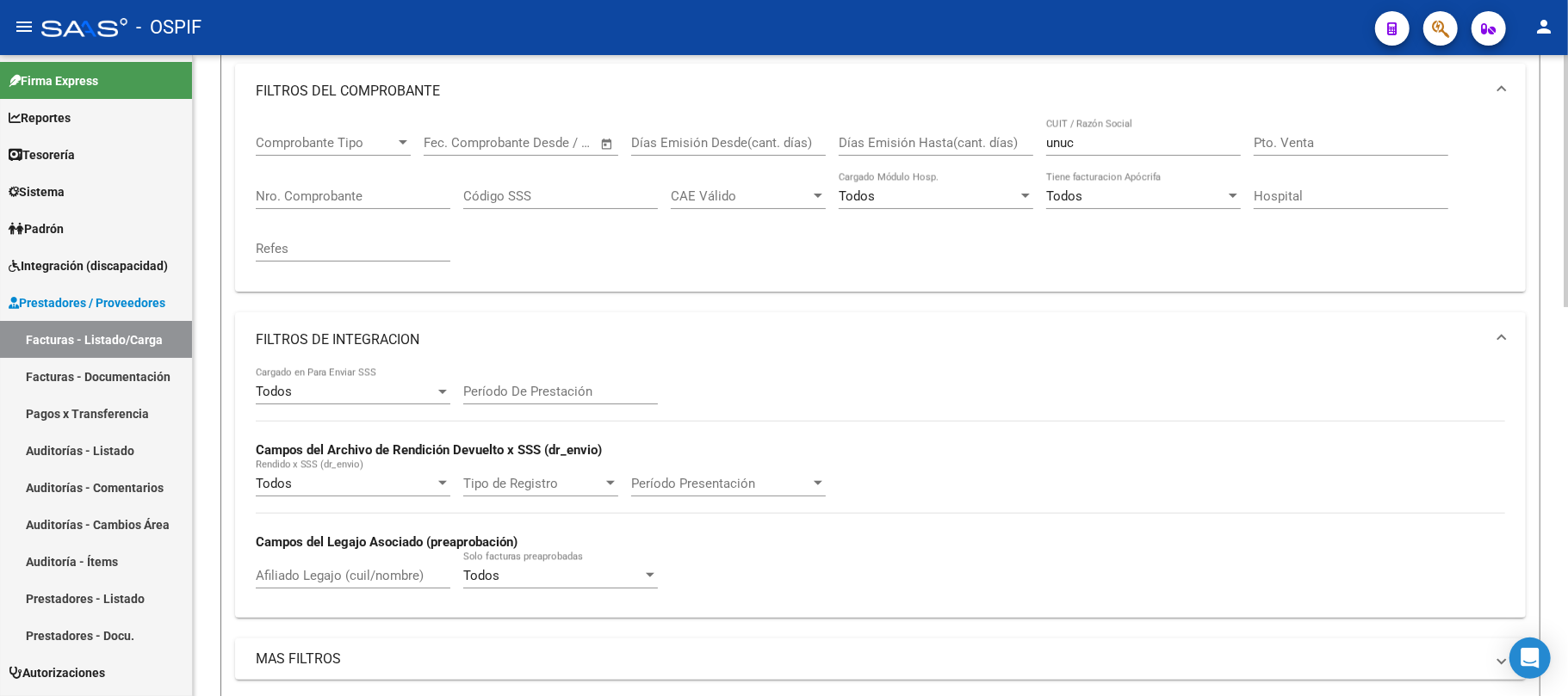
click at [321, 571] on input "Afiliado Legajo (cuil/nombre)" at bounding box center [353, 576] width 195 height 15
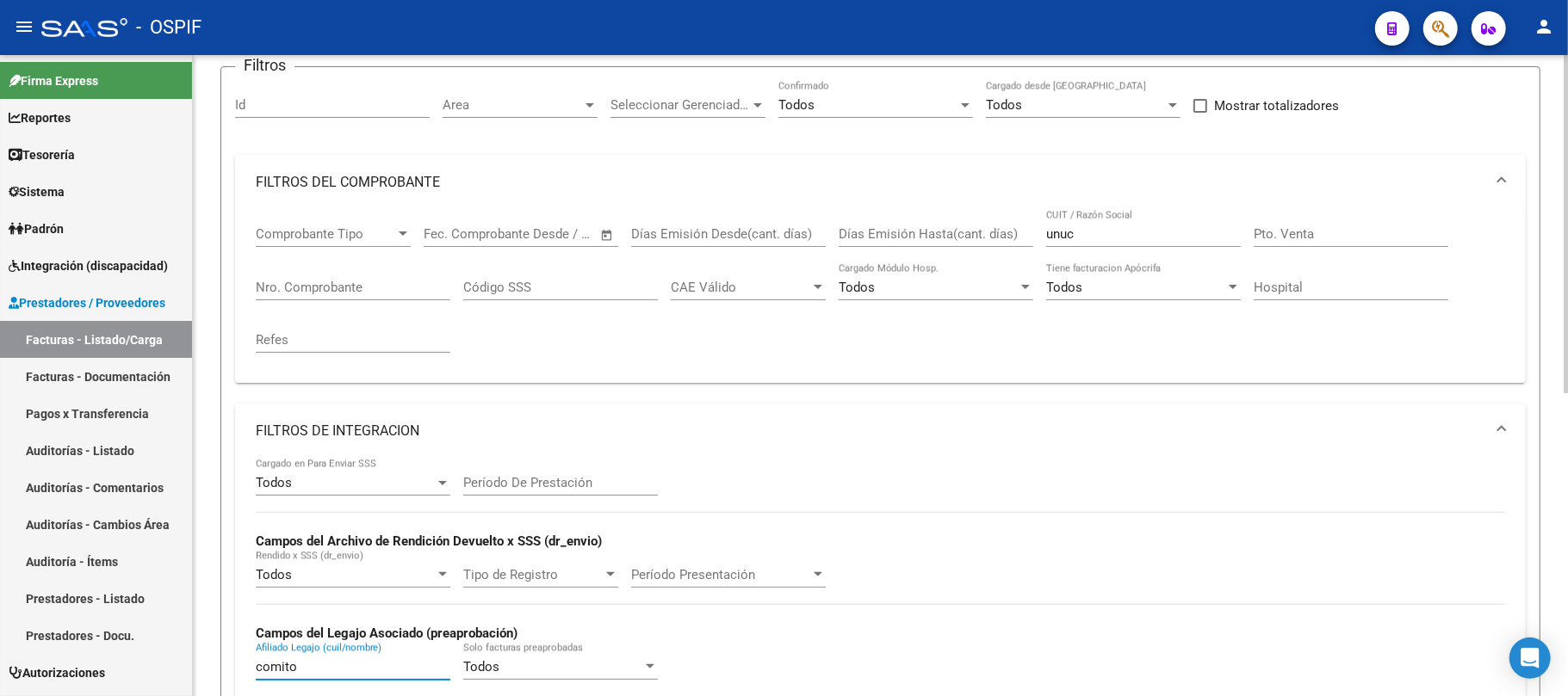
scroll to position [113, 0]
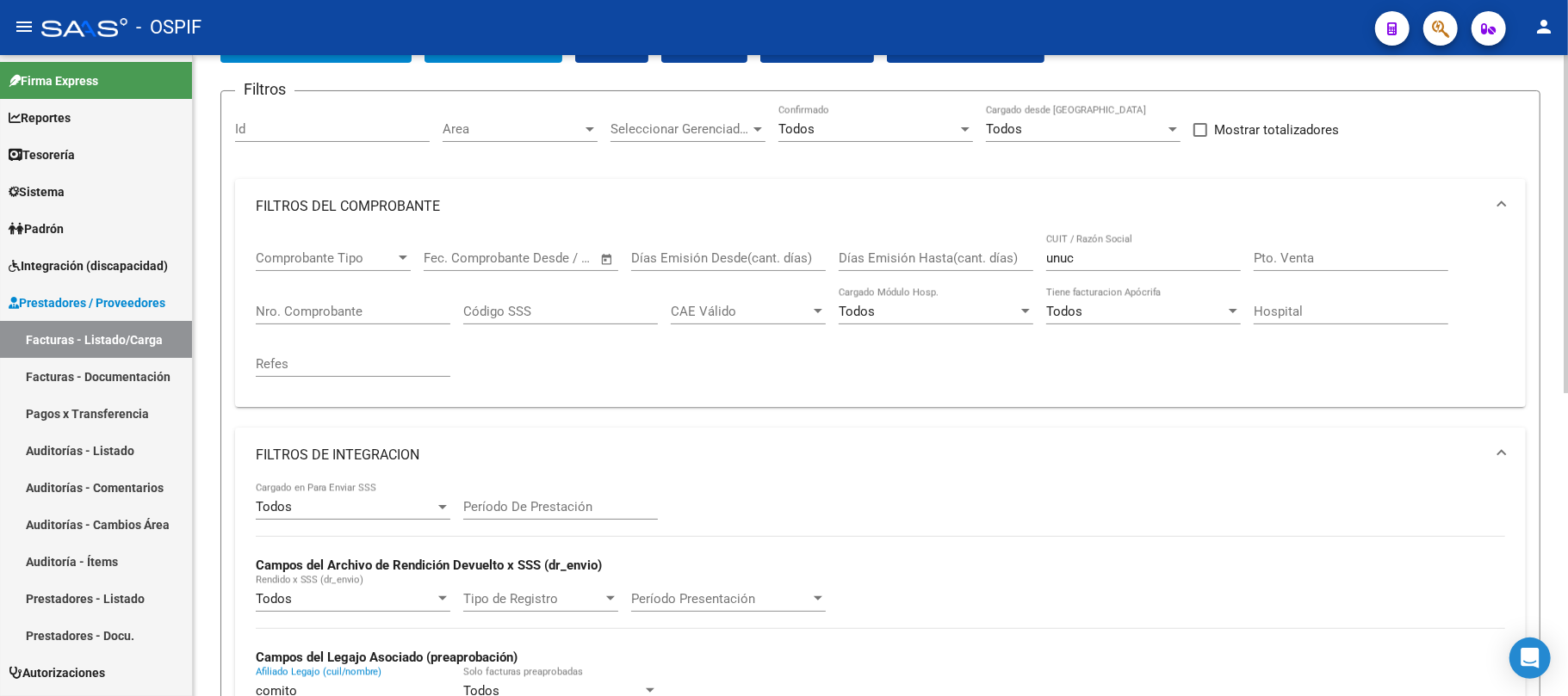
type input "comito"
drag, startPoint x: 1107, startPoint y: 255, endPoint x: 911, endPoint y: 234, distance: 197.1
click at [920, 234] on div "Comprobante Tipo Comprobante Tipo Start date – End date Fec. Comprobante Desde …" at bounding box center [880, 314] width 1250 height 160
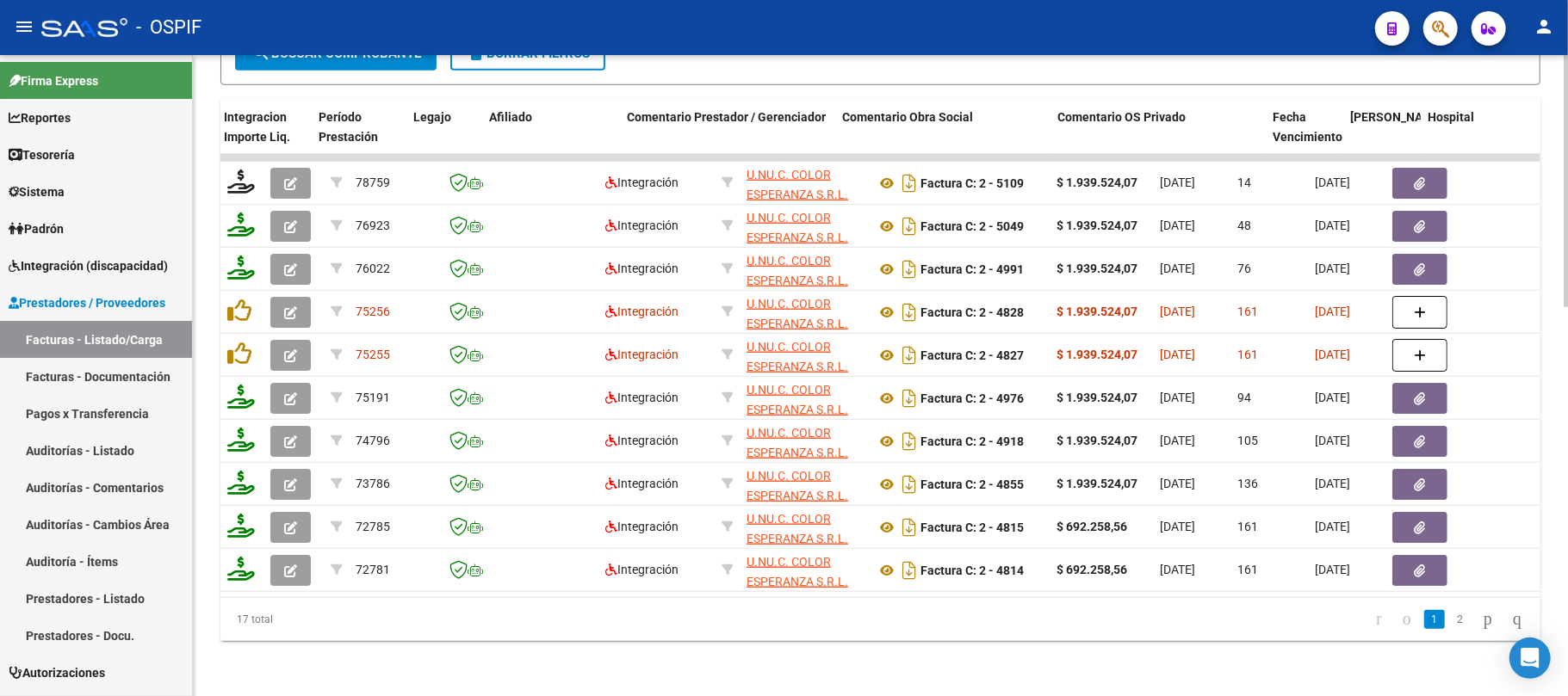
scroll to position [0, 2390]
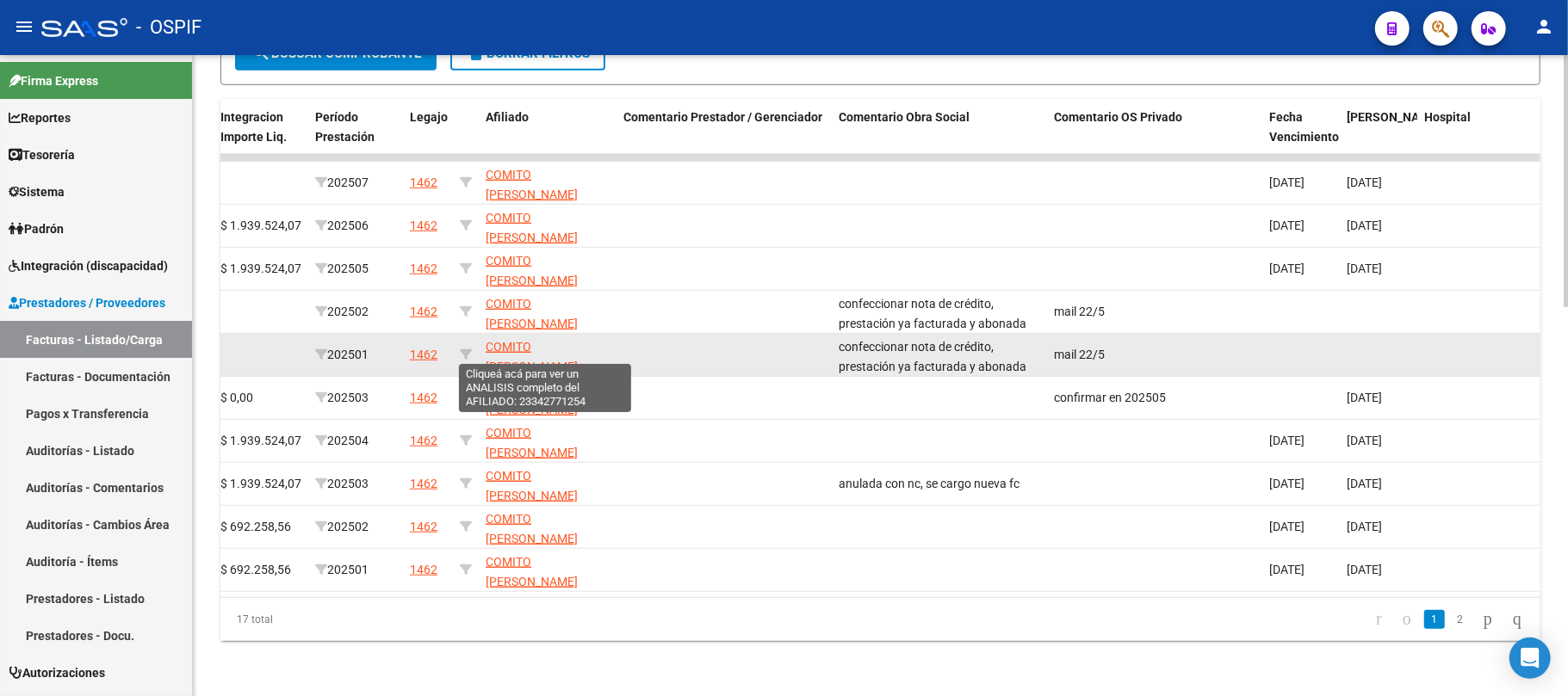
click at [460, 348] on icon at bounding box center [466, 354] width 12 height 12
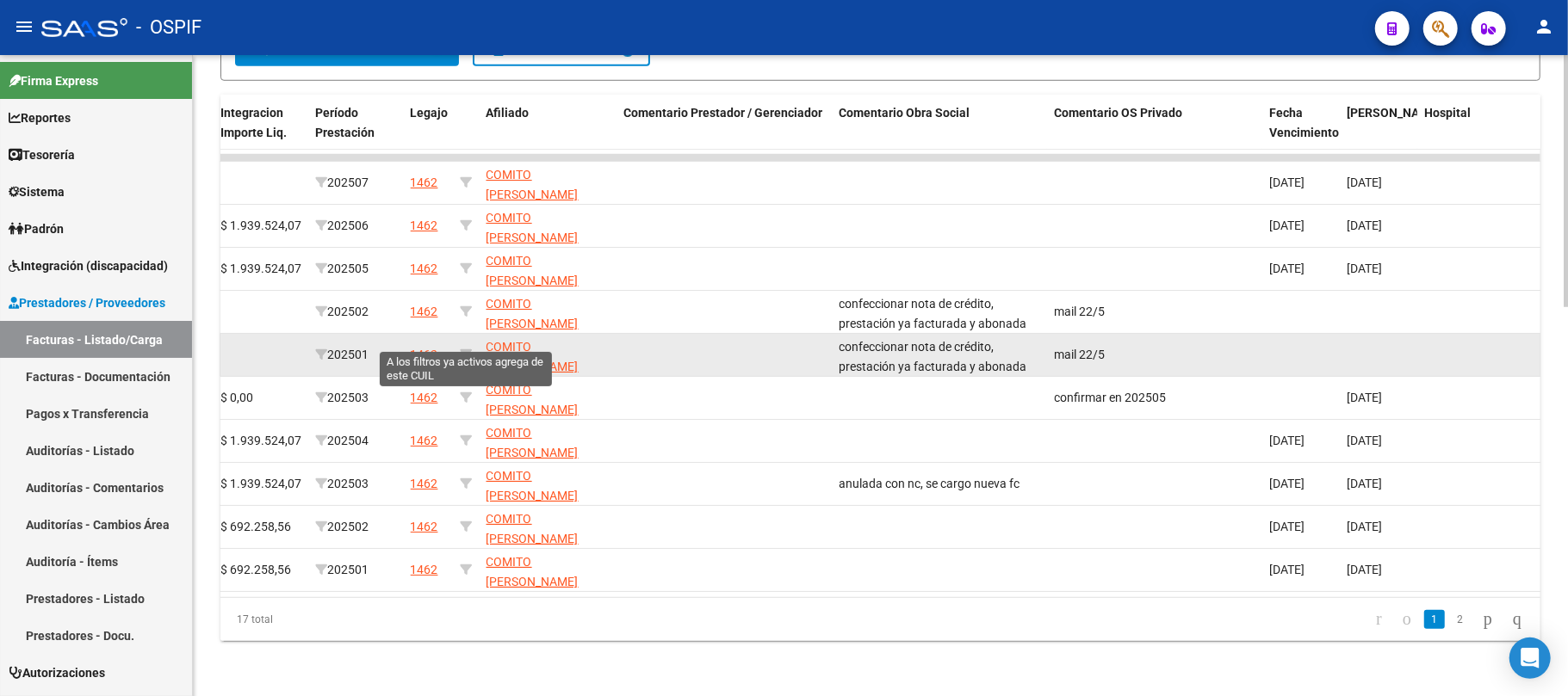
type input "23342771254"
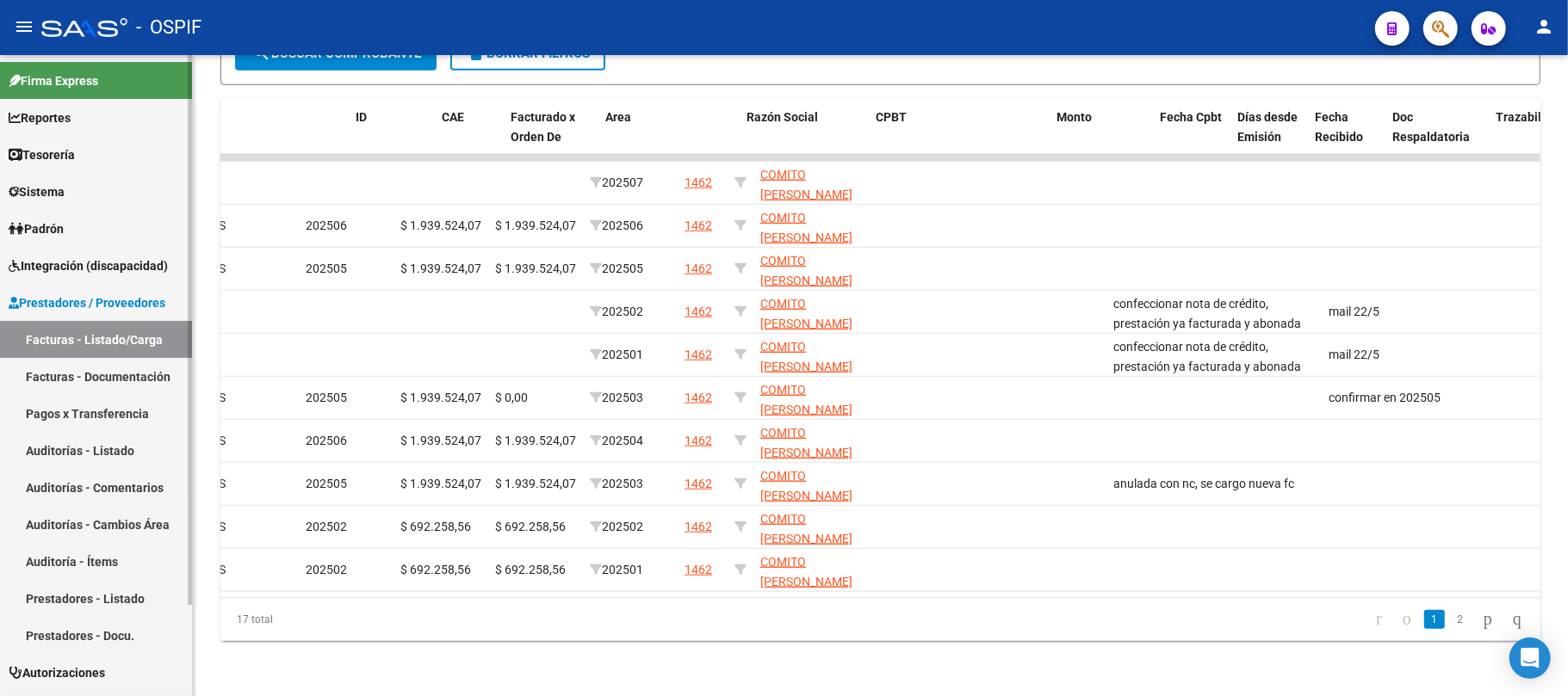
scroll to position [0, 0]
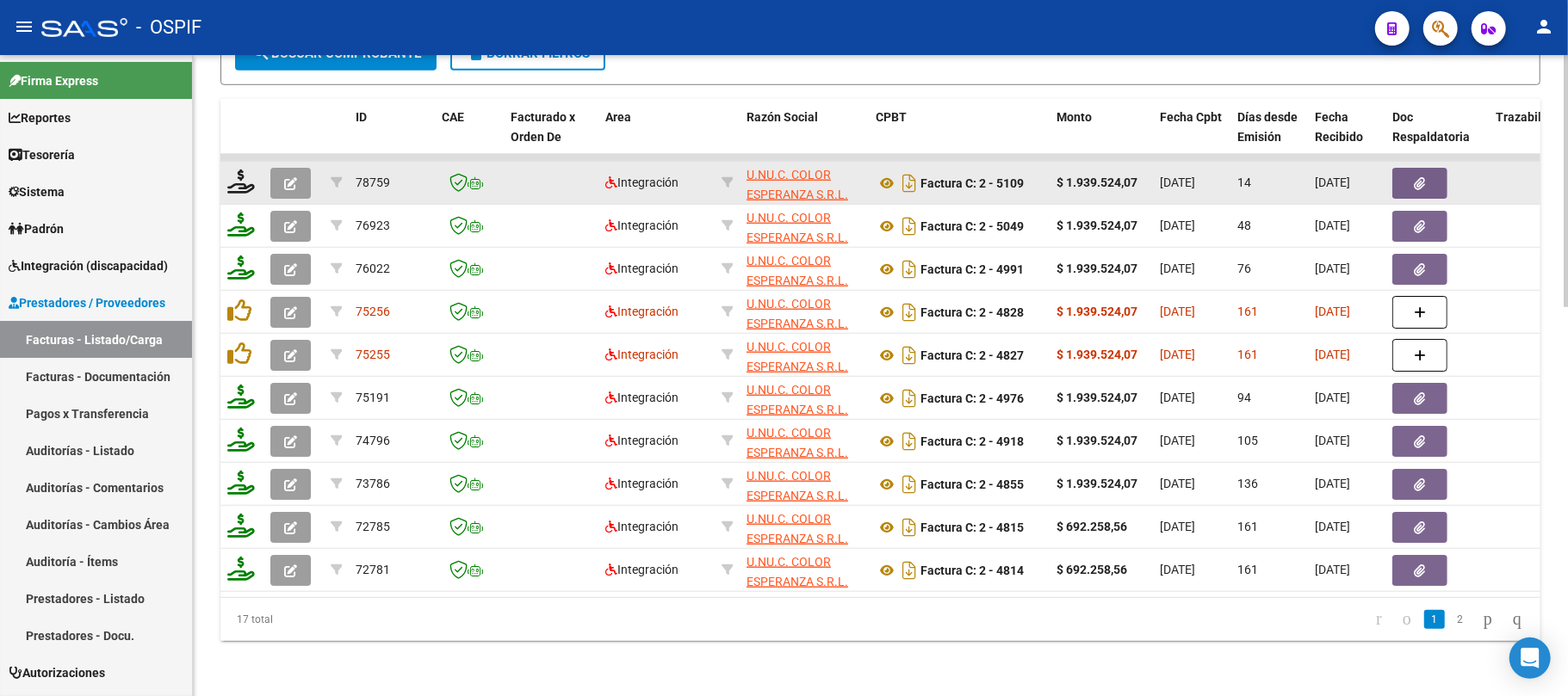
click at [284, 176] on span "button" at bounding box center [291, 183] width 13 height 15
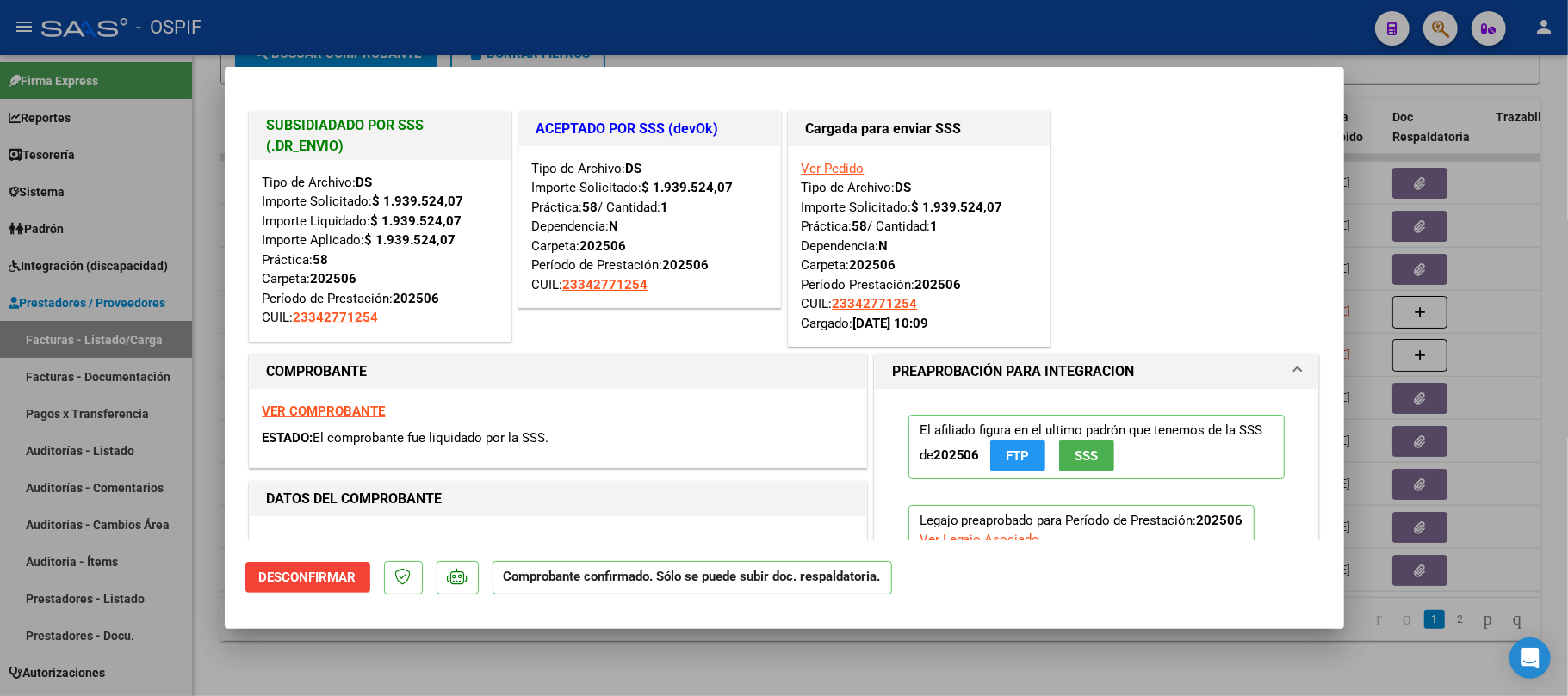
type input "$ 0,00"
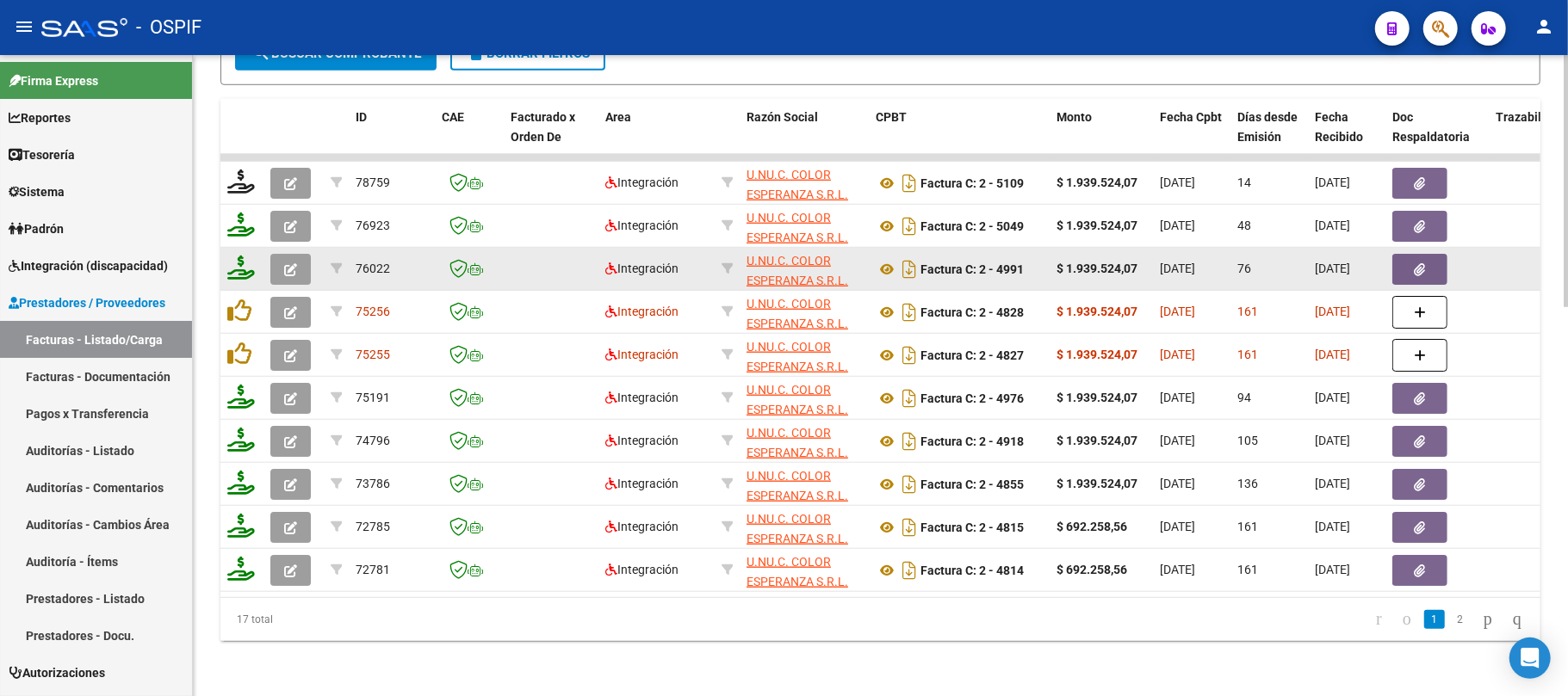
click at [298, 254] on button "button" at bounding box center [290, 269] width 41 height 31
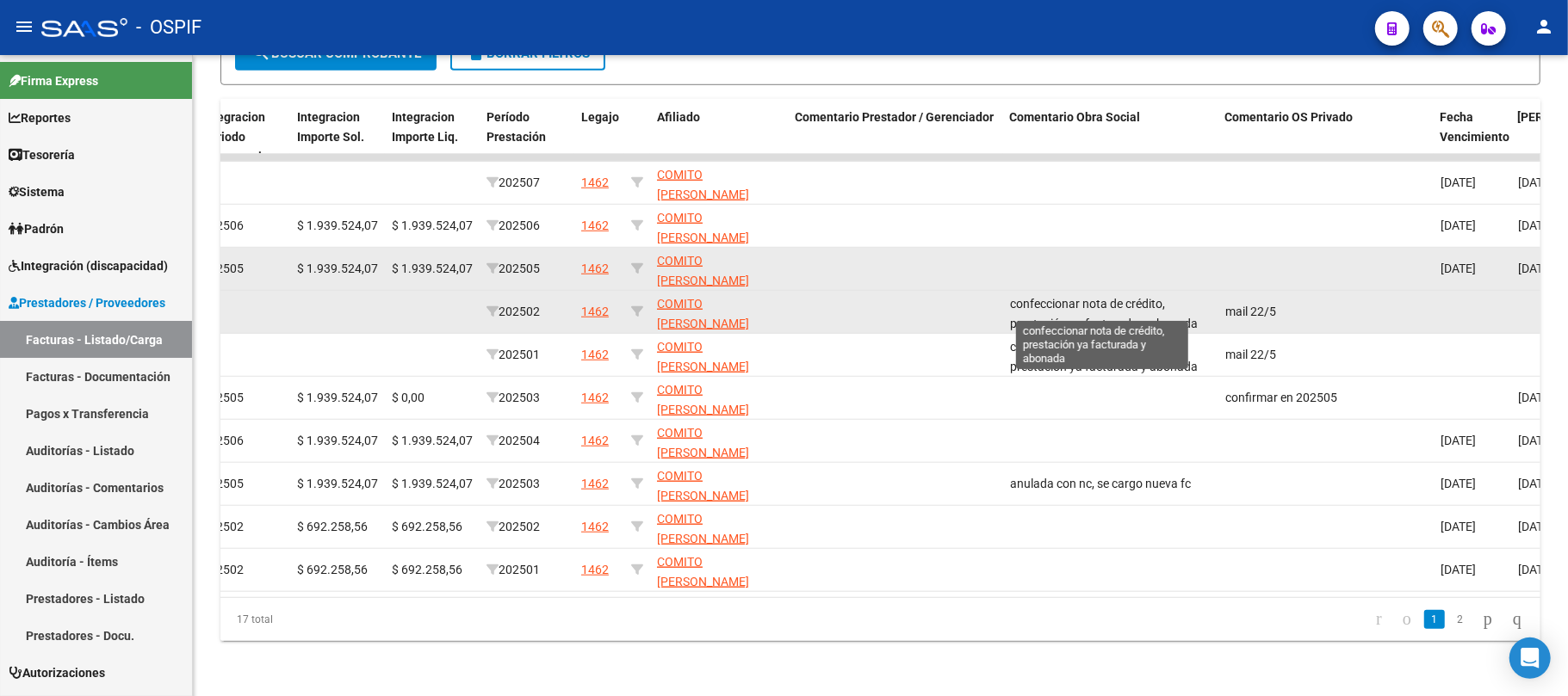
scroll to position [2, 0]
drag, startPoint x: 1132, startPoint y: 294, endPoint x: 1210, endPoint y: 307, distance: 79.1
click at [1210, 307] on div "confeccionar nota de crédito, prestación ya facturada y abonada" at bounding box center [1110, 313] width 201 height 36
click at [1197, 295] on div "confeccionar nota de crédito, prestación ya facturada y abonada" at bounding box center [1110, 313] width 201 height 36
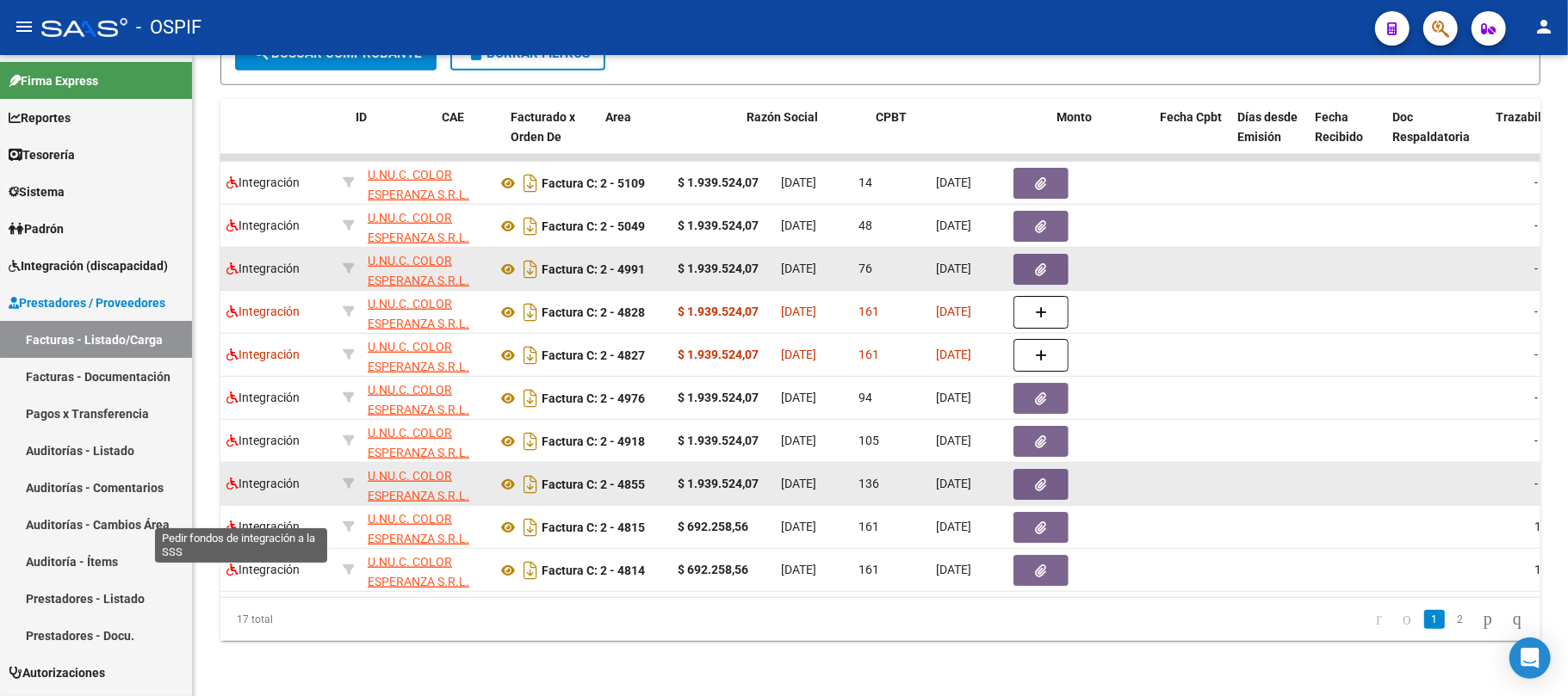
scroll to position [0, 0]
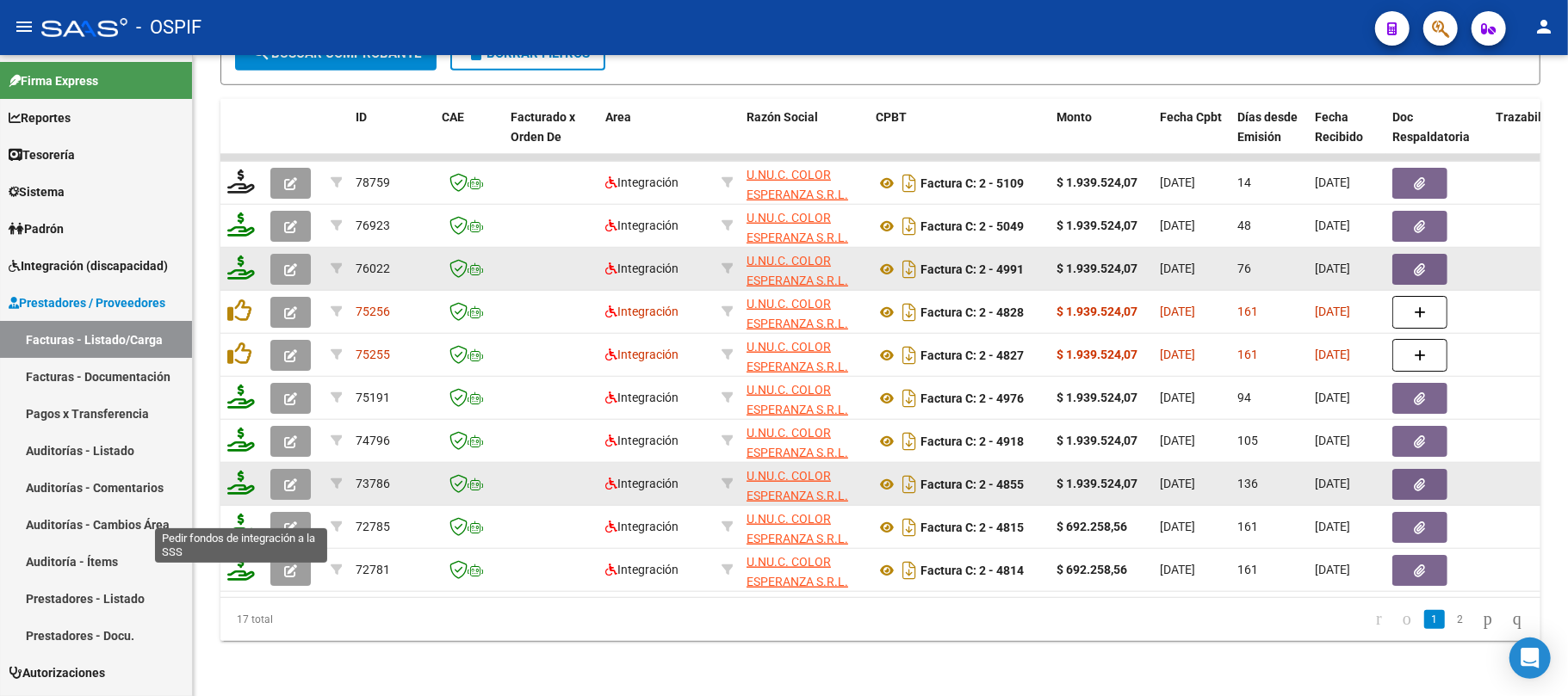
click at [284, 479] on icon "button" at bounding box center [291, 485] width 13 height 13
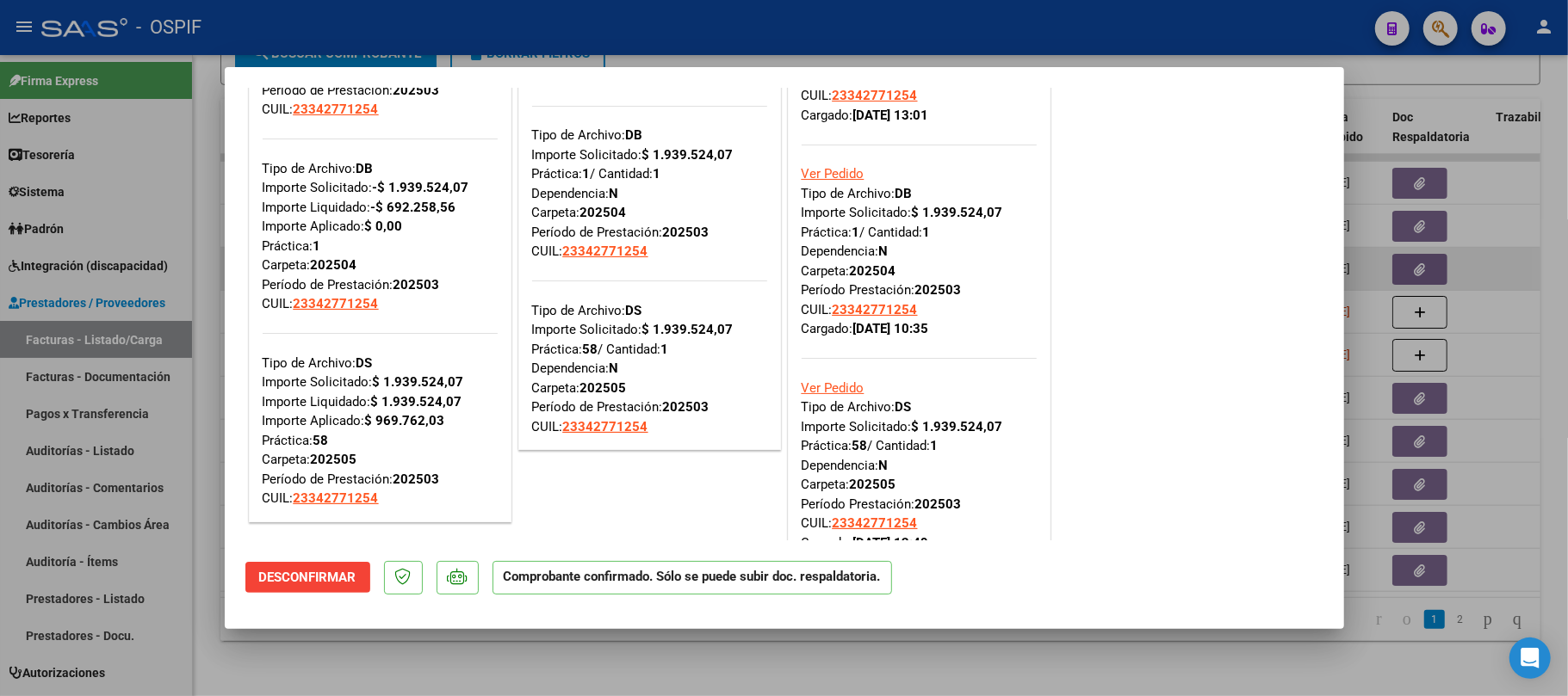
scroll to position [229, 0]
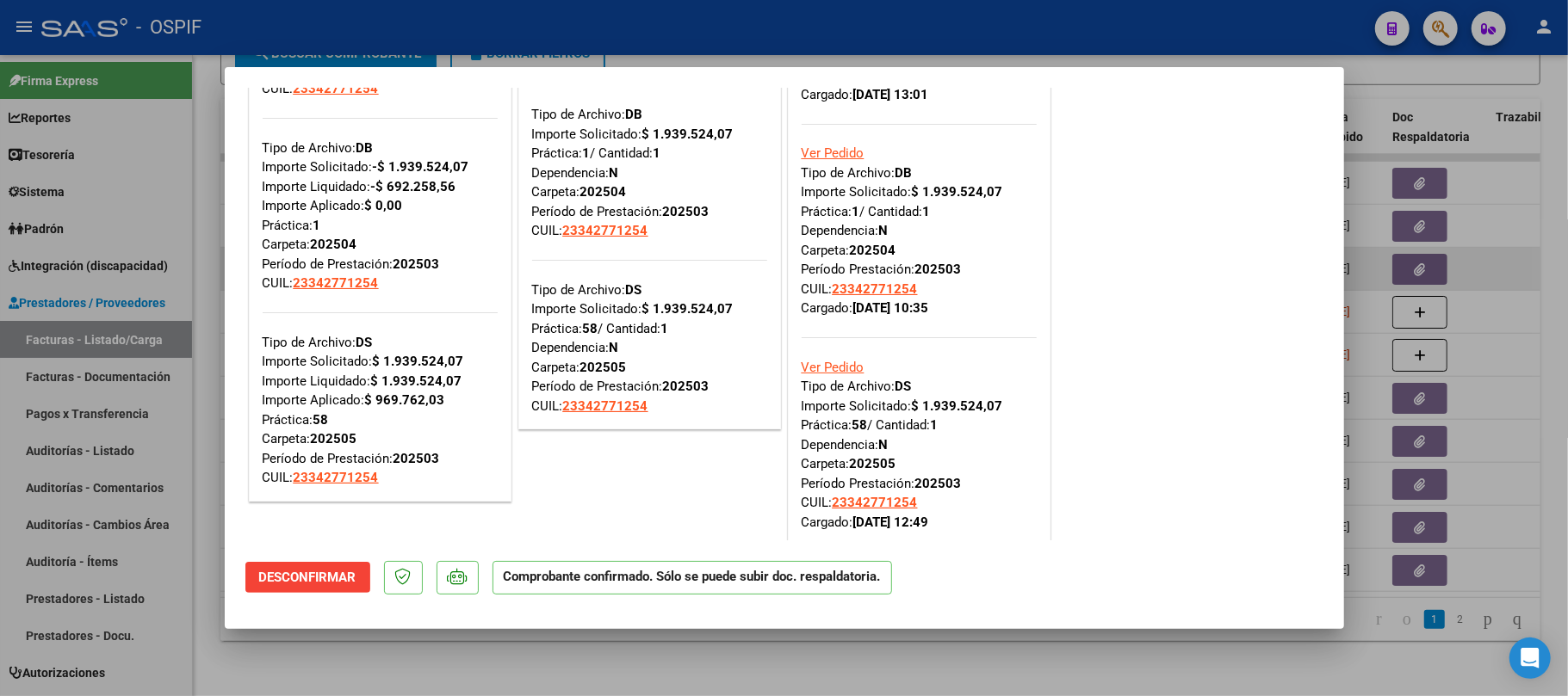
click at [965, 647] on div at bounding box center [784, 348] width 1568 height 696
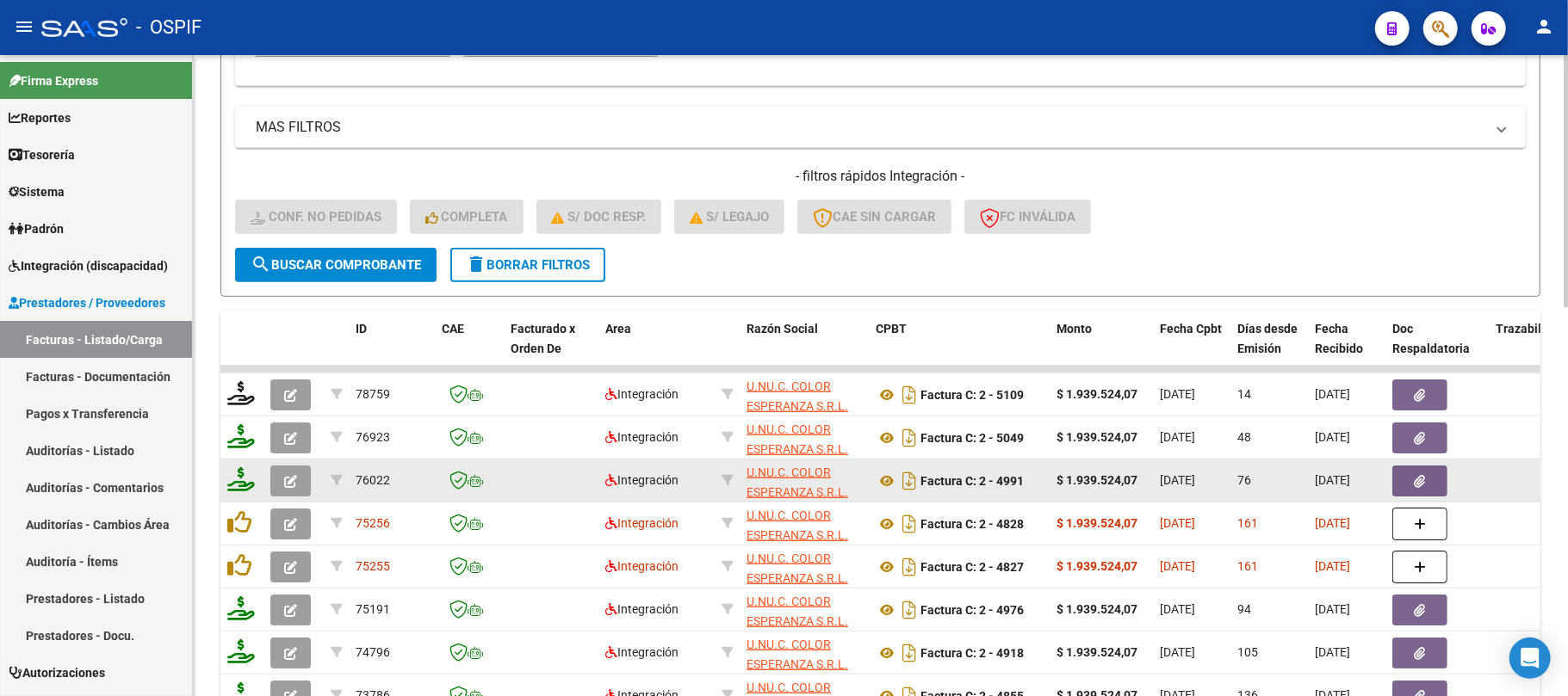
drag, startPoint x: 511, startPoint y: 283, endPoint x: 513, endPoint y: 272, distance: 11.2
drag, startPoint x: 513, startPoint y: 272, endPoint x: 497, endPoint y: 268, distance: 16.5
click at [514, 272] on span "delete Borrar Filtros" at bounding box center [527, 265] width 124 height 15
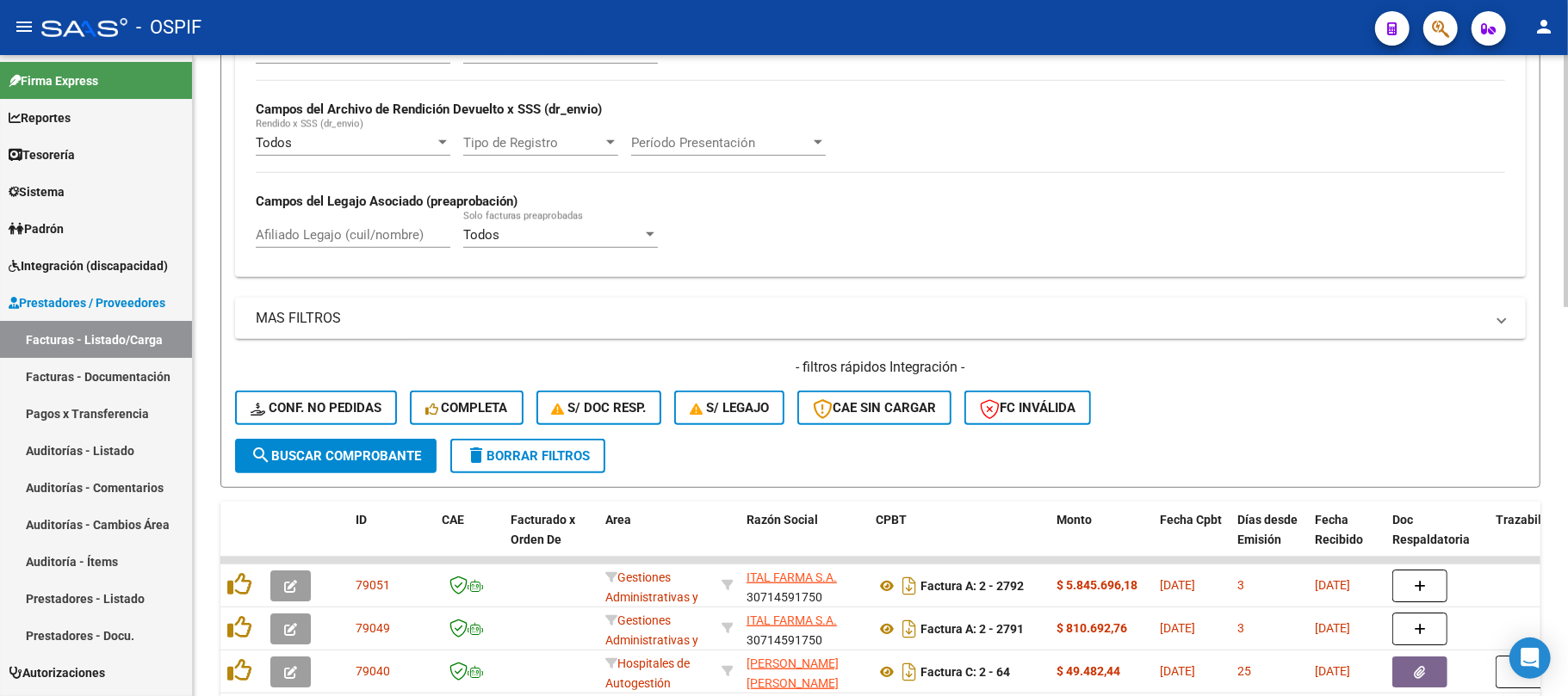
scroll to position [416, 0]
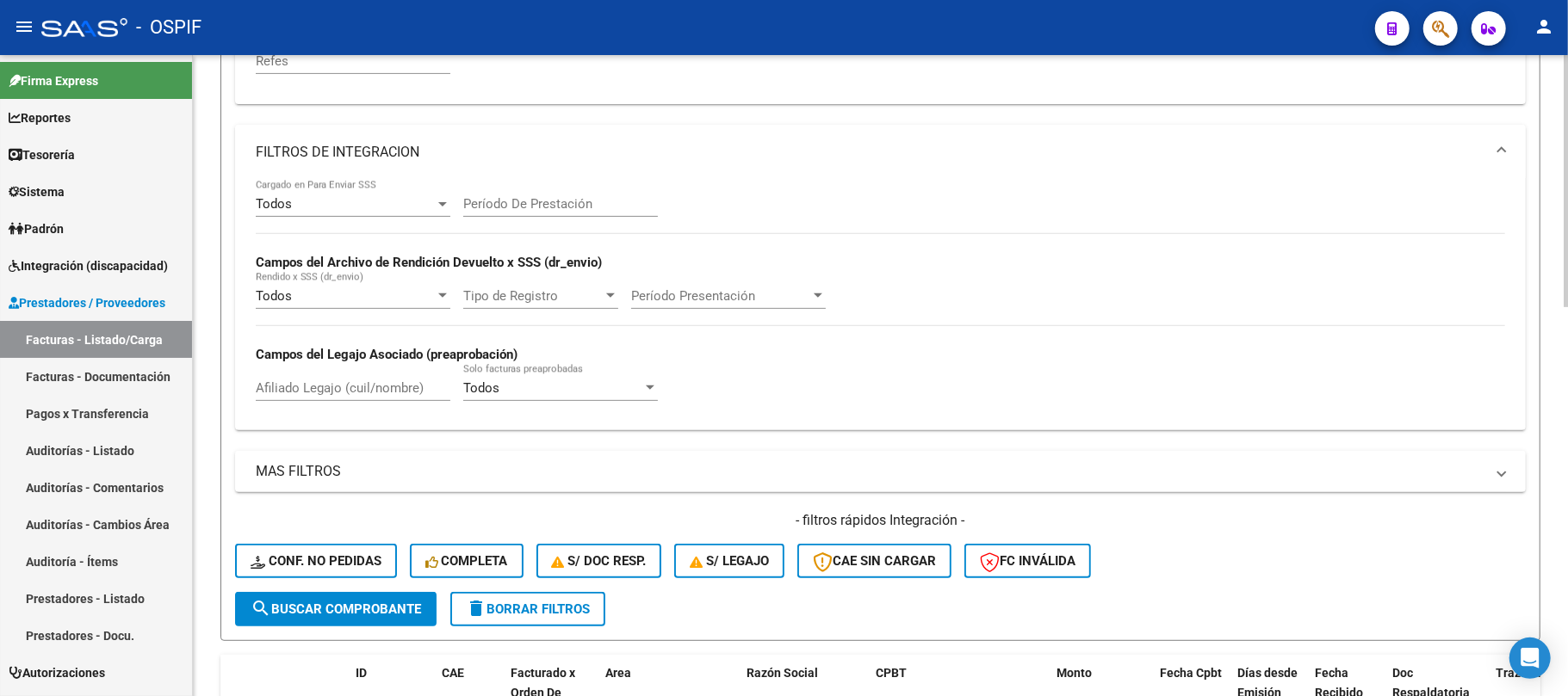
click at [421, 135] on mat-expansion-panel-header "FILTROS DE INTEGRACION" at bounding box center [880, 152] width 1290 height 55
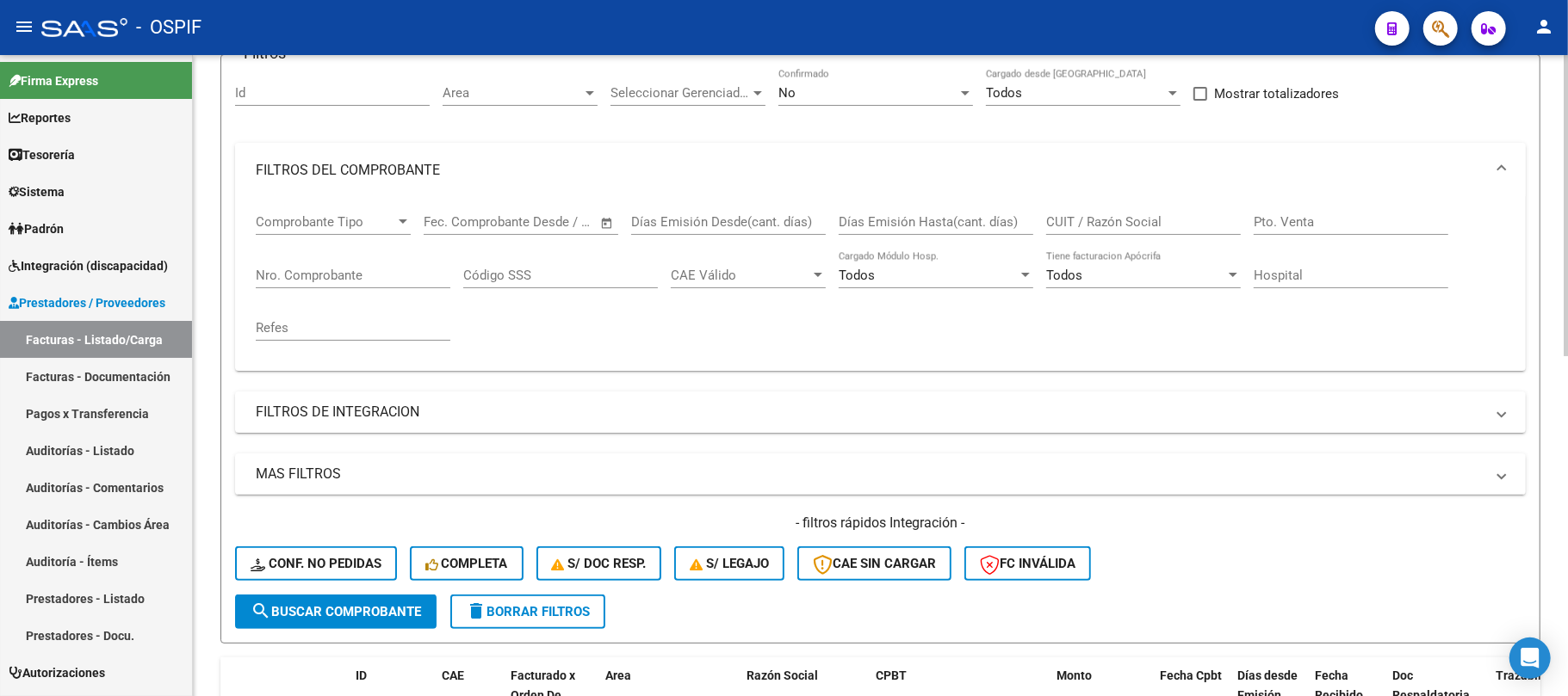
scroll to position [187, 0]
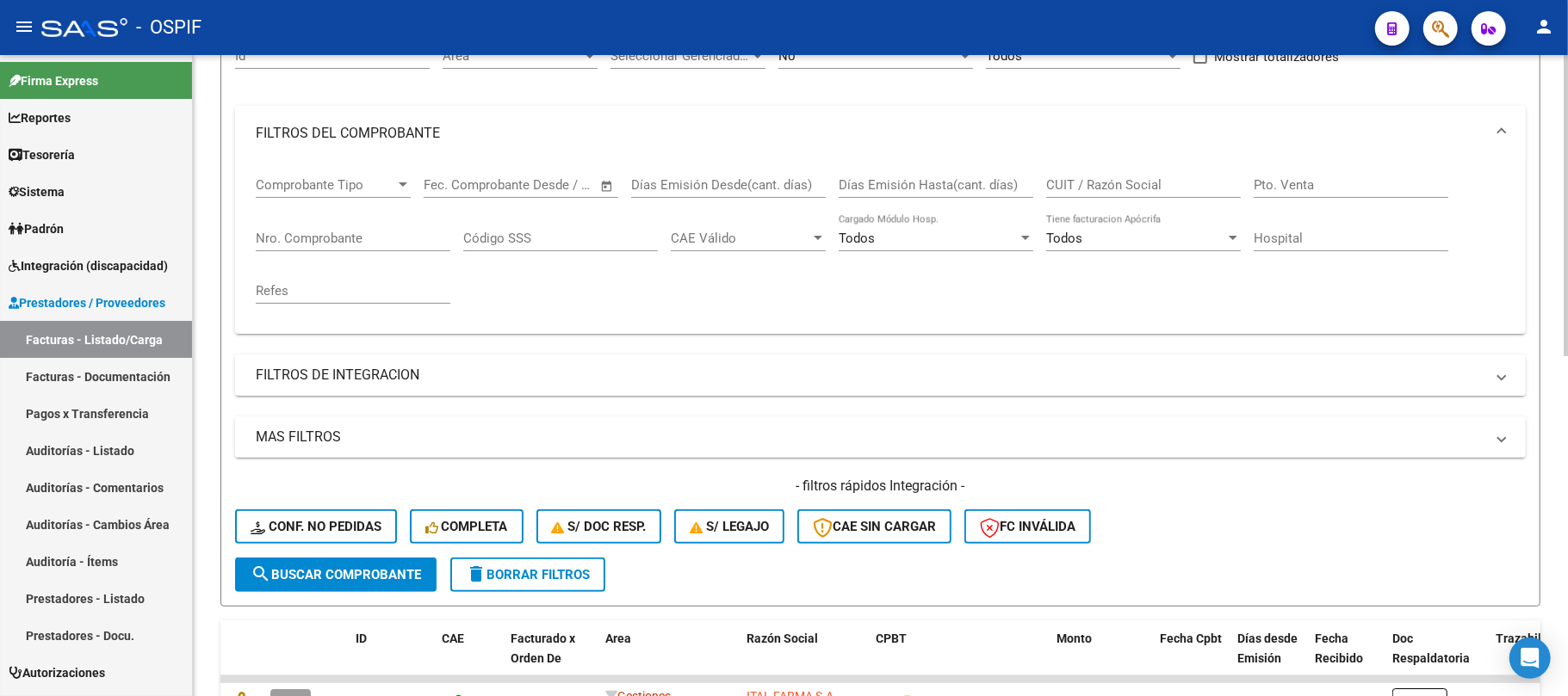
click at [479, 125] on mat-panel-title "FILTROS DEL COMPROBANTE" at bounding box center [870, 133] width 1229 height 19
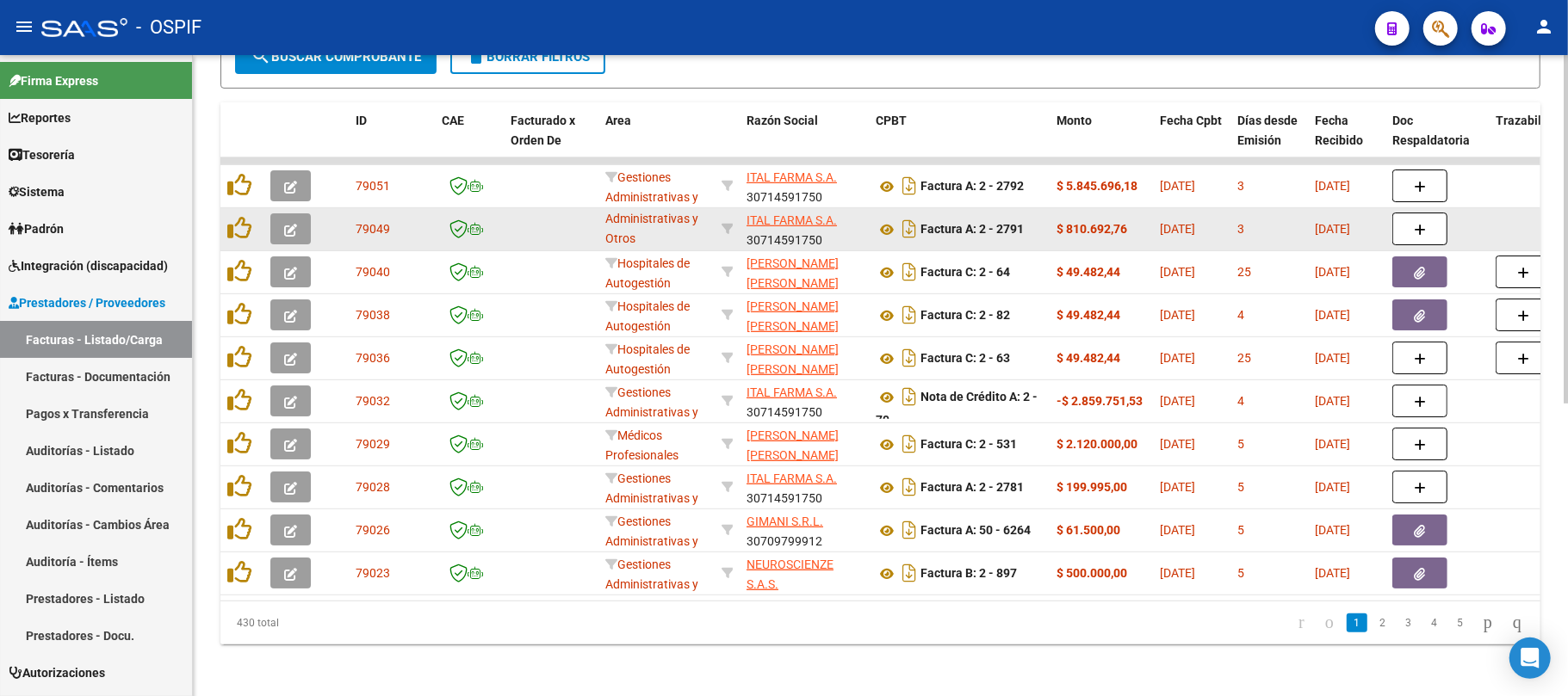
scroll to position [531, 0]
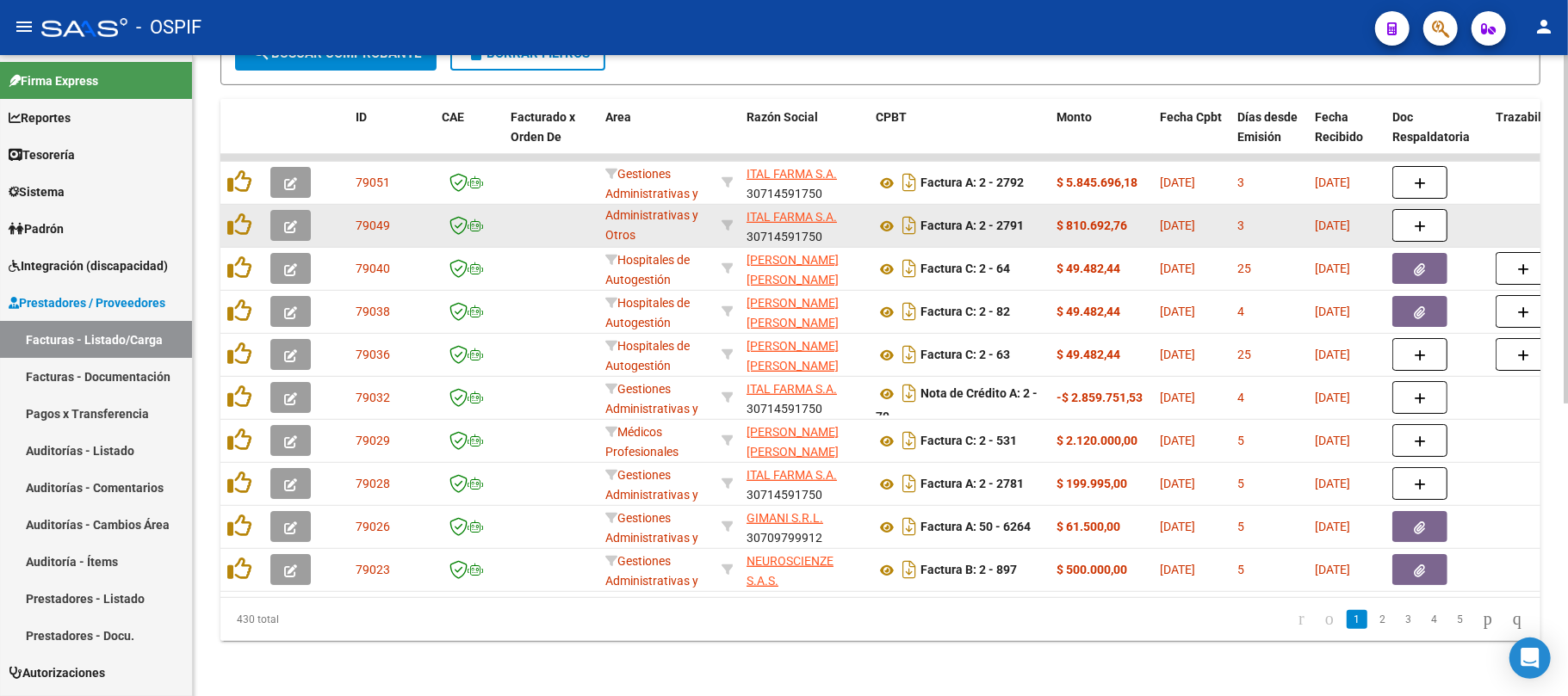
drag, startPoint x: 652, startPoint y: 221, endPoint x: 589, endPoint y: 194, distance: 68.5
click at [583, 182] on datatable-scroller "79051 Gestiones Administrativas y Otros ITAL FARMA S.A. 30714591750 Factura A: …" at bounding box center [879, 373] width 1320 height 438
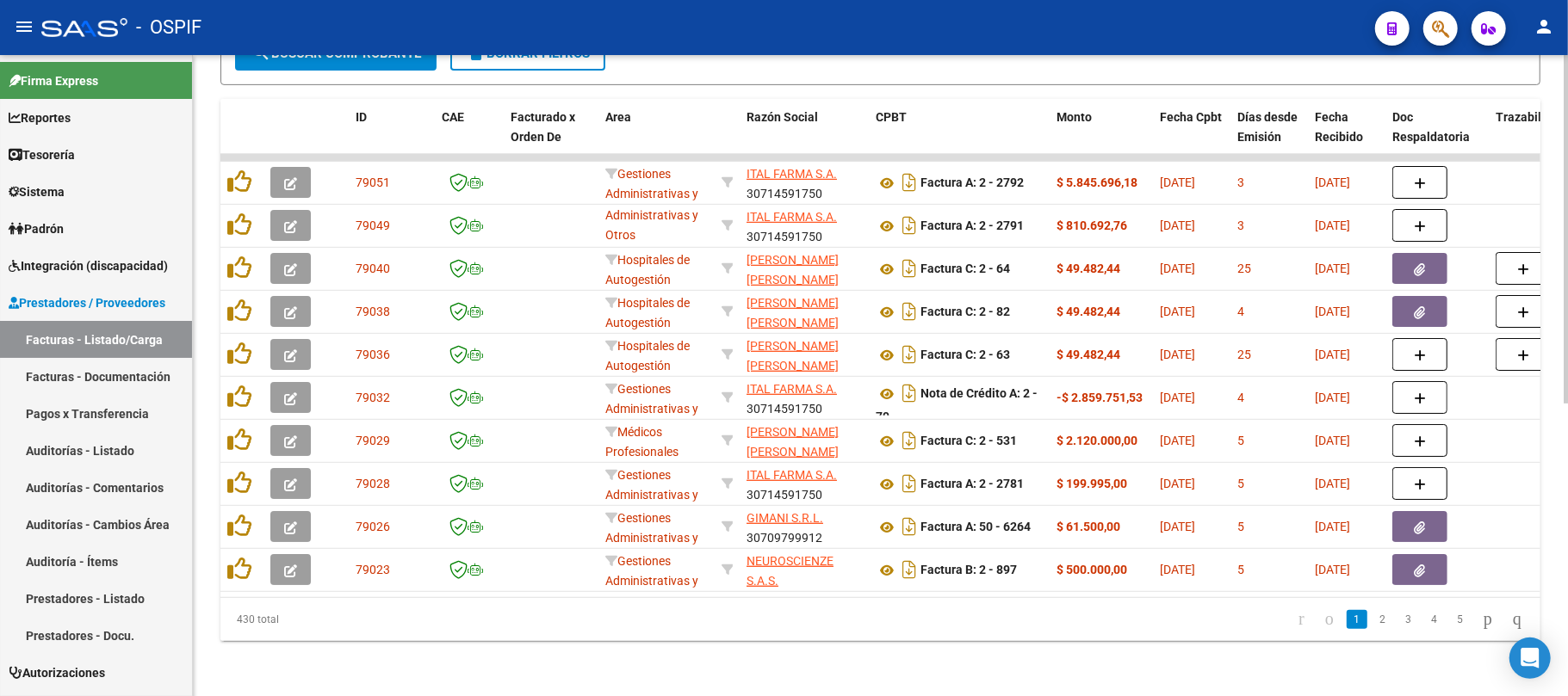
click at [706, 669] on div "Video tutorial PRESTADORES -> Listado de CPBTs Emitidos por Prestadores / Prove…" at bounding box center [880, 115] width 1375 height 1163
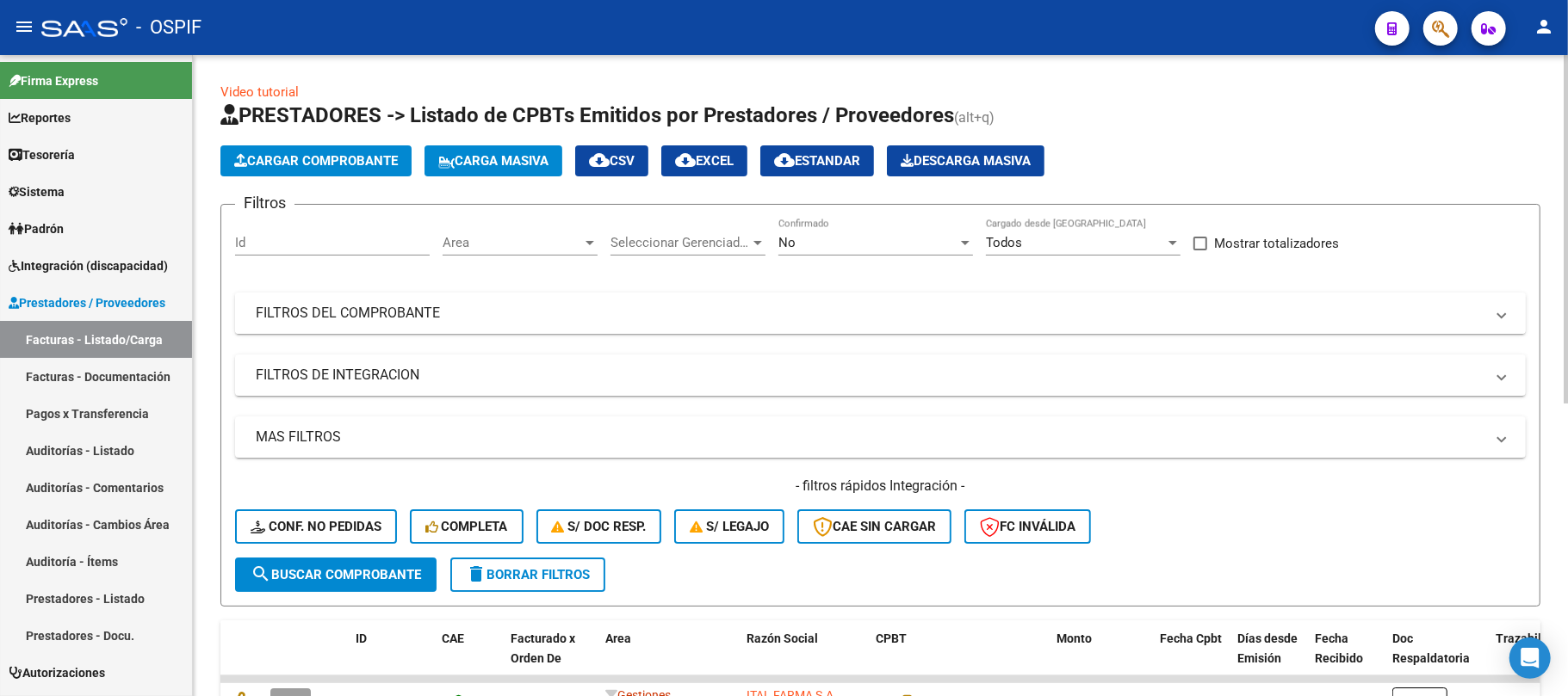
click at [823, 329] on mat-expansion-panel-header "FILTROS DEL COMPROBANTE" at bounding box center [880, 314] width 1290 height 42
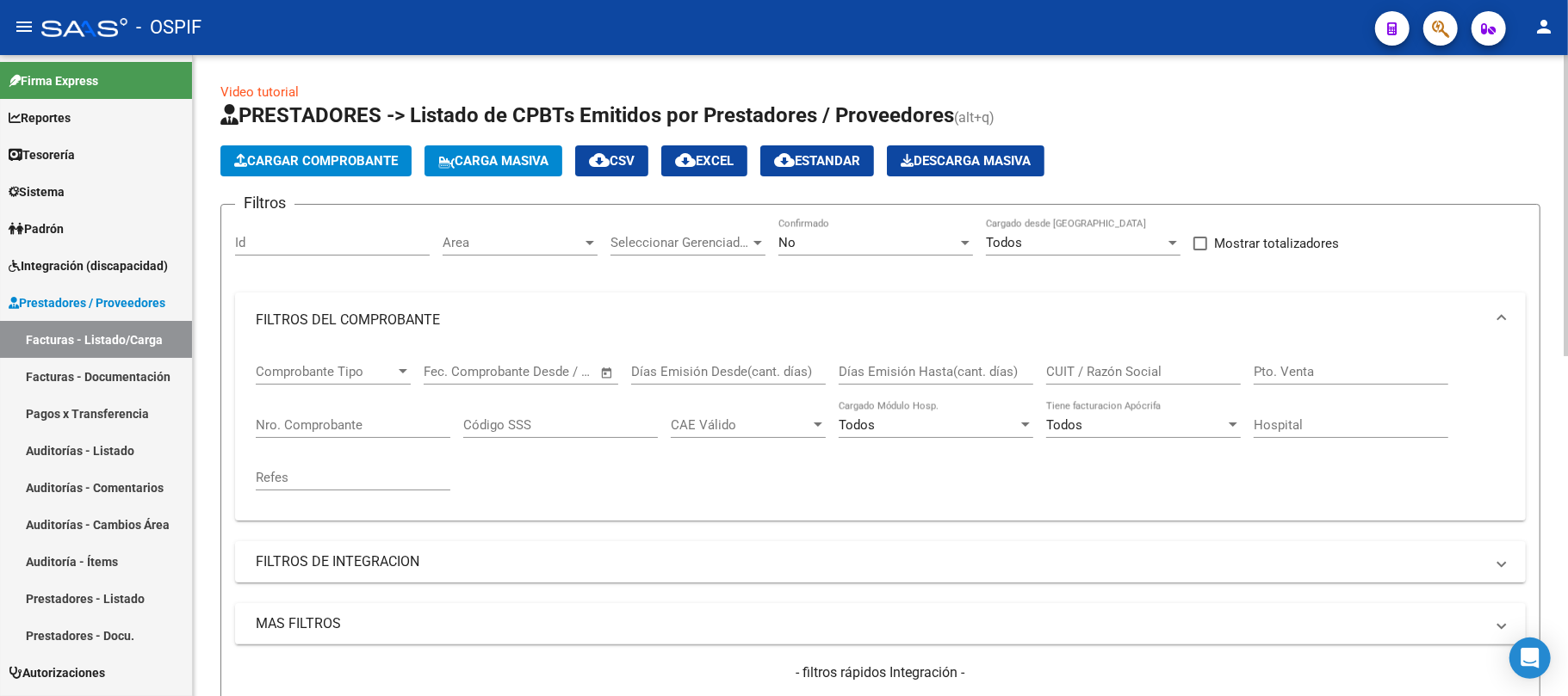
click at [1094, 368] on input "CUIT / Razón Social" at bounding box center [1144, 372] width 195 height 15
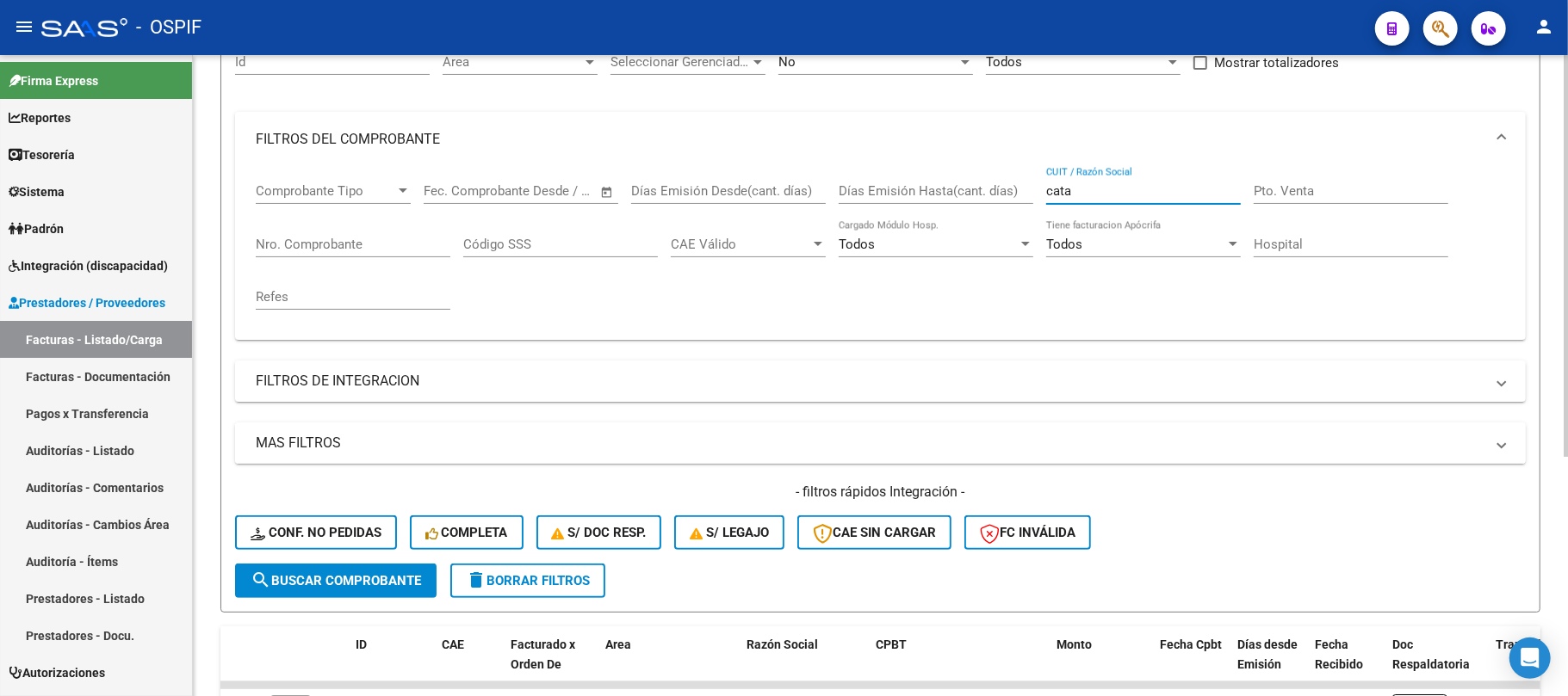
scroll to position [381, 0]
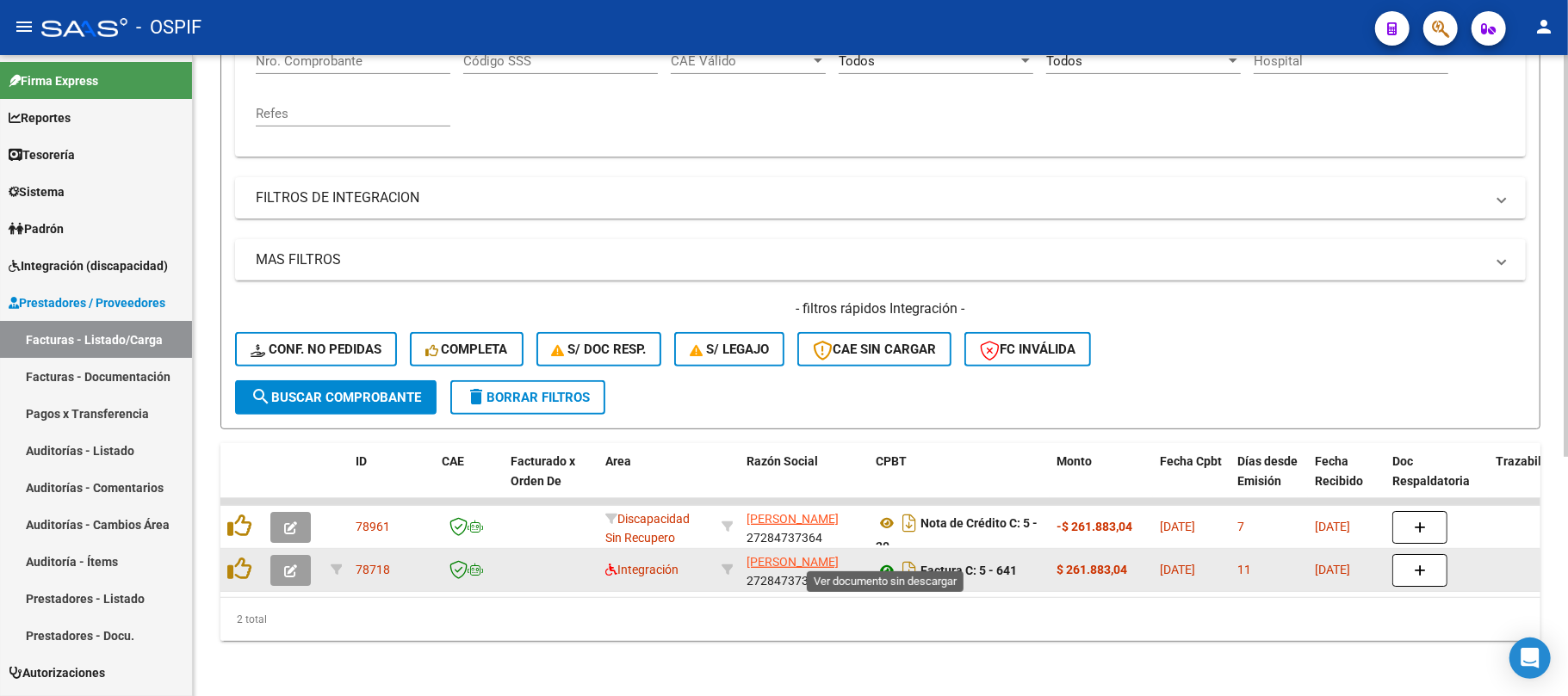
type input "cata"
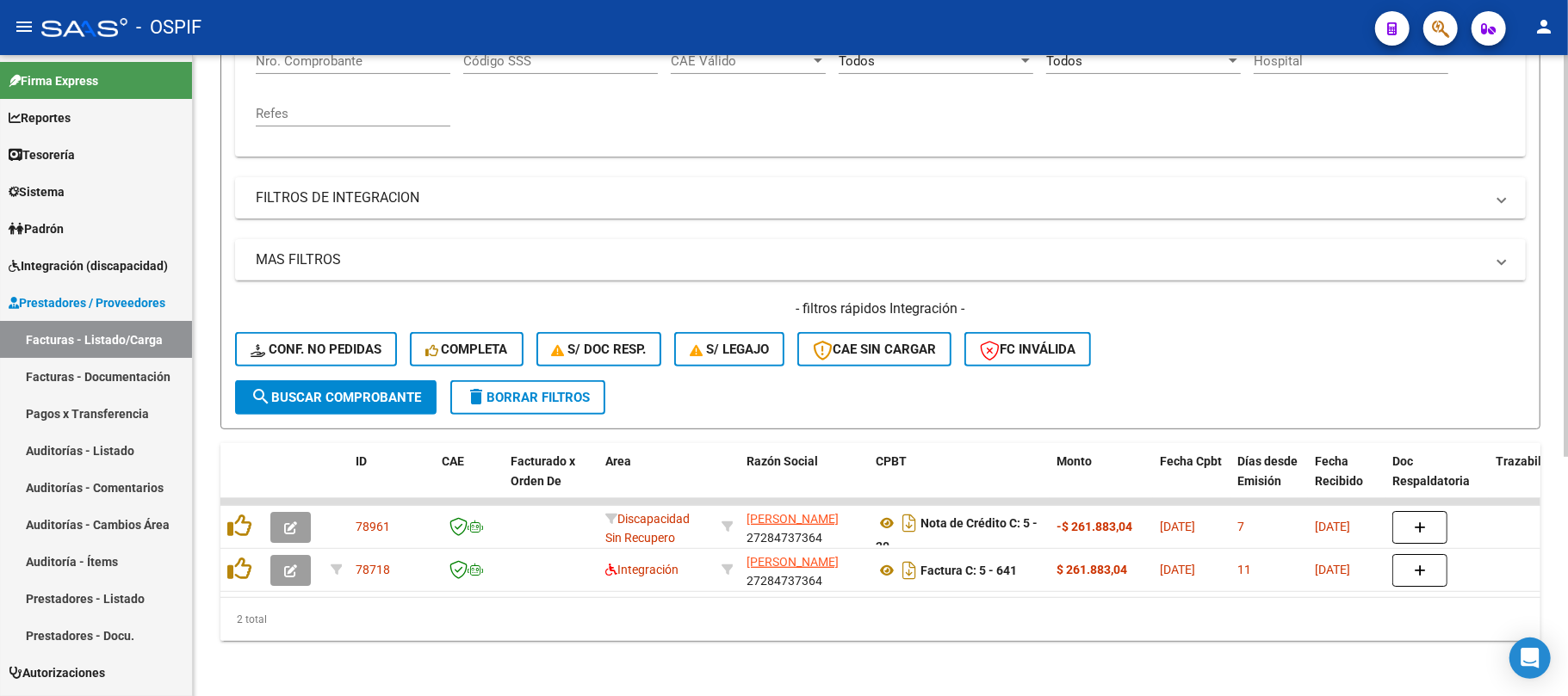
click at [573, 381] on button "delete Borrar Filtros" at bounding box center [528, 398] width 155 height 34
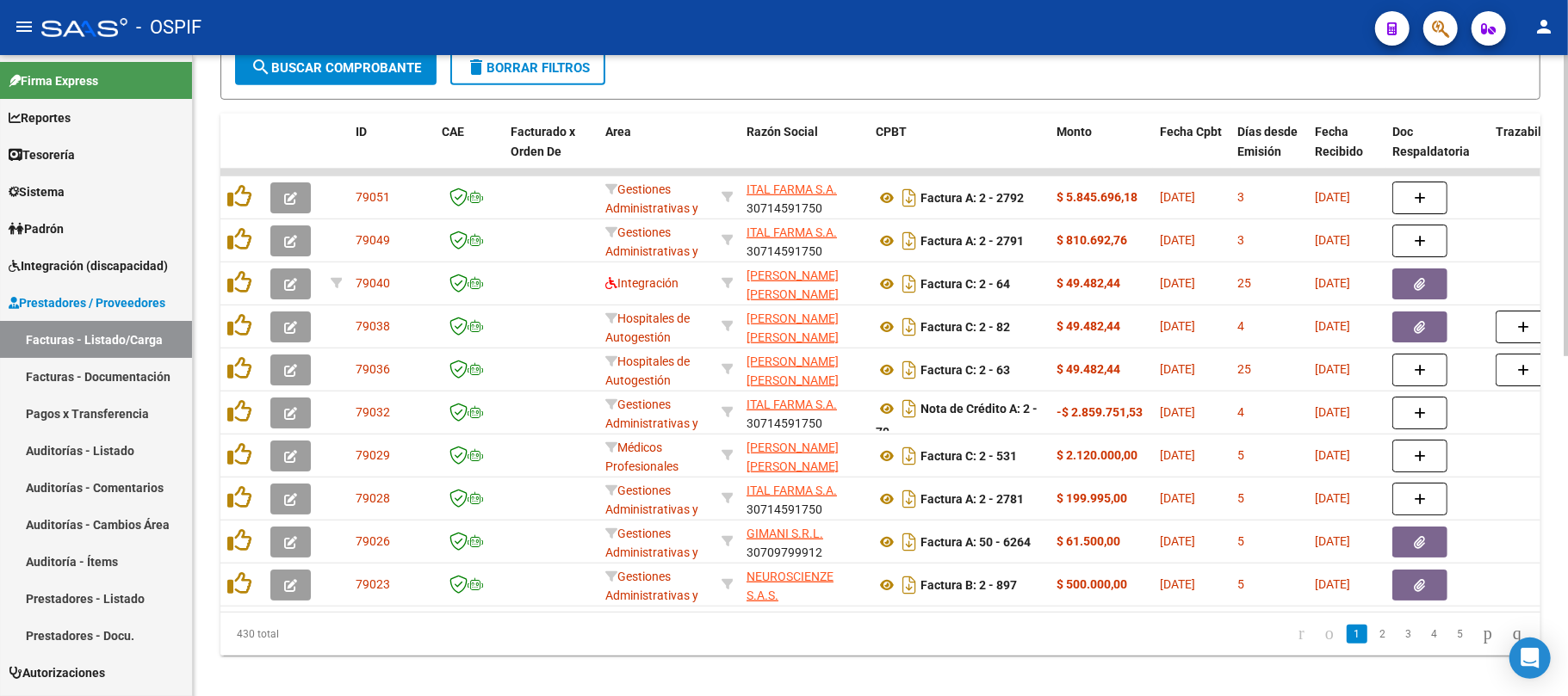
scroll to position [725, 0]
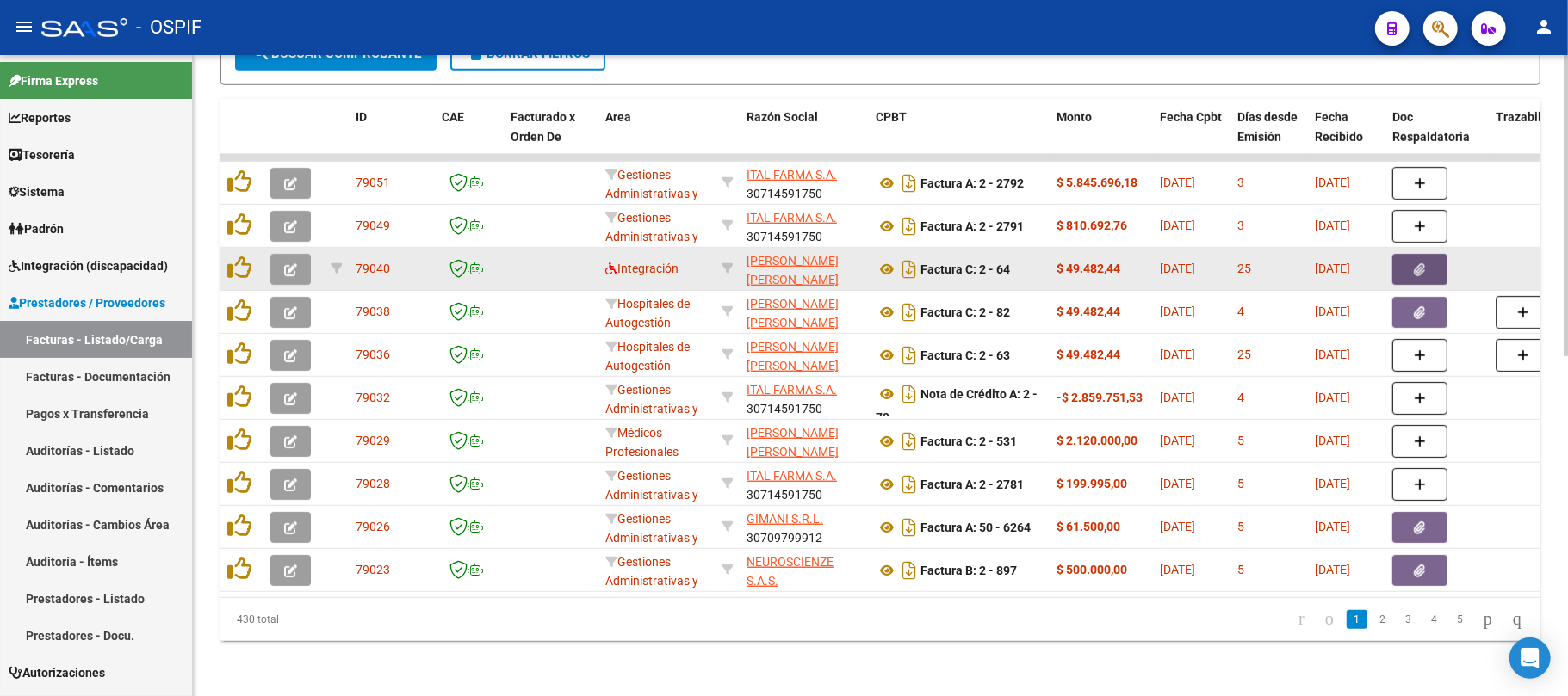
click at [1406, 254] on button "button" at bounding box center [1420, 269] width 55 height 31
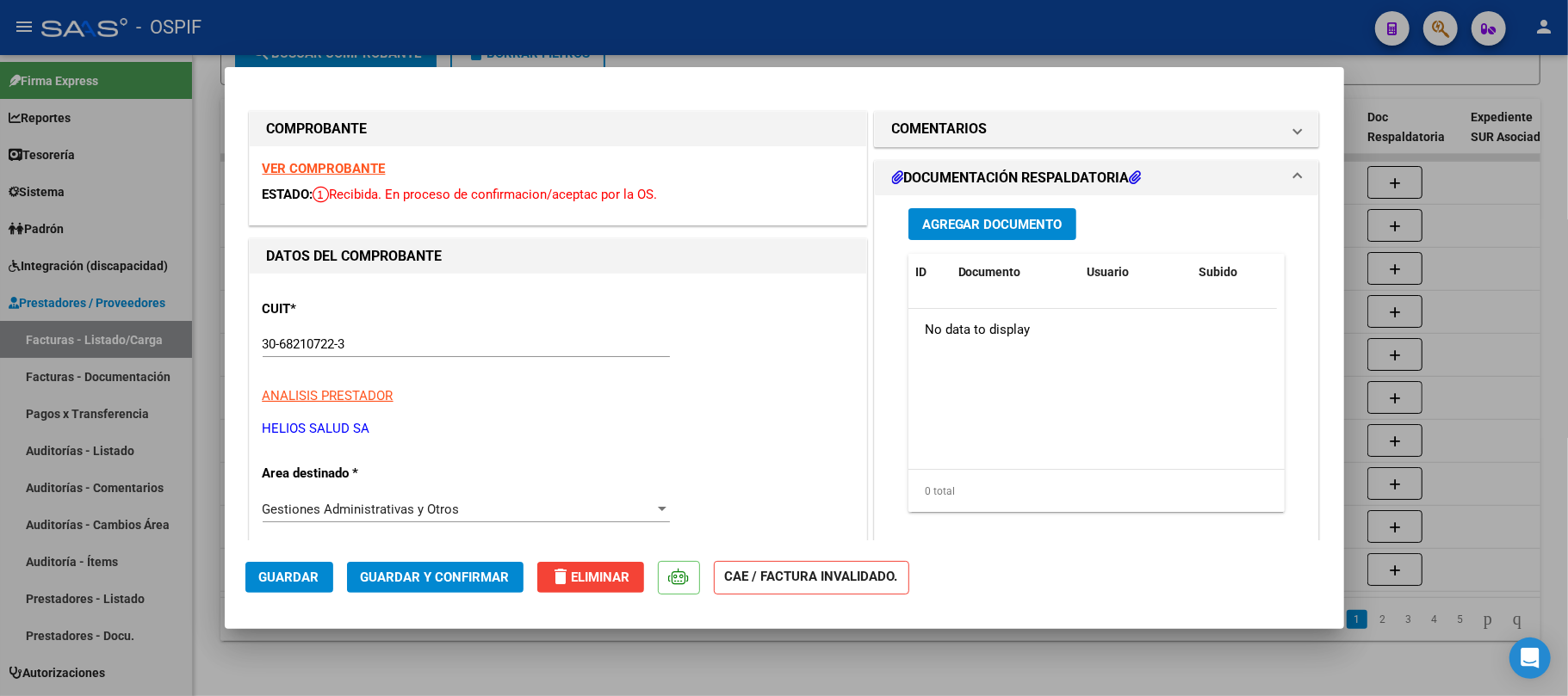
scroll to position [459, 0]
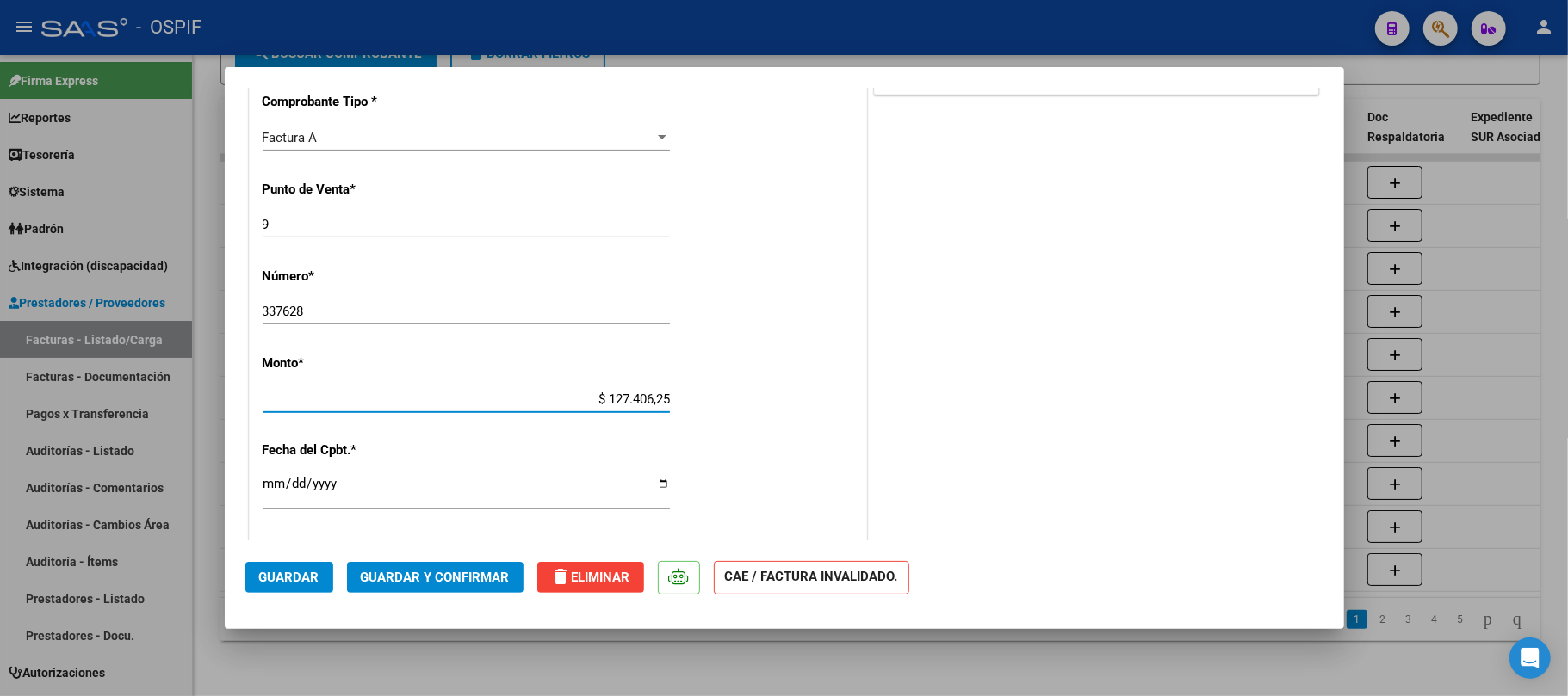
drag, startPoint x: 774, startPoint y: 398, endPoint x: 831, endPoint y: 398, distance: 57.0
click at [803, 398] on div "CUIT * 30-68210722-3 Ingresar CUIT ANALISIS PRESTADOR HELIOS SALUD SA ARCA Padr…" at bounding box center [557, 425] width 617 height 1221
drag, startPoint x: 661, startPoint y: 398, endPoint x: 652, endPoint y: 398, distance: 9.0
click at [652, 398] on input "$ 140.783,00" at bounding box center [466, 399] width 407 height 15
type input "$ 140.783,91"
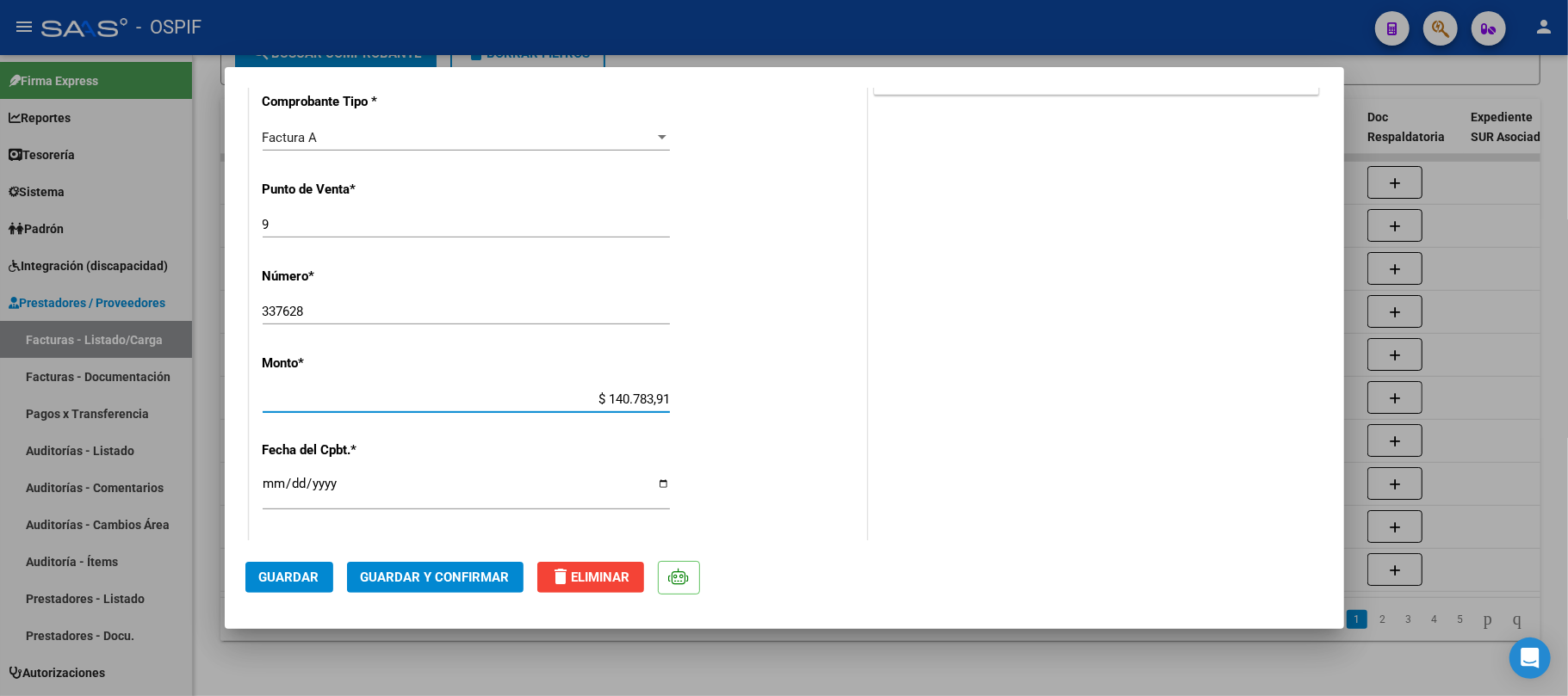
click at [326, 566] on button "Guardar" at bounding box center [289, 577] width 88 height 31
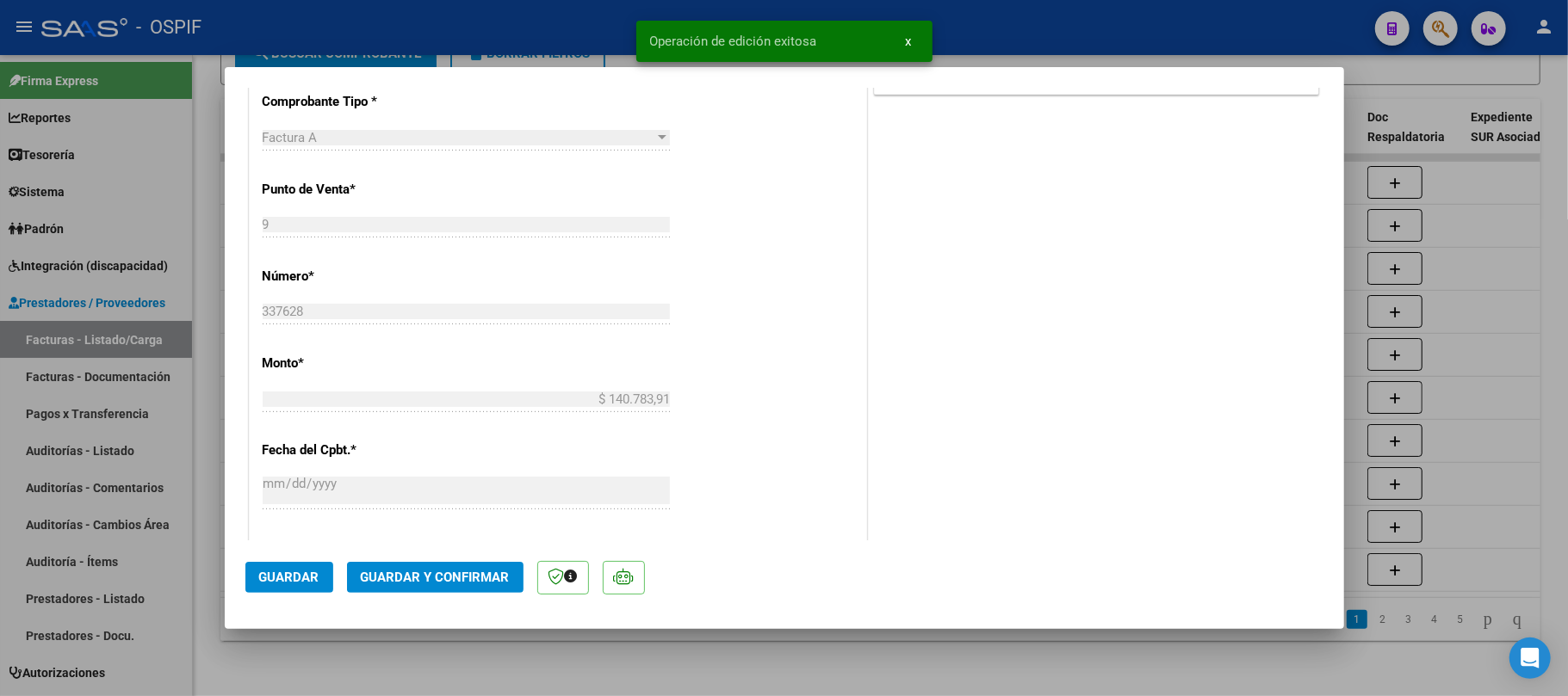
click at [705, 652] on div at bounding box center [784, 348] width 1568 height 696
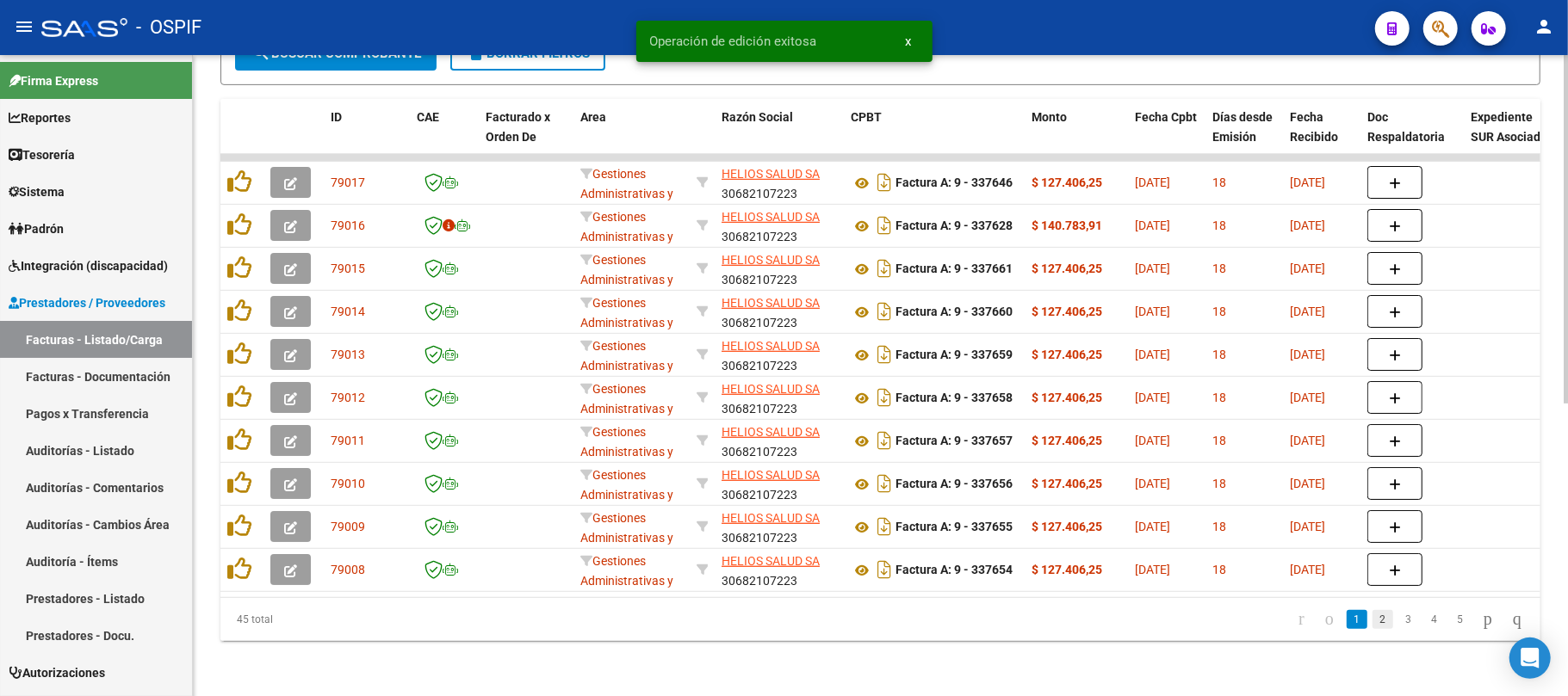
click at [1372, 620] on link "2" at bounding box center [1383, 620] width 21 height 19
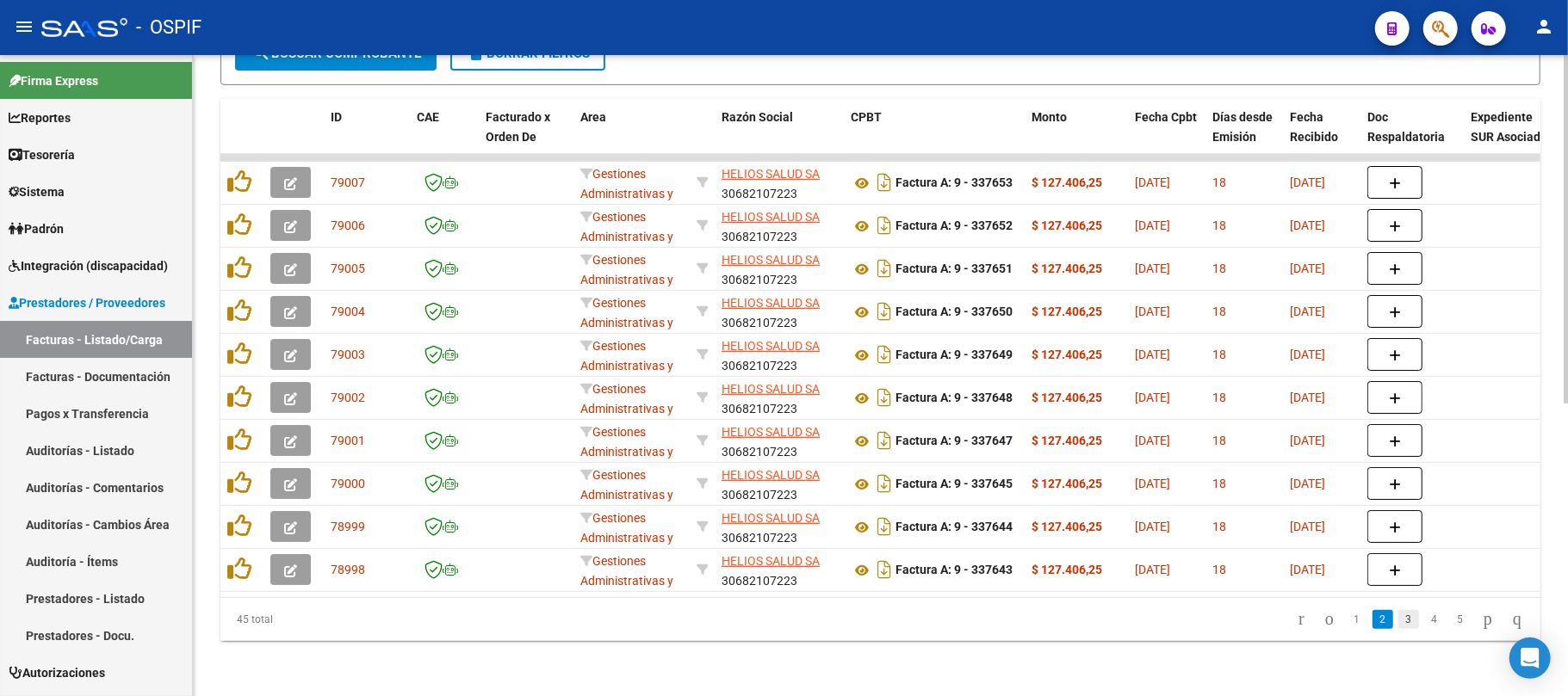
click at [1398, 623] on link "3" at bounding box center [1408, 620] width 21 height 19
click at [1426, 625] on link "4" at bounding box center [1435, 620] width 21 height 19
click at [1450, 624] on link "5" at bounding box center [1460, 620] width 21 height 19
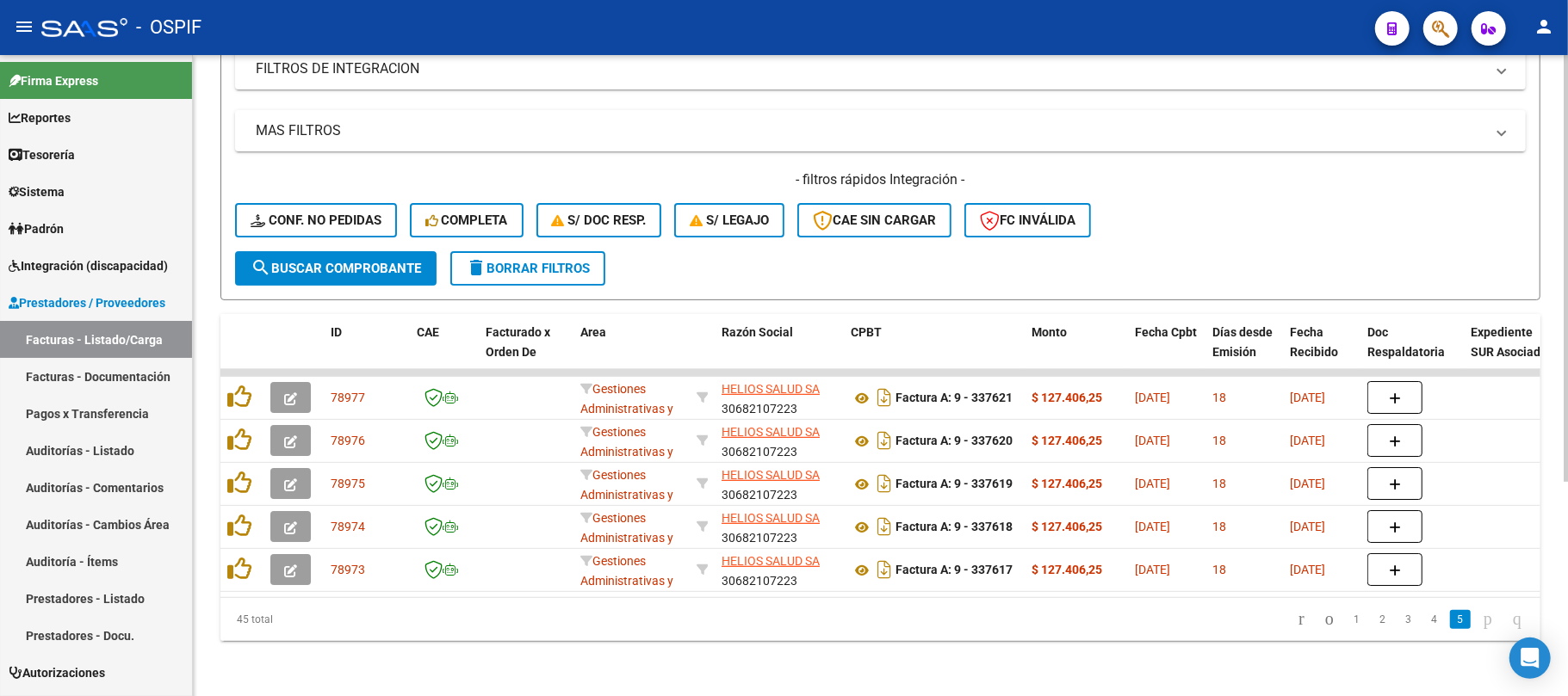
scroll to position [322, 0]
click at [410, 261] on span "search Buscar Comprobante" at bounding box center [335, 268] width 170 height 15
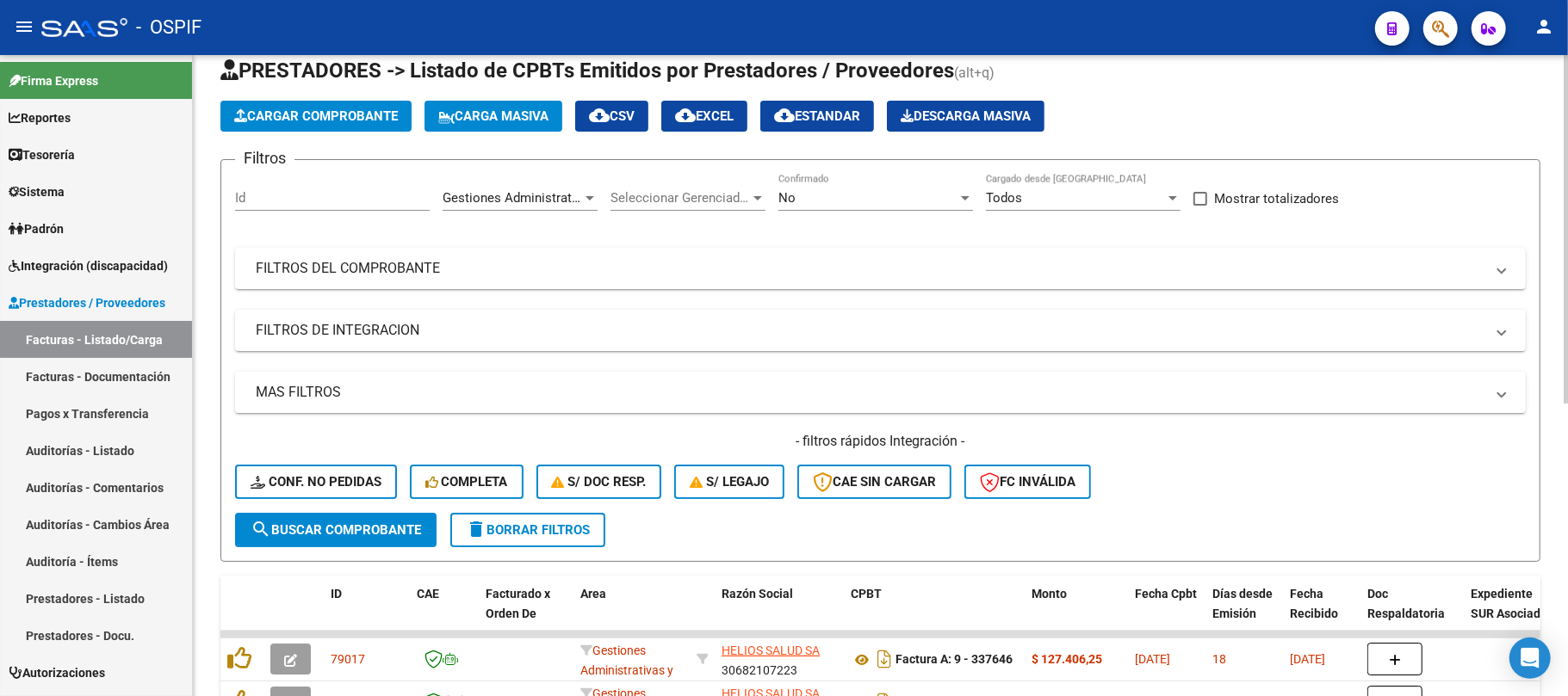
scroll to position [0, 0]
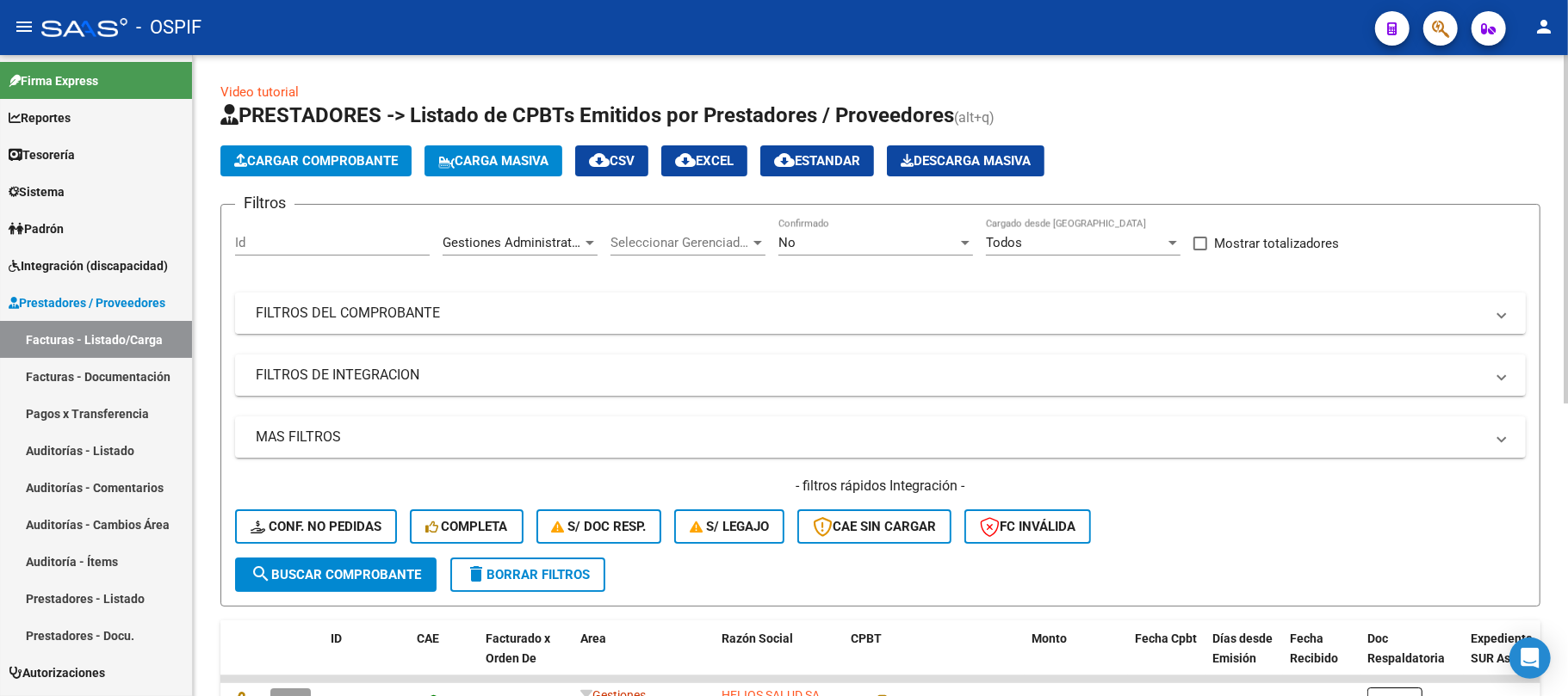
click at [1019, 311] on mat-panel-title "FILTROS DEL COMPROBANTE" at bounding box center [870, 314] width 1229 height 19
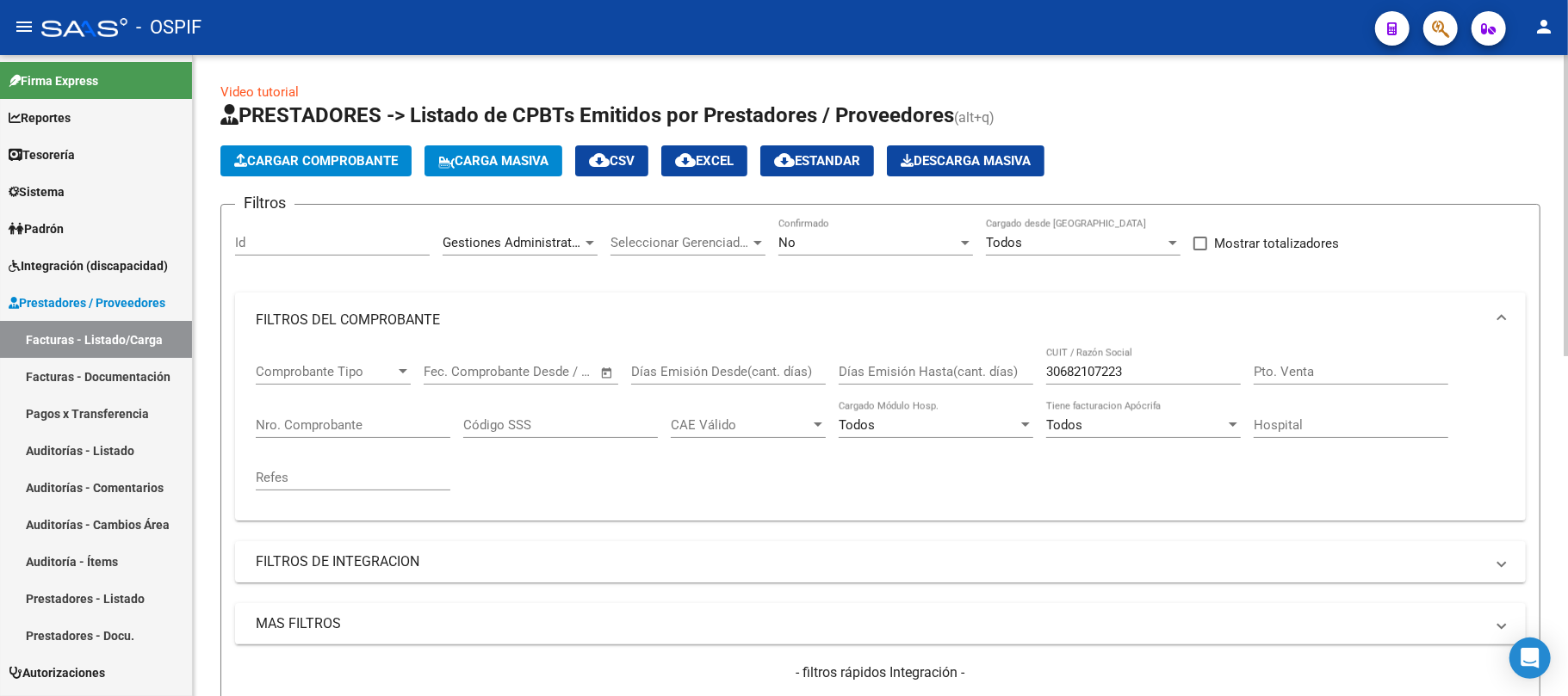
click at [1111, 376] on input "30682107223" at bounding box center [1144, 372] width 195 height 15
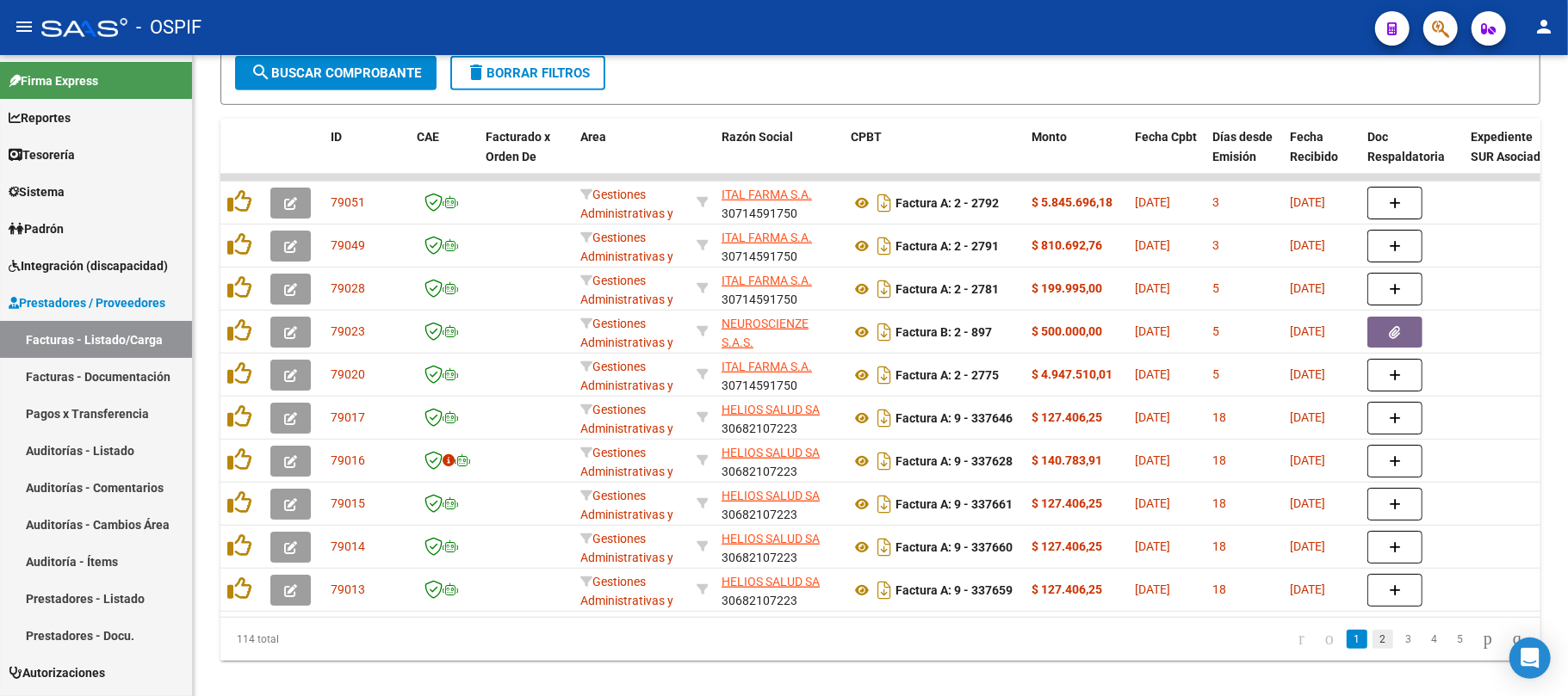
click at [1372, 649] on link "2" at bounding box center [1383, 639] width 21 height 19
click at [1398, 649] on link "3" at bounding box center [1408, 639] width 21 height 19
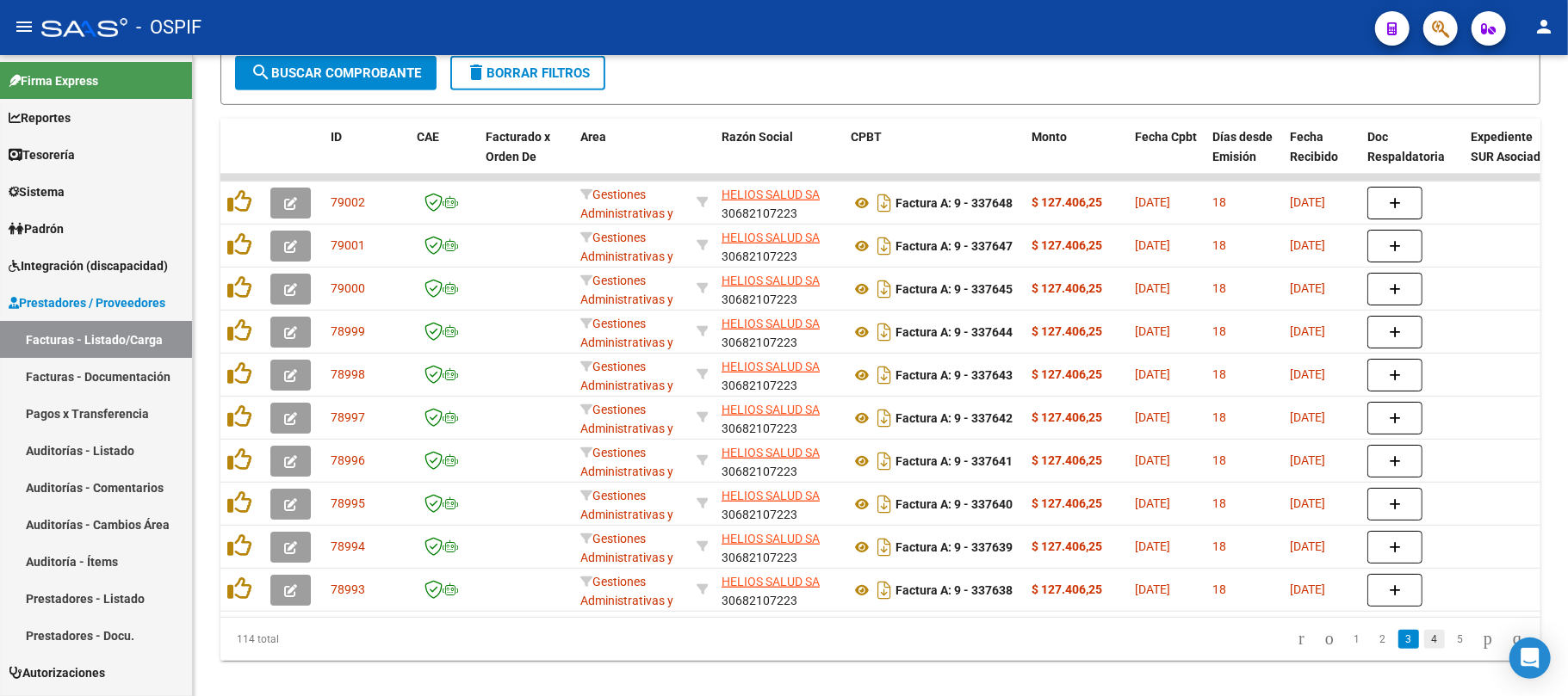
click at [1424, 649] on link "4" at bounding box center [1435, 639] width 21 height 19
click at [1424, 649] on link "5" at bounding box center [1435, 639] width 21 height 19
click at [1424, 649] on link "6" at bounding box center [1435, 639] width 21 height 19
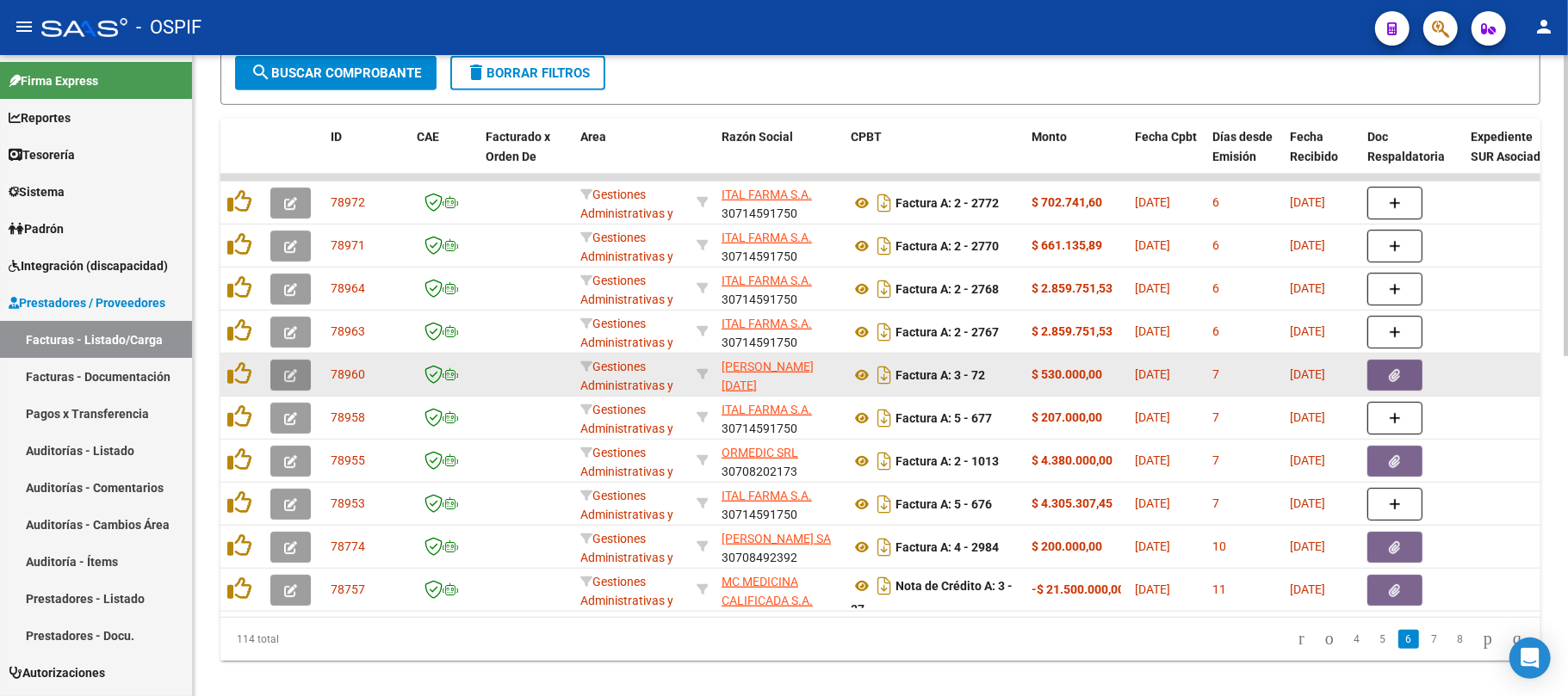
click at [278, 380] on button "button" at bounding box center [290, 375] width 41 height 31
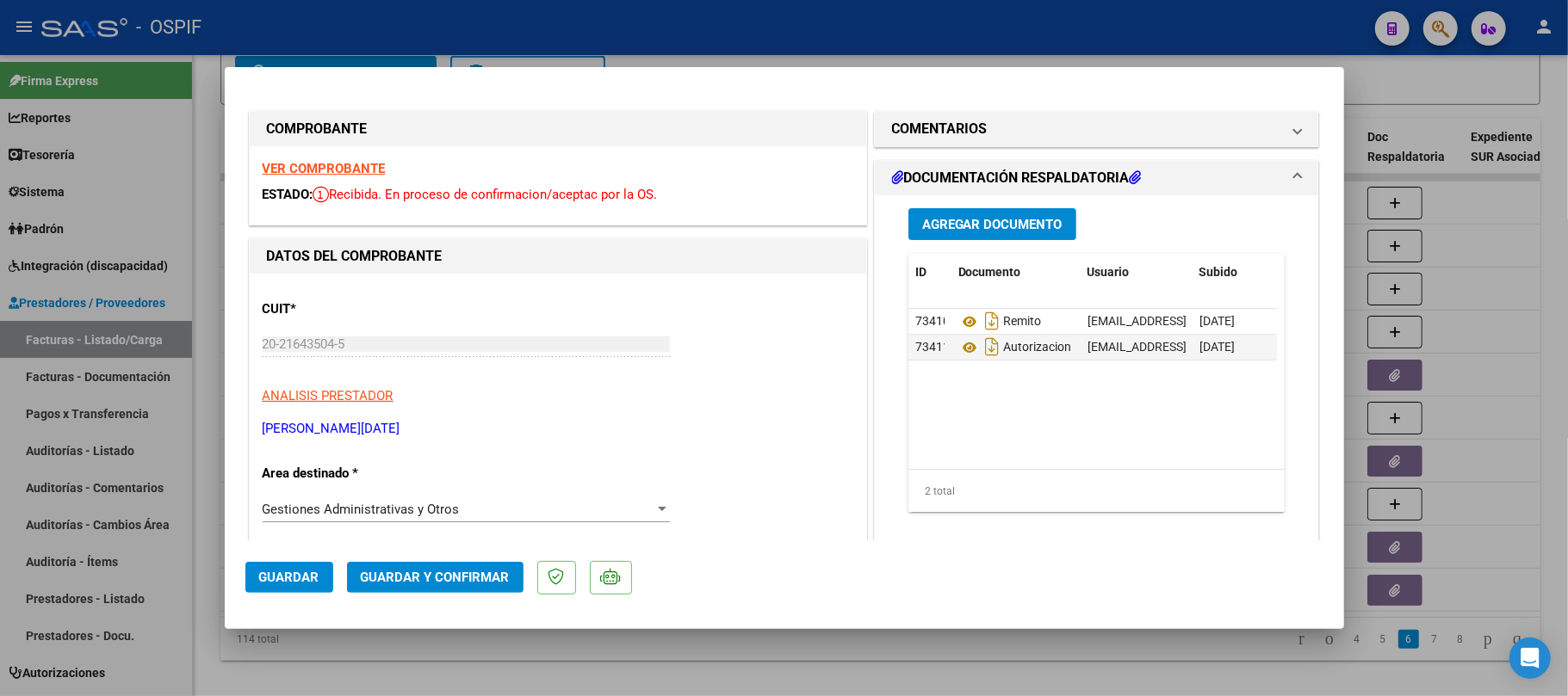
click at [441, 572] on span "Guardar y Confirmar" at bounding box center [435, 577] width 149 height 15
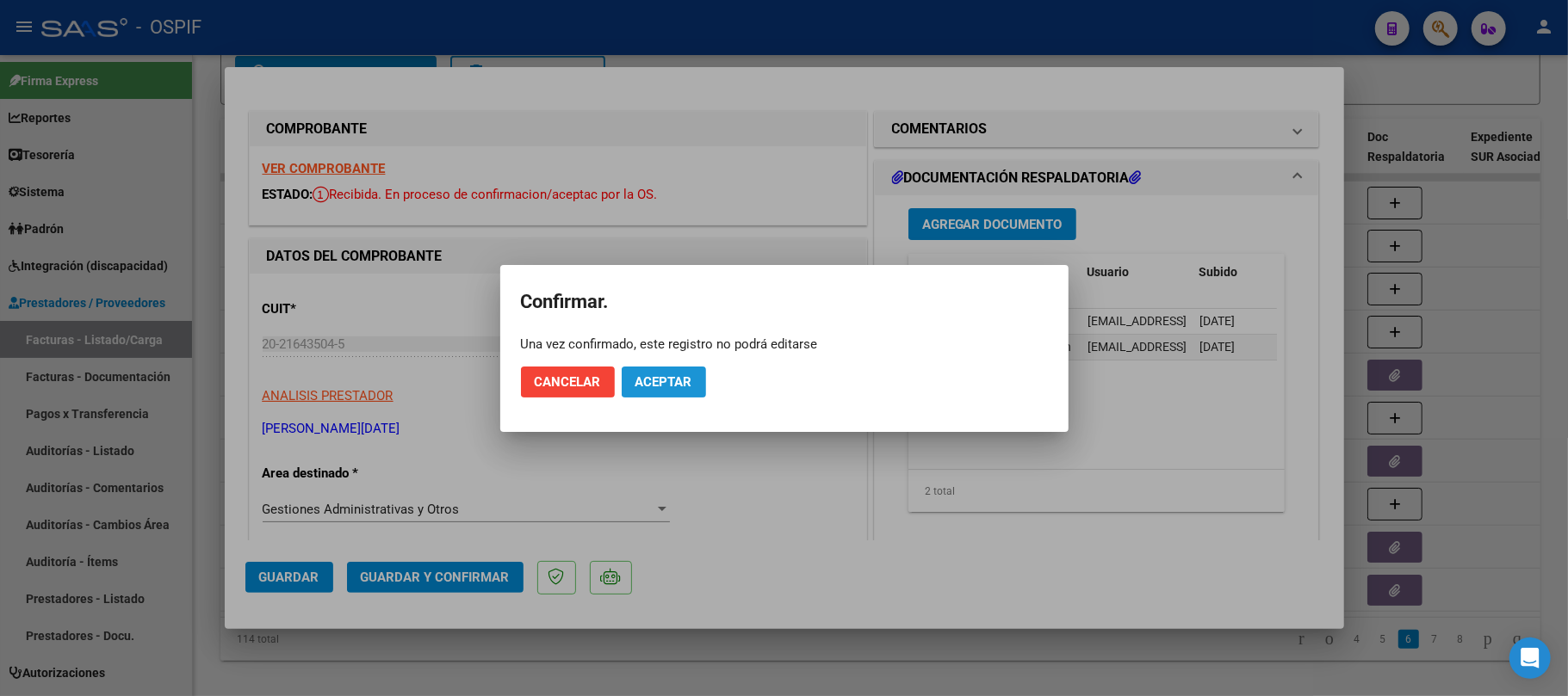
click at [676, 380] on span "Aceptar" at bounding box center [664, 382] width 57 height 15
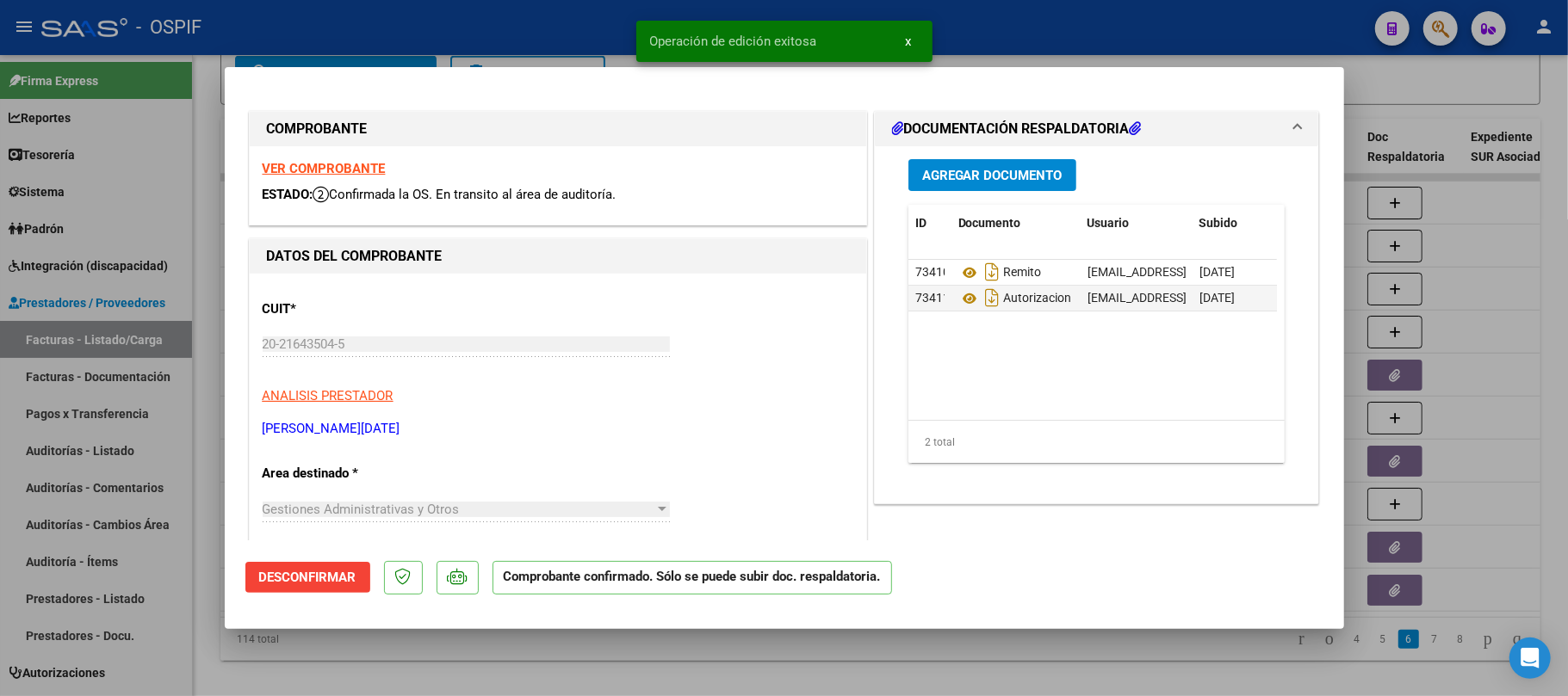
click at [713, 662] on div at bounding box center [784, 348] width 1568 height 696
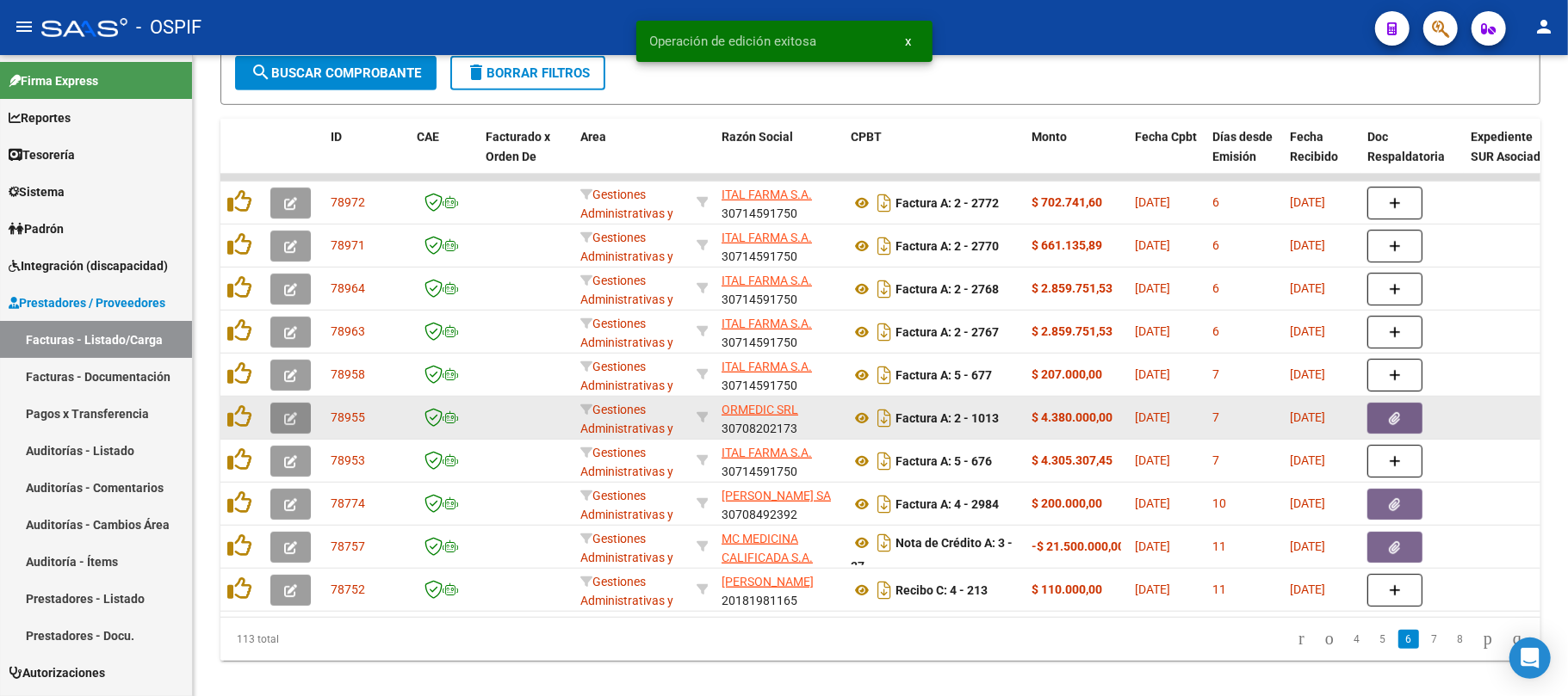
click at [293, 413] on icon "button" at bounding box center [291, 419] width 13 height 13
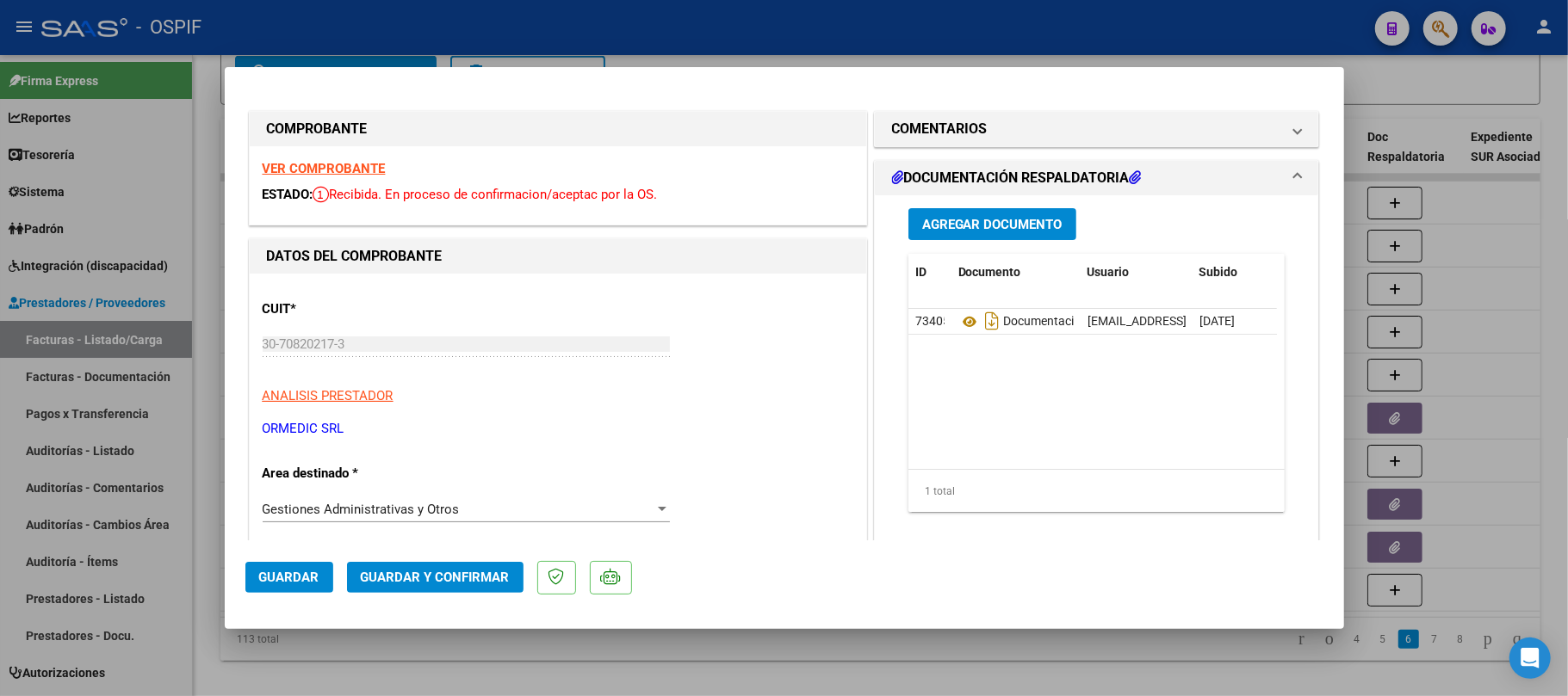
drag, startPoint x: 1067, startPoint y: 128, endPoint x: 1016, endPoint y: 229, distance: 113.1
click at [1065, 127] on mat-panel-title "COMENTARIOS" at bounding box center [1086, 129] width 389 height 21
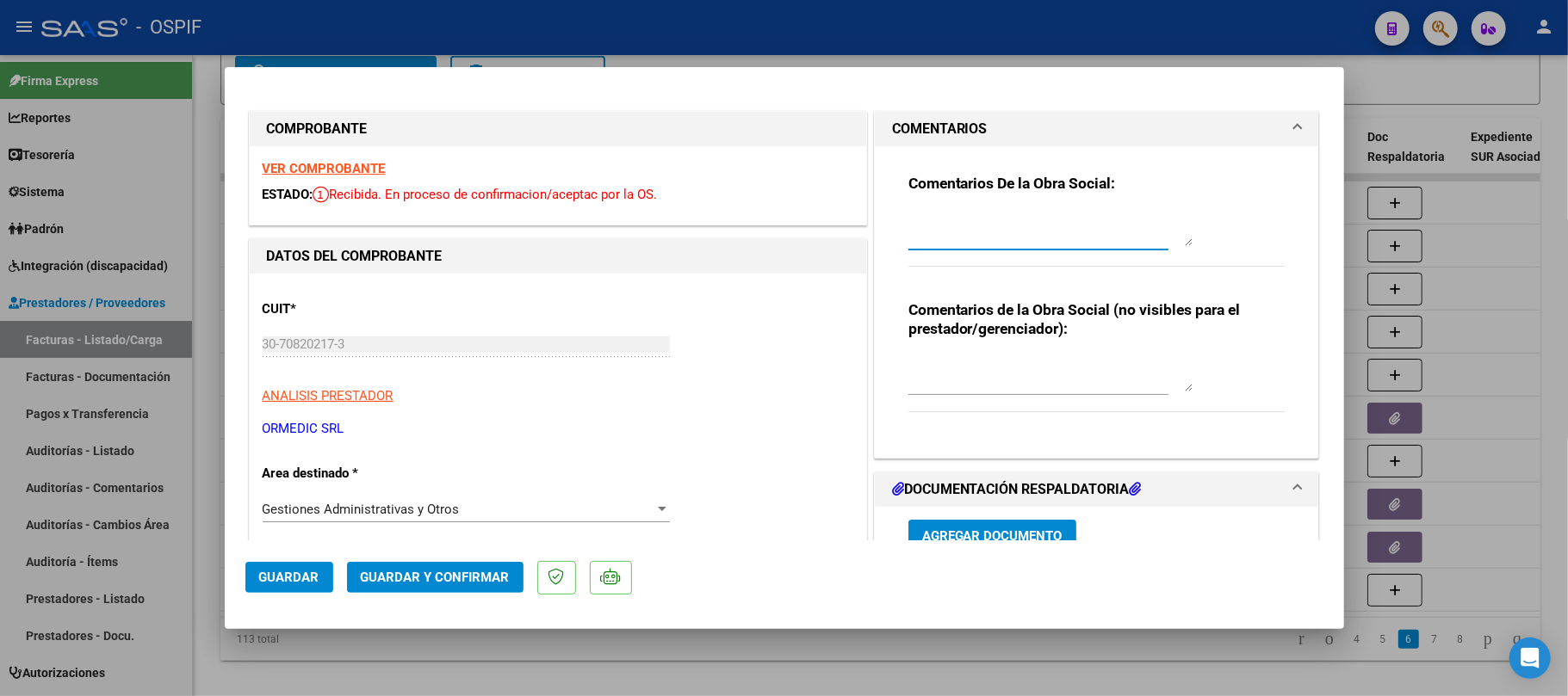
click at [1035, 221] on textarea at bounding box center [1050, 229] width 284 height 34
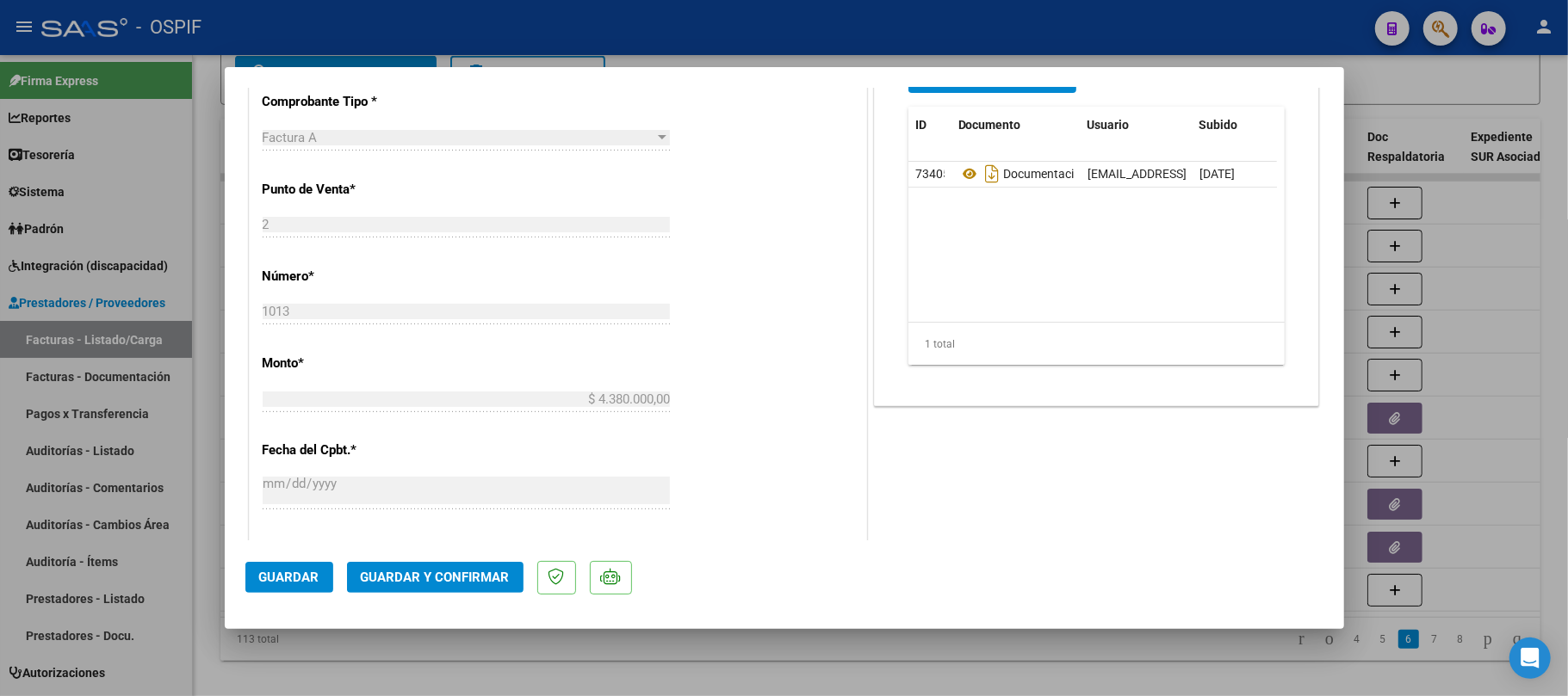
click at [669, 246] on div "CUIT * 30-70820217-3 Ingresar CUIT ANALISIS PRESTADOR ORMEDIC SRL ARCA Padrón A…" at bounding box center [557, 425] width 617 height 1221
drag, startPoint x: 968, startPoint y: 327, endPoint x: 963, endPoint y: 297, distance: 30.4
click at [968, 325] on div "1 total" at bounding box center [1097, 345] width 377 height 43
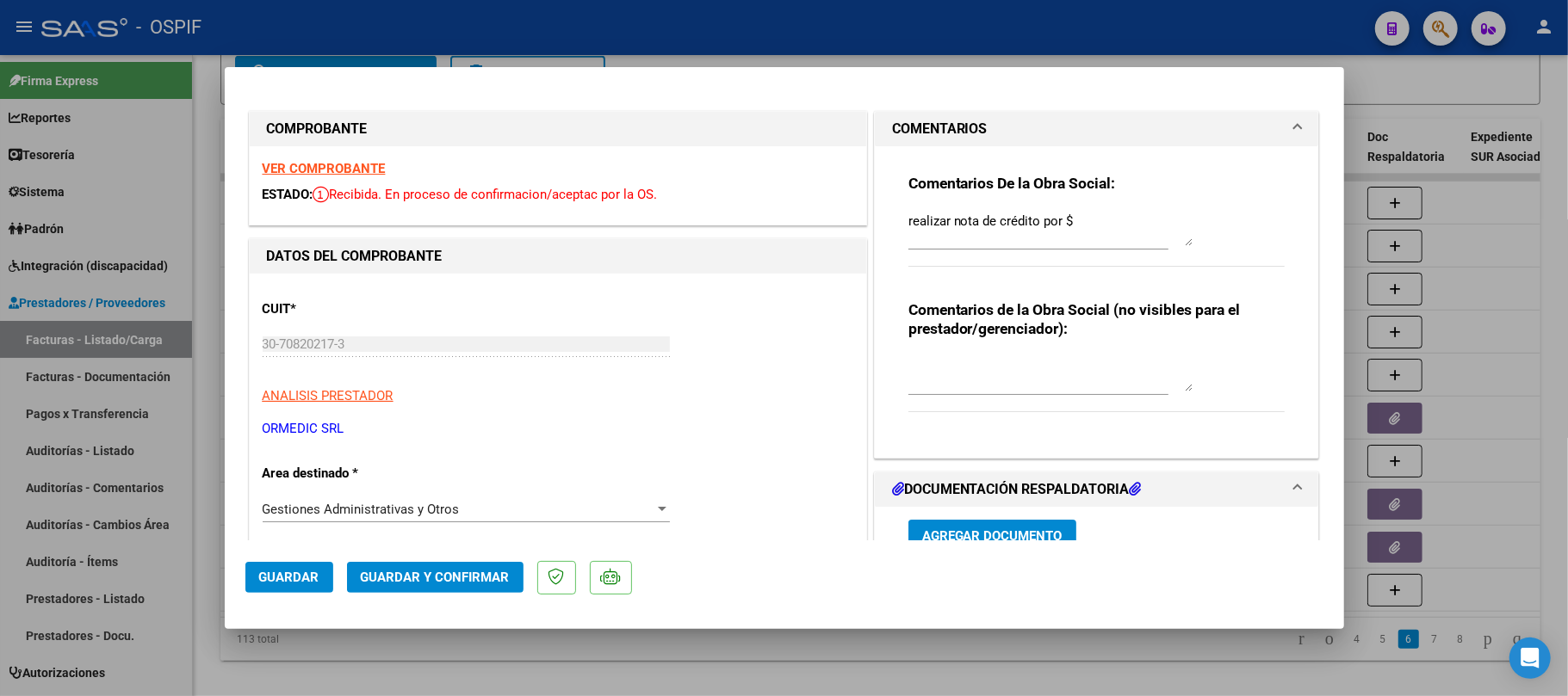
click at [1076, 242] on textarea "realizar nota de crédito por $" at bounding box center [1050, 229] width 284 height 34
click at [1097, 217] on textarea "realizar nota de crédito por $" at bounding box center [1050, 229] width 284 height 34
click at [1094, 215] on textarea "realizar nota de crédito por $7500000" at bounding box center [1050, 229] width 284 height 34
click at [1158, 220] on textarea "realizar nota de crédito por $750.000,00, ya que segun presupuesto autorizado e…" at bounding box center [1050, 229] width 284 height 34
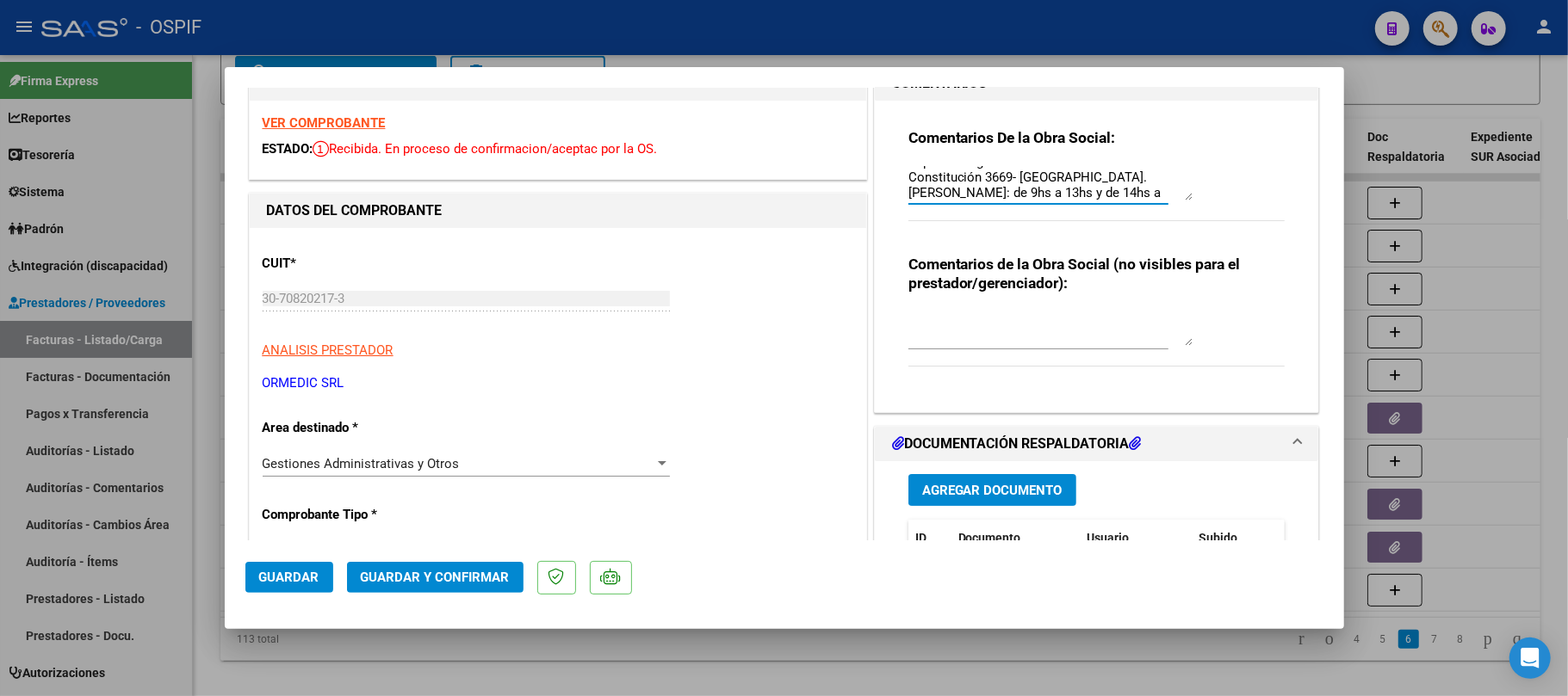
scroll to position [114, 0]
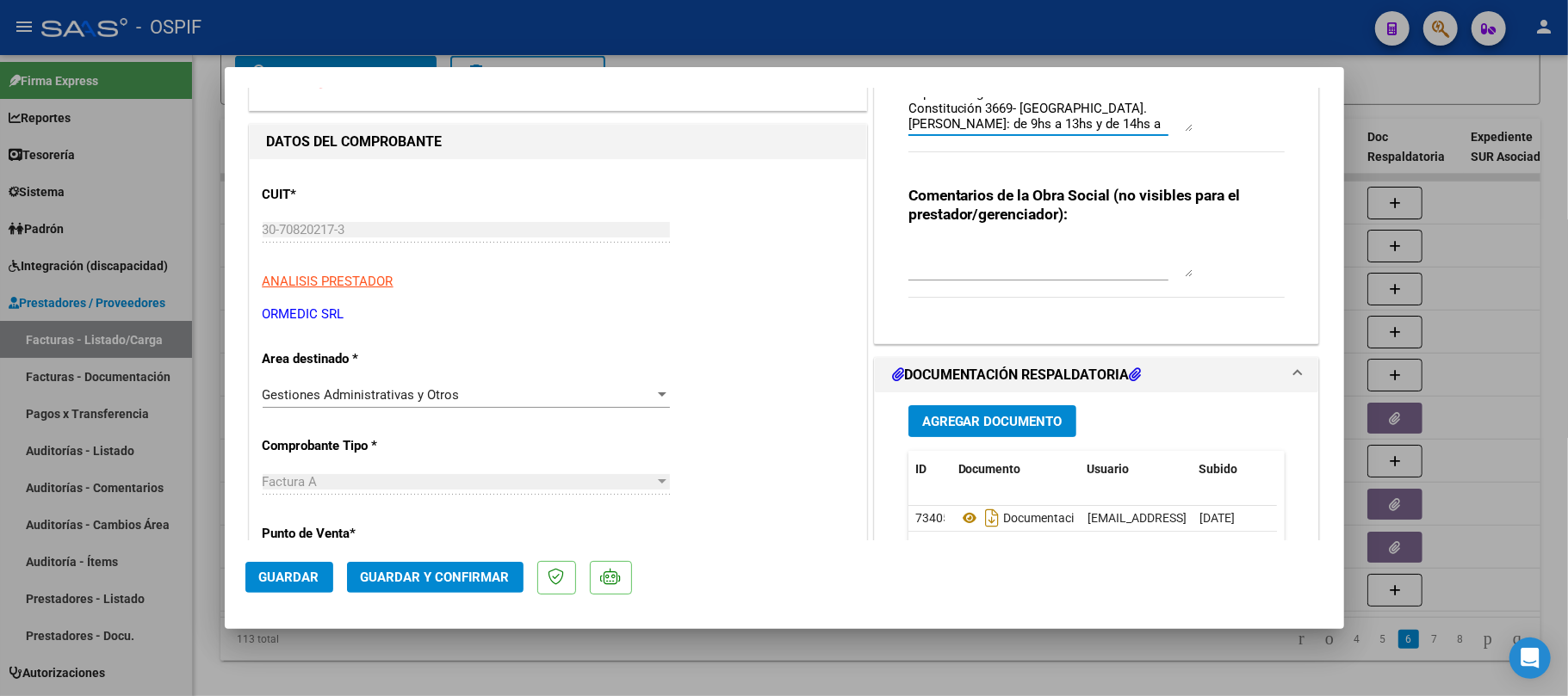
type textarea "realizar nota de crédito por $750.000,00, ya que segun presupuesto autorizado e…"
click at [277, 589] on button "Guardar" at bounding box center [289, 577] width 88 height 31
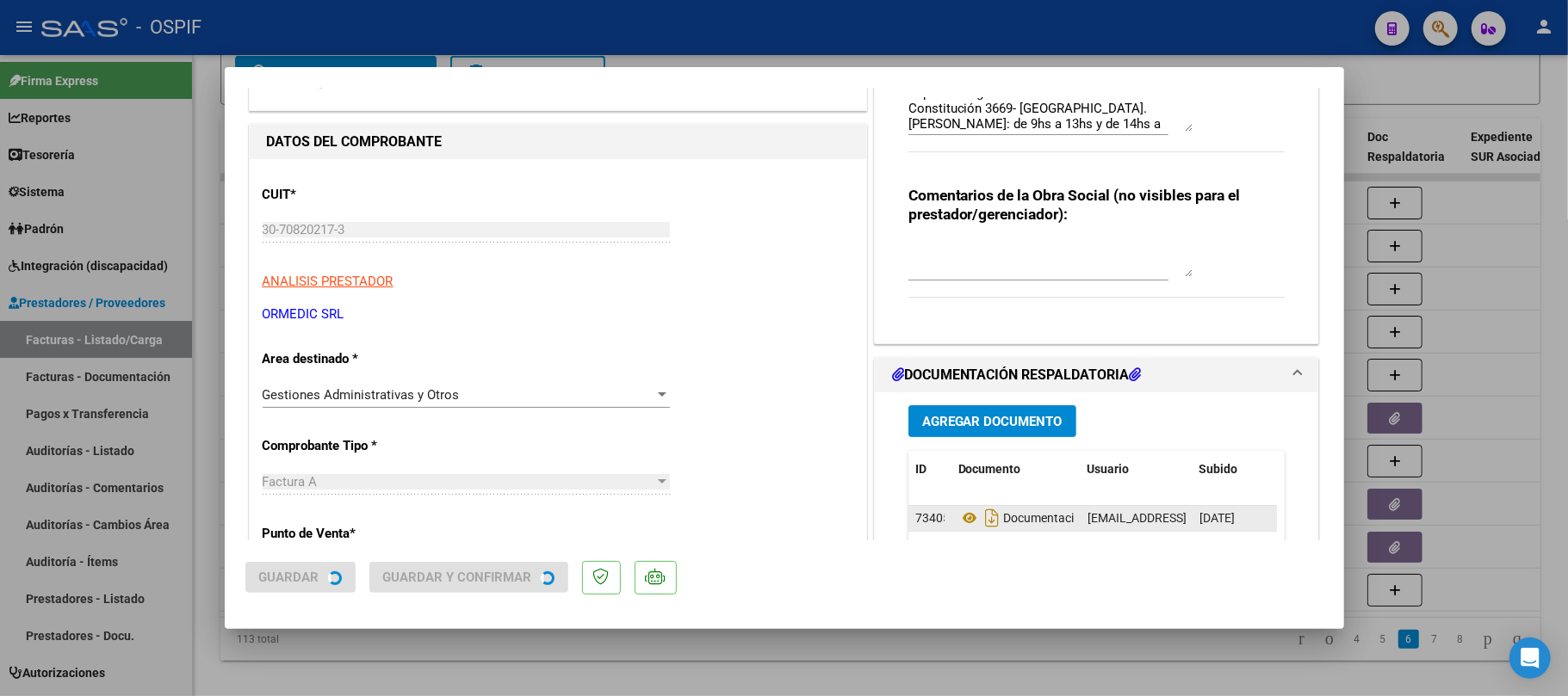
click at [1114, 527] on div "ormedicarg@gmail.com - ORMEDIC SRL" at bounding box center [1136, 518] width 98 height 20
click at [1128, 524] on span "ormedicarg@gmail.com - ORMEDIC SRL" at bounding box center [1225, 518] width 277 height 14
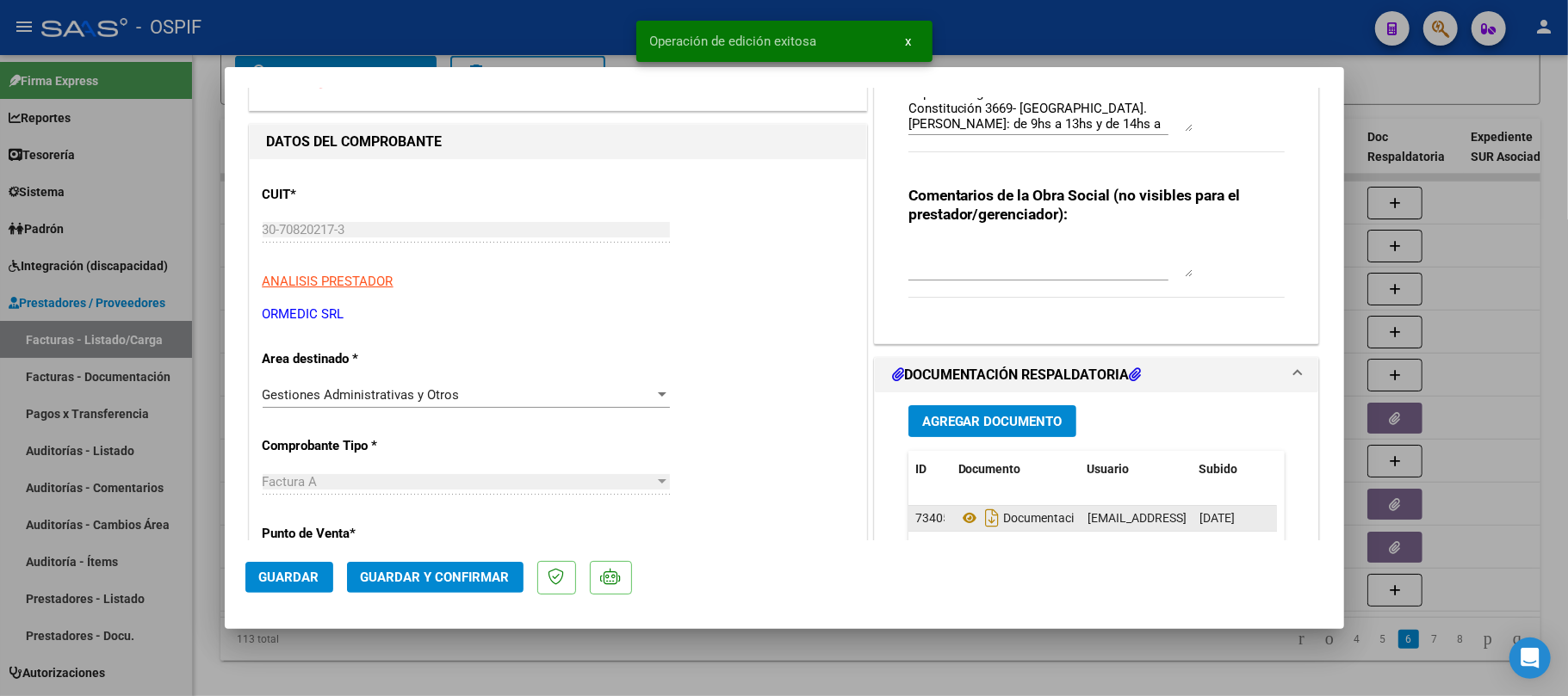
click at [1132, 513] on span "ormedicarg@gmail.com - ORMEDIC SRL" at bounding box center [1225, 518] width 277 height 14
copy span "ormedicarg@gmail.com - ORMEDIC SRL"
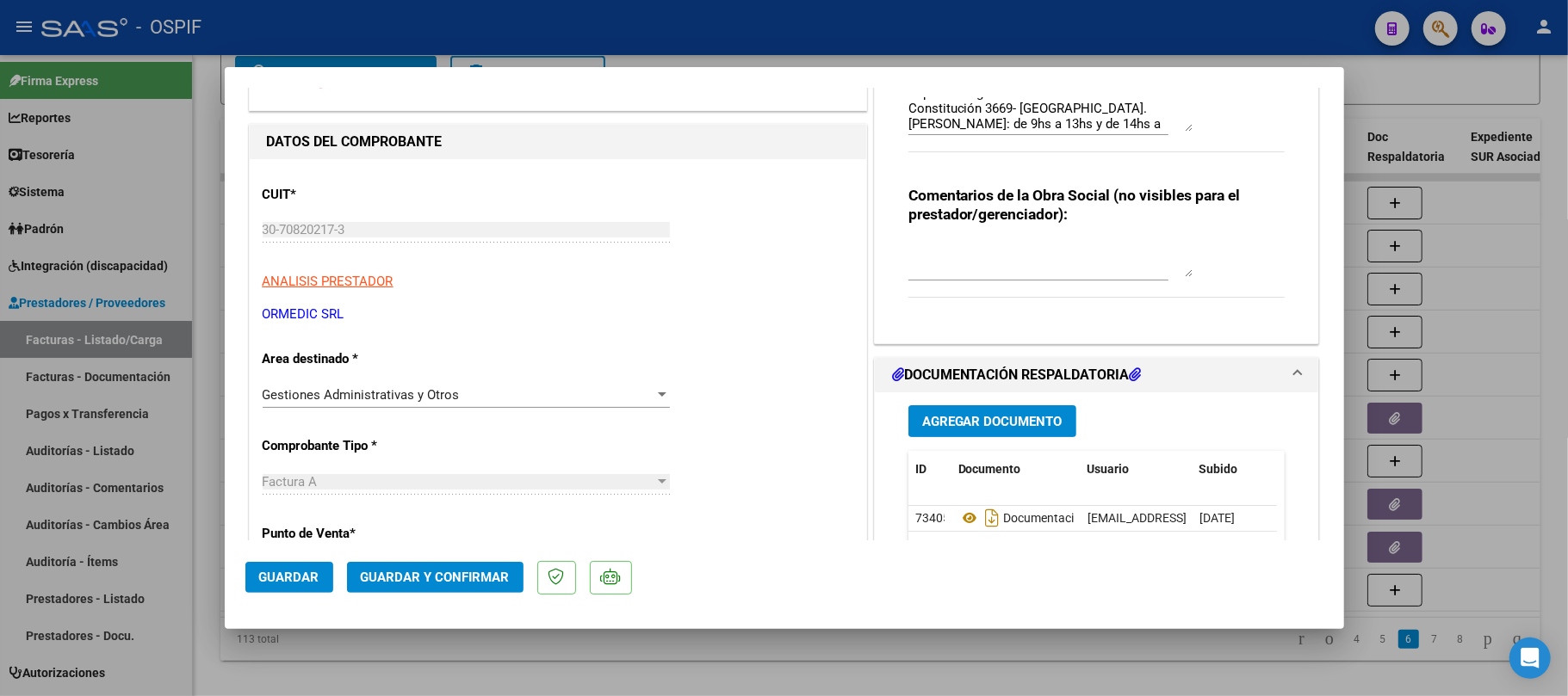
drag, startPoint x: 298, startPoint y: 573, endPoint x: 312, endPoint y: 569, distance: 14.6
click at [298, 573] on span "Guardar" at bounding box center [289, 577] width 60 height 15
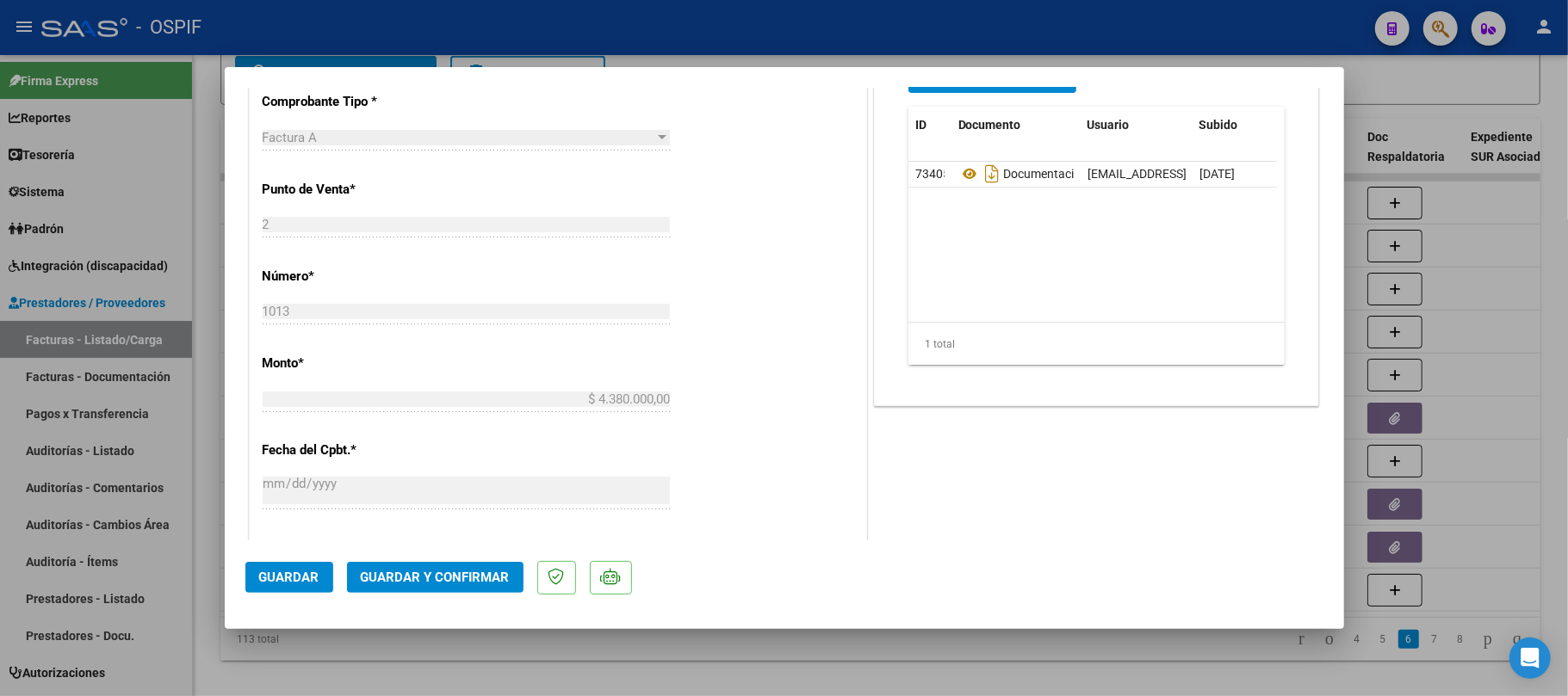
scroll to position [0, 0]
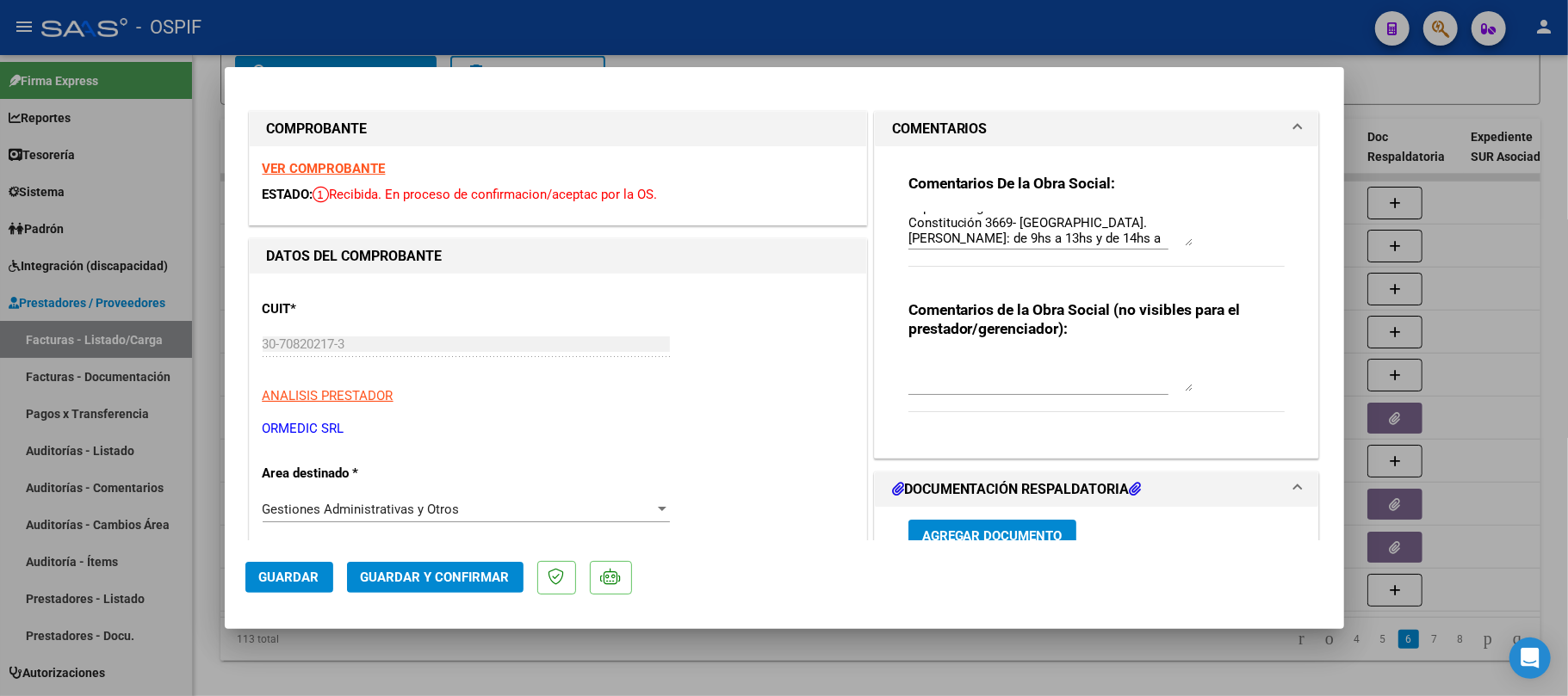
click at [999, 225] on textarea "realizar nota de crédito por $750.000,00, ya que segun presupuesto autorizado e…" at bounding box center [1050, 229] width 284 height 34
drag, startPoint x: 1047, startPoint y: 219, endPoint x: 1052, endPoint y: 238, distance: 19.6
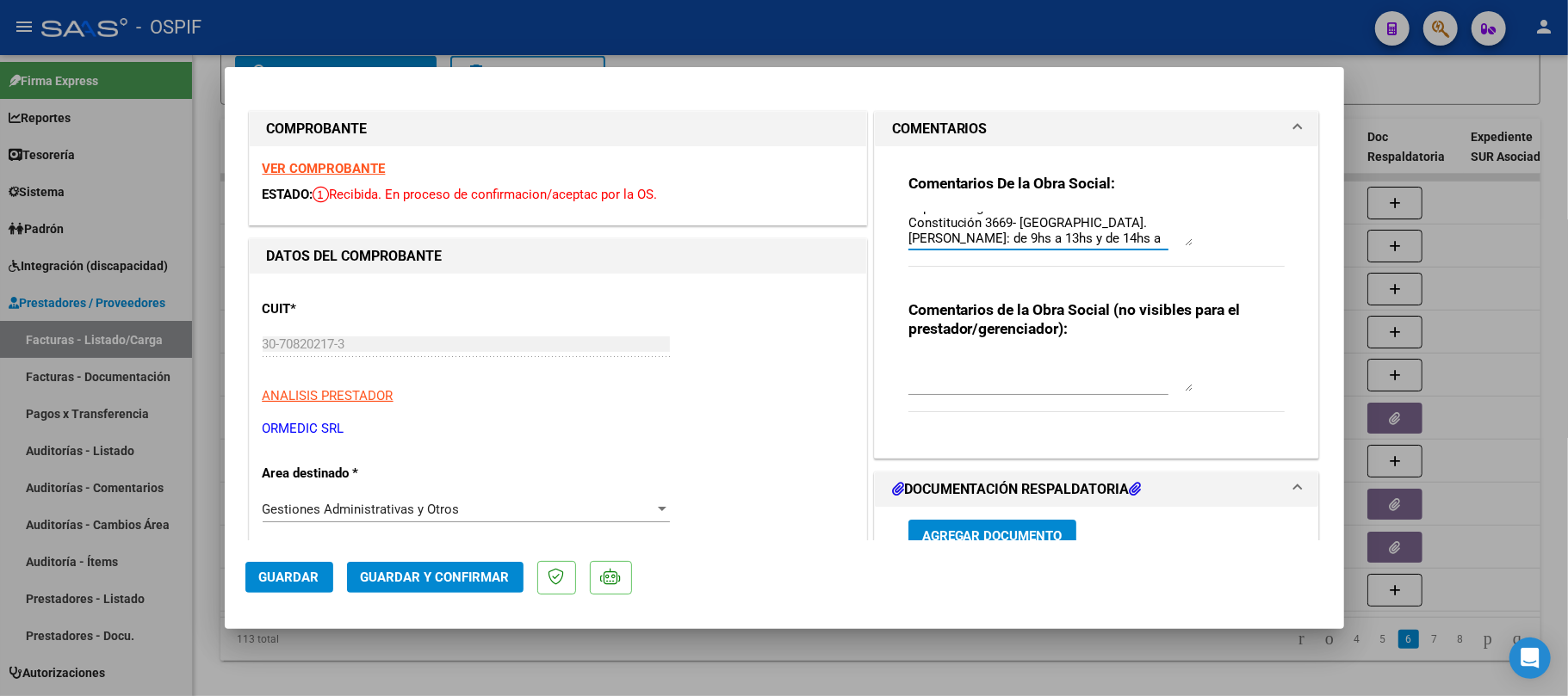
click at [1047, 222] on textarea "realizar nota de crédito por $750.000,00, ya que segun presupuesto autorizado e…" at bounding box center [1050, 229] width 284 height 34
click at [1052, 238] on textarea "realizar nota de crédito por $750.000,00, ya que segun presupuesto autorizado e…" at bounding box center [1050, 229] width 284 height 34
drag, startPoint x: 1061, startPoint y: 239, endPoint x: 852, endPoint y: 114, distance: 243.5
click at [297, 580] on span "Guardar" at bounding box center [289, 577] width 60 height 15
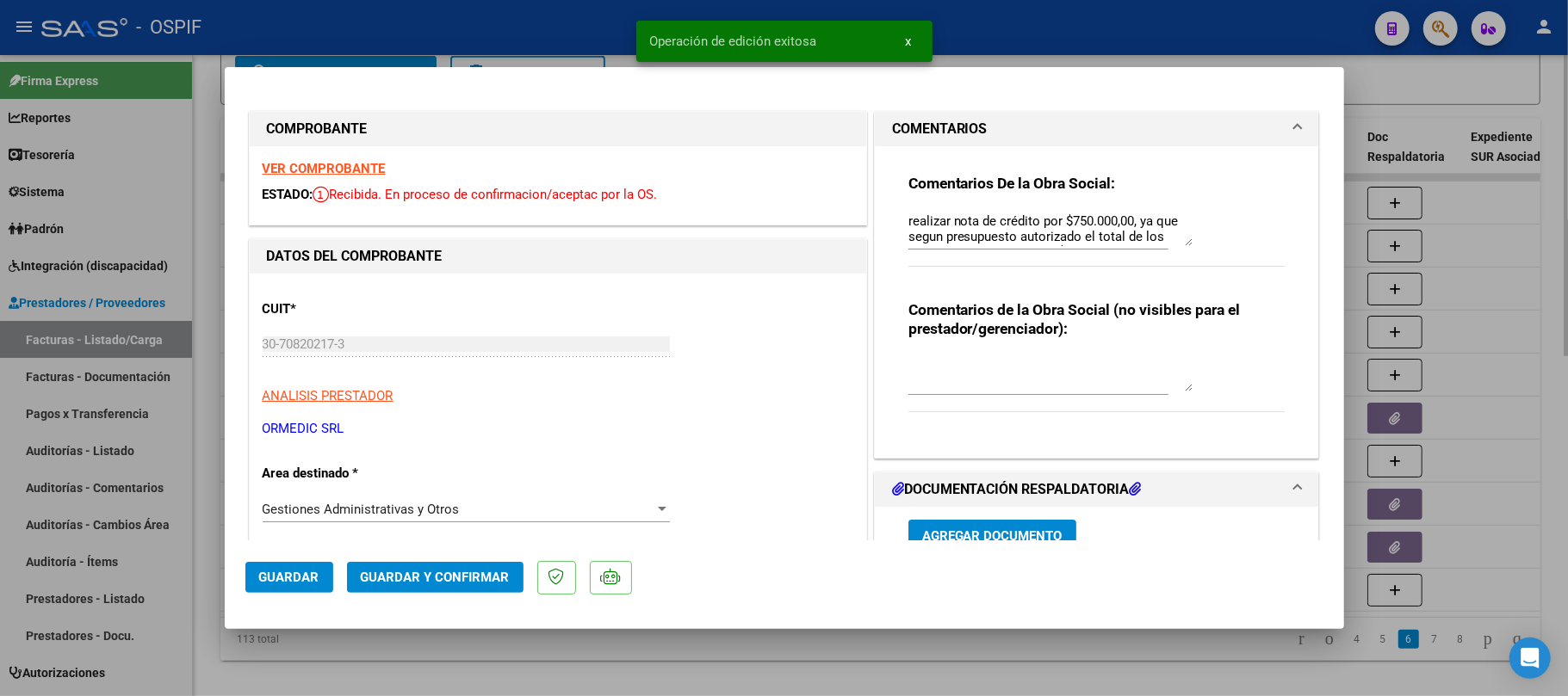
click at [605, 659] on div at bounding box center [784, 348] width 1568 height 696
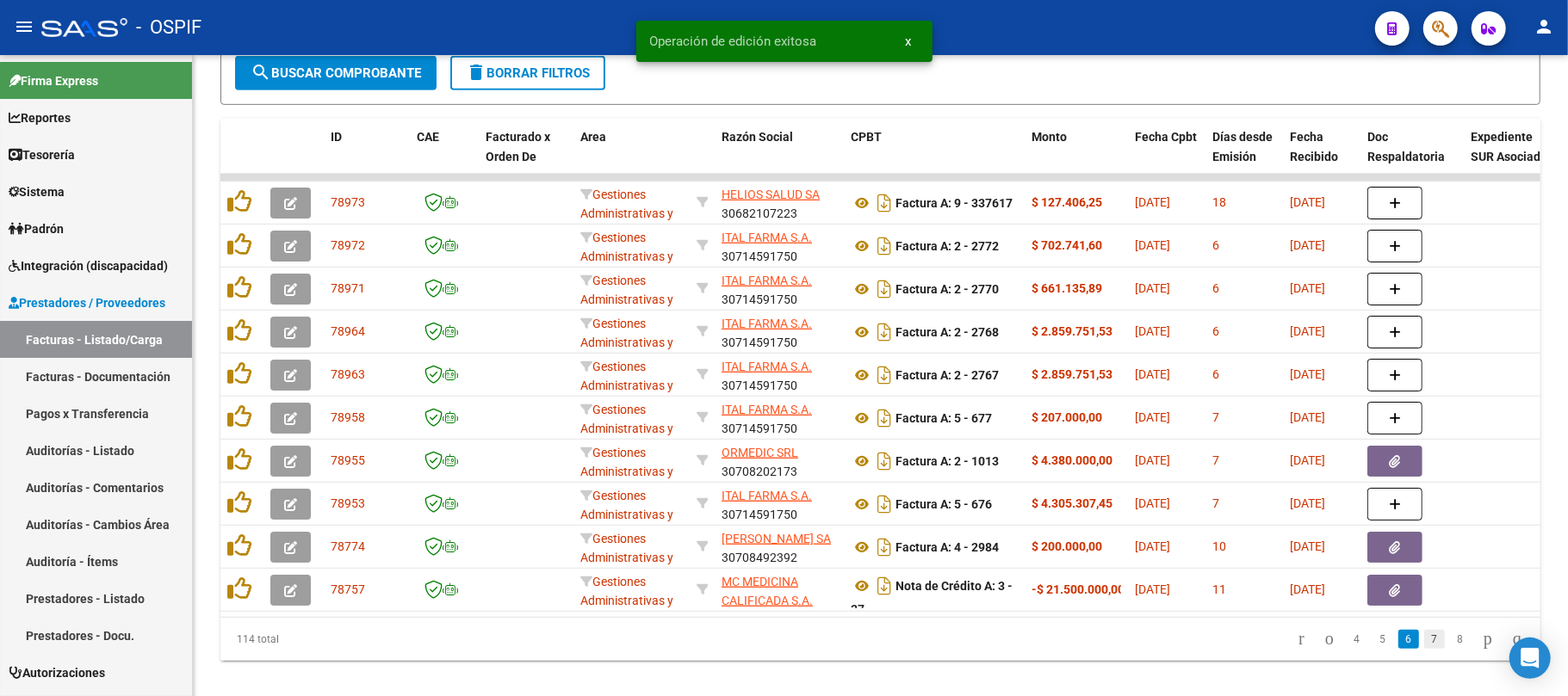
click at [1424, 649] on link "7" at bounding box center [1435, 639] width 21 height 19
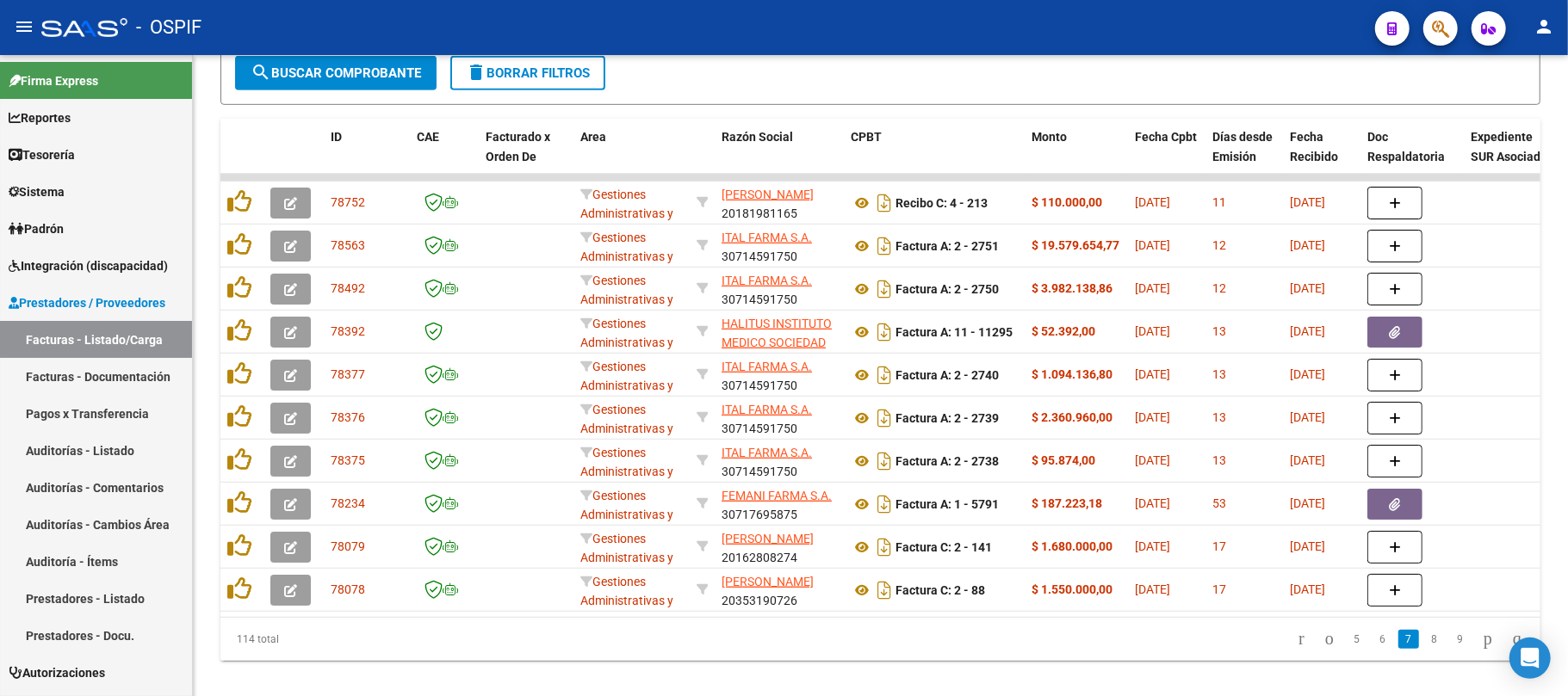
click at [716, 646] on datatable-pager "5 6 7 8 9" at bounding box center [1011, 639] width 1042 height 29
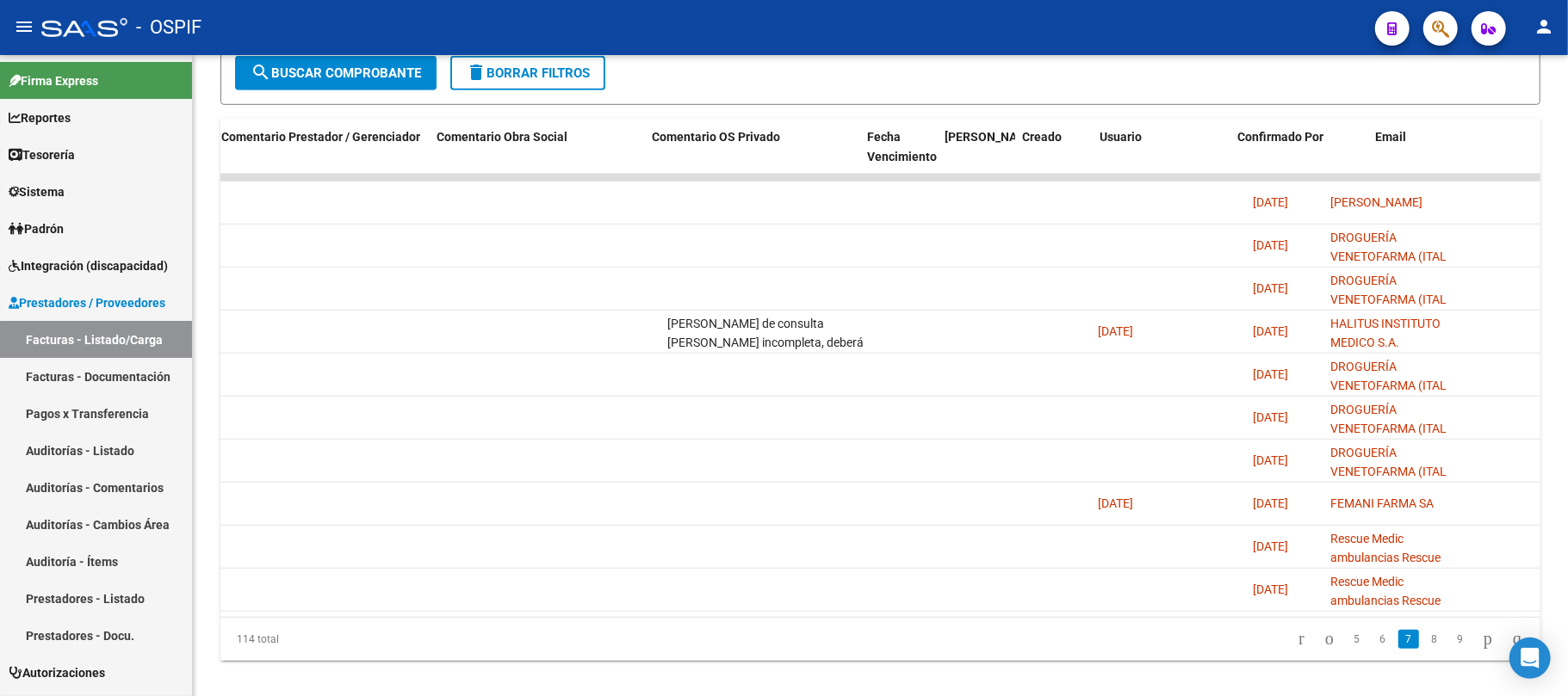
scroll to position [0, 1977]
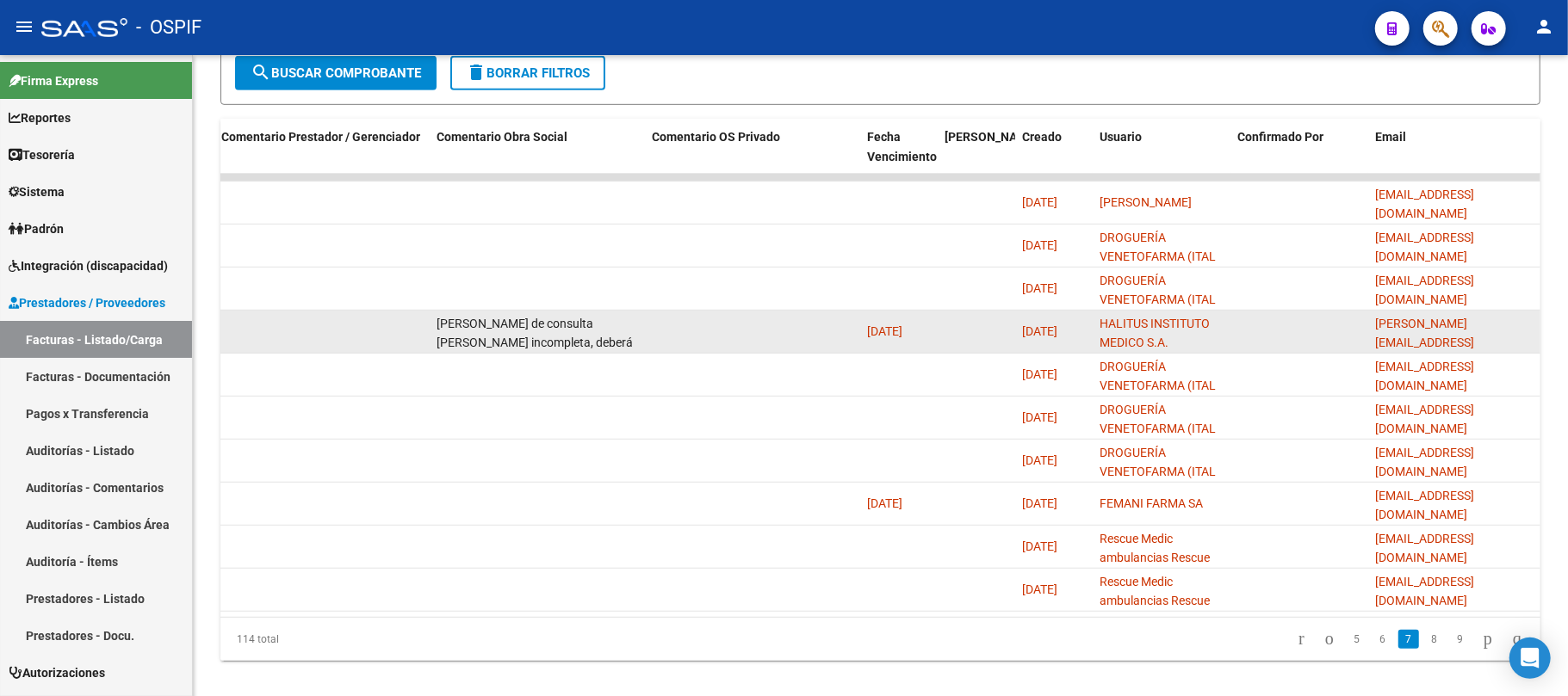
click at [1462, 335] on span "eugenia.munoz@halitus.com" at bounding box center [1424, 352] width 99 height 73
copy span "eugenia.munoz@halitus.com"
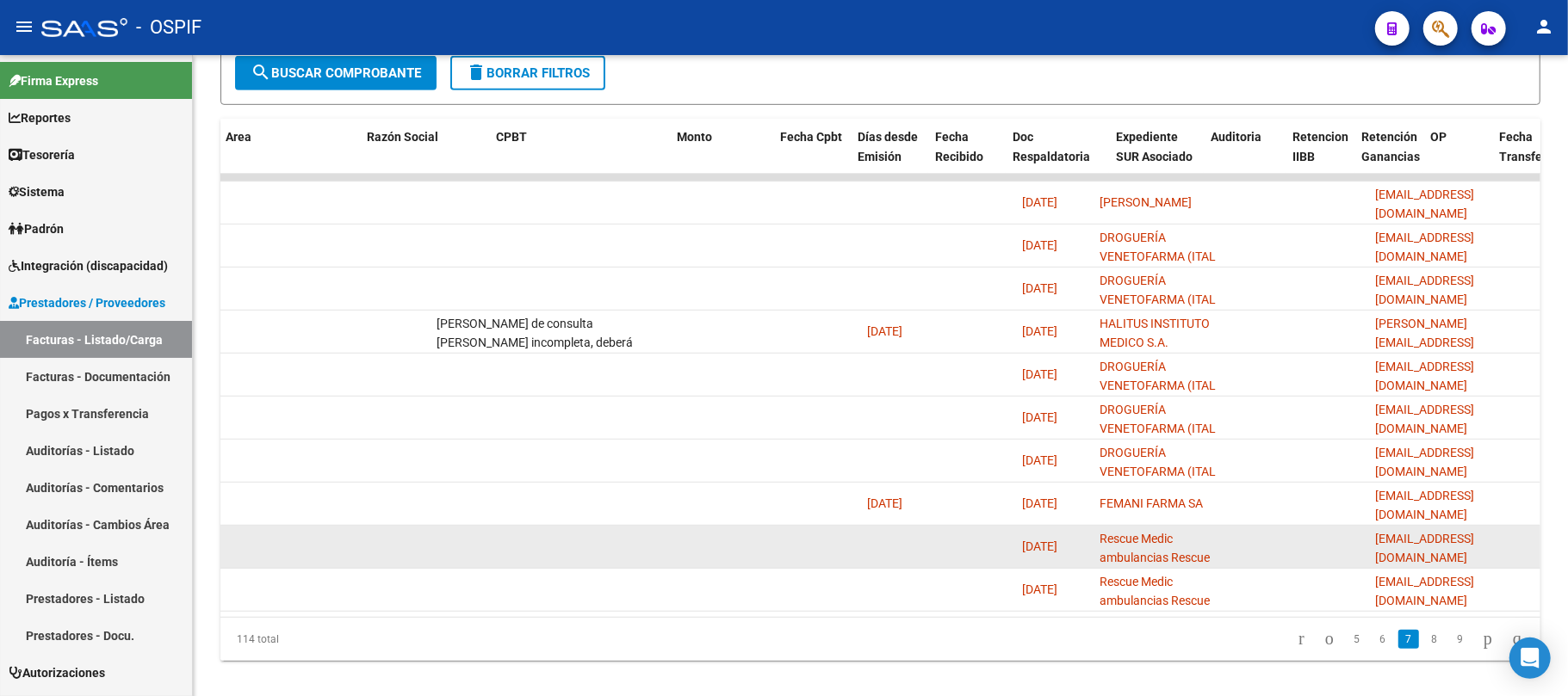
scroll to position [0, 17]
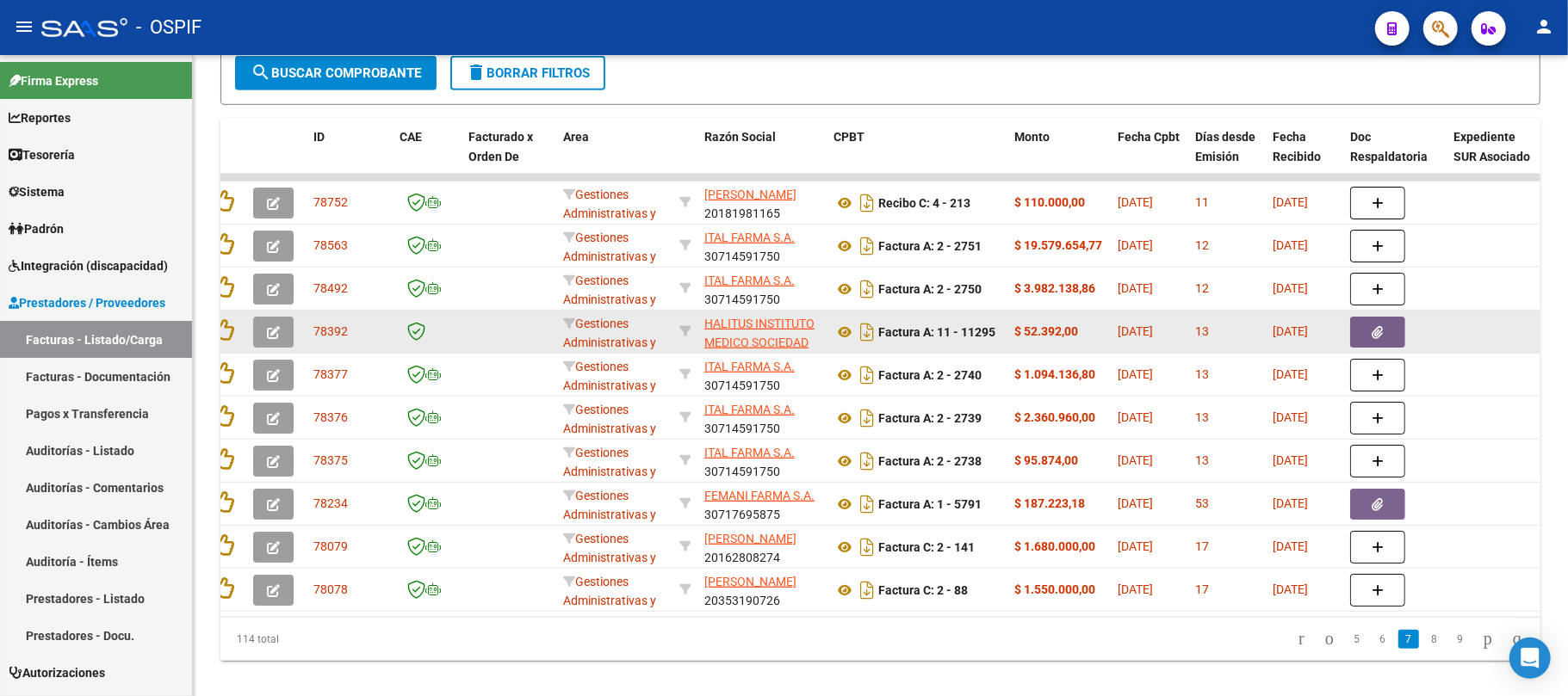
click at [979, 332] on strong "Factura A: 11 - 11295" at bounding box center [937, 332] width 117 height 14
copy strong "11295"
click at [276, 328] on icon "button" at bounding box center [274, 332] width 13 height 13
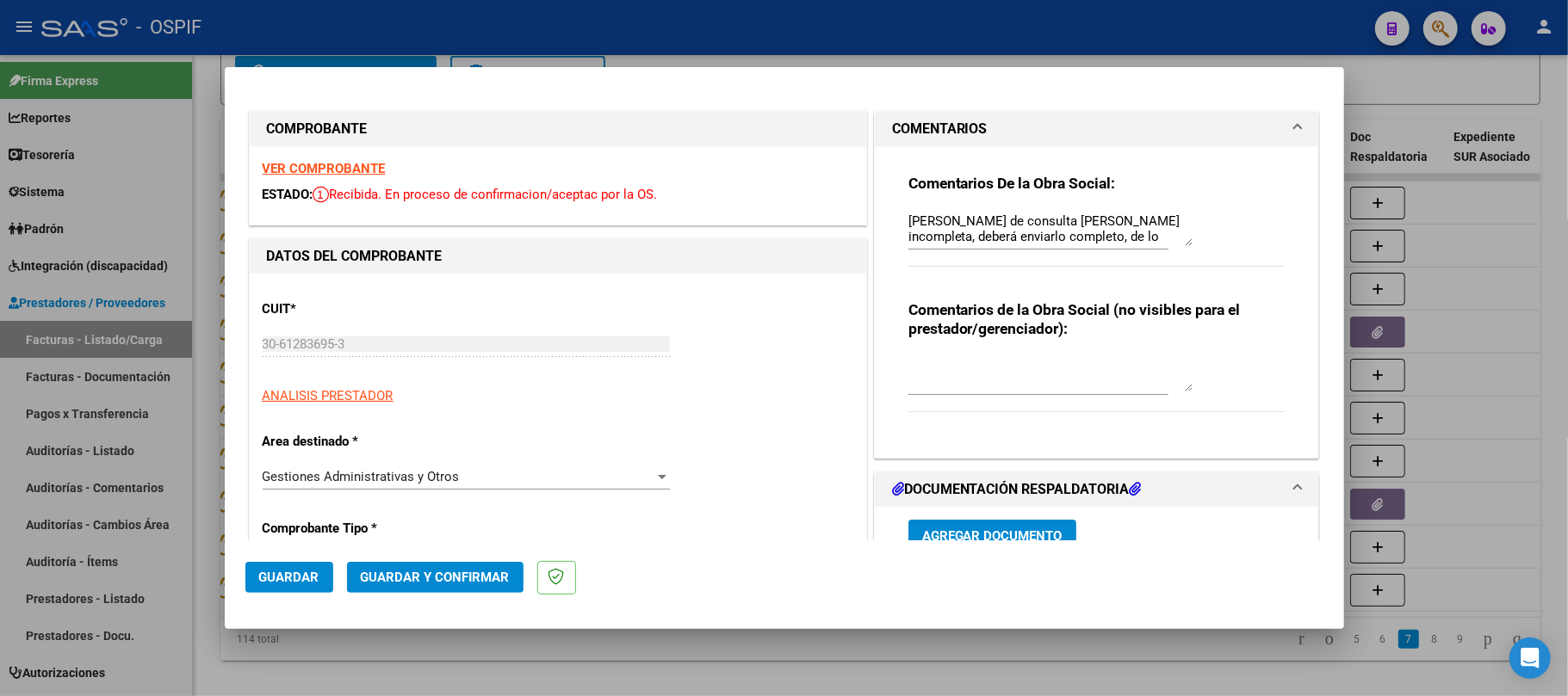
click at [1031, 215] on textarea "Bono de consulta de Raposo incompleta, deberá enviarlo completo, de lo contrari…" at bounding box center [1050, 229] width 284 height 34
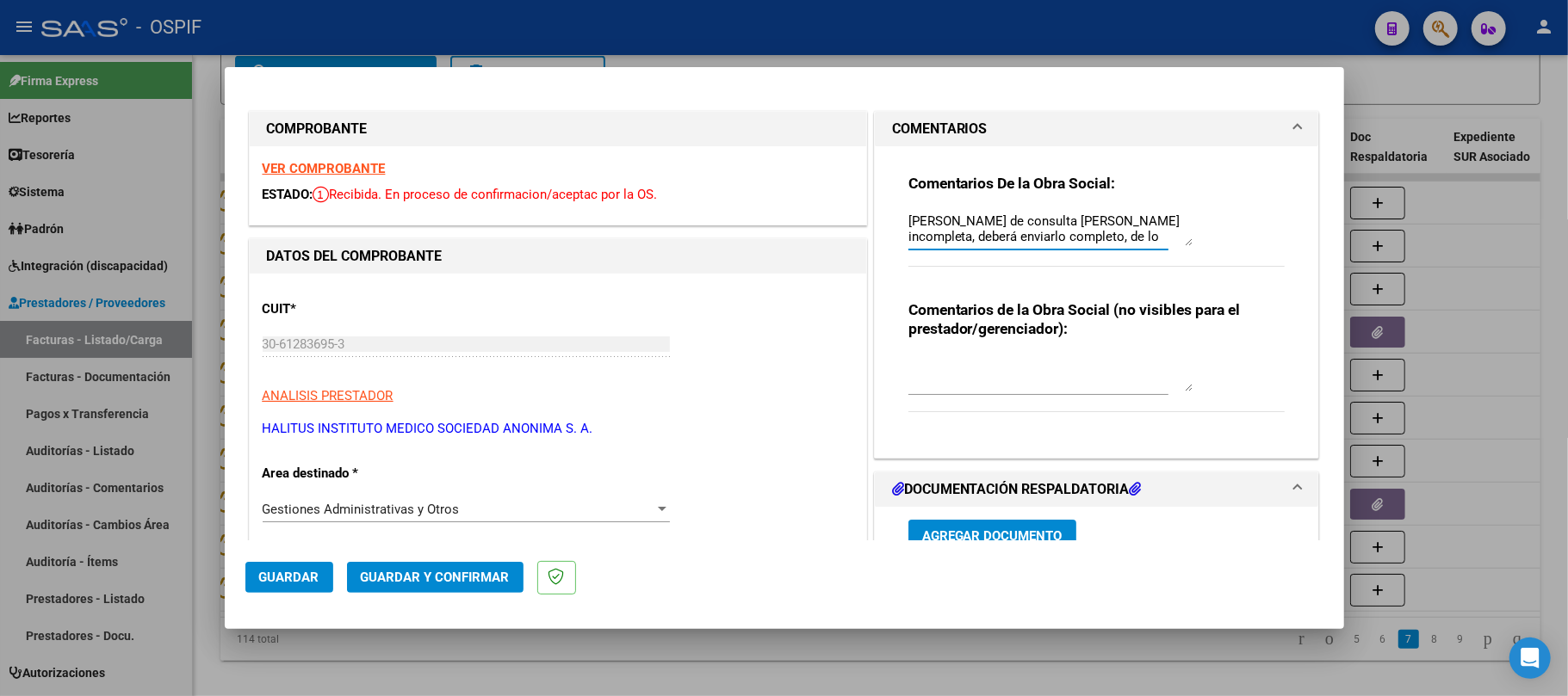
click at [1031, 215] on textarea "Bono de consulta de Raposo incompleta, deberá enviarlo completo, de lo contrari…" at bounding box center [1050, 229] width 284 height 34
click at [300, 579] on span "Guardar" at bounding box center [289, 577] width 60 height 15
click at [366, 652] on div at bounding box center [784, 348] width 1568 height 696
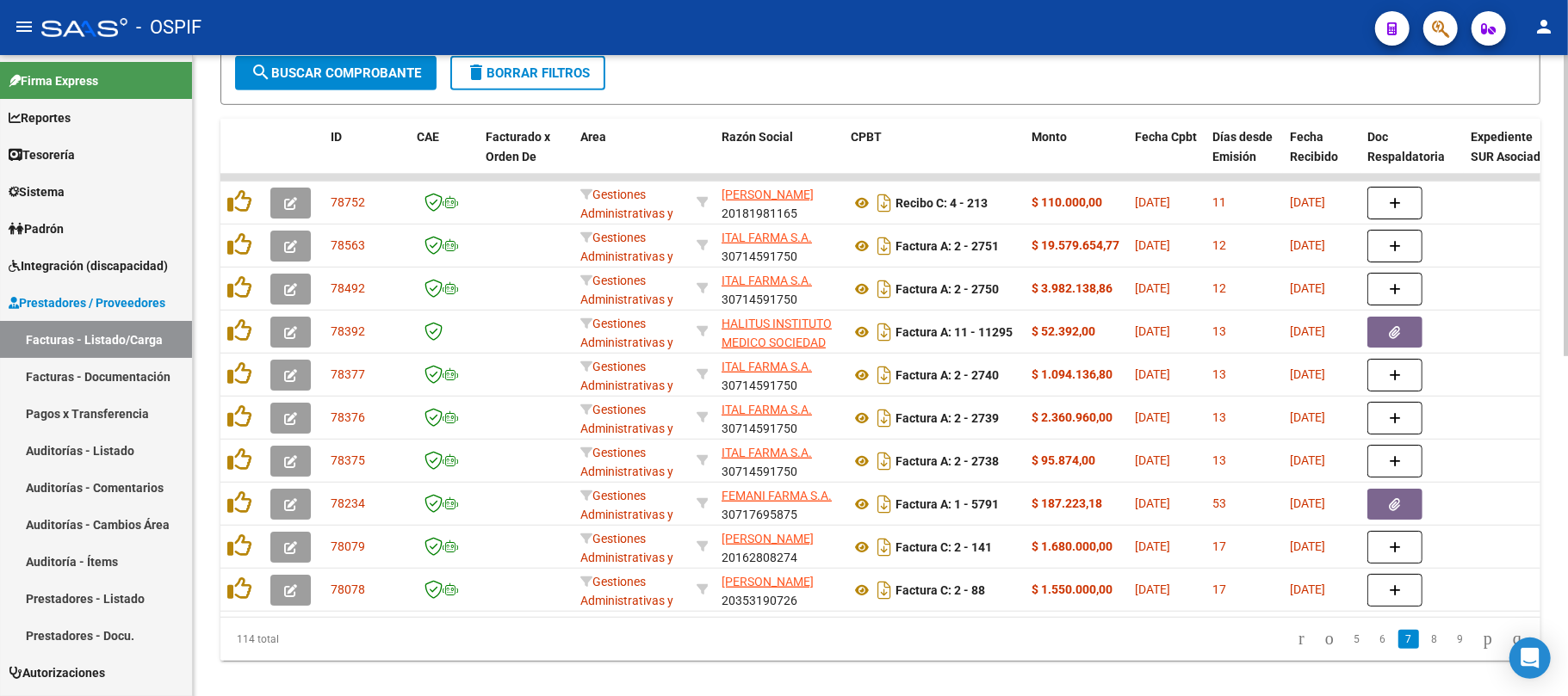
scroll to position [0, 0]
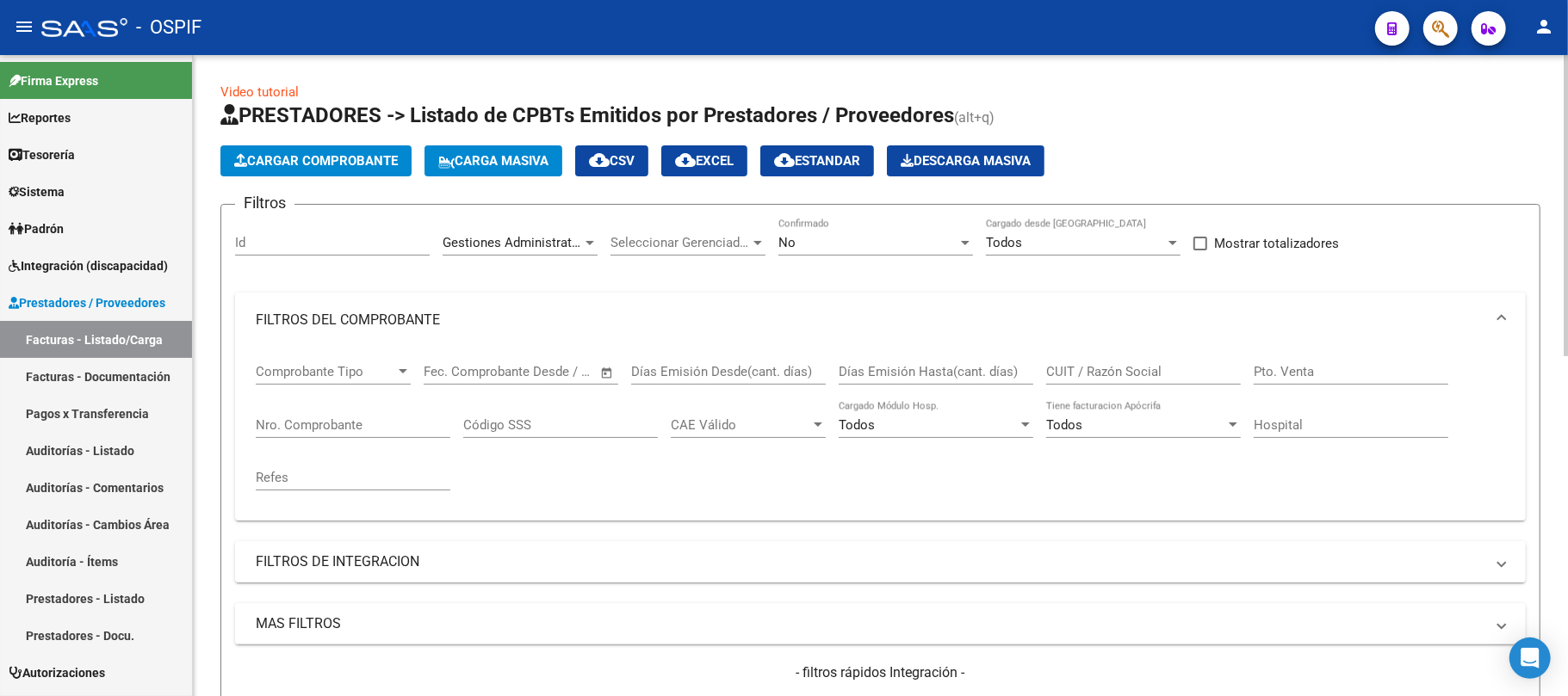
click at [477, 243] on span "Gestiones Administrativas y Otros" at bounding box center [541, 243] width 197 height 15
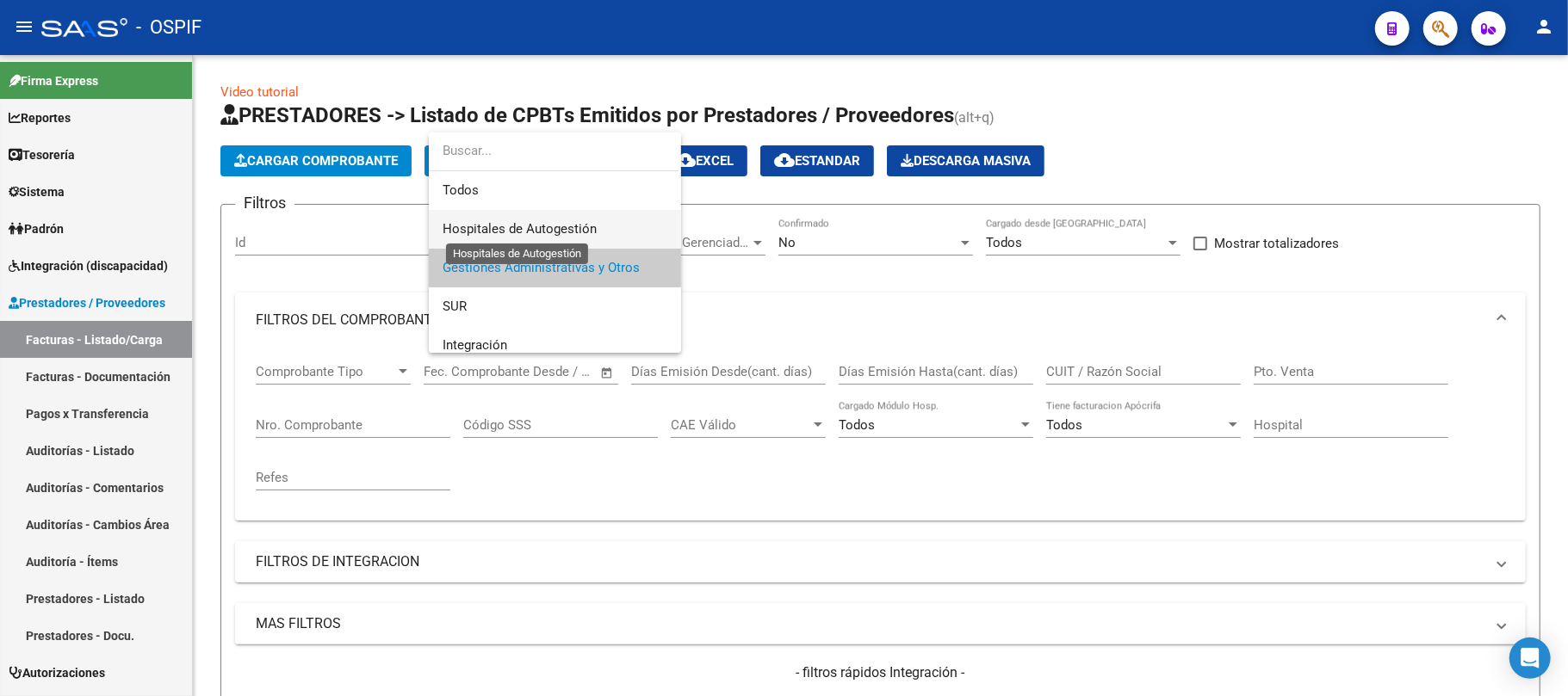
click at [527, 224] on span "Hospitales de Autogestión" at bounding box center [520, 229] width 154 height 15
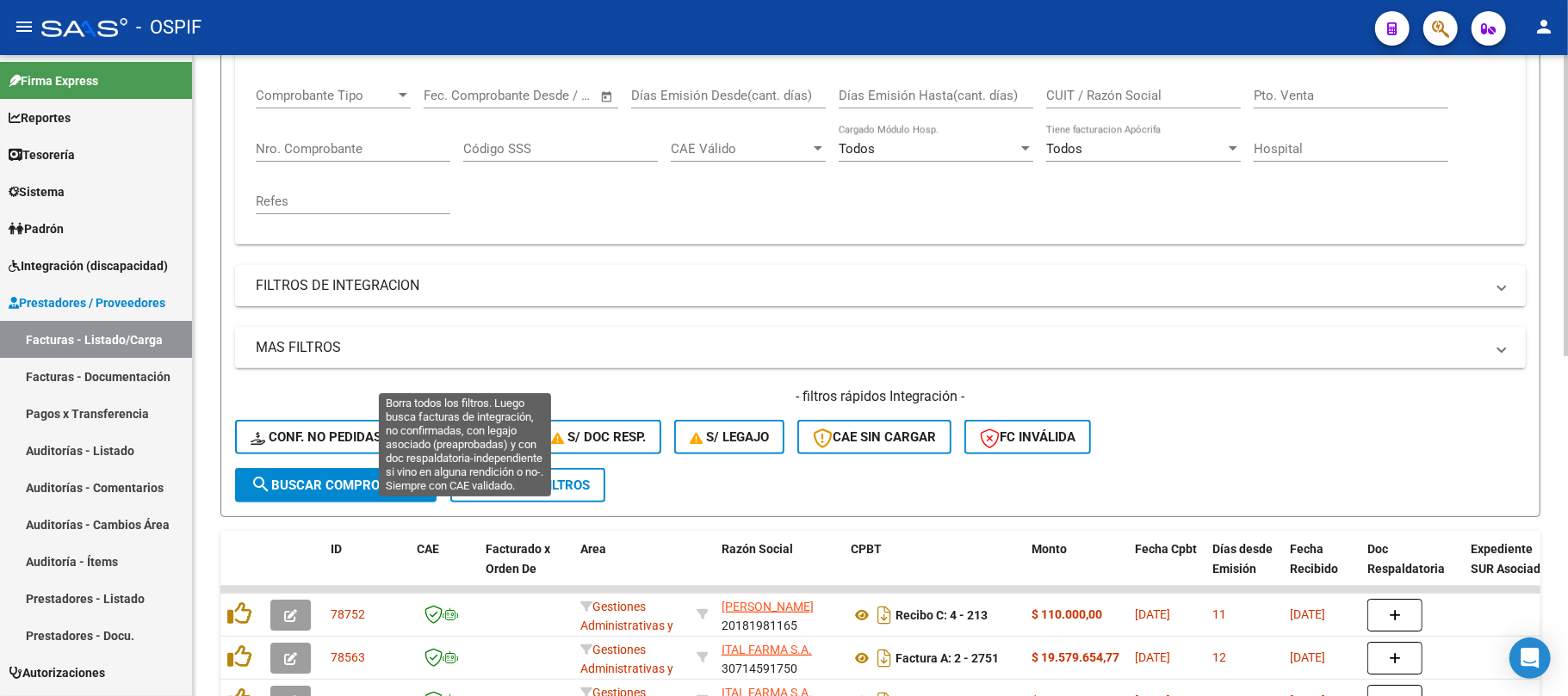
scroll to position [345, 0]
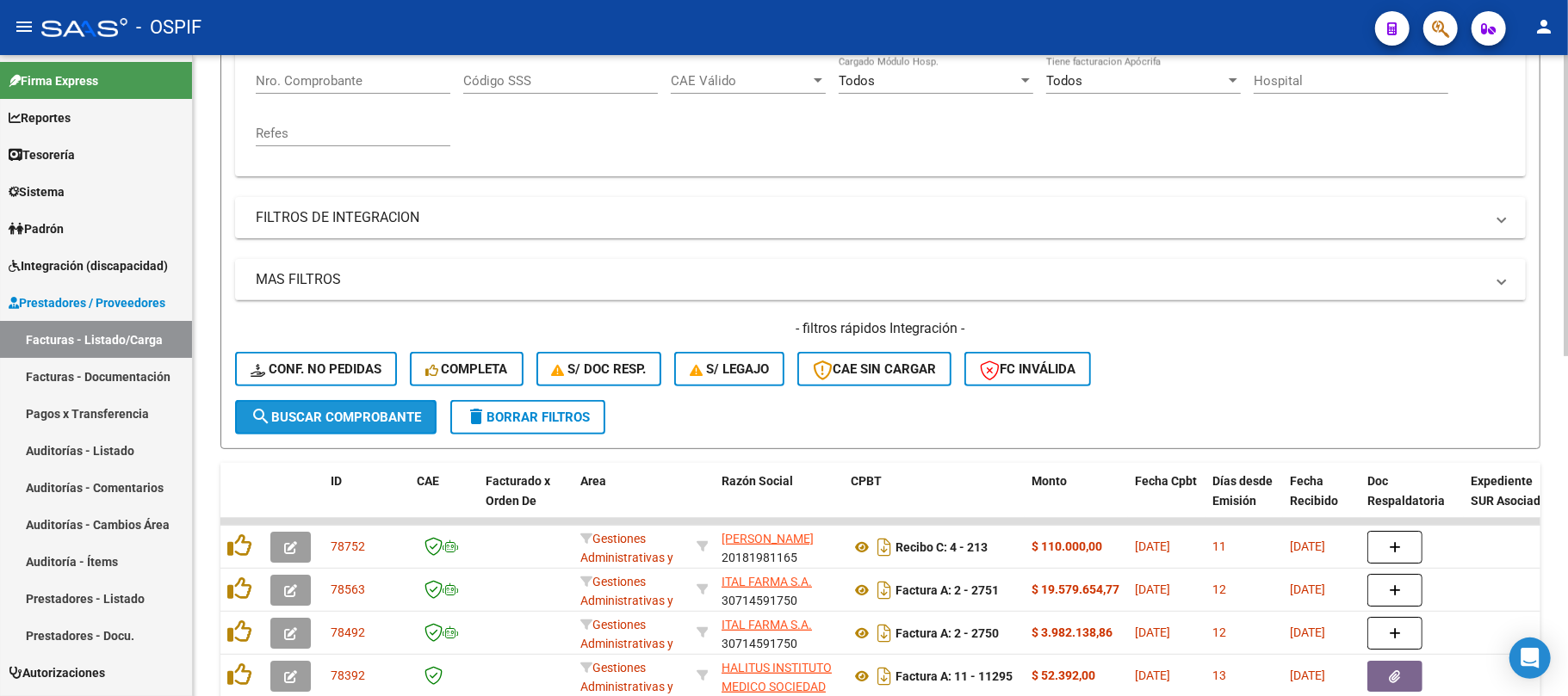
click at [345, 414] on span "search Buscar Comprobante" at bounding box center [335, 417] width 170 height 15
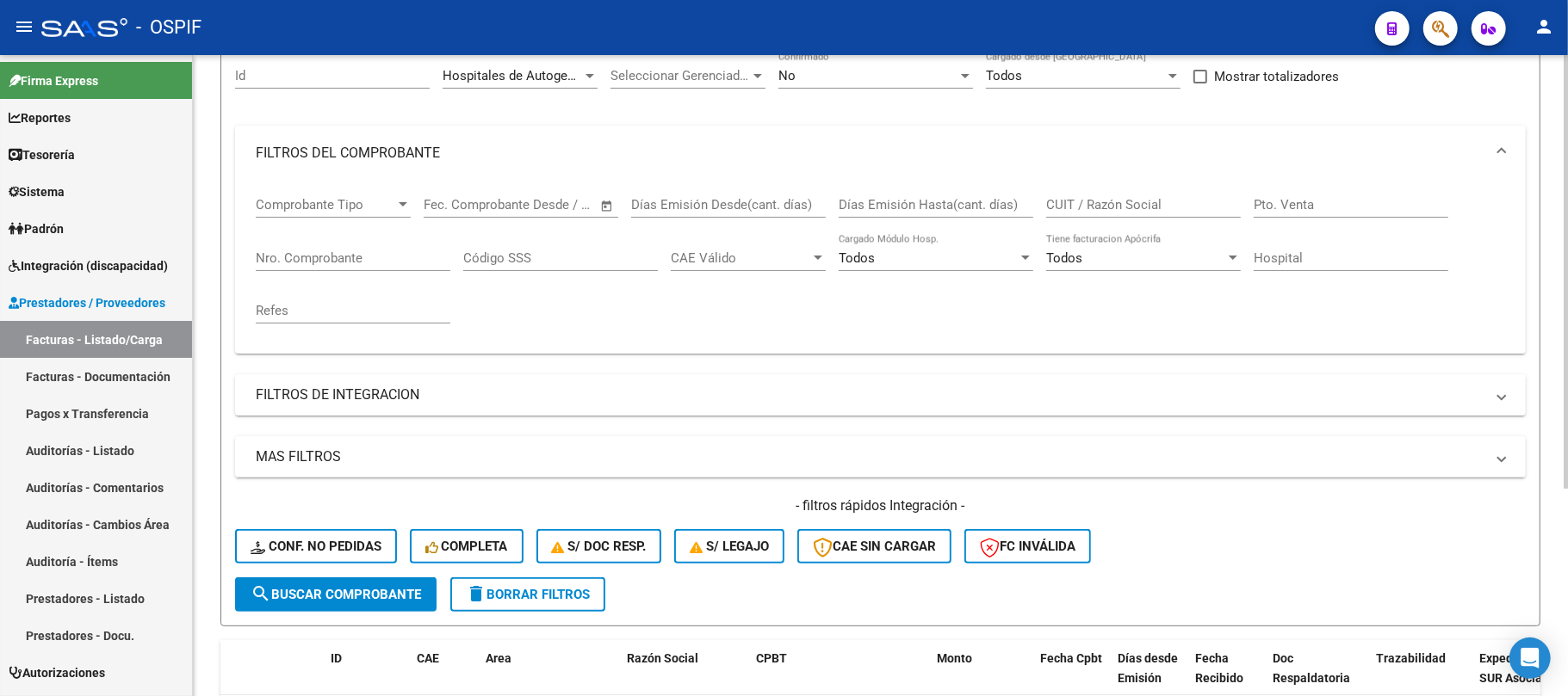
scroll to position [0, 0]
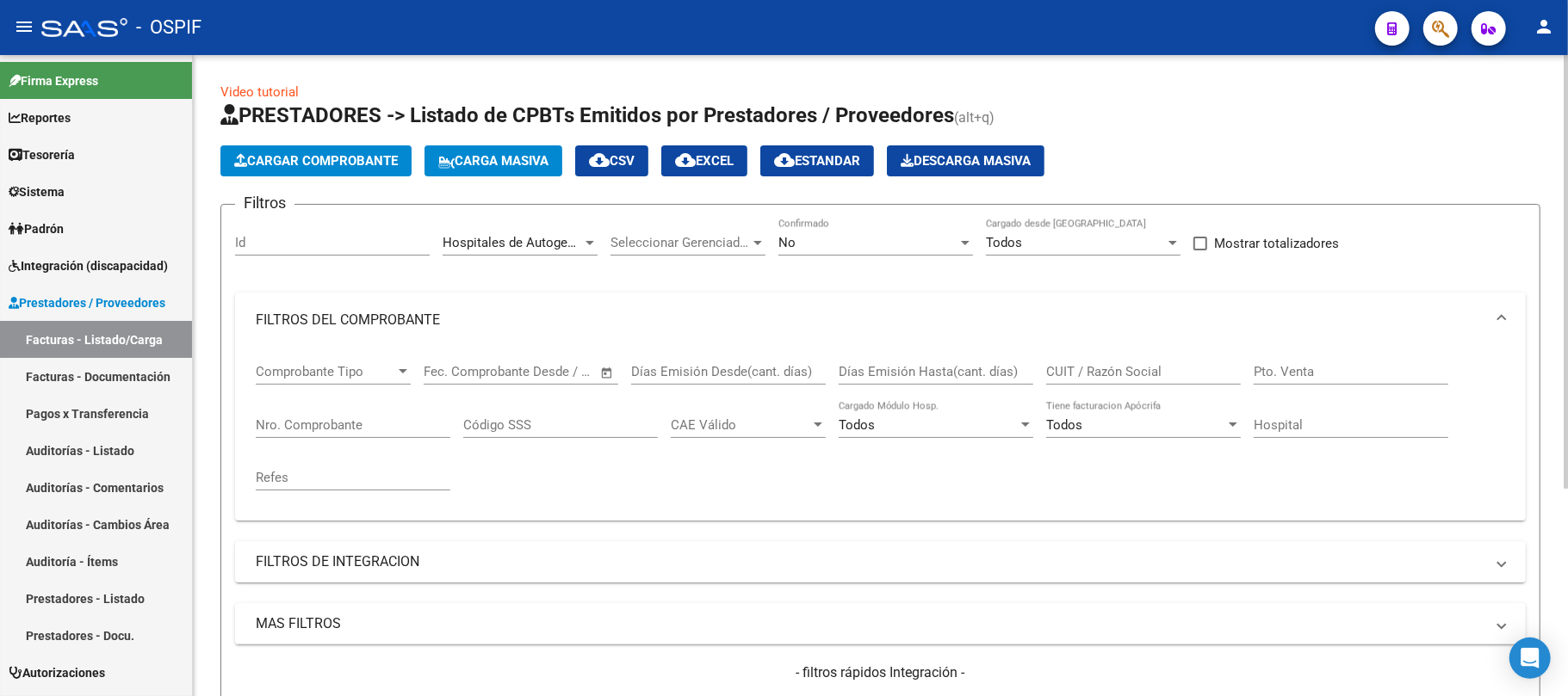
click at [520, 239] on span "Hospitales de Autogestión" at bounding box center [520, 243] width 154 height 15
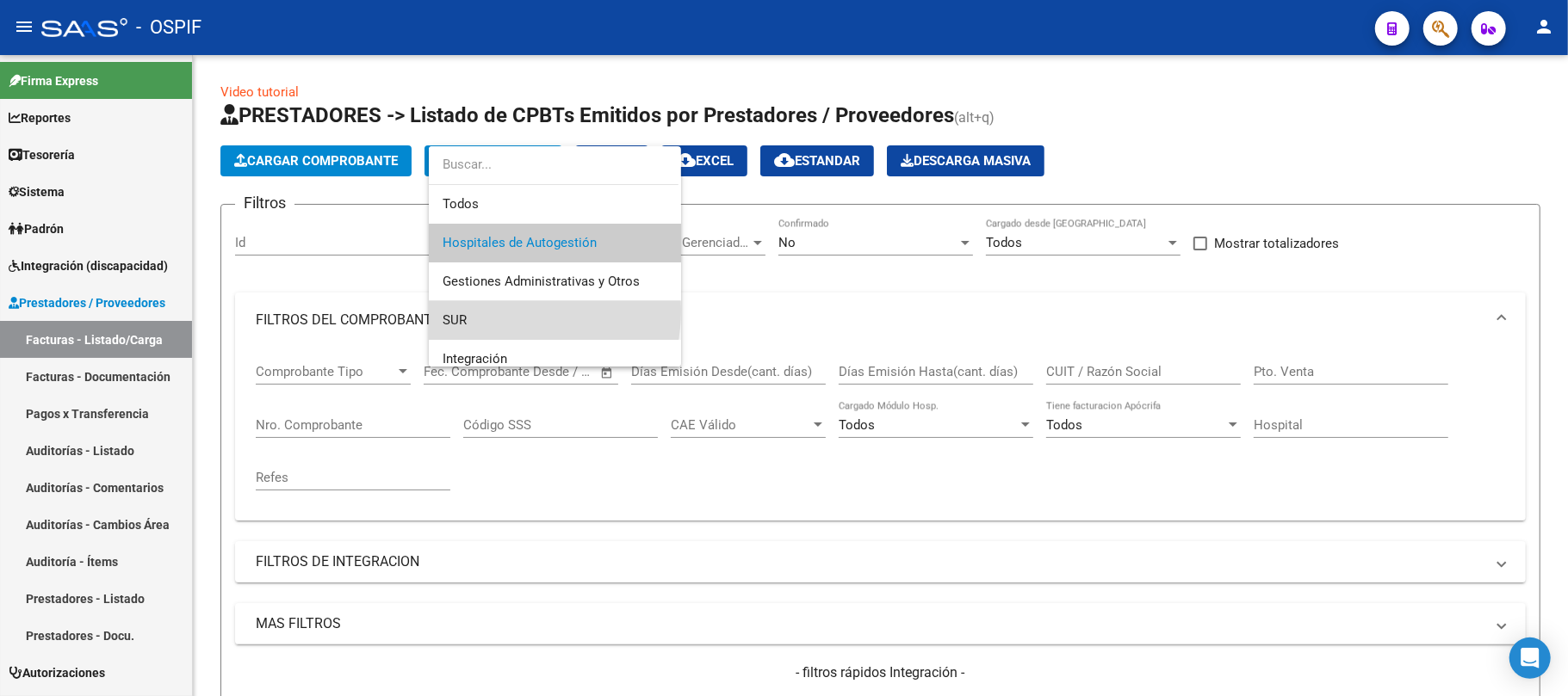
click at [496, 311] on span "SUR" at bounding box center [555, 320] width 225 height 39
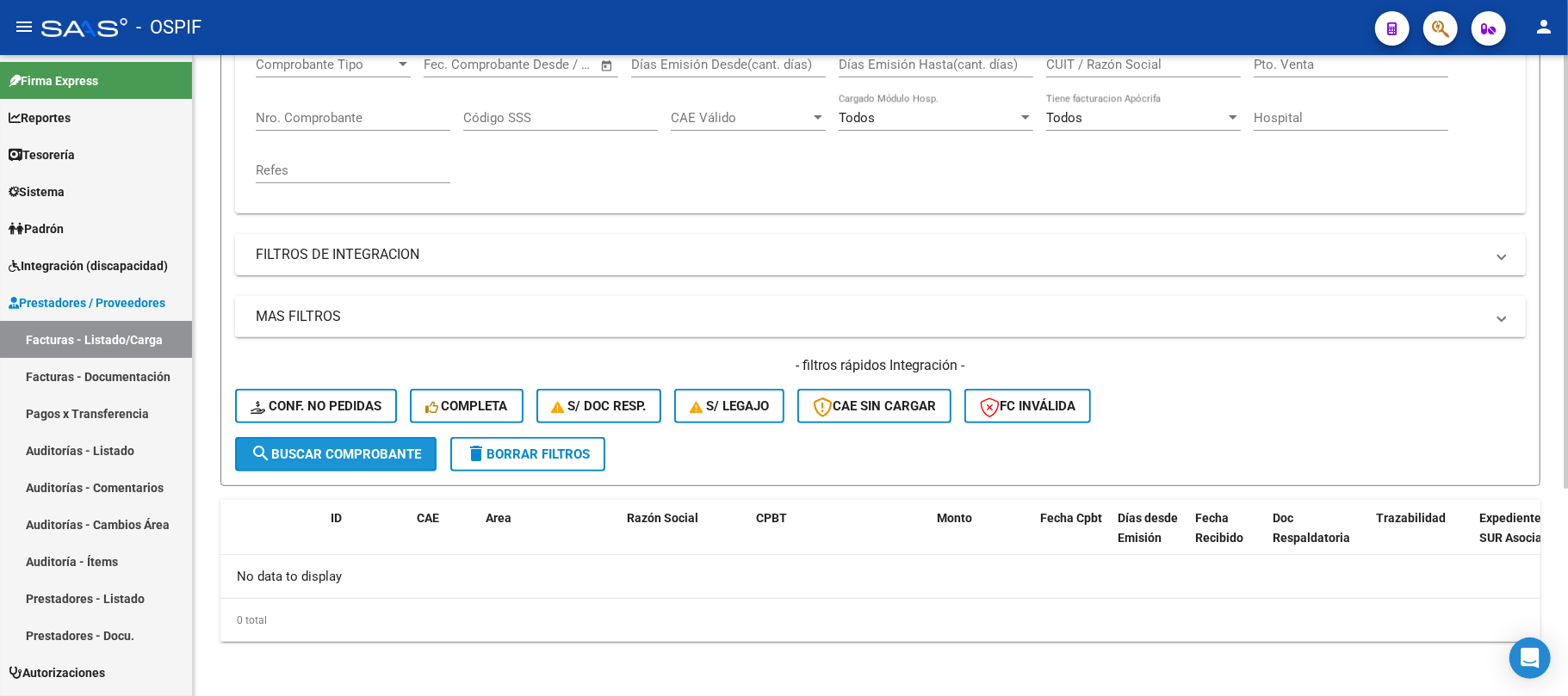
click at [389, 463] on button "search Buscar Comprobante" at bounding box center [335, 454] width 201 height 34
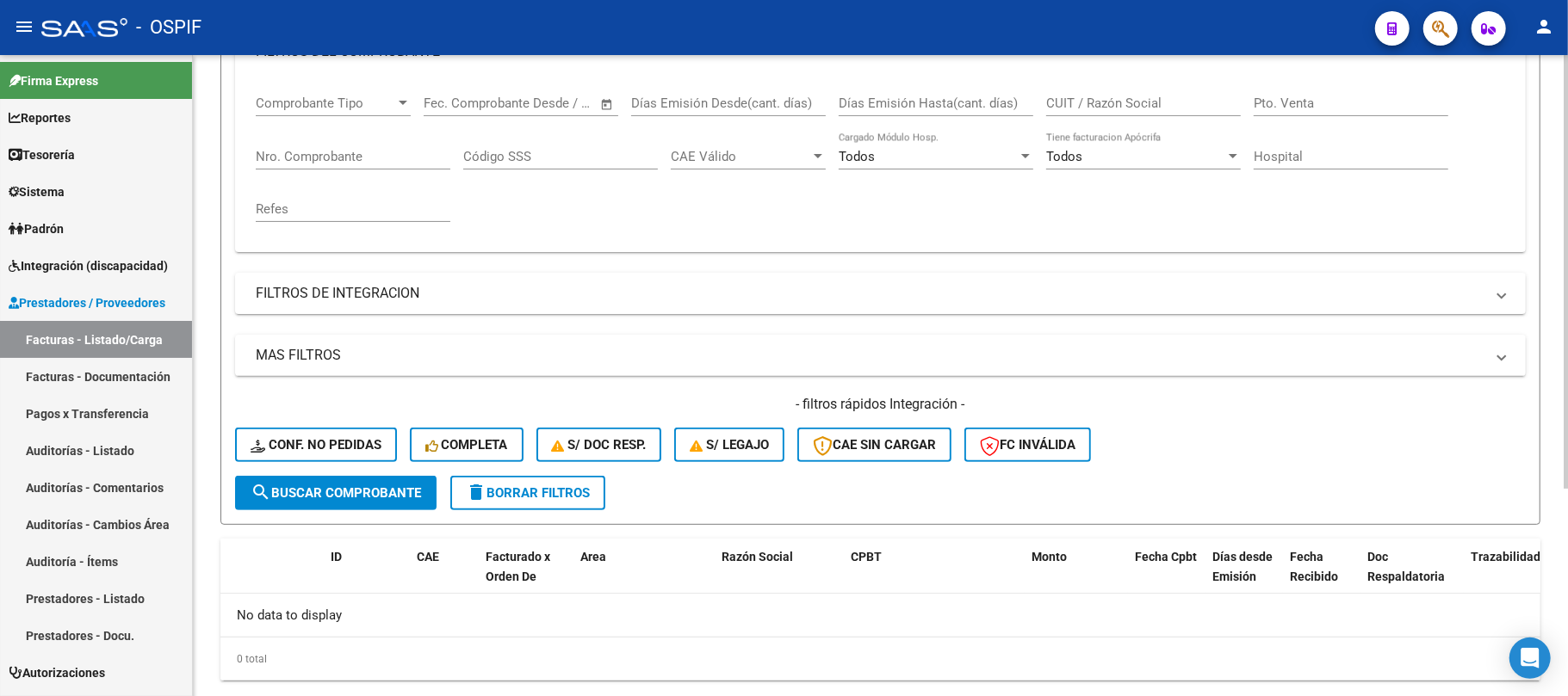
scroll to position [307, 0]
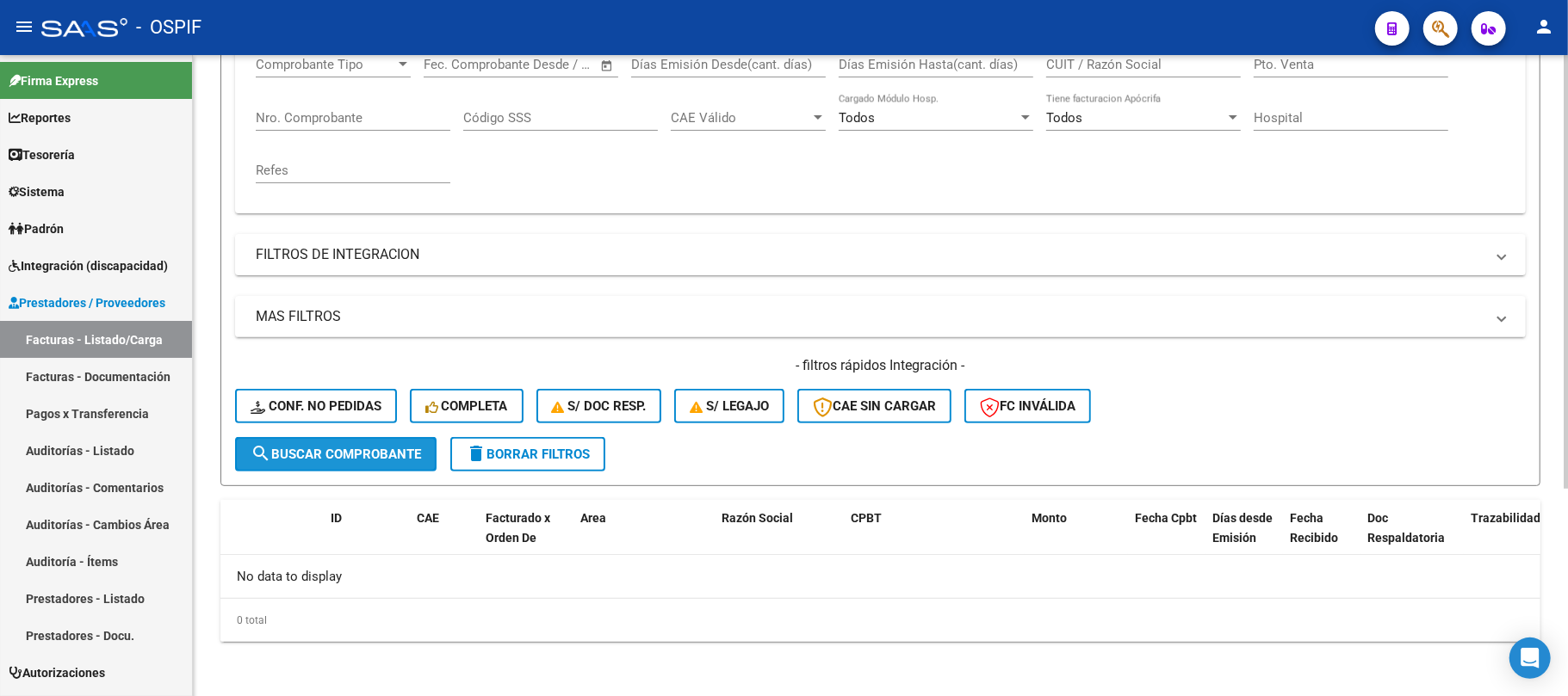
click at [380, 450] on span "search Buscar Comprobante" at bounding box center [335, 454] width 170 height 15
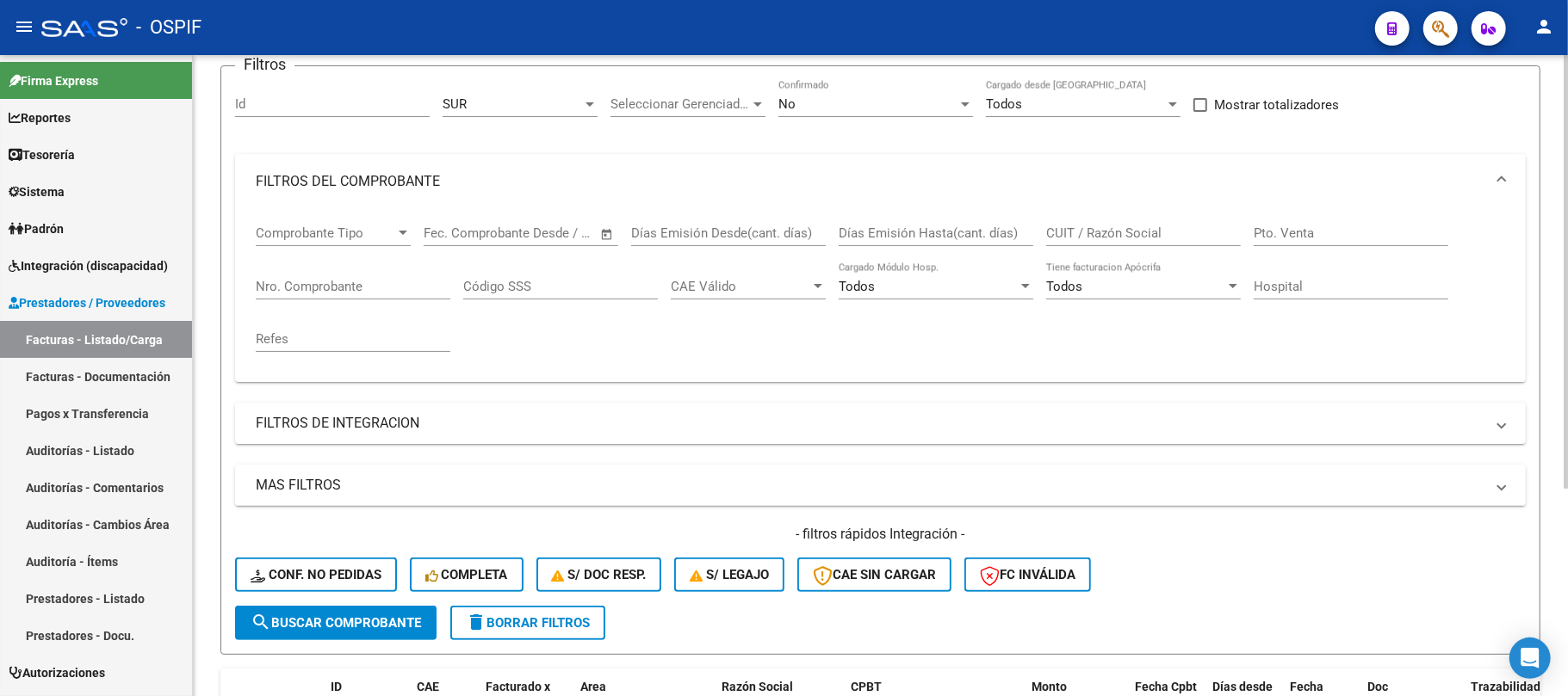
scroll to position [0, 0]
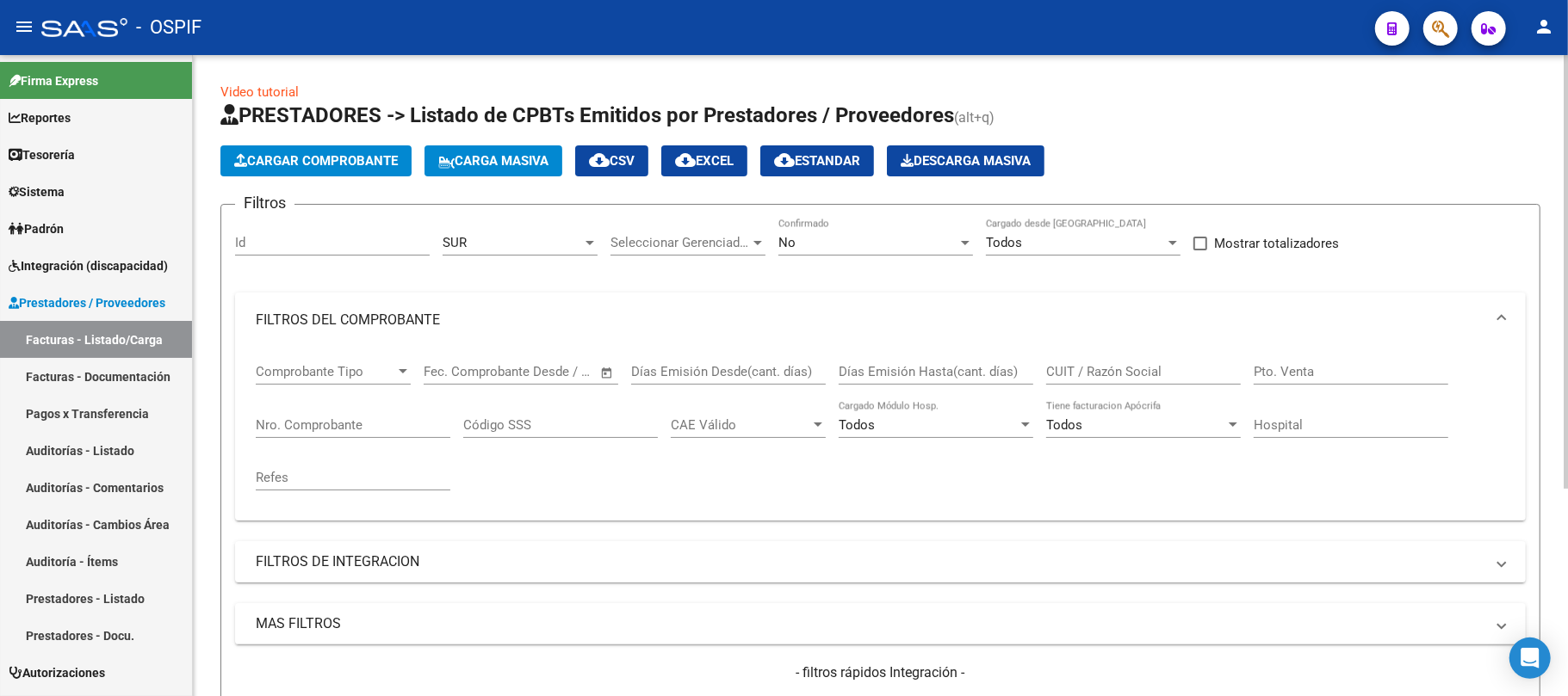
click at [484, 253] on div "SUR Area" at bounding box center [520, 237] width 155 height 37
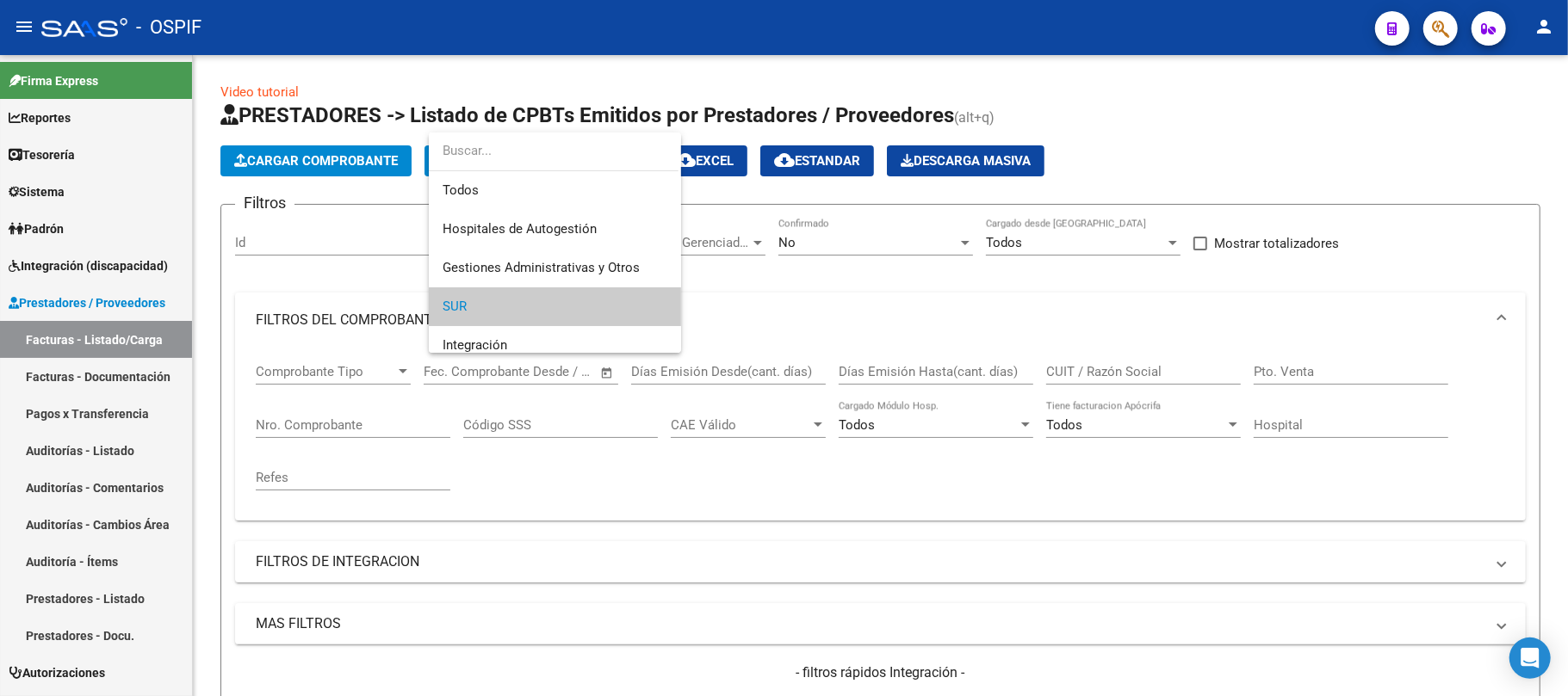
scroll to position [63, 0]
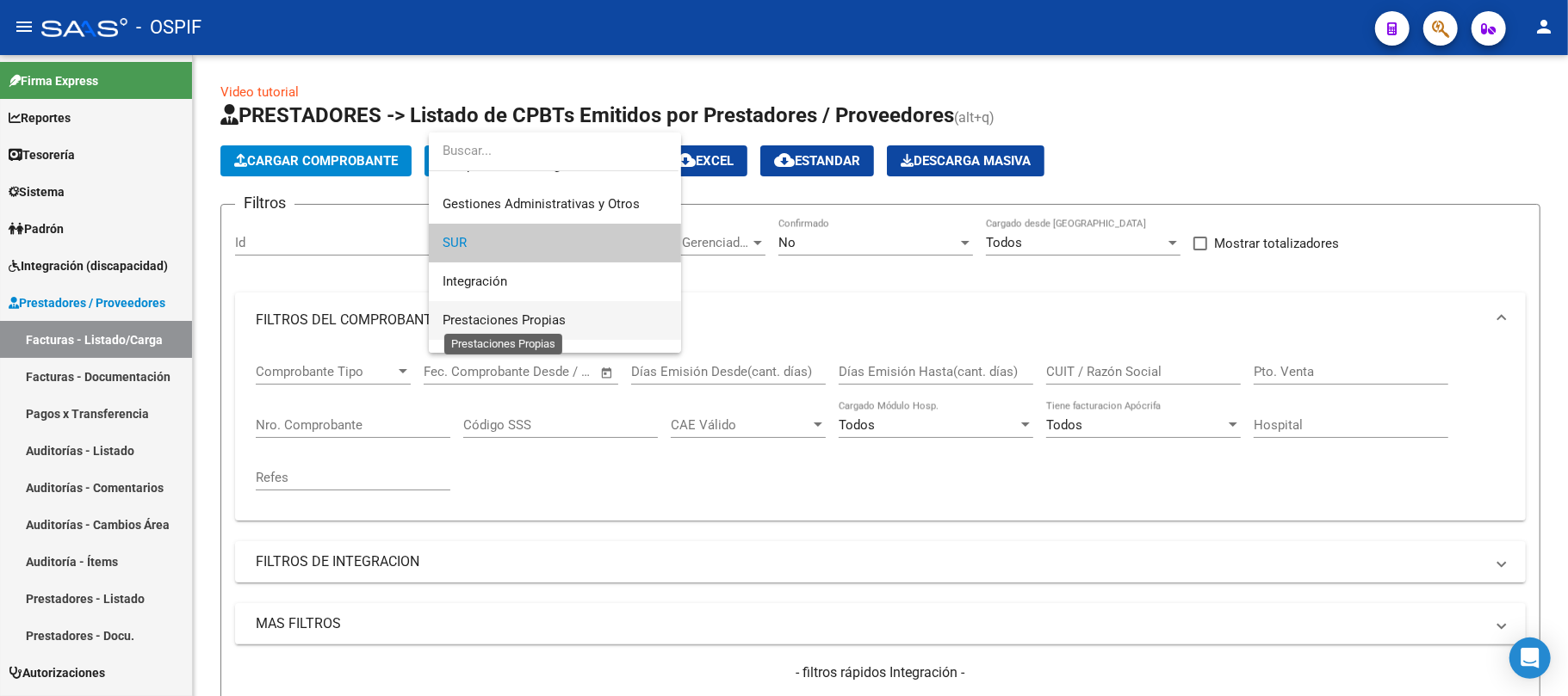
click at [552, 320] on span "Prestaciones Propias" at bounding box center [504, 320] width 123 height 15
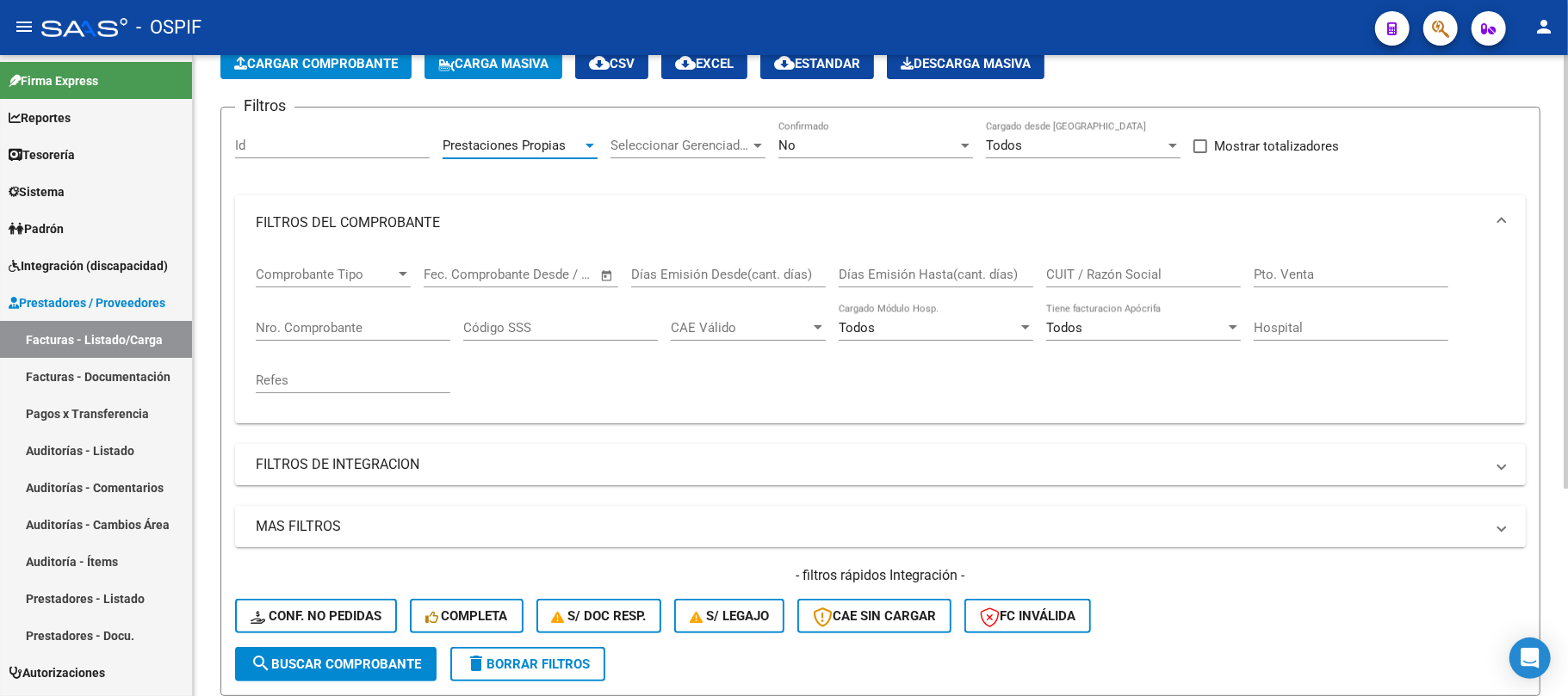
scroll to position [229, 0]
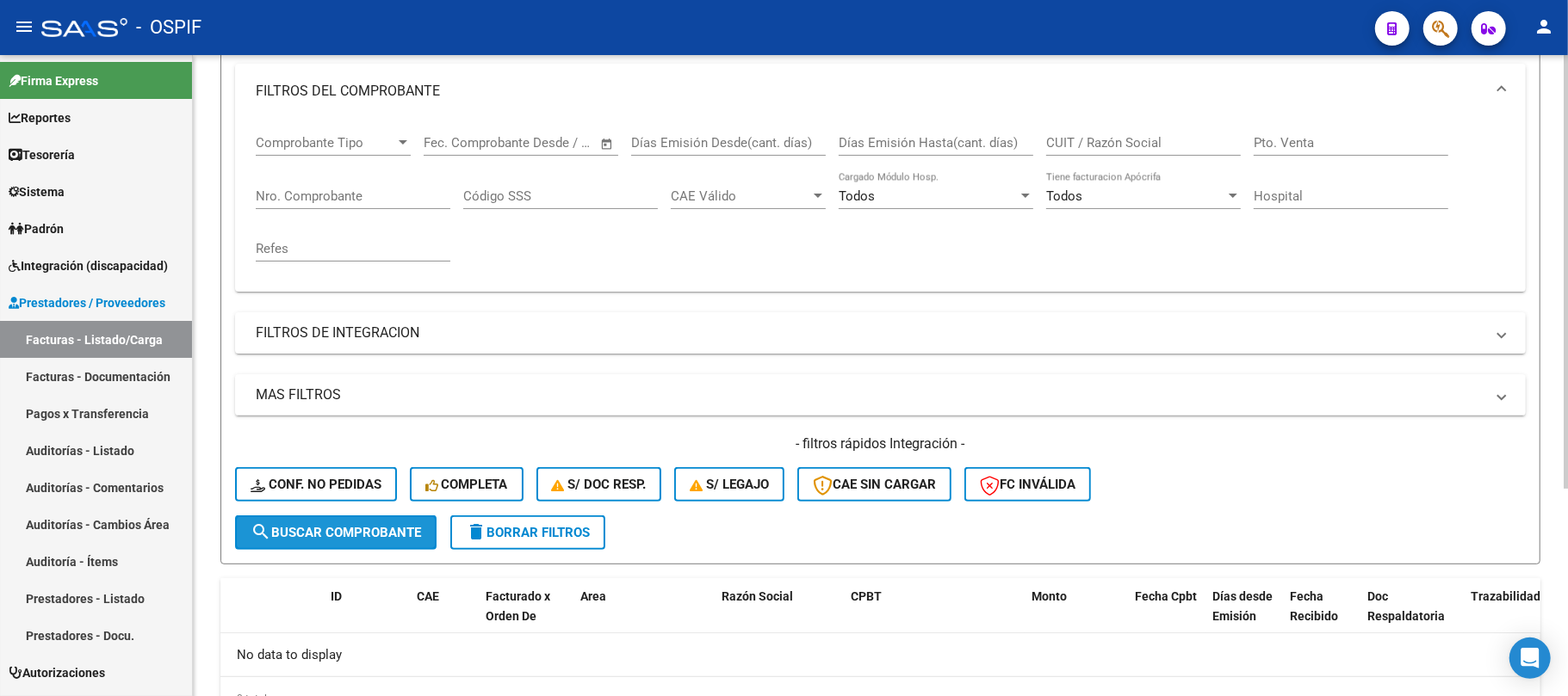
click at [345, 527] on span "search Buscar Comprobante" at bounding box center [335, 533] width 170 height 15
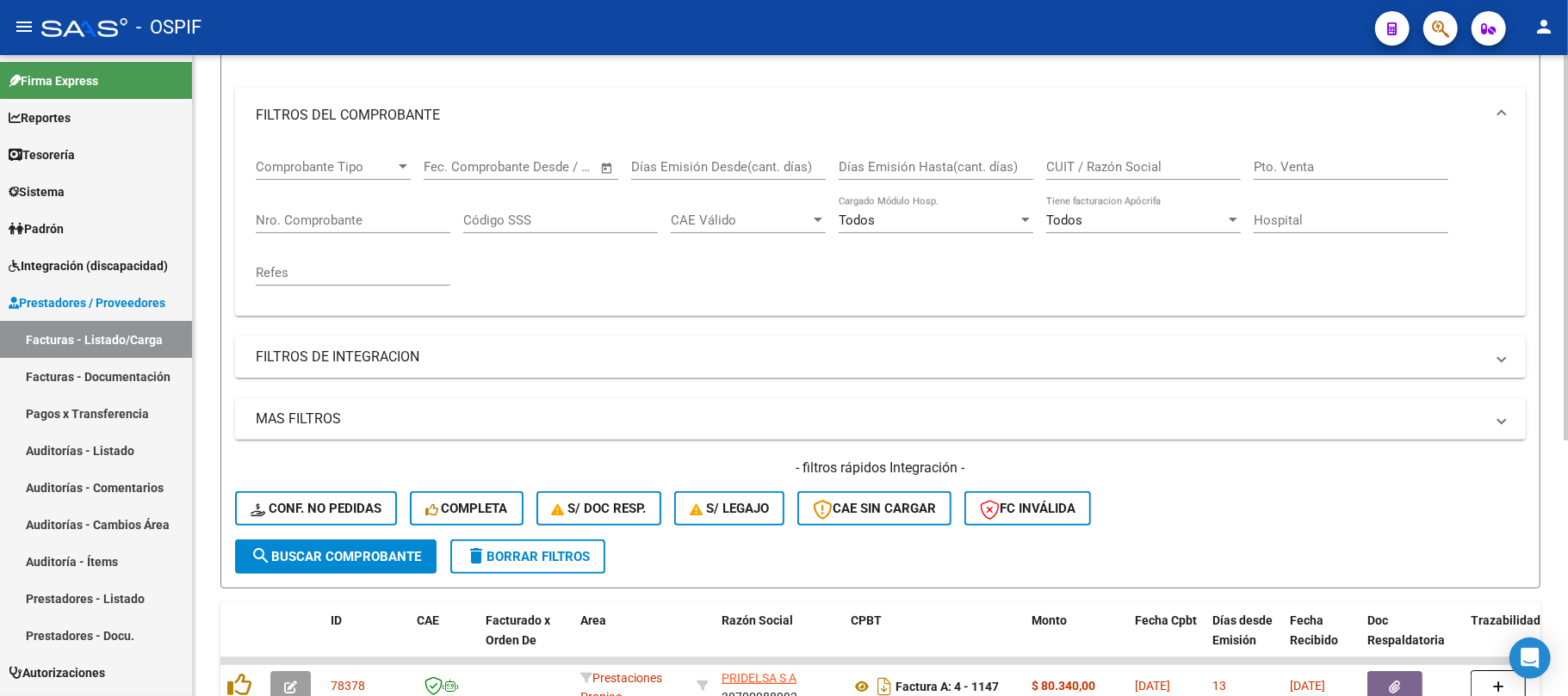
scroll to position [79, 0]
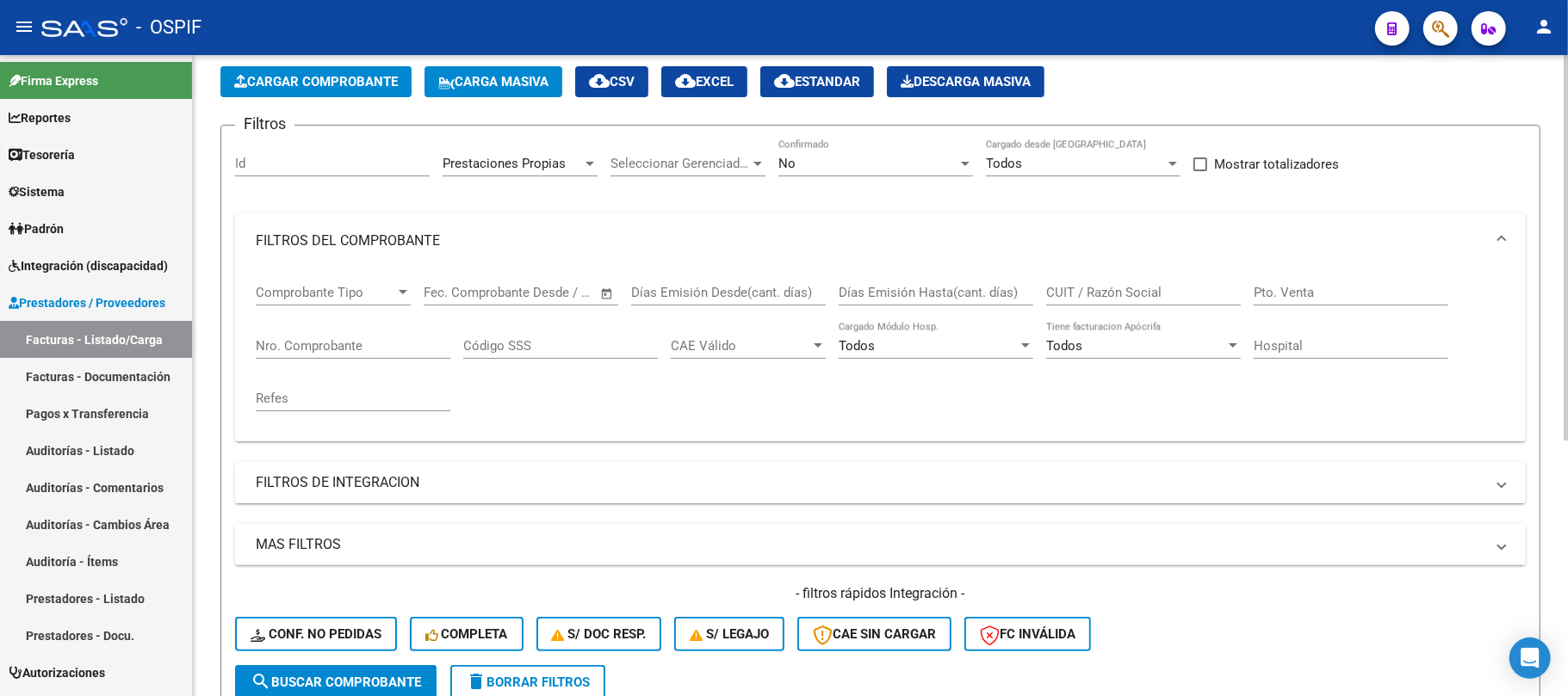
click at [569, 149] on div "Prestaciones Propias Area" at bounding box center [520, 158] width 155 height 37
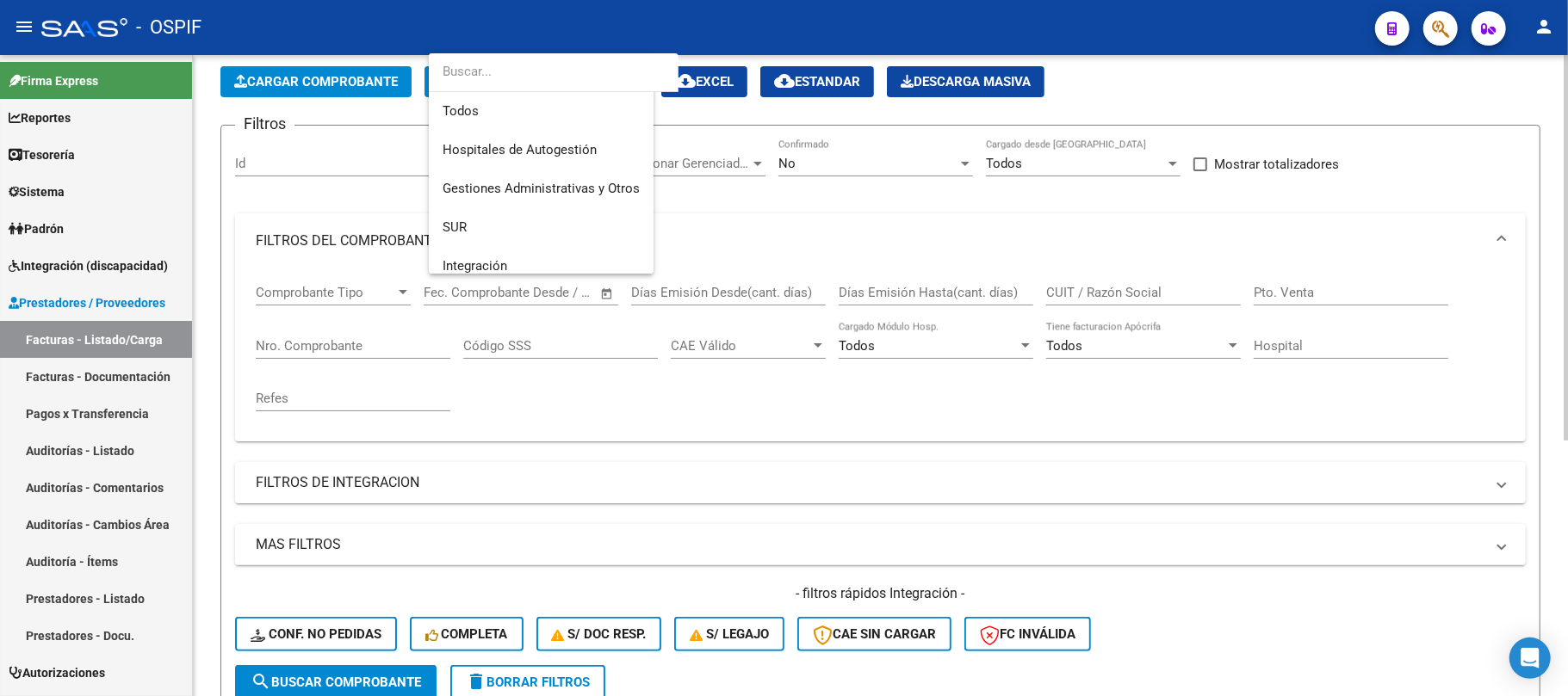
scroll to position [141, 0]
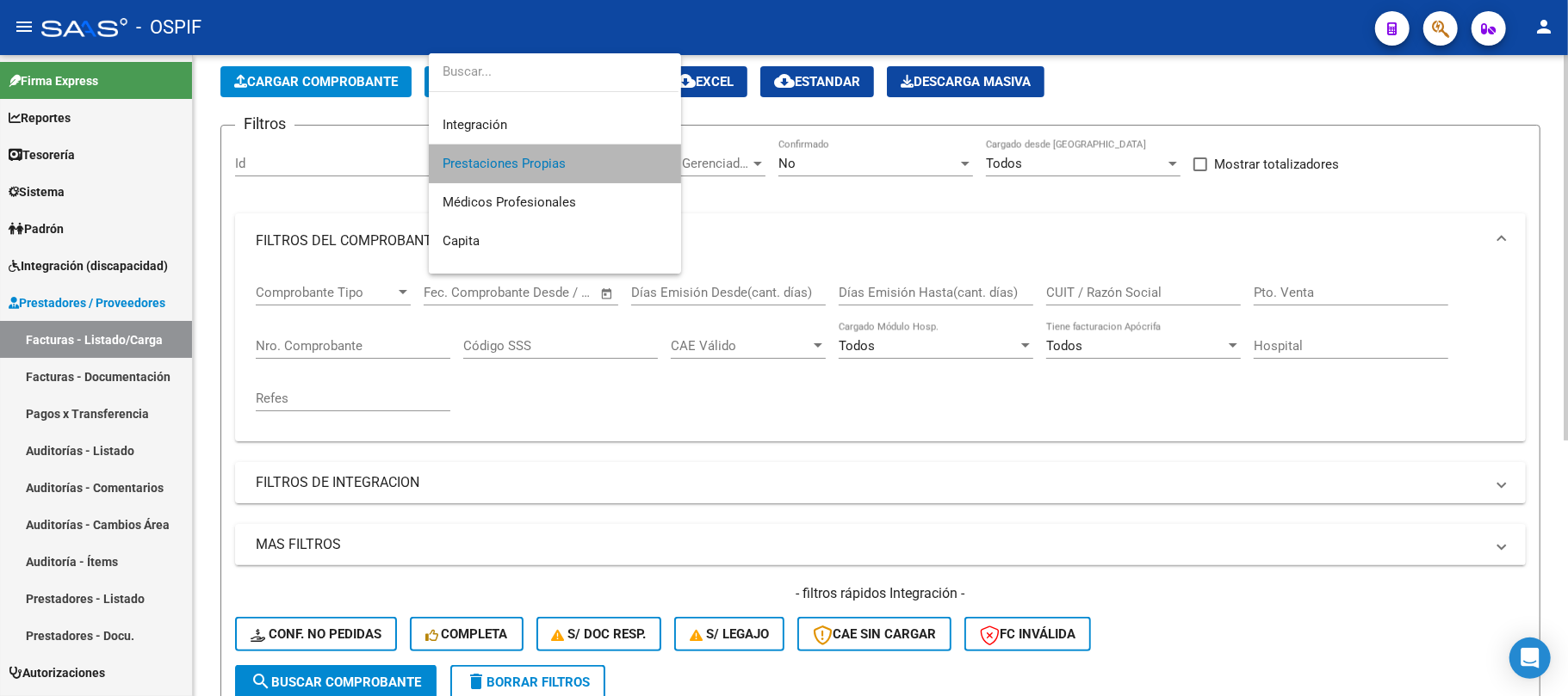
click at [569, 149] on span "Prestaciones Propias" at bounding box center [555, 163] width 225 height 39
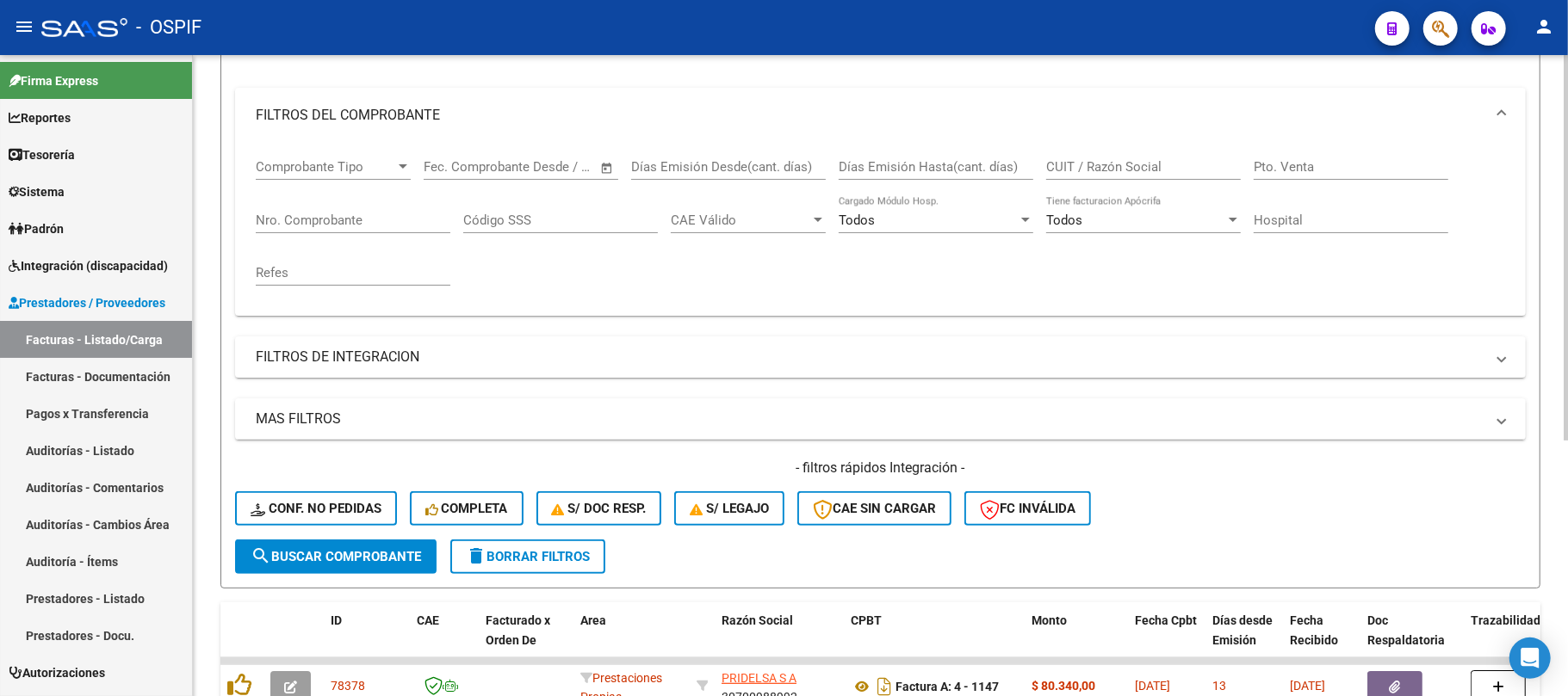
scroll to position [79, 0]
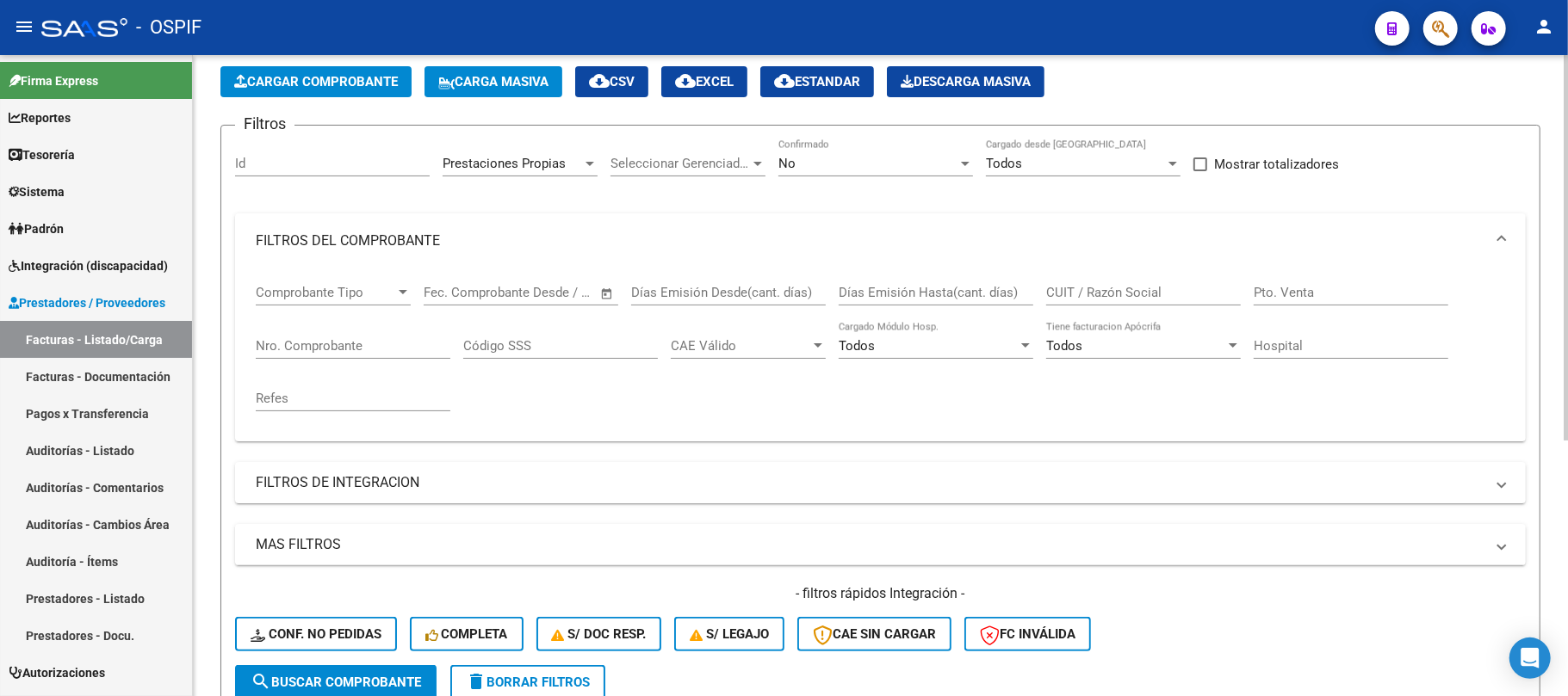
click at [477, 165] on span "Prestaciones Propias" at bounding box center [504, 163] width 123 height 15
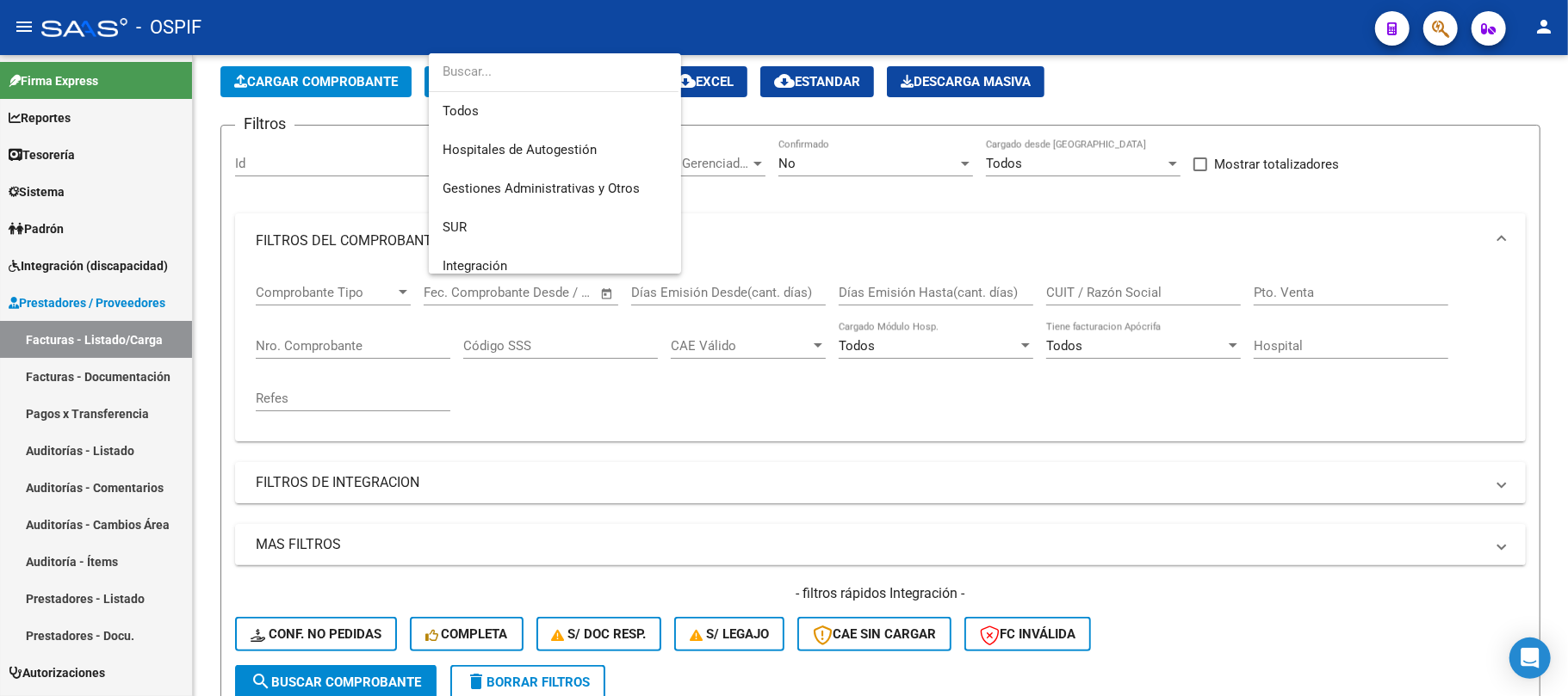
scroll to position [141, 0]
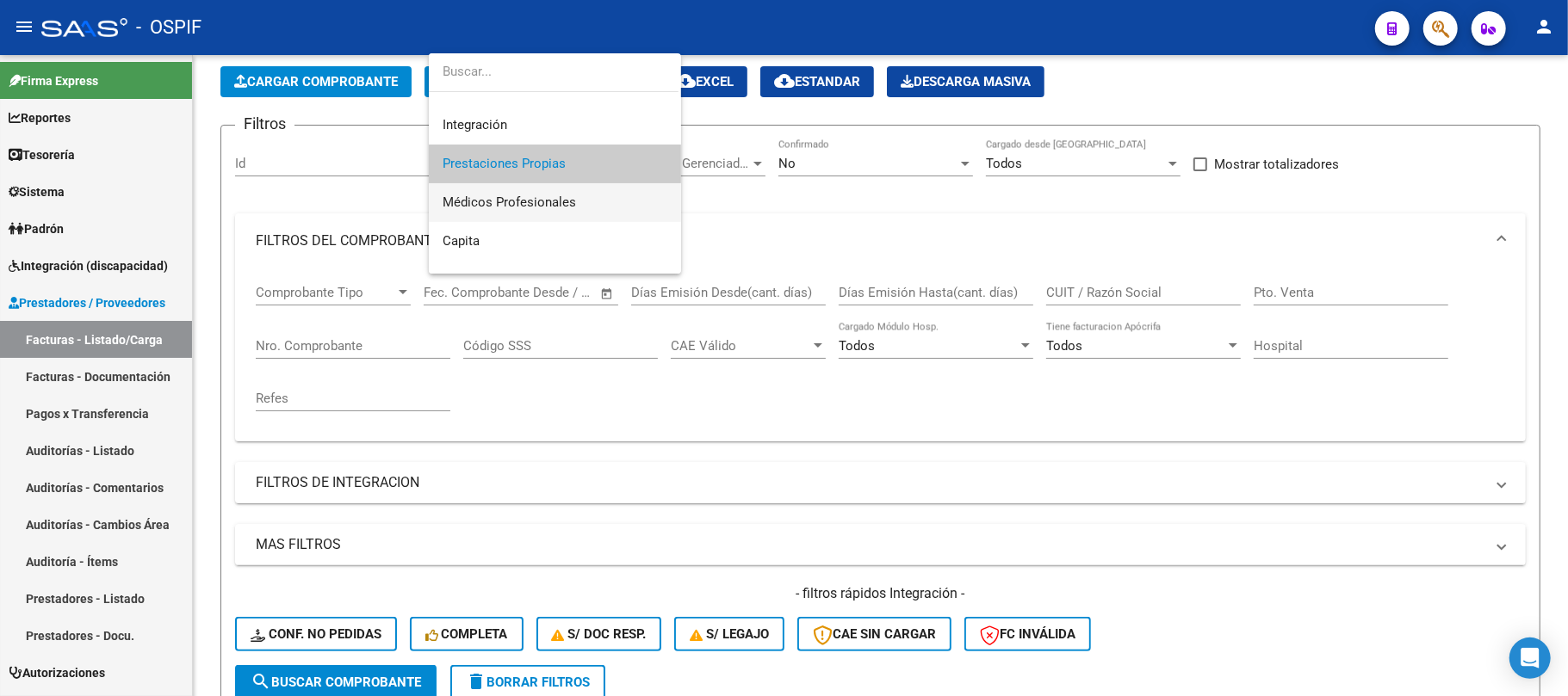
click at [539, 190] on span "Médicos Profesionales" at bounding box center [555, 202] width 225 height 39
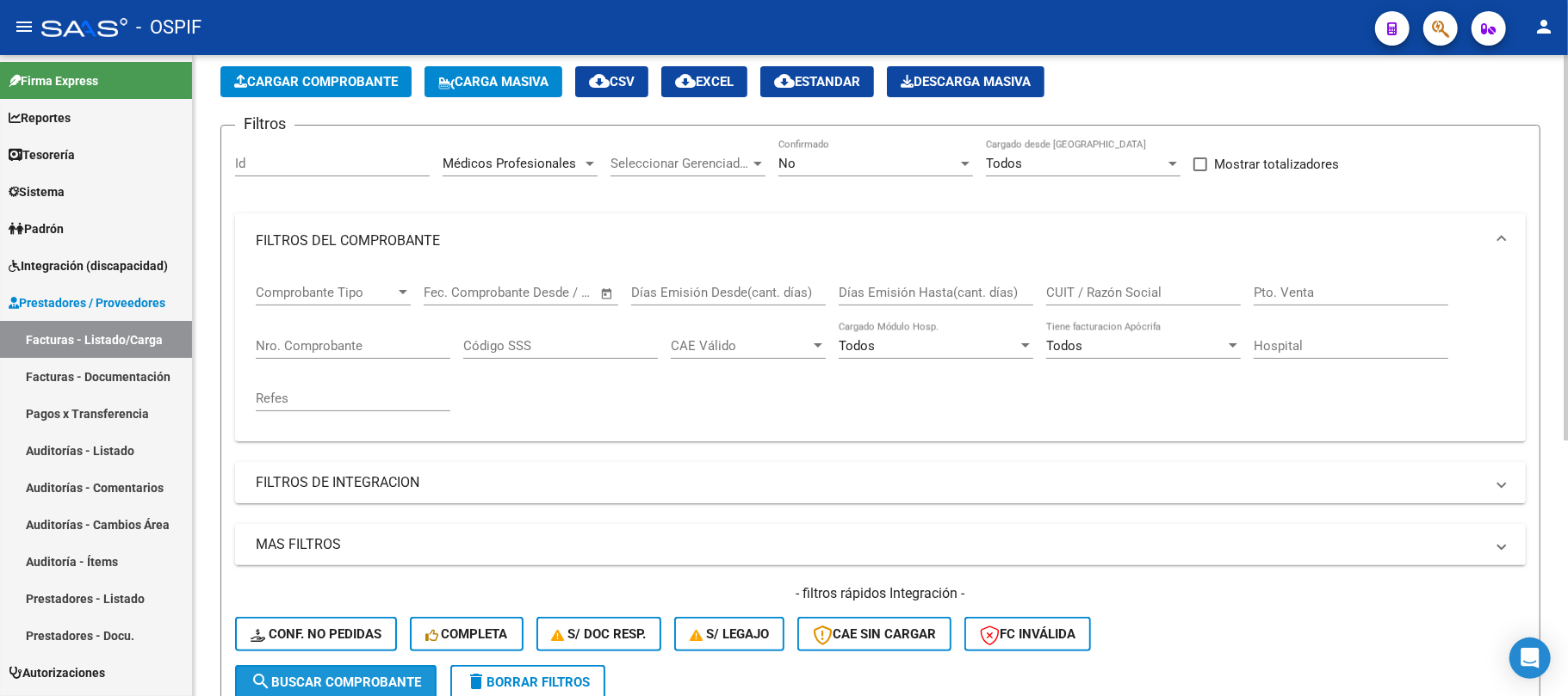
click at [377, 687] on span "search Buscar Comprobante" at bounding box center [335, 683] width 170 height 15
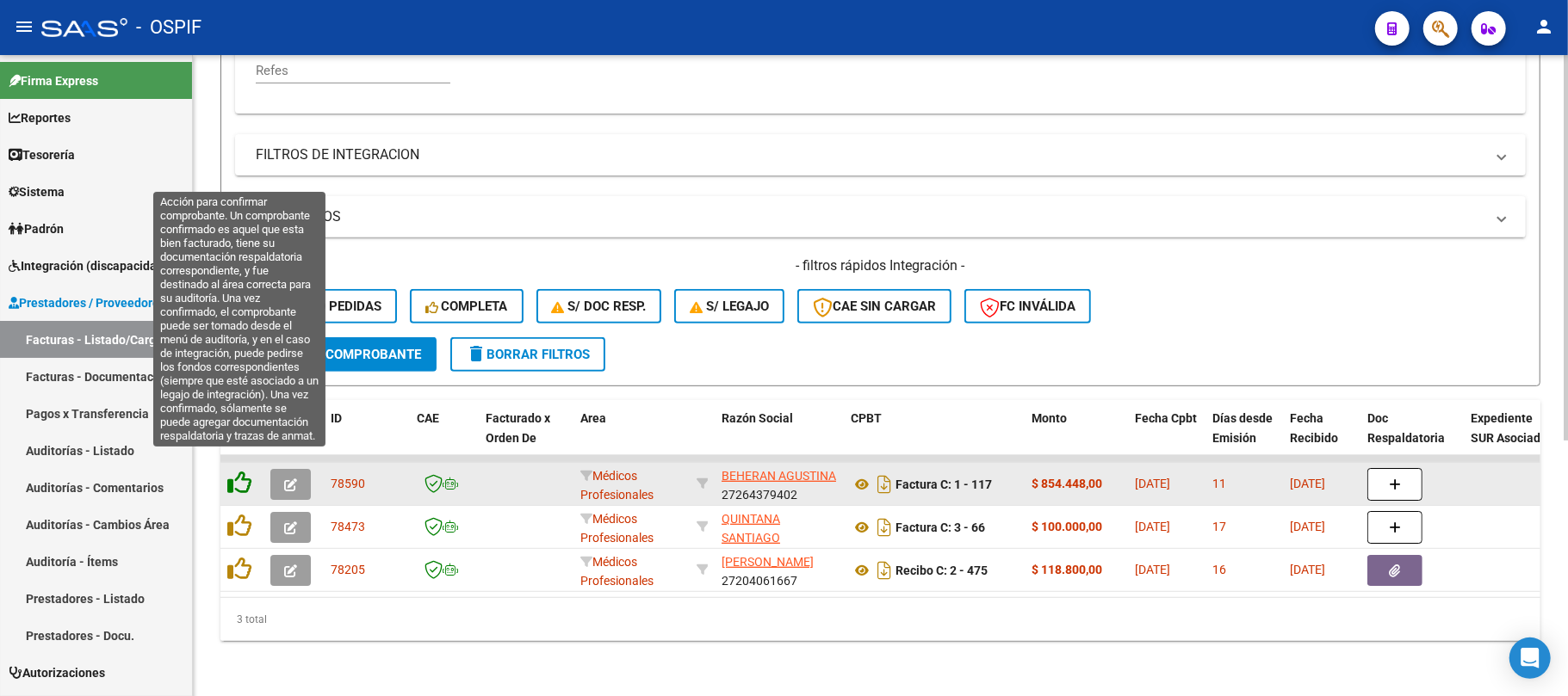
click at [238, 471] on icon at bounding box center [240, 484] width 25 height 25
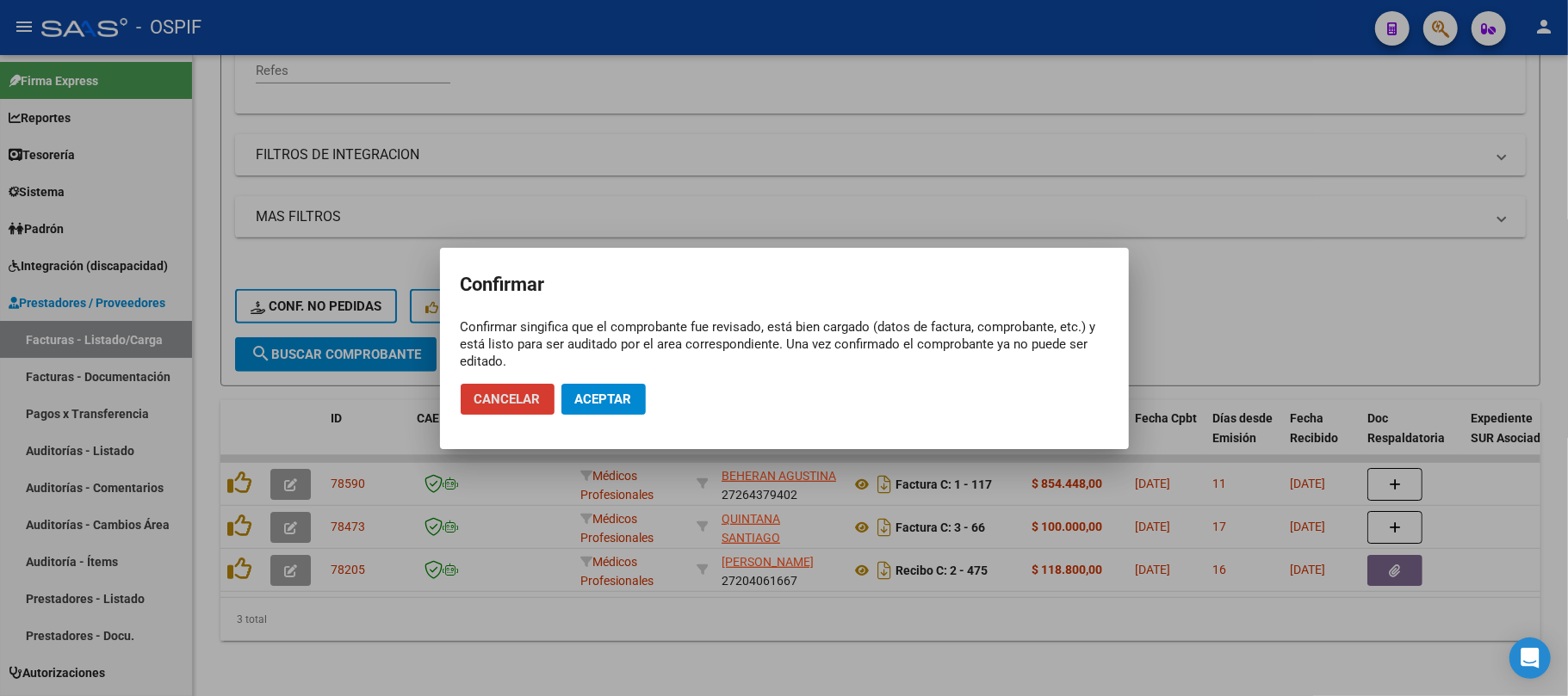
click at [621, 412] on button "Aceptar" at bounding box center [603, 399] width 84 height 31
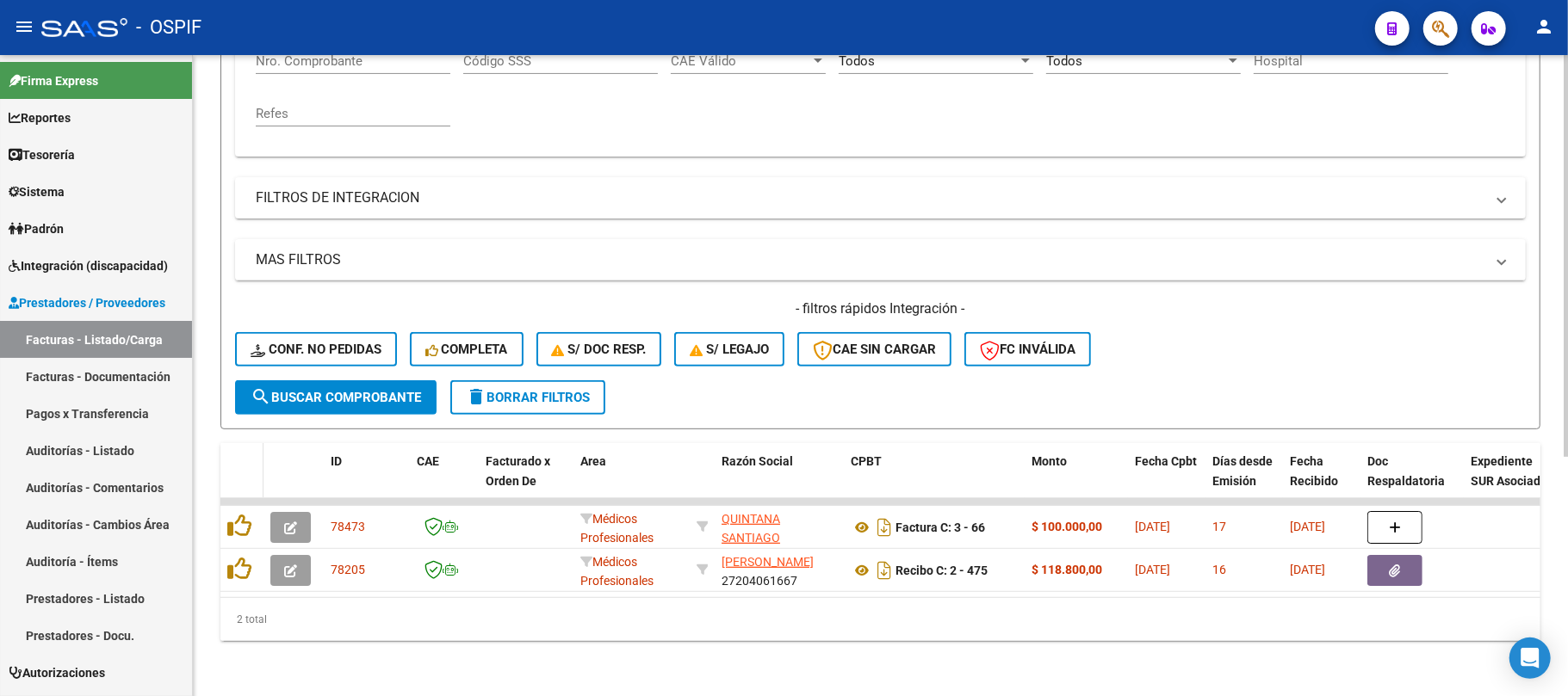
scroll to position [381, 0]
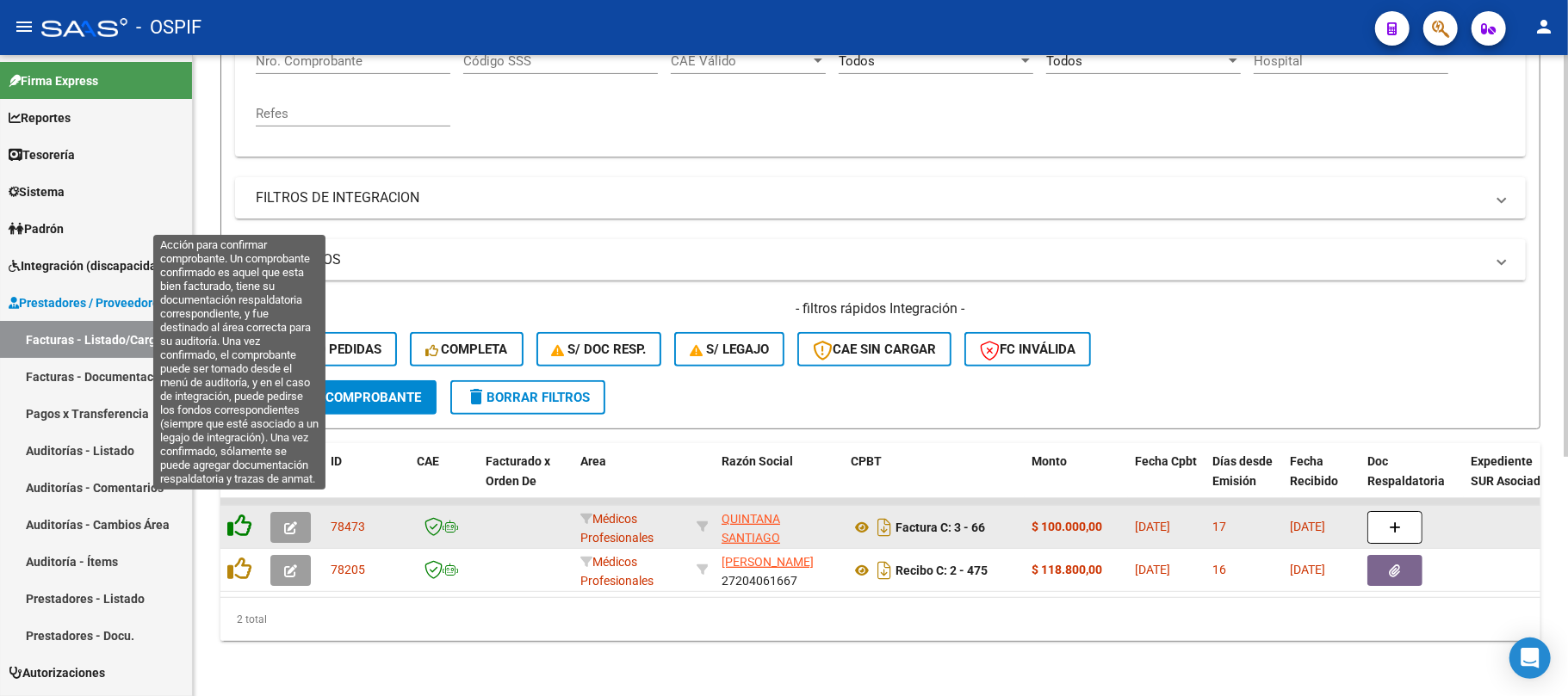
click at [239, 514] on icon at bounding box center [240, 526] width 25 height 25
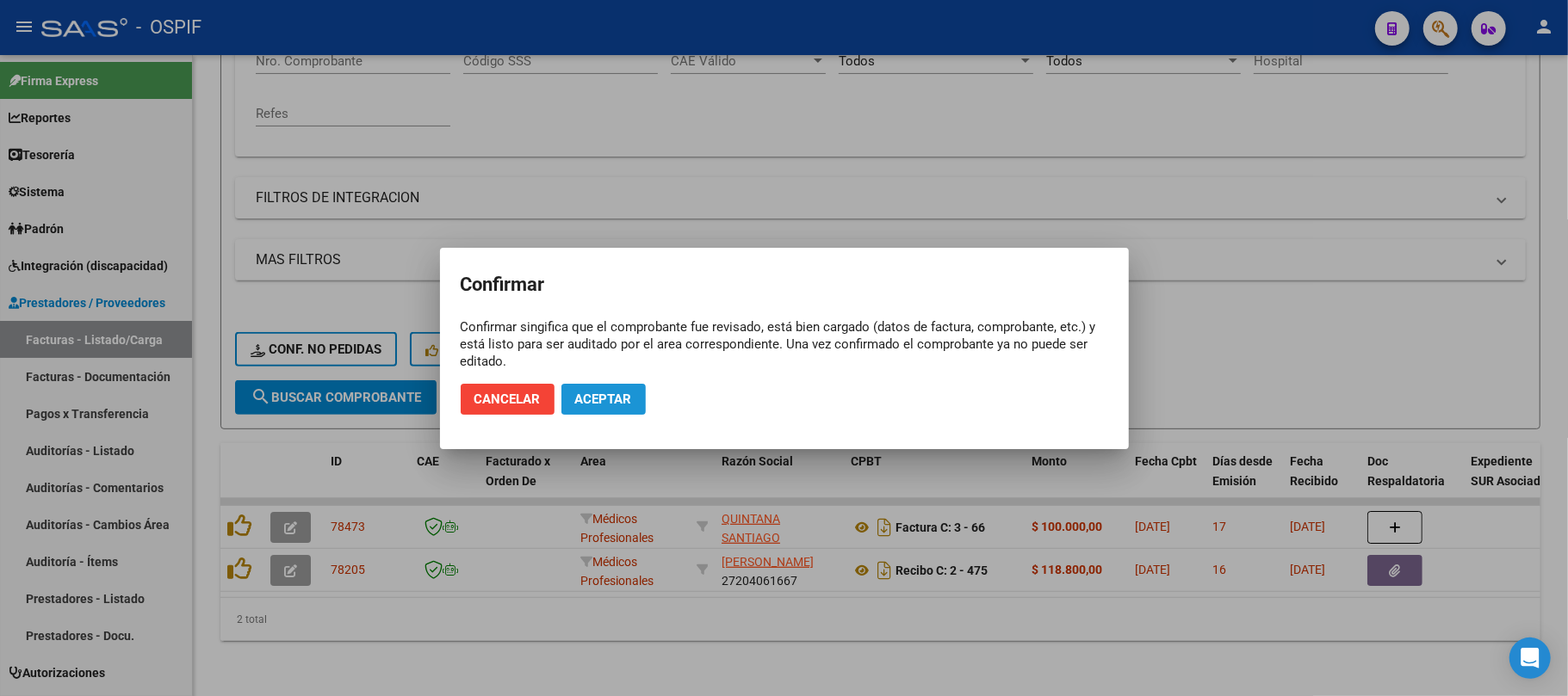
click at [624, 404] on span "Aceptar" at bounding box center [604, 399] width 57 height 15
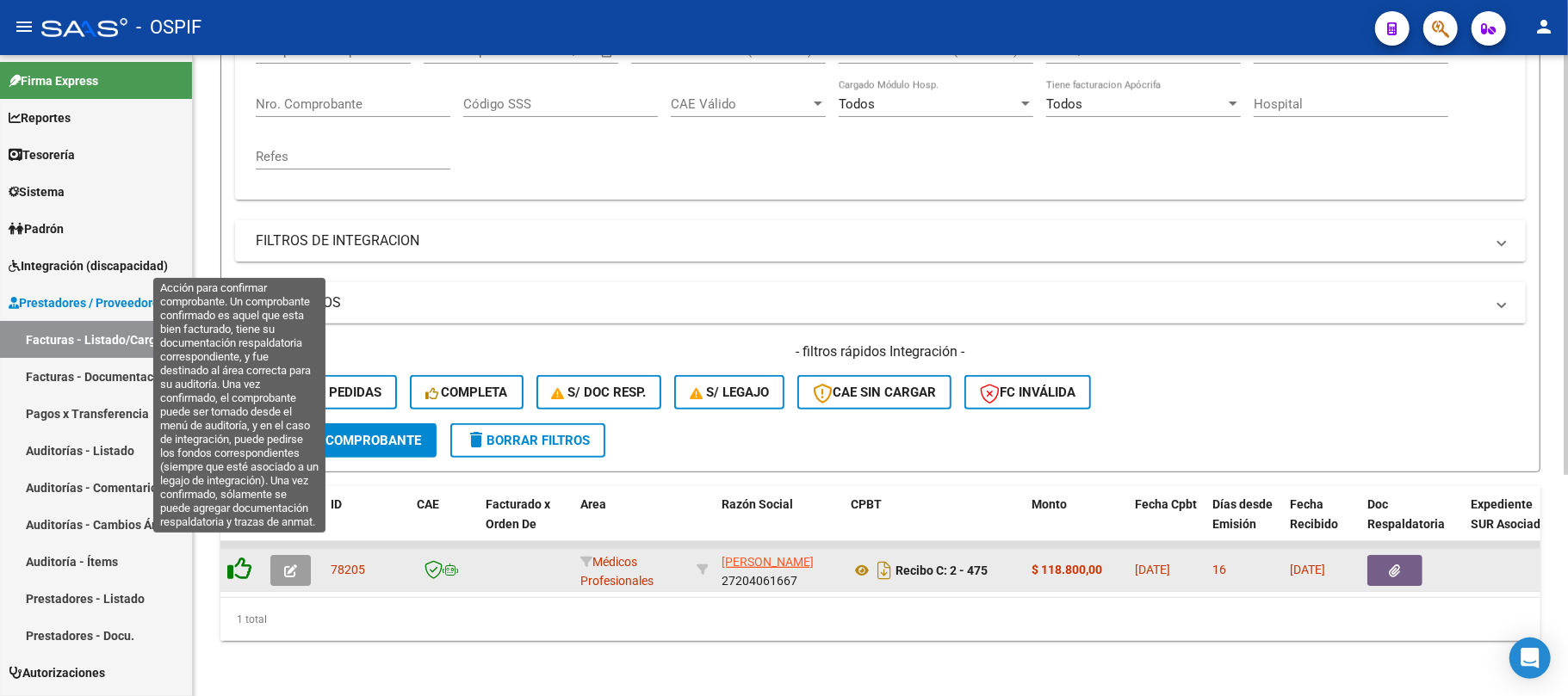
drag, startPoint x: 236, startPoint y: 544, endPoint x: 248, endPoint y: 546, distance: 12.2
click at [236, 557] on icon at bounding box center [240, 569] width 25 height 25
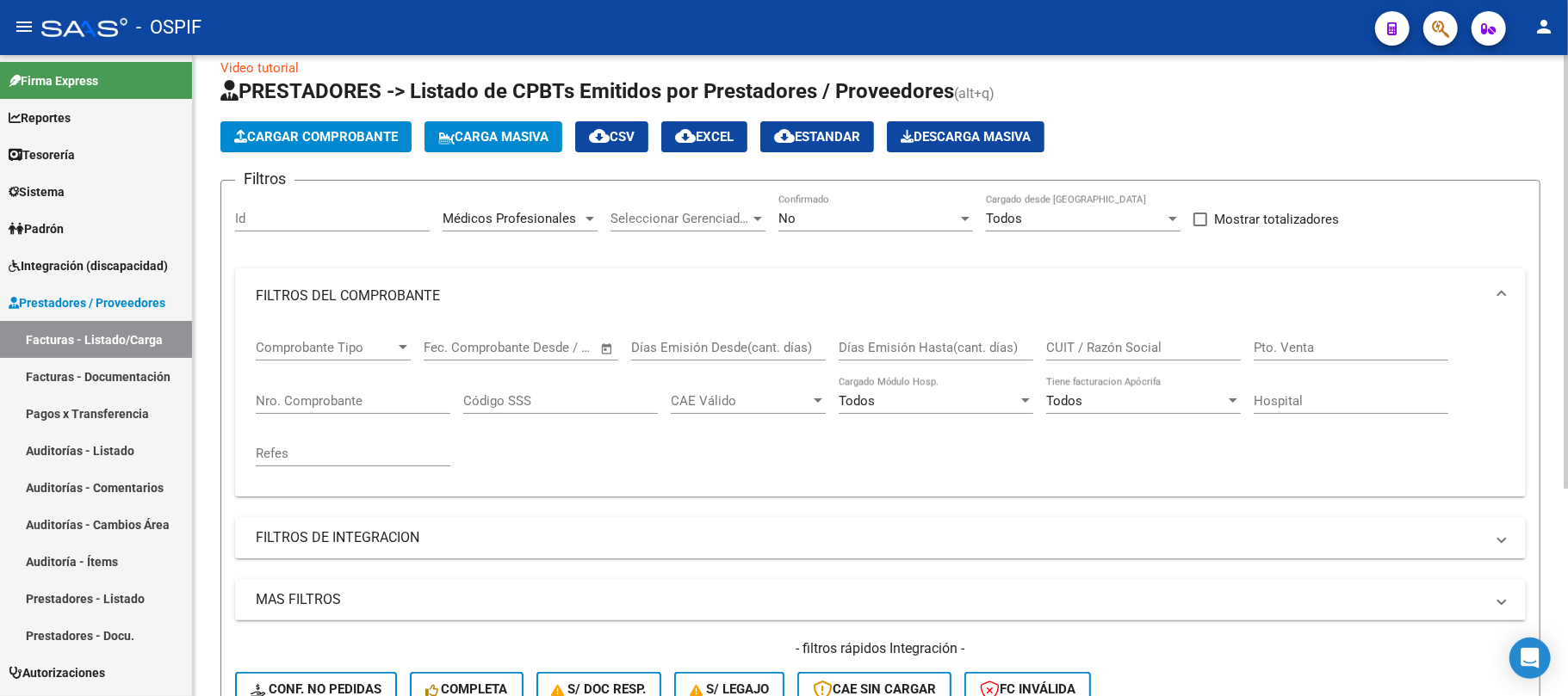
scroll to position [0, 0]
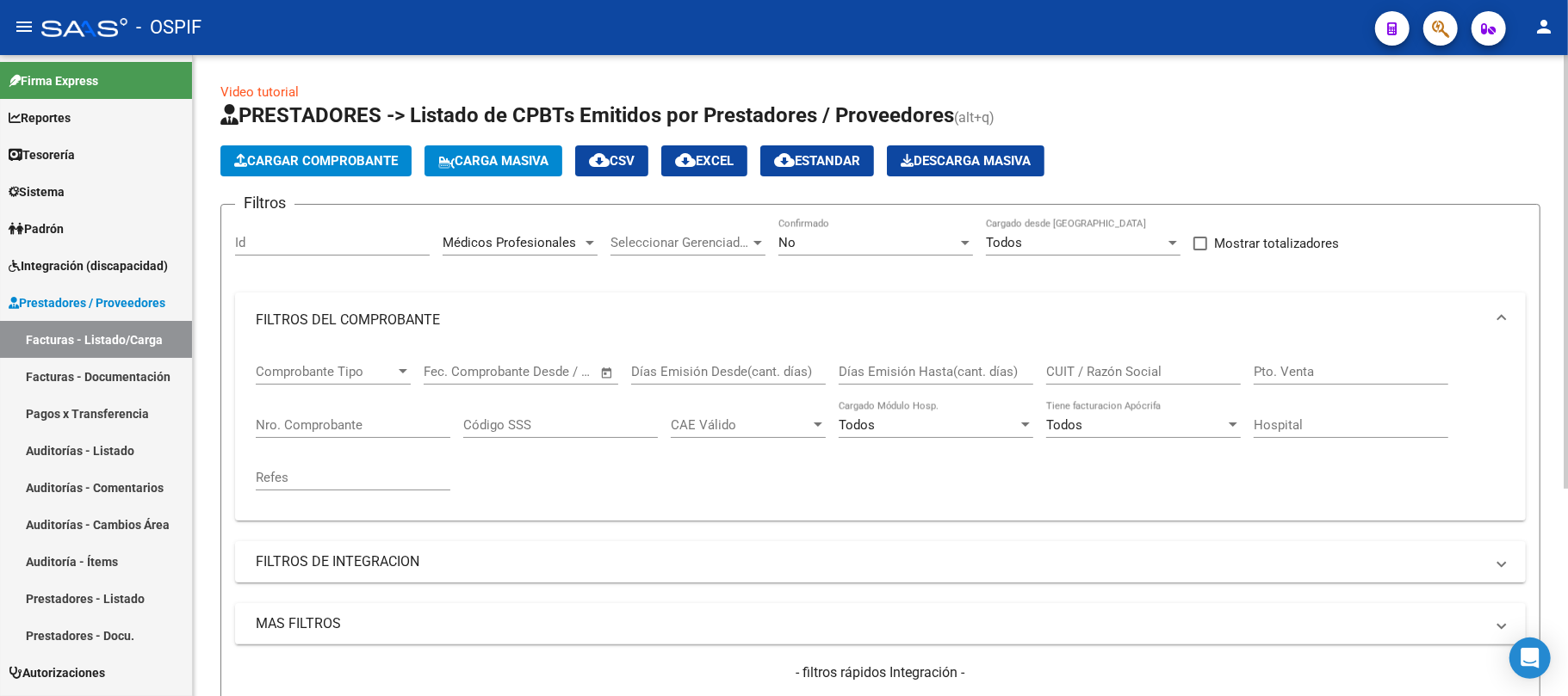
click at [507, 230] on div "Médicos Profesionales Area" at bounding box center [520, 237] width 155 height 37
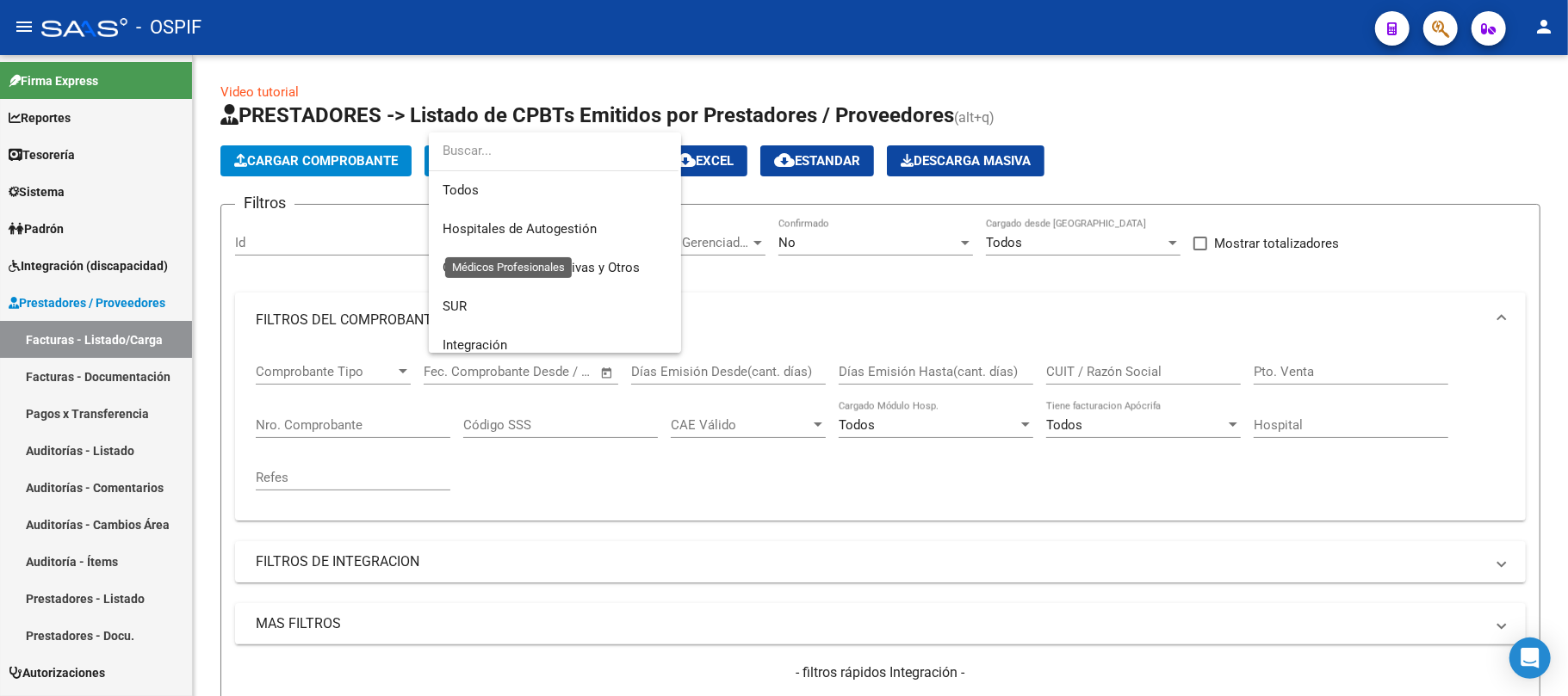
scroll to position [180, 0]
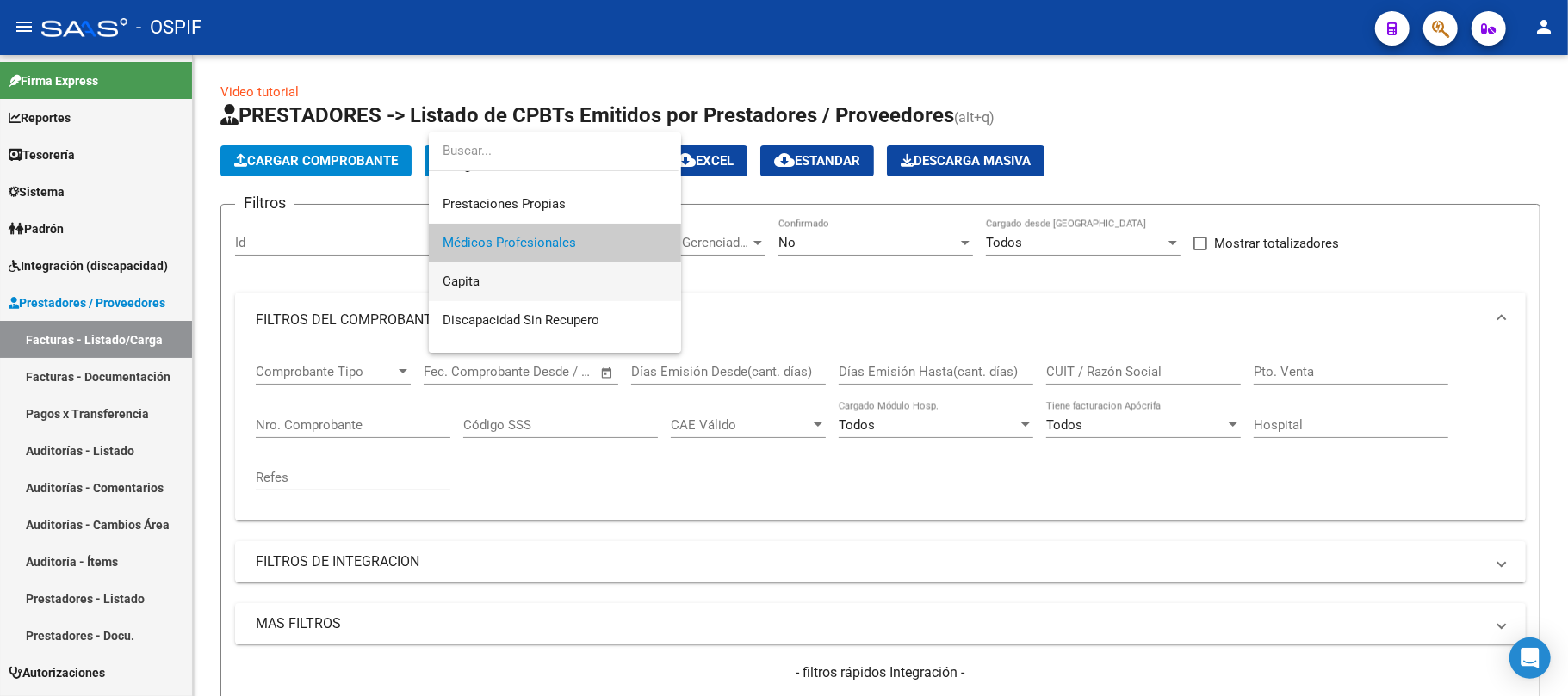
click at [545, 280] on span "Capita" at bounding box center [555, 281] width 225 height 39
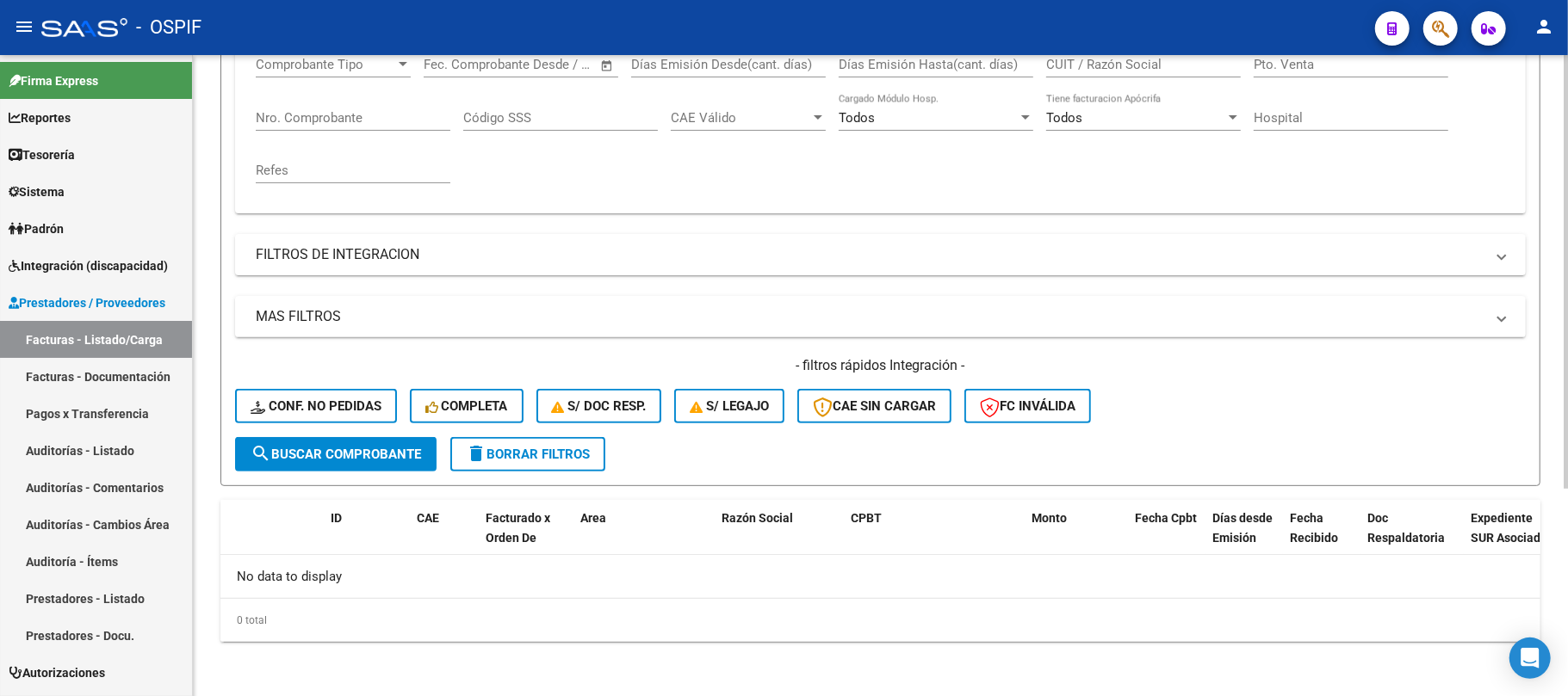
click at [383, 450] on span "search Buscar Comprobante" at bounding box center [335, 454] width 170 height 15
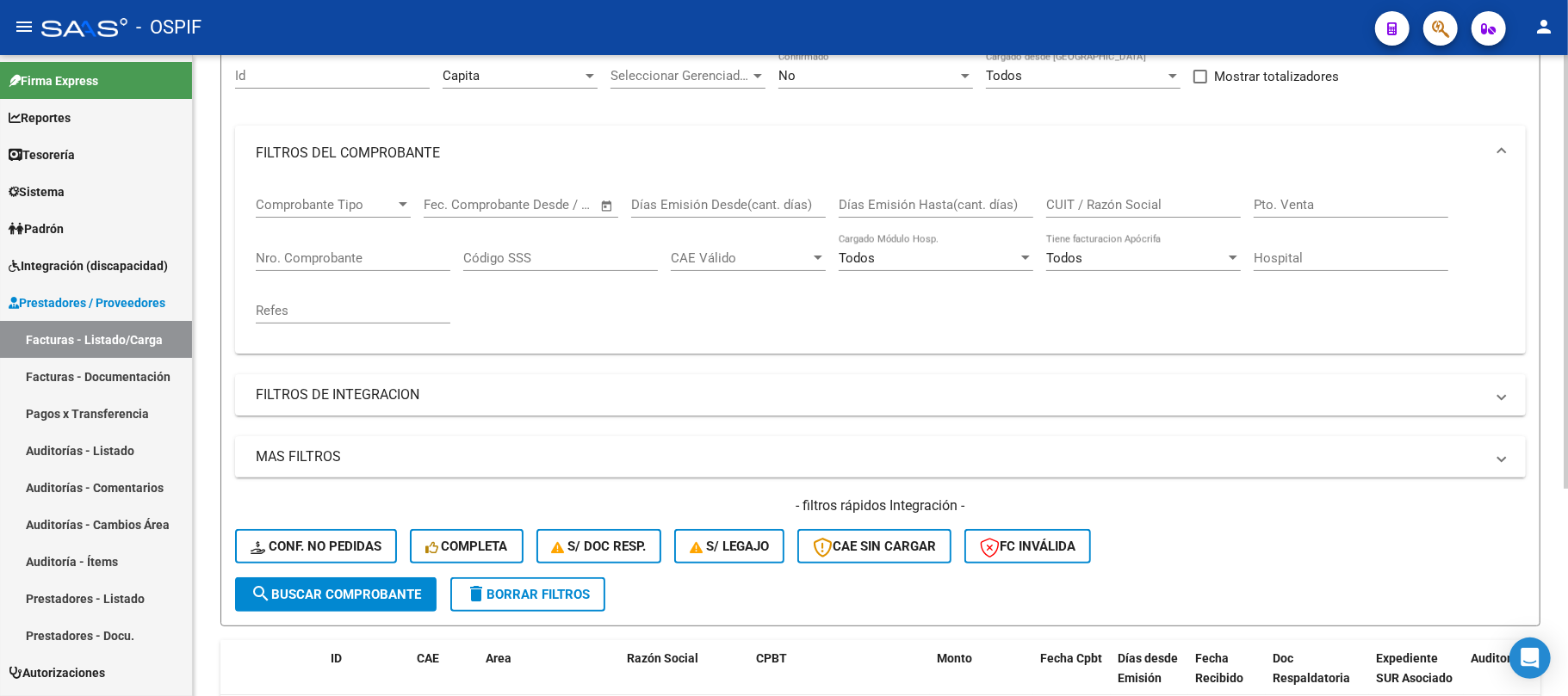
scroll to position [0, 0]
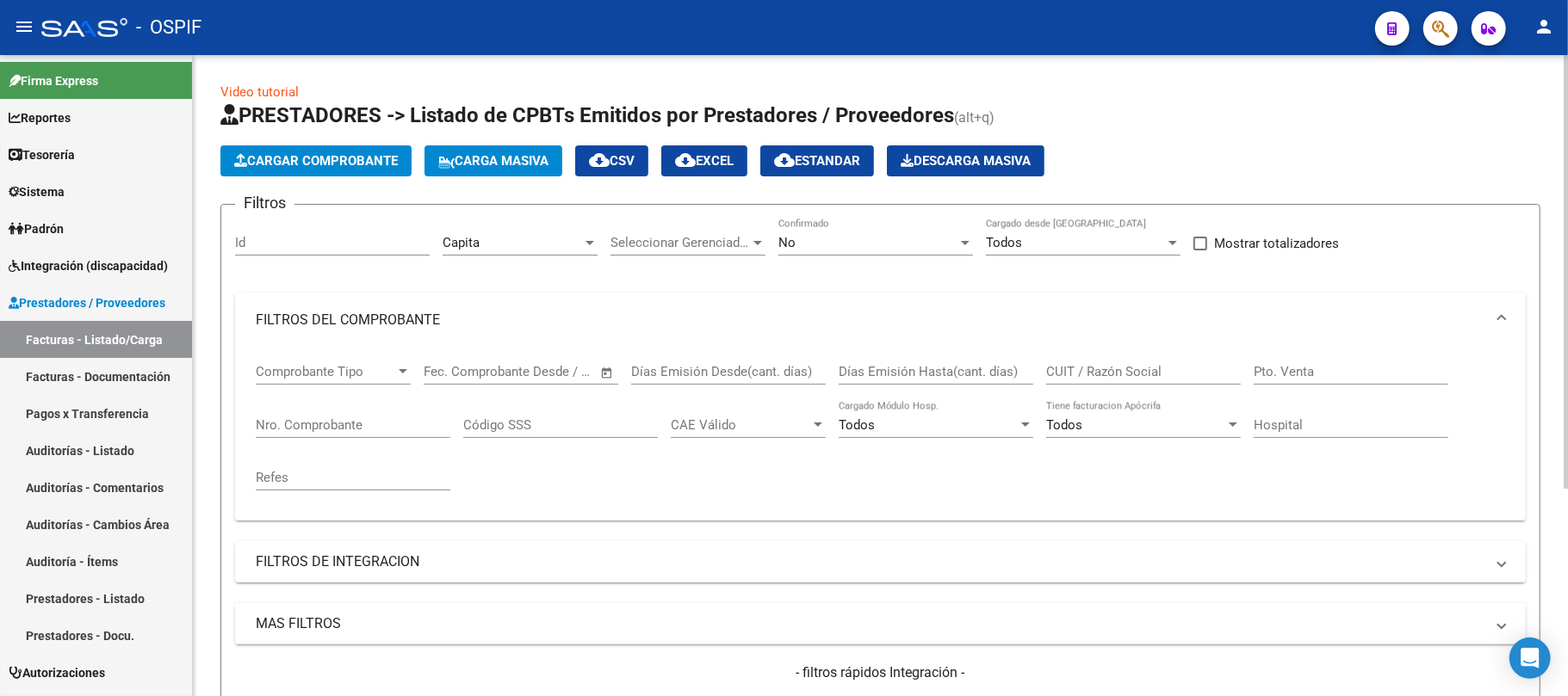
click at [531, 258] on div "Capita Area" at bounding box center [520, 246] width 155 height 54
click at [531, 251] on div "Capita Area" at bounding box center [520, 237] width 155 height 37
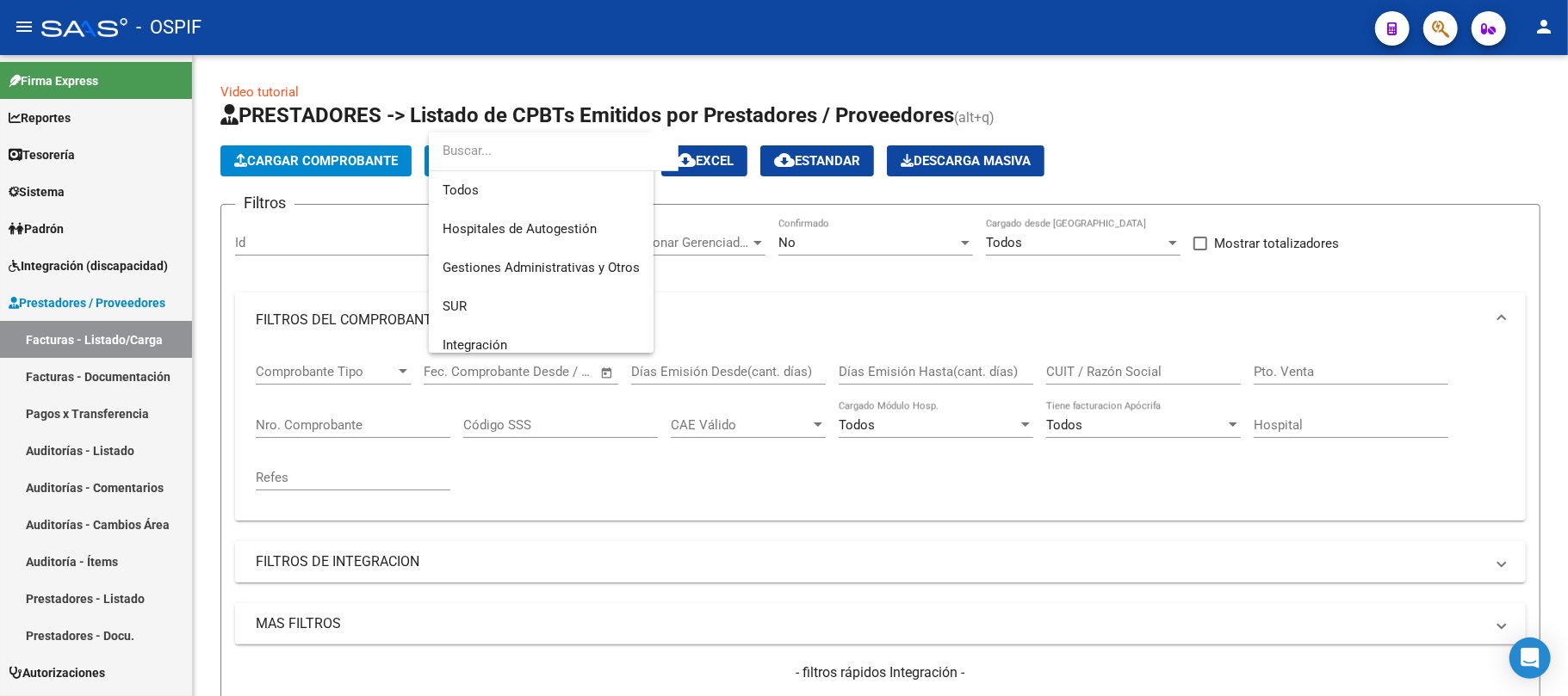
scroll to position [219, 0]
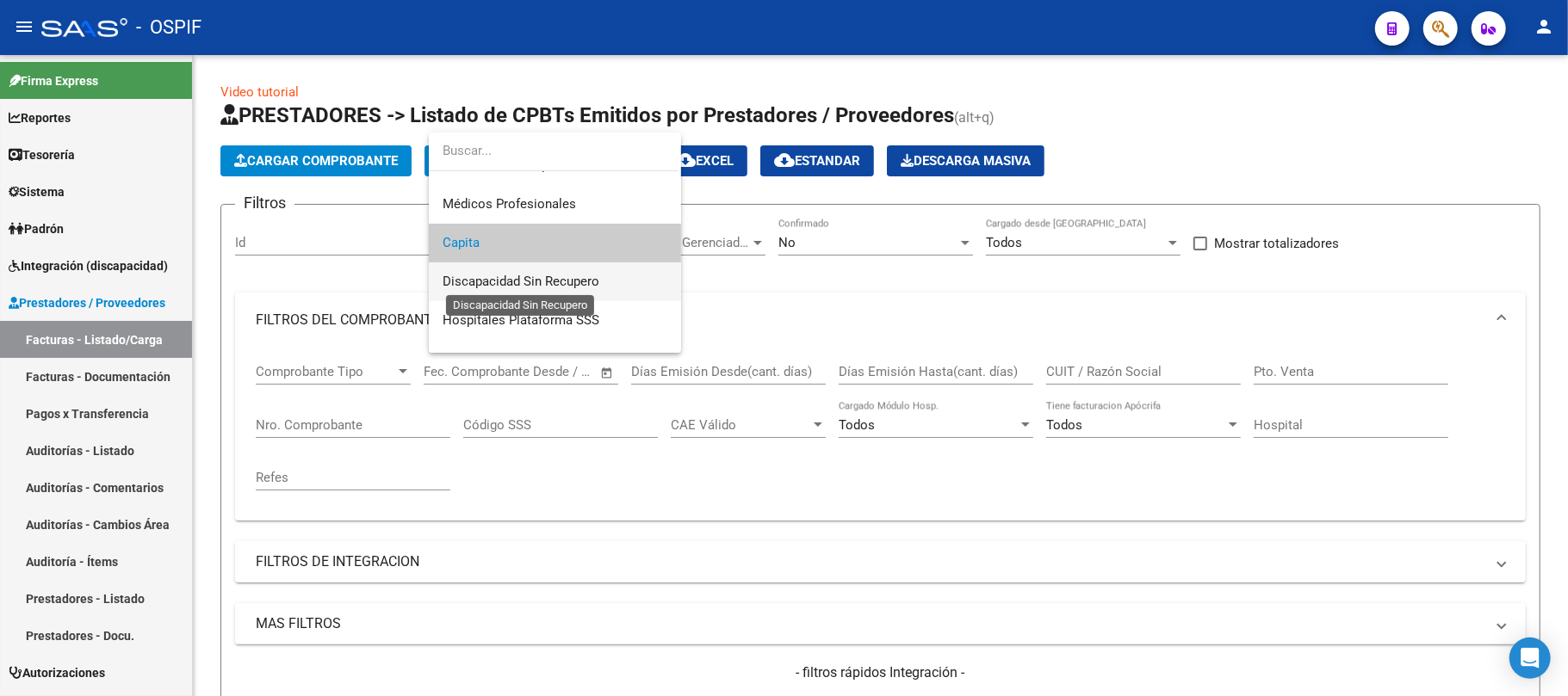
click at [524, 286] on span "Discapacidad Sin Recupero" at bounding box center [521, 281] width 157 height 15
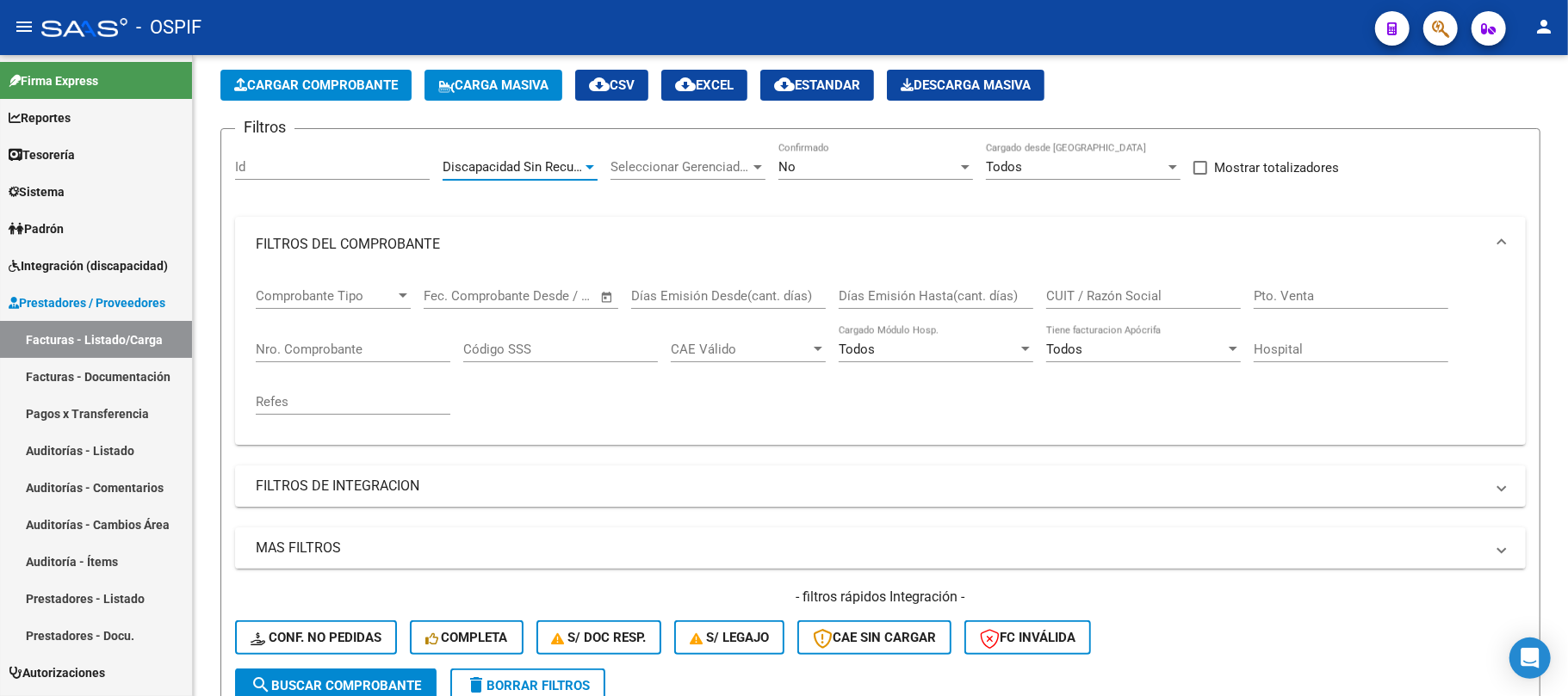
scroll to position [229, 0]
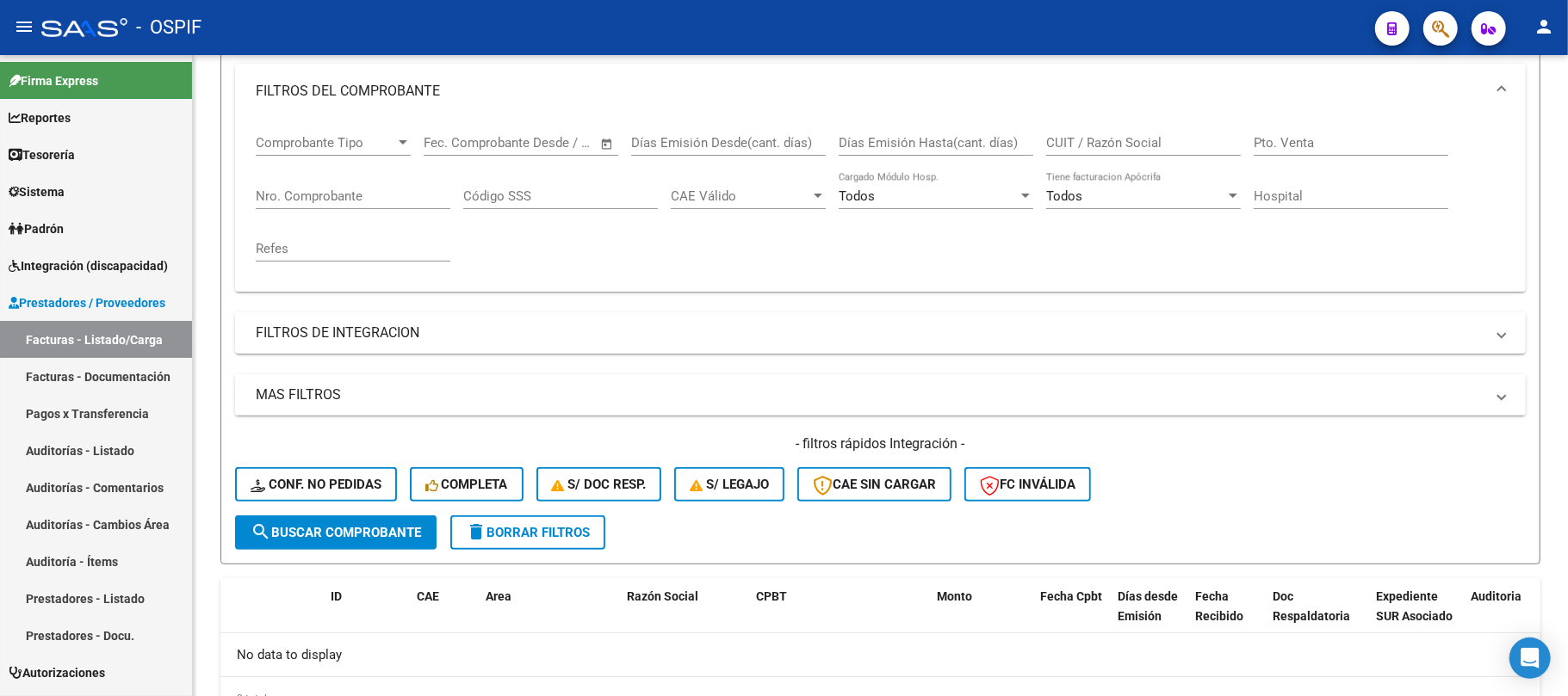
click at [356, 541] on button "search Buscar Comprobante" at bounding box center [335, 533] width 201 height 34
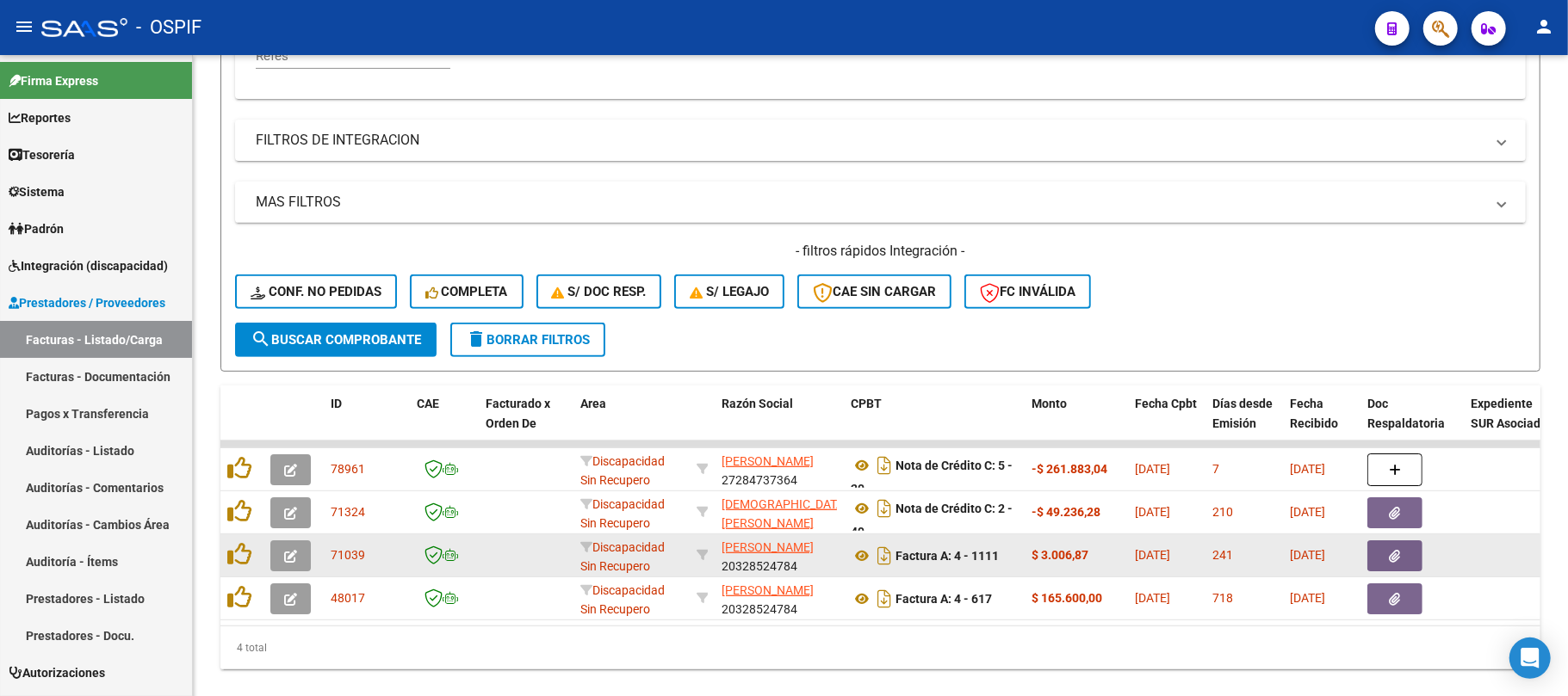
scroll to position [467, 0]
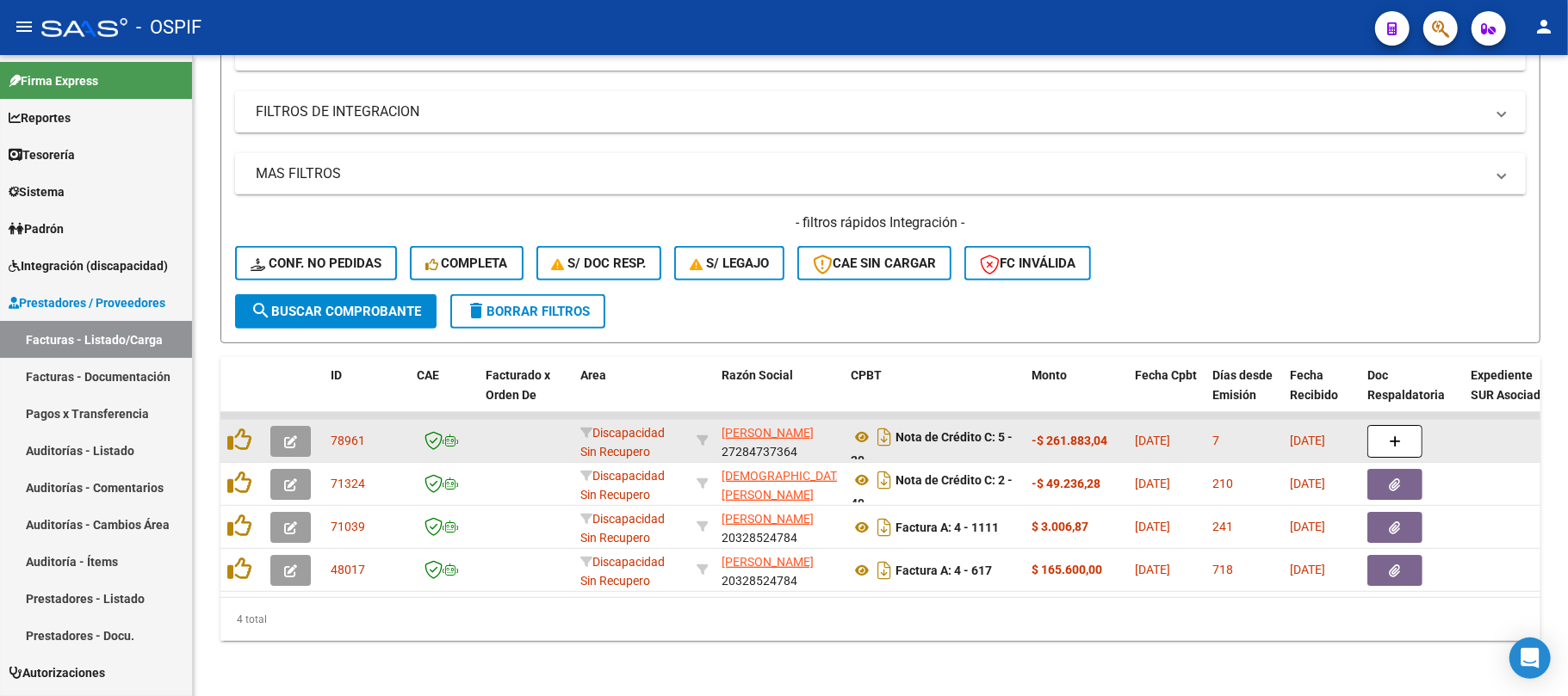
click at [287, 435] on icon "button" at bounding box center [291, 442] width 13 height 13
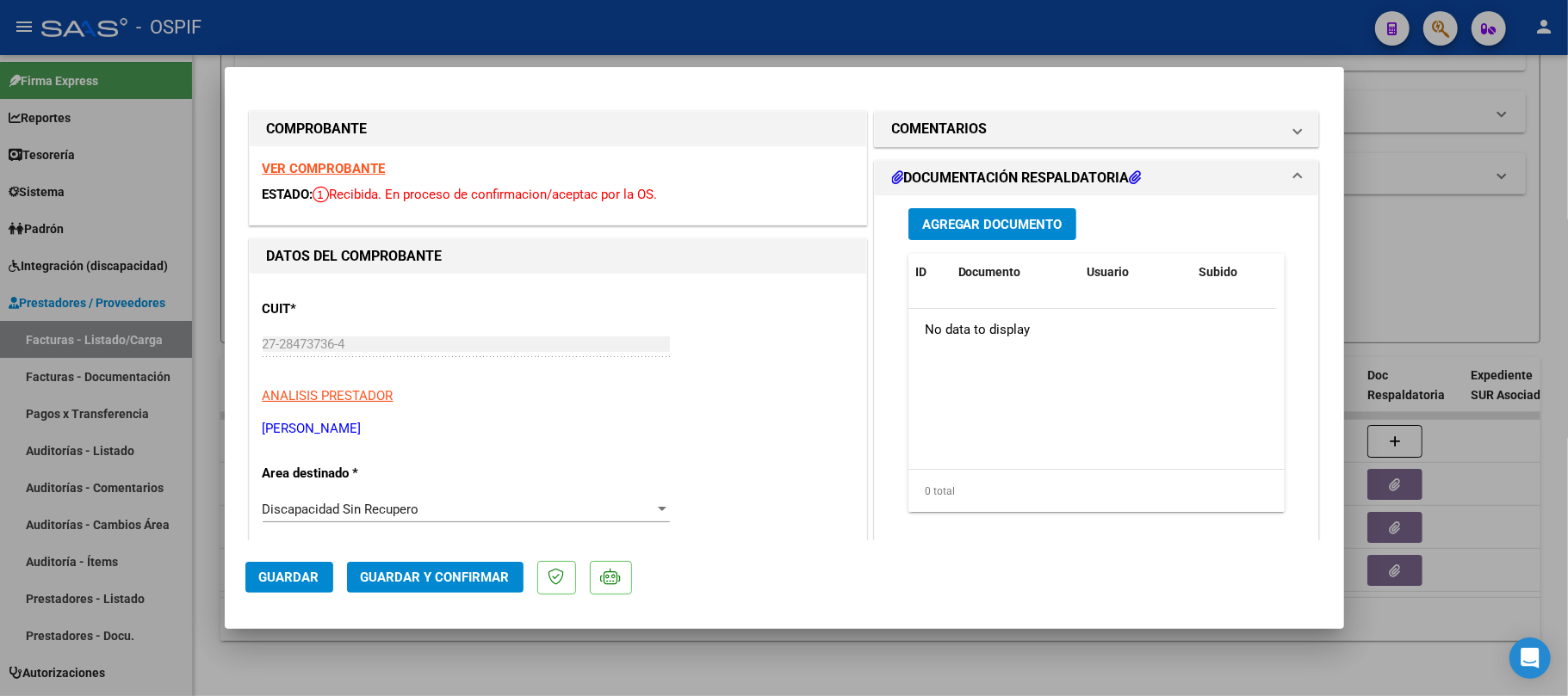
click at [448, 569] on button "Guardar y Confirmar" at bounding box center [435, 577] width 177 height 31
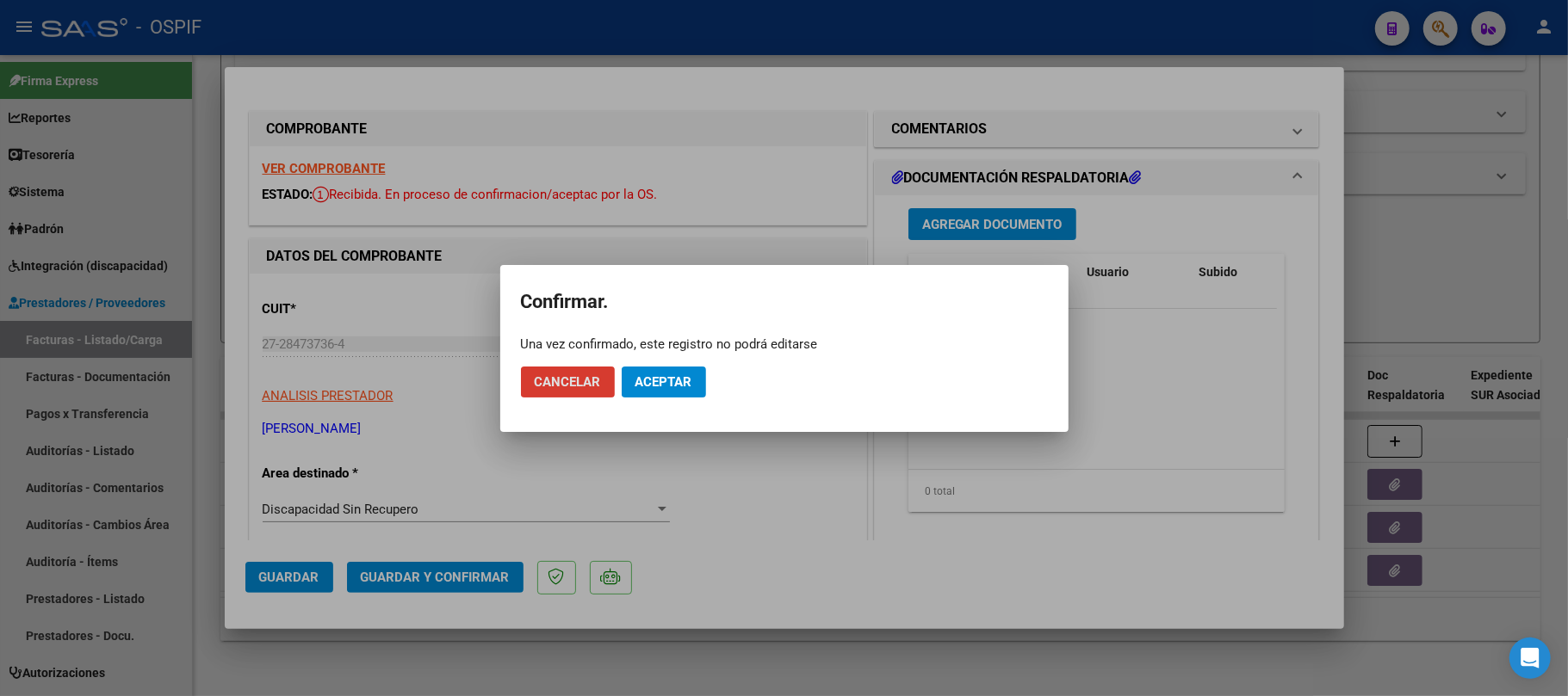
click at [649, 380] on span "Aceptar" at bounding box center [664, 382] width 57 height 15
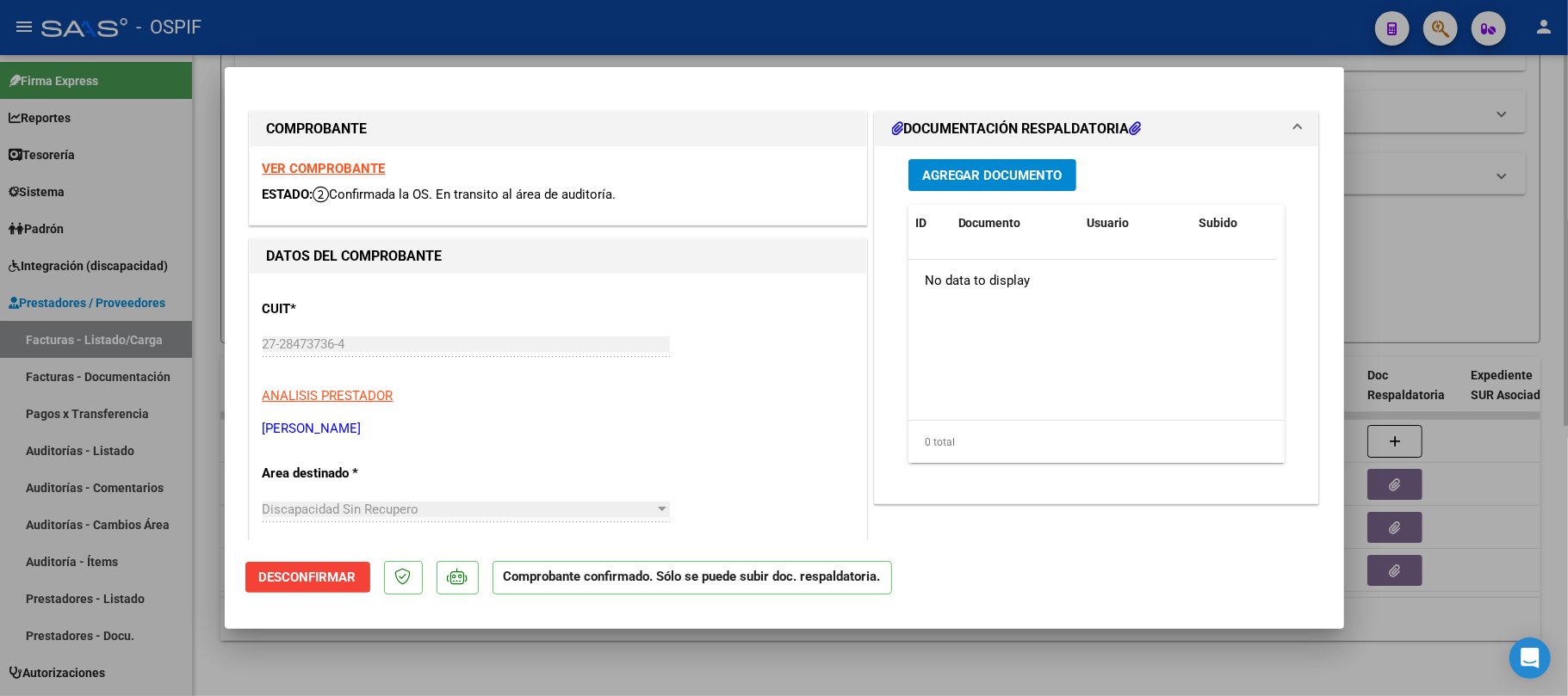
drag, startPoint x: 726, startPoint y: 688, endPoint x: 735, endPoint y: 675, distance: 15.8
click at [726, 687] on div at bounding box center [784, 348] width 1568 height 696
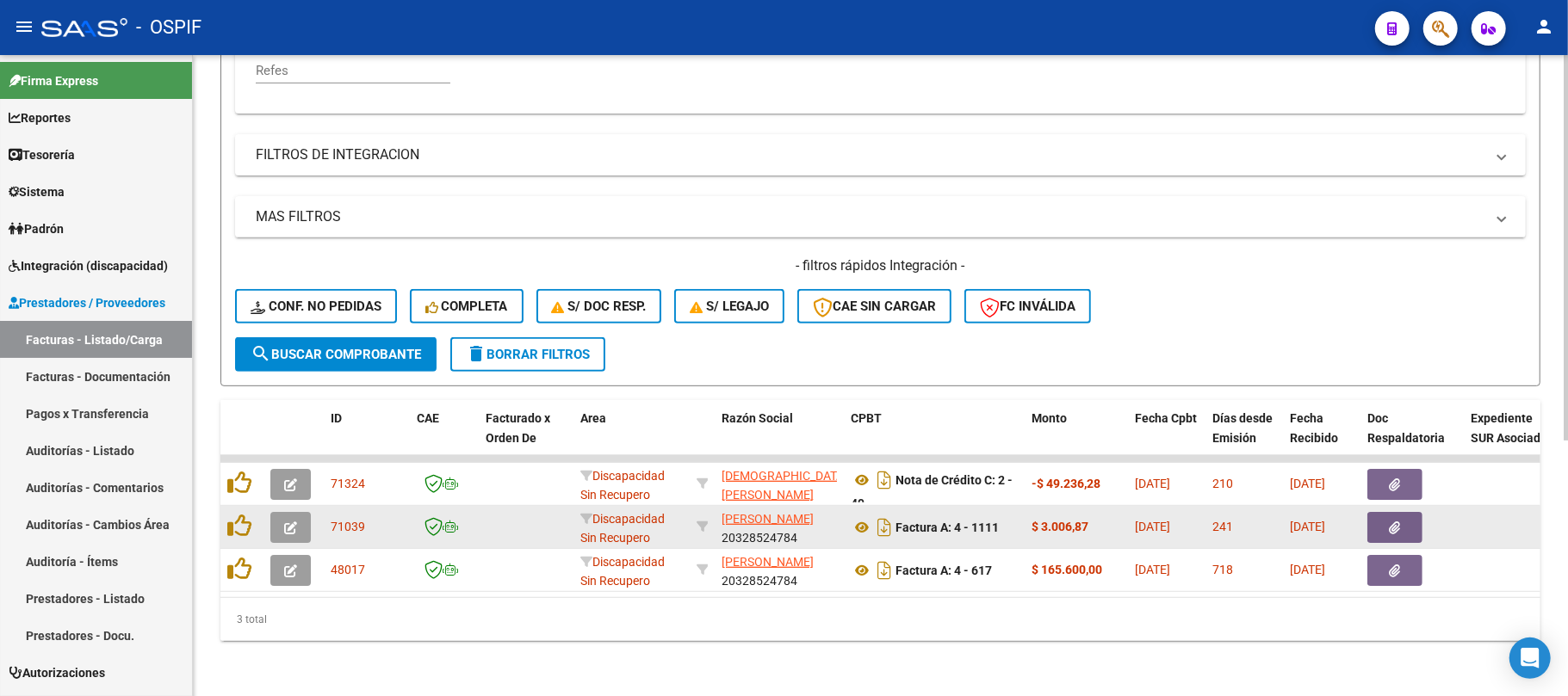
scroll to position [423, 0]
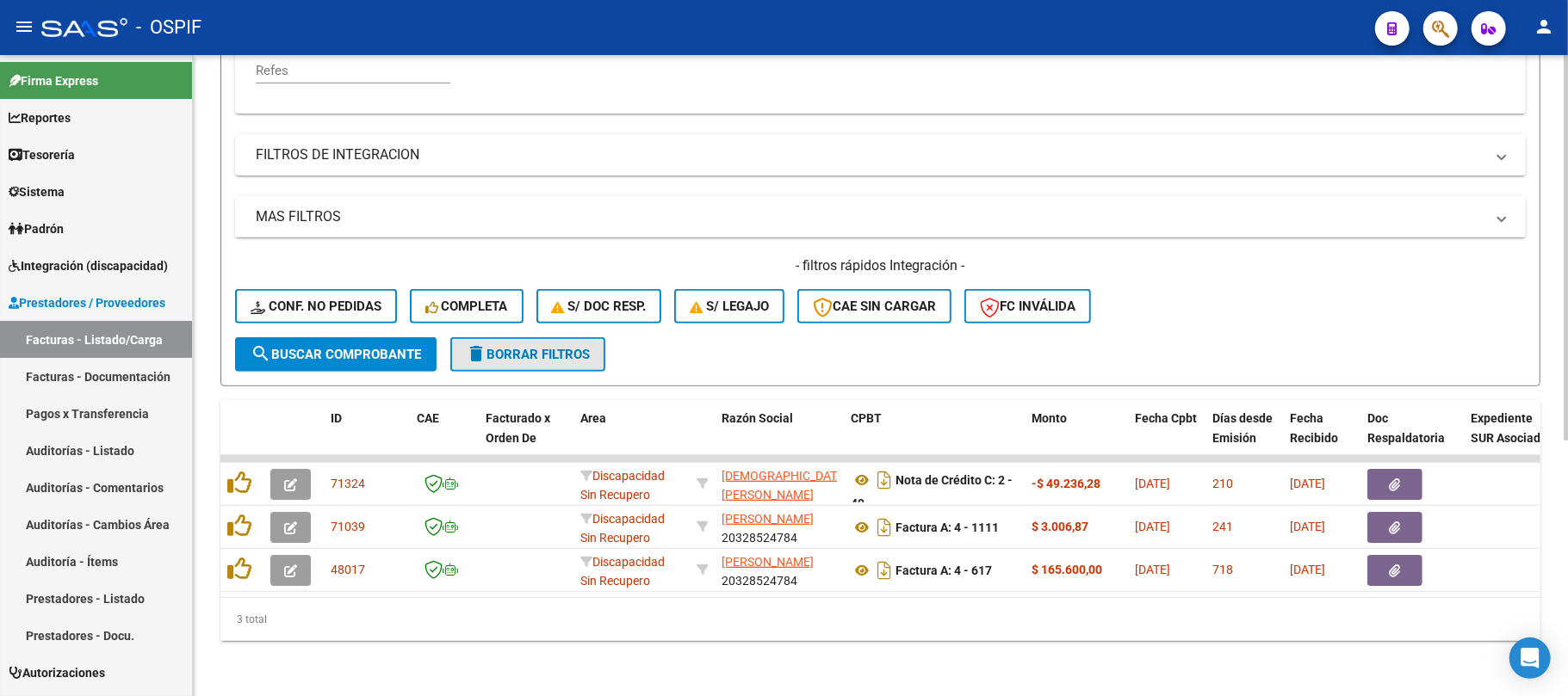
click at [597, 338] on button "delete Borrar Filtros" at bounding box center [528, 354] width 155 height 34
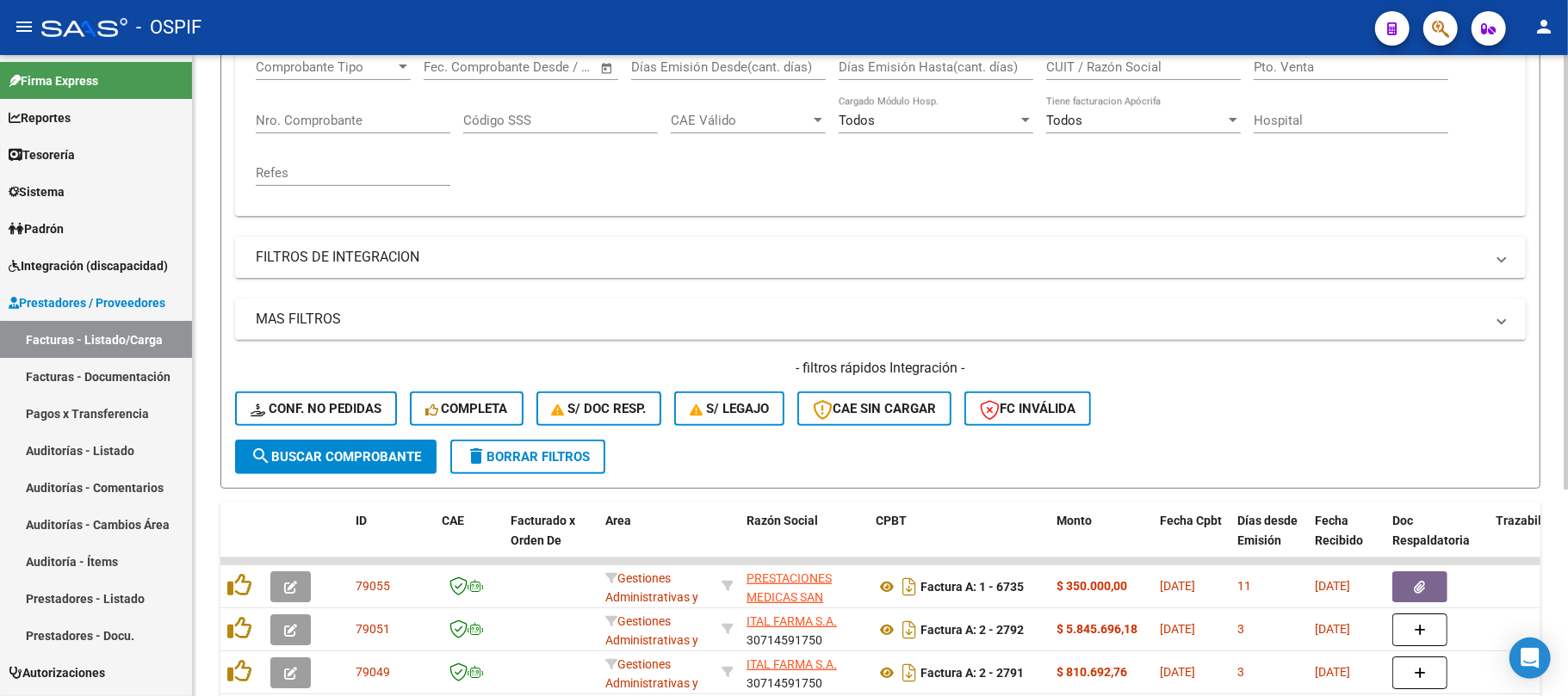
click at [507, 80] on div "Start date – End date Fec. Comprobante Desde / Hasta" at bounding box center [510, 61] width 174 height 37
click at [493, 25] on mat-panel-title "FILTROS DEL COMPROBANTE" at bounding box center [870, 15] width 1229 height 19
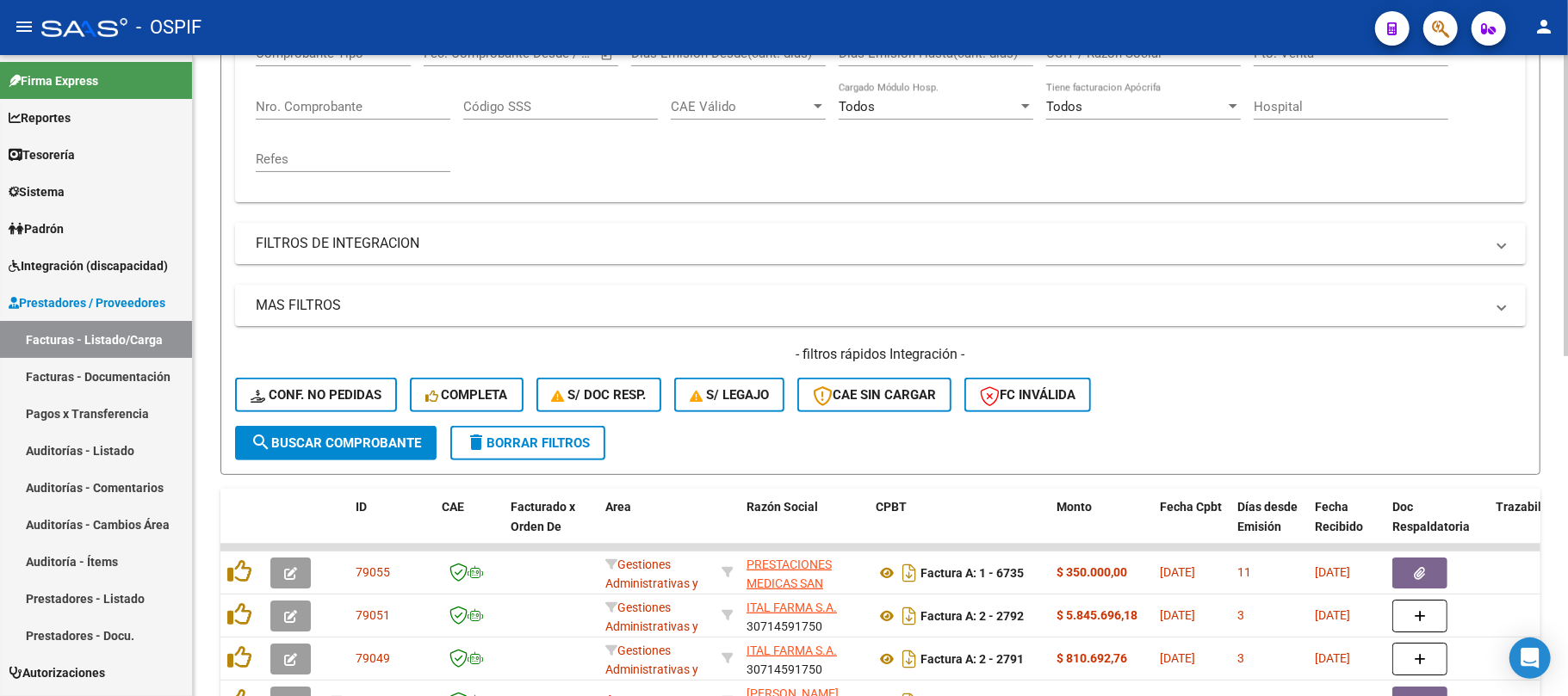
scroll to position [118, 0]
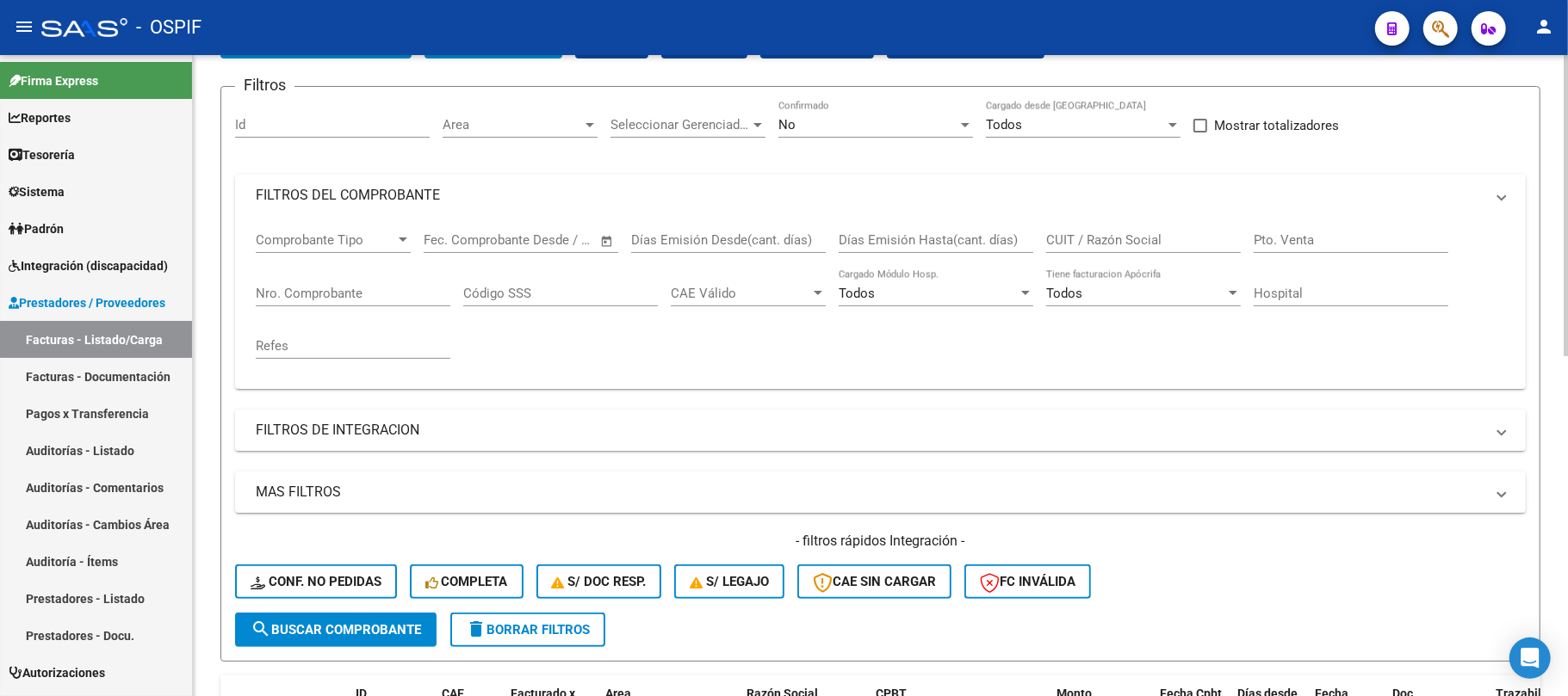
click at [523, 126] on span "Area" at bounding box center [513, 125] width 140 height 15
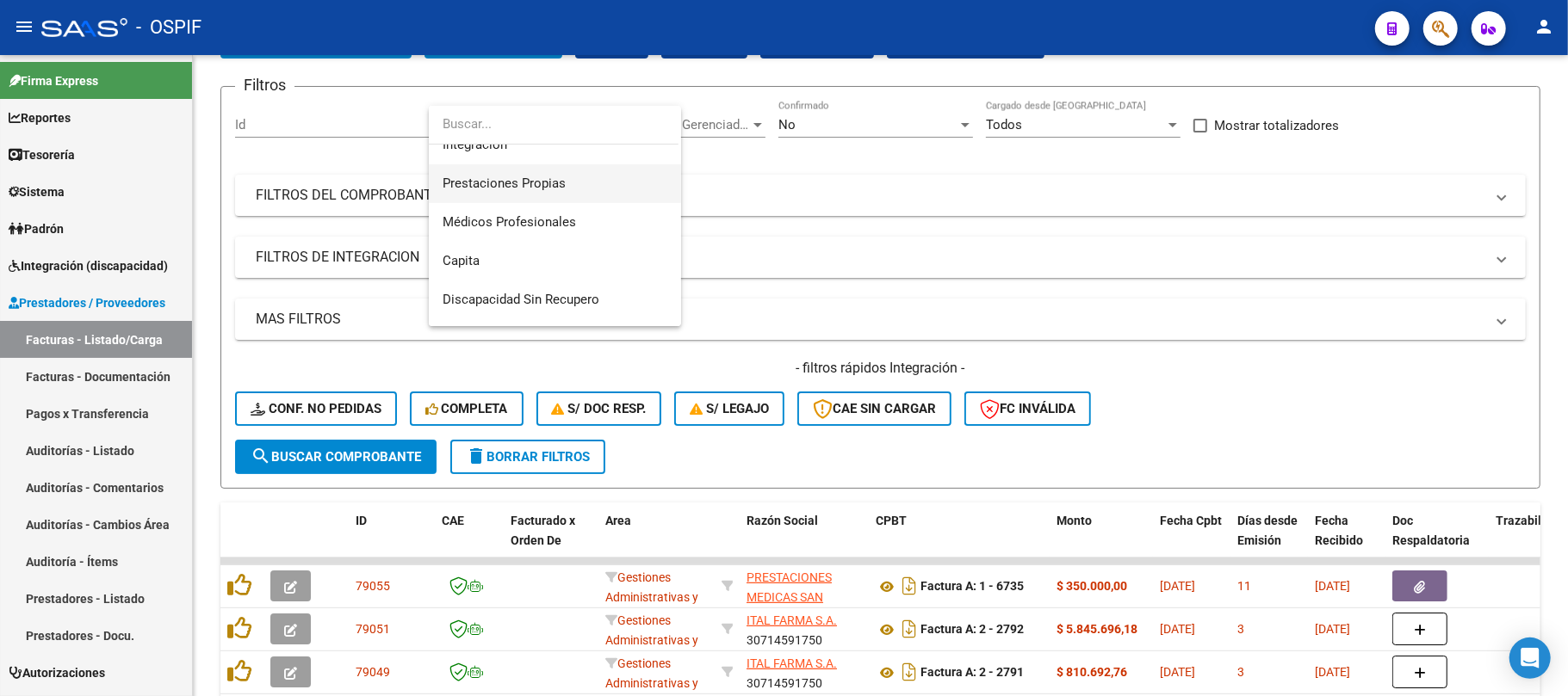
scroll to position [229, 0]
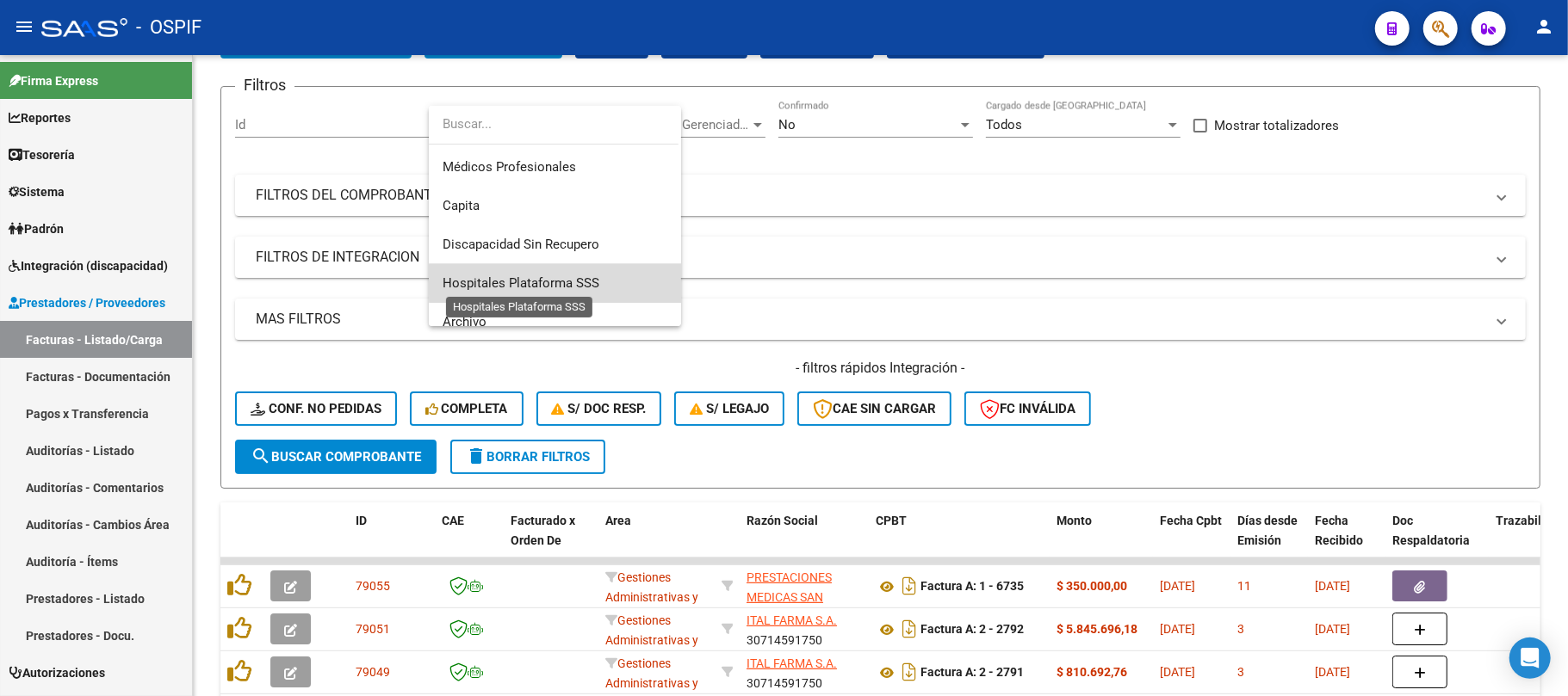
click at [570, 280] on span "Hospitales Plataforma SSS" at bounding box center [521, 283] width 157 height 15
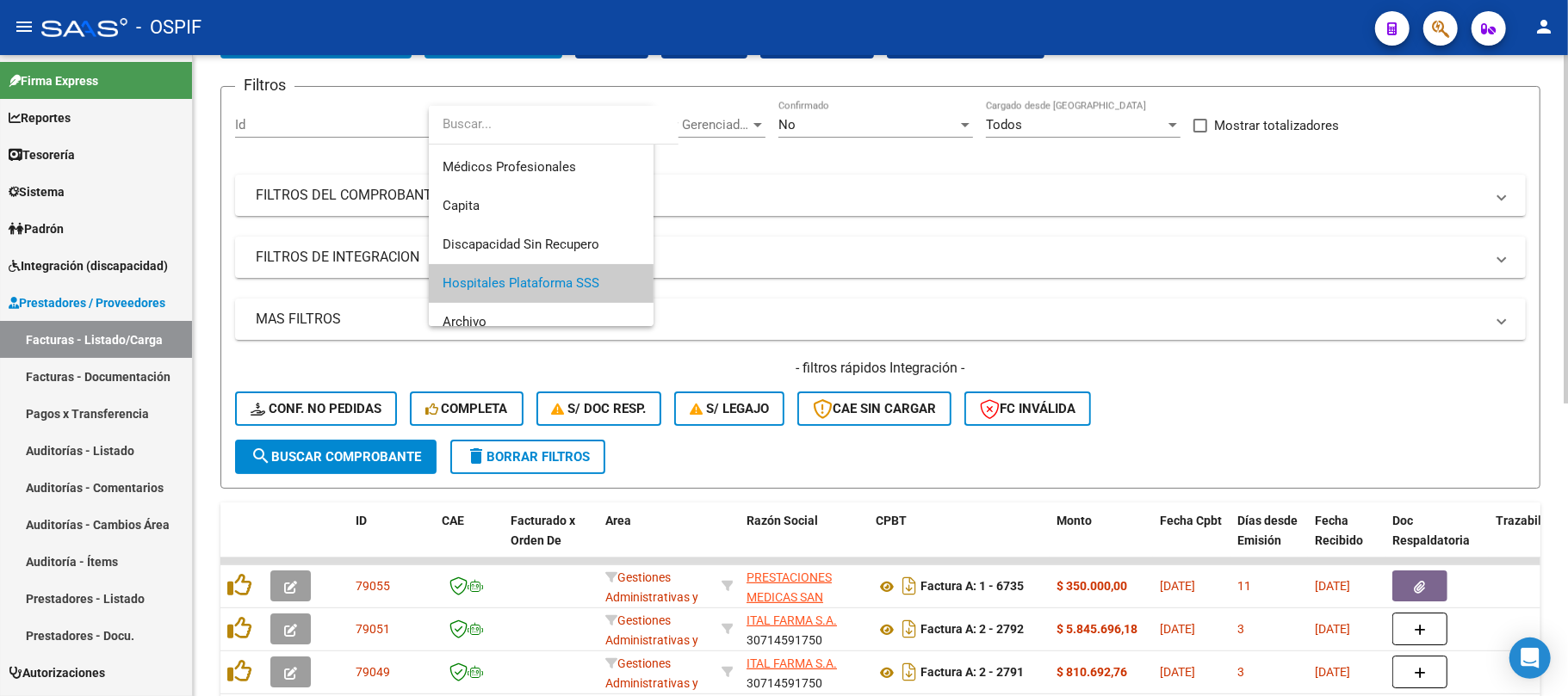
click at [359, 459] on span "search Buscar Comprobante" at bounding box center [335, 457] width 170 height 15
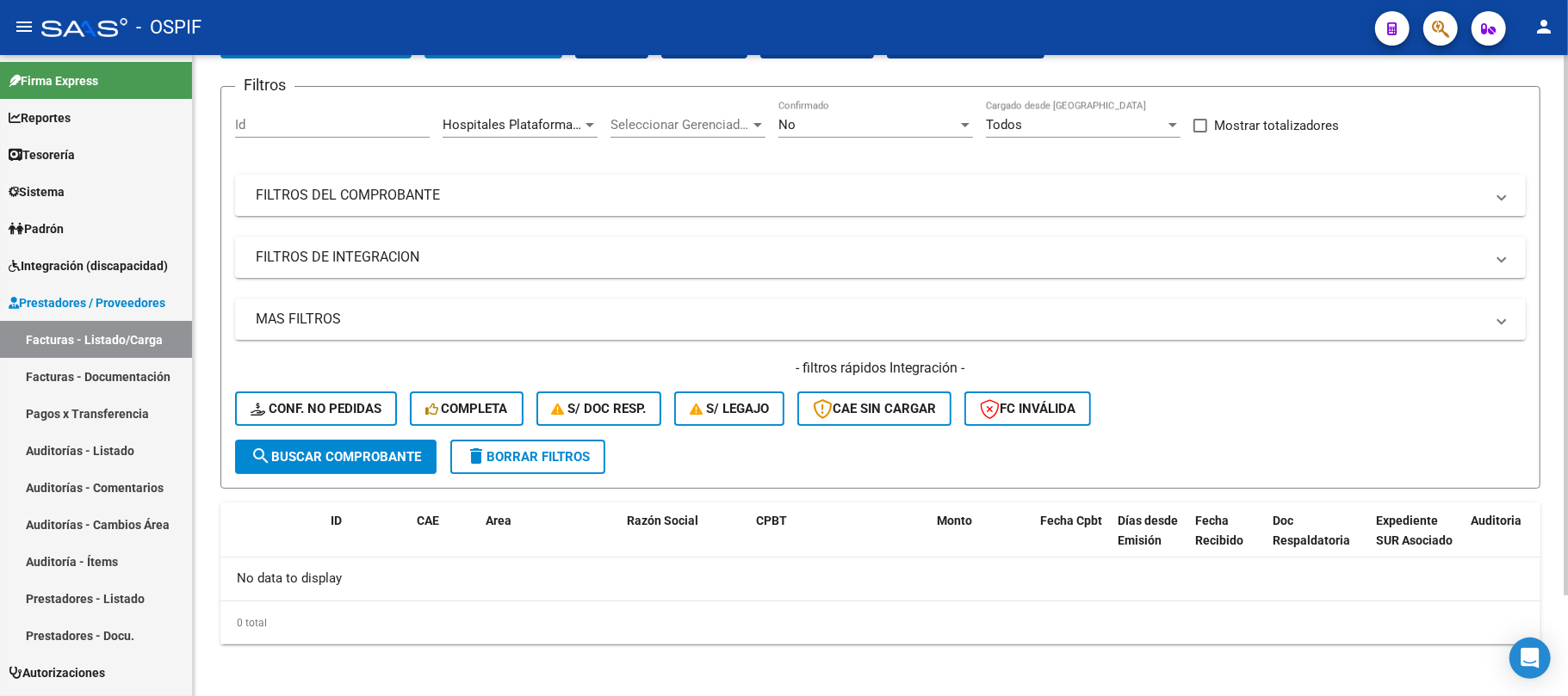
click at [555, 124] on span "Hospitales Plataforma SSS" at bounding box center [521, 125] width 157 height 15
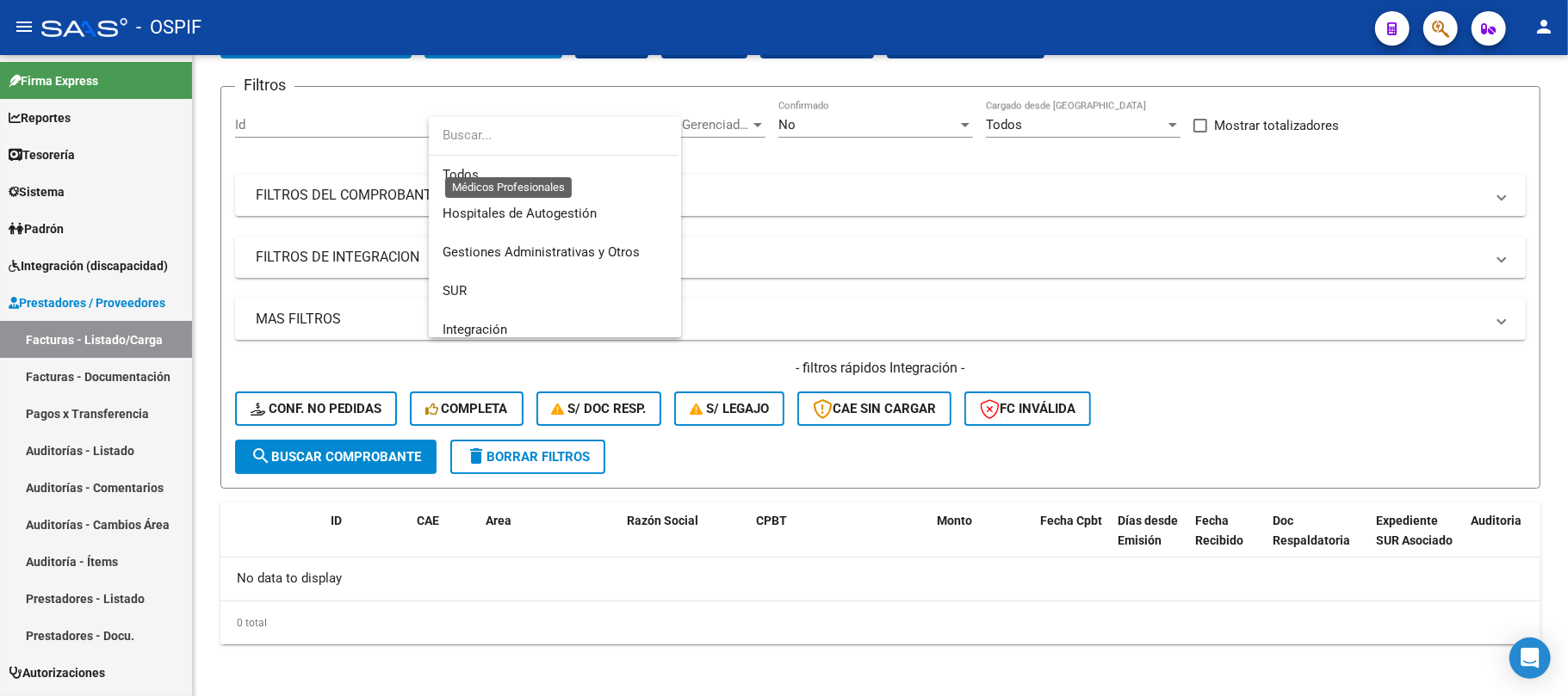
scroll to position [245, 0]
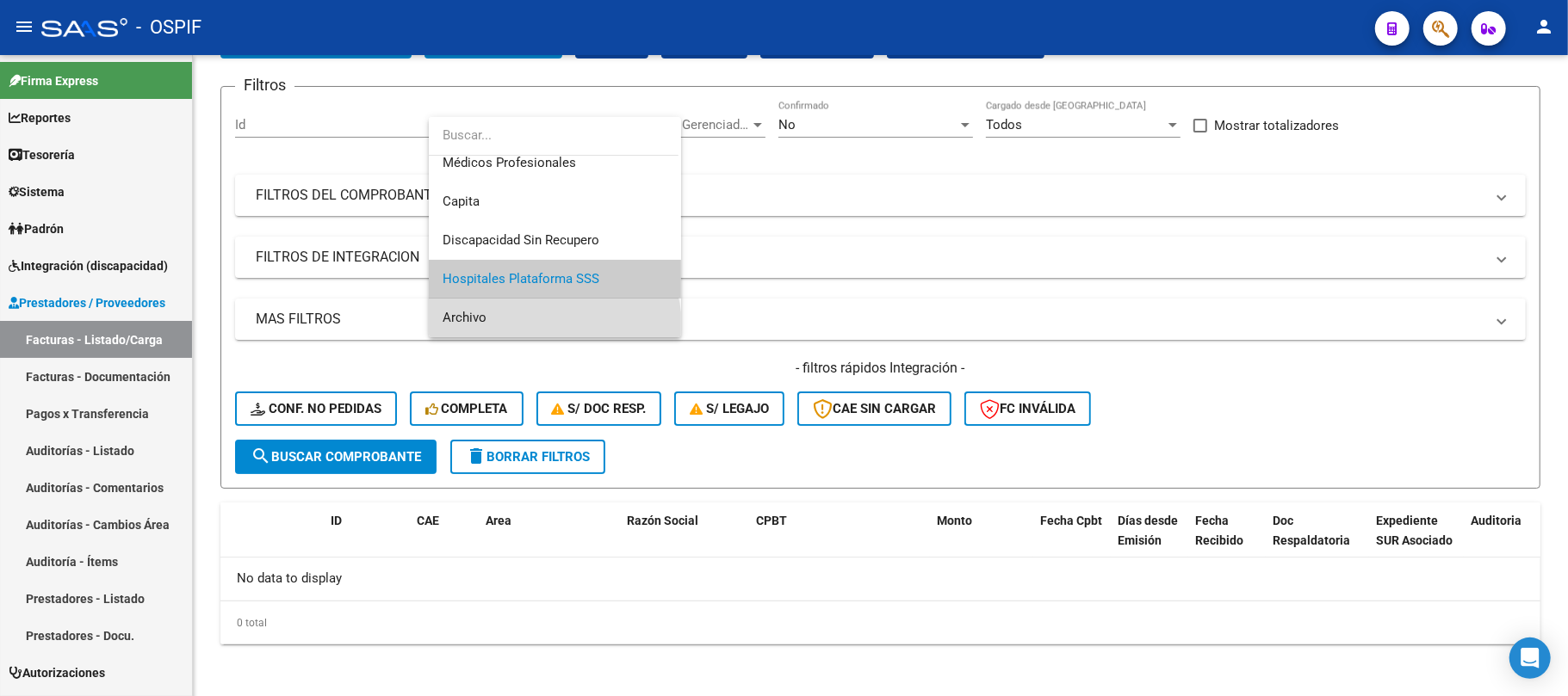
click at [524, 334] on span "Archivo" at bounding box center [555, 317] width 225 height 39
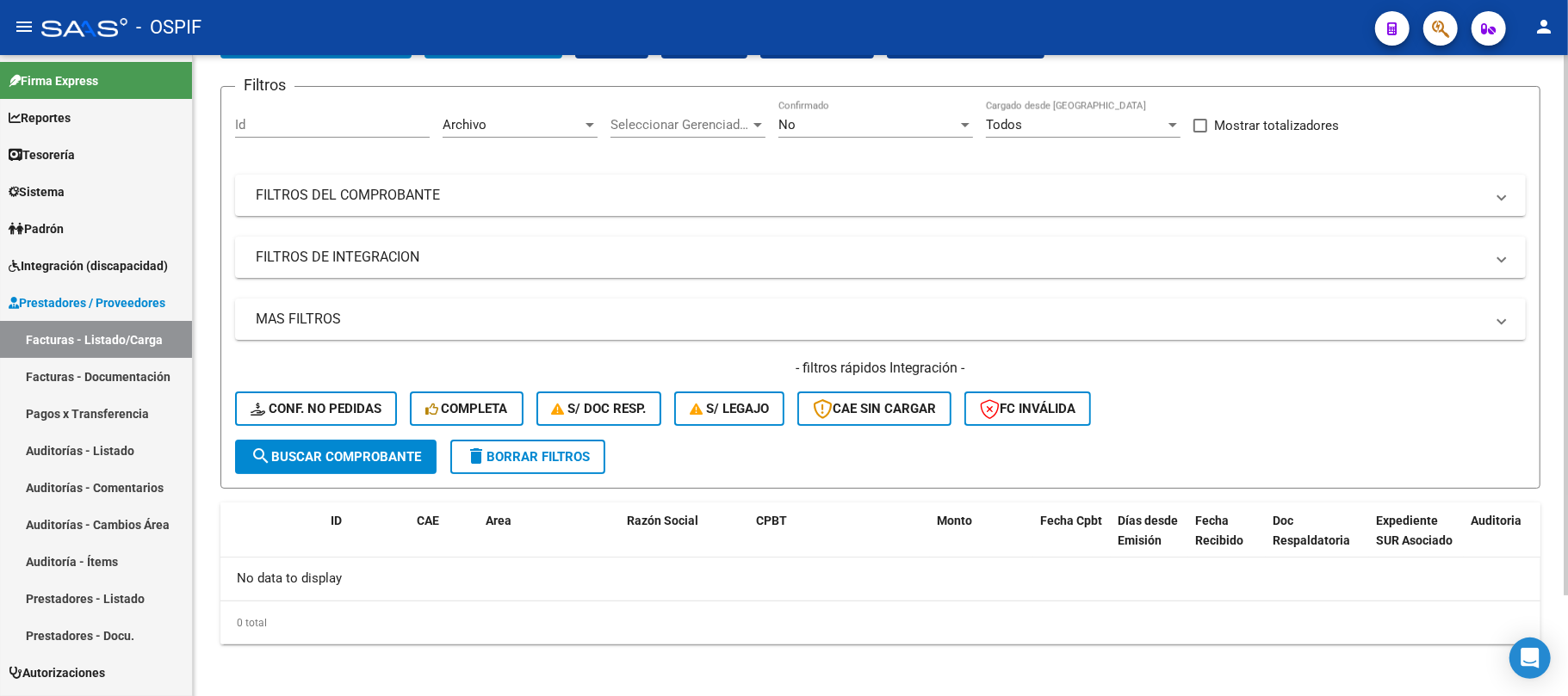
click at [544, 111] on div "Archivo Area" at bounding box center [520, 119] width 155 height 37
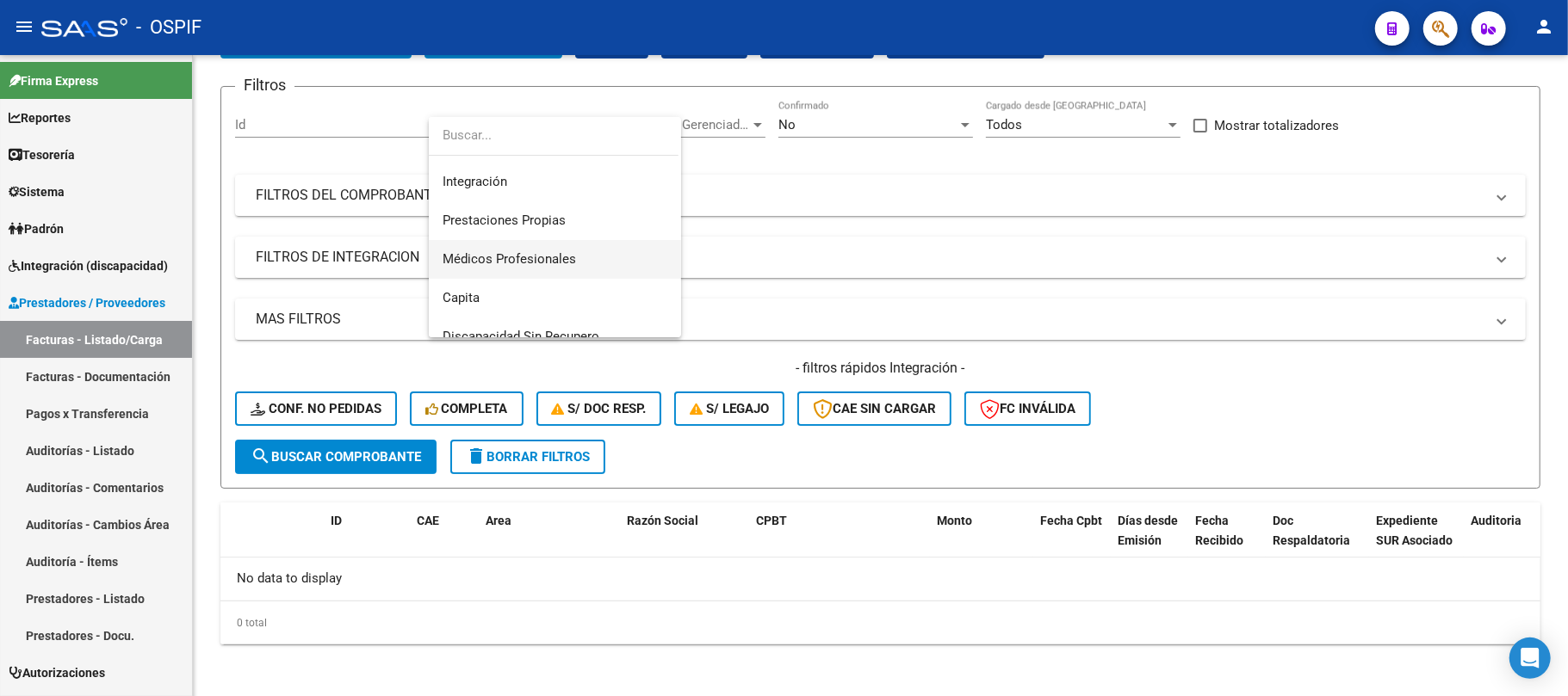
scroll to position [0, 0]
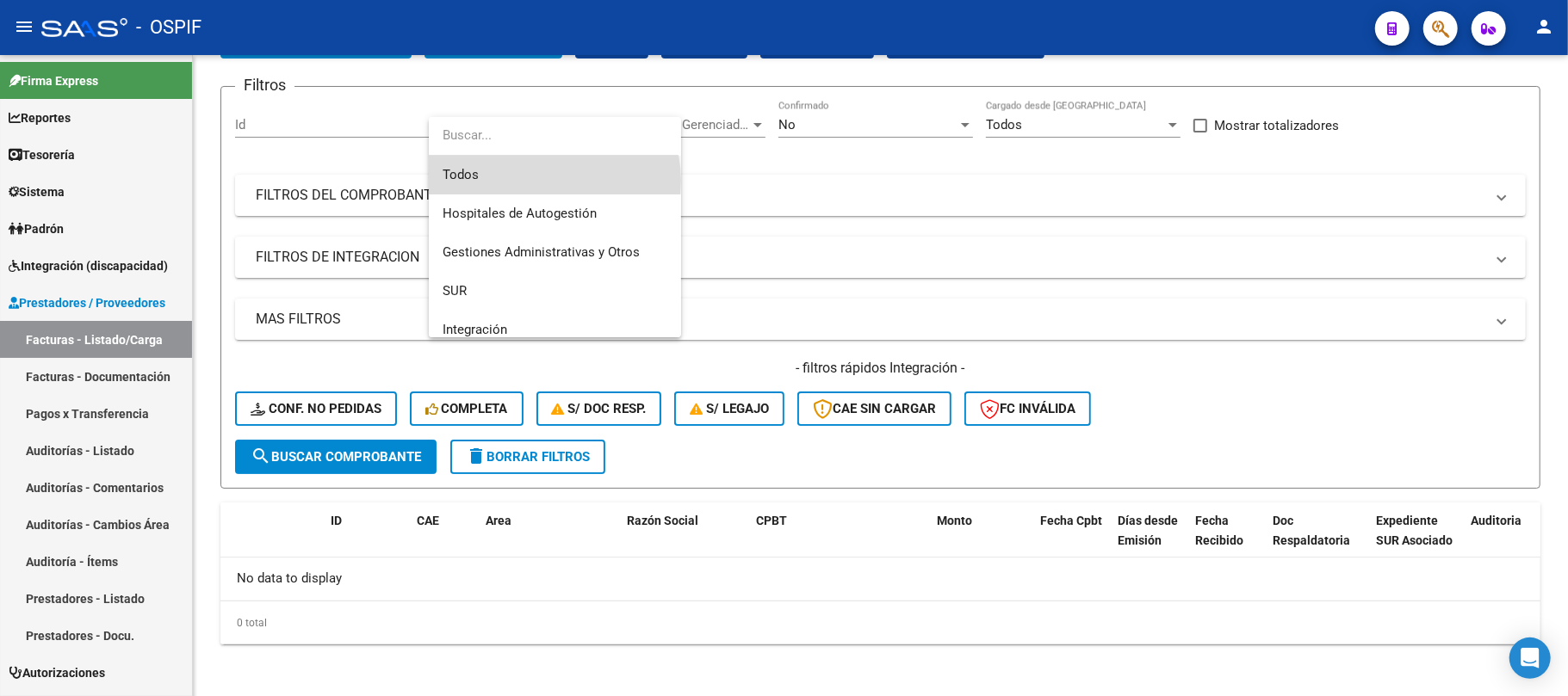
click at [548, 180] on span "Todos" at bounding box center [555, 175] width 225 height 39
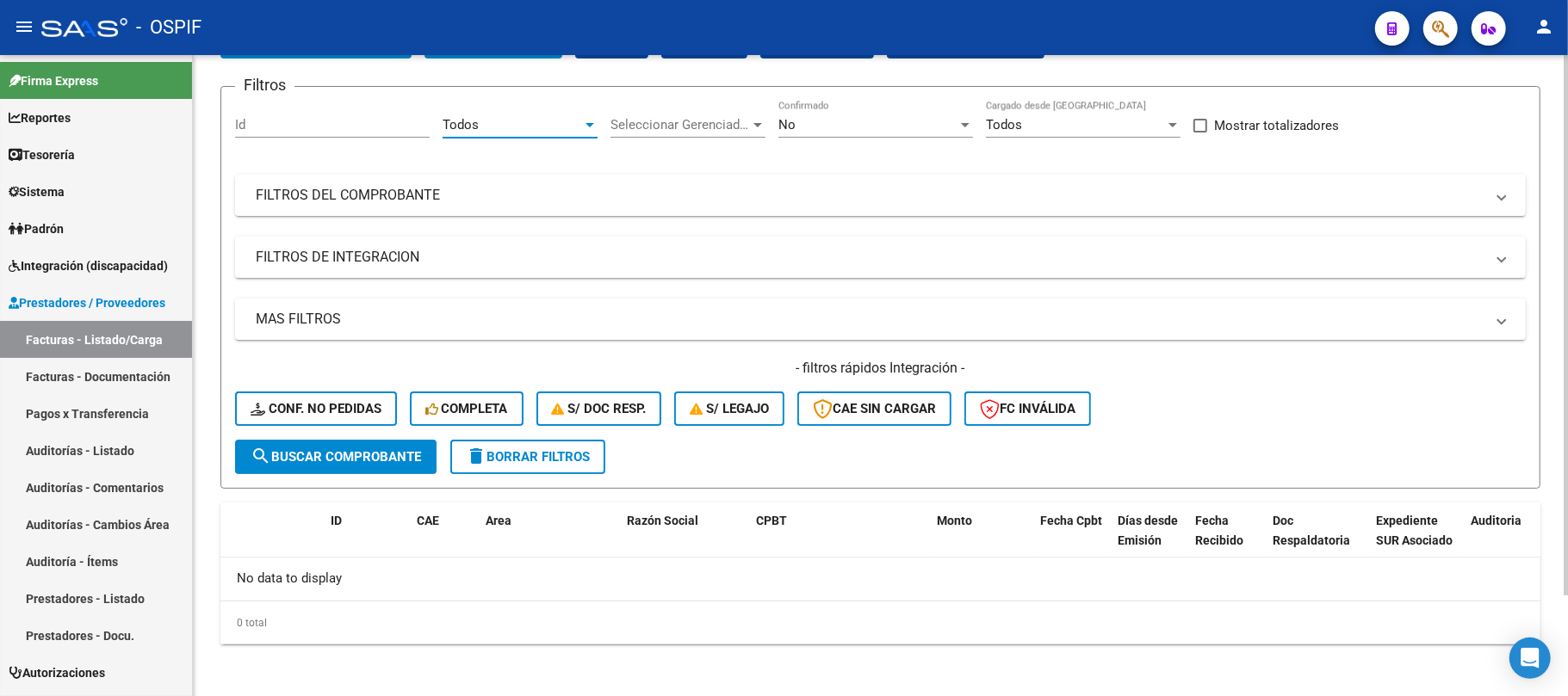
click at [368, 463] on span "search Buscar Comprobante" at bounding box center [335, 457] width 170 height 15
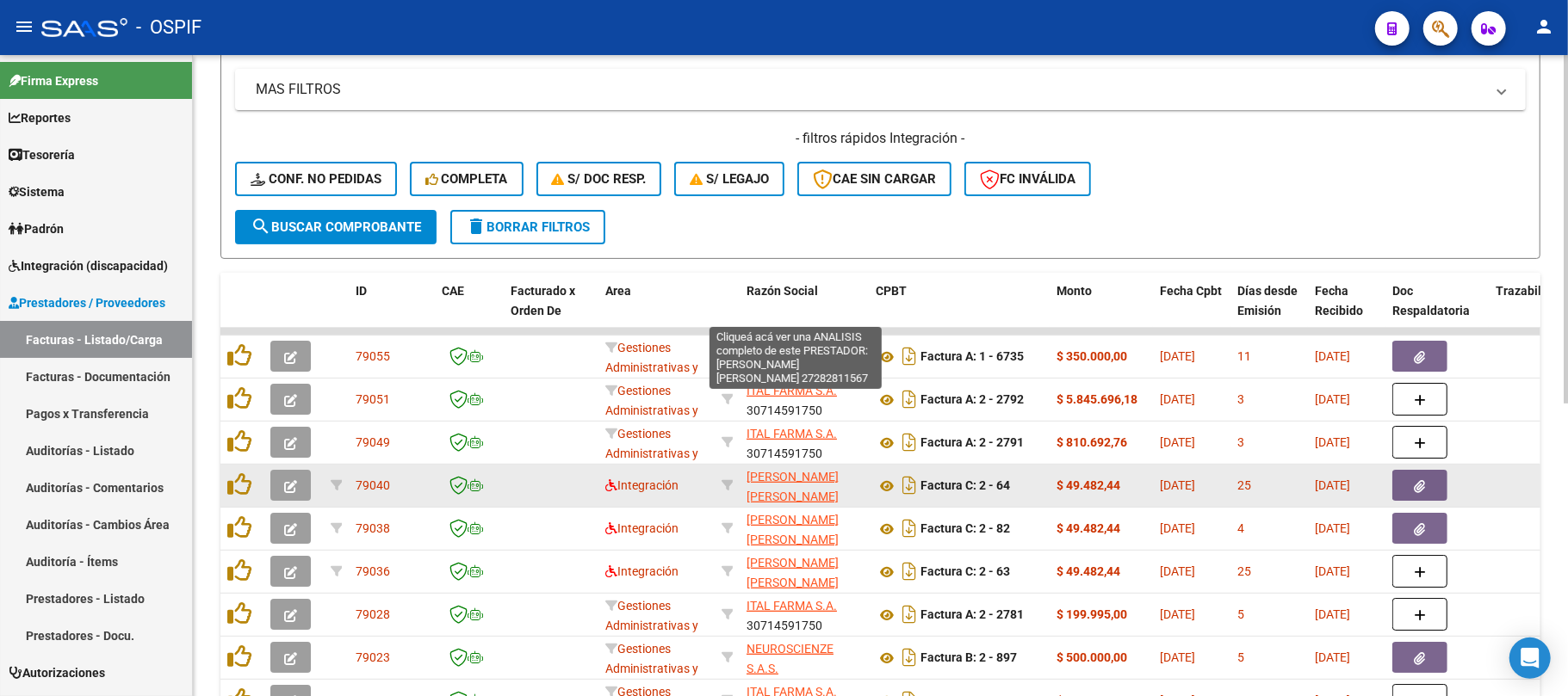
scroll to position [537, 0]
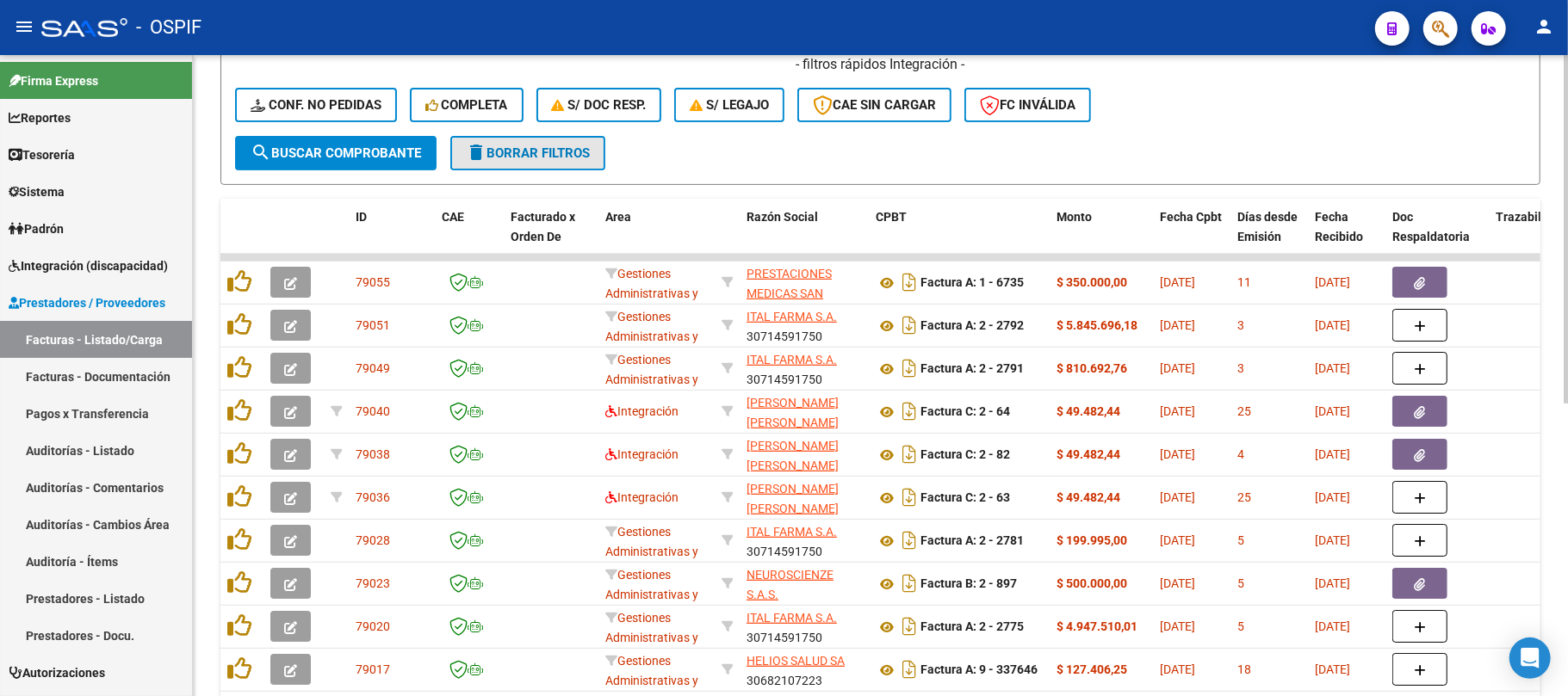
click at [519, 156] on button "delete Borrar Filtros" at bounding box center [528, 153] width 155 height 34
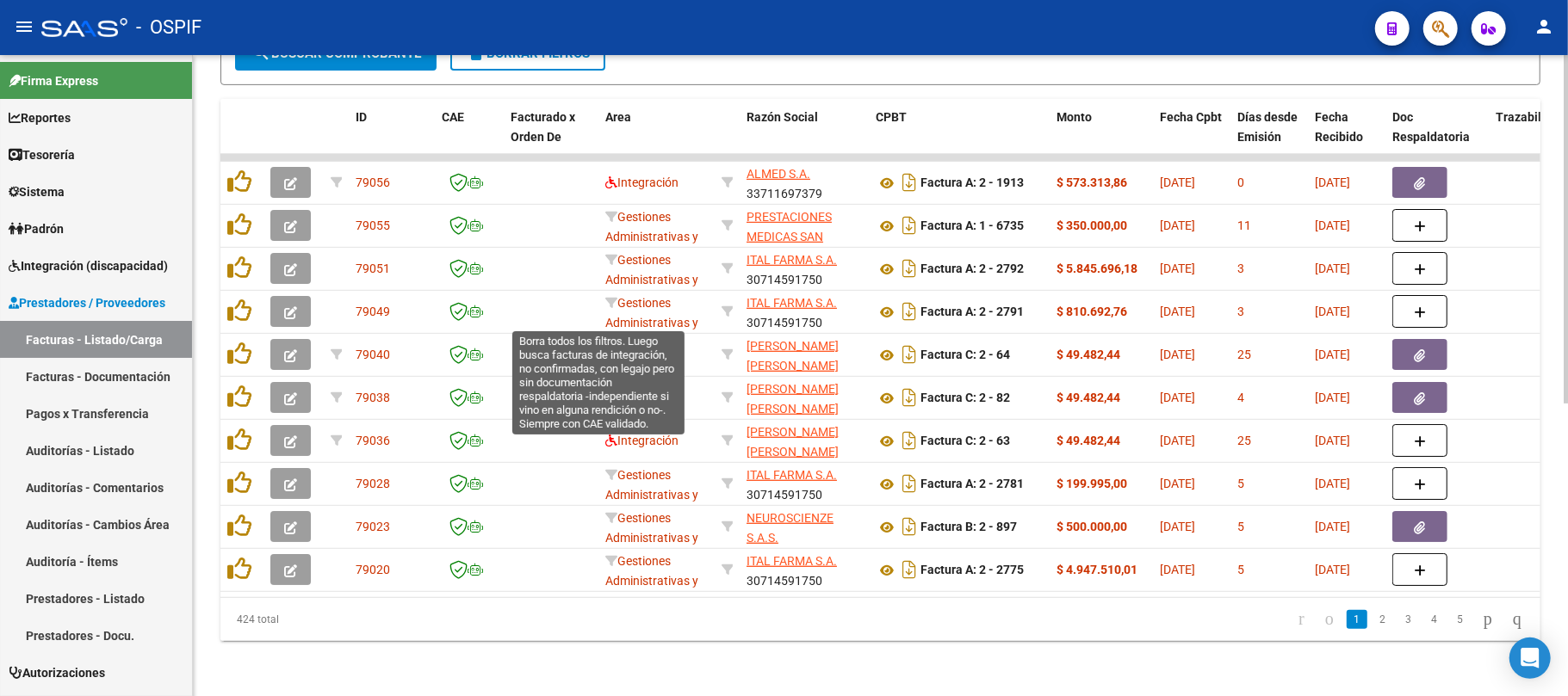
scroll to position [0, 0]
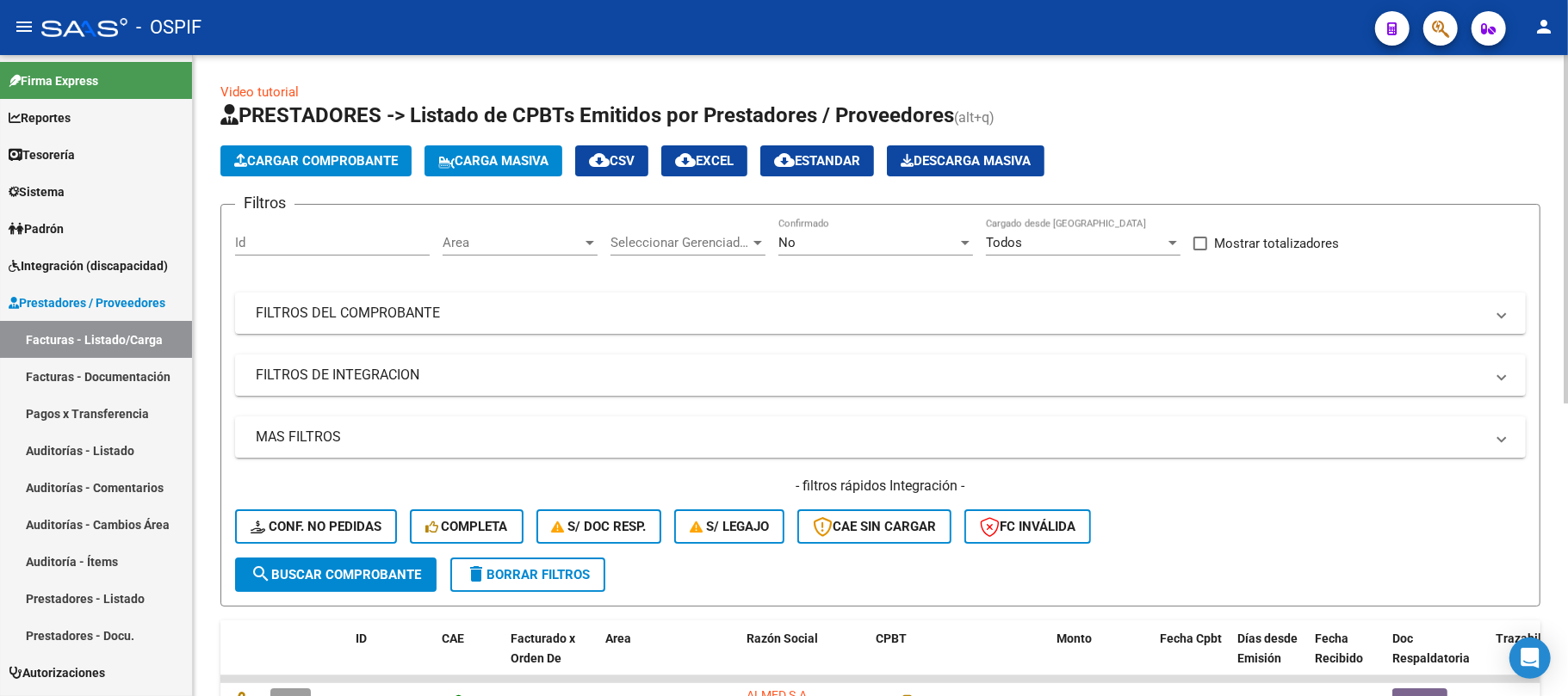
click at [521, 229] on div "Area Area" at bounding box center [520, 237] width 155 height 37
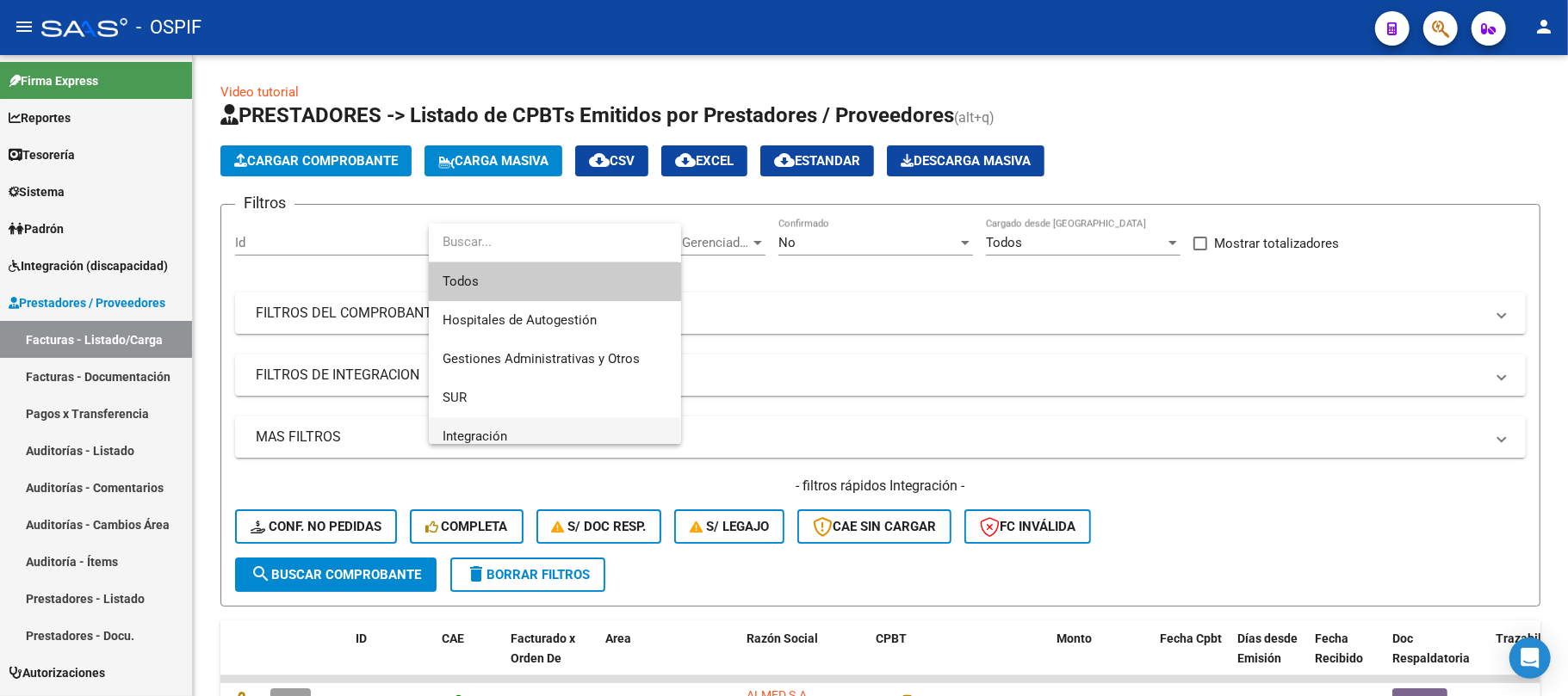
click at [518, 428] on span "Integración" at bounding box center [555, 436] width 225 height 39
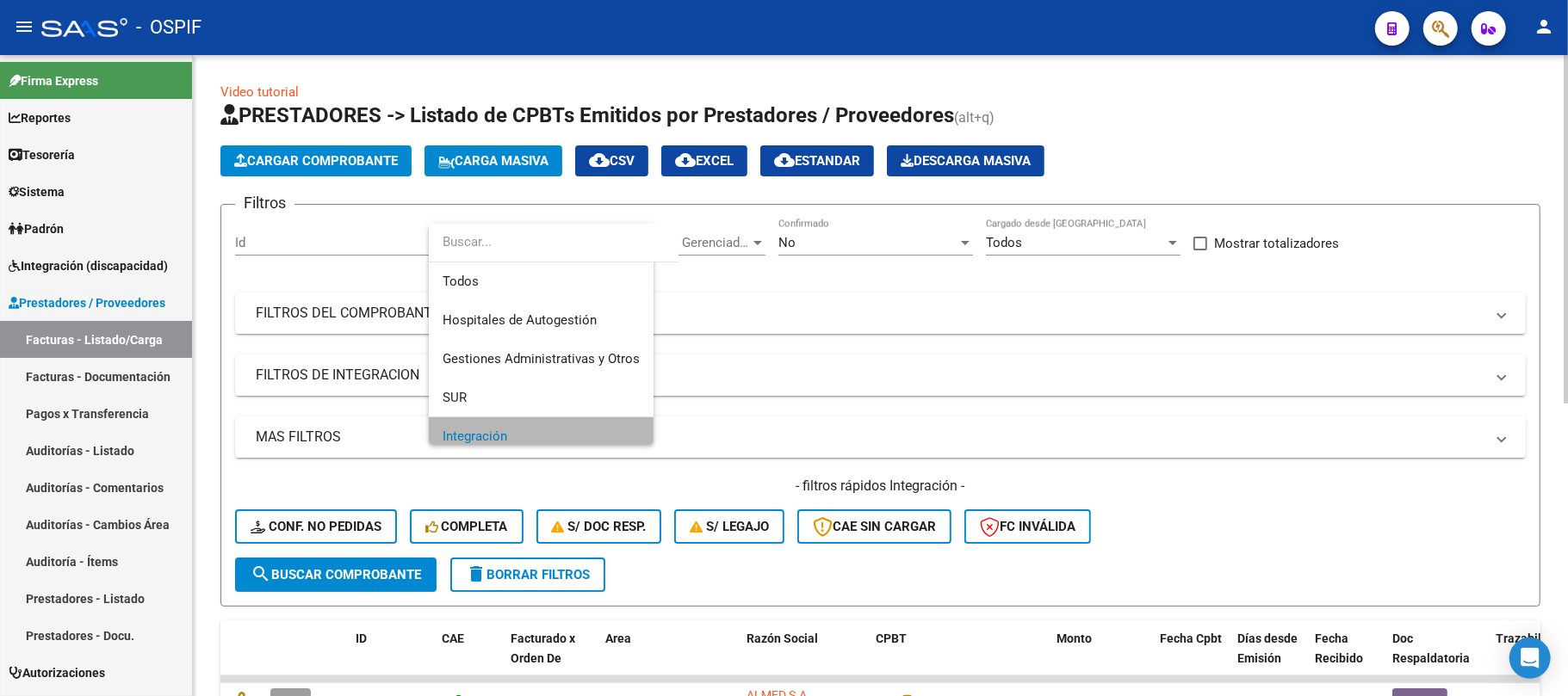
scroll to position [12, 0]
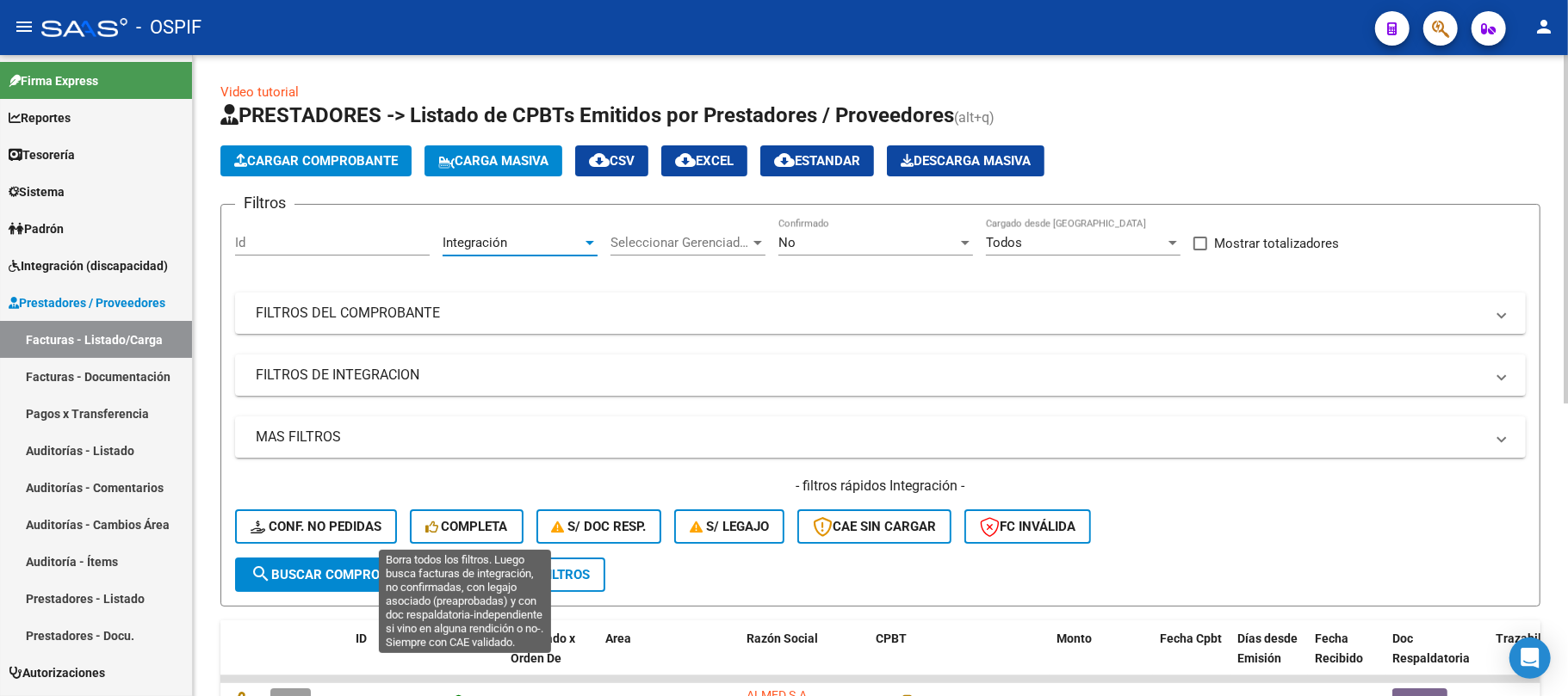
click at [387, 586] on button "search Buscar Comprobante" at bounding box center [335, 575] width 201 height 34
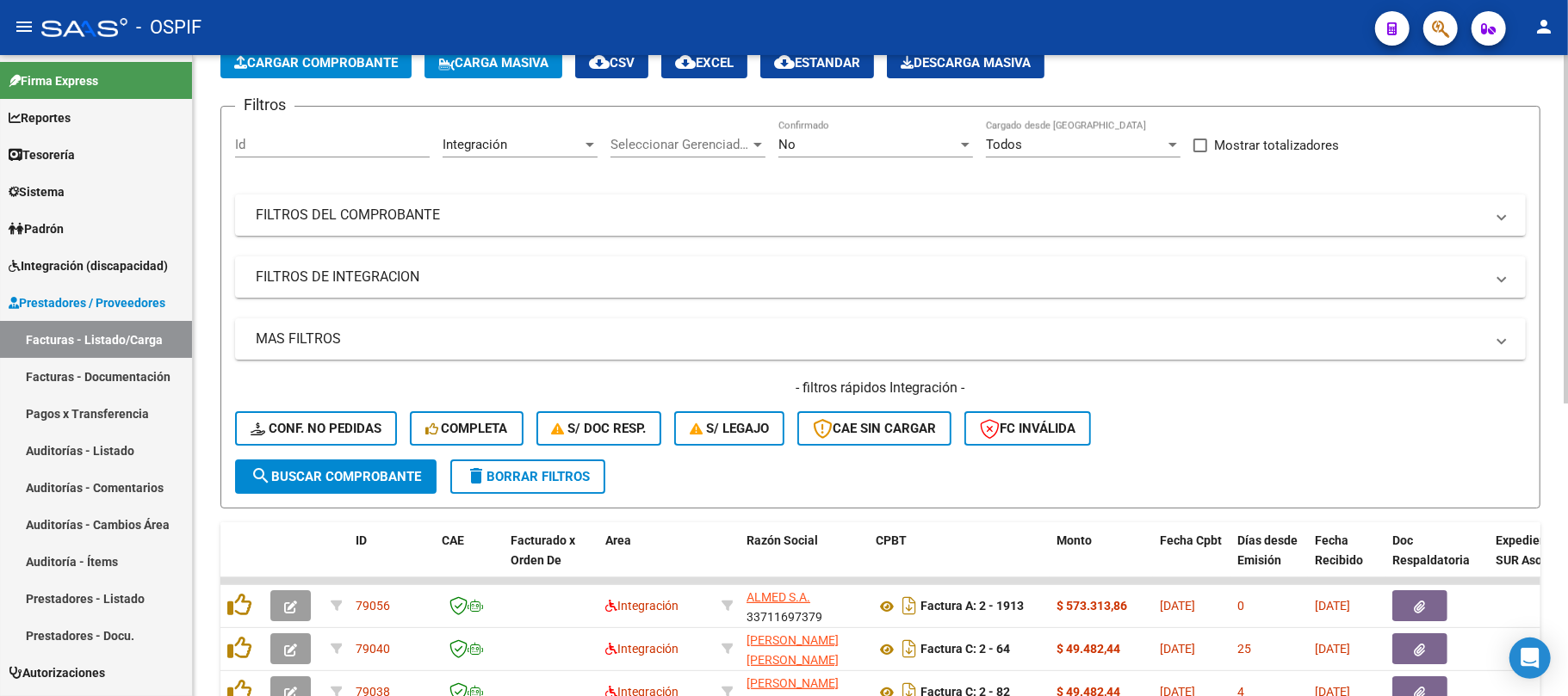
scroll to position [0, 0]
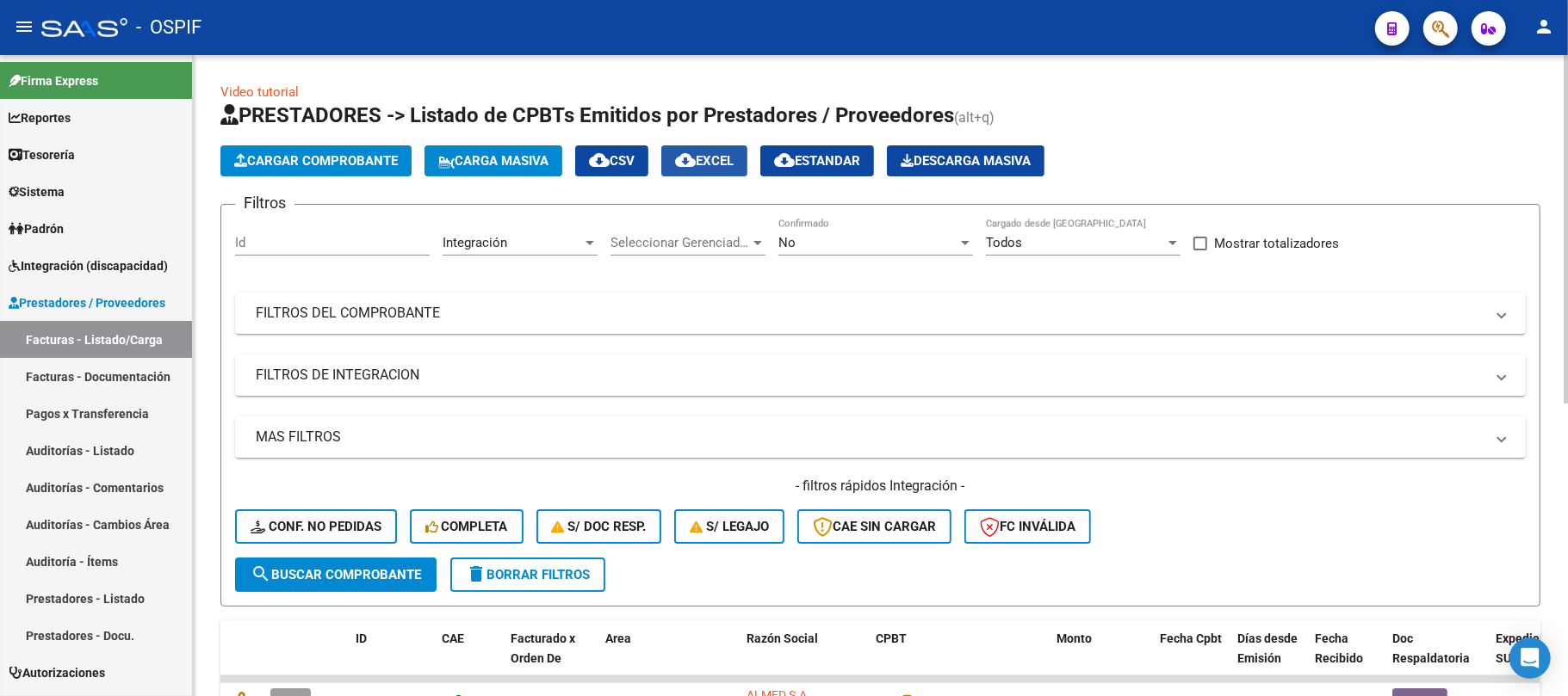
click at [734, 167] on span "cloud_download EXCEL" at bounding box center [705, 161] width 59 height 15
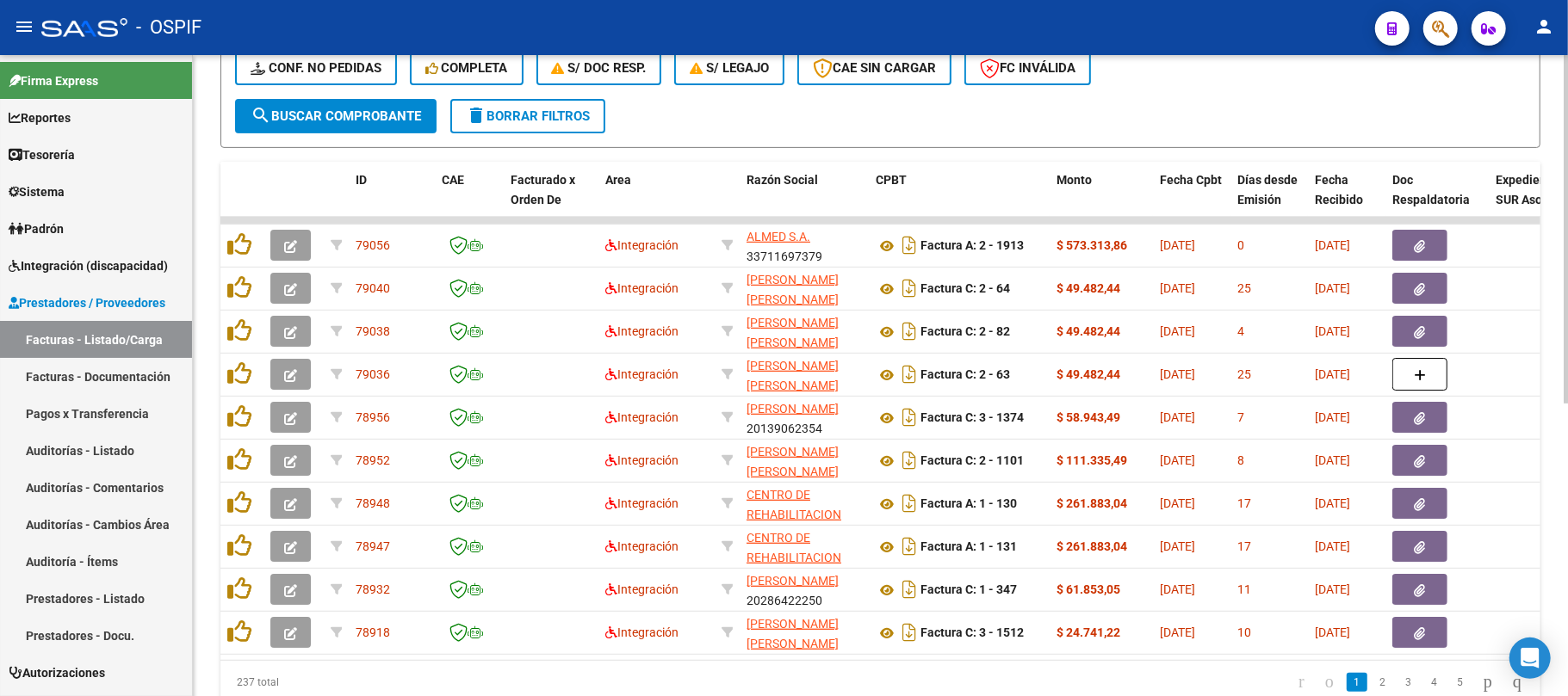
click at [346, 101] on button "search Buscar Comprobante" at bounding box center [335, 116] width 201 height 34
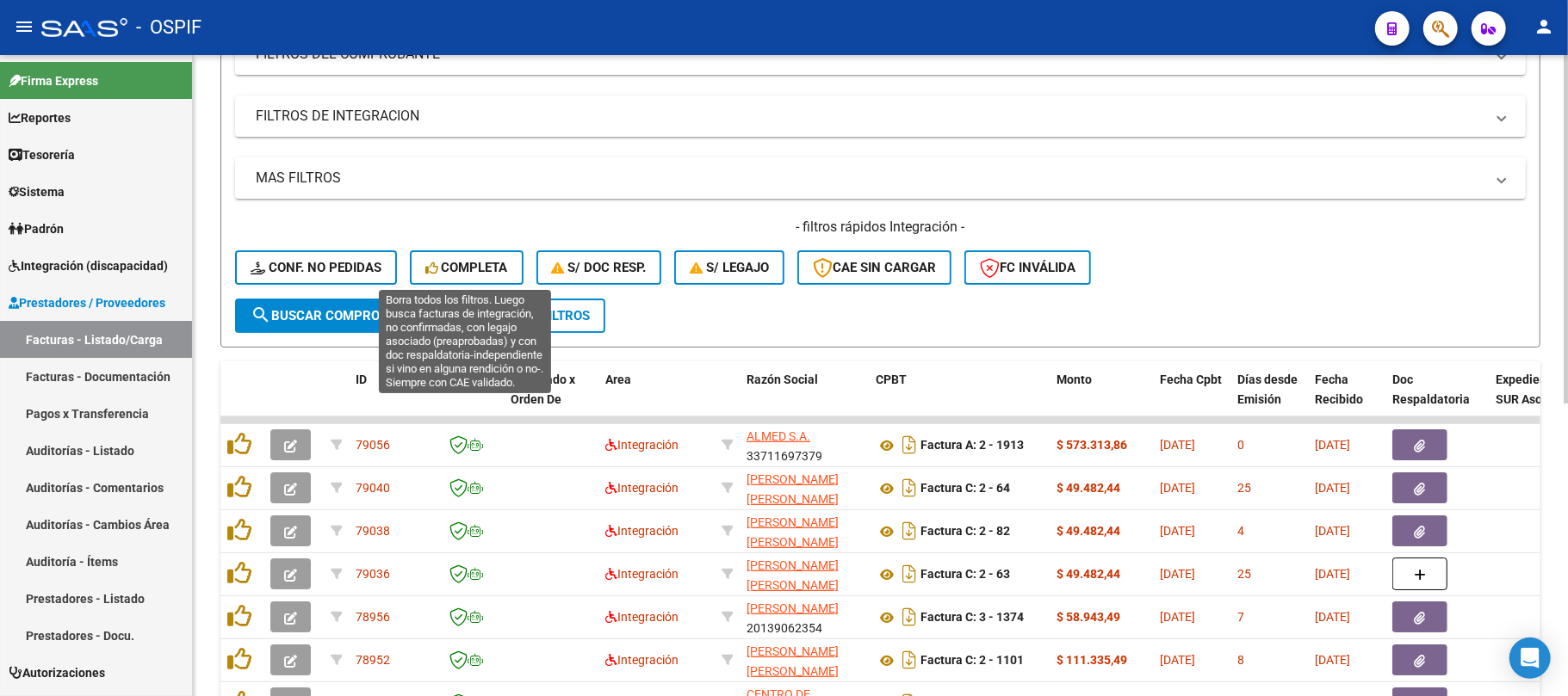
scroll to position [0, 0]
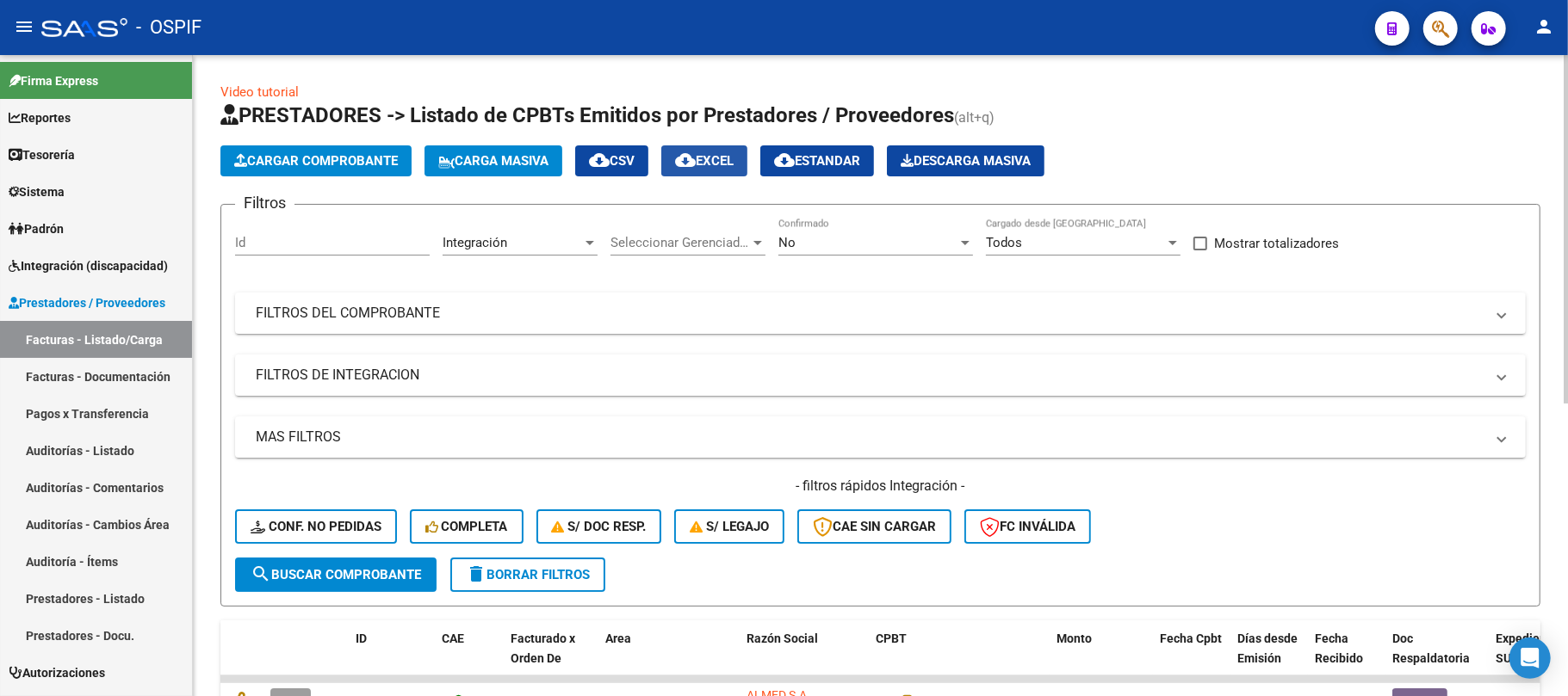
click at [697, 146] on button "cloud_download EXCEL" at bounding box center [704, 161] width 86 height 31
click at [458, 353] on div "Filtros Id Integración Area Seleccionar Gerenciador Seleccionar Gerenciador No …" at bounding box center [880, 388] width 1290 height 339
drag, startPoint x: 470, startPoint y: 365, endPoint x: 579, endPoint y: 421, distance: 122.5
click at [470, 366] on mat-panel-title "FILTROS DE INTEGRACION" at bounding box center [870, 375] width 1229 height 19
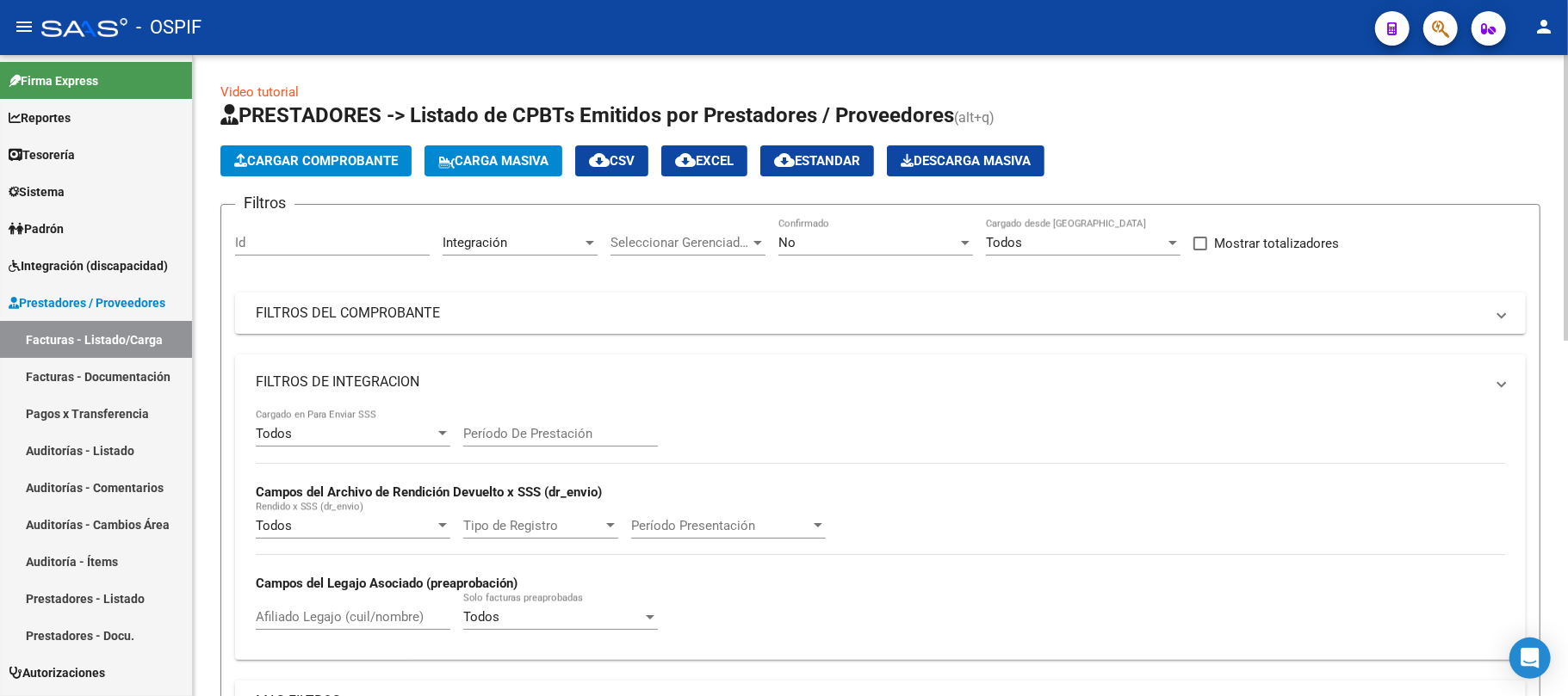
click at [569, 426] on input "Período De Prestación" at bounding box center [560, 433] width 195 height 15
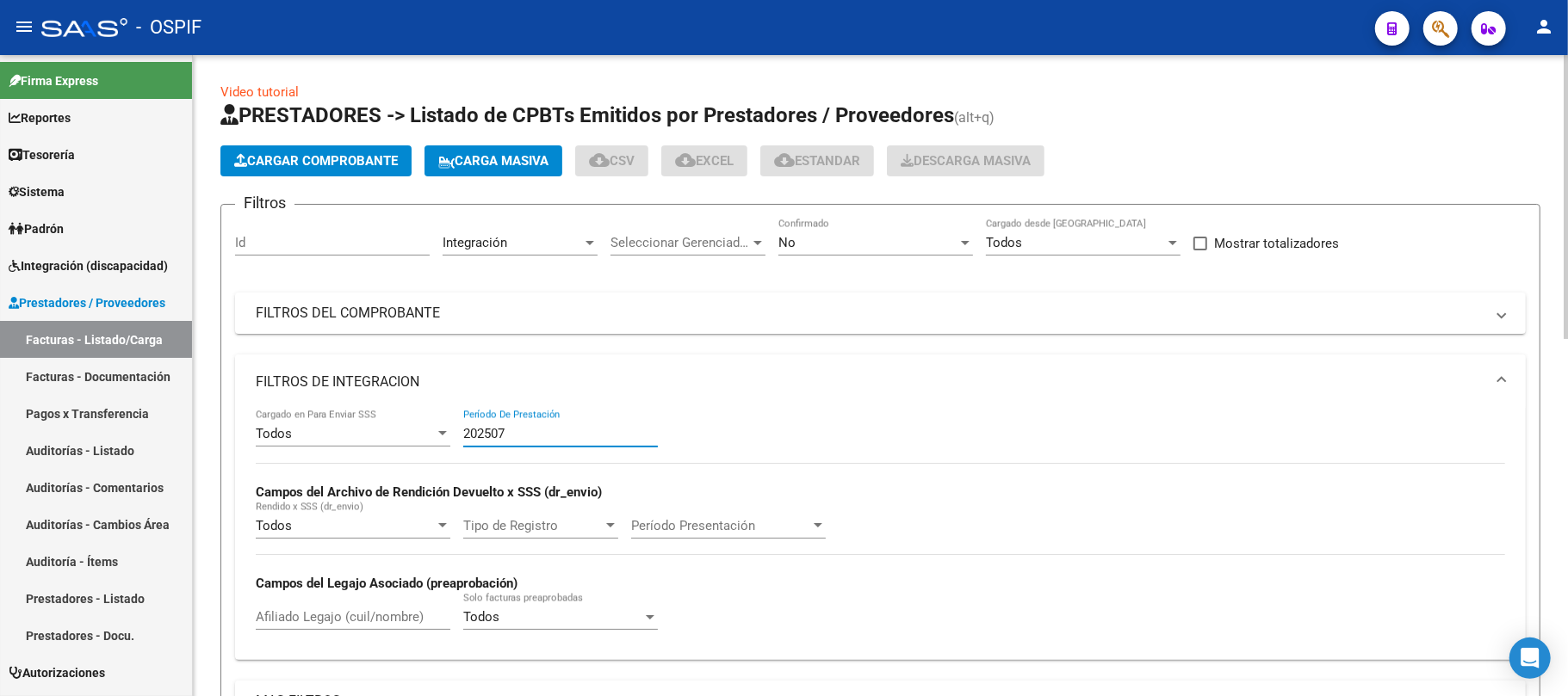
type input "202507"
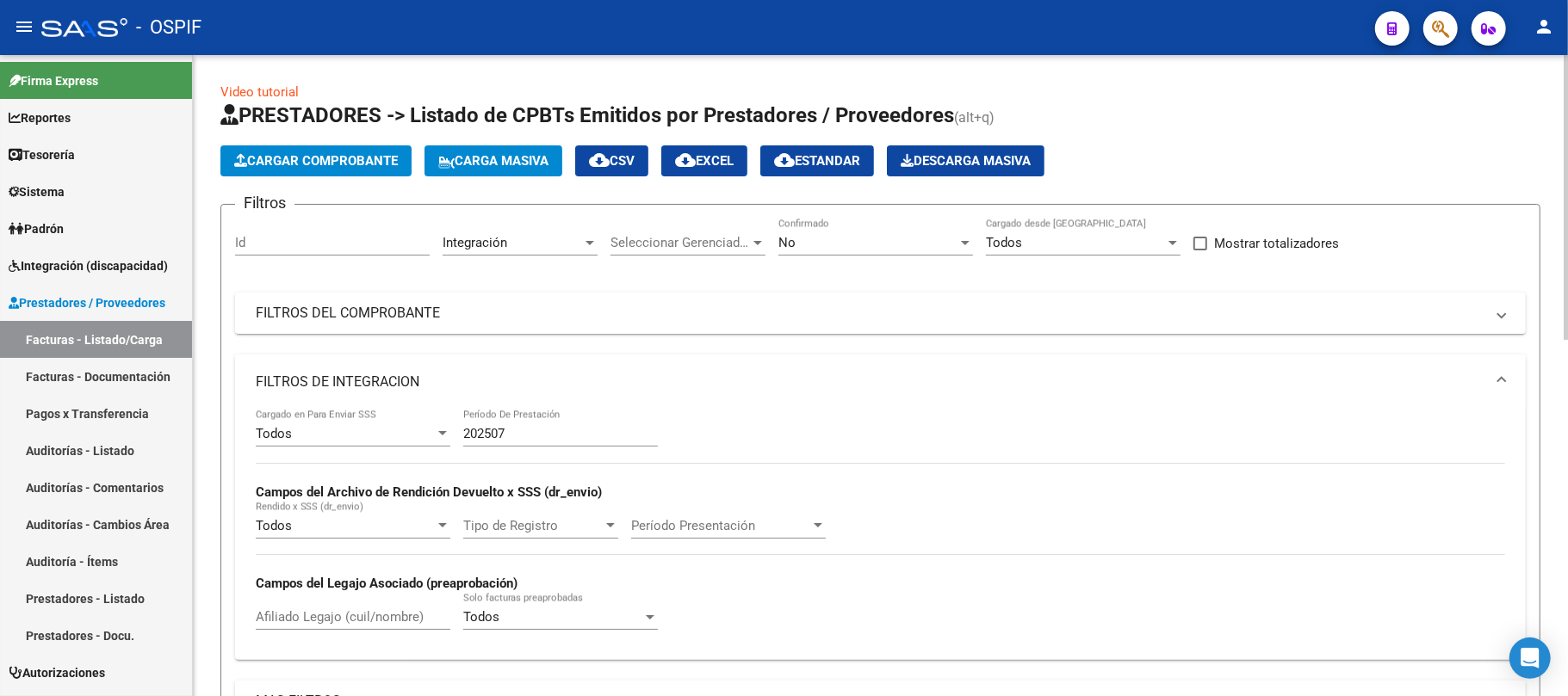
click at [470, 384] on mat-panel-title "FILTROS DE INTEGRACION" at bounding box center [870, 382] width 1229 height 19
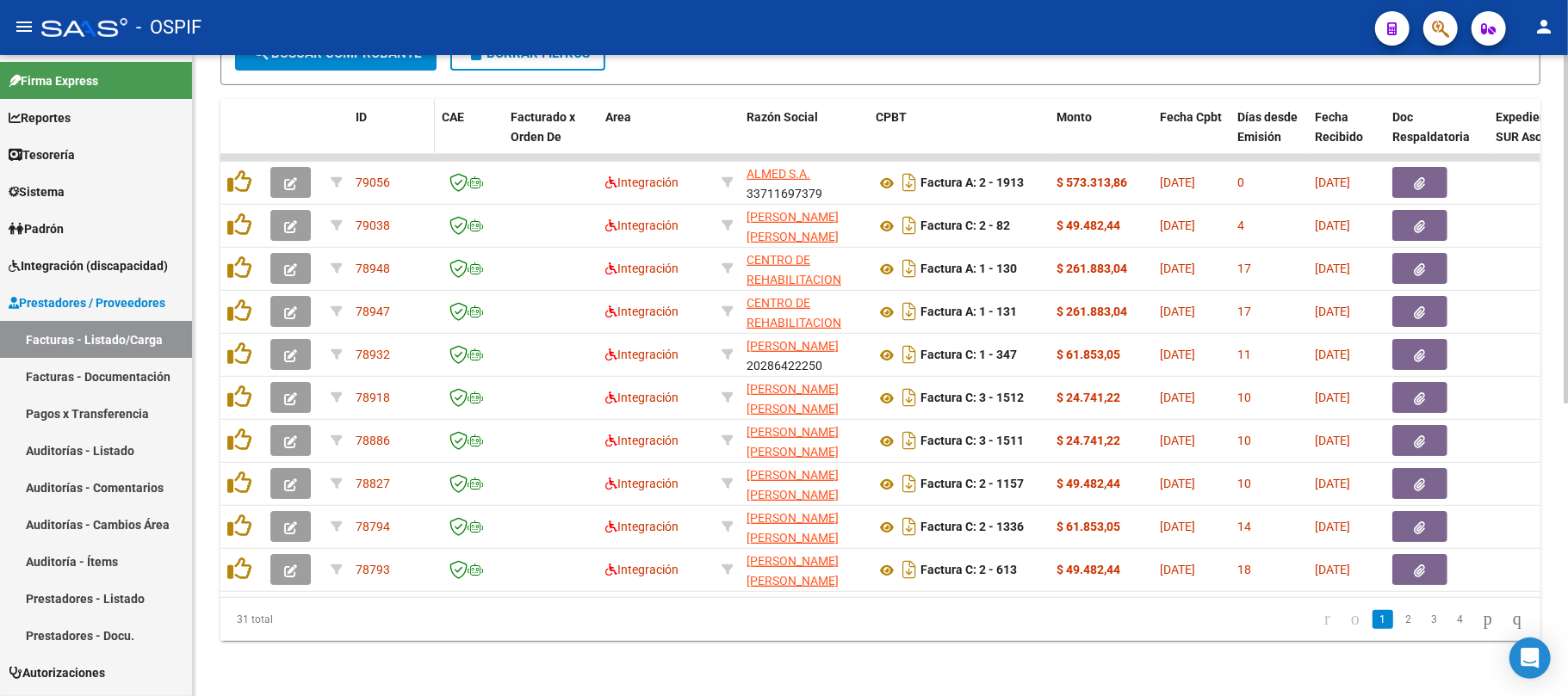
scroll to position [422, 0]
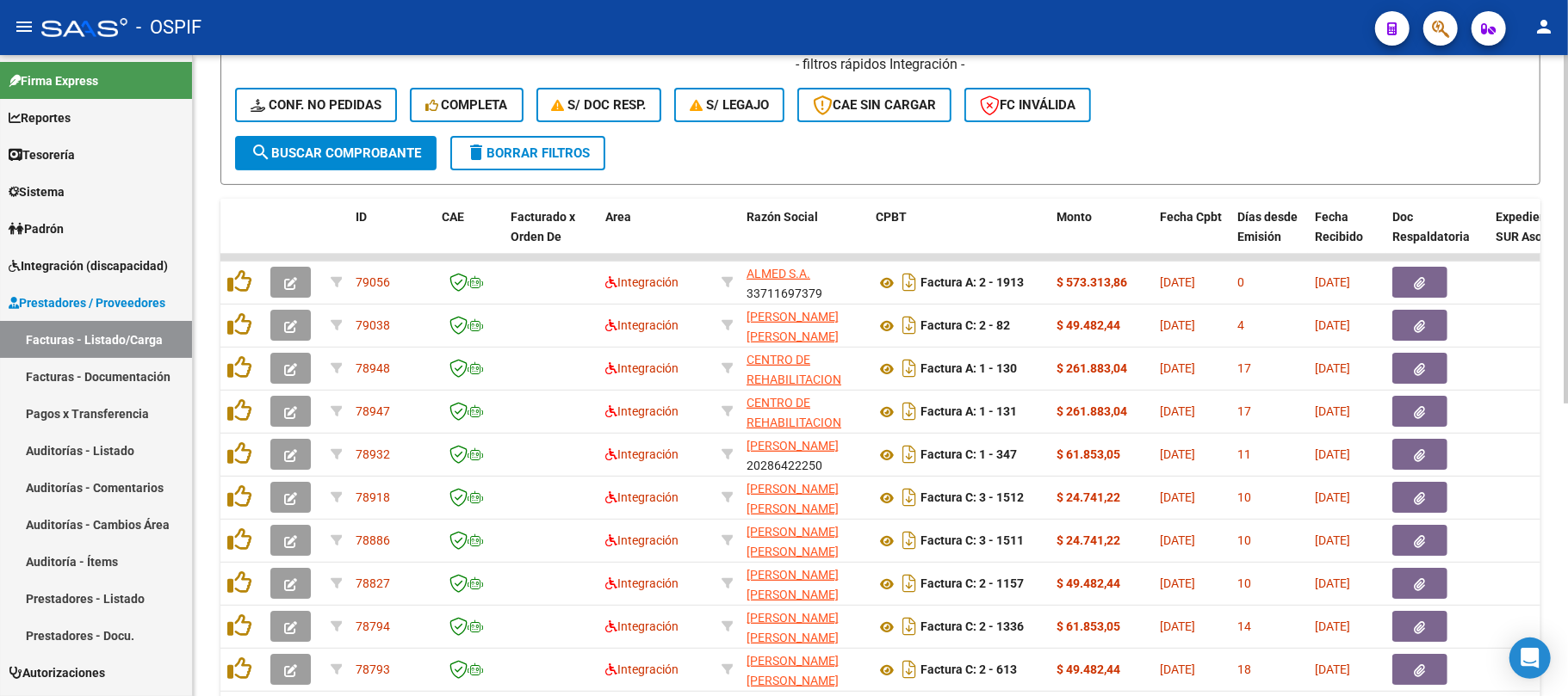
click at [394, 155] on span "search Buscar Comprobante" at bounding box center [335, 153] width 170 height 15
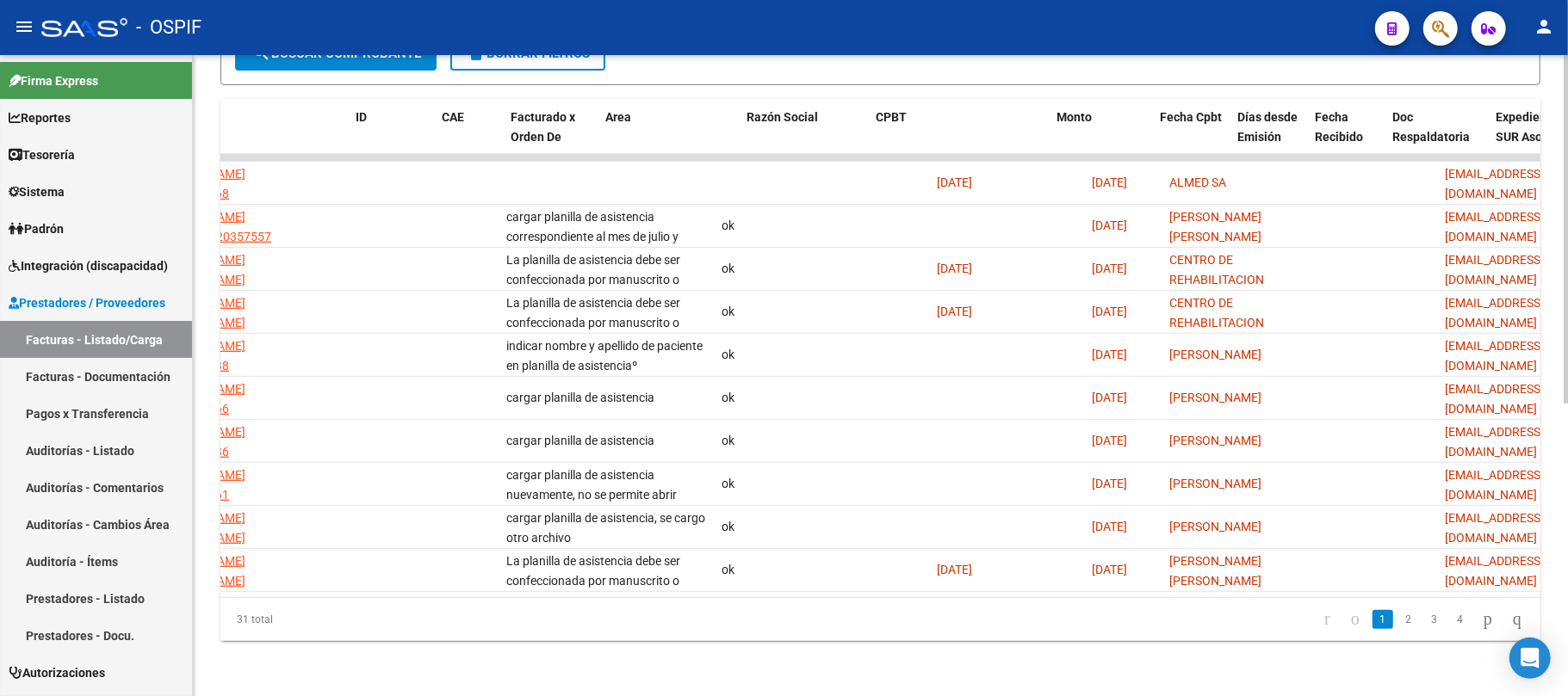
scroll to position [0, 0]
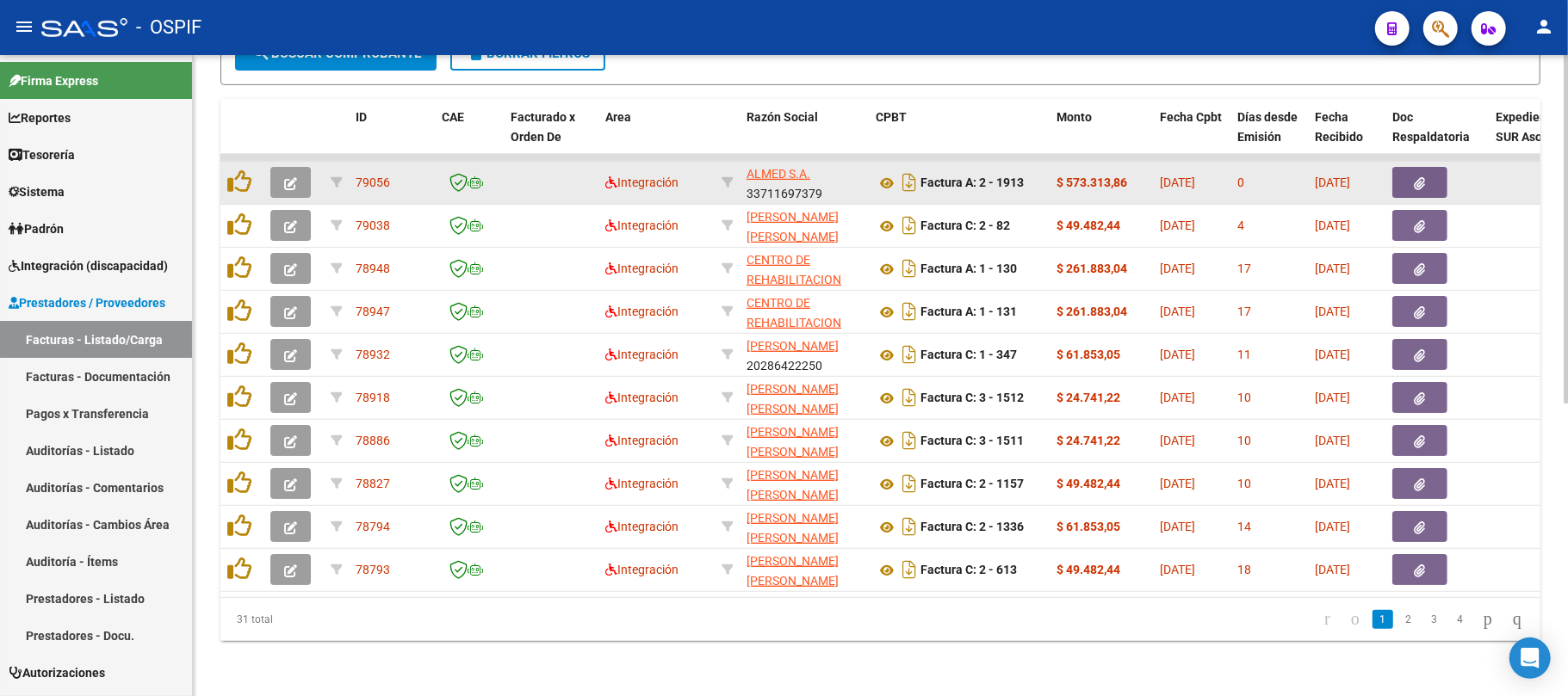
click at [290, 167] on button "button" at bounding box center [290, 182] width 41 height 31
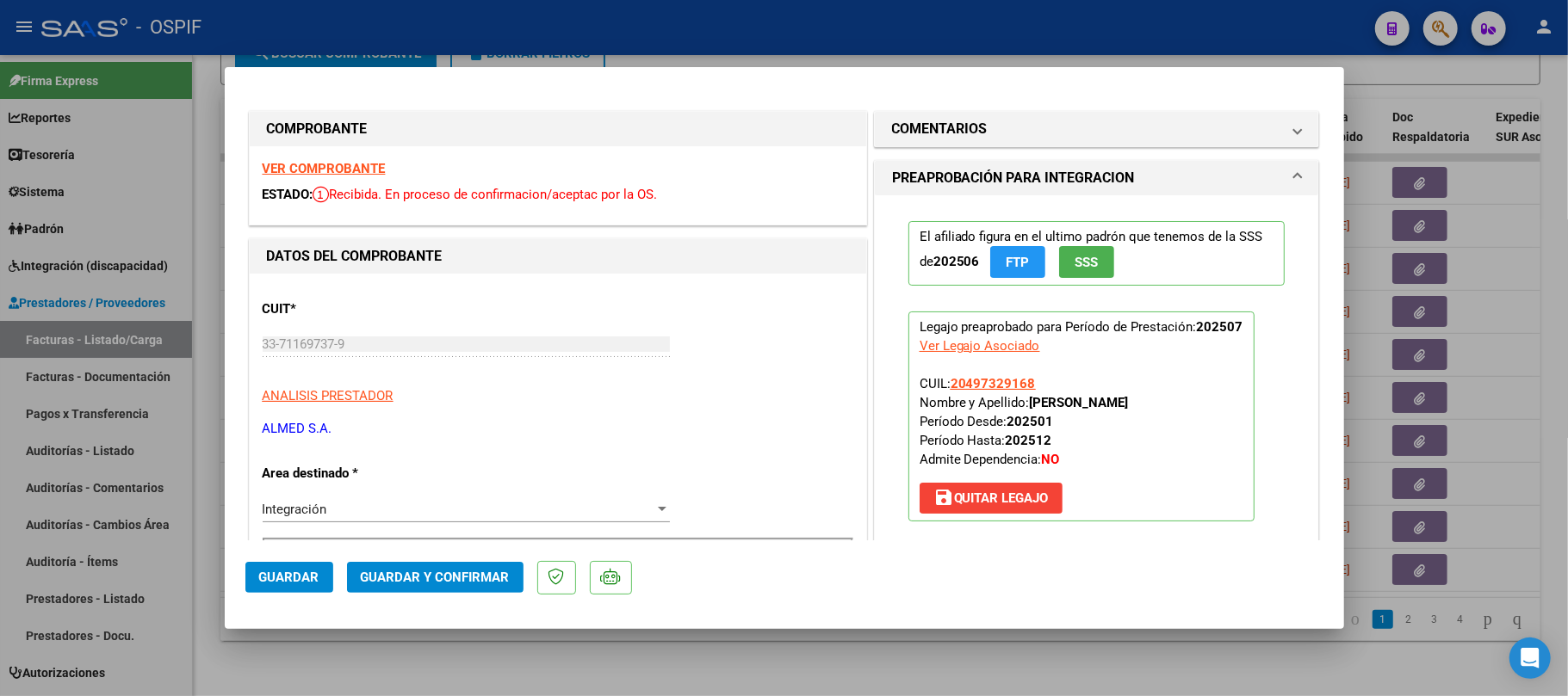
click at [458, 571] on span "Guardar y Confirmar" at bounding box center [435, 577] width 149 height 15
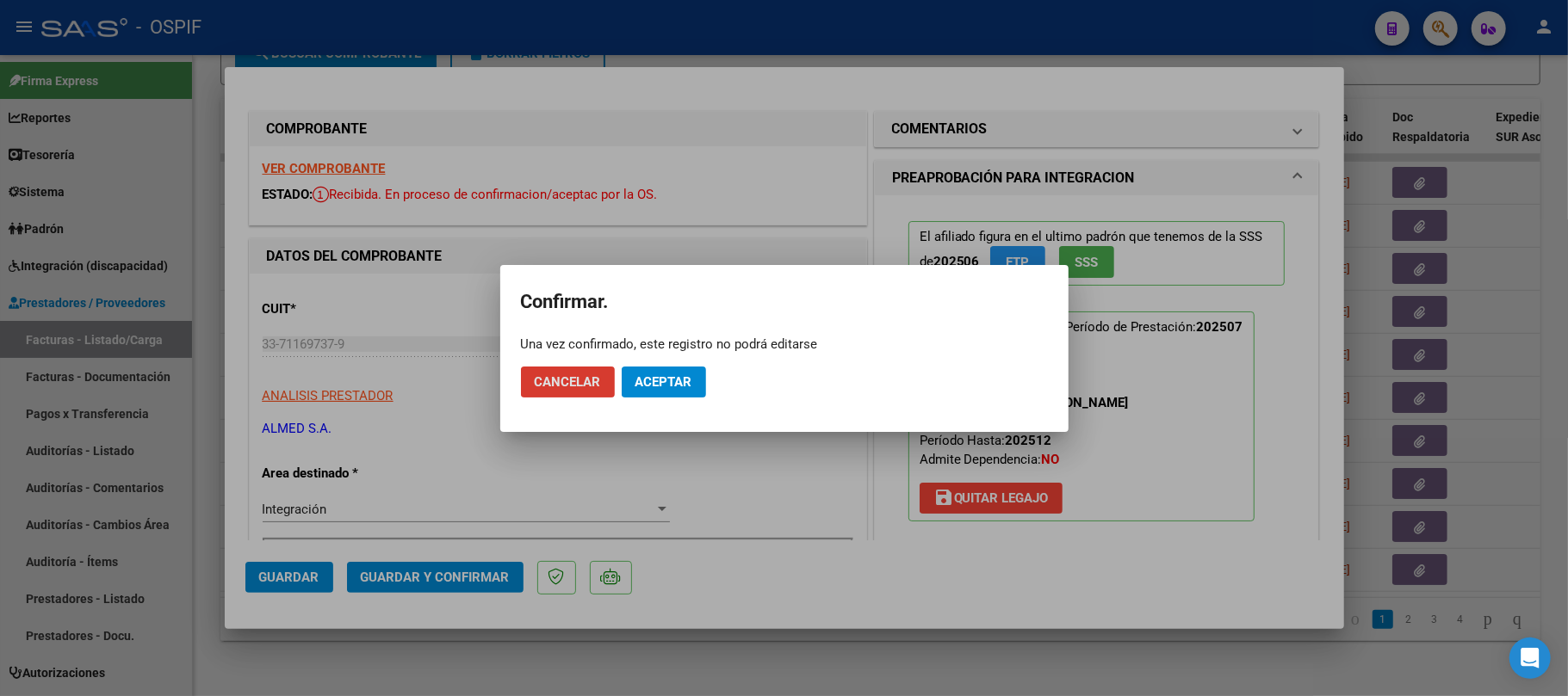
click at [645, 385] on span "Aceptar" at bounding box center [664, 382] width 57 height 15
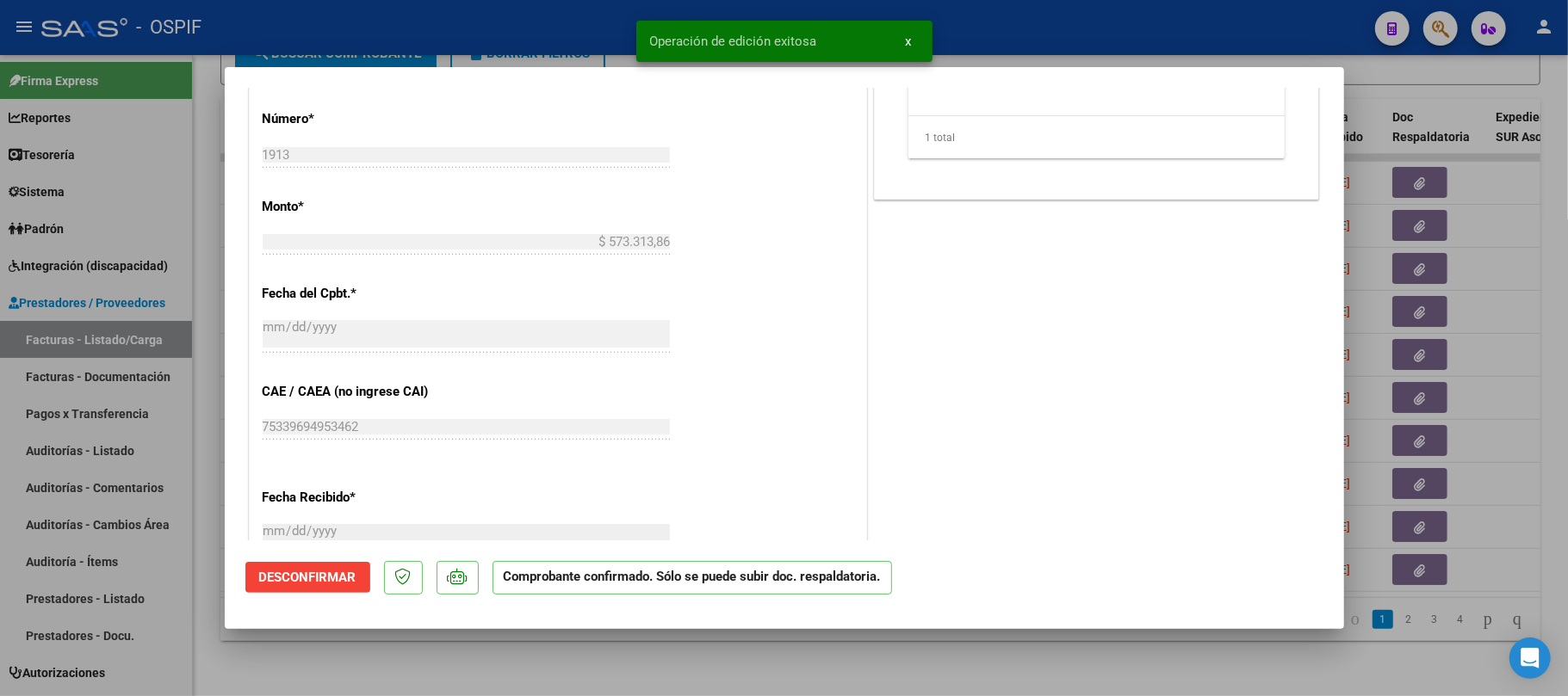
scroll to position [803, 0]
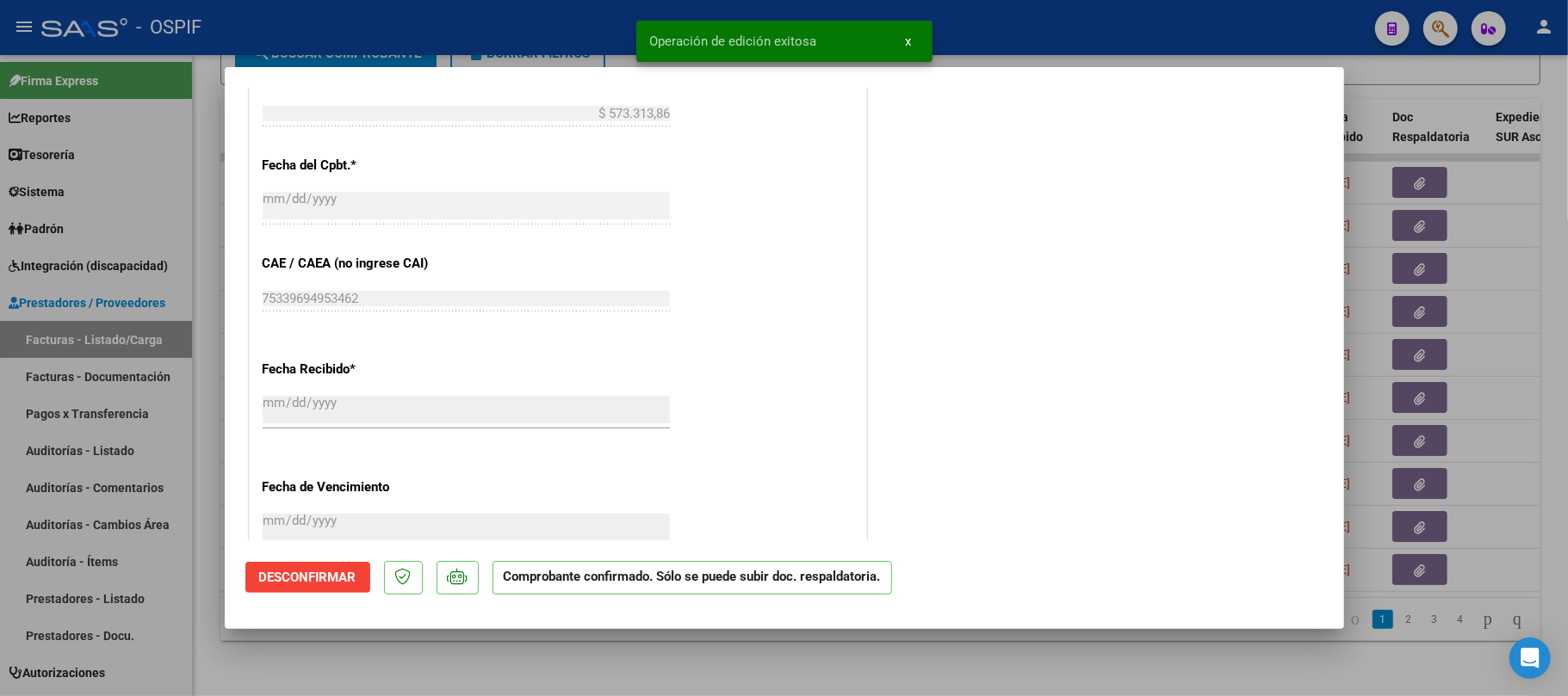
click at [590, 645] on div at bounding box center [784, 348] width 1568 height 696
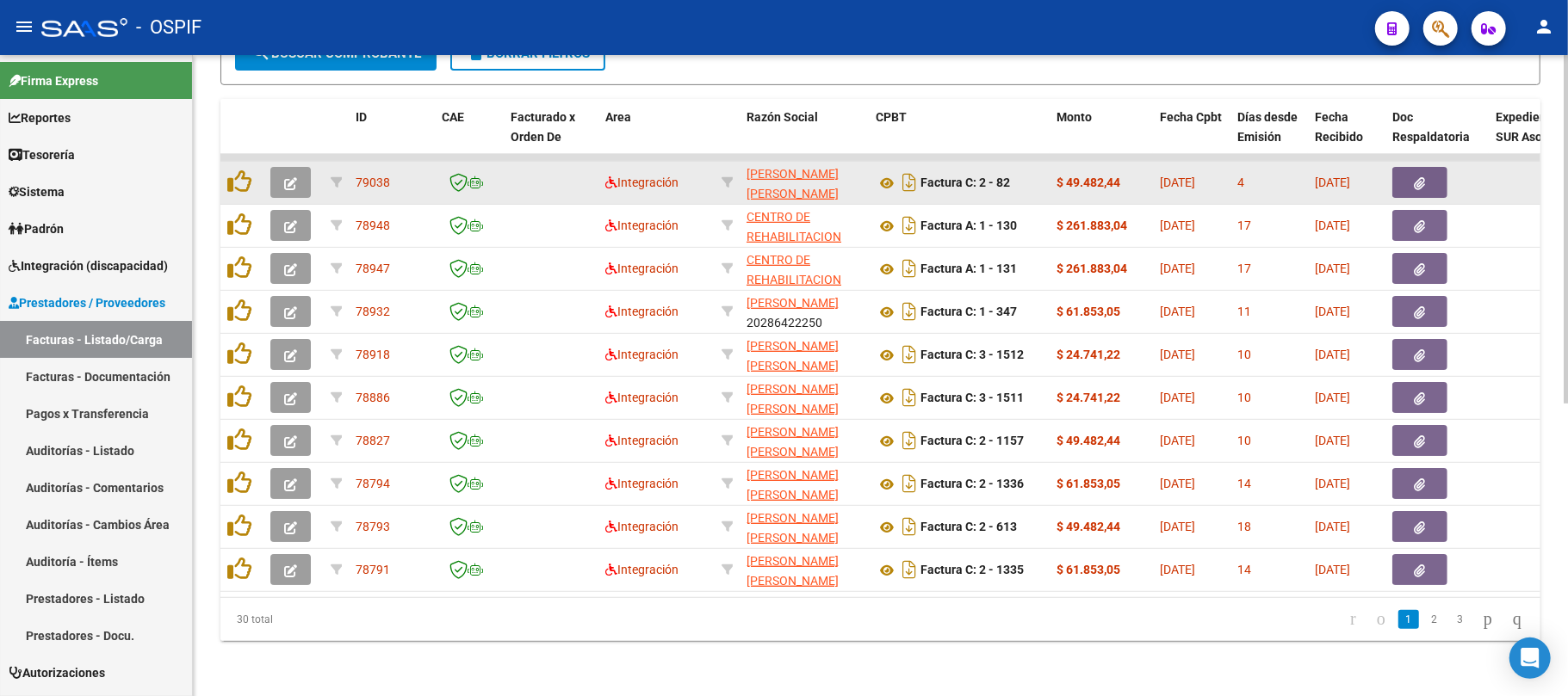
click at [301, 167] on button "button" at bounding box center [290, 182] width 41 height 31
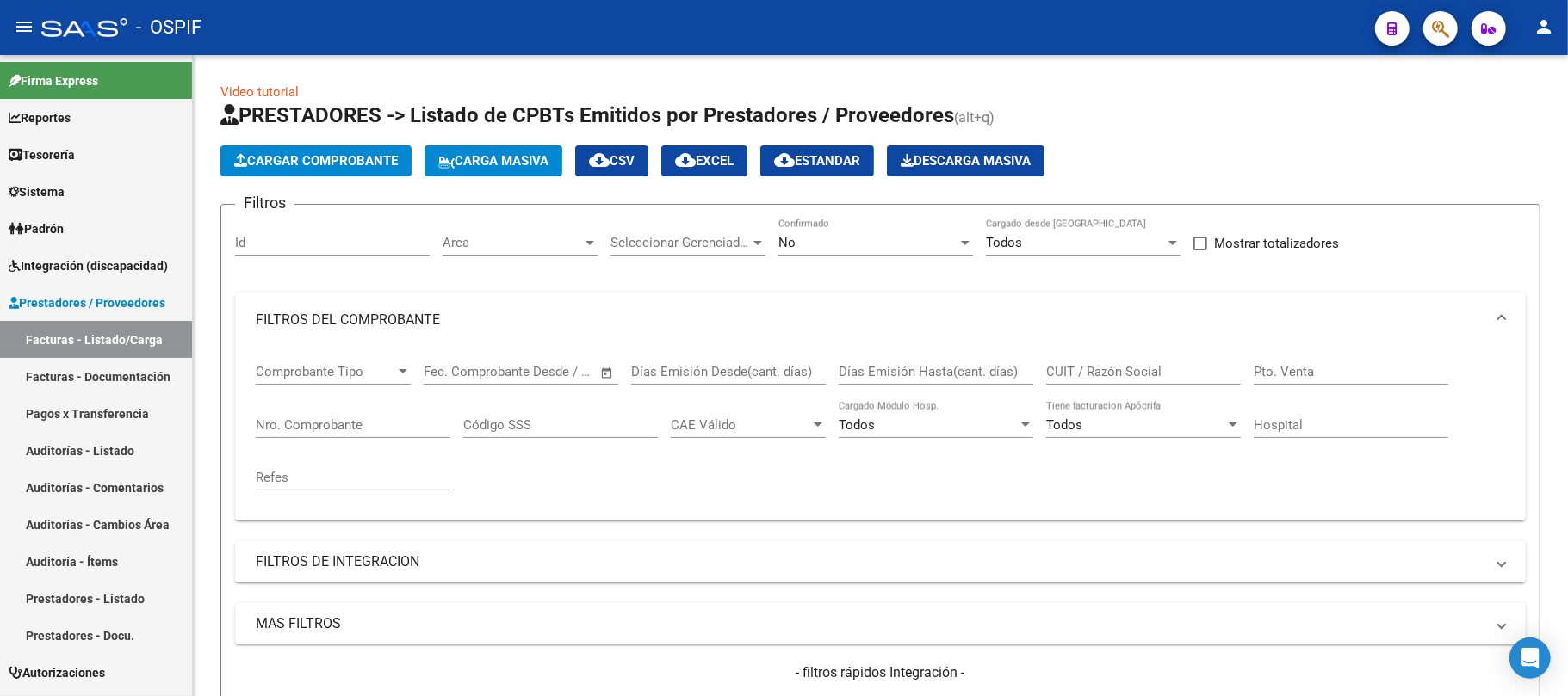
scroll to position [725, 0]
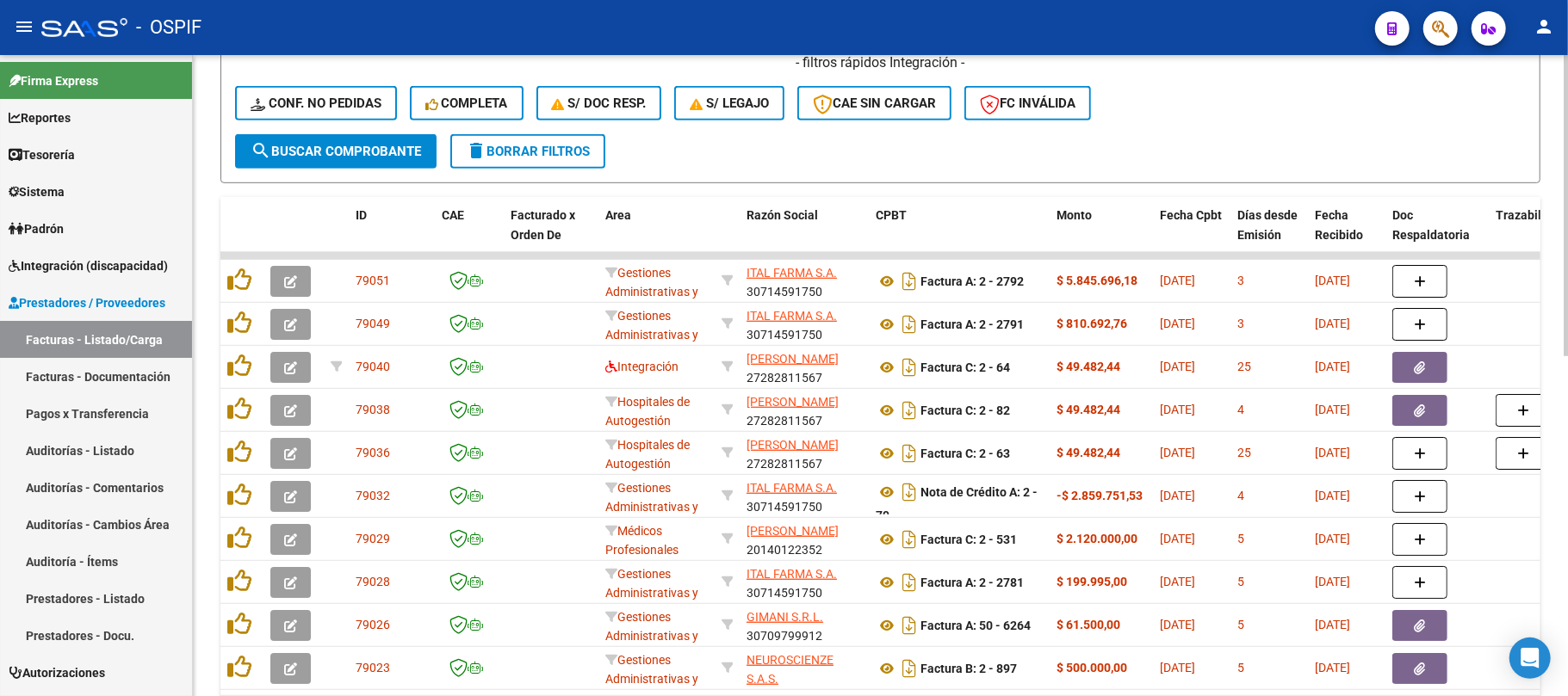
click at [542, 151] on span "delete Borrar Filtros" at bounding box center [527, 151] width 124 height 15
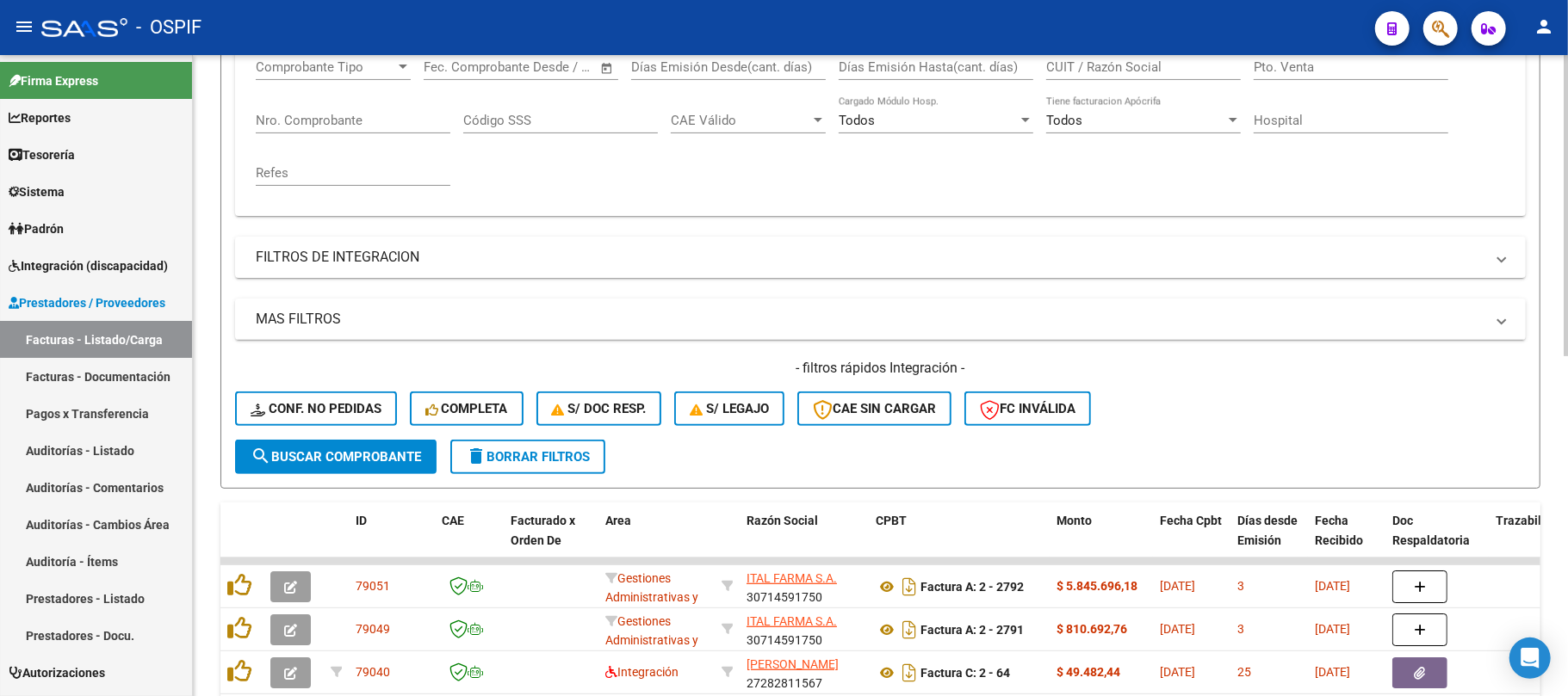
scroll to position [725, 0]
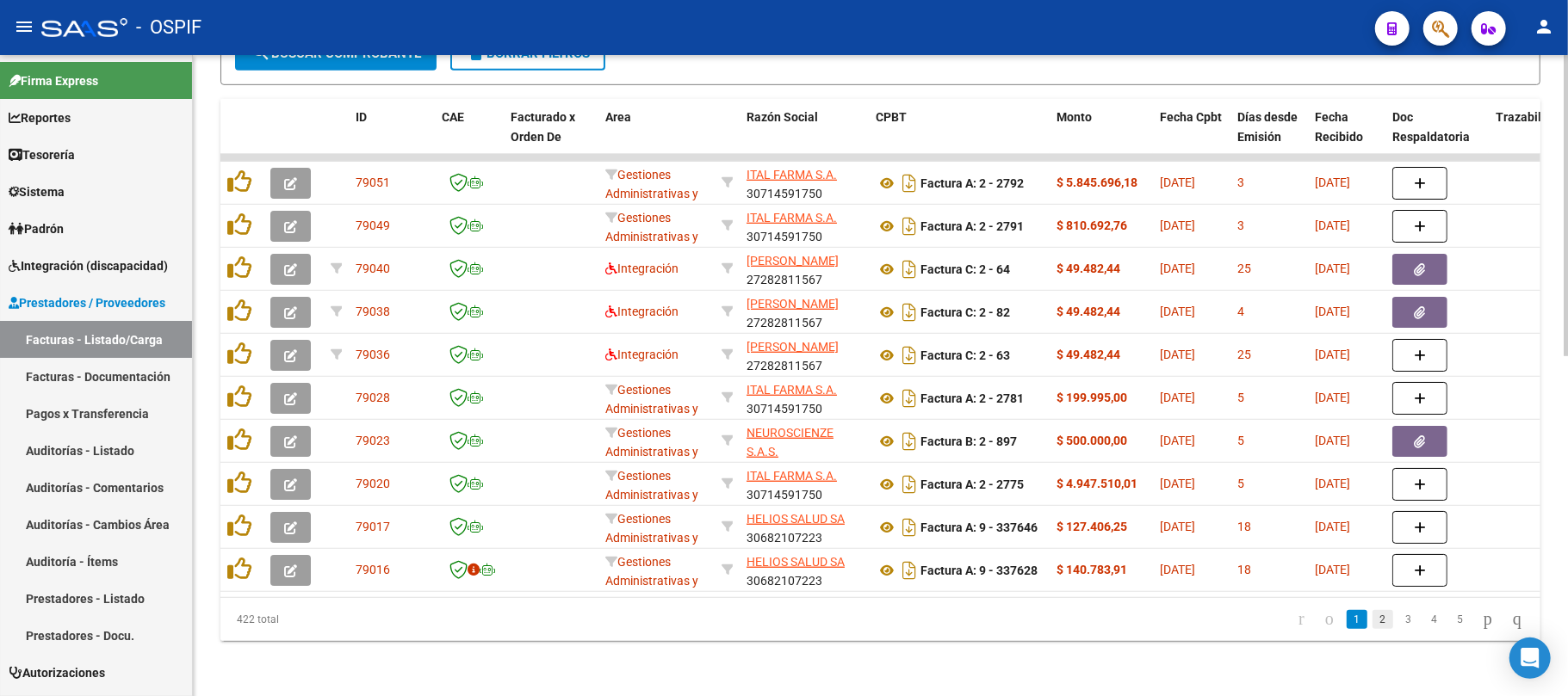
click at [1372, 613] on link "2" at bounding box center [1383, 620] width 21 height 19
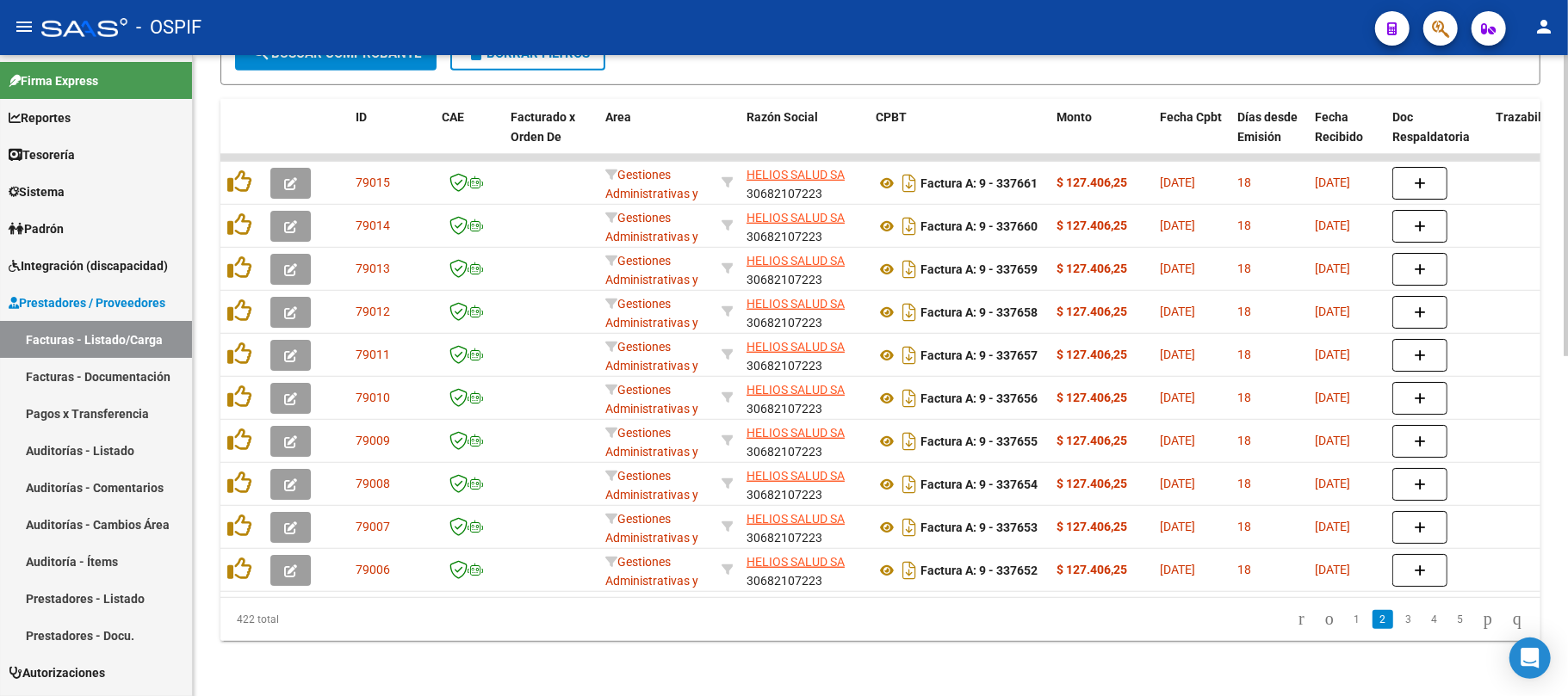
click at [1396, 630] on li "3" at bounding box center [1408, 620] width 26 height 29
click at [1398, 623] on link "3" at bounding box center [1408, 620] width 21 height 19
click at [1424, 624] on link "4" at bounding box center [1435, 620] width 21 height 19
click at [1424, 625] on link "5" at bounding box center [1435, 620] width 21 height 19
click at [1429, 621] on li "6" at bounding box center [1434, 620] width 26 height 29
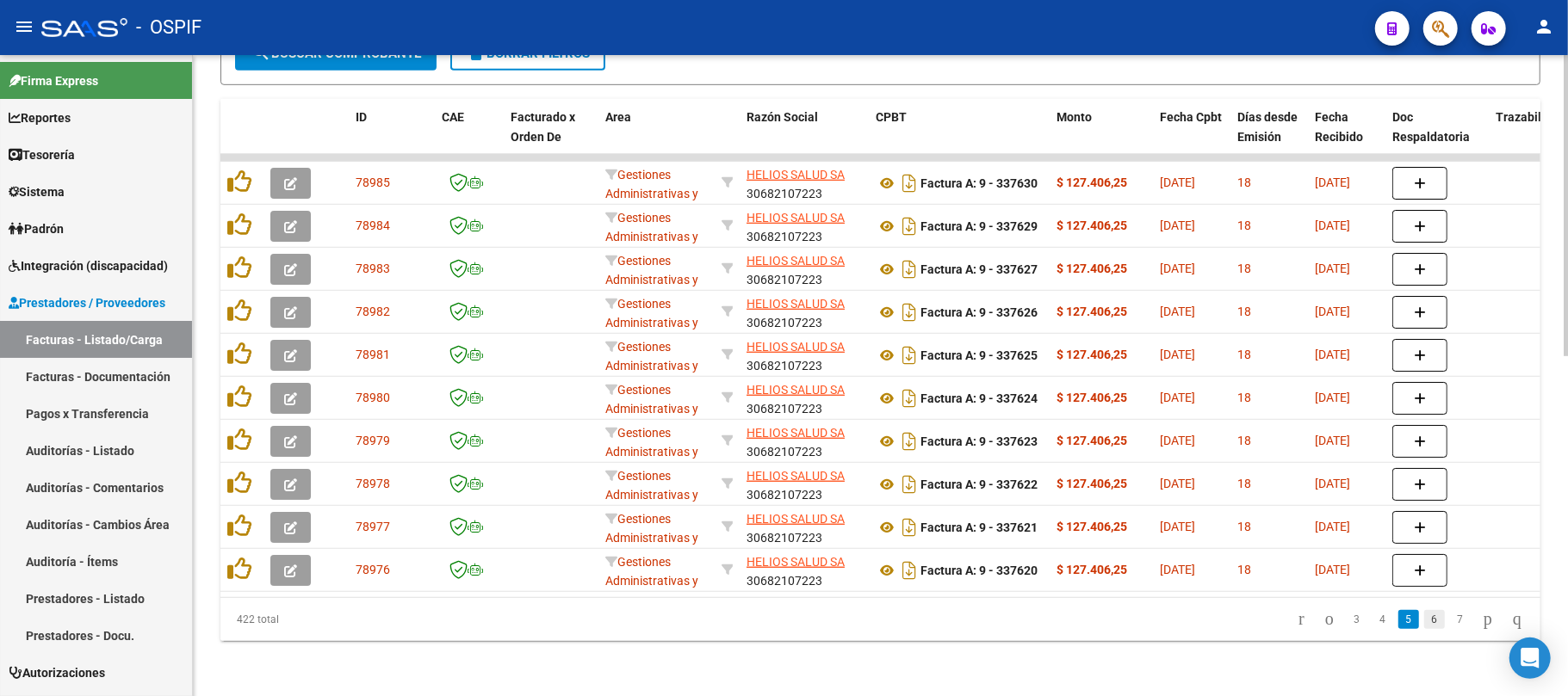
click at [1424, 623] on link "6" at bounding box center [1435, 620] width 21 height 19
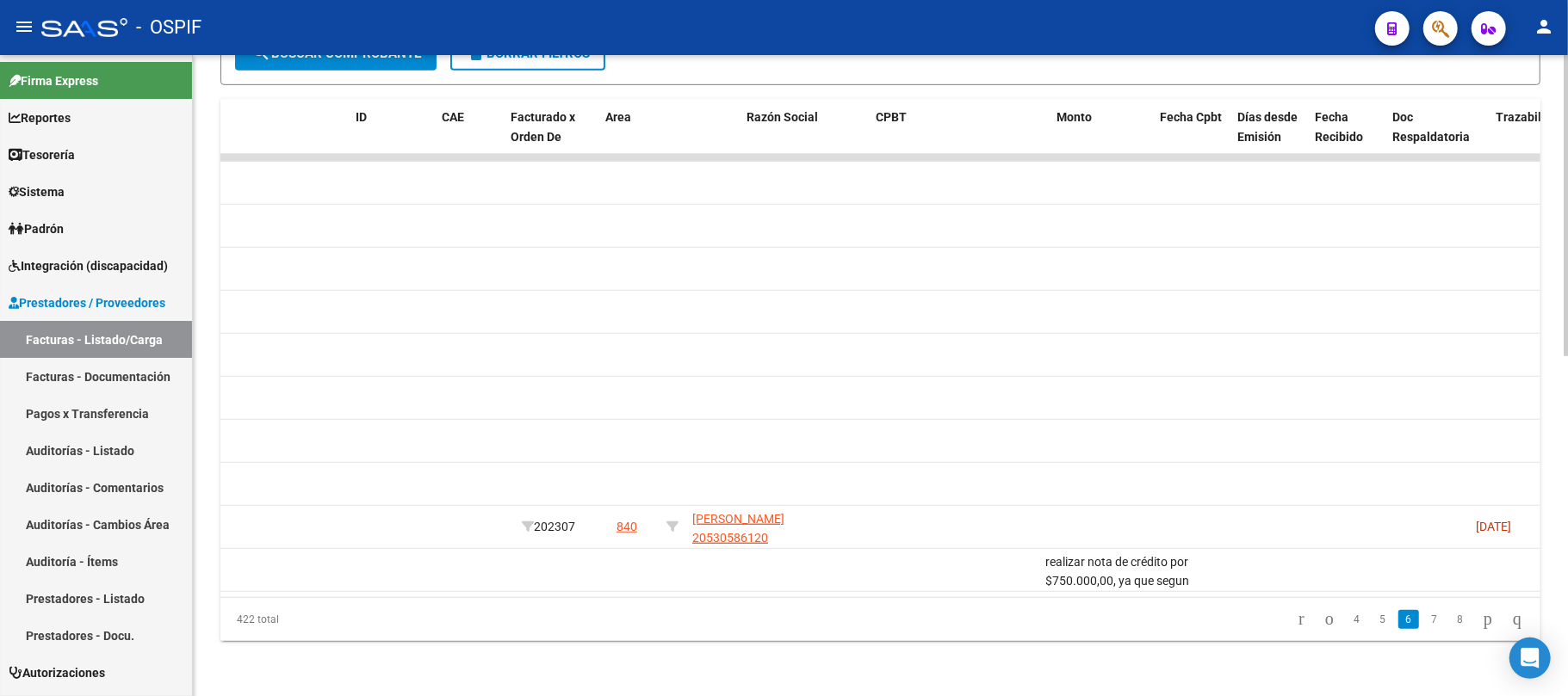
scroll to position [0, 0]
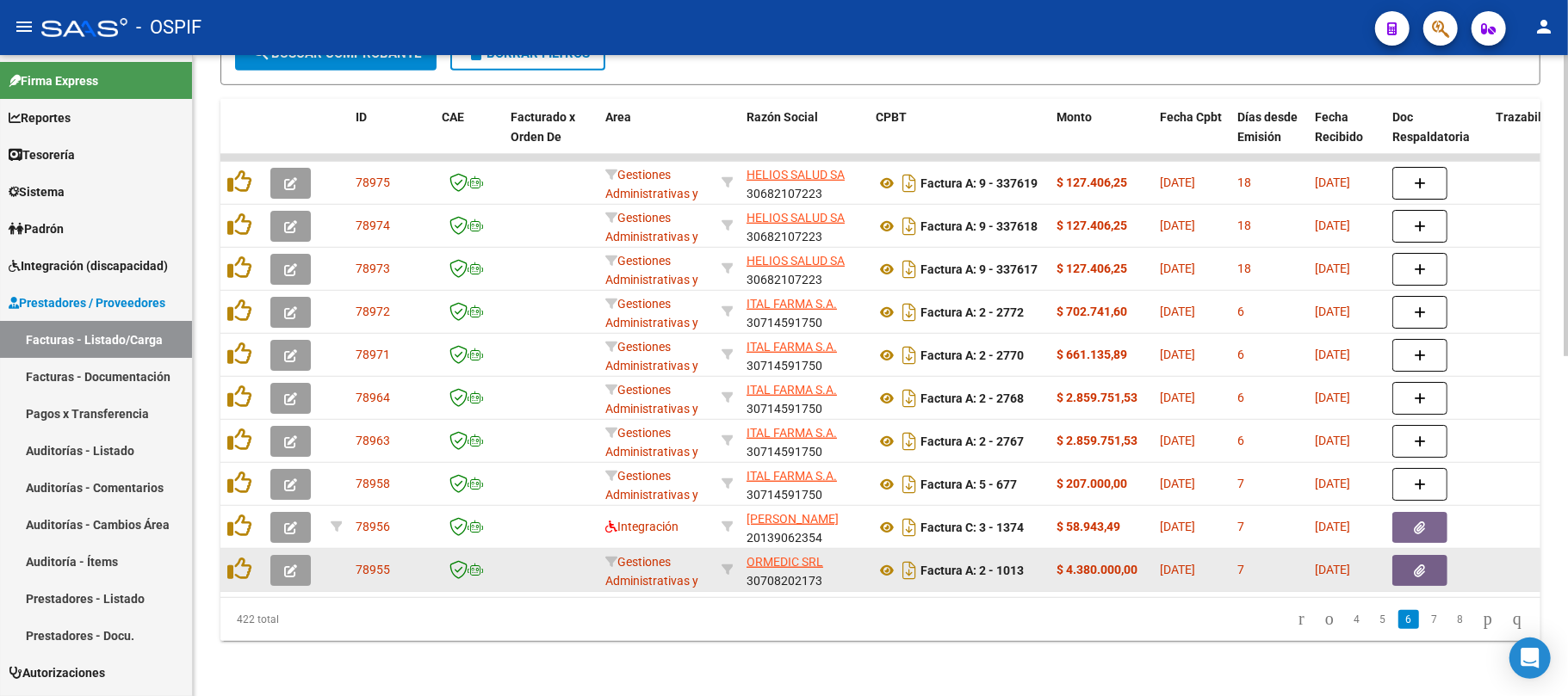
click at [1433, 555] on button "button" at bounding box center [1420, 570] width 55 height 31
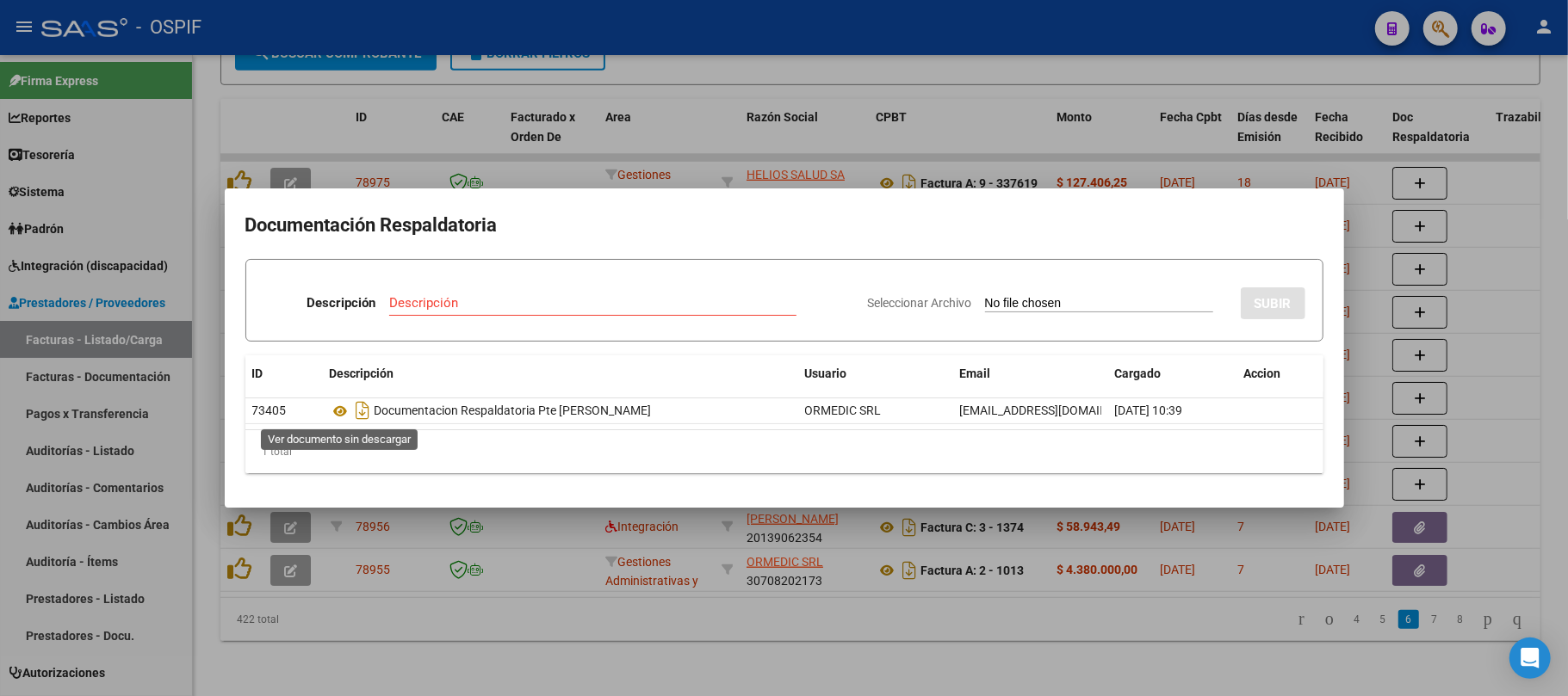
click at [832, 646] on div at bounding box center [784, 348] width 1568 height 696
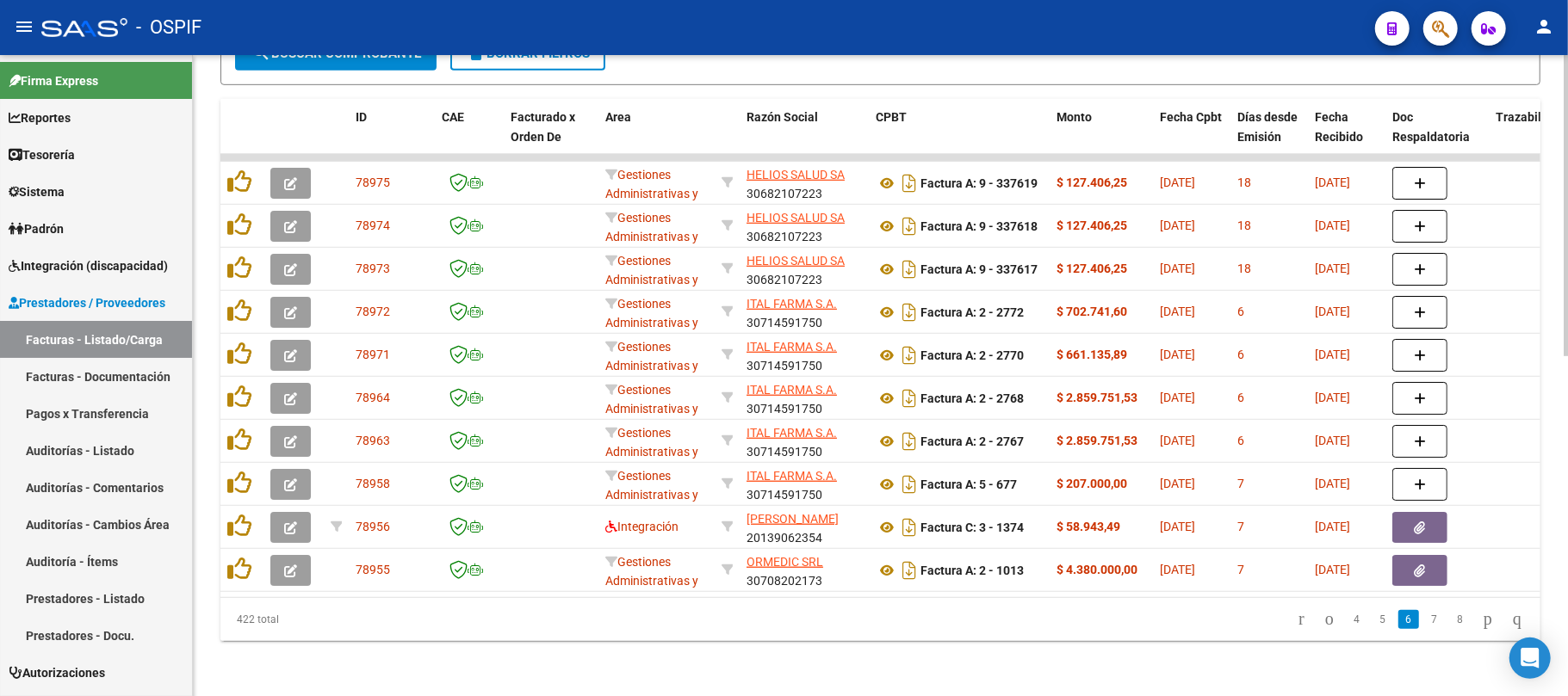
click at [791, 672] on div "Video tutorial PRESTADORES -> Listado de CPBTs Emitidos por Prestadores / Prove…" at bounding box center [880, 21] width 1375 height 1350
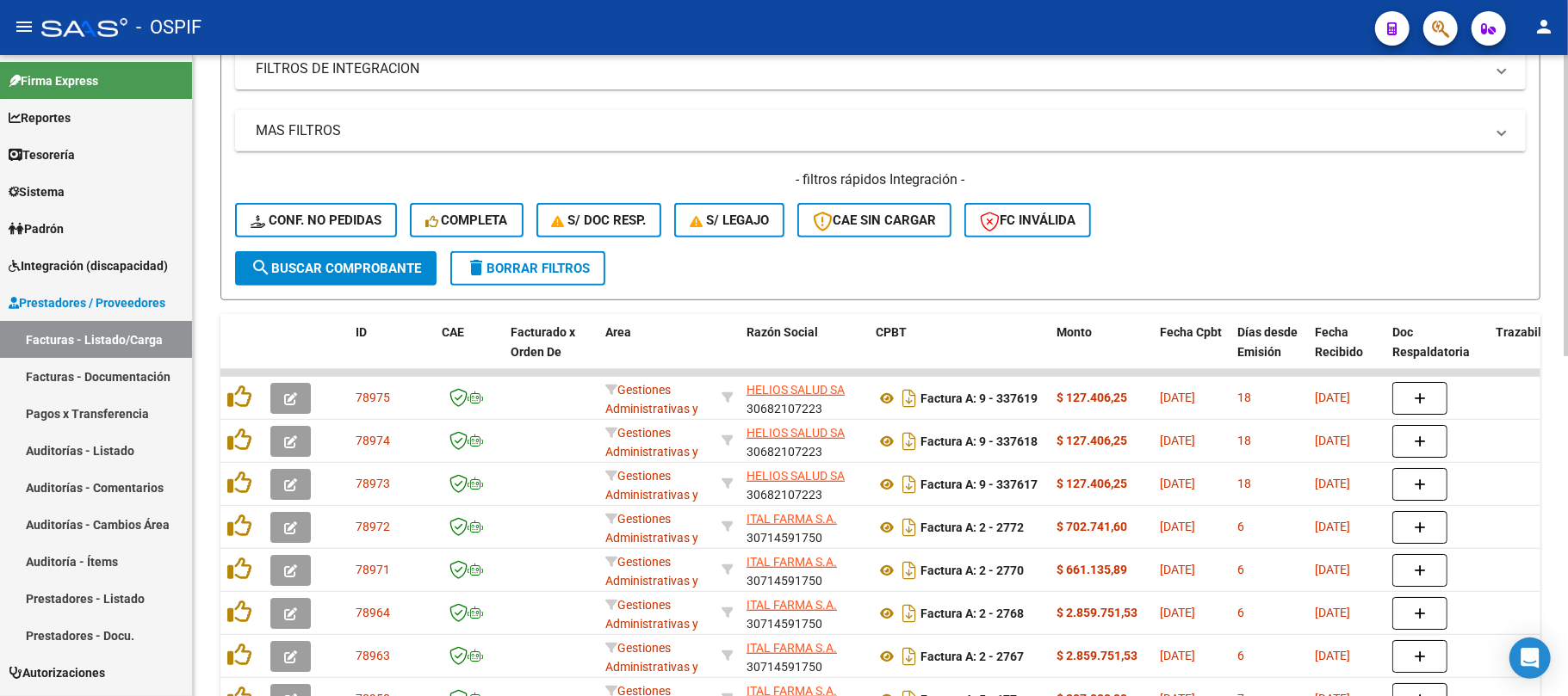
scroll to position [151, 0]
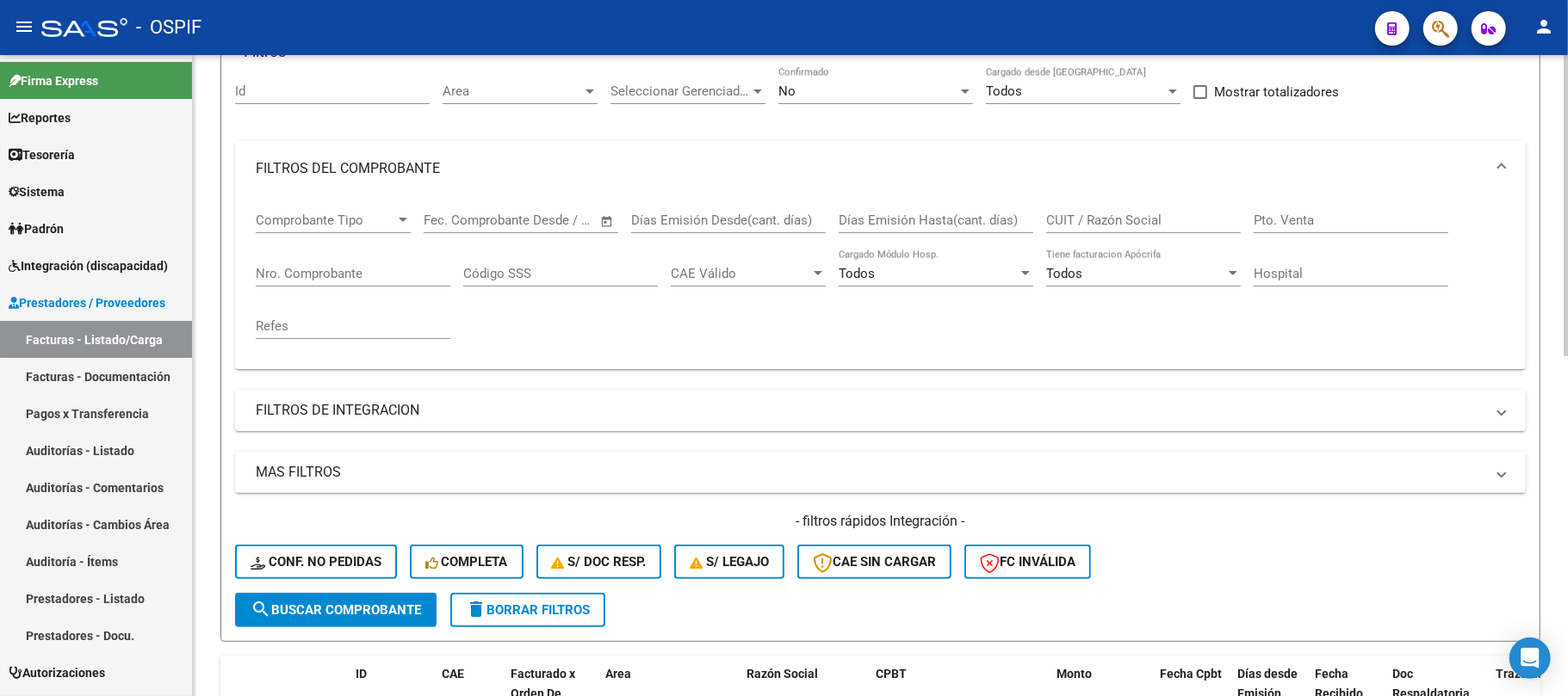
click at [912, 100] on div "No Confirmado" at bounding box center [876, 85] width 195 height 37
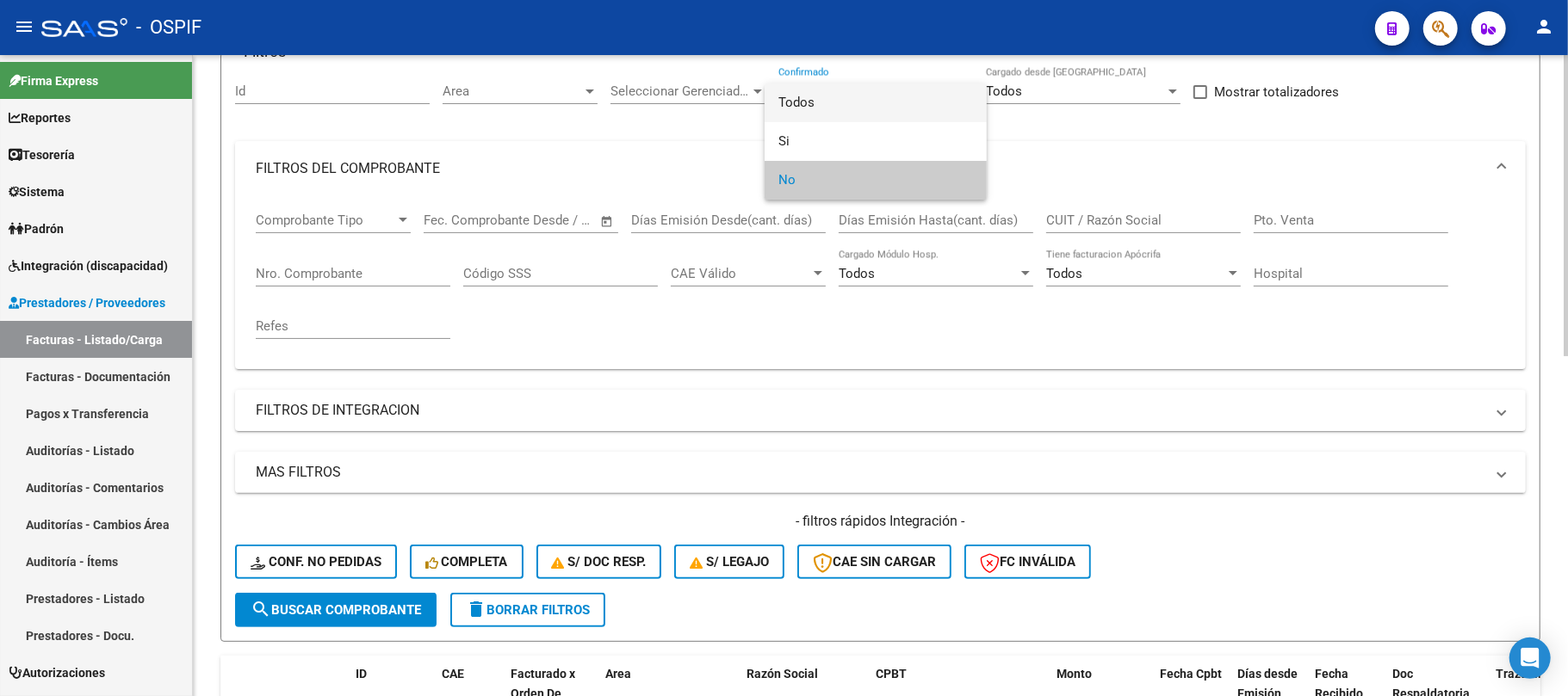
click at [818, 101] on span "Todos" at bounding box center [876, 102] width 195 height 39
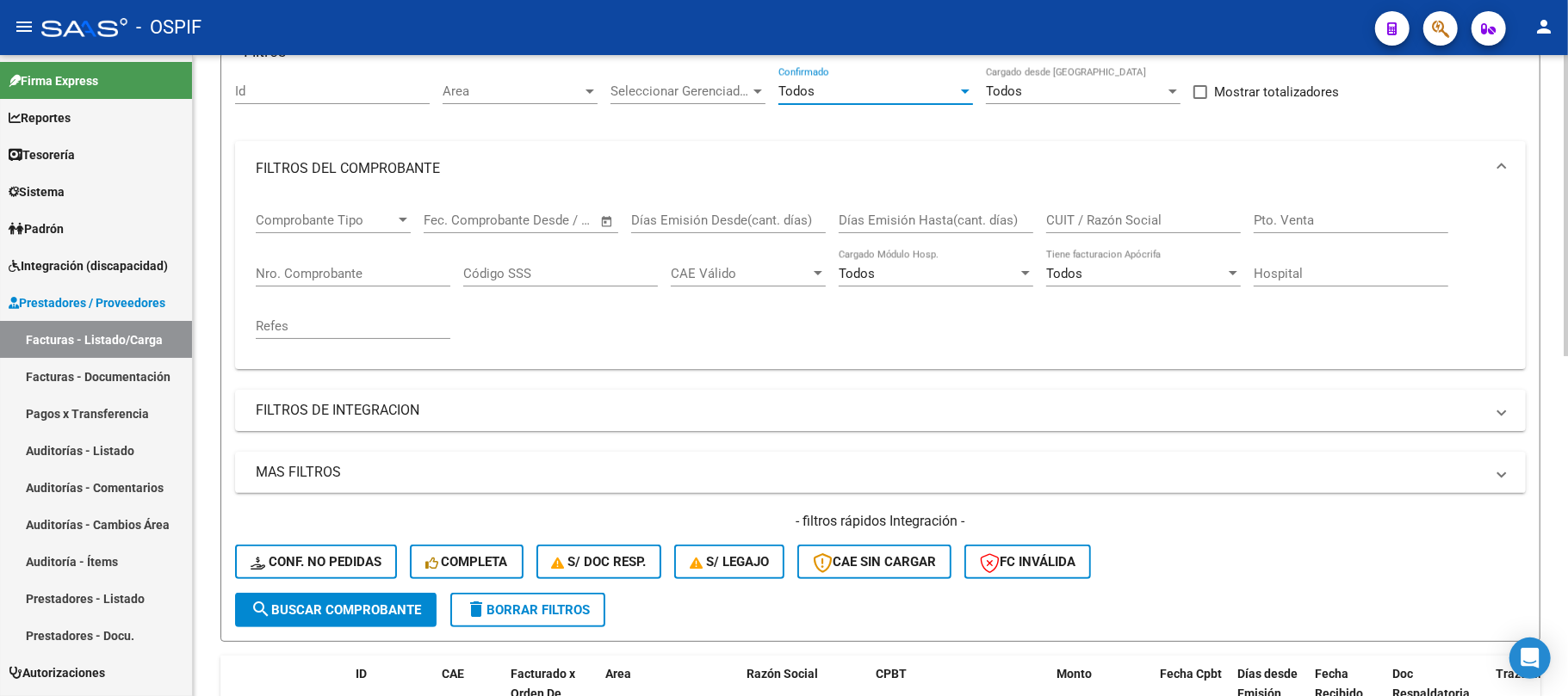
click at [507, 607] on span "delete Borrar Filtros" at bounding box center [527, 610] width 124 height 15
click at [737, 620] on form "Filtros Id Area Area Seleccionar Gerenciador Seleccionar Gerenciador No Confirm…" at bounding box center [879, 348] width 1320 height 589
click at [1095, 217] on input "CUIT / Razón Social" at bounding box center [1144, 220] width 195 height 15
paste input "BTB Soft SA"
click at [902, 88] on div "No" at bounding box center [868, 91] width 179 height 15
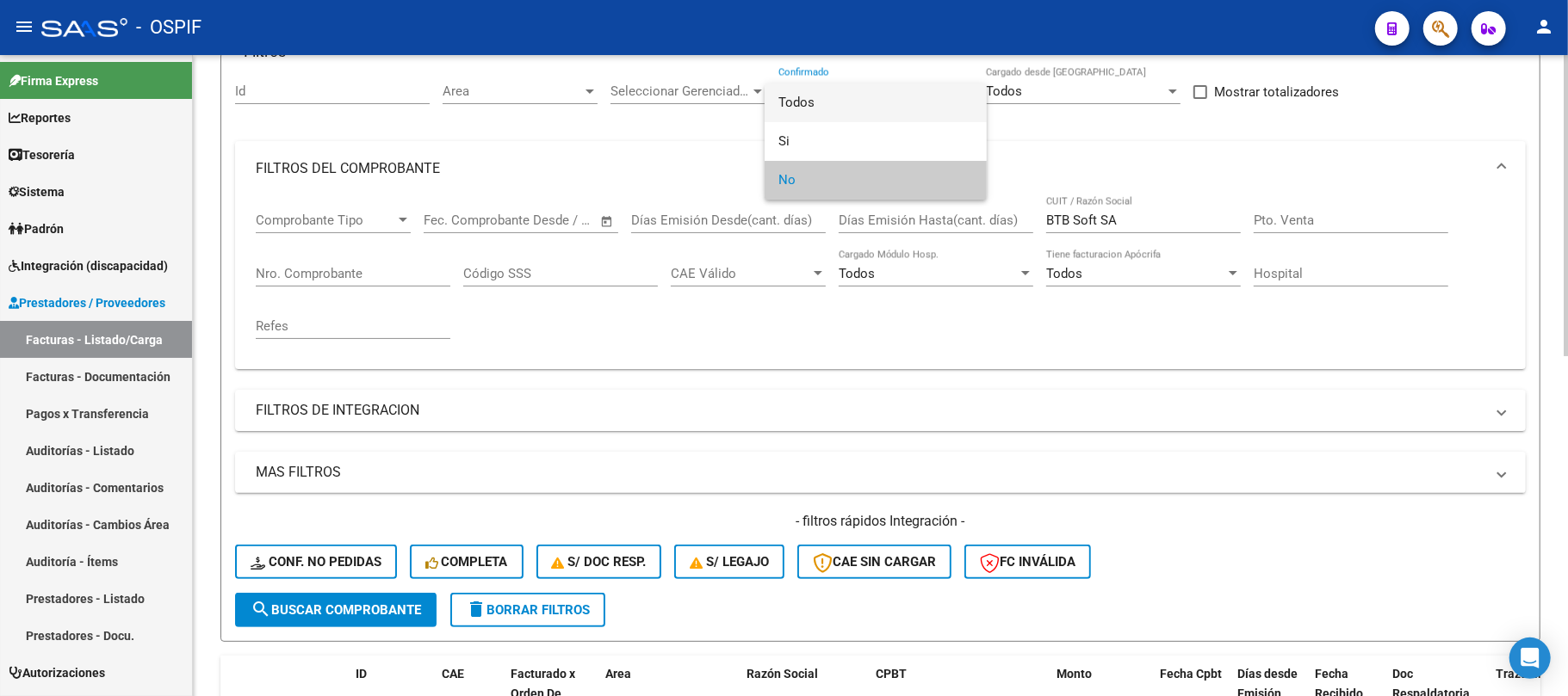
drag, startPoint x: 910, startPoint y: 93, endPoint x: 401, endPoint y: 572, distance: 698.9
click at [910, 93] on span "Todos" at bounding box center [876, 102] width 195 height 39
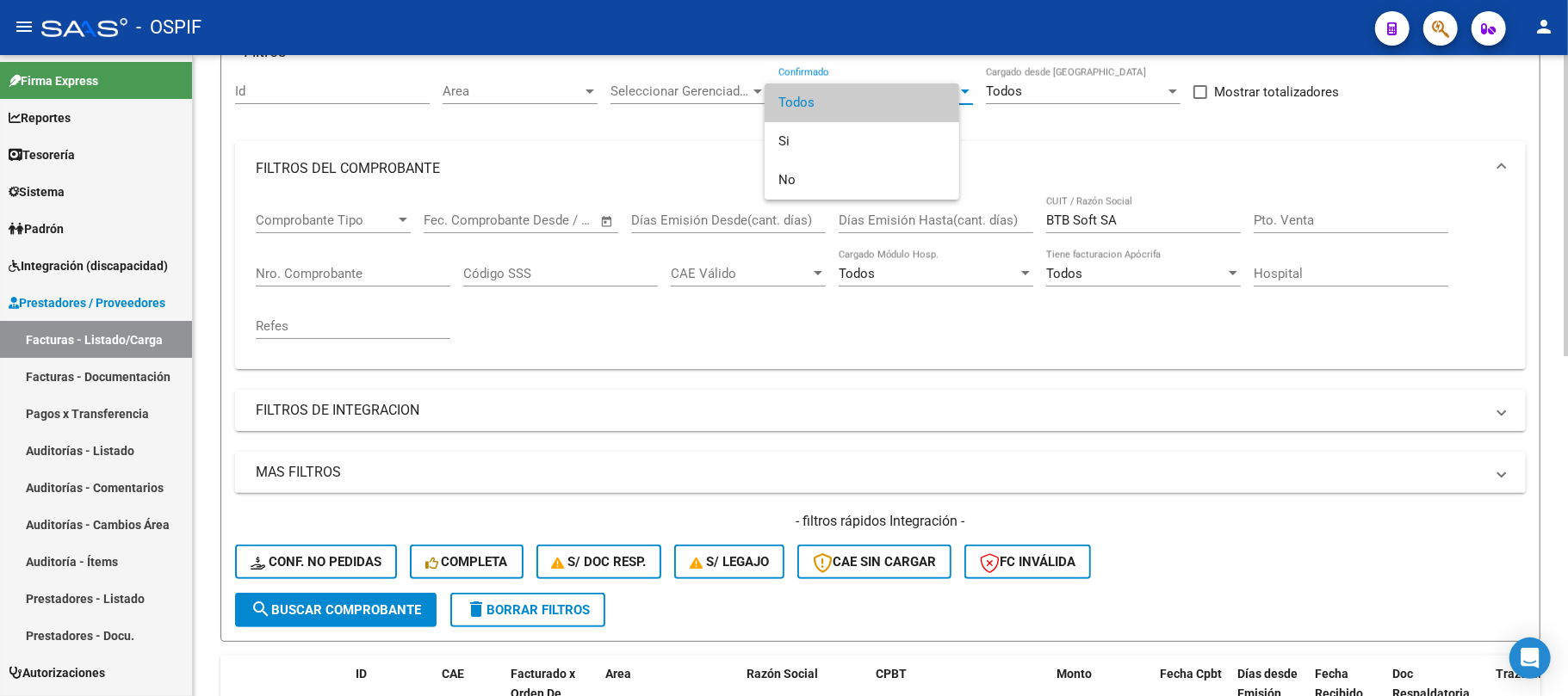
click at [372, 603] on span "search Buscar Comprobante" at bounding box center [335, 610] width 170 height 15
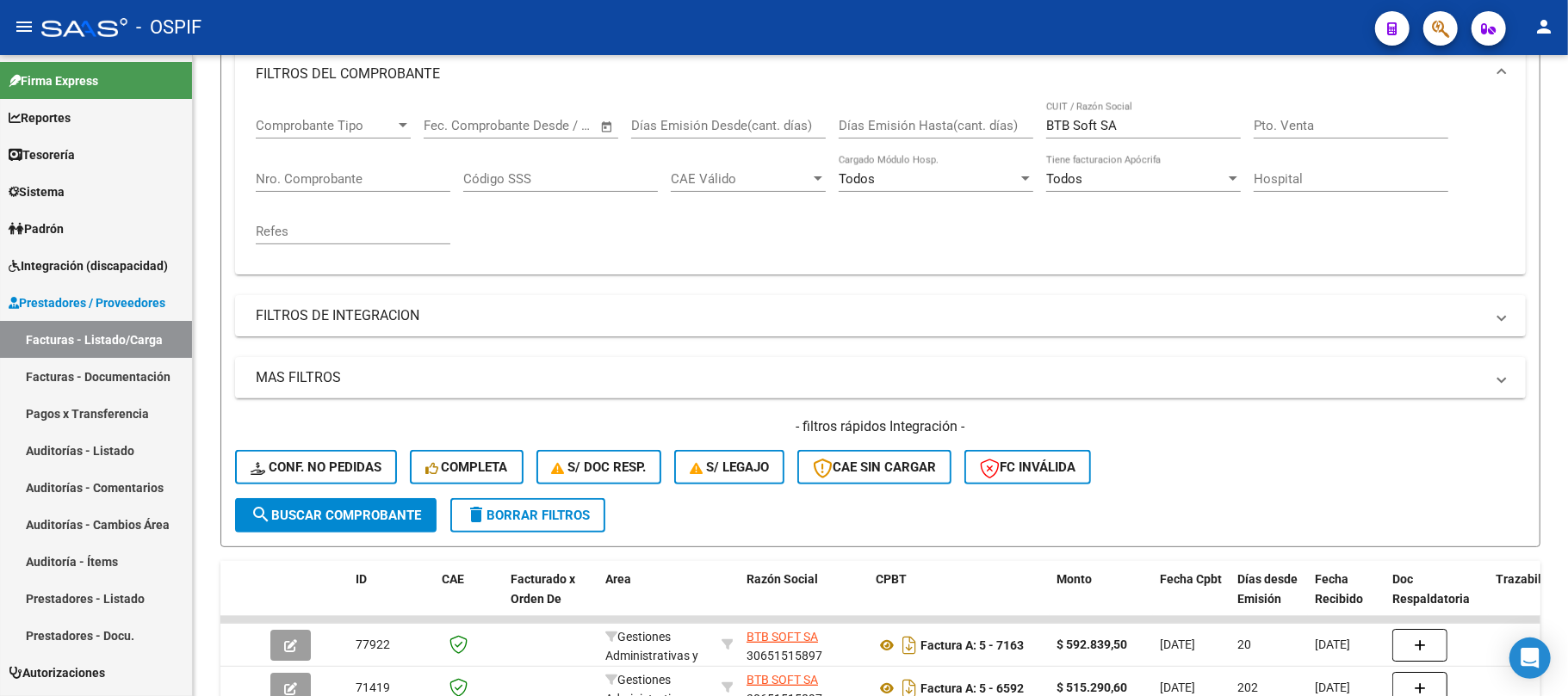
scroll to position [22, 0]
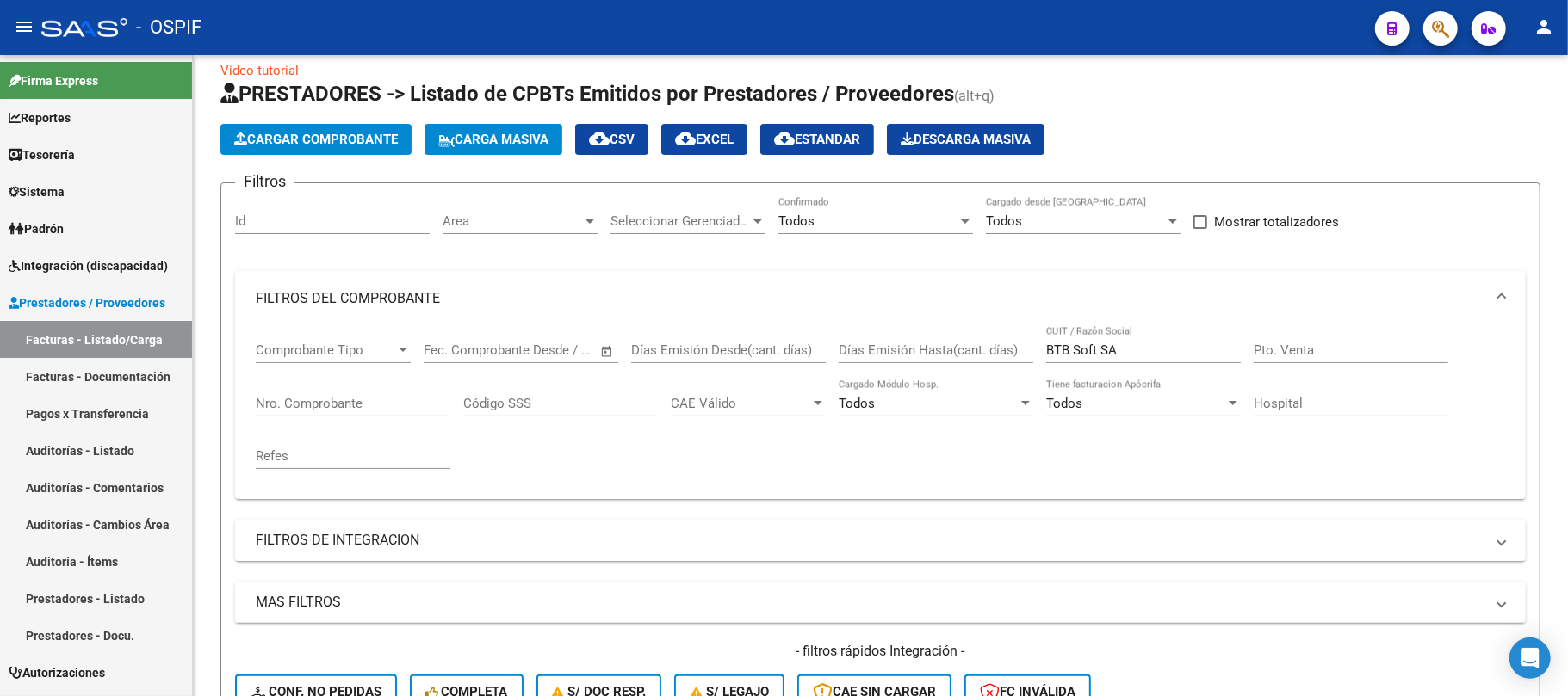
click at [1145, 346] on input "BTB Soft SA" at bounding box center [1144, 350] width 195 height 15
paste input "CAMARA ARGENTINA DE DESARROLLADORES DE SOFTWARE INDEPENDIENTES"
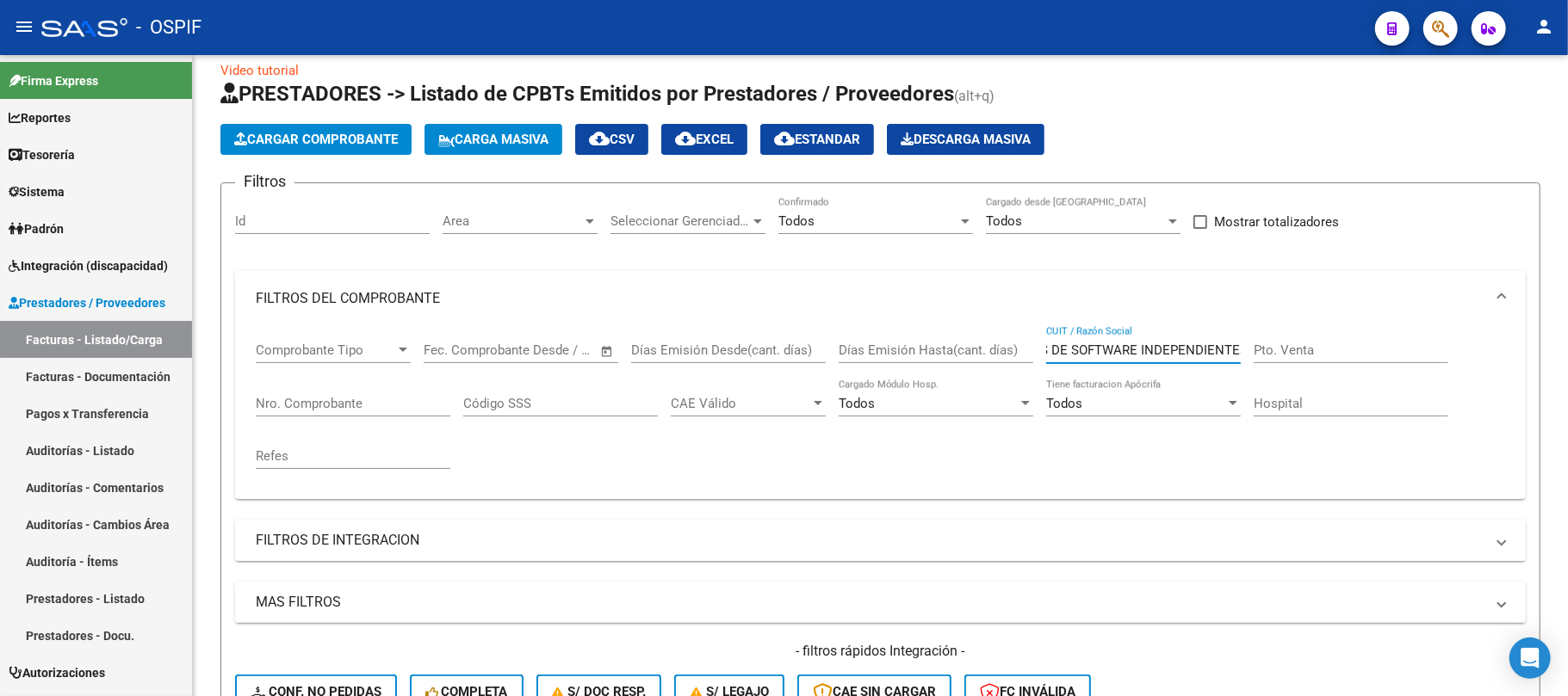
type input "CAMARA ARGENTINA DE DESARROLLADORES DE SOFTWARE INDEPENDIENTES"
click at [334, 400] on input "Nro. Comprobante" at bounding box center [353, 403] width 195 height 15
paste input "703"
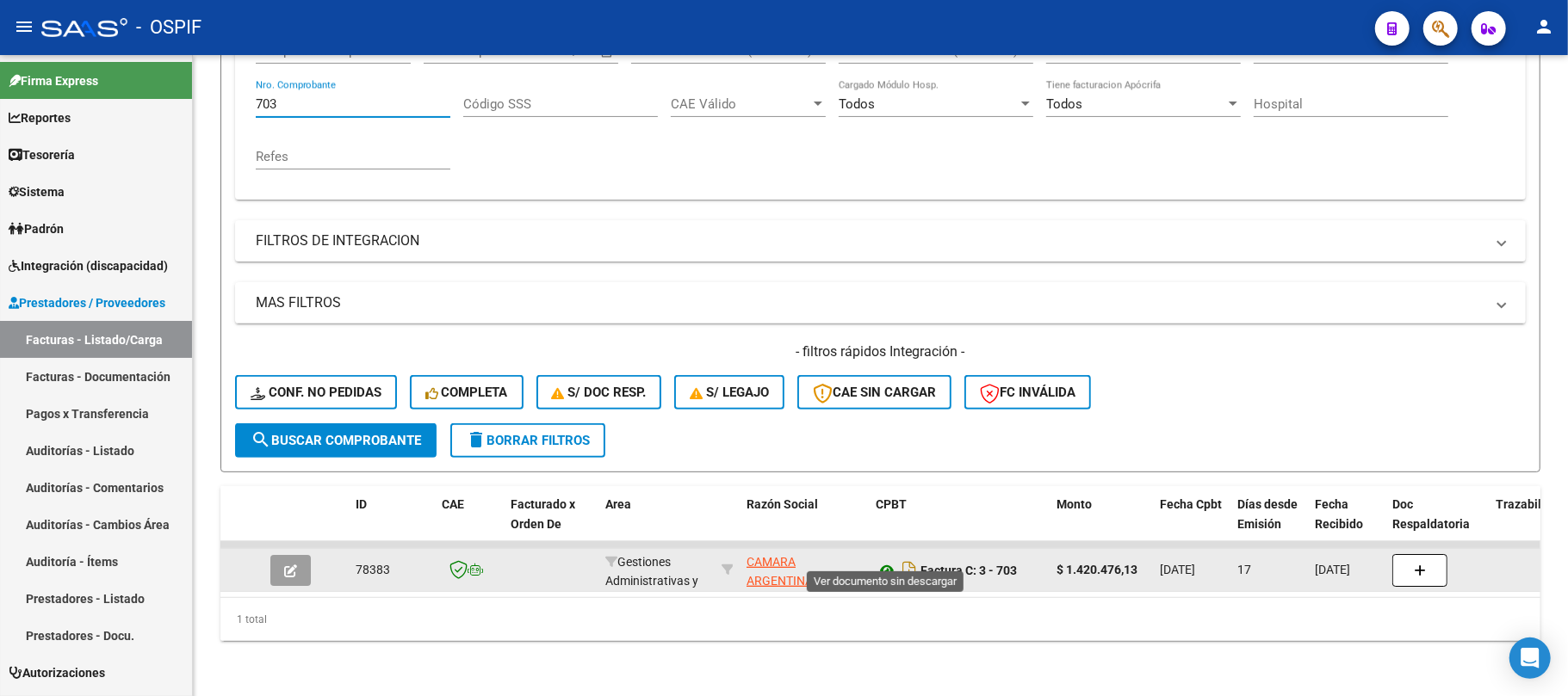
type input "703"
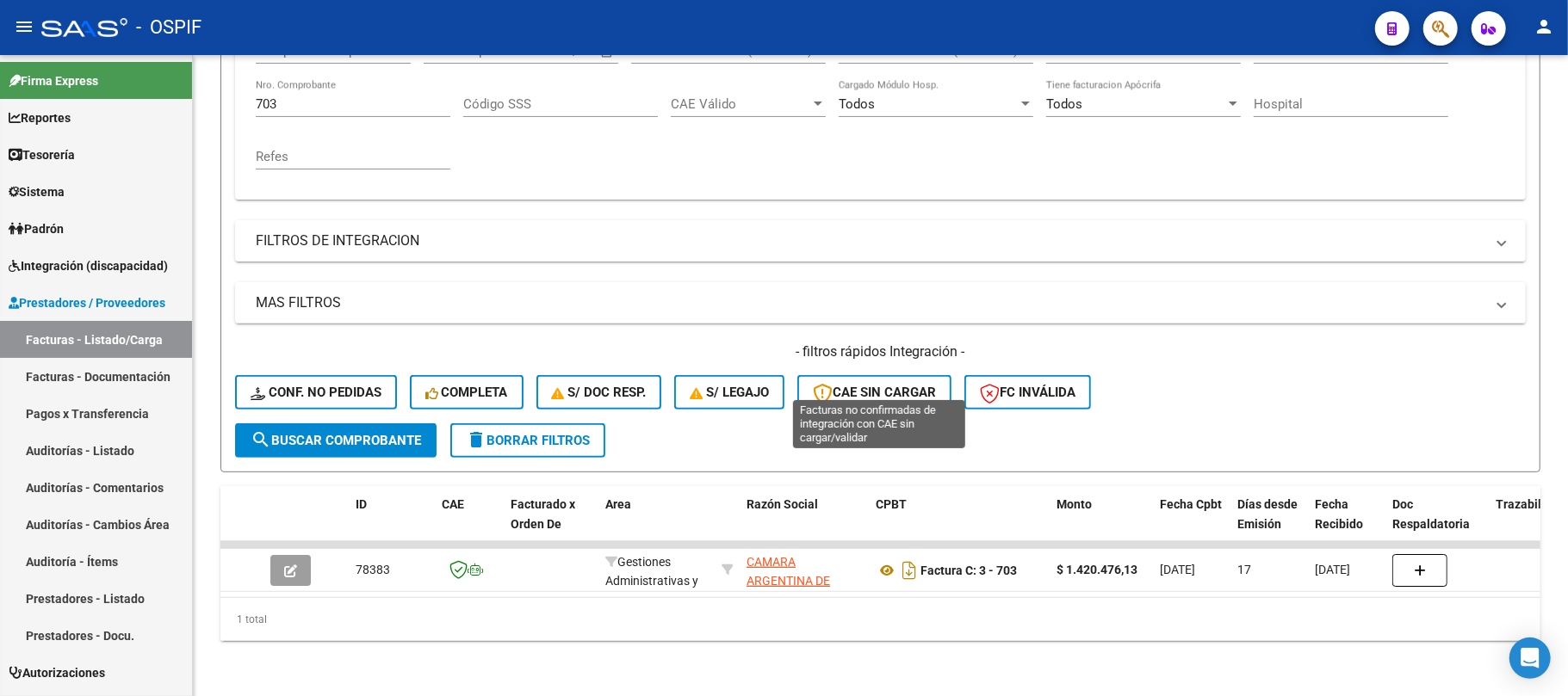
scroll to position [222, 0]
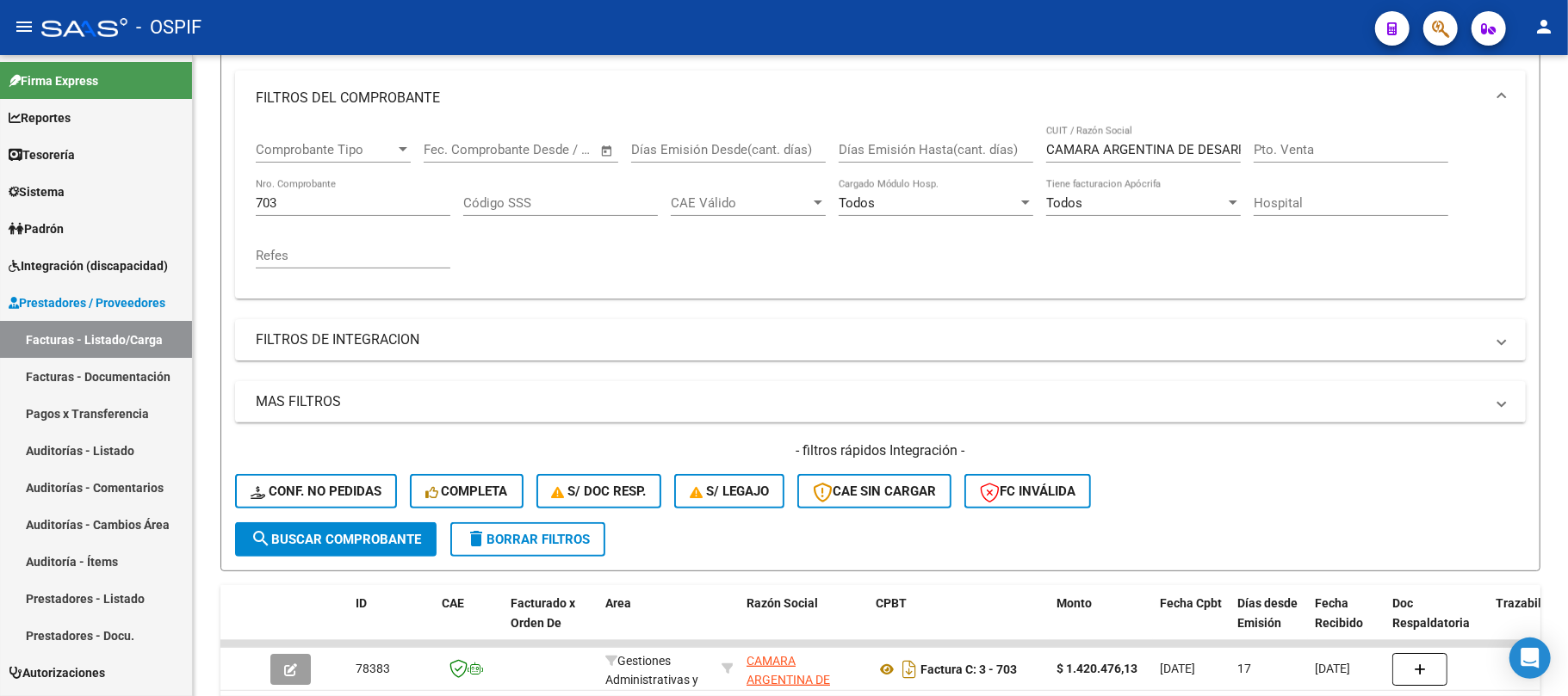
click at [1182, 152] on input "CAMARA ARGENTINA DE DESARROLLADORES DE SOFTWARE INDEPENDIENTES" at bounding box center [1144, 149] width 195 height 15
click at [1183, 150] on input "CAMARA ARGENTINA DE DESARROLLADORES DE SOFTWARE INDEPENDIENTES" at bounding box center [1144, 149] width 195 height 15
click at [1185, 148] on input "CAMARA ARGENTINA DE DESARROLLADORES DE SOFTWARE INDEPENDIENTES" at bounding box center [1144, 149] width 195 height 15
paste input "SCOBAR ANA LAURAE"
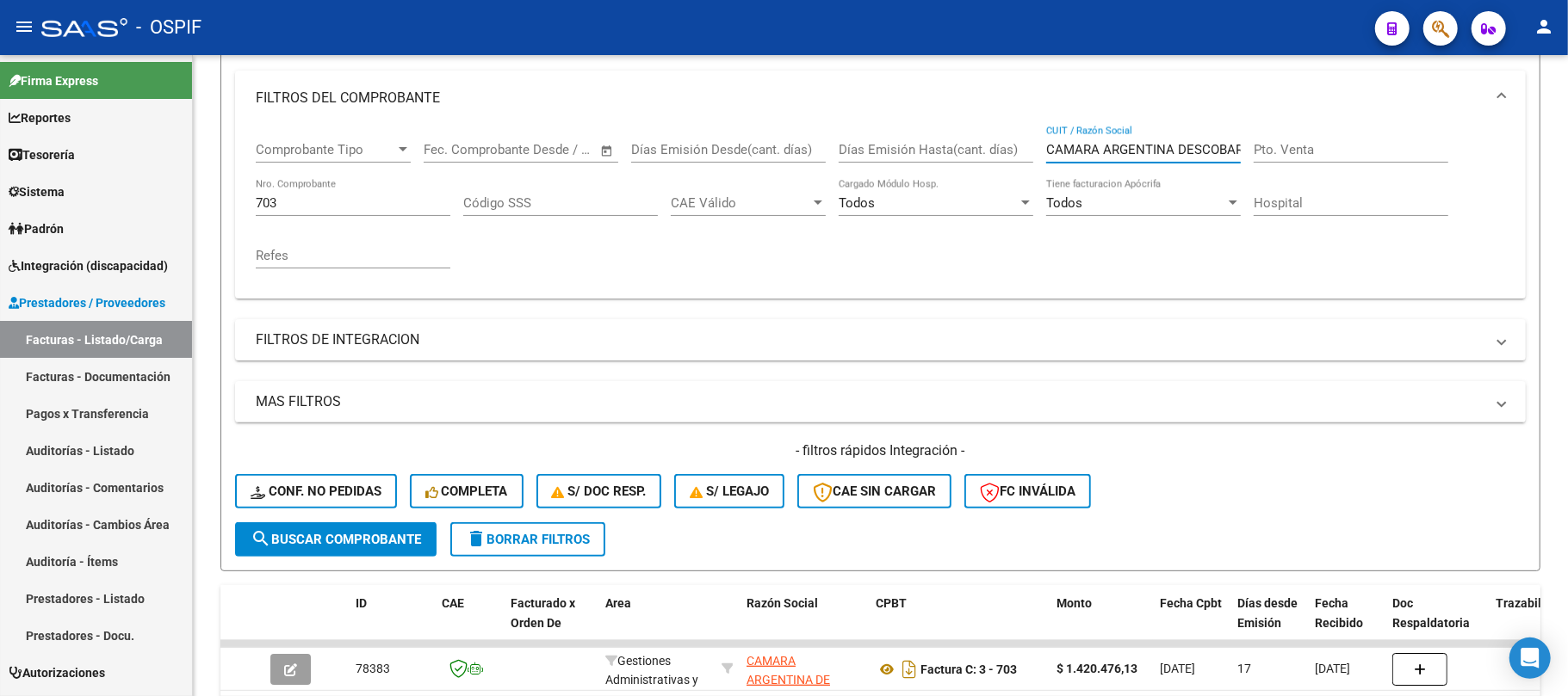
click at [1164, 143] on input "CAMARA ARGENTINA DESCOBAR ANA LAURAE DESARROLLADORES DE SOFTWARE INDEPENDIENTES" at bounding box center [1144, 149] width 195 height 15
drag, startPoint x: 969, startPoint y: 162, endPoint x: 787, endPoint y: 169, distance: 182.1
click at [886, 166] on div "Comprobante Tipo Comprobante Tipo Start date – End date Fec. Comprobante Desde …" at bounding box center [880, 205] width 1250 height 160
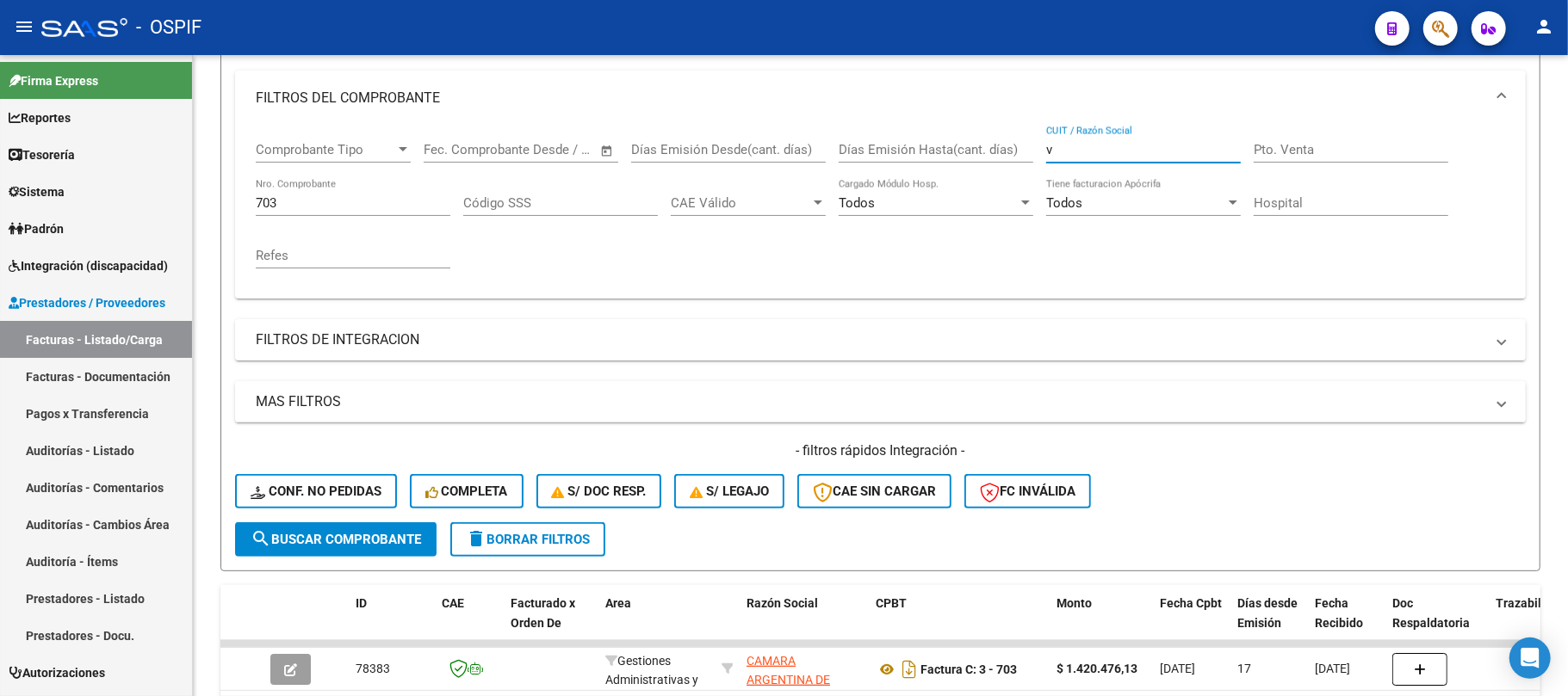
paste input "ESCOBAR ANA LAURA"
type input "ESCOBAR ANA LAURA"
click at [62, 180] on mat-sidenav-container "Firma Express Reportes Egresos Devengados Comprobantes Recibidos Facturación Ap…" at bounding box center [784, 375] width 1568 height 641
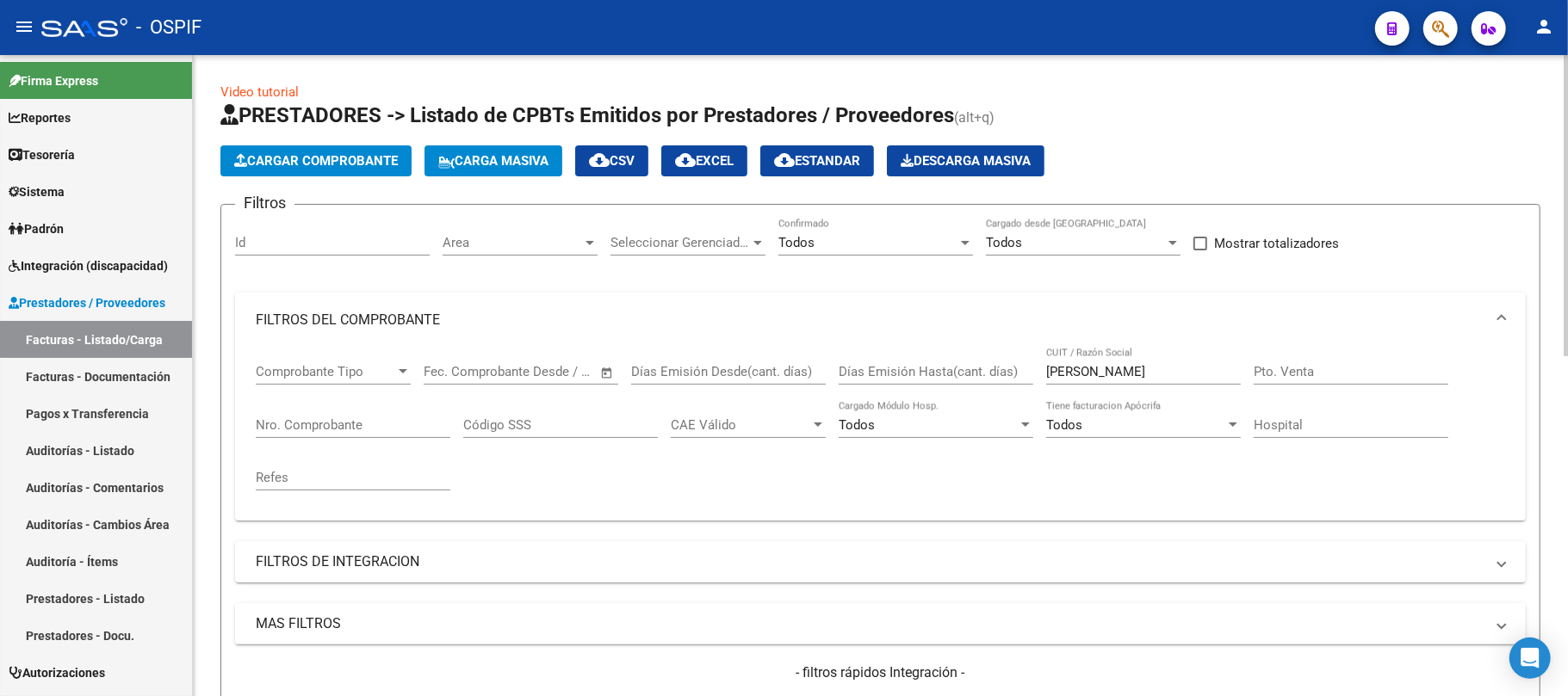
click at [1121, 365] on input "ESCOBAR ANA LAURA" at bounding box center [1144, 372] width 195 height 15
click at [1124, 381] on div "ESCOBAR ANA LAURA CUIT / Razón Social" at bounding box center [1144, 365] width 195 height 37
click at [1142, 359] on div "ESCOBAR ANA LAURA CUIT / Razón Social" at bounding box center [1144, 365] width 195 height 37
click at [1130, 375] on input "ESCOBAR ANA LAURA" at bounding box center [1144, 372] width 195 height 15
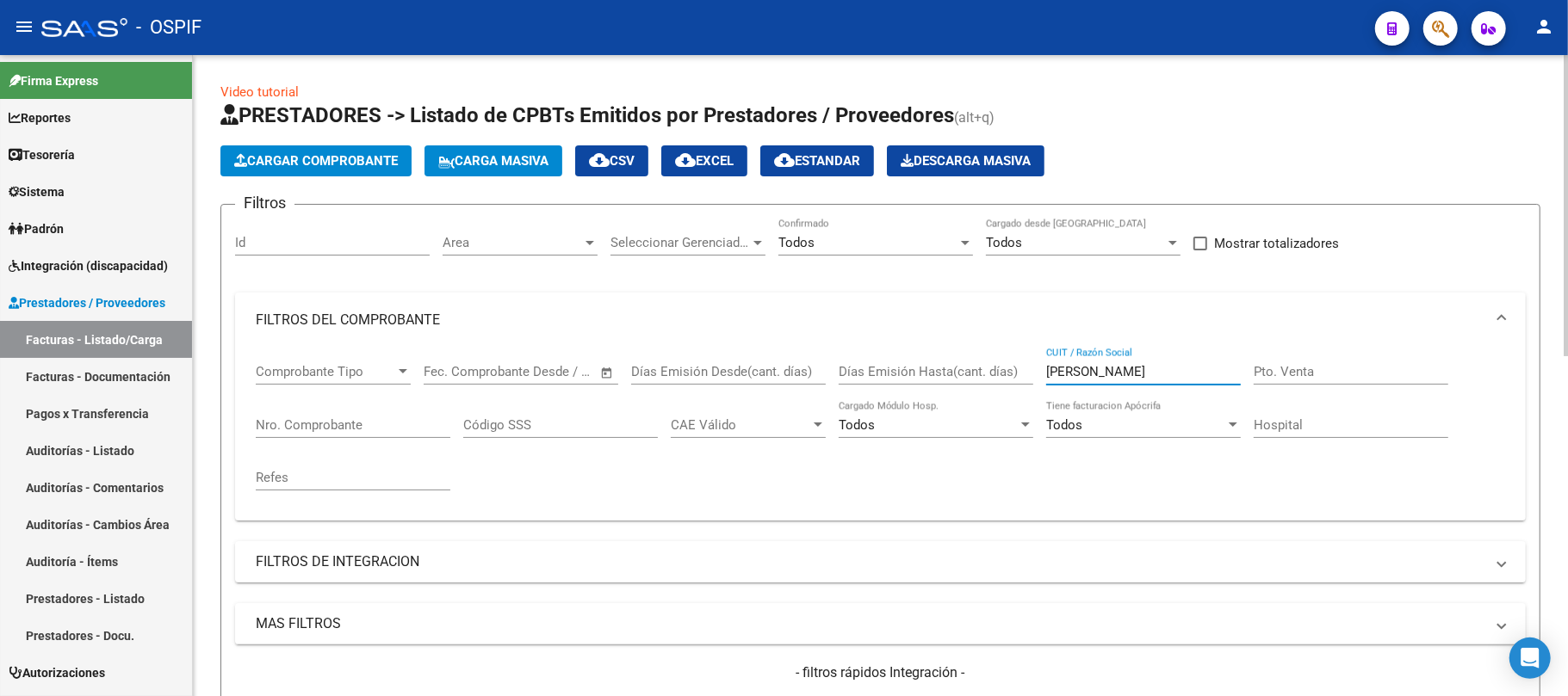
click at [1130, 375] on input "ESCOBAR ANA LAURA" at bounding box center [1144, 372] width 195 height 15
paste input "MEGA SEGURIDAD S R L"
type input "MEGA SEGURIDAD S R L"
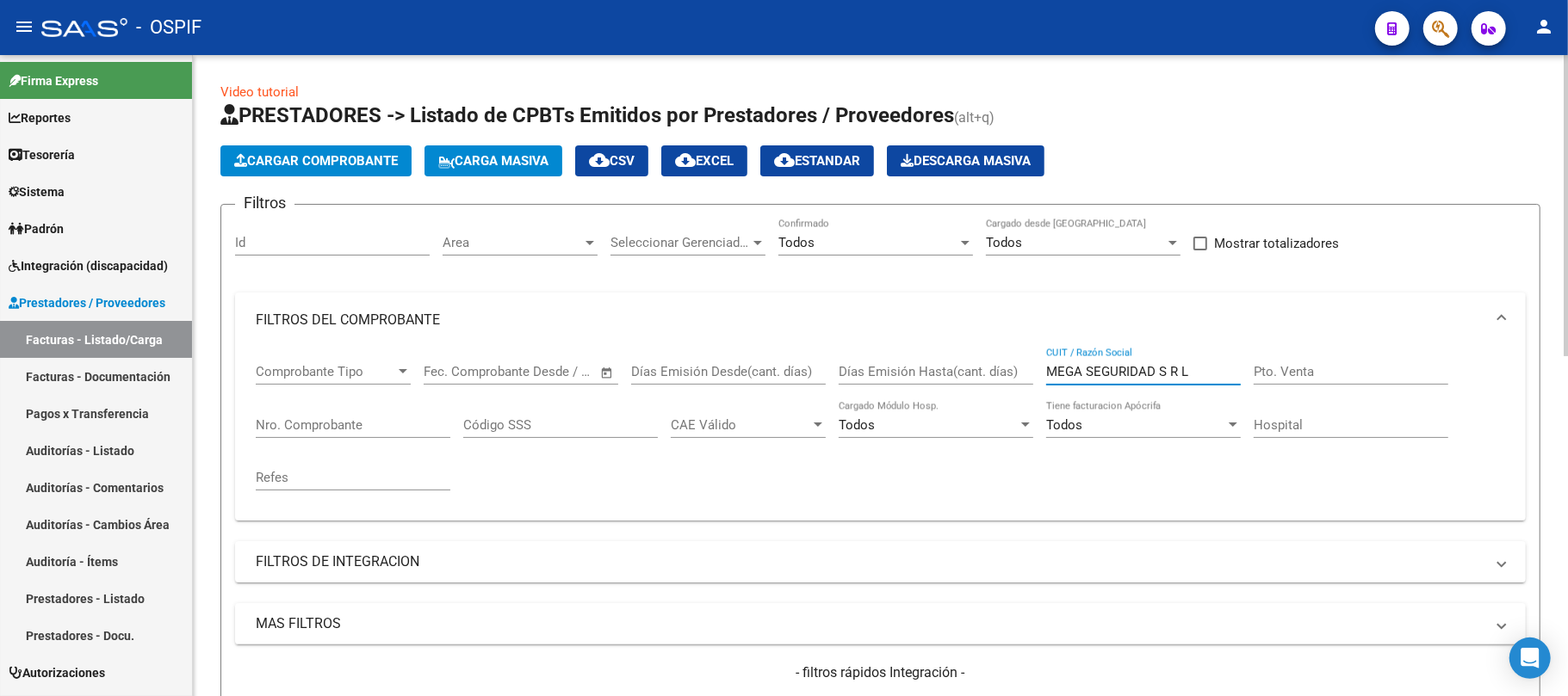
click at [346, 437] on div "Nro. Comprobante" at bounding box center [353, 419] width 195 height 37
paste input "210564"
click at [359, 424] on input "210564" at bounding box center [353, 425] width 195 height 15
paste input "210564"
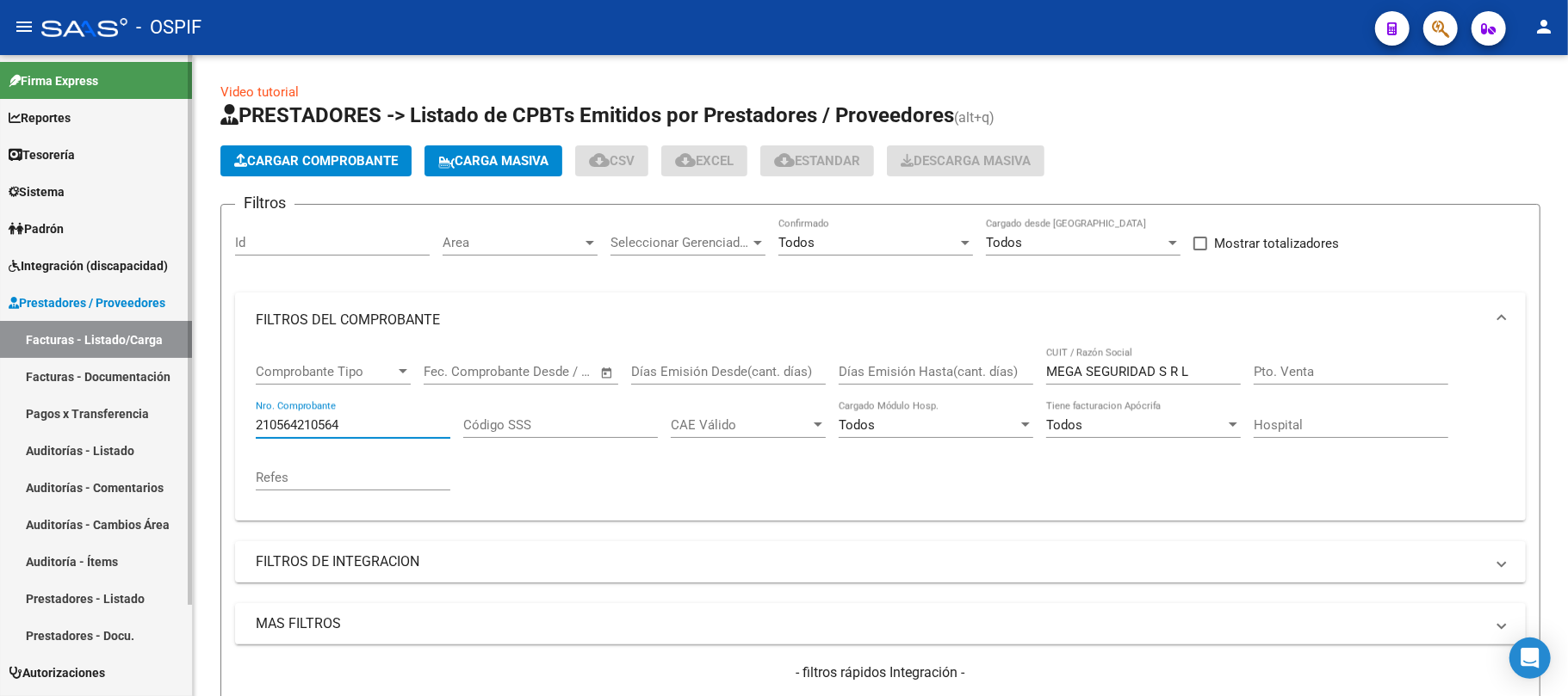
drag, startPoint x: 391, startPoint y: 429, endPoint x: 108, endPoint y: 355, distance: 292.5
click at [0, 414] on mat-sidenav-container "Firma Express Reportes Egresos Devengados Comprobantes Recibidos Facturación Ap…" at bounding box center [784, 375] width 1568 height 641
paste input "number"
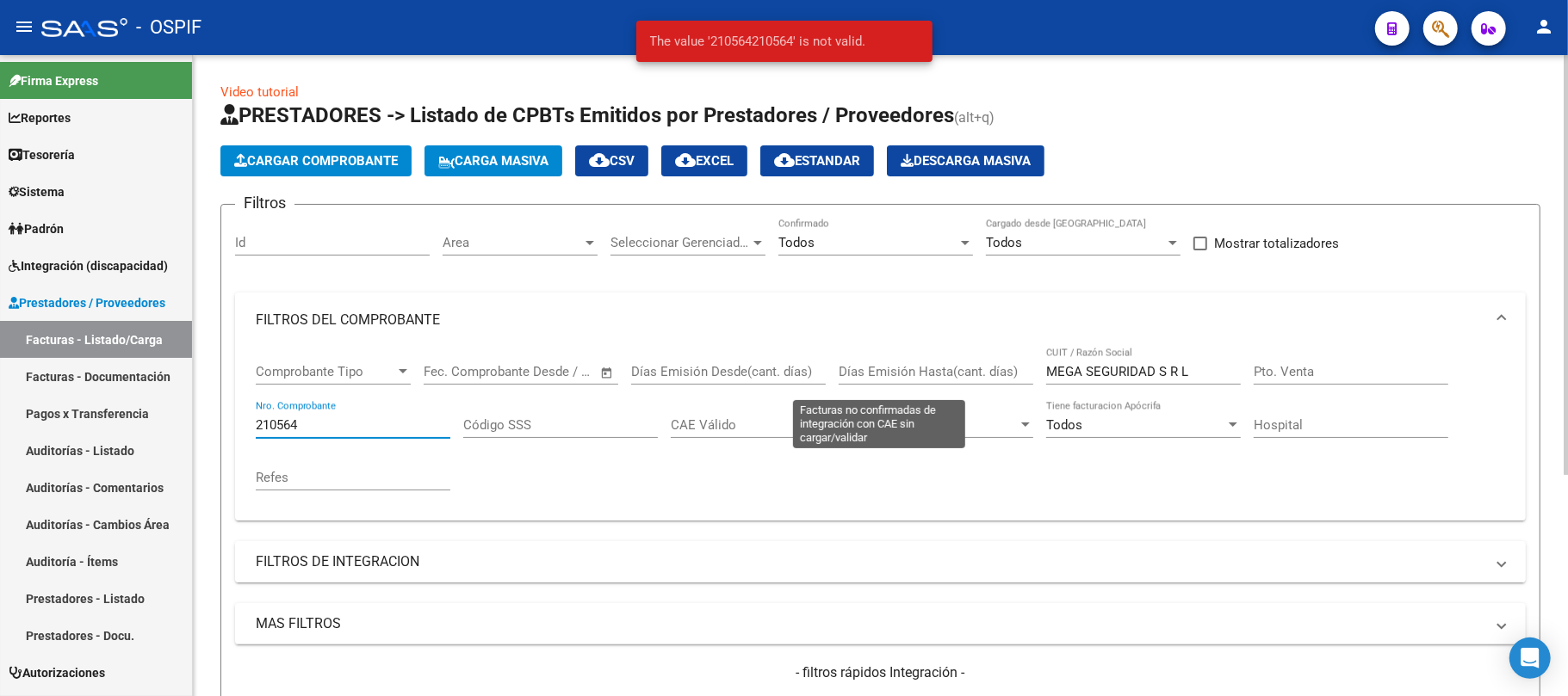
scroll to position [337, 0]
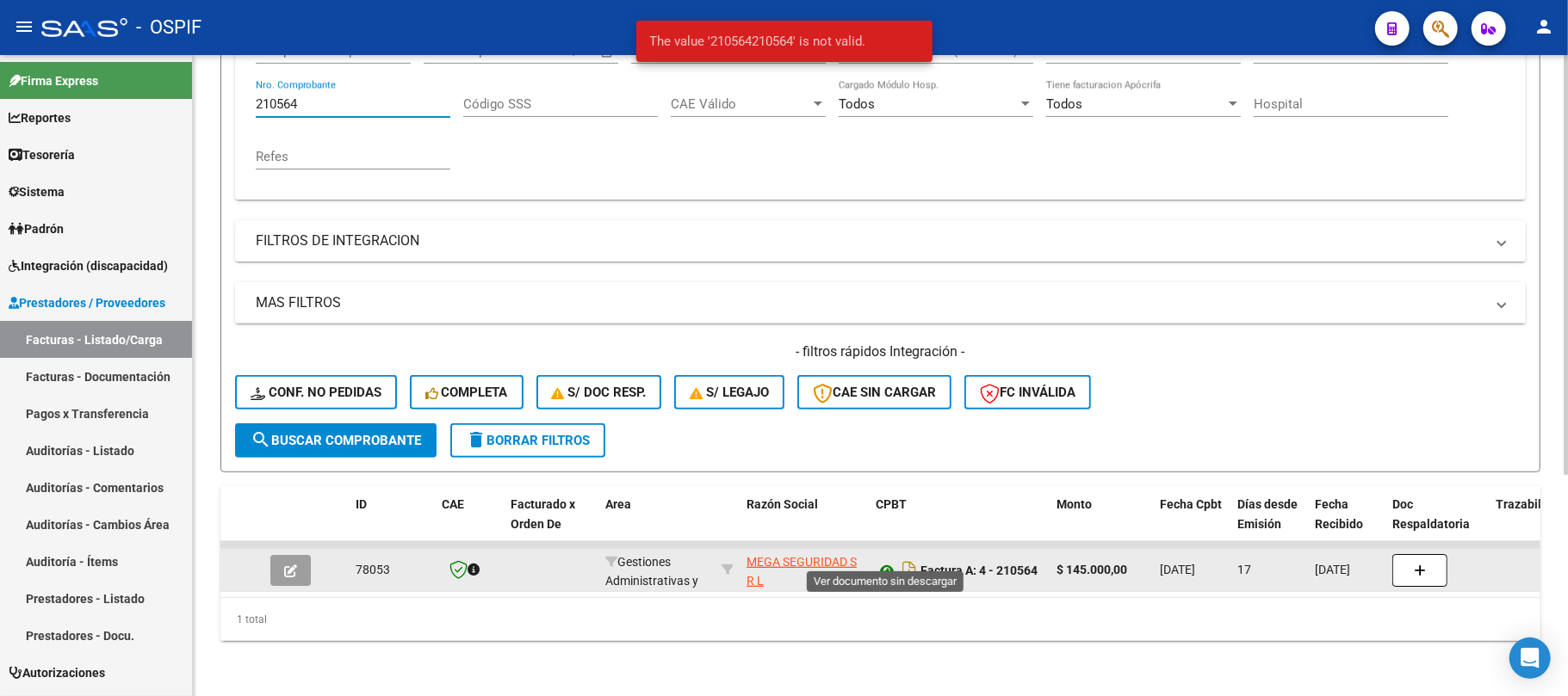
type input "210564"
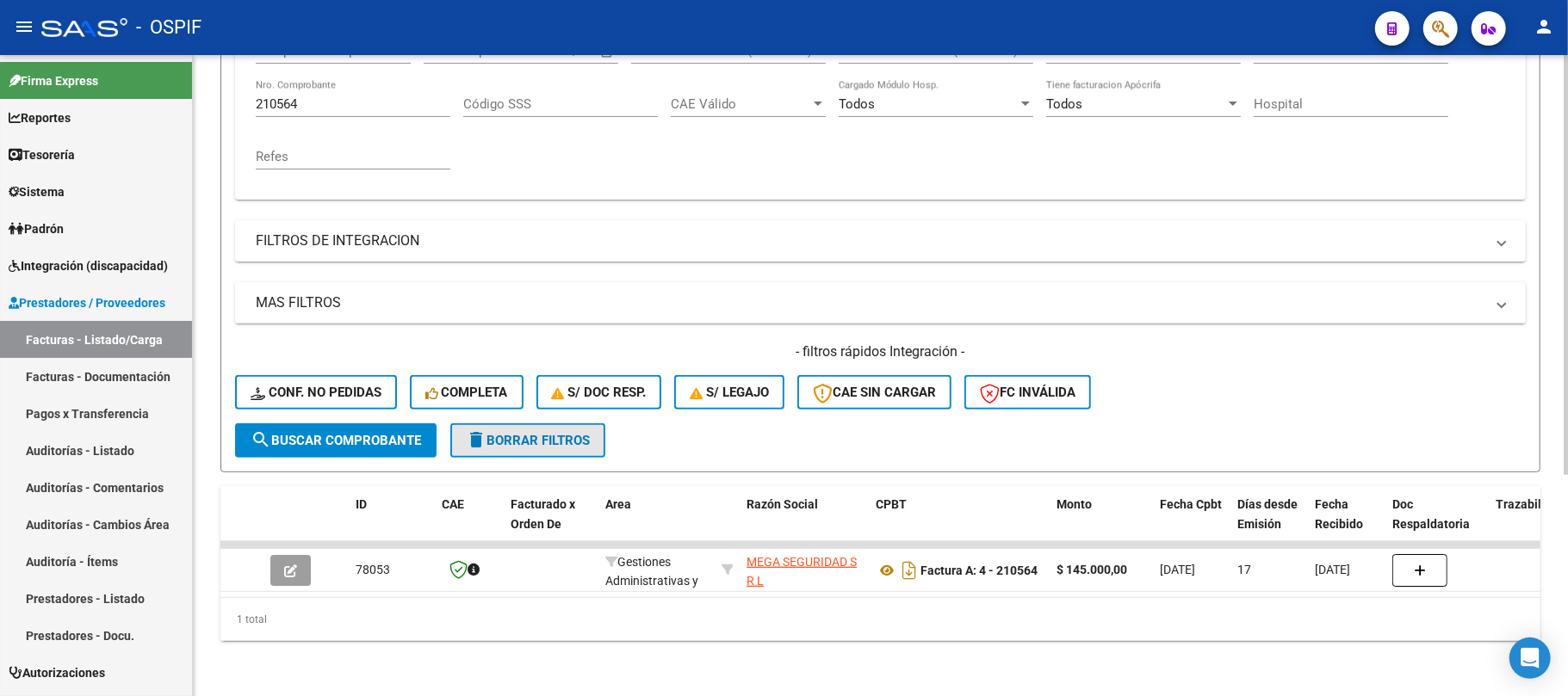
click at [518, 433] on span "delete Borrar Filtros" at bounding box center [527, 441] width 124 height 15
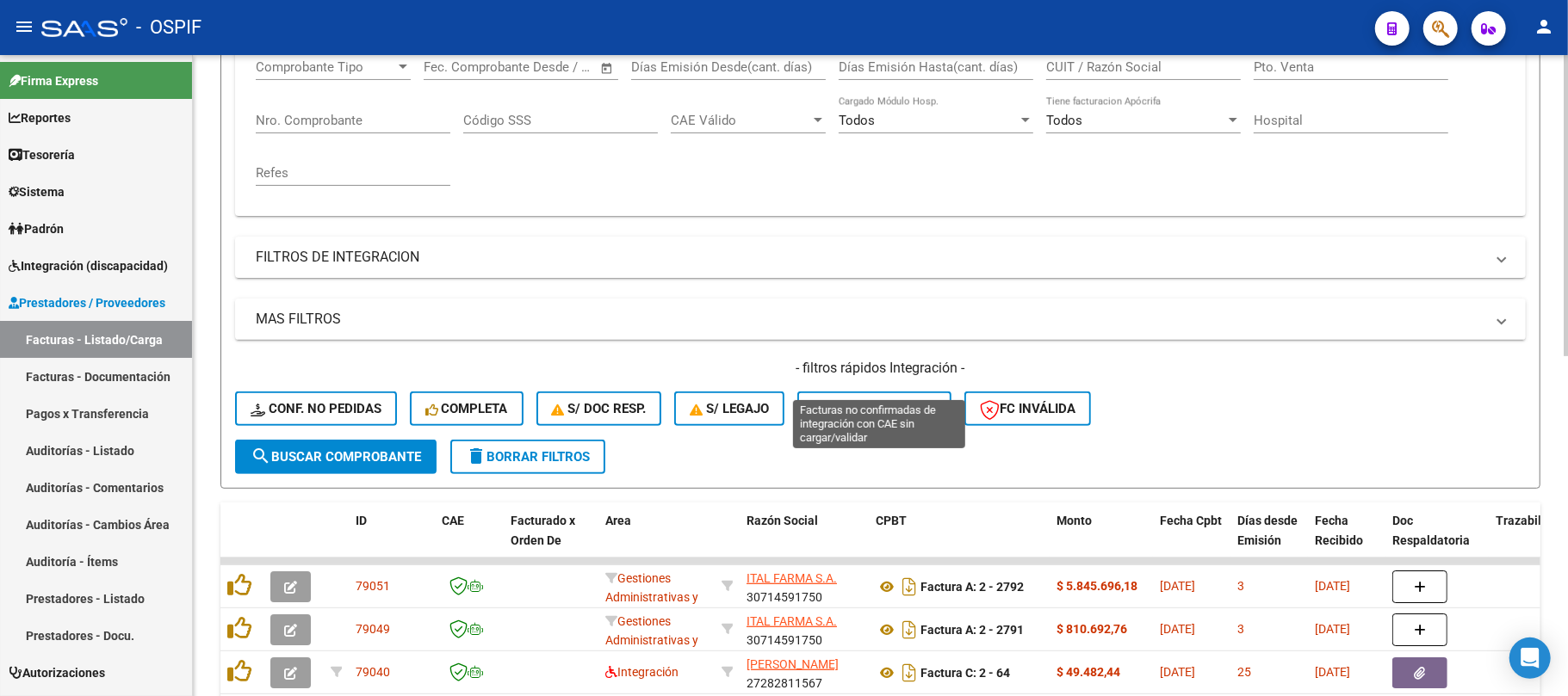
scroll to position [0, 0]
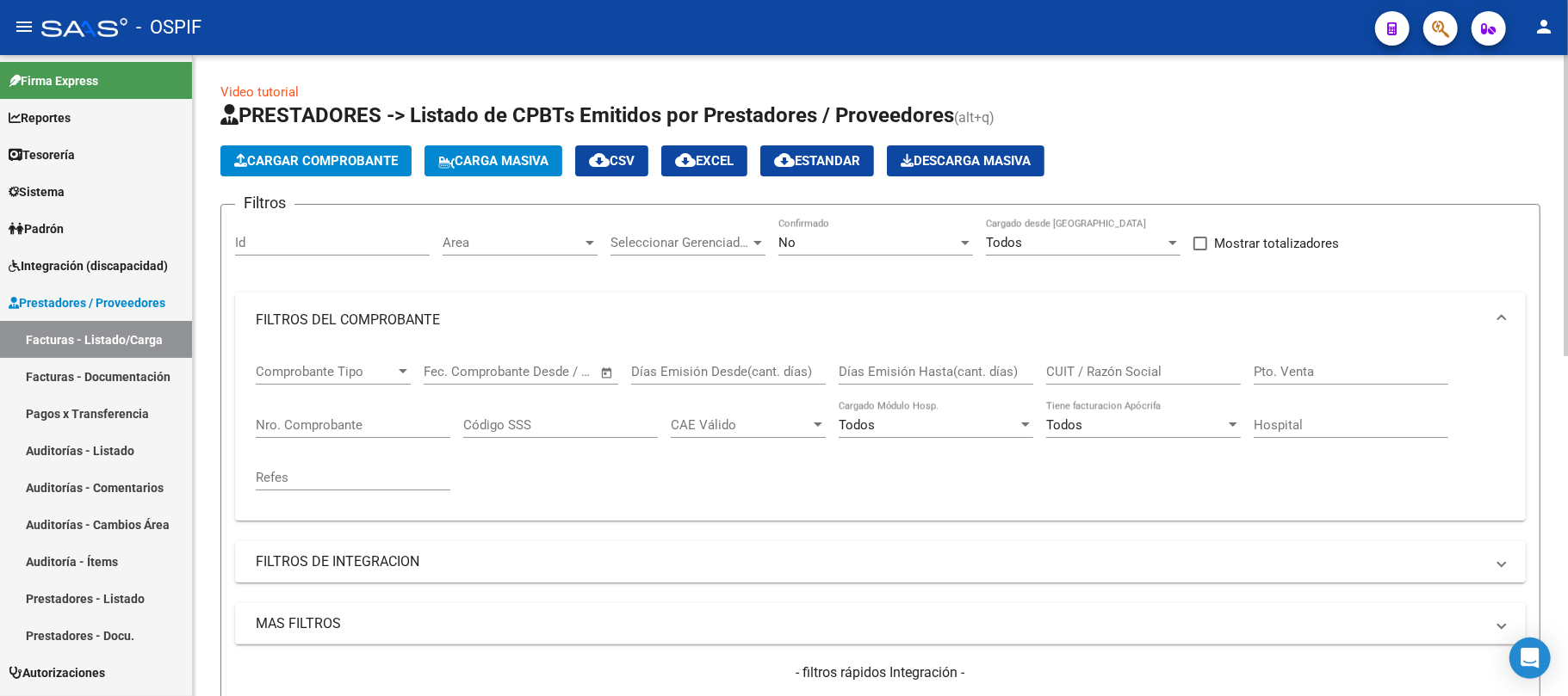
click at [818, 251] on div "No Confirmado" at bounding box center [876, 237] width 195 height 37
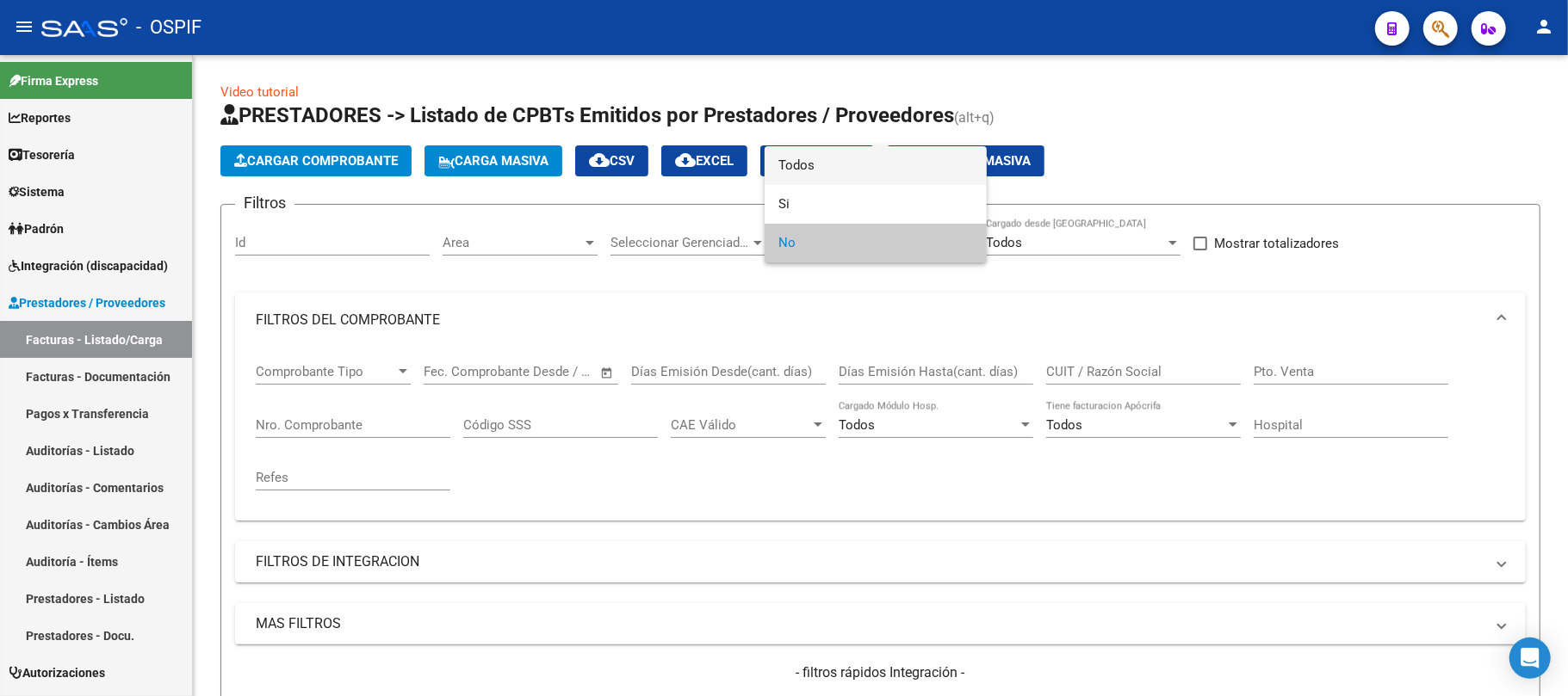
click at [854, 174] on span "Todos" at bounding box center [876, 165] width 195 height 39
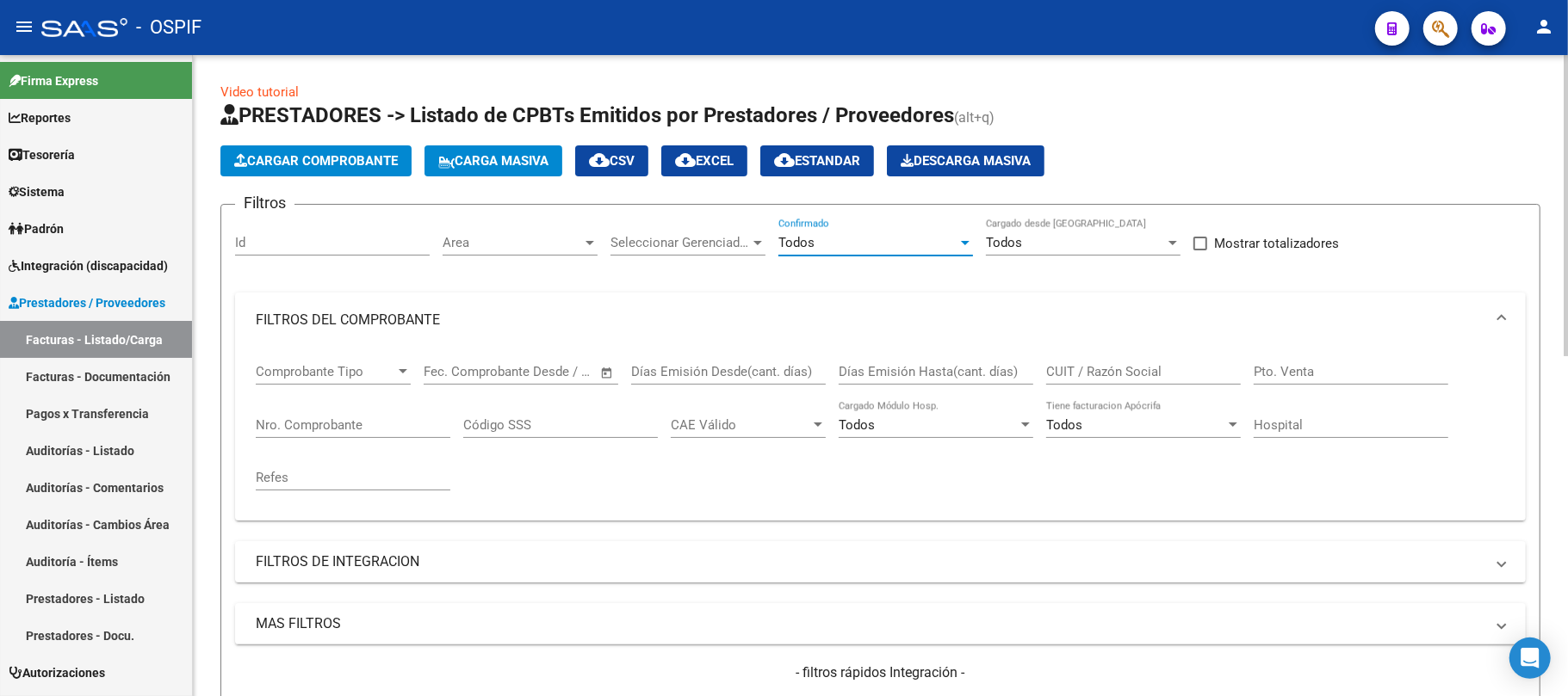
click at [353, 412] on div "Nro. Comprobante" at bounding box center [353, 419] width 195 height 37
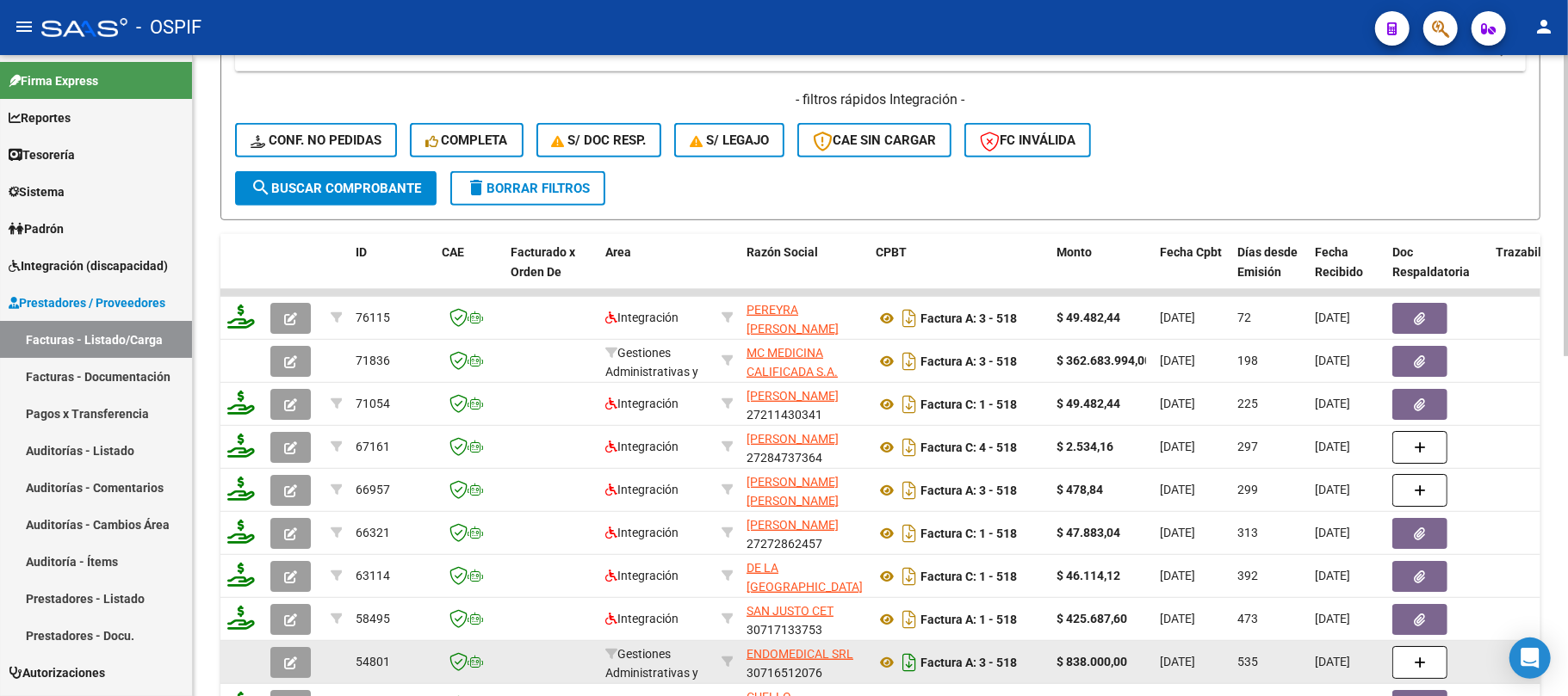
scroll to position [688, 0]
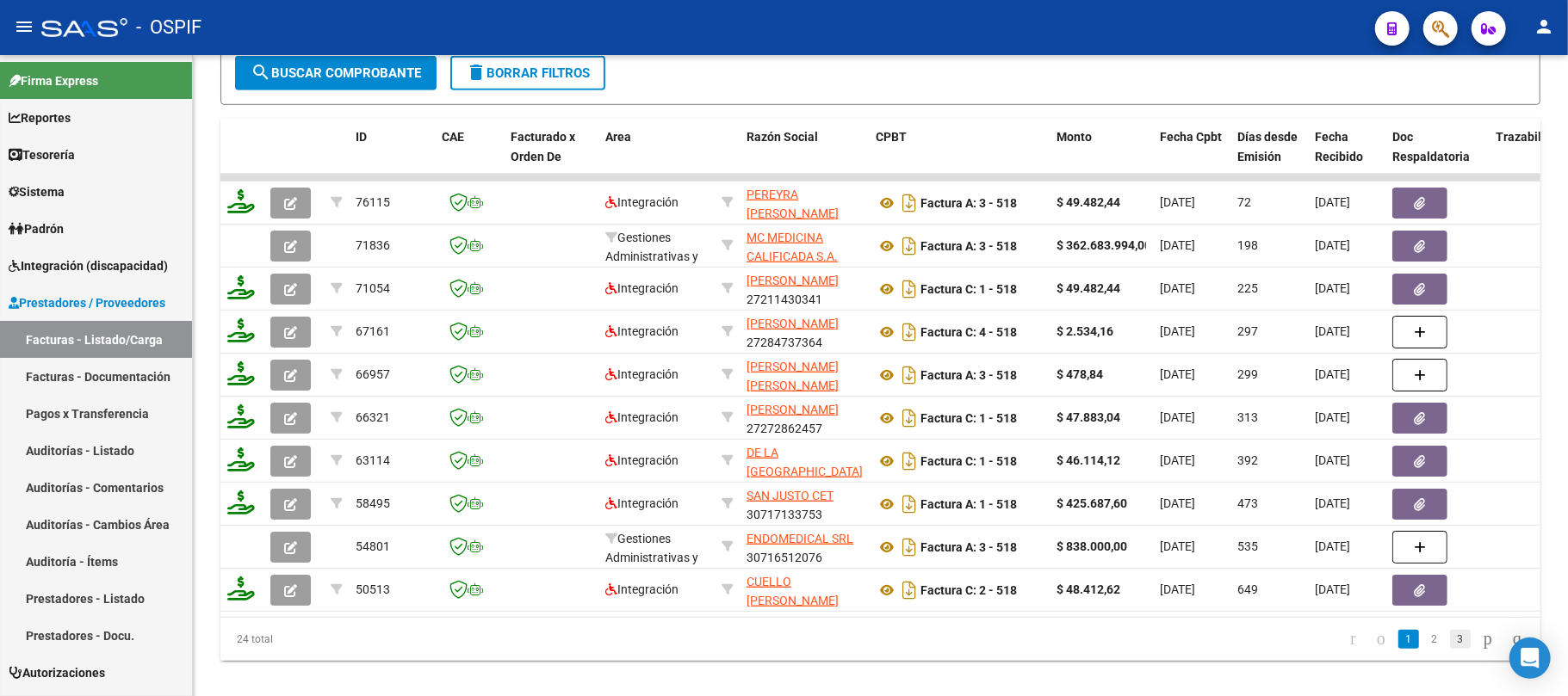
type input "518"
click at [1450, 649] on link "3" at bounding box center [1460, 639] width 21 height 19
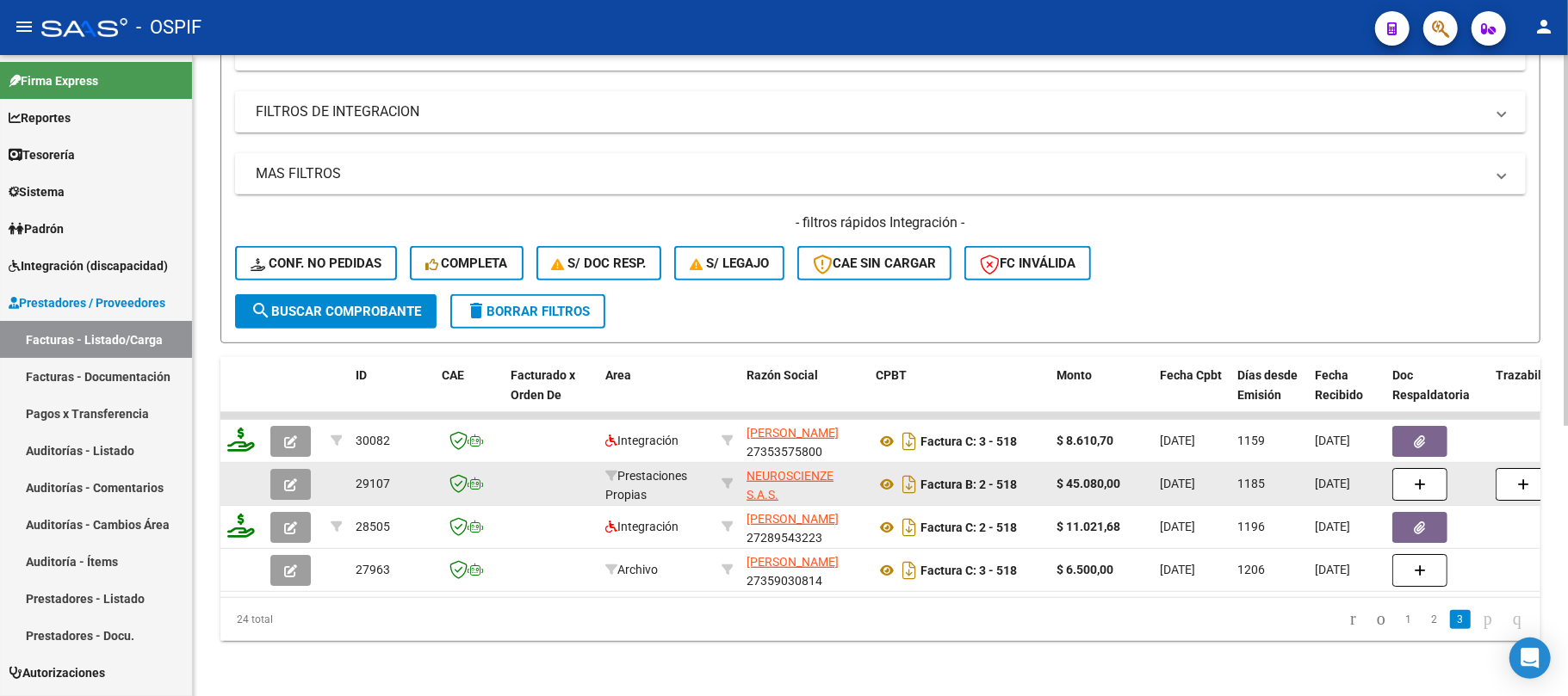
scroll to position [467, 0]
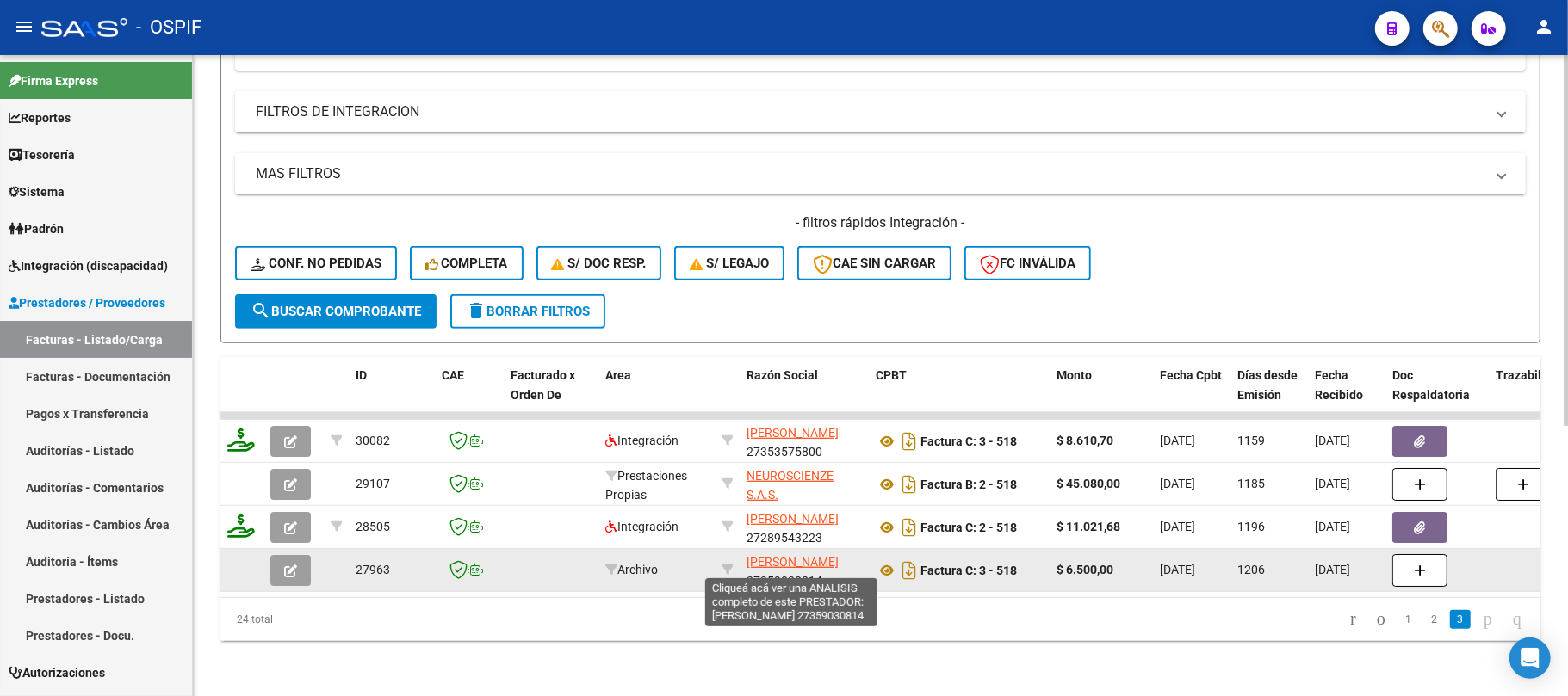
click at [716, 559] on datatable-body-cell at bounding box center [727, 570] width 25 height 42
click at [722, 564] on icon at bounding box center [727, 569] width 12 height 12
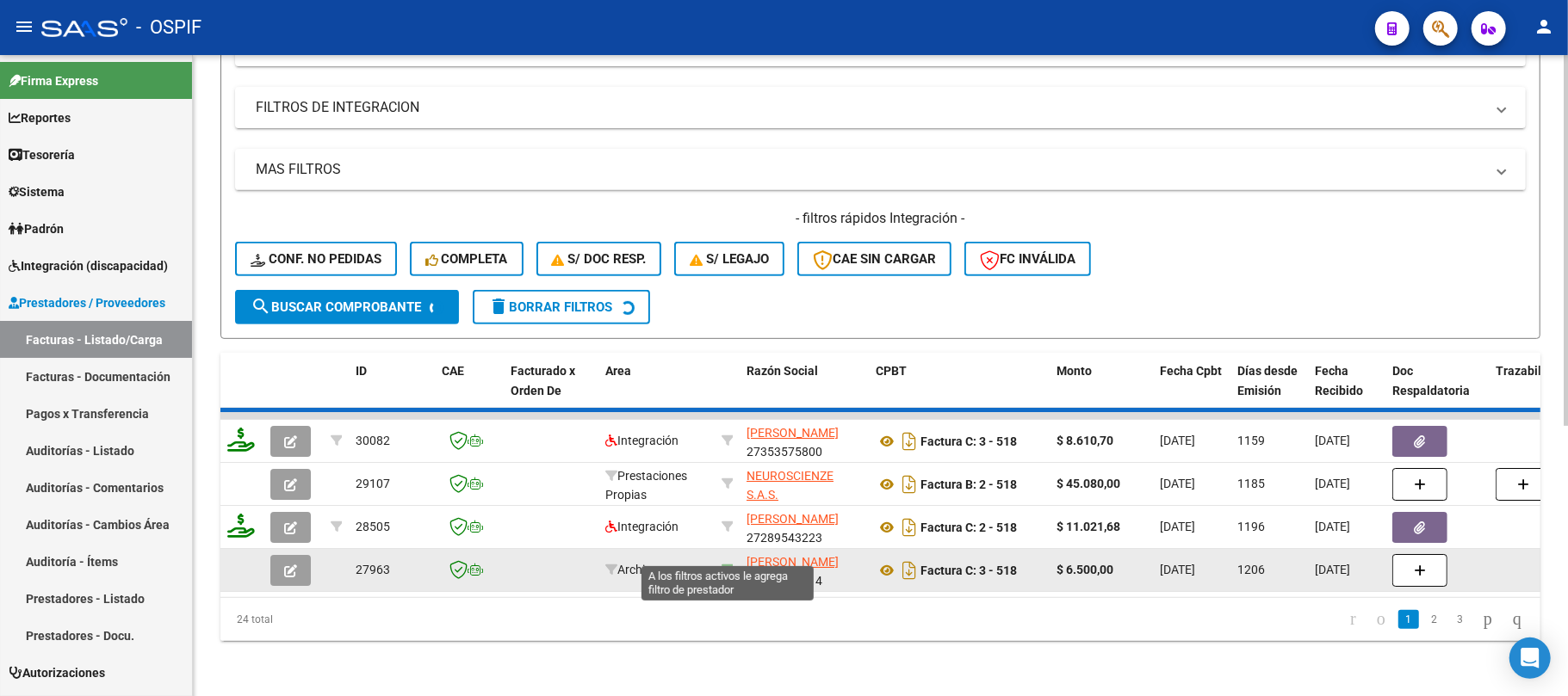
type input "27359030814"
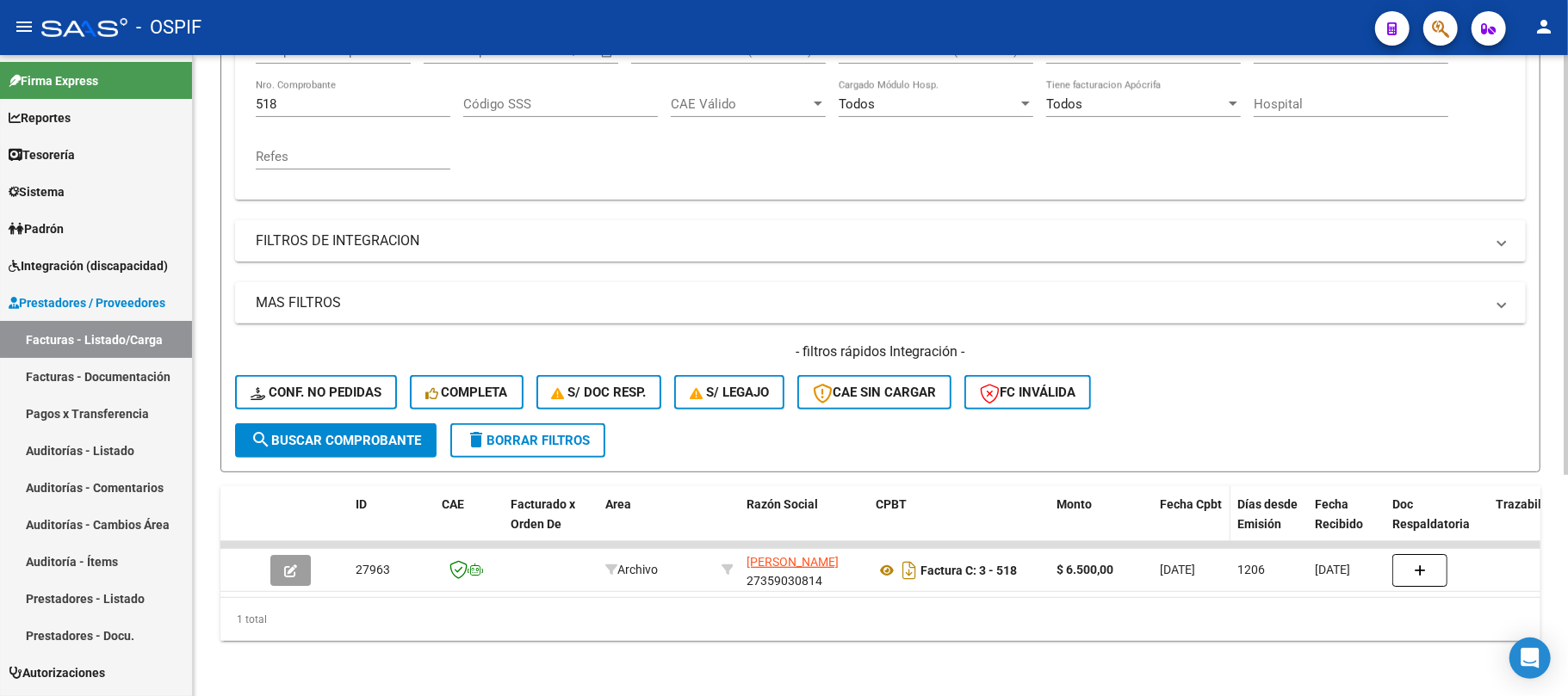
scroll to position [337, 0]
click at [473, 694] on div "Video tutorial PRESTADORES -> Listado de CPBTs Emitidos por Prestadores / Prove…" at bounding box center [880, 214] width 1375 height 962
drag, startPoint x: 291, startPoint y: 83, endPoint x: 265, endPoint y: 73, distance: 27.9
click at [180, 69] on mat-sidenav-container "Firma Express Reportes Egresos Devengados Comprobantes Recibidos Facturación Ap…" at bounding box center [784, 375] width 1568 height 641
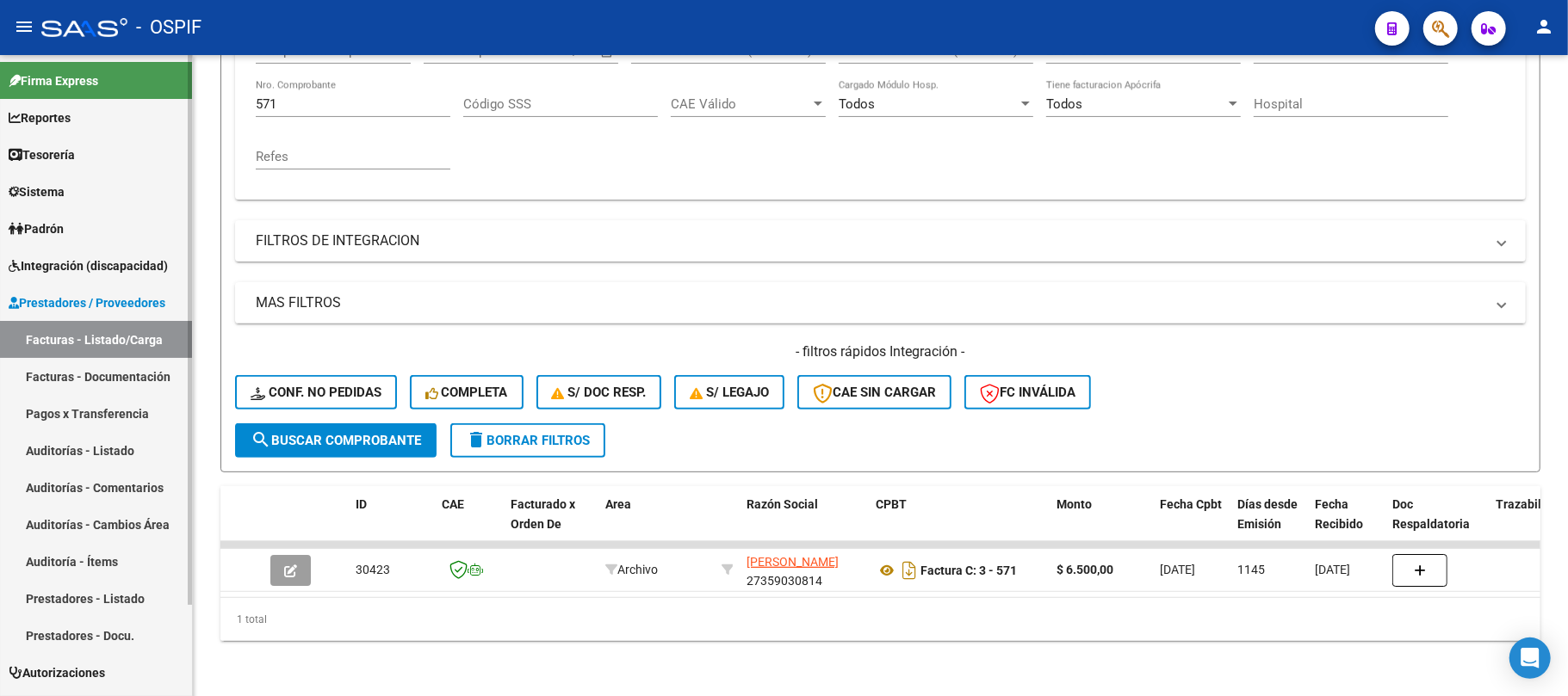
drag, startPoint x: 307, startPoint y: 92, endPoint x: 156, endPoint y: 94, distance: 151.0
click at [155, 92] on mat-sidenav-container "Firma Express Reportes Egresos Devengados Comprobantes Recibidos Facturación Ap…" at bounding box center [784, 375] width 1568 height 641
type input "5"
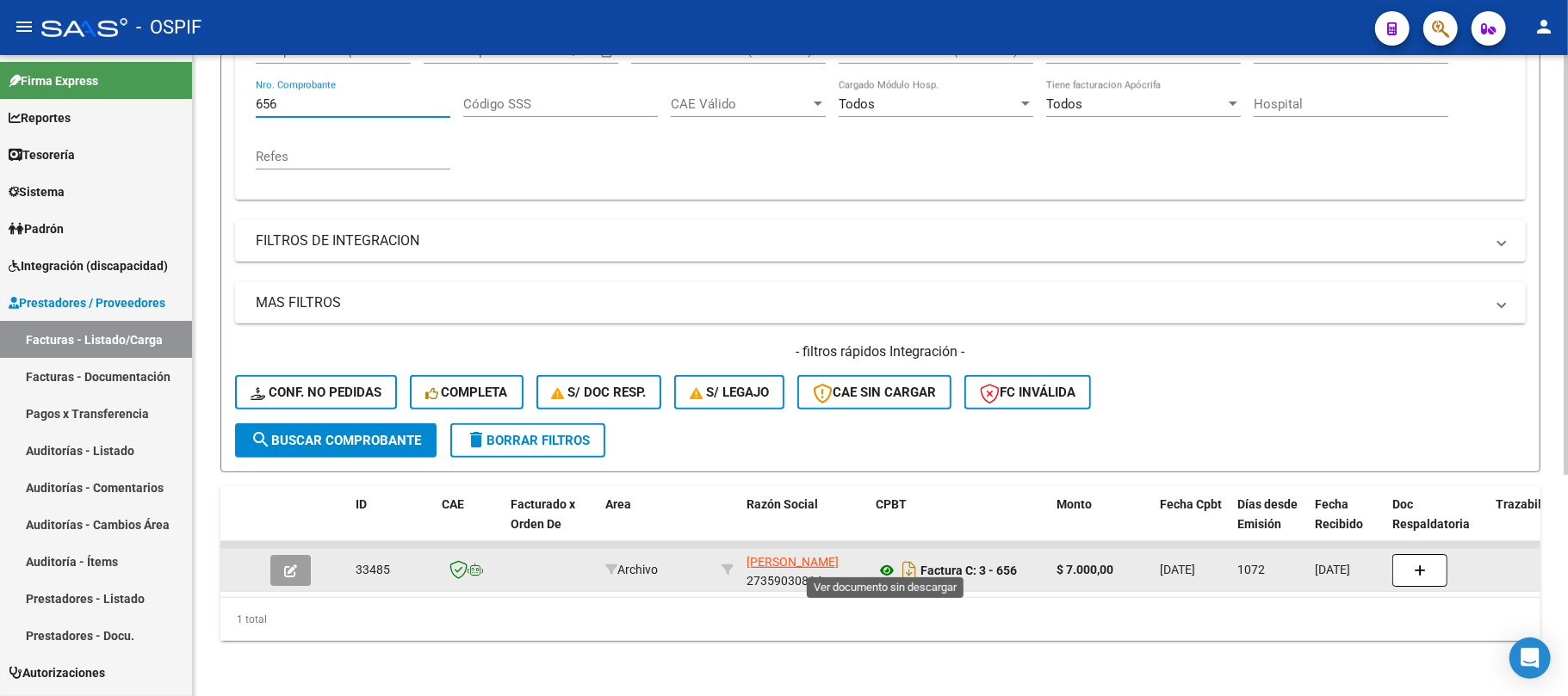
type input "656"
drag, startPoint x: 890, startPoint y: 556, endPoint x: 875, endPoint y: 541, distance: 21.2
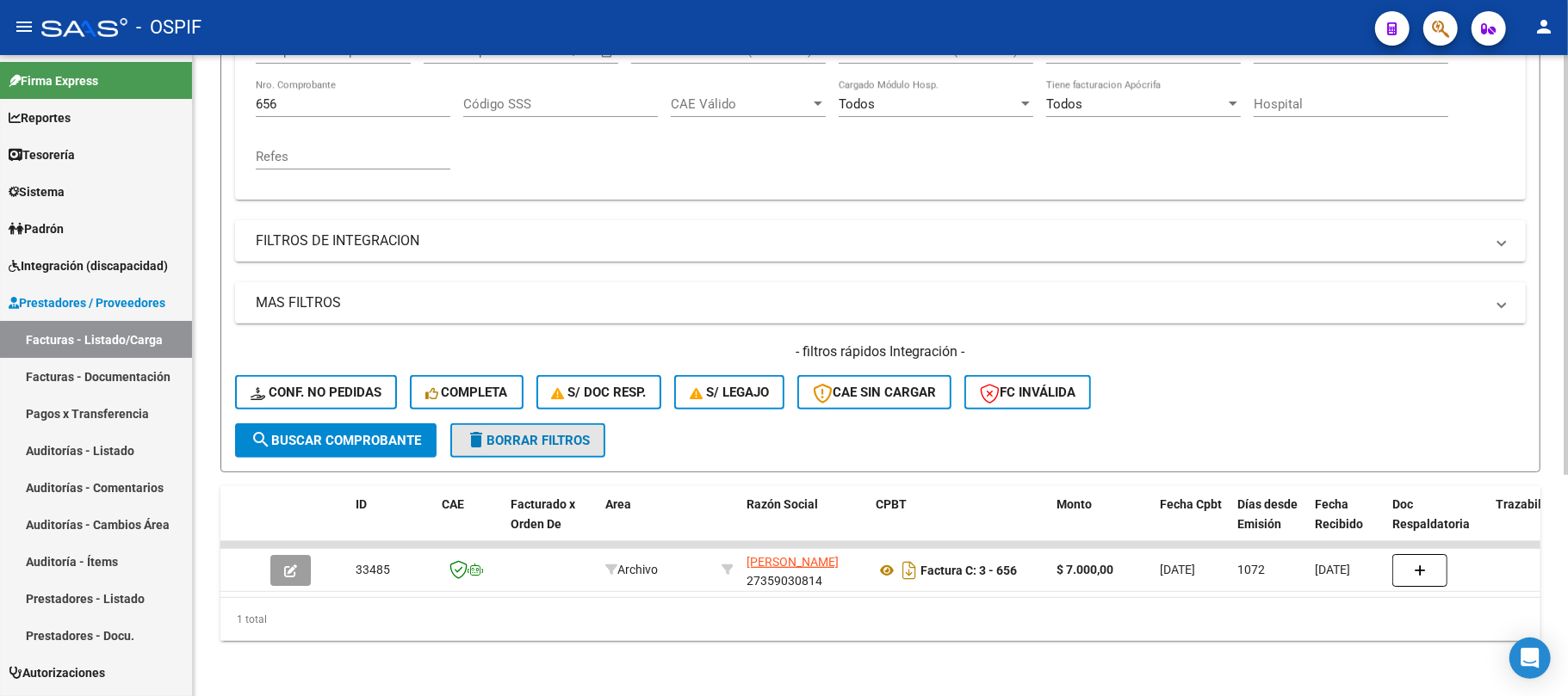
drag, startPoint x: 489, startPoint y: 445, endPoint x: 506, endPoint y: 446, distance: 17.0
click at [496, 442] on button "delete Borrar Filtros" at bounding box center [528, 440] width 155 height 34
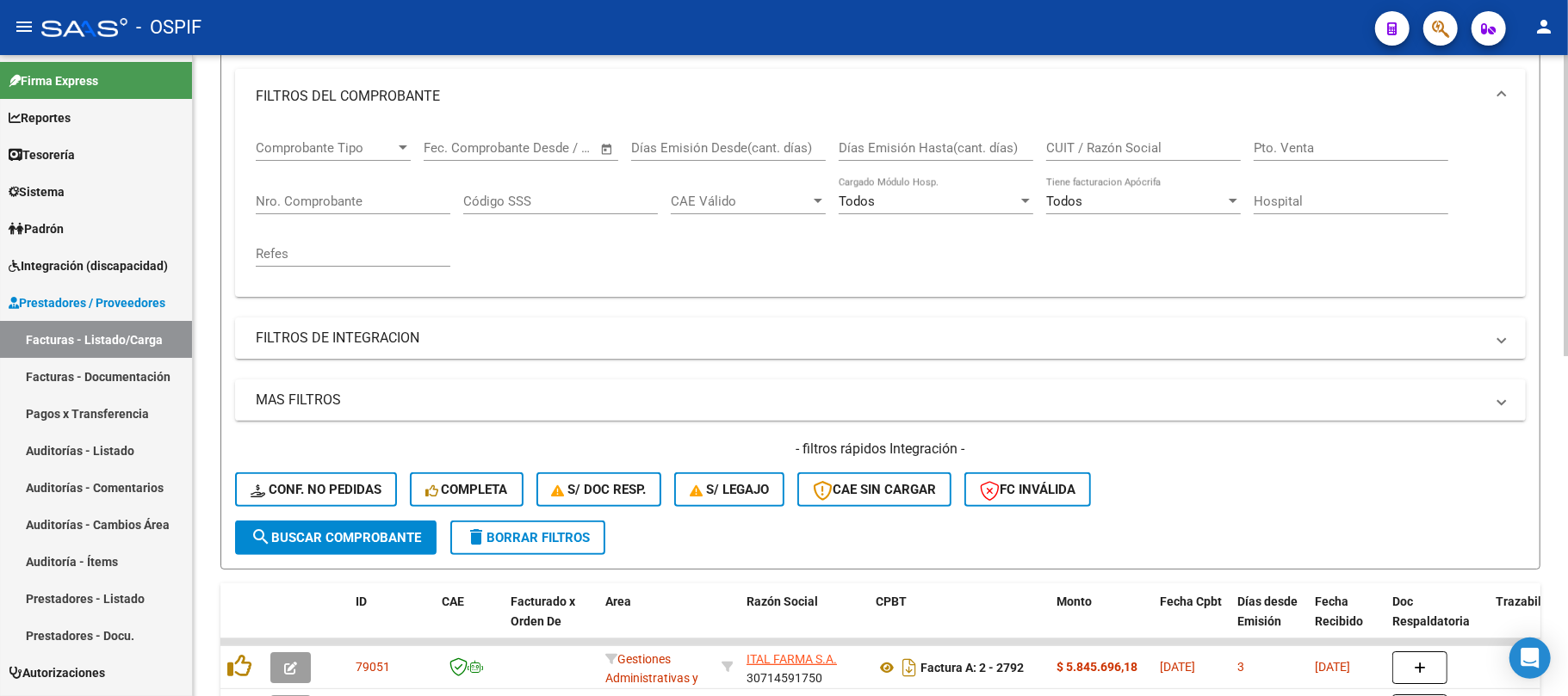
scroll to position [217, 0]
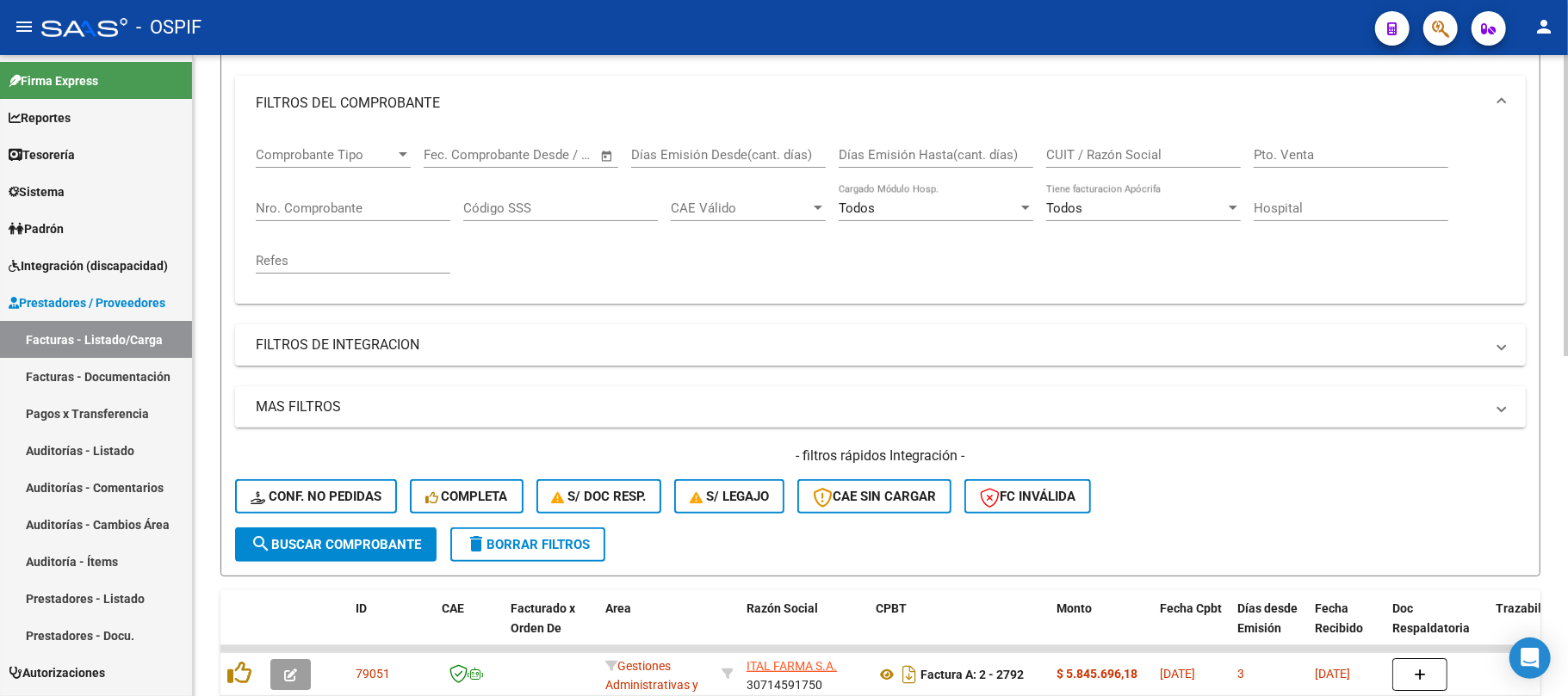
click at [676, 284] on div "Comprobante Tipo Comprobante Tipo Start date – End date Fec. Comprobante Desde …" at bounding box center [880, 211] width 1250 height 160
click at [349, 97] on mat-panel-title "FILTROS DEL COMPROBANTE" at bounding box center [870, 103] width 1229 height 19
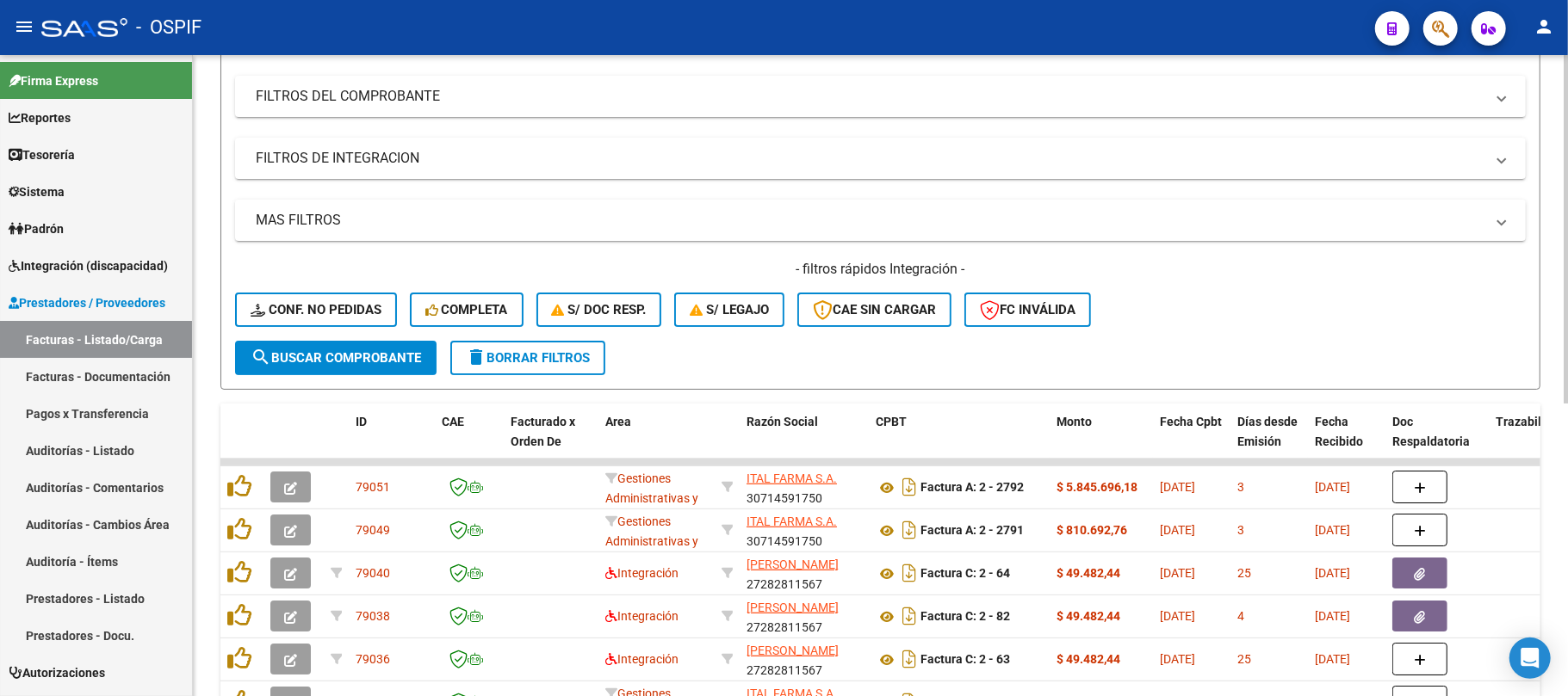
click at [196, 210] on div "Video tutorial PRESTADORES -> Listado de CPBTs Emitidos por Prestadores / Prove…" at bounding box center [880, 420] width 1375 height 1163
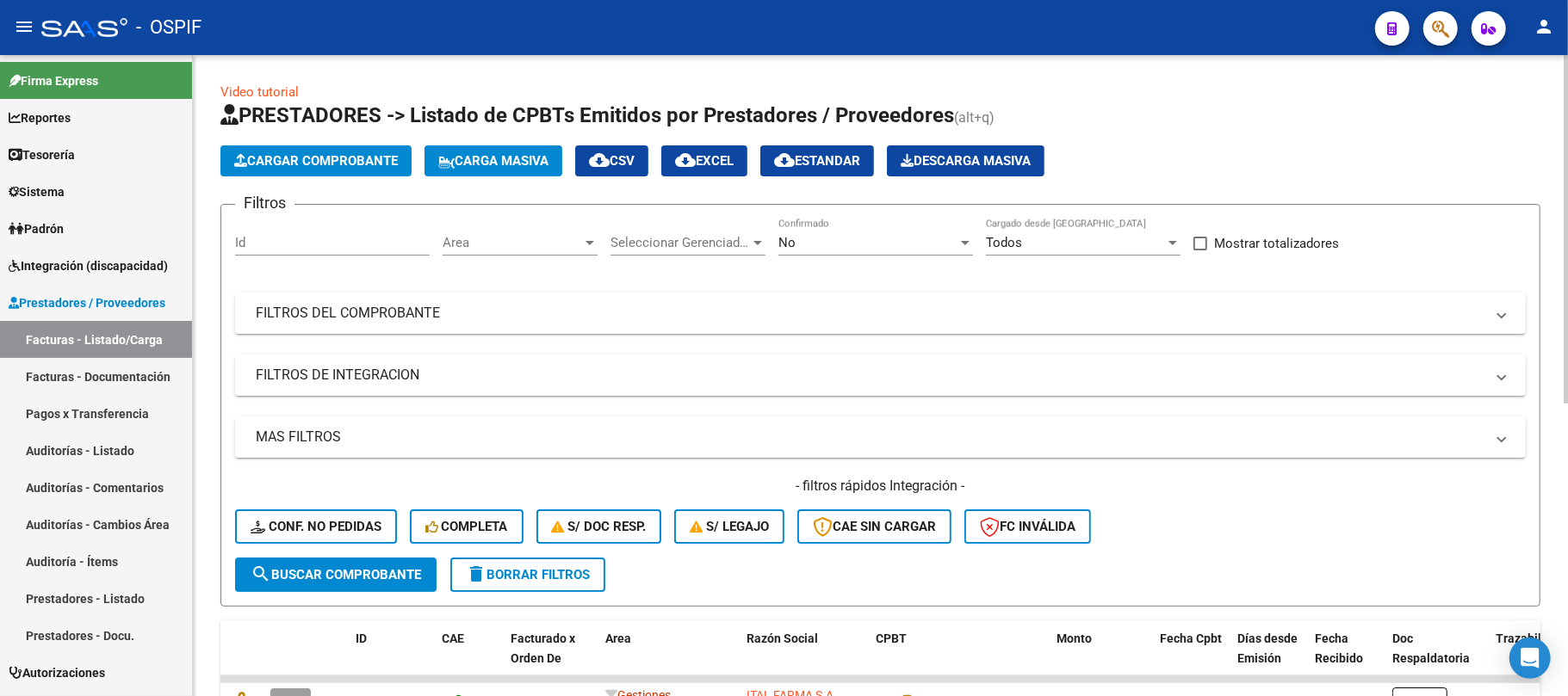
click at [908, 311] on mat-panel-title "FILTROS DEL COMPROBANTE" at bounding box center [870, 314] width 1229 height 19
click at [889, 253] on div "No Confirmado" at bounding box center [876, 237] width 195 height 37
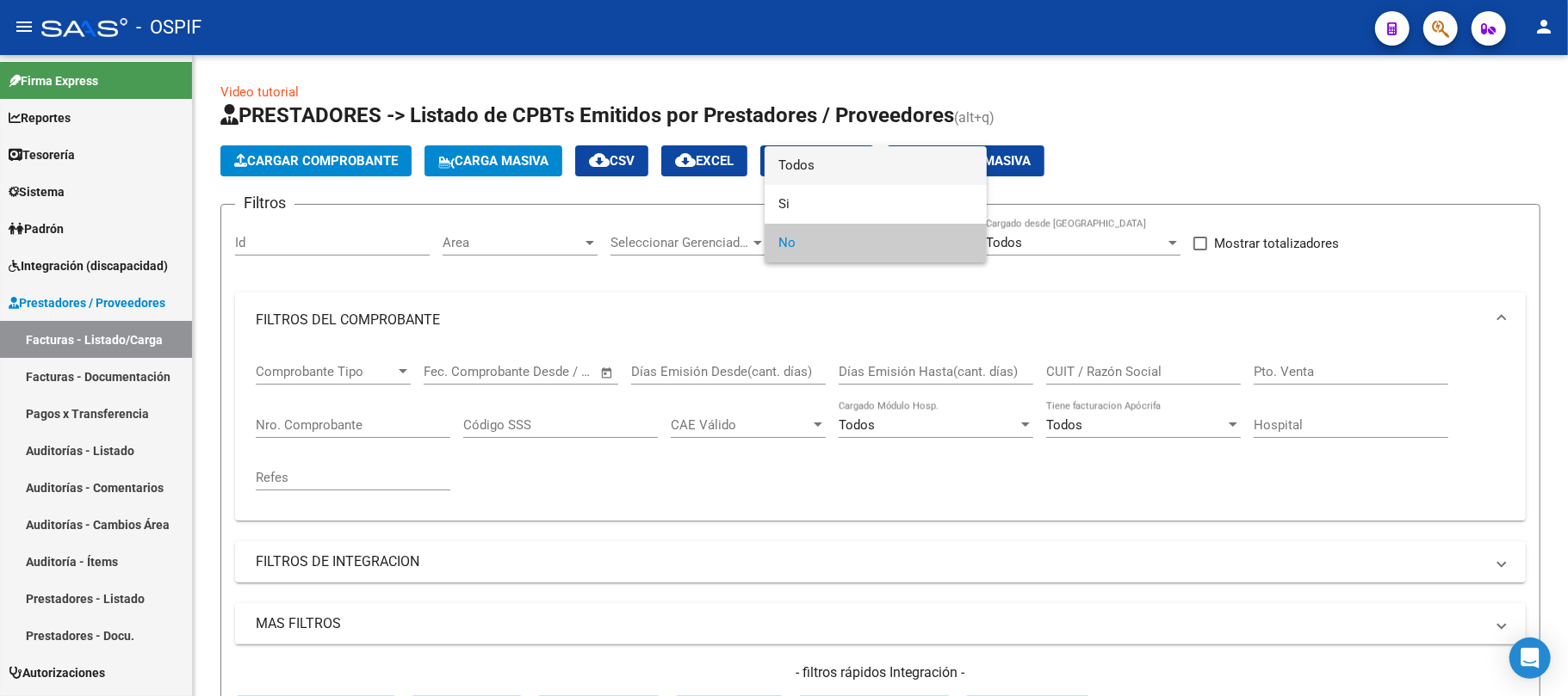
click at [869, 177] on span "Todos" at bounding box center [876, 165] width 195 height 39
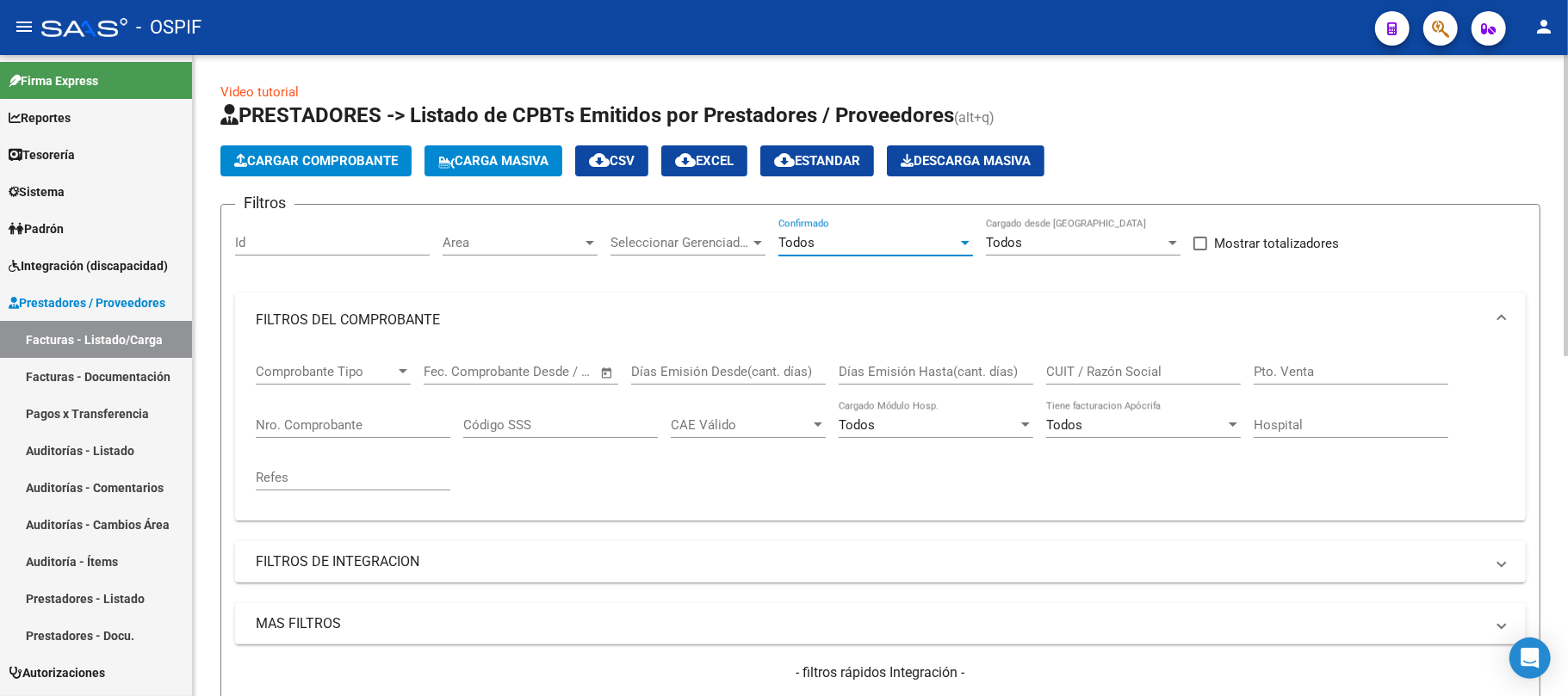
click at [1065, 390] on div "CUIT / Razón Social" at bounding box center [1144, 374] width 195 height 54
click at [1071, 385] on div "CUIT / Razón Social" at bounding box center [1144, 374] width 195 height 54
click at [1076, 379] on input "CUIT / Razón Social" at bounding box center [1144, 372] width 195 height 15
type input "galass"
type input "5"
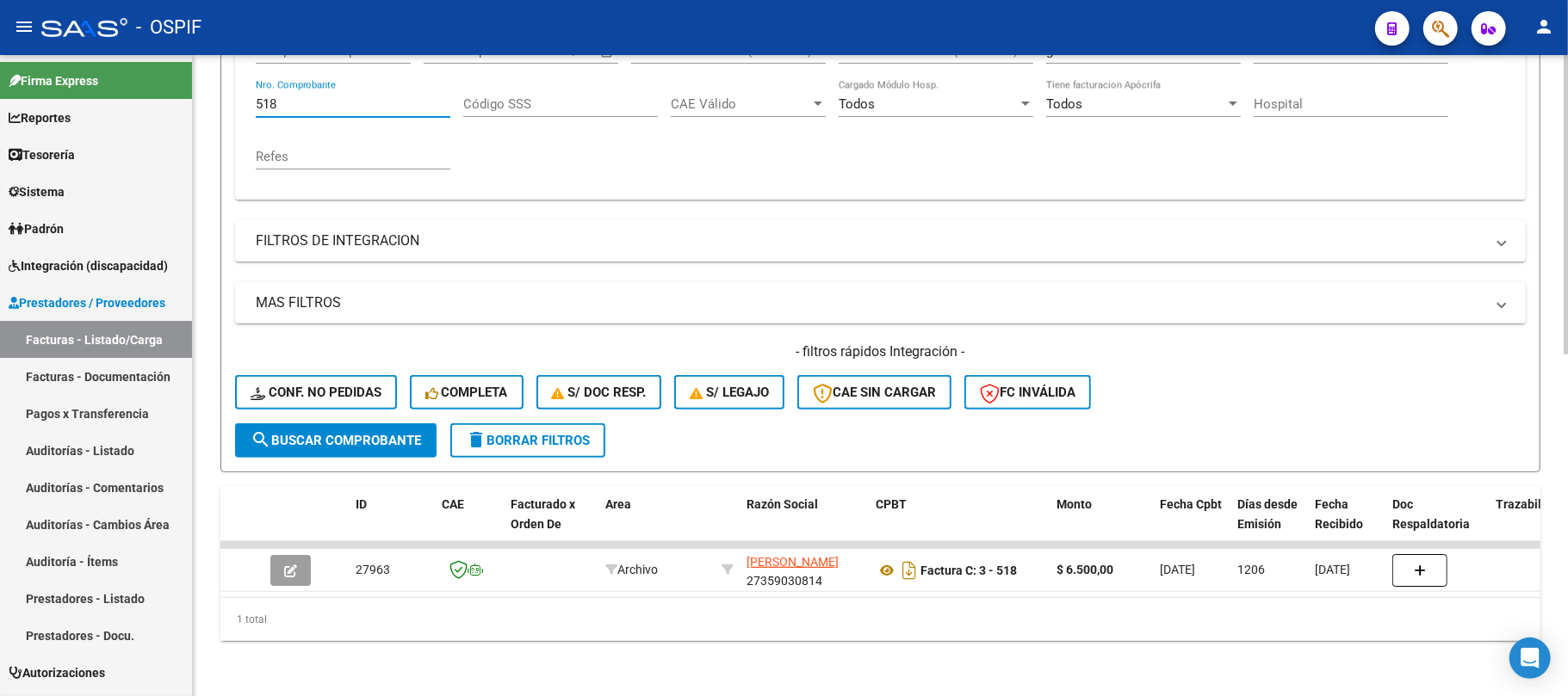
scroll to position [337, 0]
drag, startPoint x: 329, startPoint y: 91, endPoint x: 182, endPoint y: 81, distance: 147.3
click at [188, 81] on mat-sidenav-container "Firma Express Reportes Egresos Devengados Comprobantes Recibidos Facturación Ap…" at bounding box center [784, 375] width 1568 height 641
drag, startPoint x: 314, startPoint y: 98, endPoint x: 298, endPoint y: 92, distance: 17.1
click at [298, 93] on div "656 Nro. Comprobante" at bounding box center [353, 98] width 195 height 37
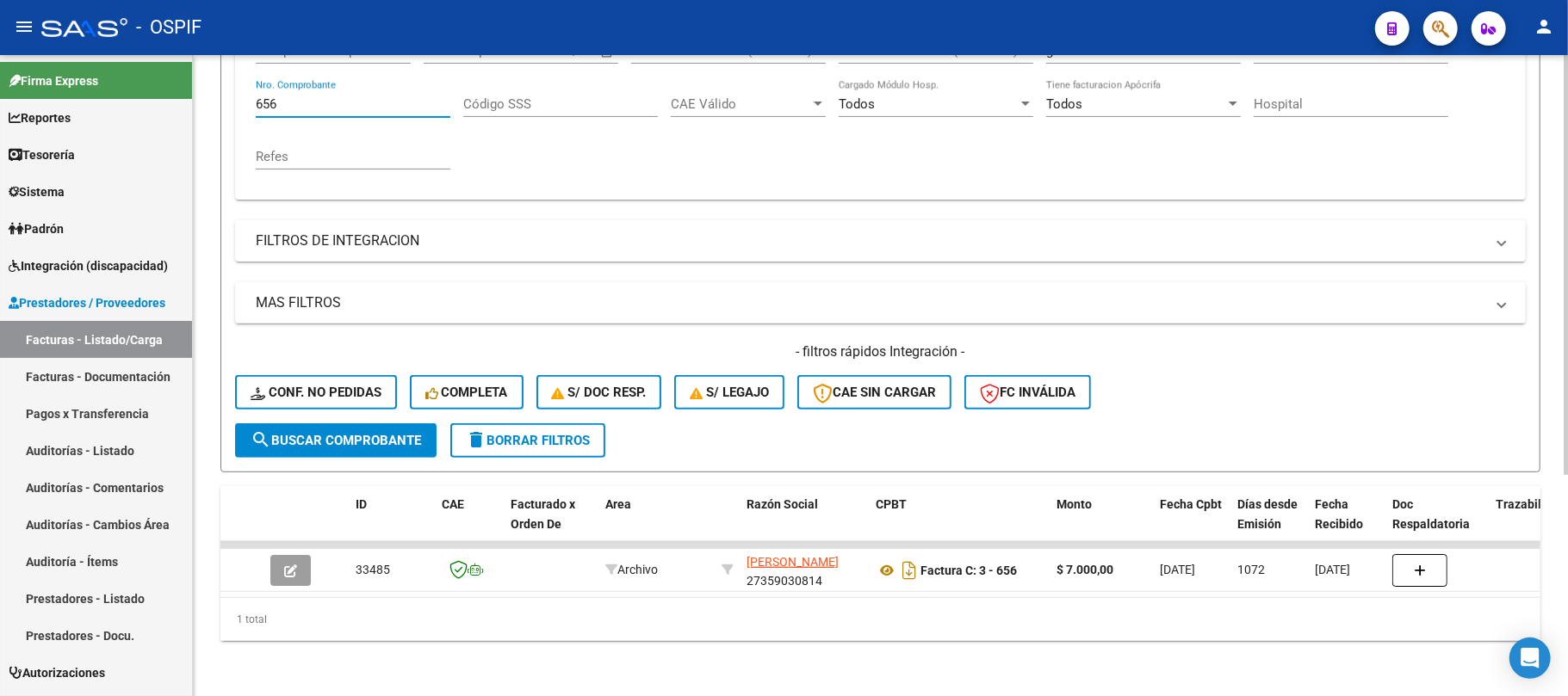
click at [191, 74] on mat-sidenav-container "Firma Express Reportes Egresos Devengados Comprobantes Recibidos Facturación Ap…" at bounding box center [784, 375] width 1568 height 641
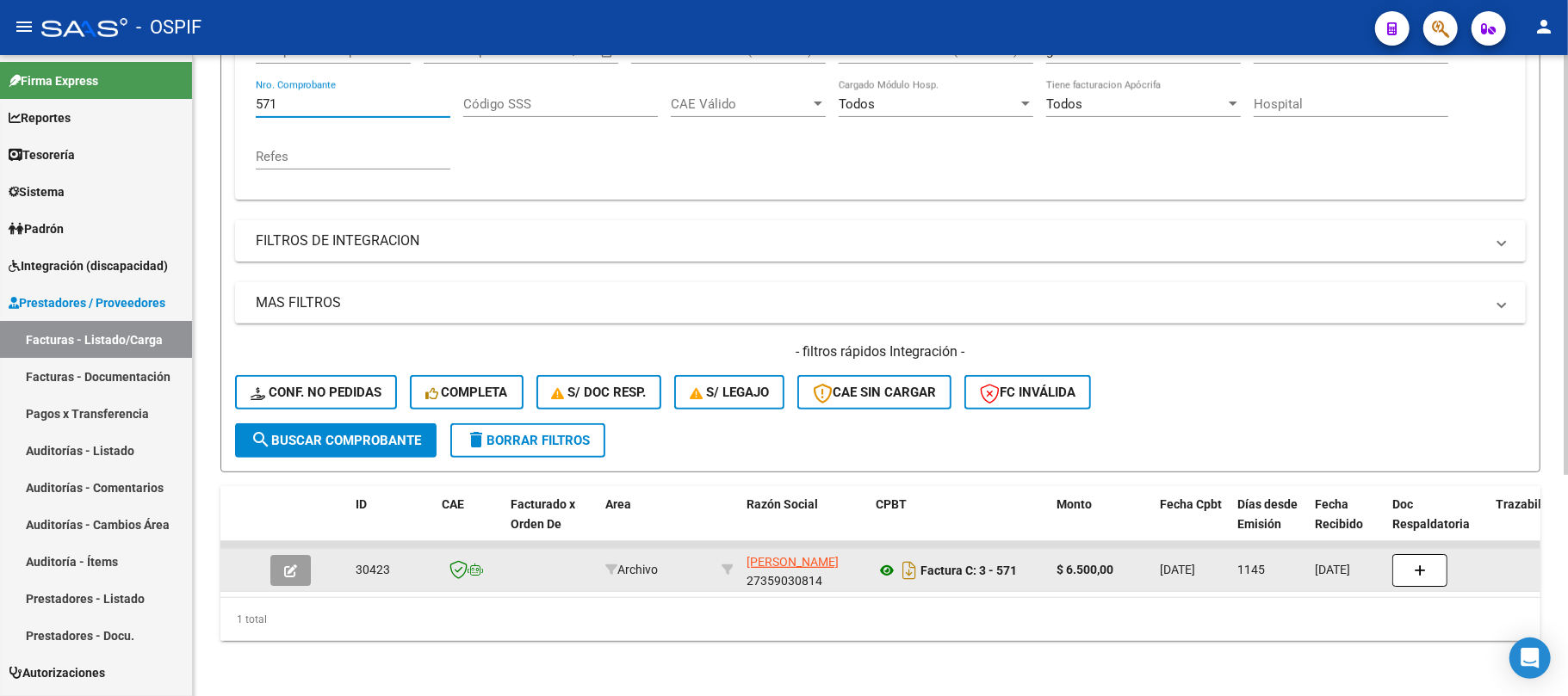
type input "571"
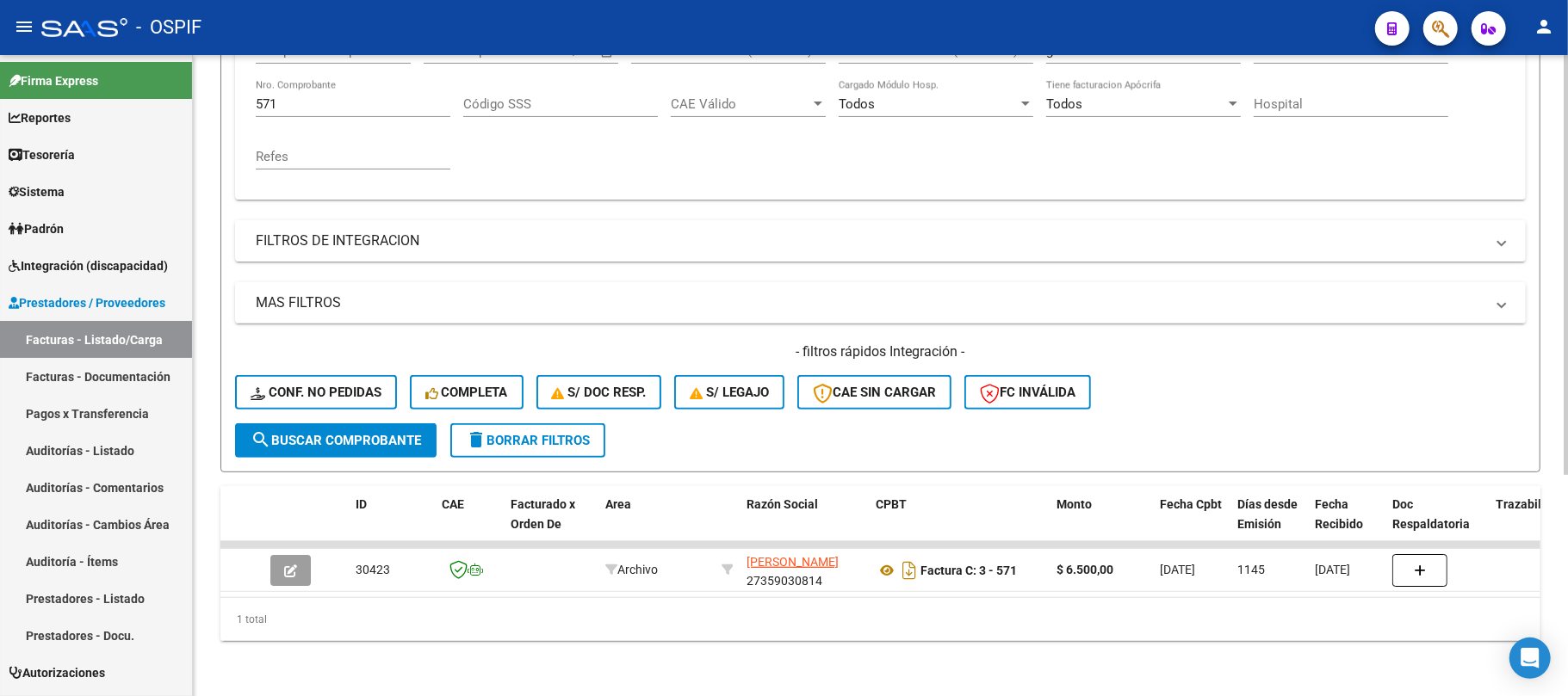
click at [559, 423] on button "delete Borrar Filtros" at bounding box center [528, 440] width 155 height 34
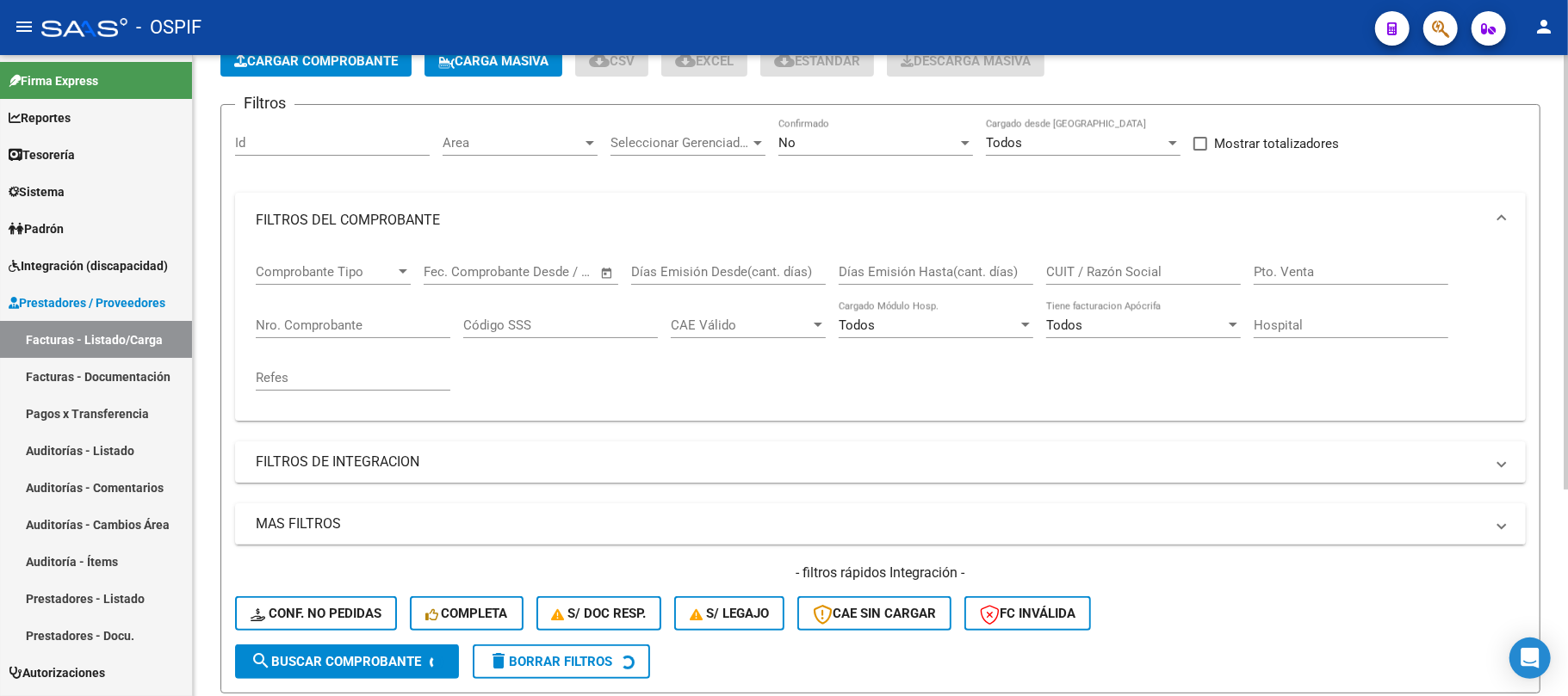
scroll to position [0, 0]
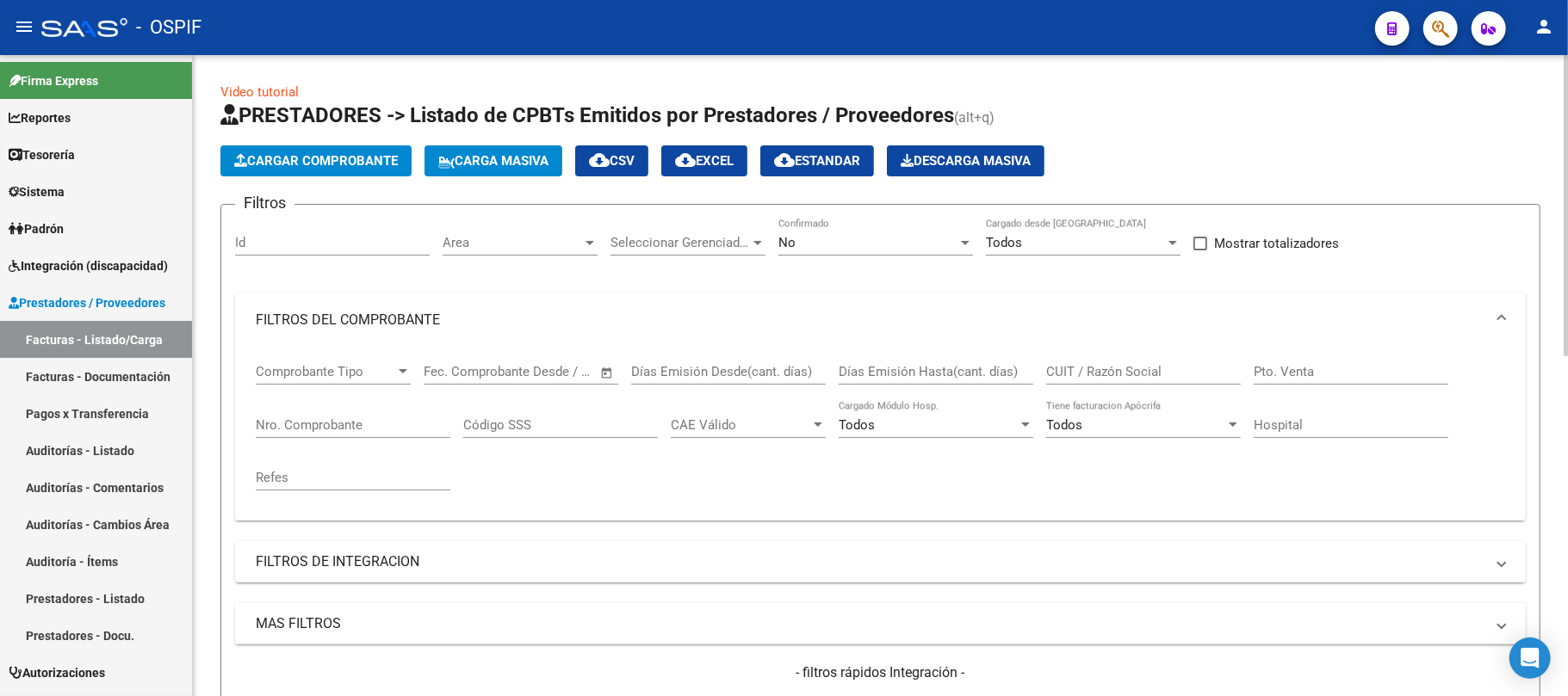
click at [386, 429] on input "Nro. Comprobante" at bounding box center [353, 425] width 195 height 15
paste input "2008"
type input "2008"
click at [842, 238] on div "No" at bounding box center [868, 243] width 179 height 15
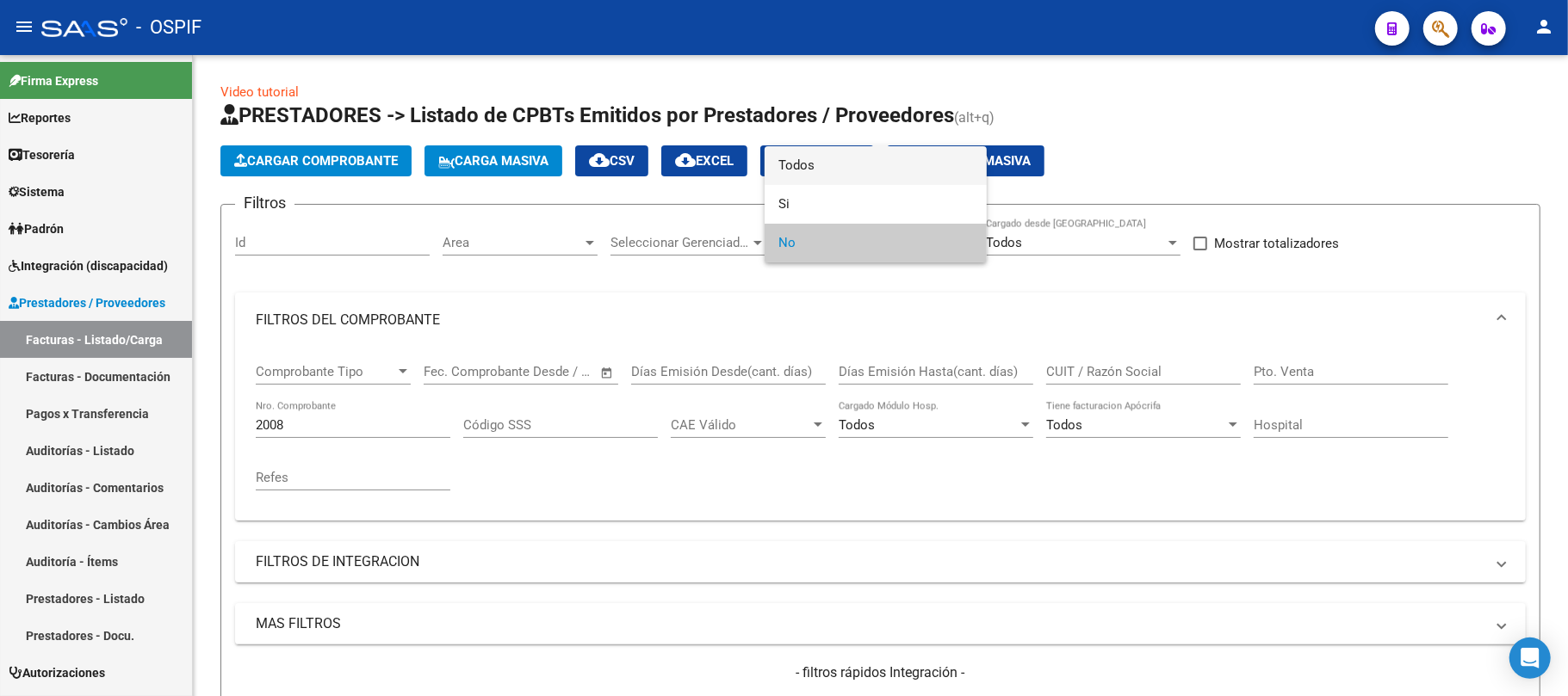
click at [881, 174] on span "Todos" at bounding box center [876, 165] width 195 height 39
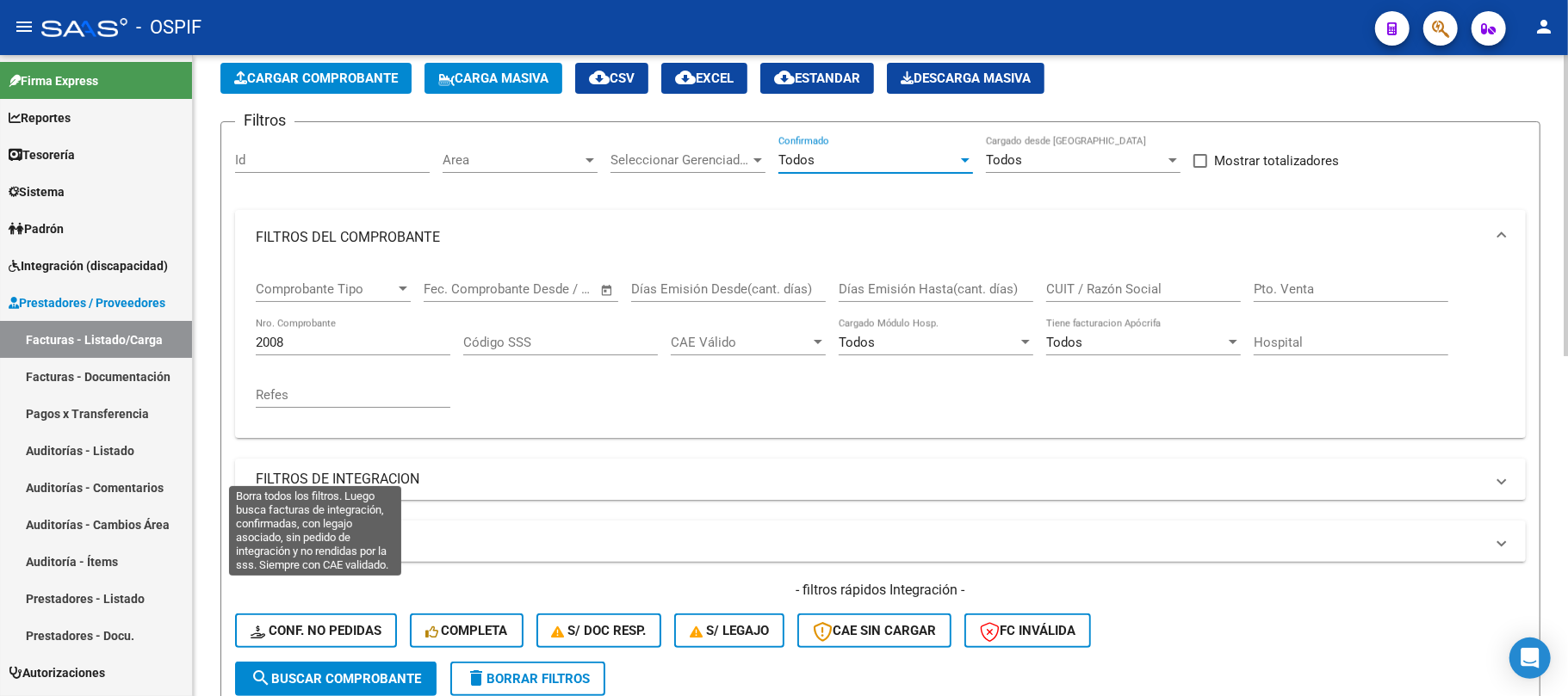
scroll to position [114, 0]
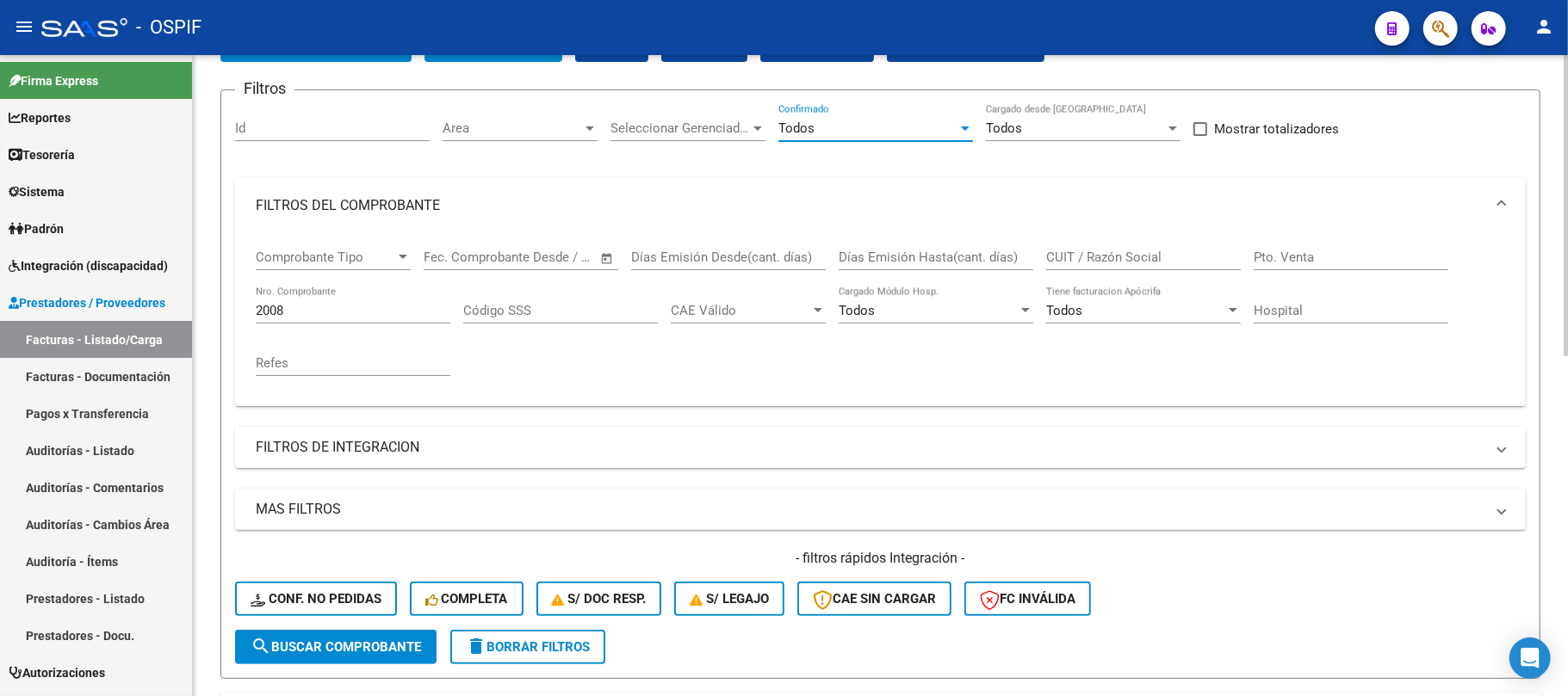
click at [390, 639] on span "search Buscar Comprobante" at bounding box center [335, 647] width 170 height 15
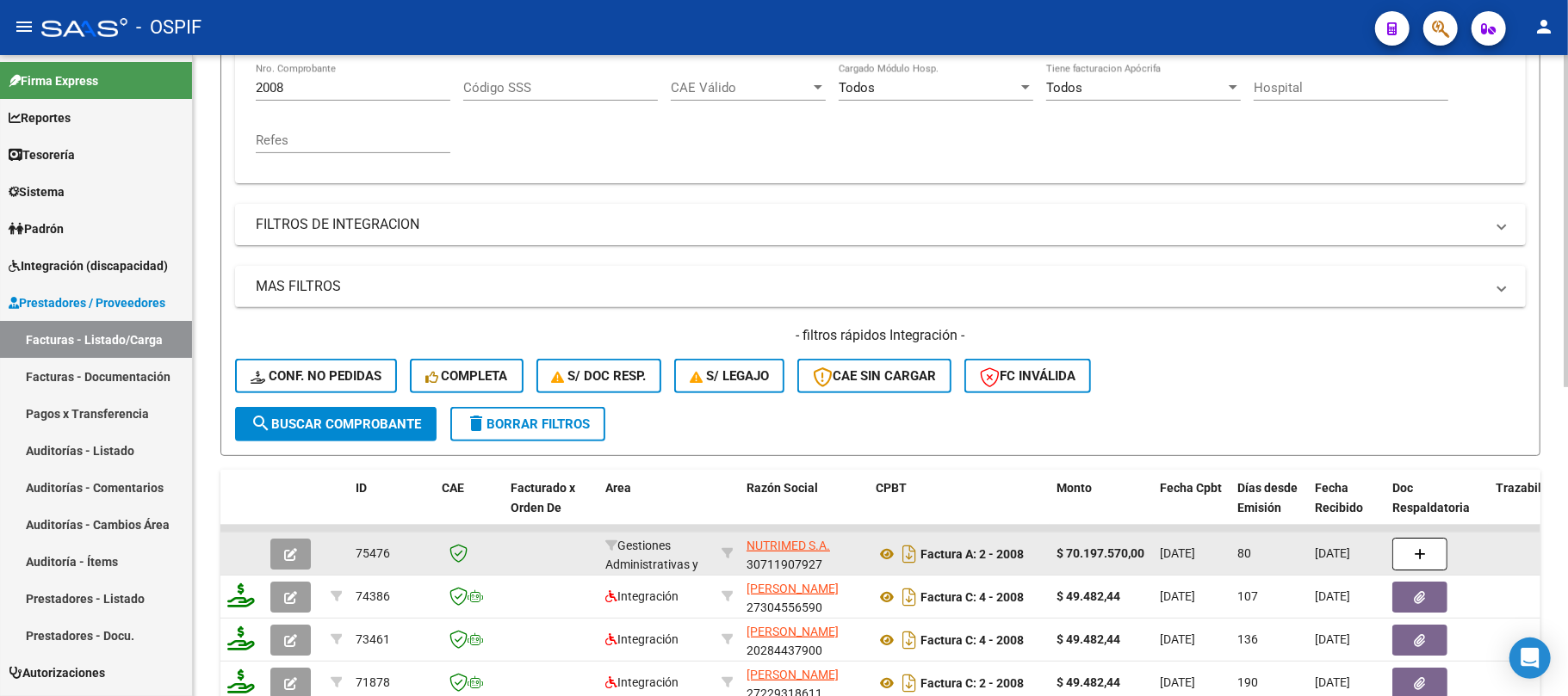
scroll to position [573, 0]
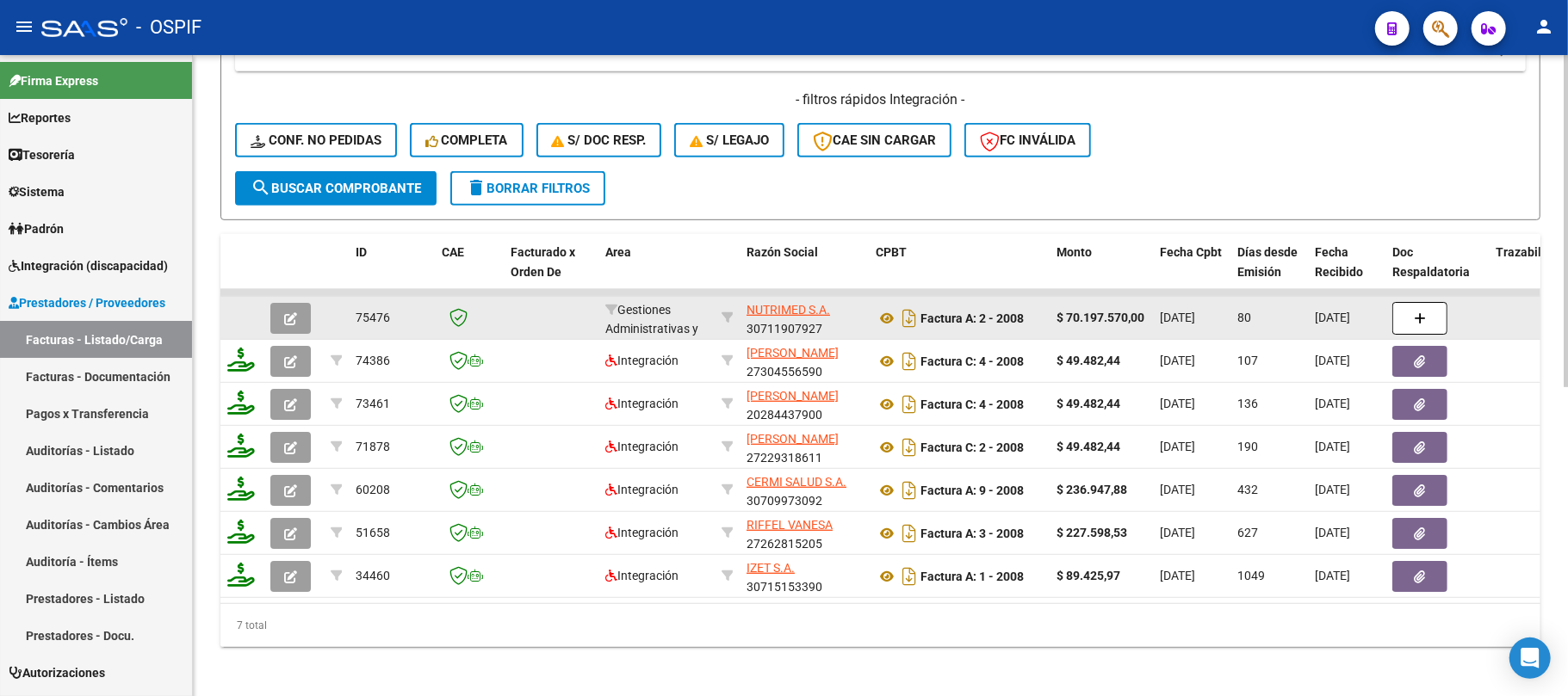
click at [1017, 312] on strong "Factura A: 2 - 2008" at bounding box center [971, 318] width 103 height 14
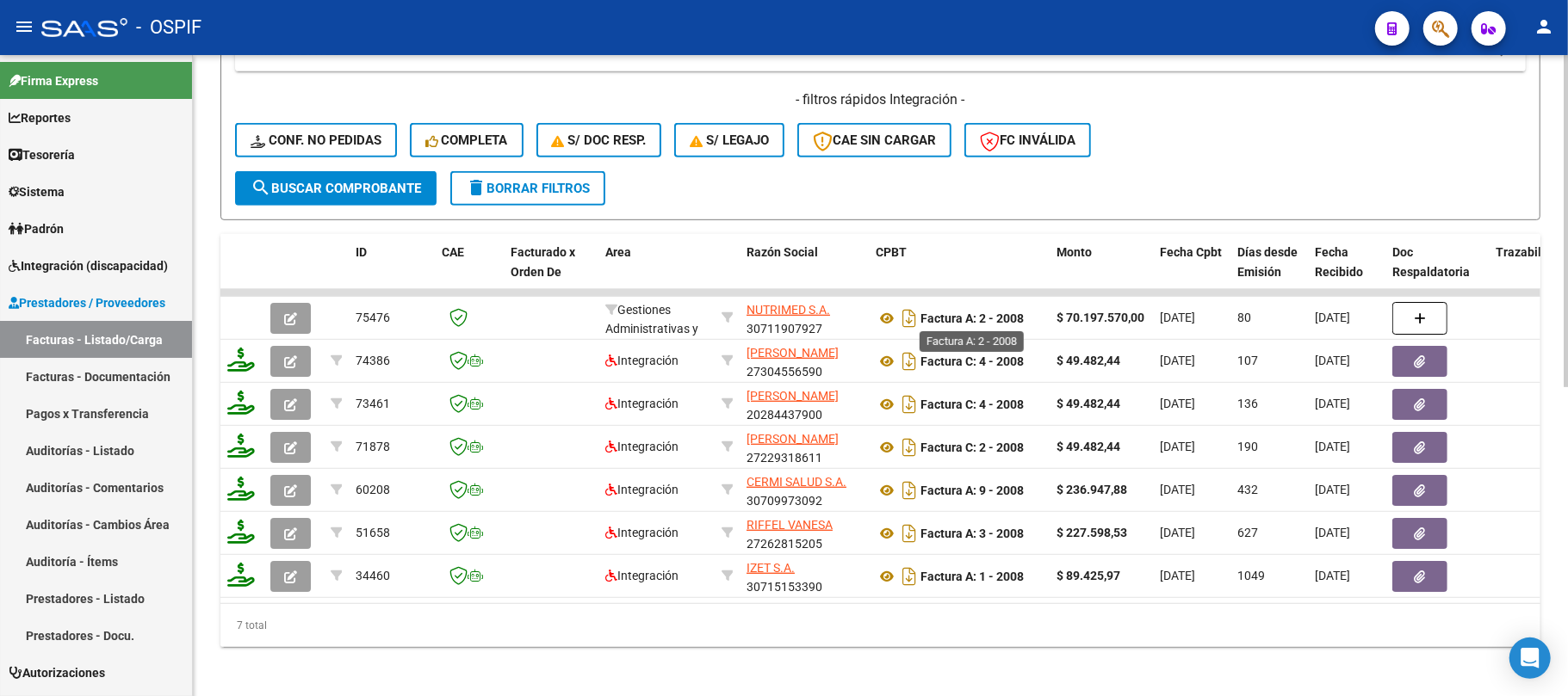
copy strong "2008"
click at [929, 647] on div "7 total" at bounding box center [879, 626] width 1320 height 43
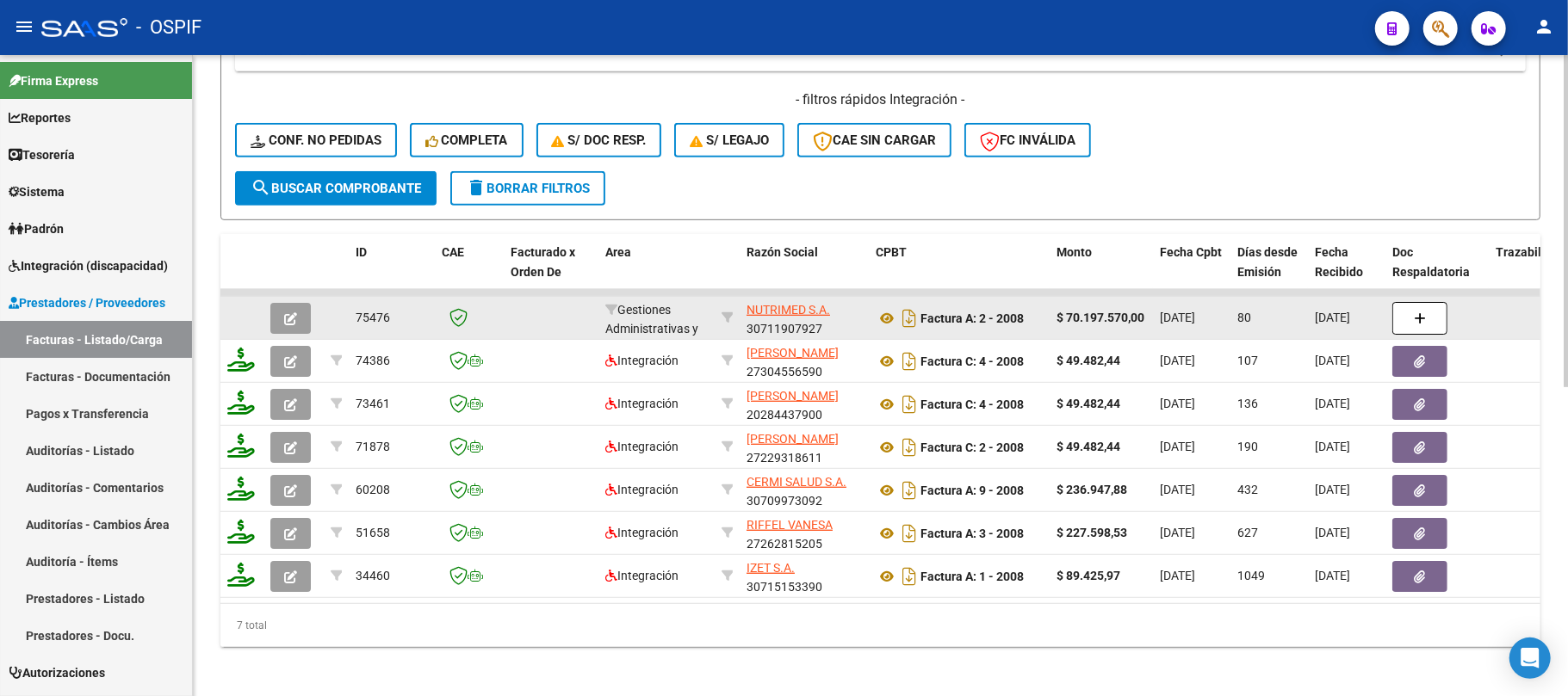
click at [1416, 318] on icon "button" at bounding box center [1420, 319] width 12 height 13
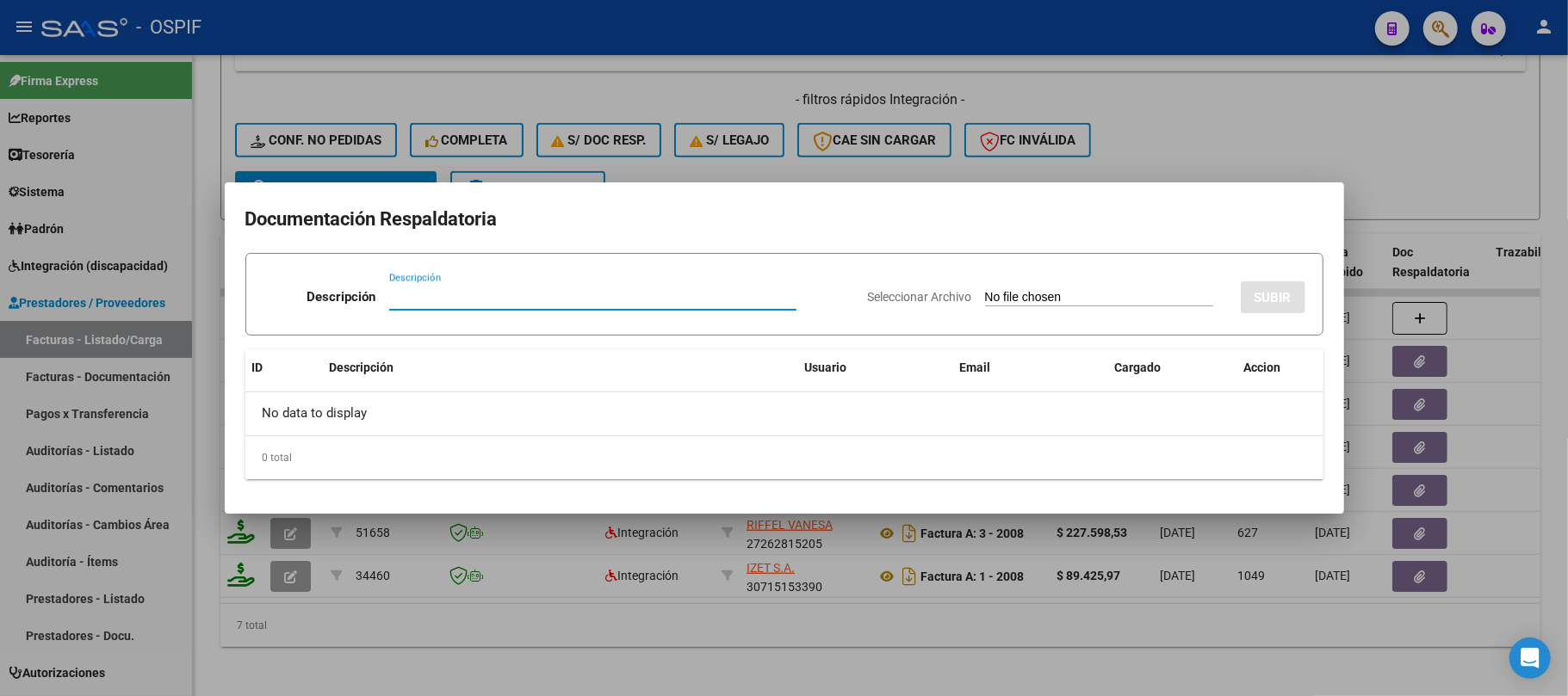
click at [1058, 295] on input "Seleccionar Archivo" at bounding box center [1099, 297] width 229 height 16
type input "C:\fakepath\detalle.pdf"
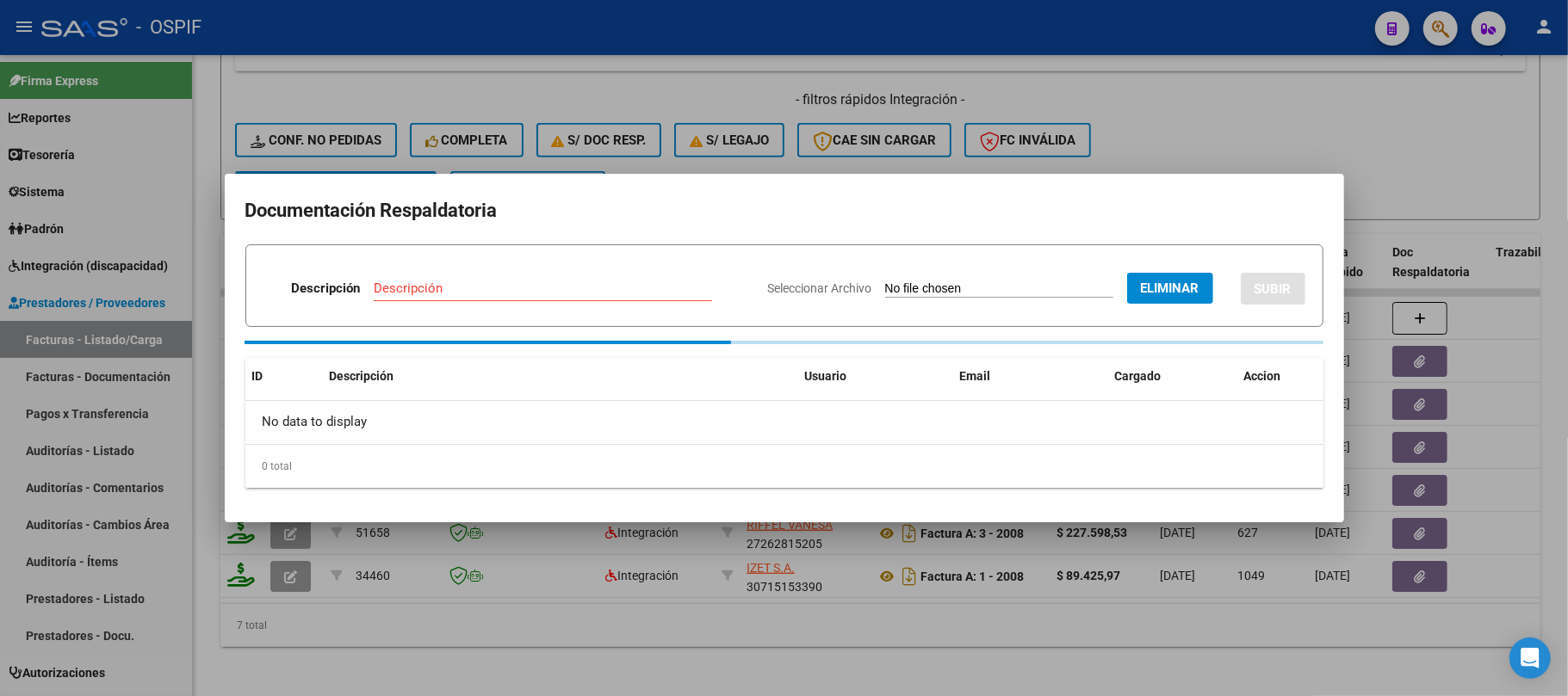
click at [554, 294] on input "Descripción" at bounding box center [543, 288] width 338 height 15
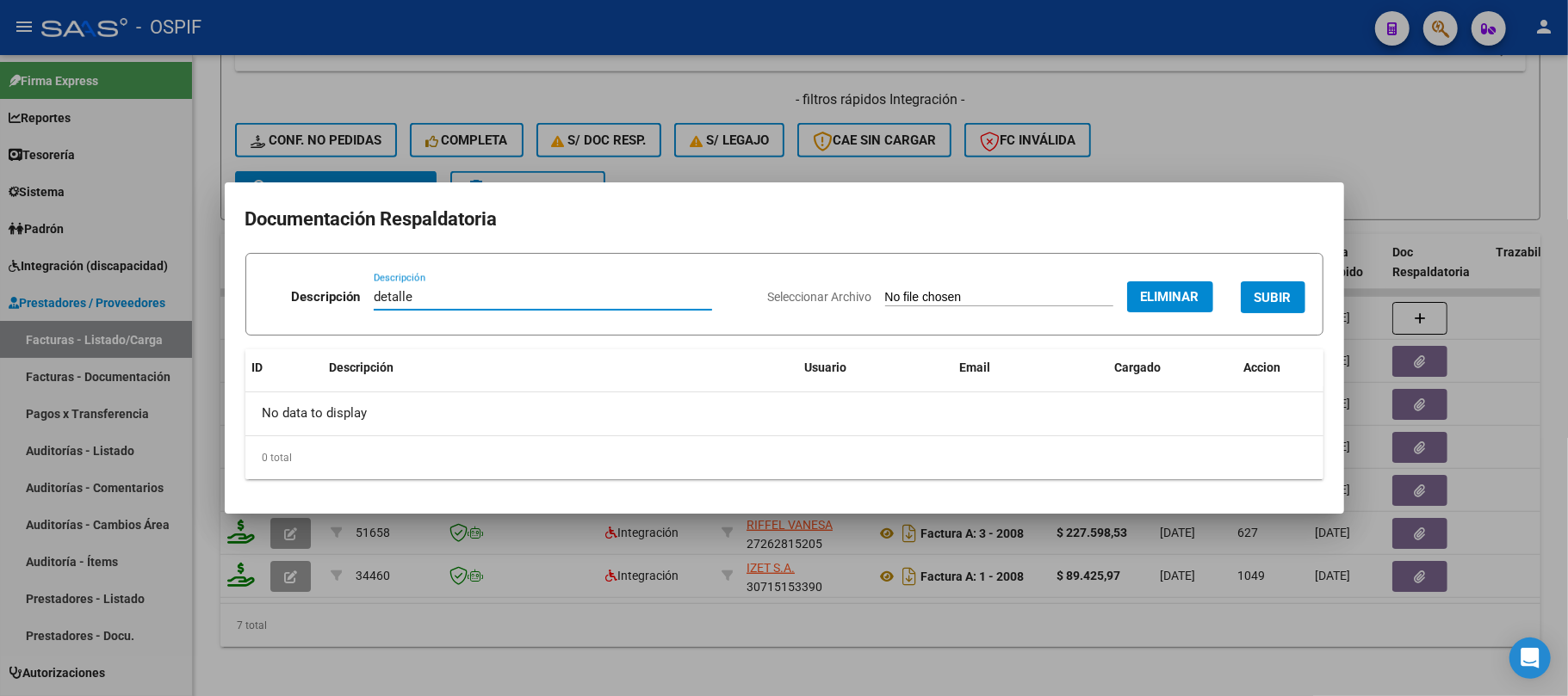
type input "detalle"
click at [1264, 300] on span "SUBIR" at bounding box center [1272, 297] width 37 height 15
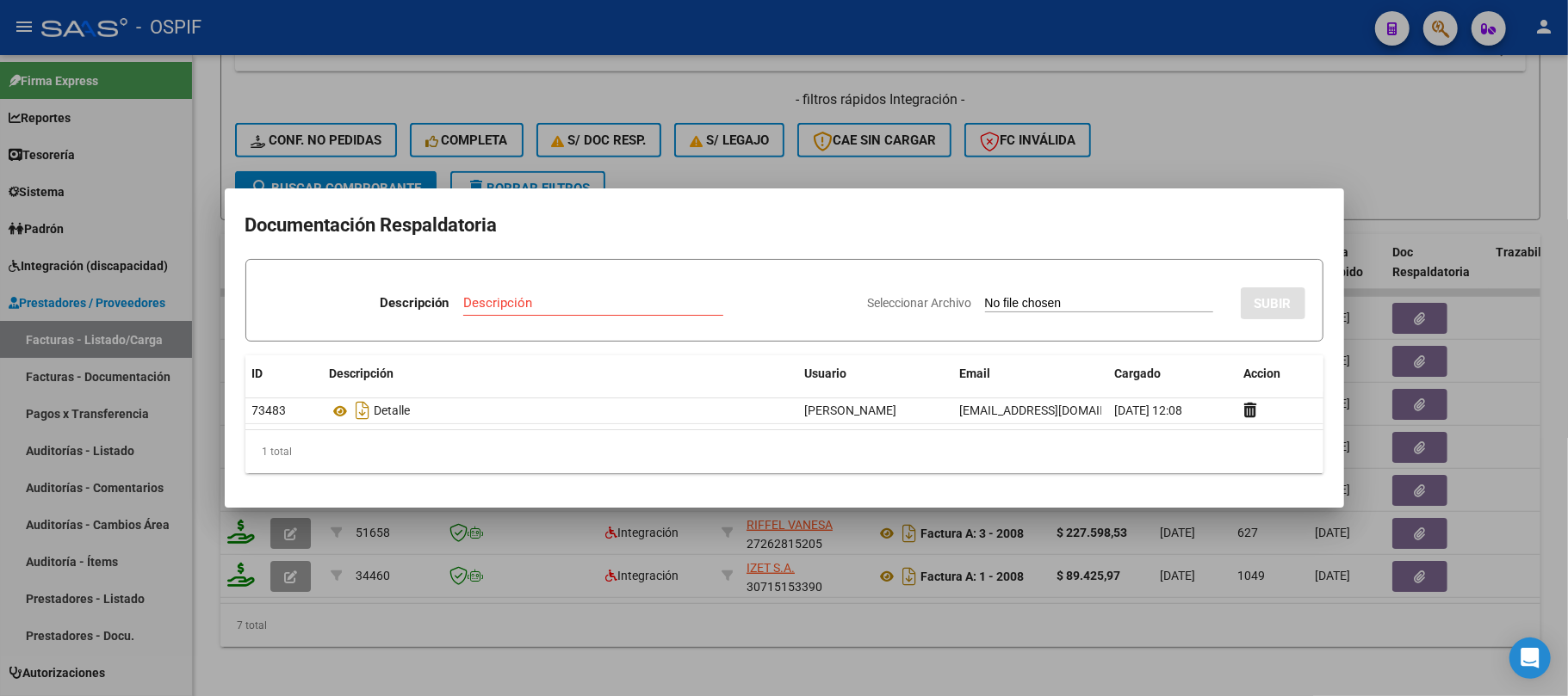
click at [549, 548] on div at bounding box center [784, 348] width 1568 height 696
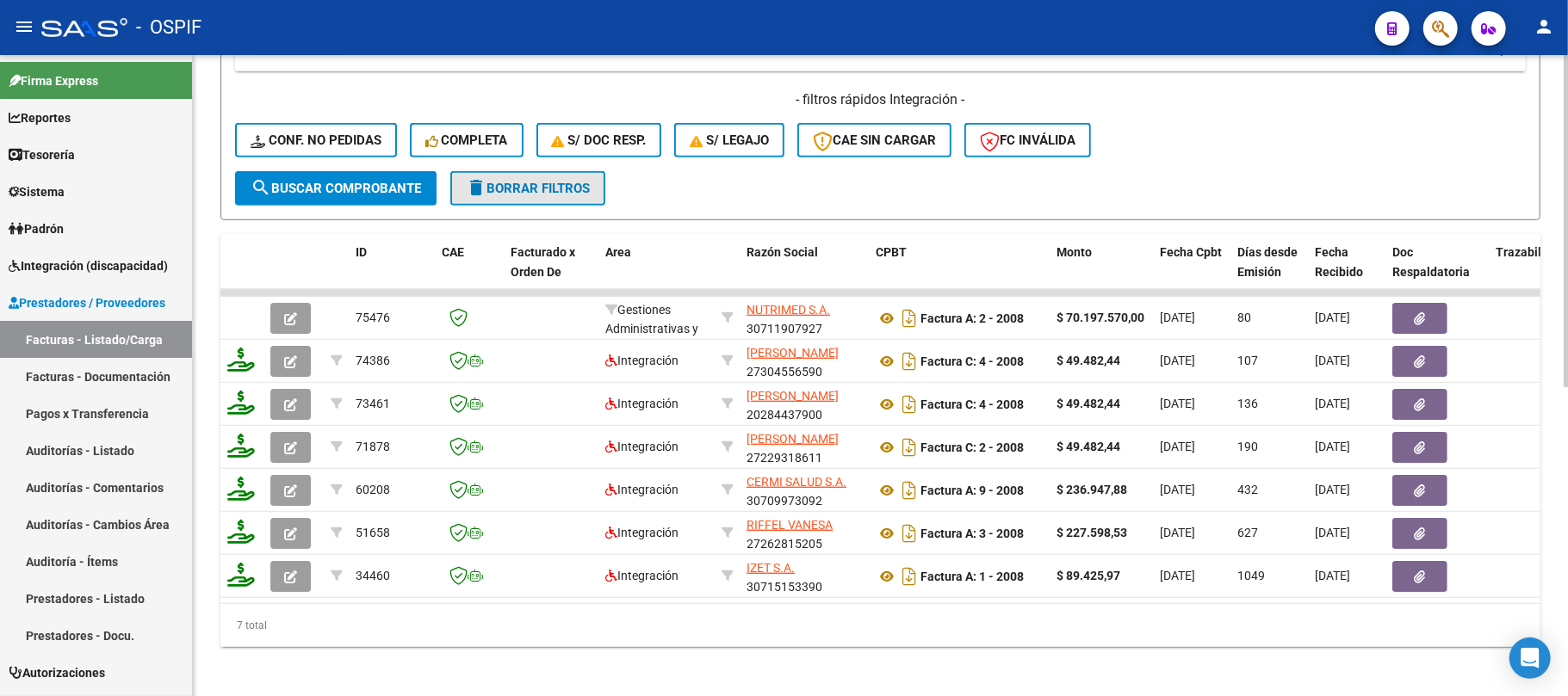
click at [548, 196] on button "delete Borrar Filtros" at bounding box center [528, 188] width 155 height 34
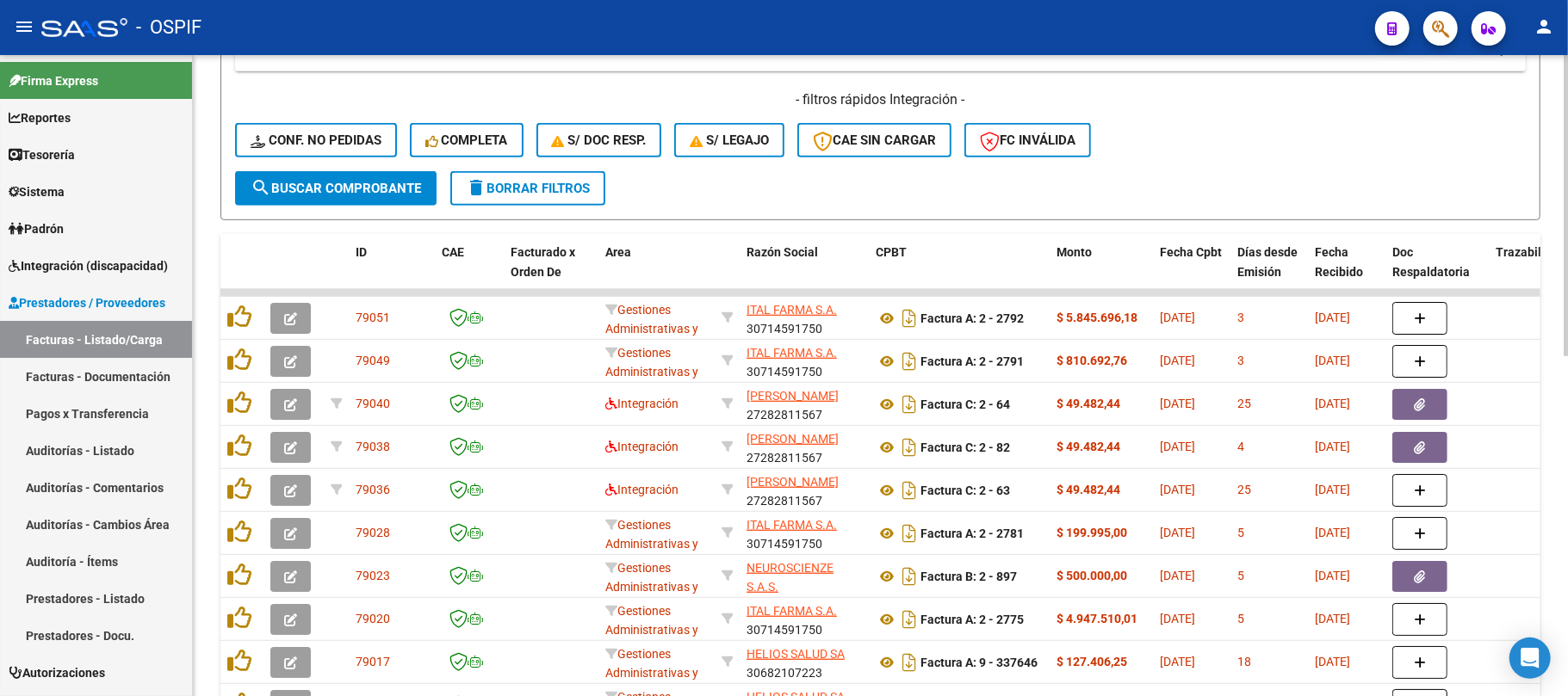
scroll to position [114, 0]
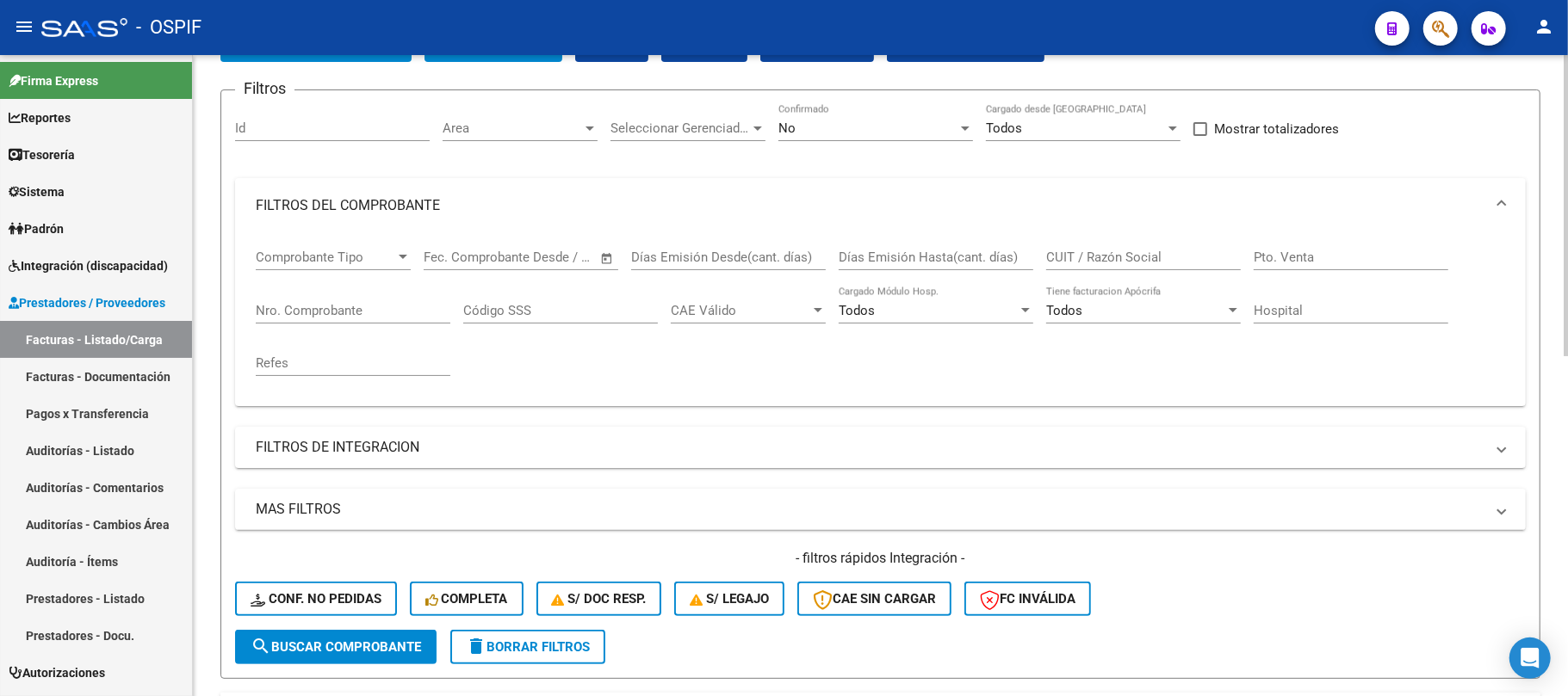
click at [861, 127] on div "No" at bounding box center [868, 128] width 179 height 15
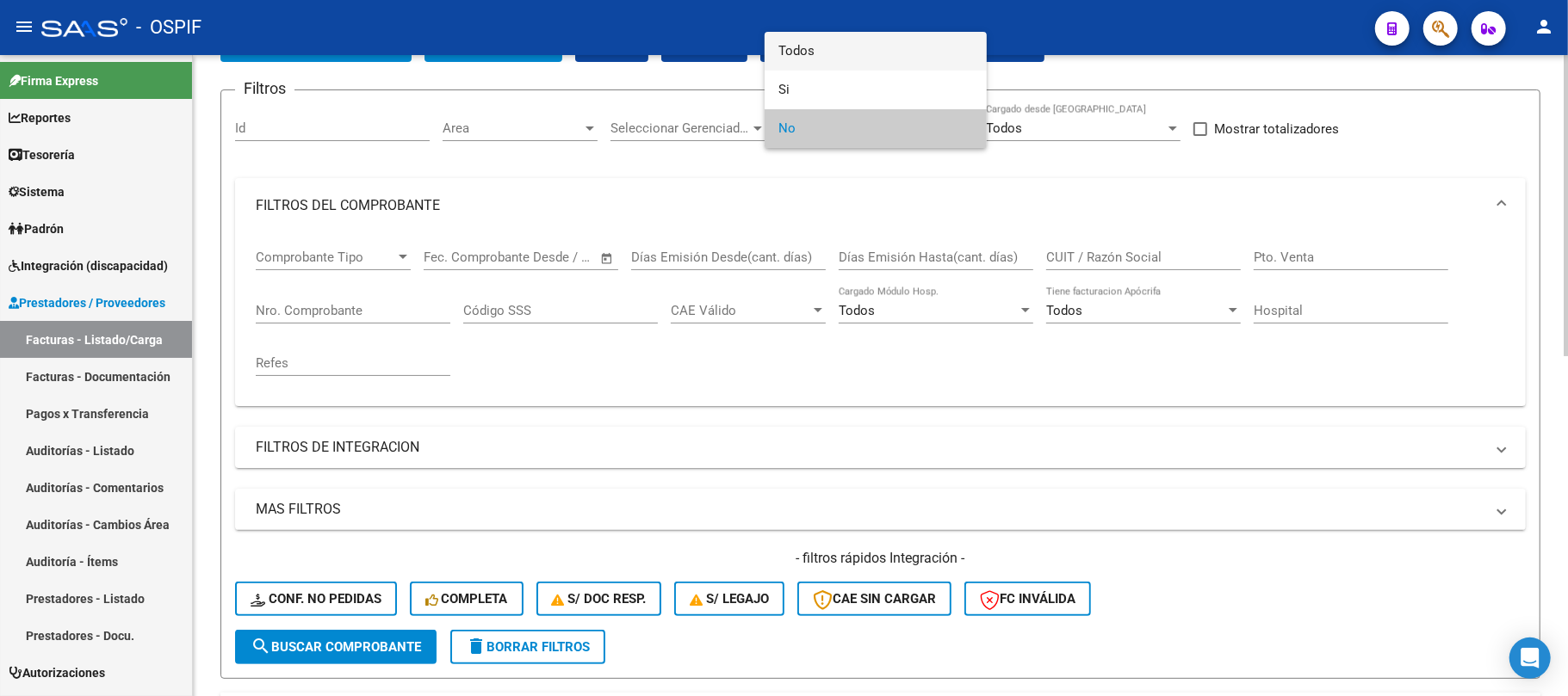
click at [877, 59] on span "Todos" at bounding box center [876, 51] width 195 height 39
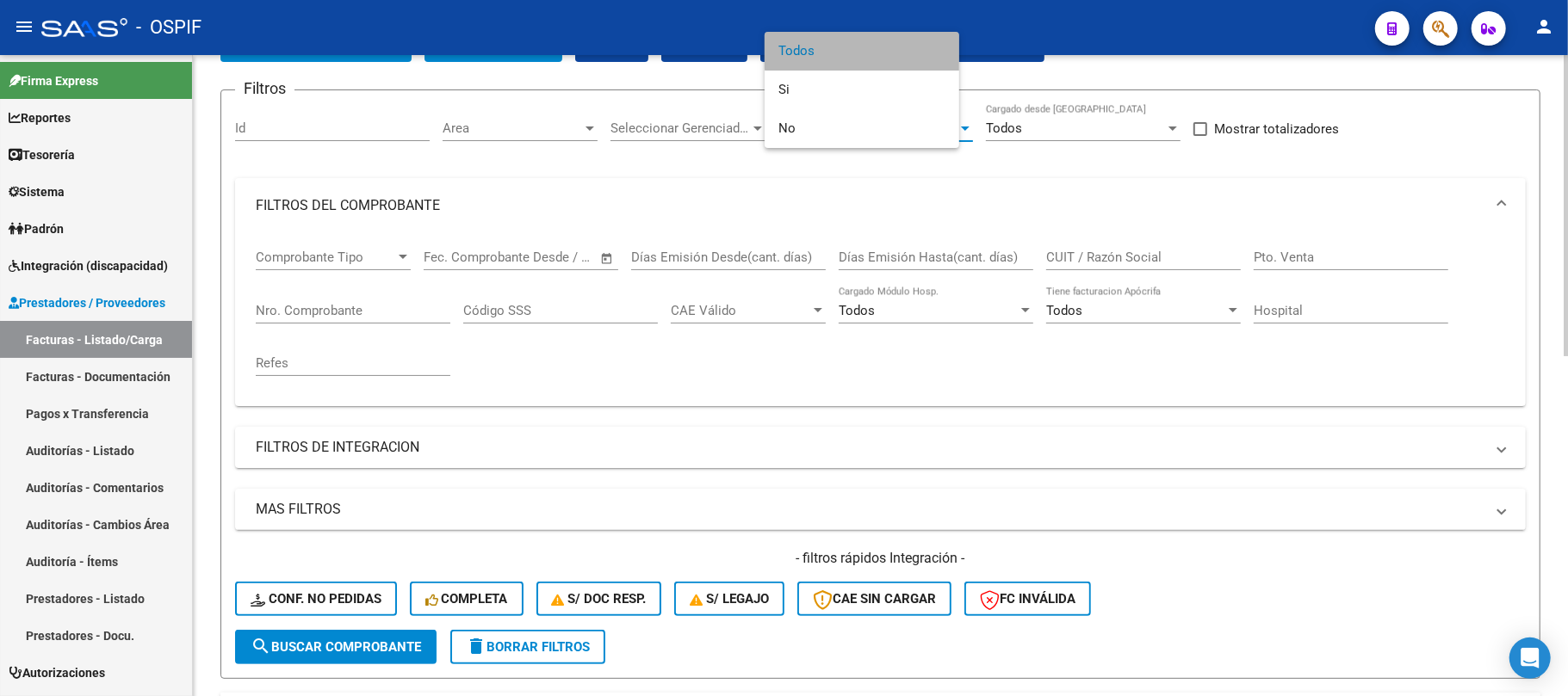
click at [1113, 256] on input "CUIT / Razón Social" at bounding box center [1144, 257] width 195 height 15
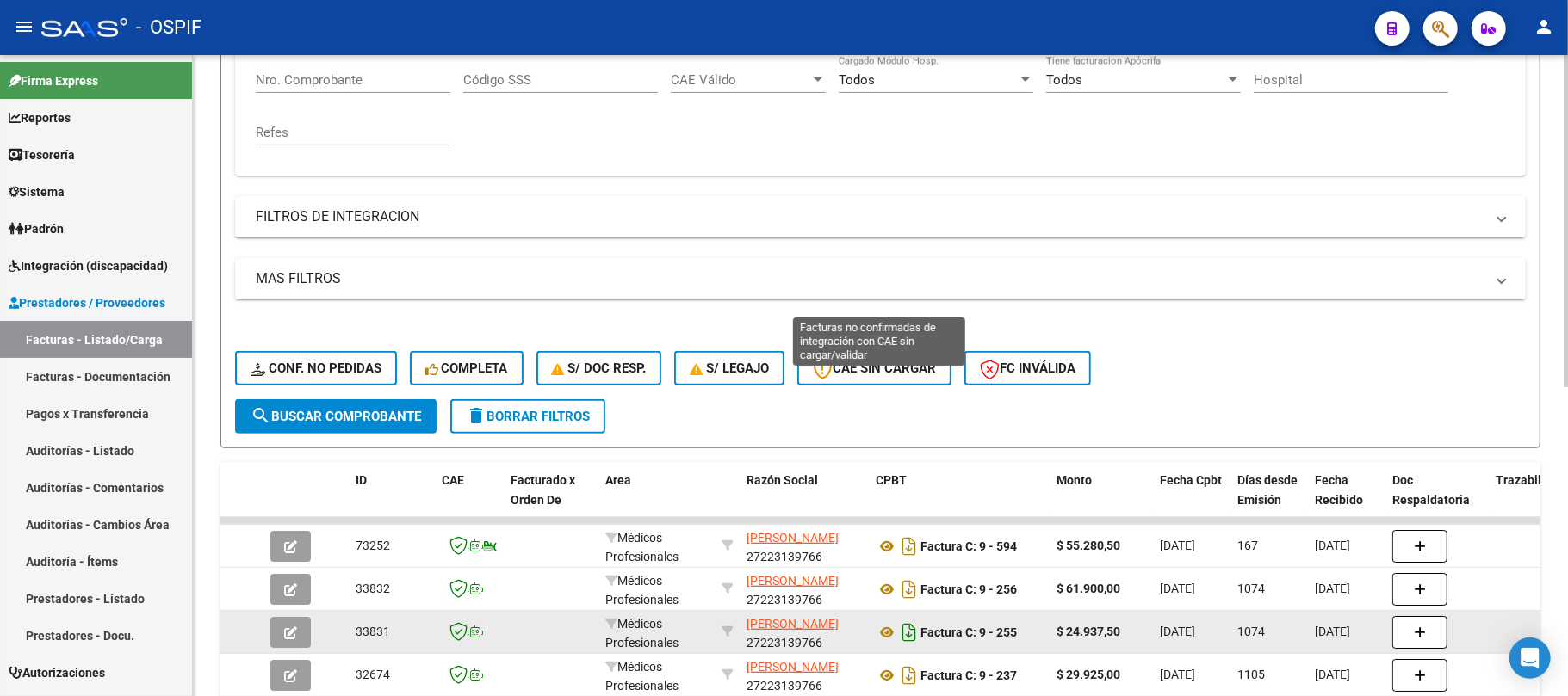
scroll to position [459, 0]
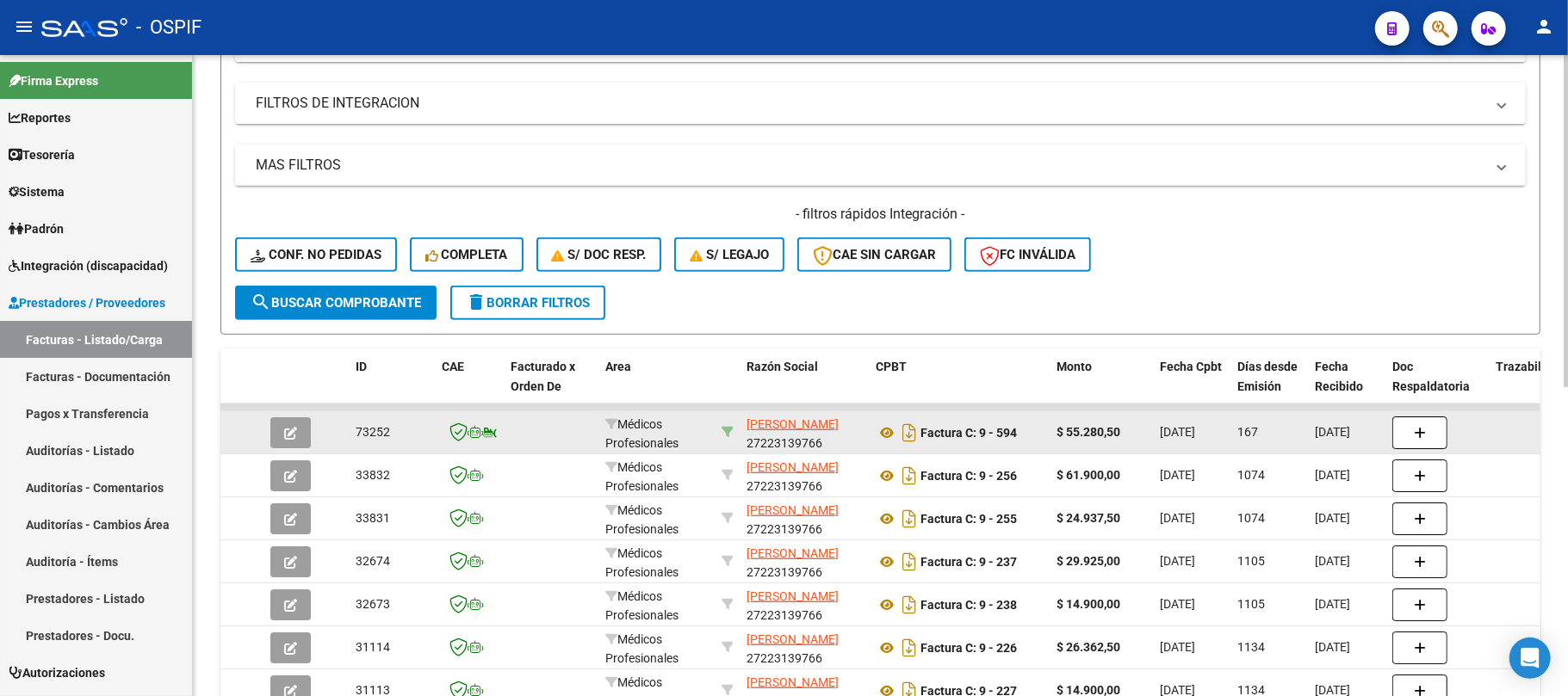
click at [724, 429] on icon at bounding box center [727, 432] width 12 height 12
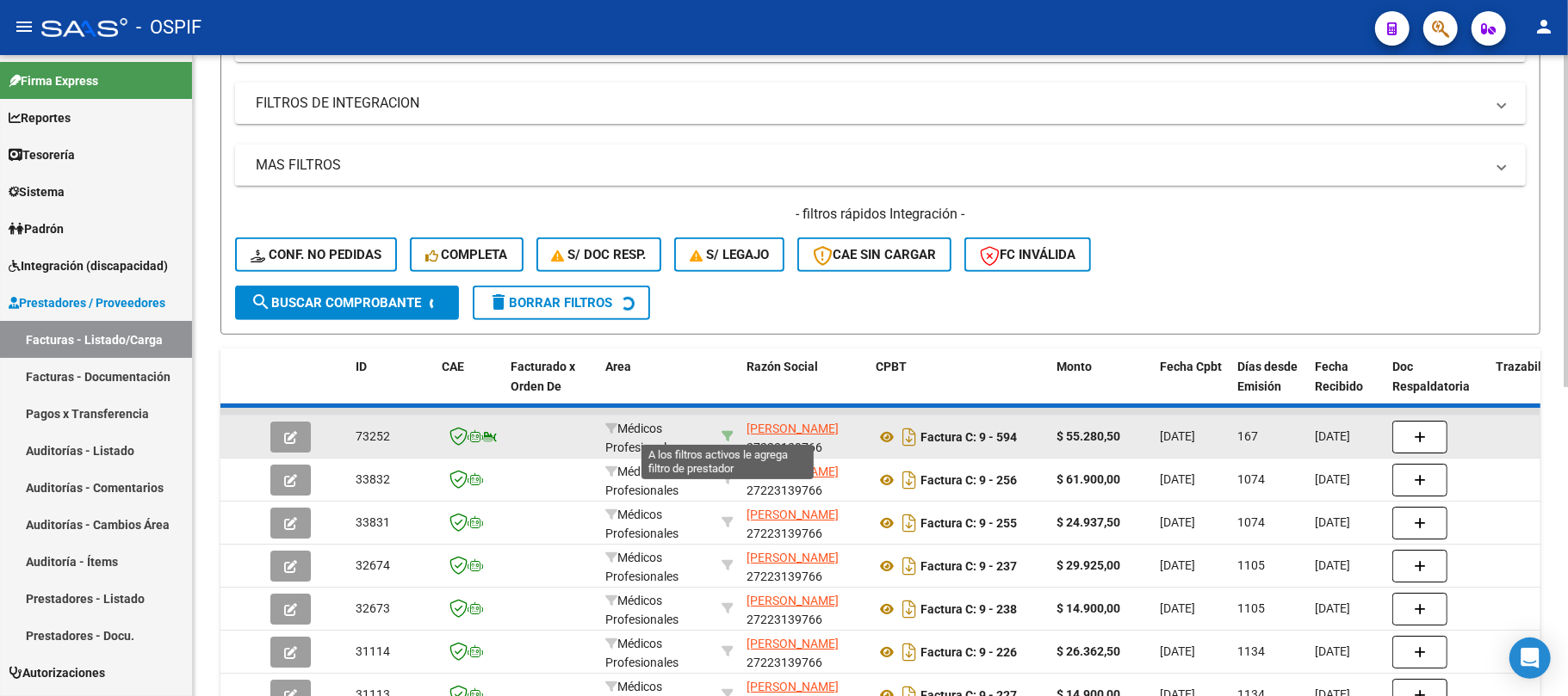
type input "27223139766"
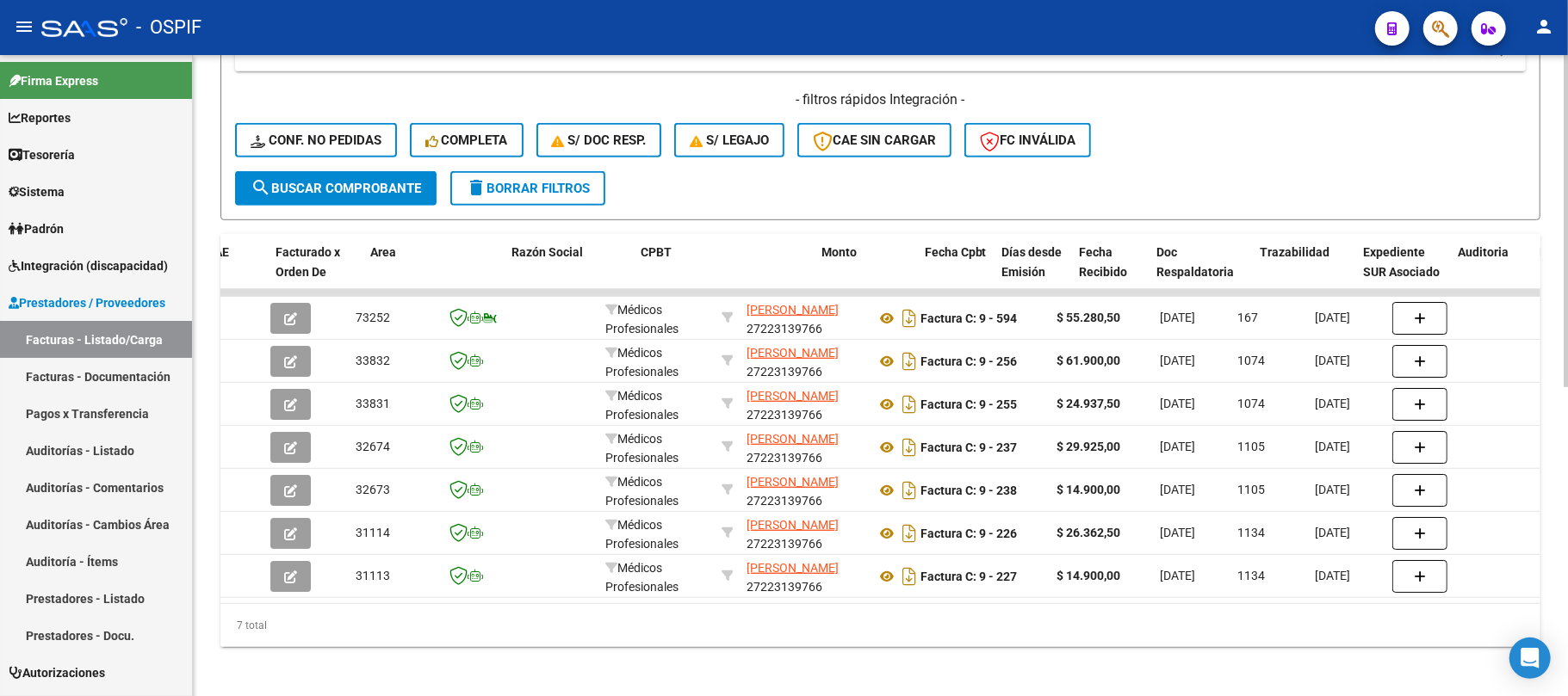
scroll to position [0, 3119]
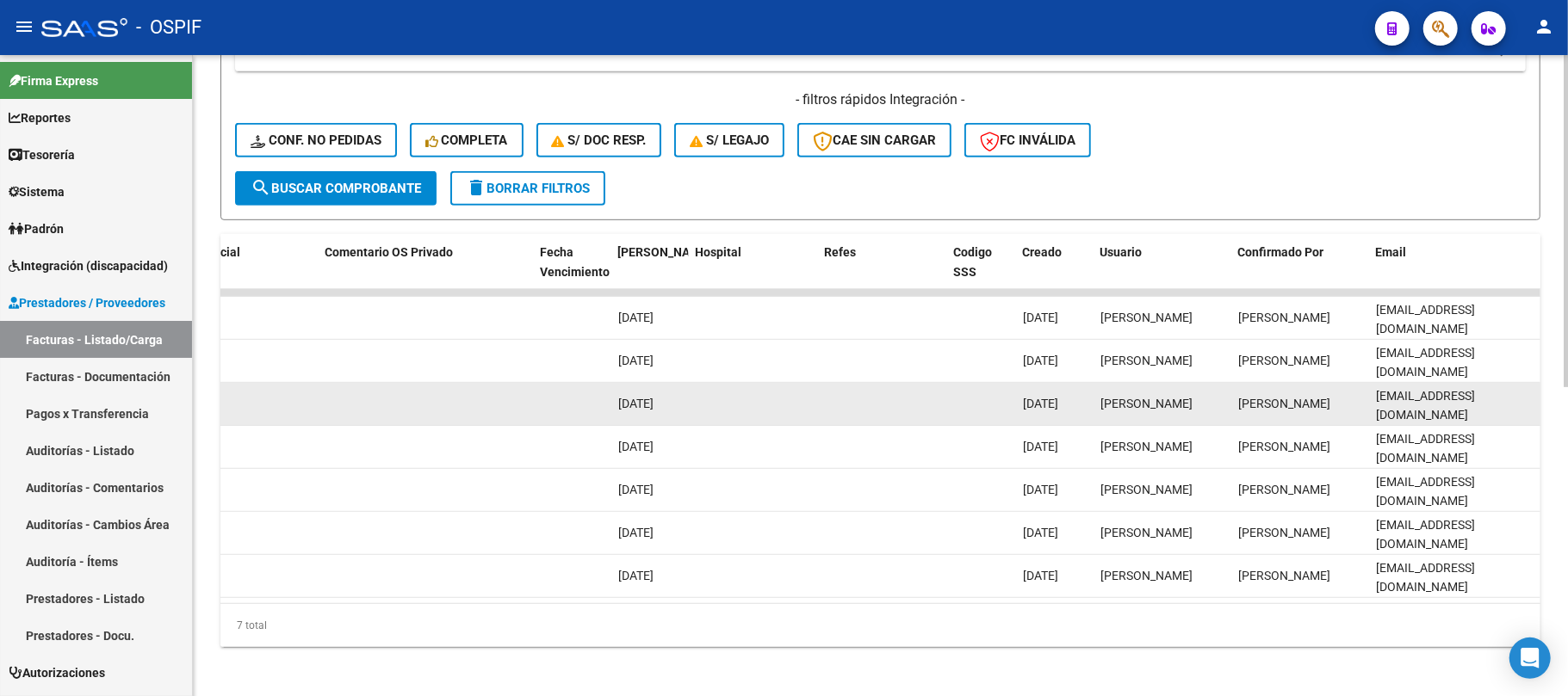
click at [1451, 404] on span "solefumagalli@hotmail.com" at bounding box center [1425, 406] width 99 height 34
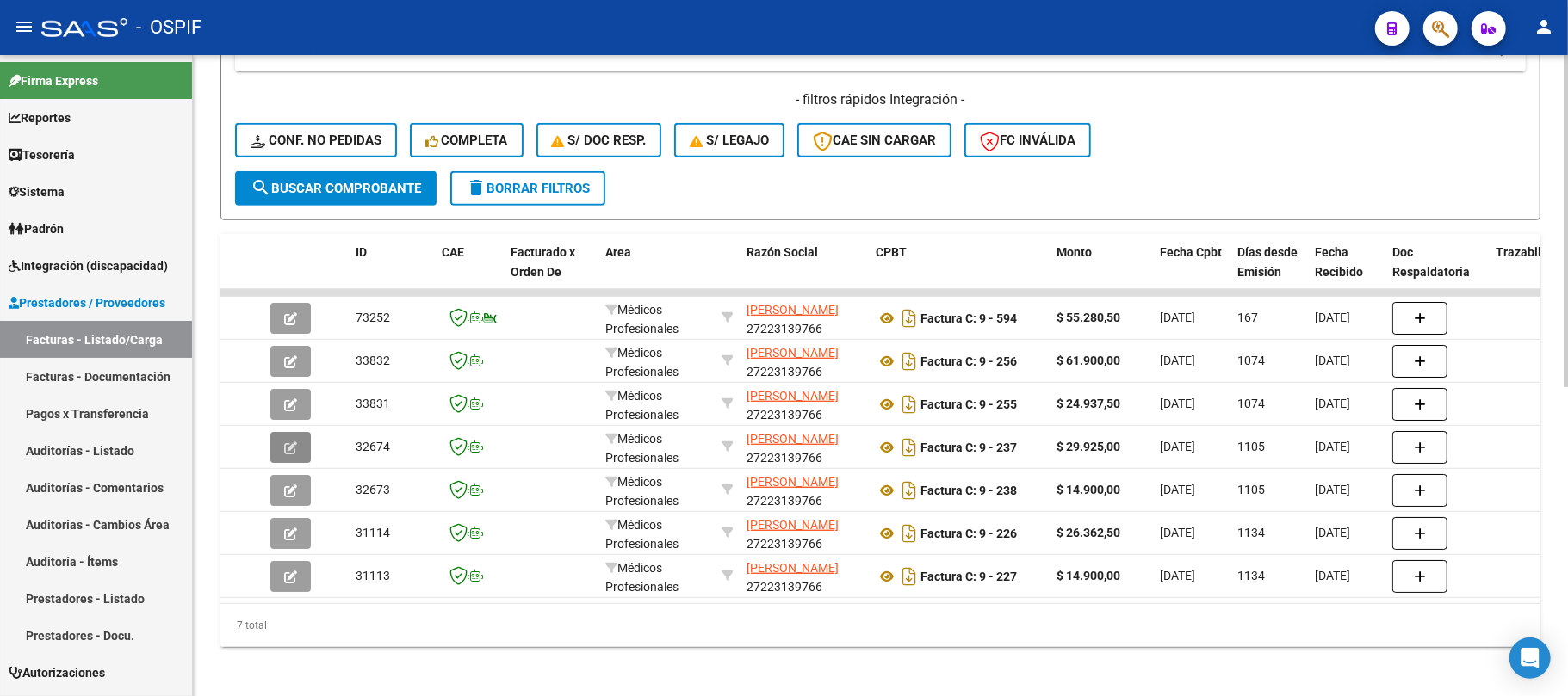
scroll to position [114, 0]
